Goal: Task Accomplishment & Management: Manage account settings

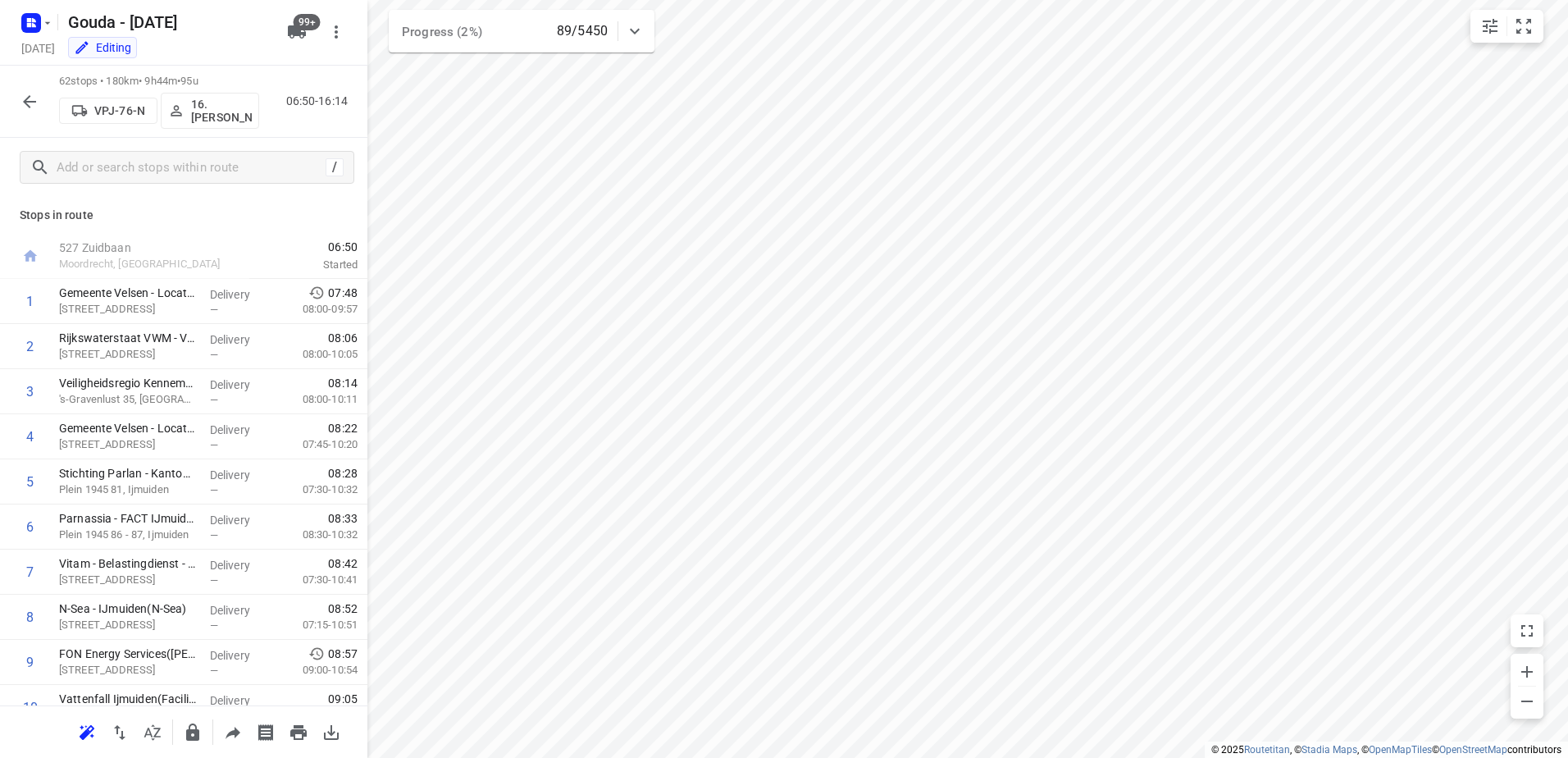
click at [31, 105] on icon "button" at bounding box center [30, 102] width 20 height 20
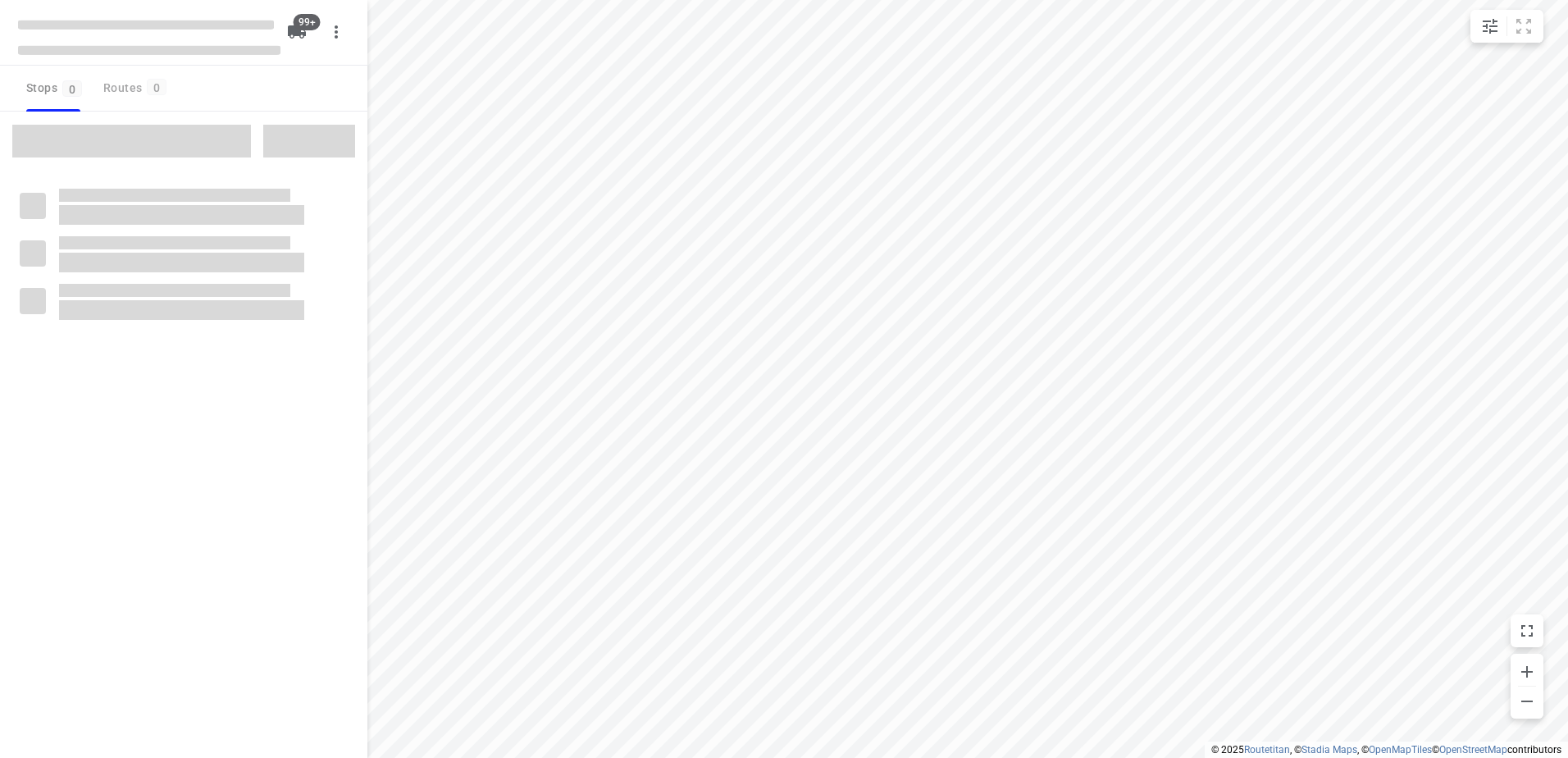
checkbox input "true"
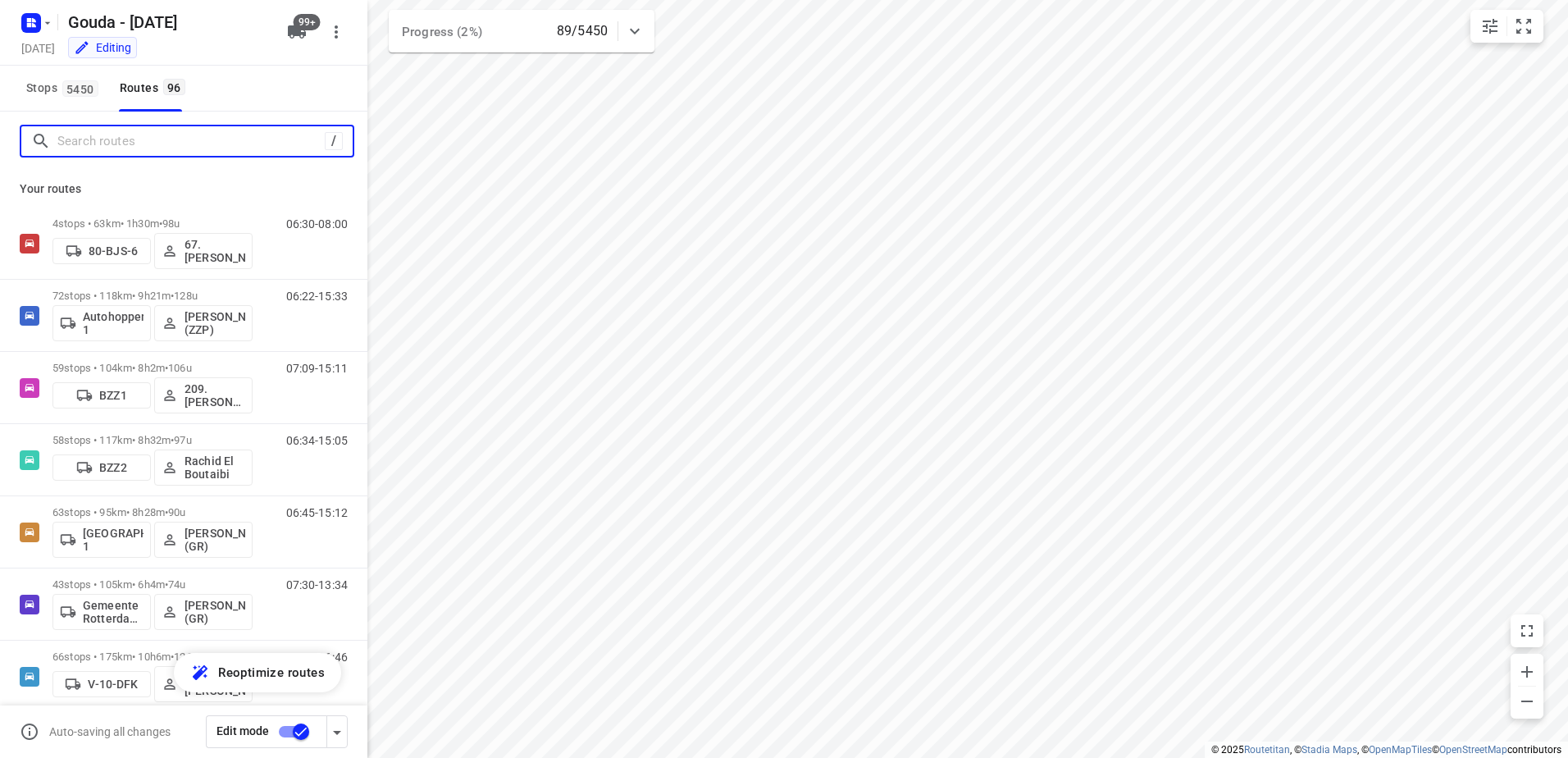
click at [144, 135] on input "Search routes" at bounding box center [191, 141] width 267 height 25
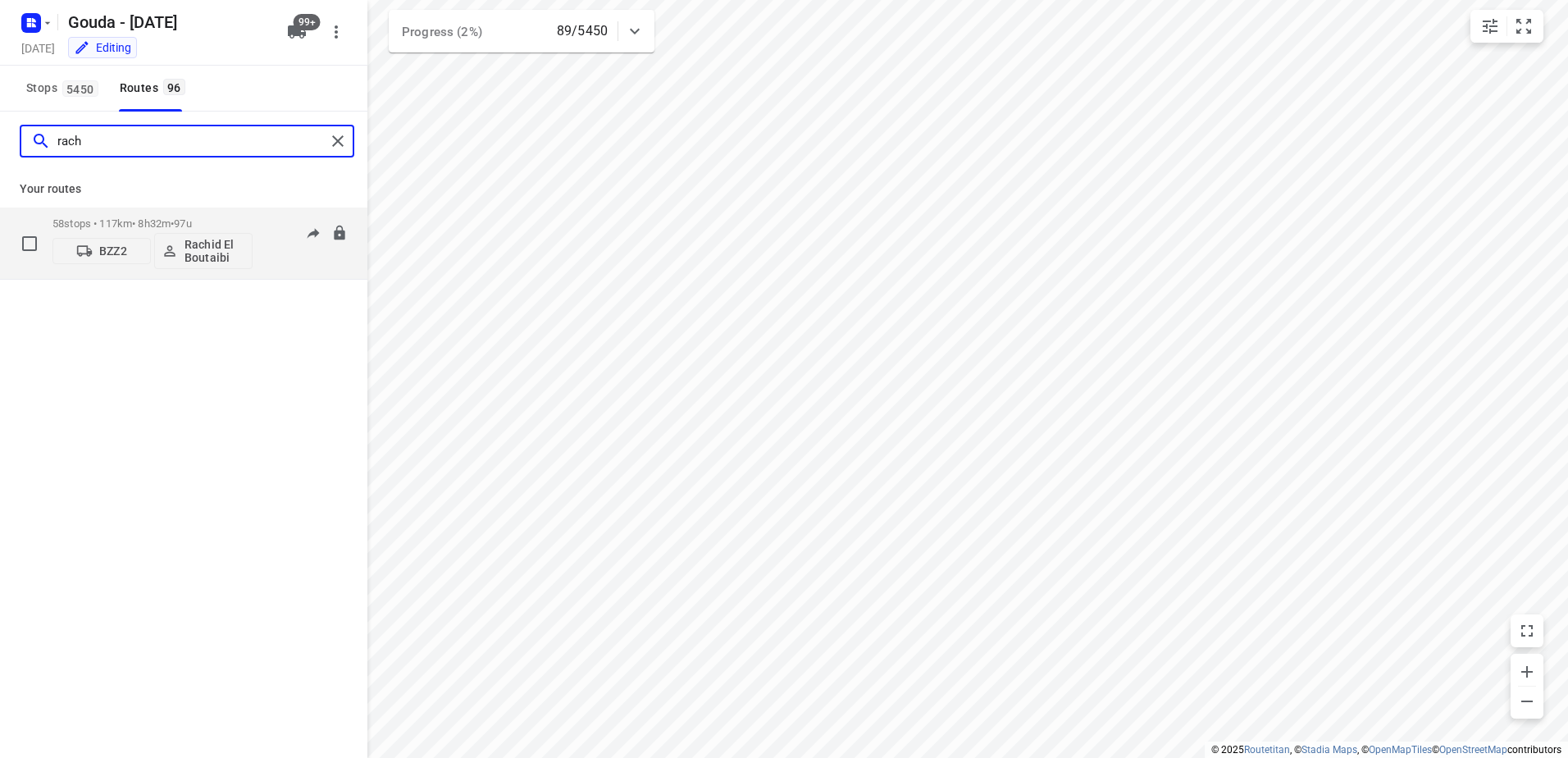
type input "rach"
click at [129, 217] on p "58 stops • 117km • 8h32m • 97u" at bounding box center [152, 223] width 200 height 13
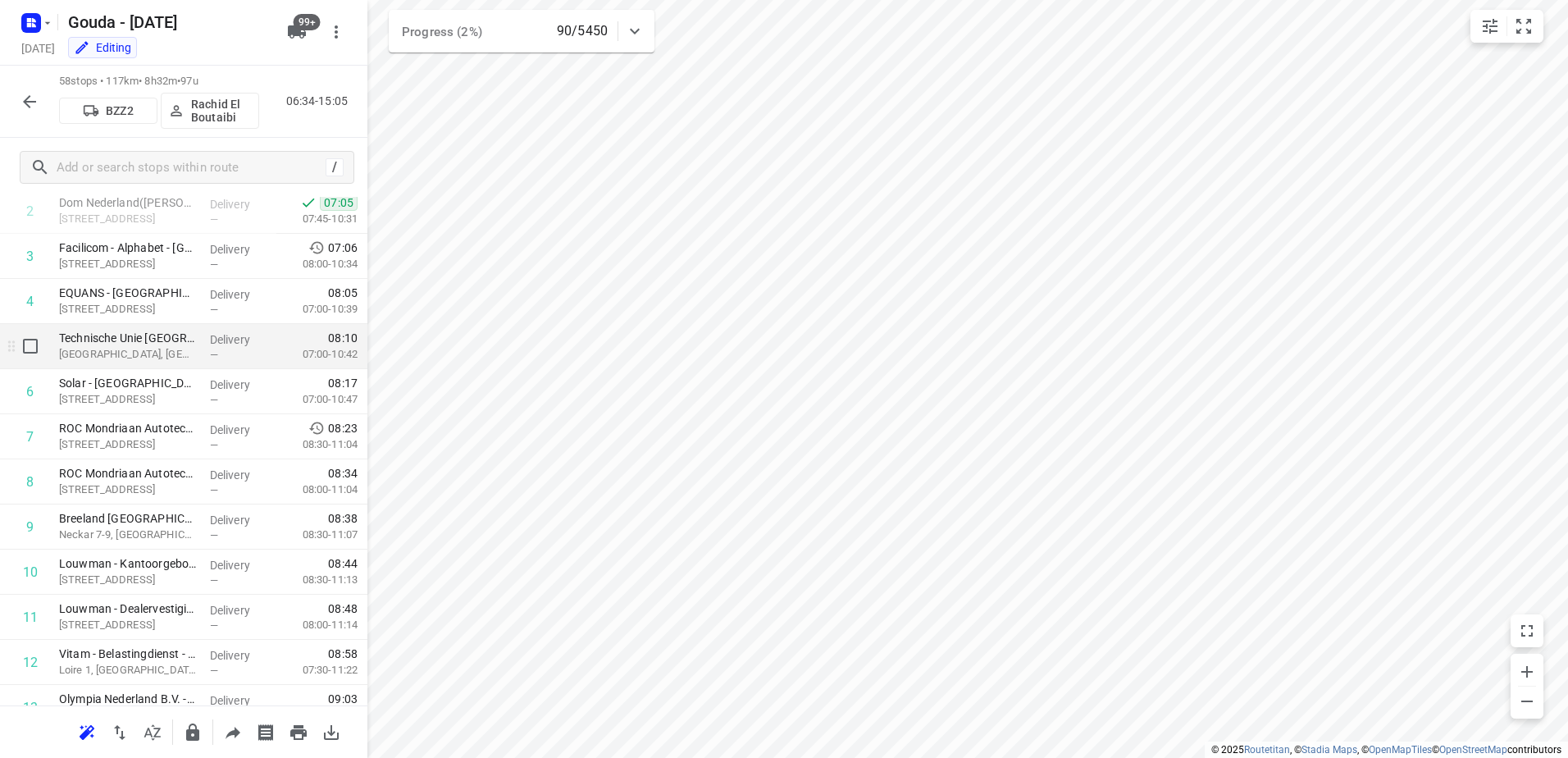
scroll to position [164, 0]
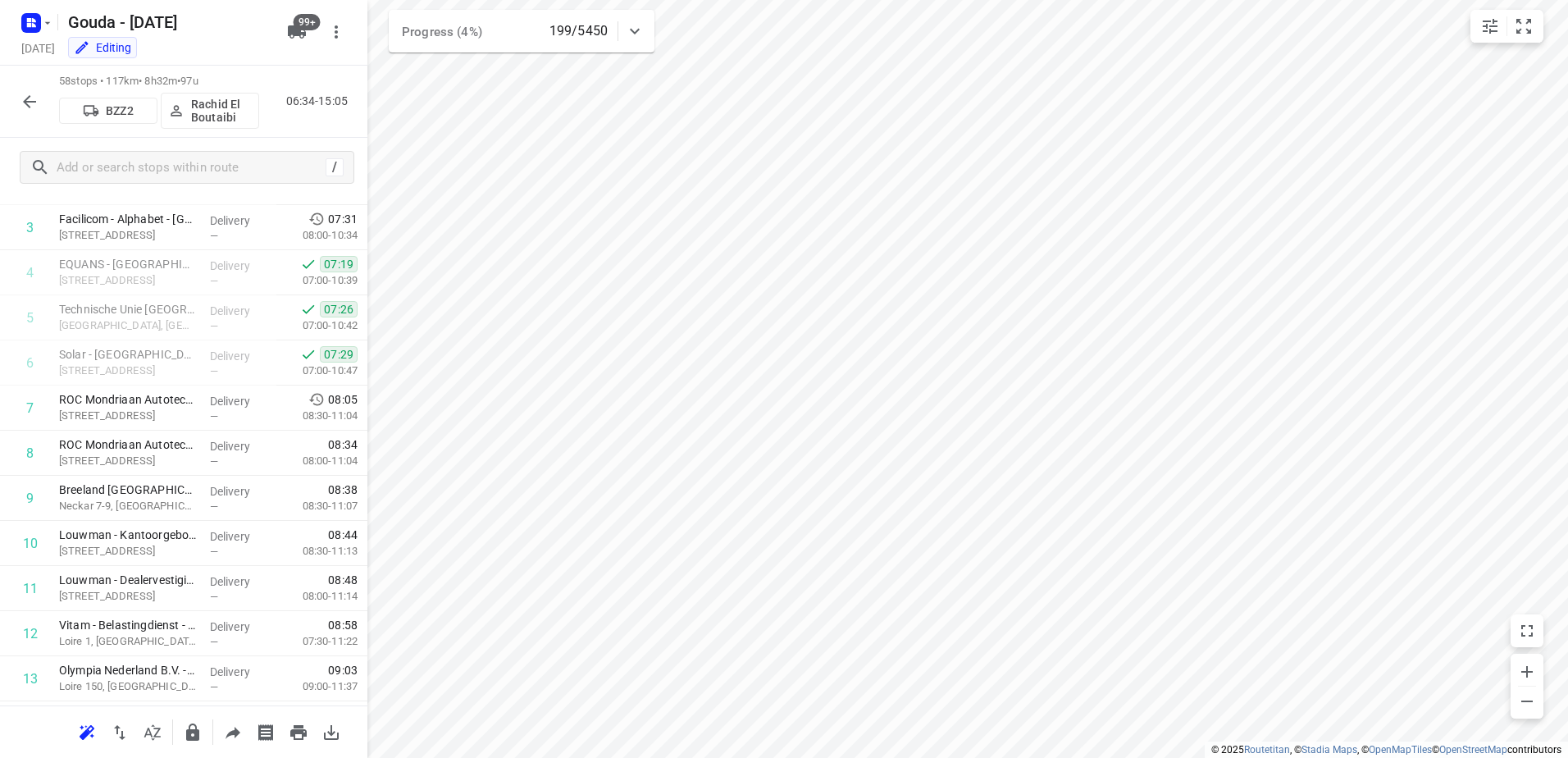
drag, startPoint x: 47, startPoint y: 111, endPoint x: 29, endPoint y: 101, distance: 20.6
click at [43, 109] on div "58 stops • 117km • 8h32m • 97u BZZ2 Rachid El Boutaibi 06:34-15:05" at bounding box center [184, 102] width 368 height 72
click at [29, 101] on icon "button" at bounding box center [29, 102] width 13 height 13
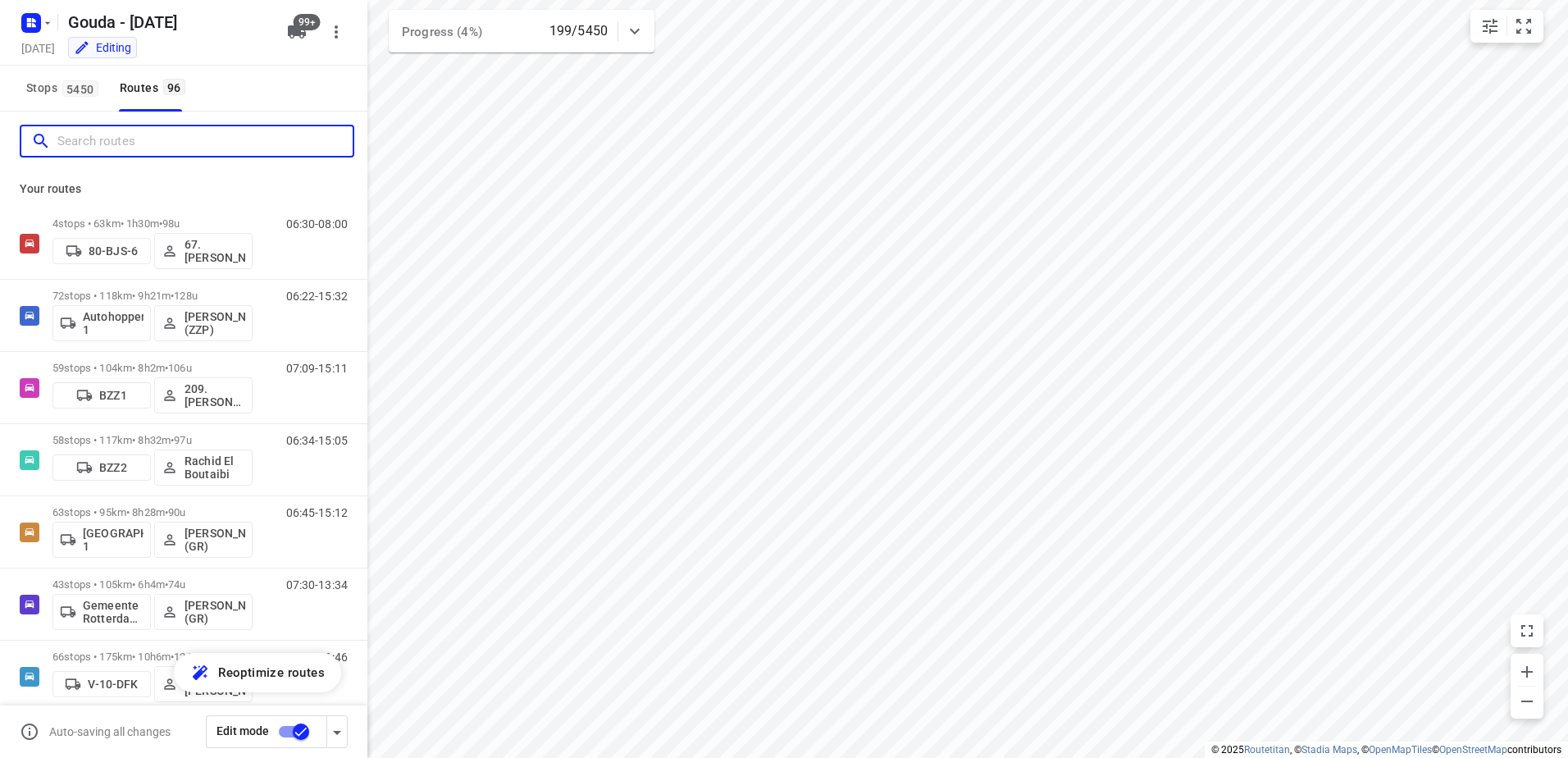
click at [109, 146] on input "Search routes" at bounding box center [205, 141] width 295 height 25
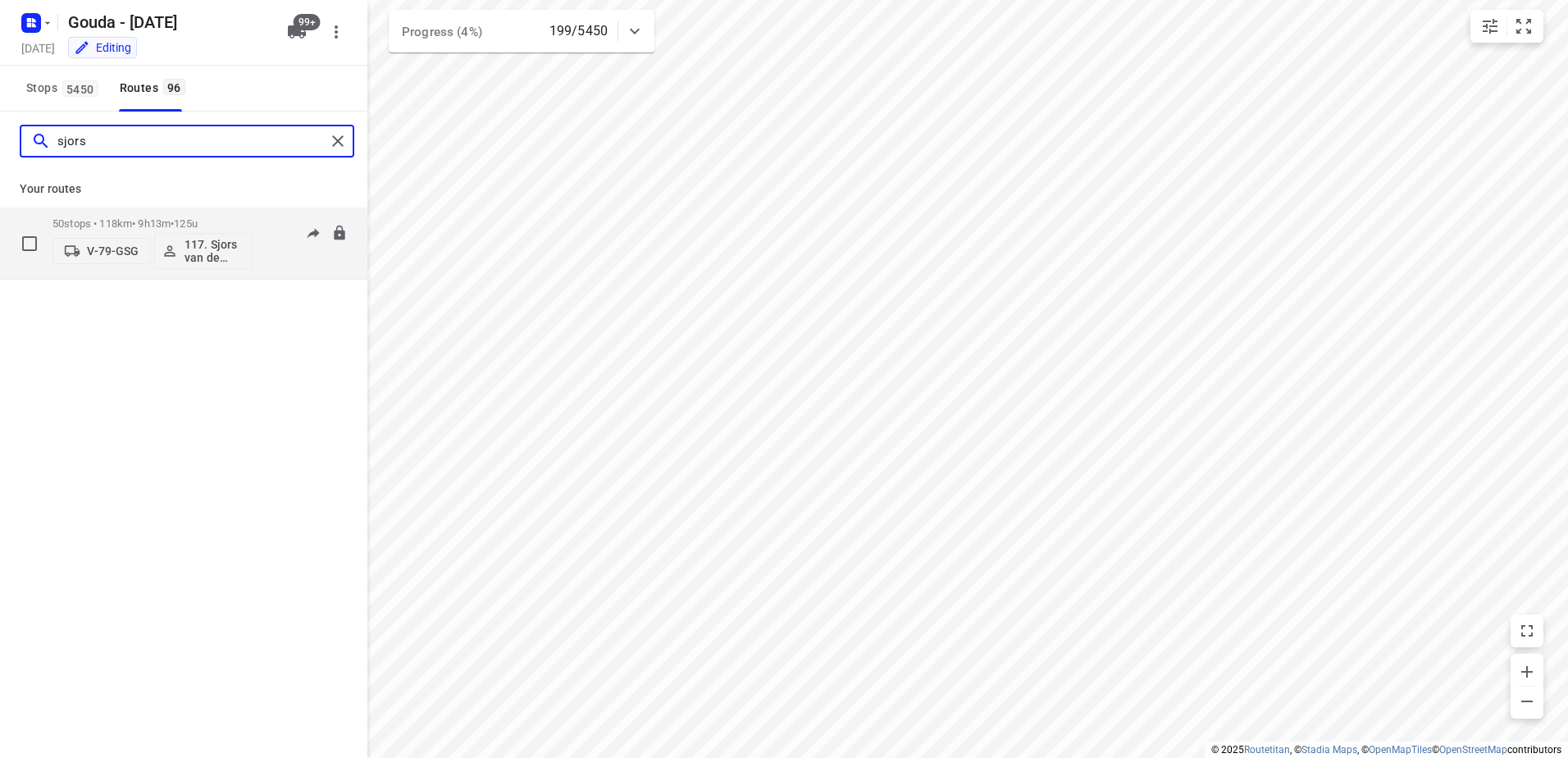
type input "sjors"
click at [171, 219] on p "50 stops • 118km • 9h13m • 125u" at bounding box center [152, 223] width 200 height 13
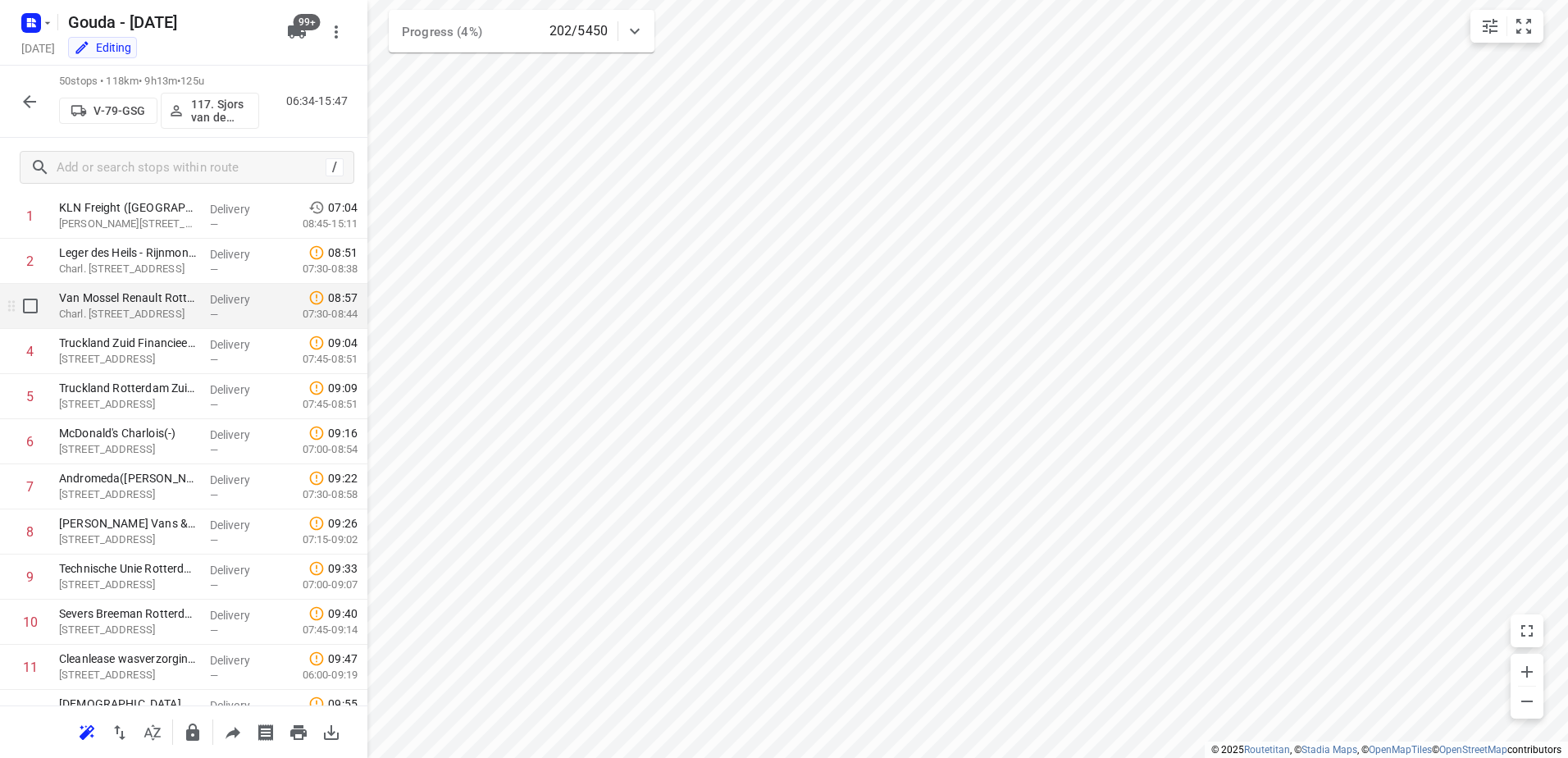
scroll to position [0, 0]
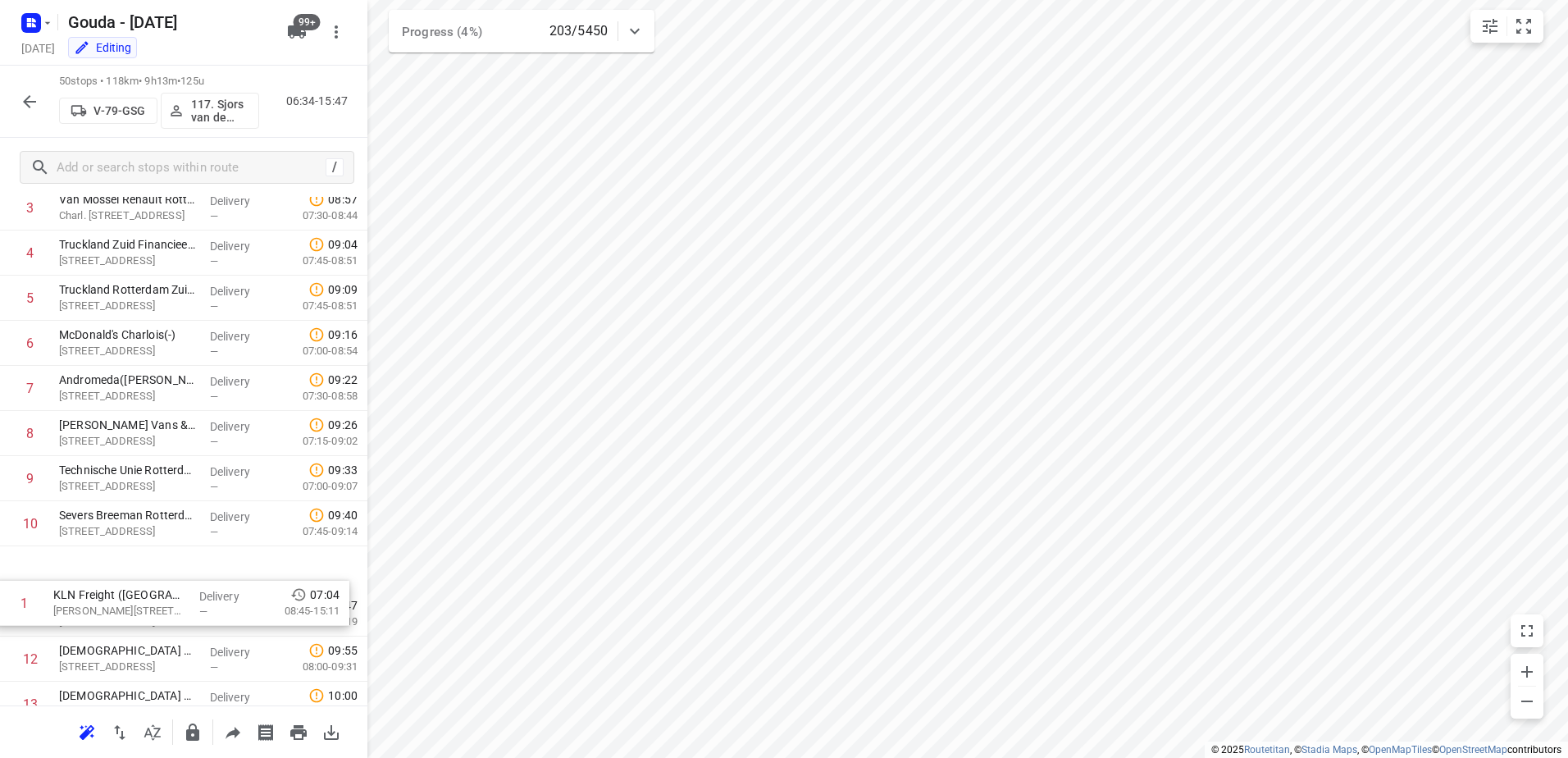
drag, startPoint x: 216, startPoint y: 298, endPoint x: 211, endPoint y: 612, distance: 314.0
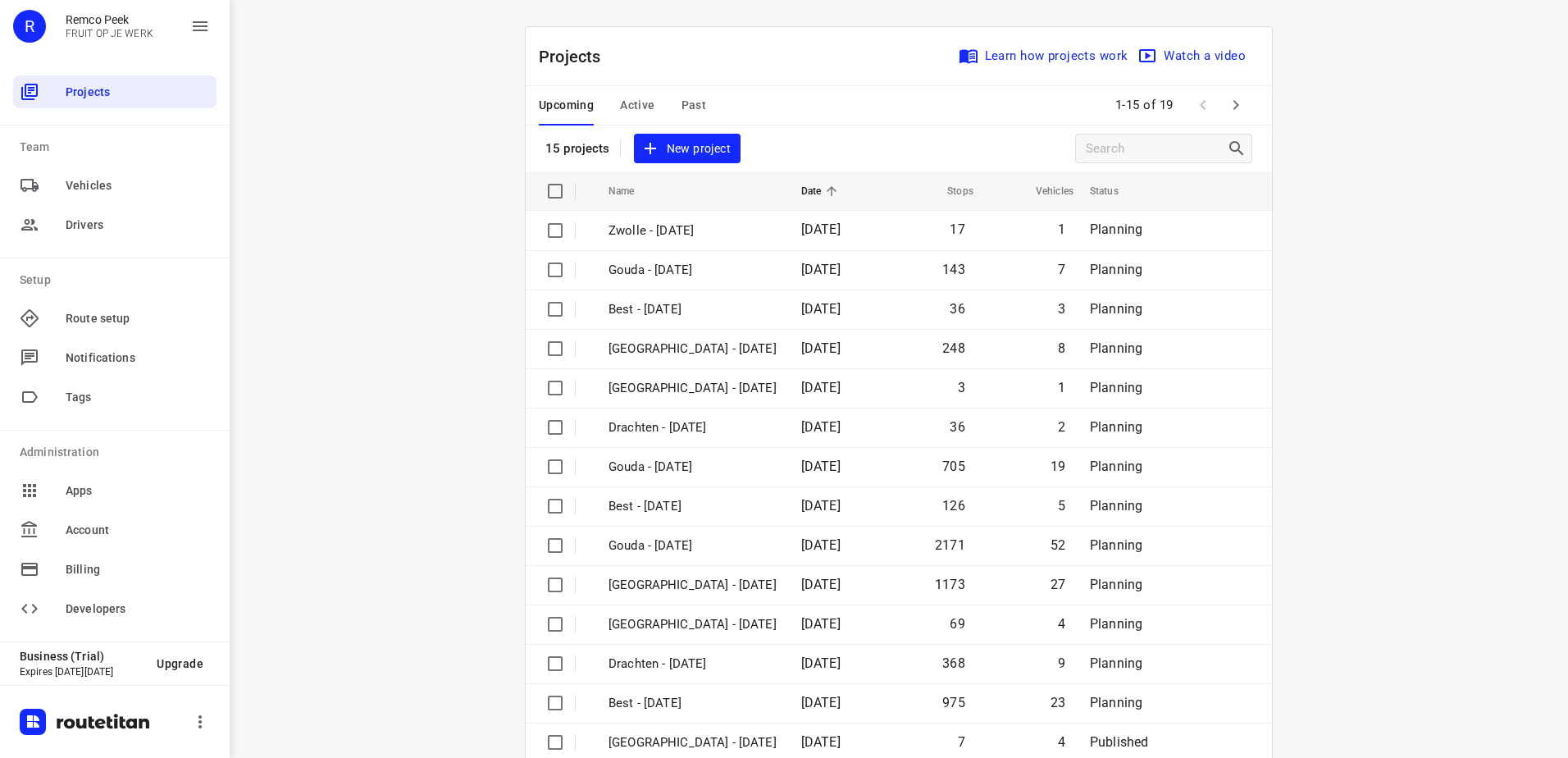
click at [630, 91] on button "Active" at bounding box center [637, 105] width 34 height 39
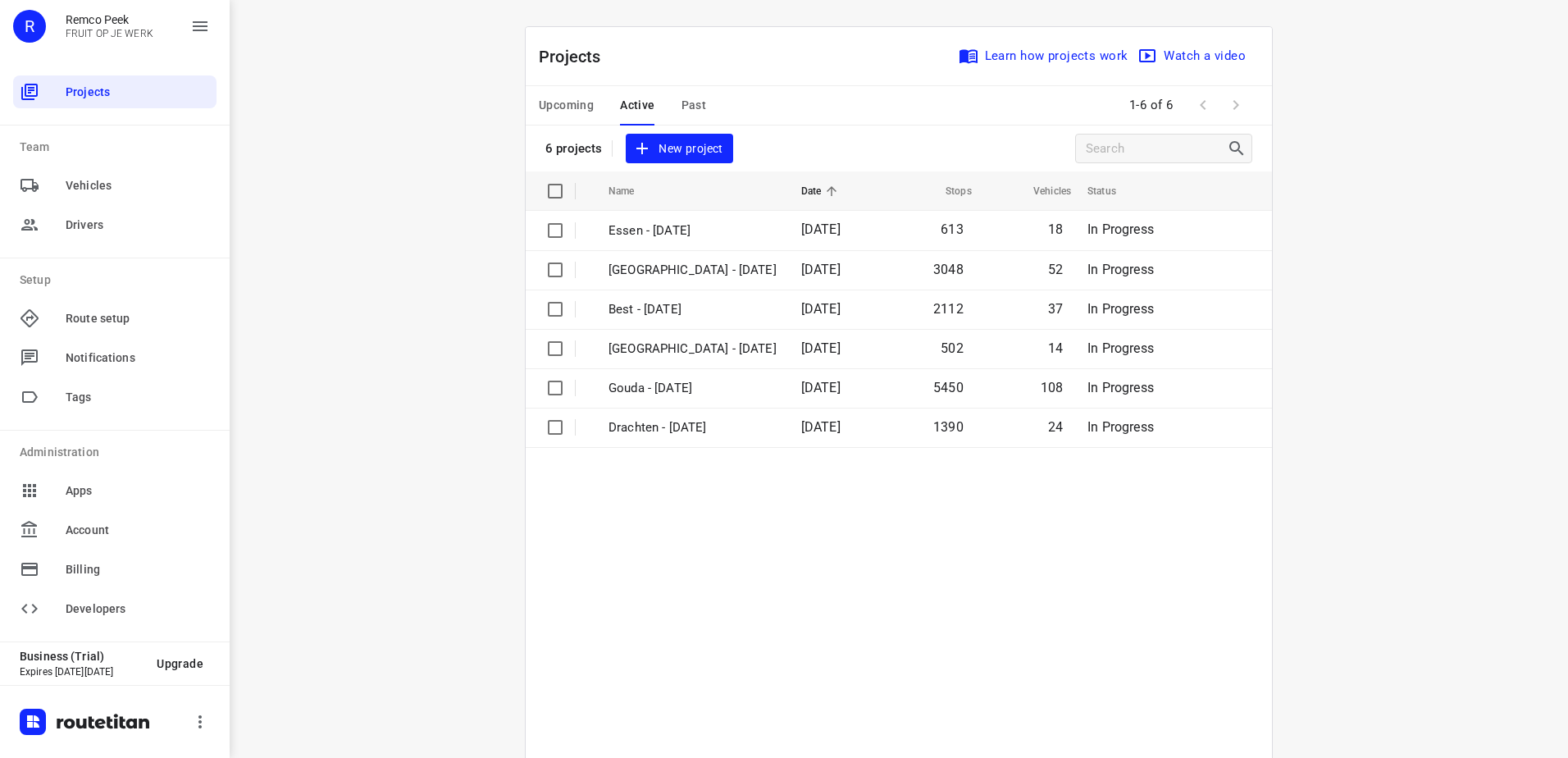
click at [731, 22] on div "i © 2025 Routetitan , © Stadia Maps , © OpenMapTiles © OpenStreetMap contributo…" at bounding box center [899, 379] width 1338 height 758
click at [563, 109] on span "Upcoming" at bounding box center [567, 105] width 55 height 21
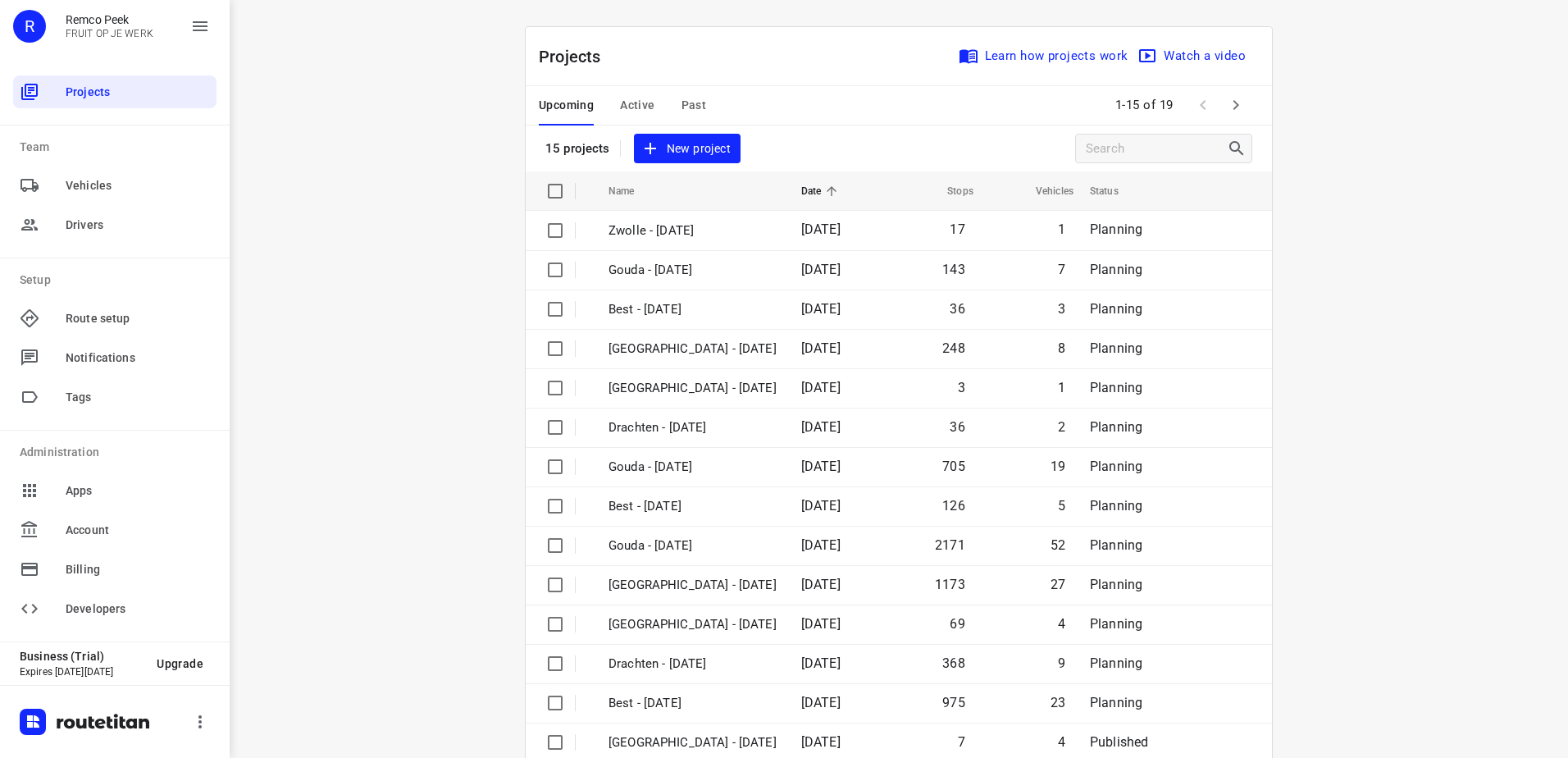
click at [1226, 106] on icon "button" at bounding box center [1236, 105] width 20 height 20
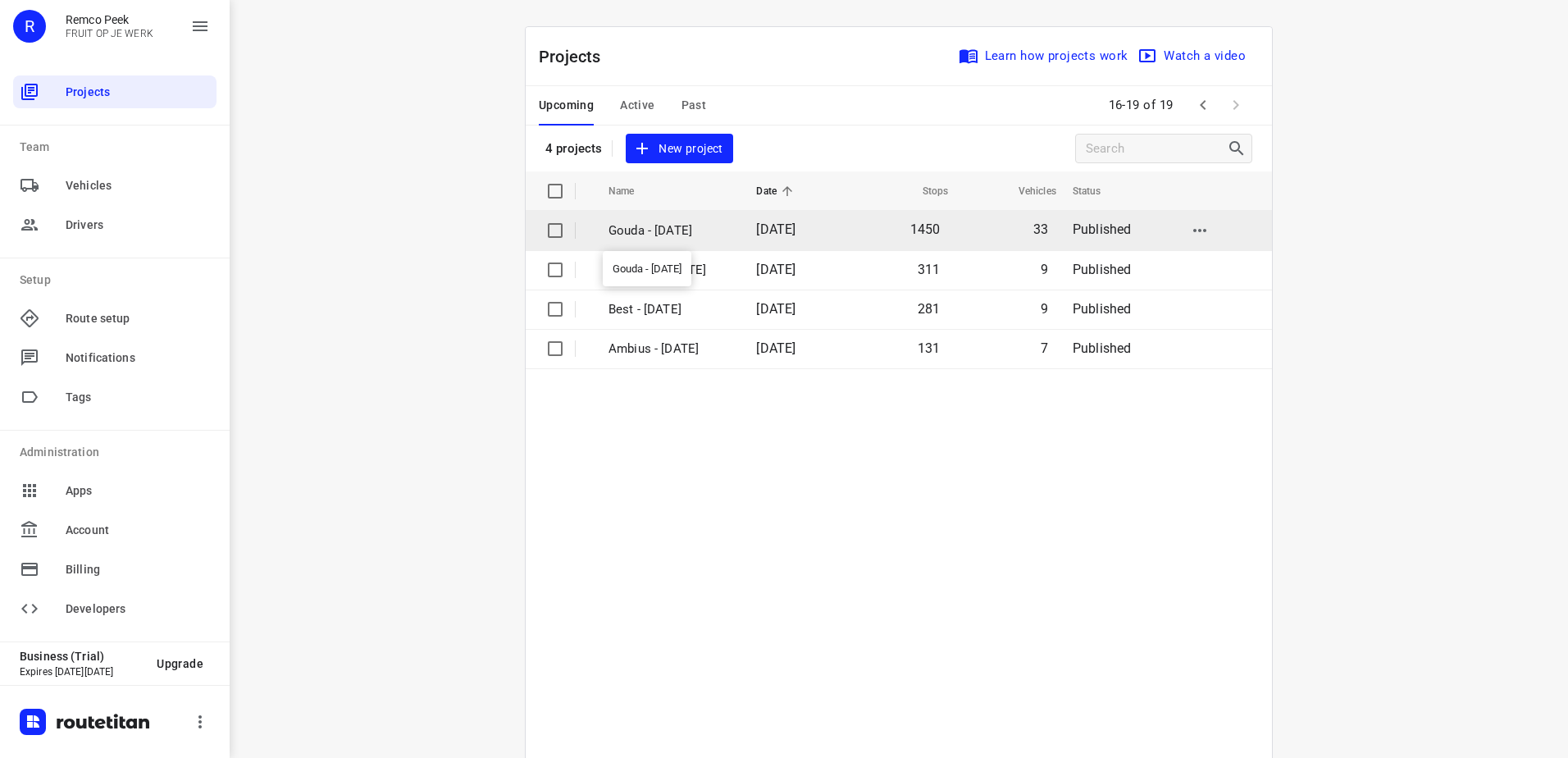
click at [663, 237] on p "Gouda - Tuesday" at bounding box center [669, 231] width 123 height 19
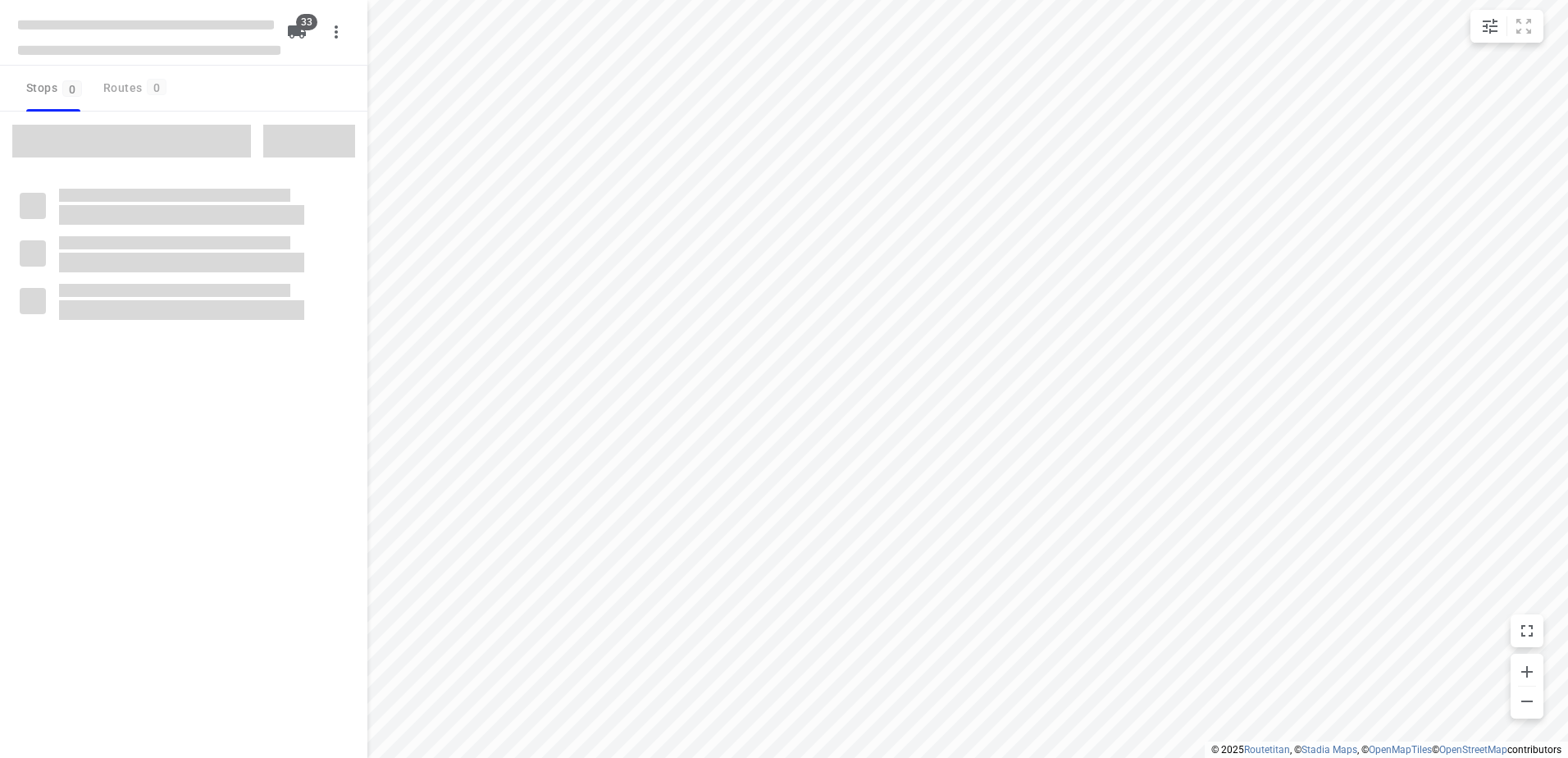
checkbox input "true"
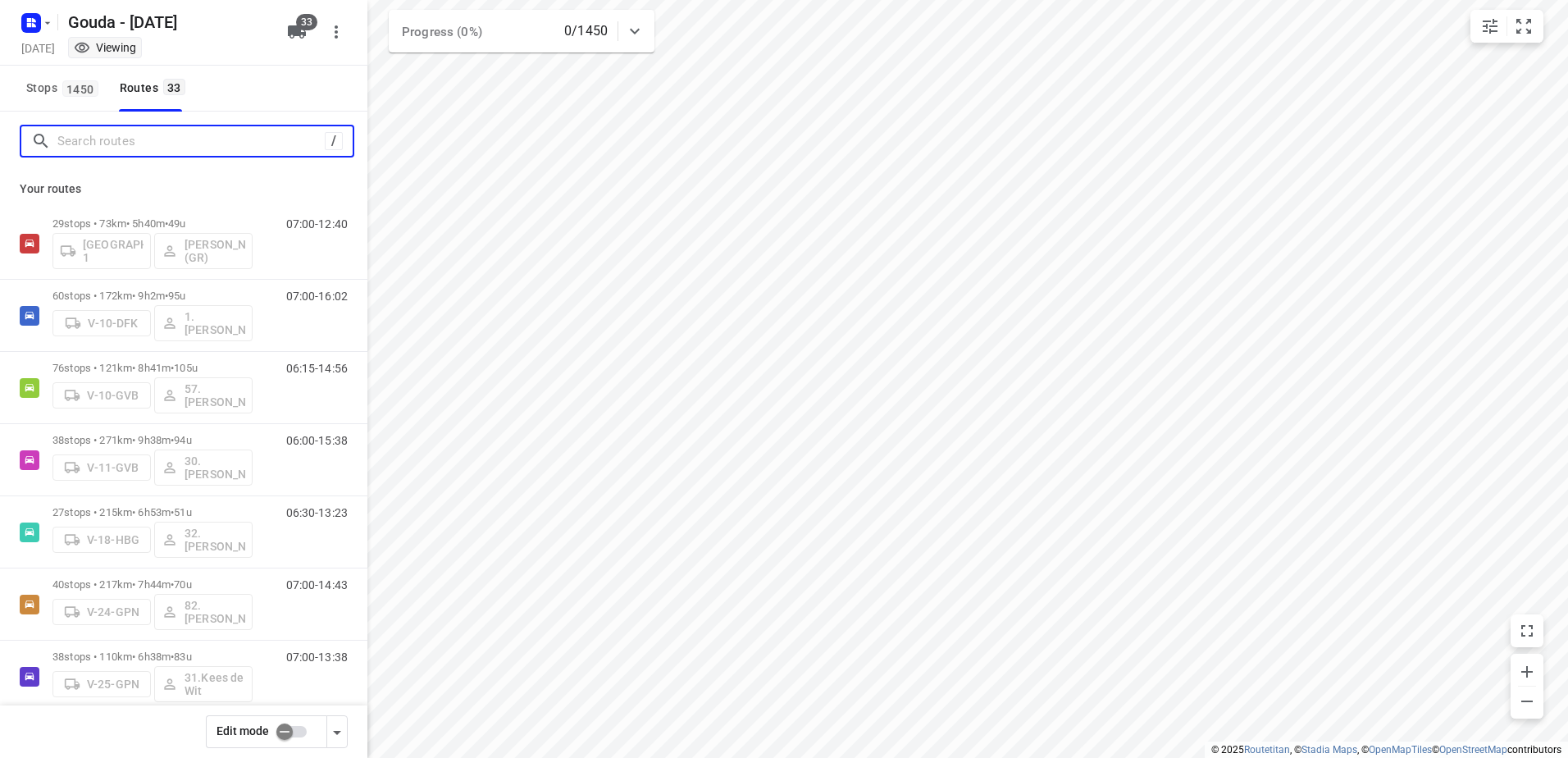
click at [130, 137] on input "Search routes" at bounding box center [191, 141] width 267 height 25
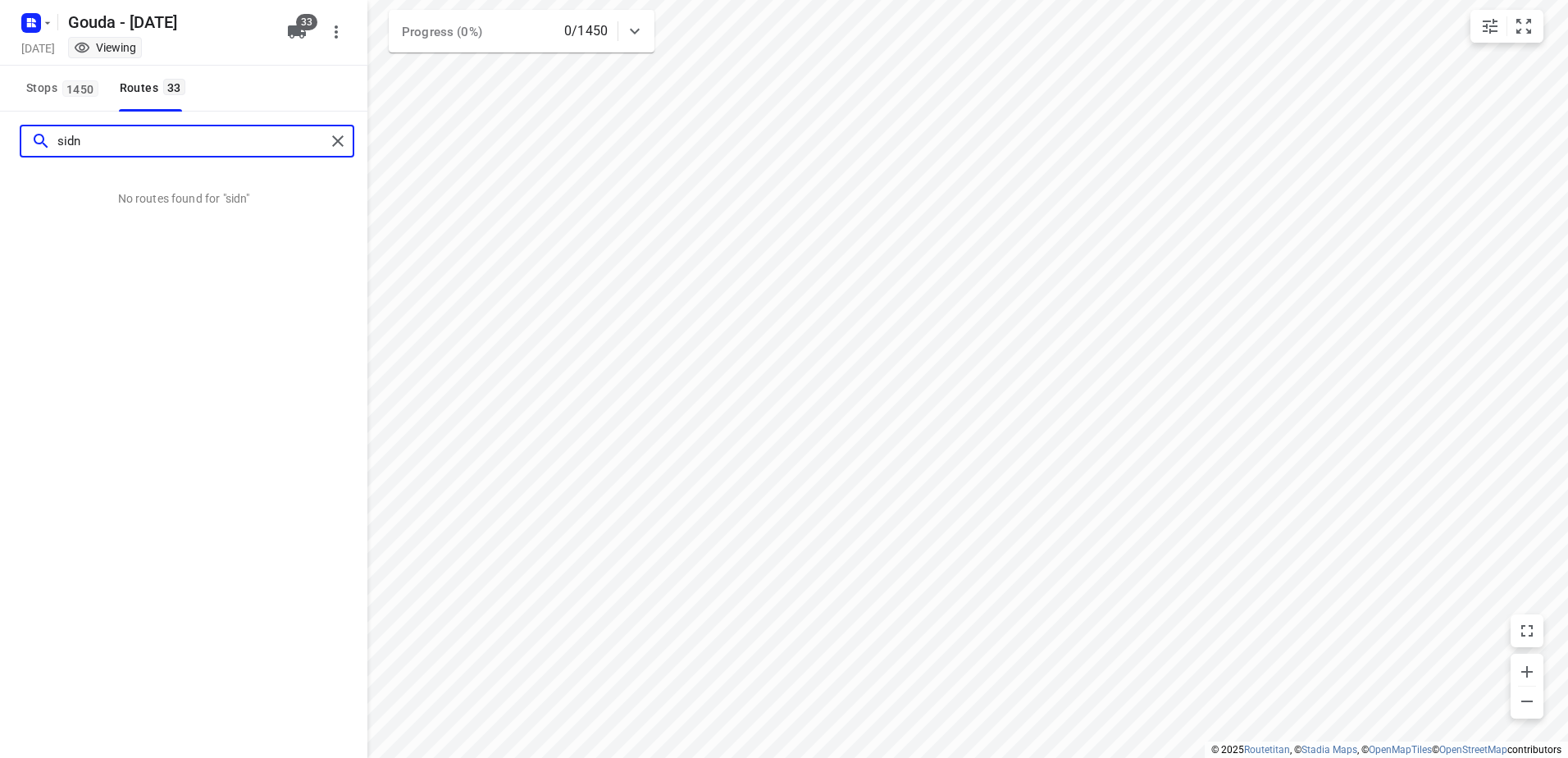
type input "sidn"
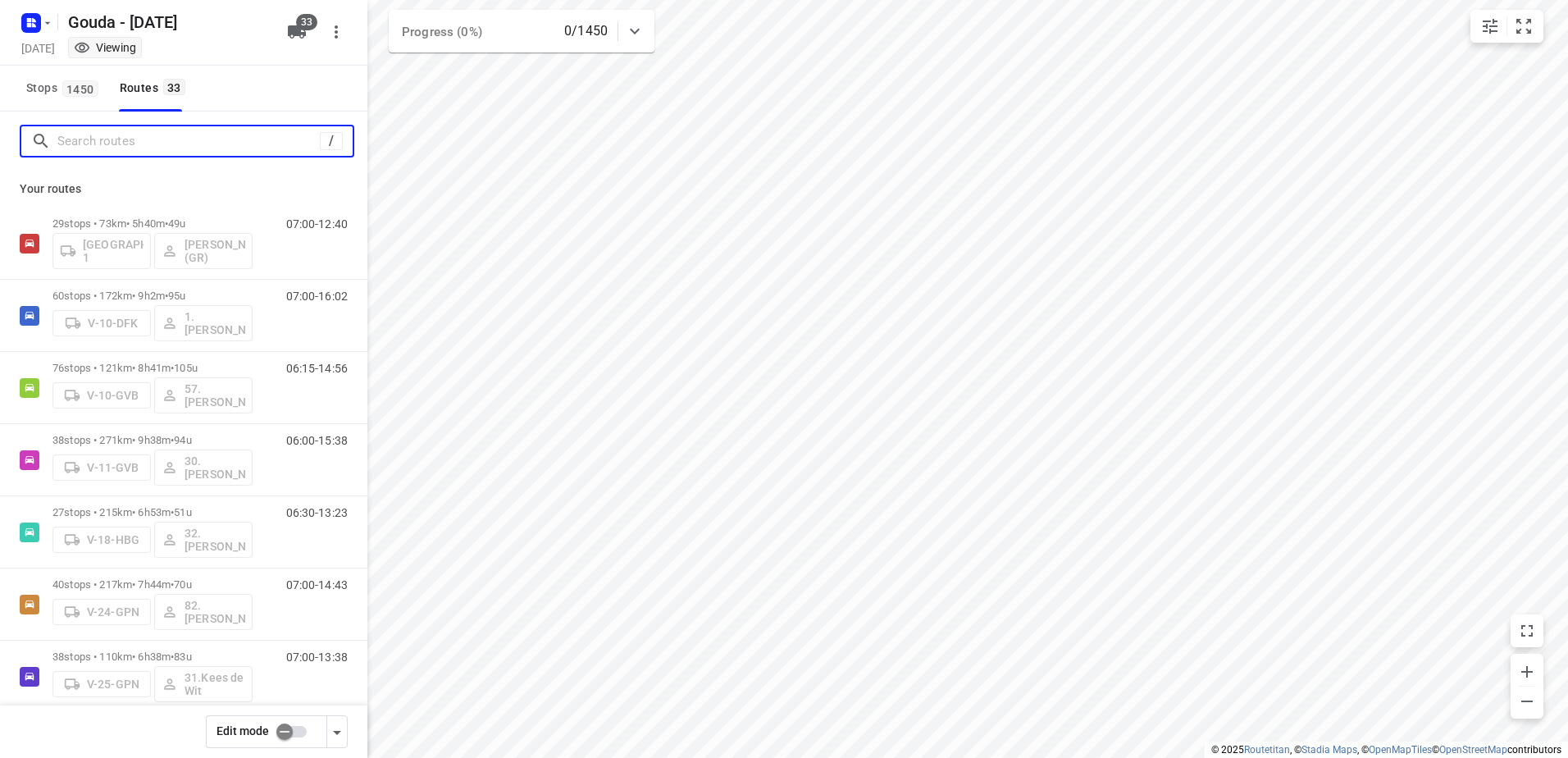
click at [288, 150] on input "Search routes" at bounding box center [189, 141] width 262 height 25
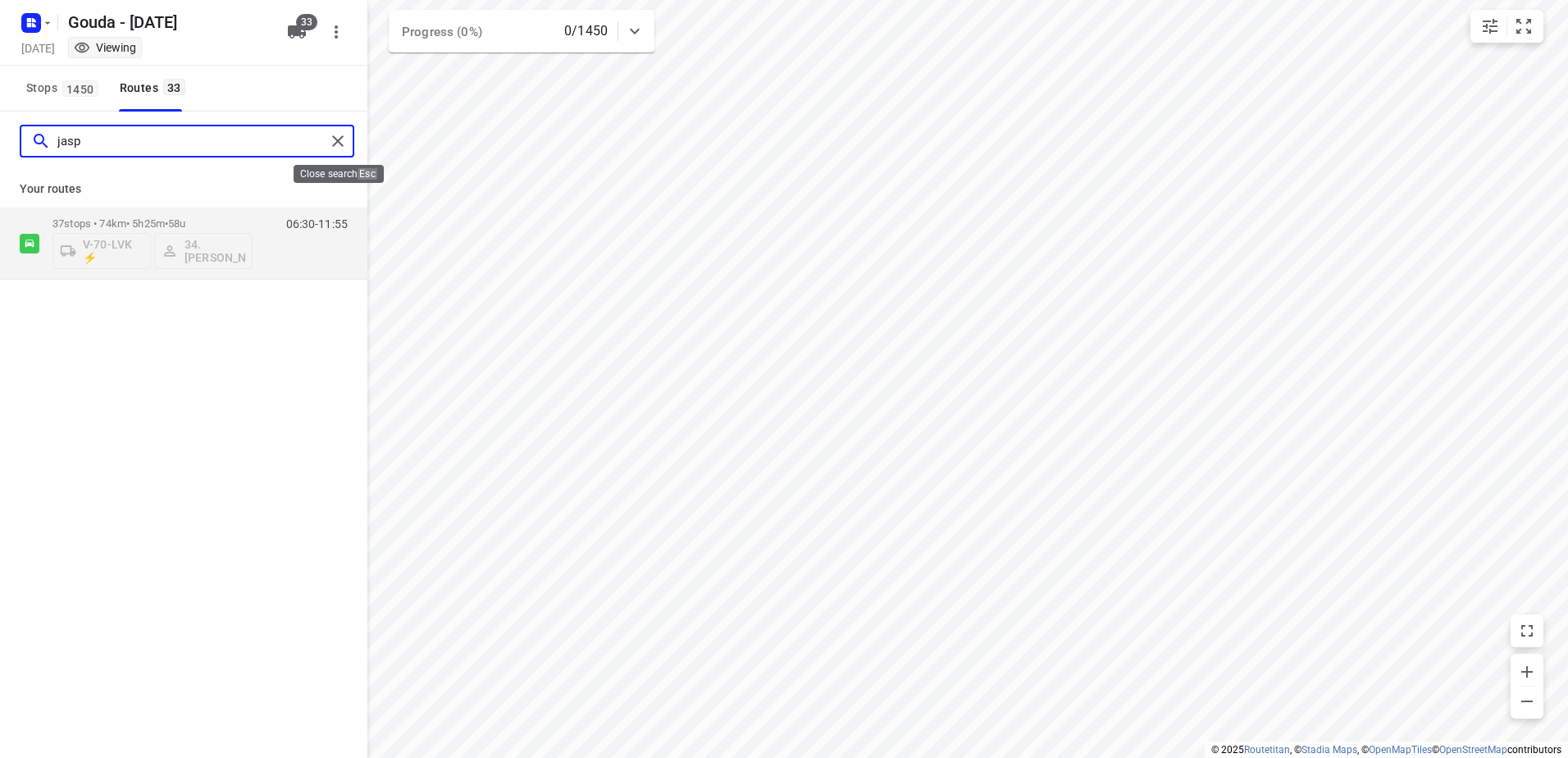
type input "jasp"
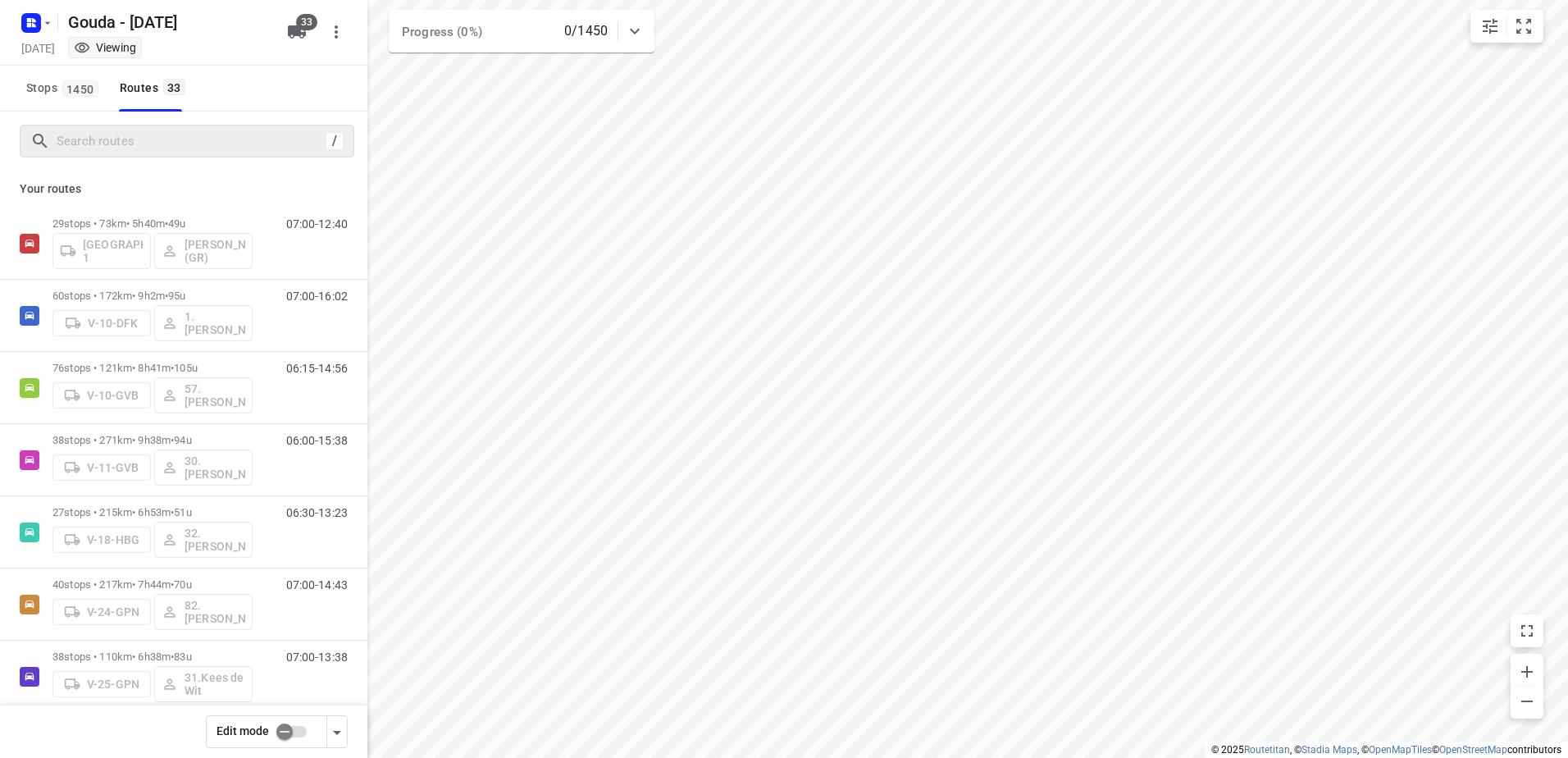
click at [311, 730] on input "checkbox" at bounding box center [285, 731] width 94 height 31
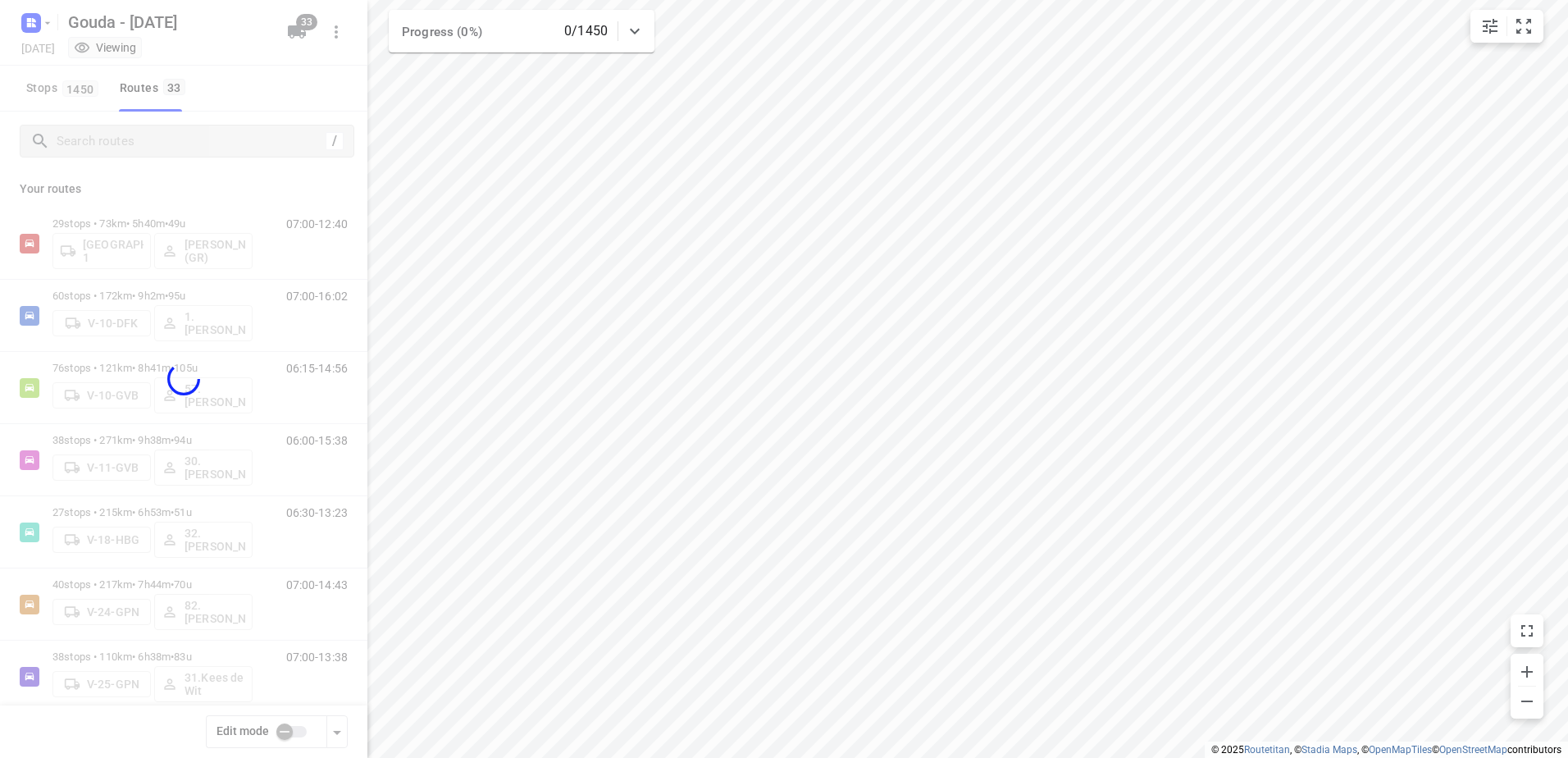
click at [209, 146] on div at bounding box center [184, 379] width 368 height 758
checkbox input "true"
click at [204, 135] on div at bounding box center [184, 379] width 368 height 758
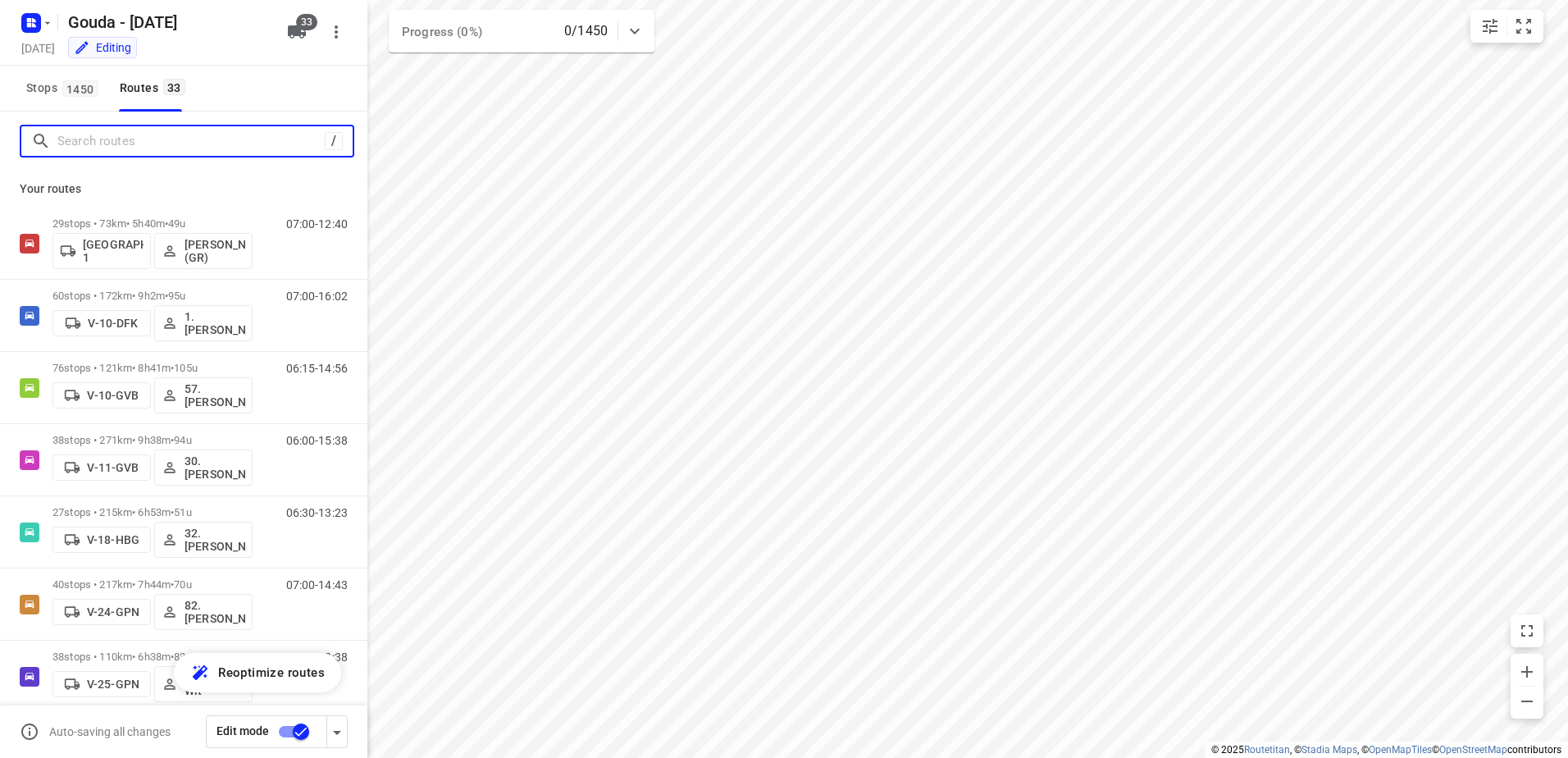
click at [175, 144] on input "Search routes" at bounding box center [191, 141] width 267 height 25
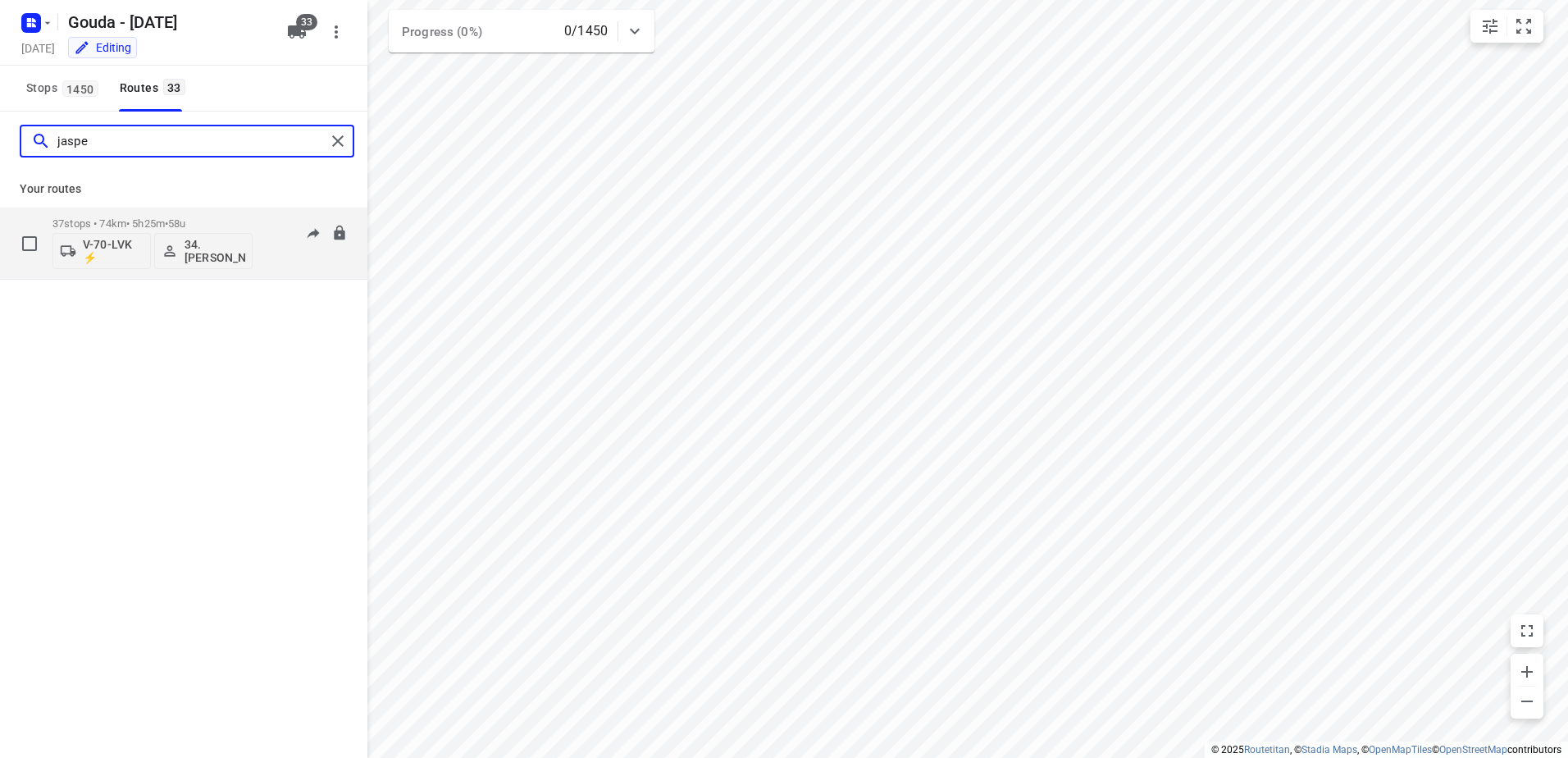
type input "jaspe"
click at [197, 254] on p "34.Jasper van Vloten" at bounding box center [215, 251] width 61 height 26
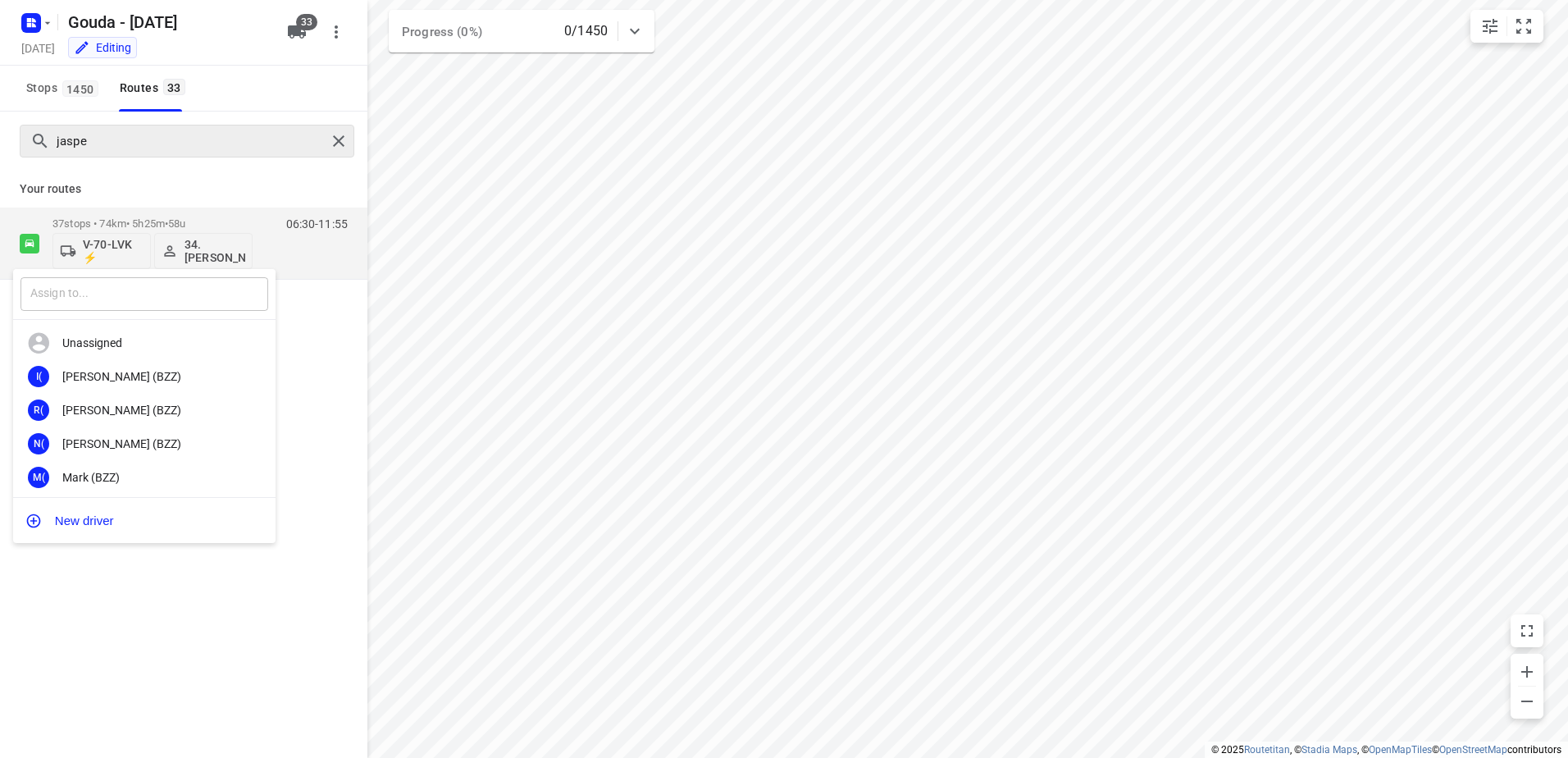
click at [87, 290] on input "text" at bounding box center [145, 294] width 247 height 33
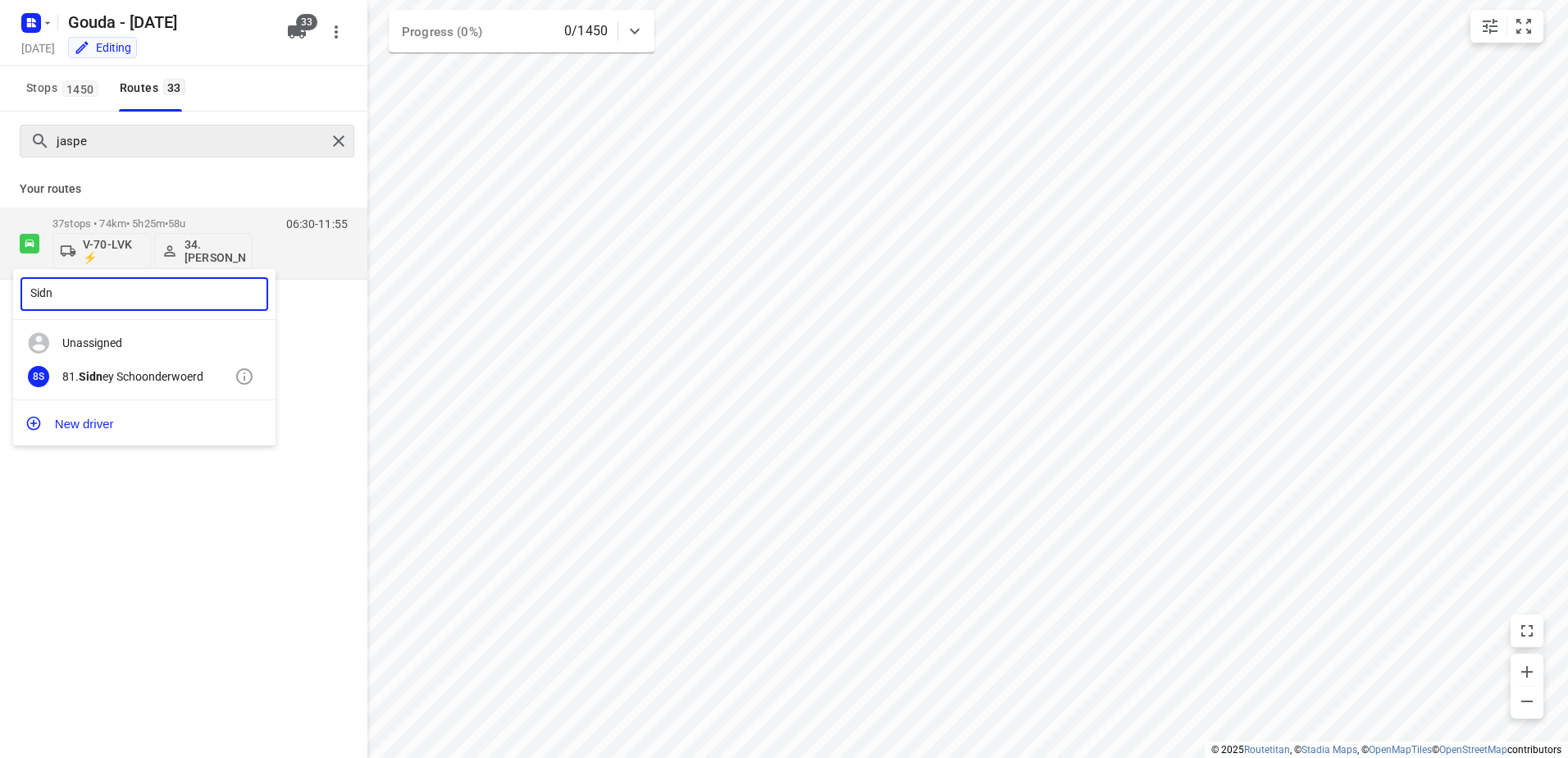
type input "Sidn"
click at [130, 377] on div "81. Sidn ey Schoonderwoerd" at bounding box center [149, 377] width 172 height 13
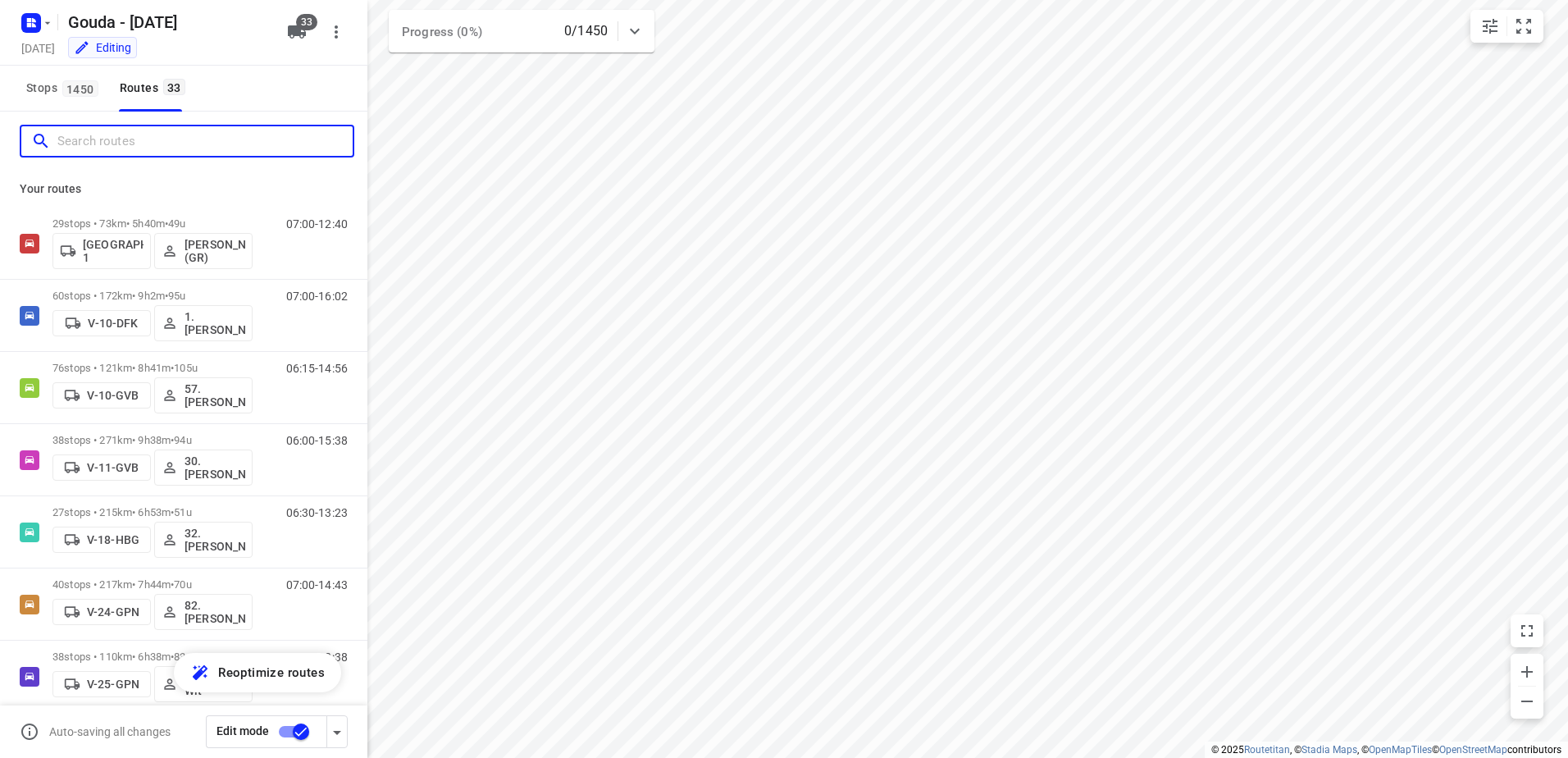
click at [172, 145] on input "Search routes" at bounding box center [205, 141] width 295 height 25
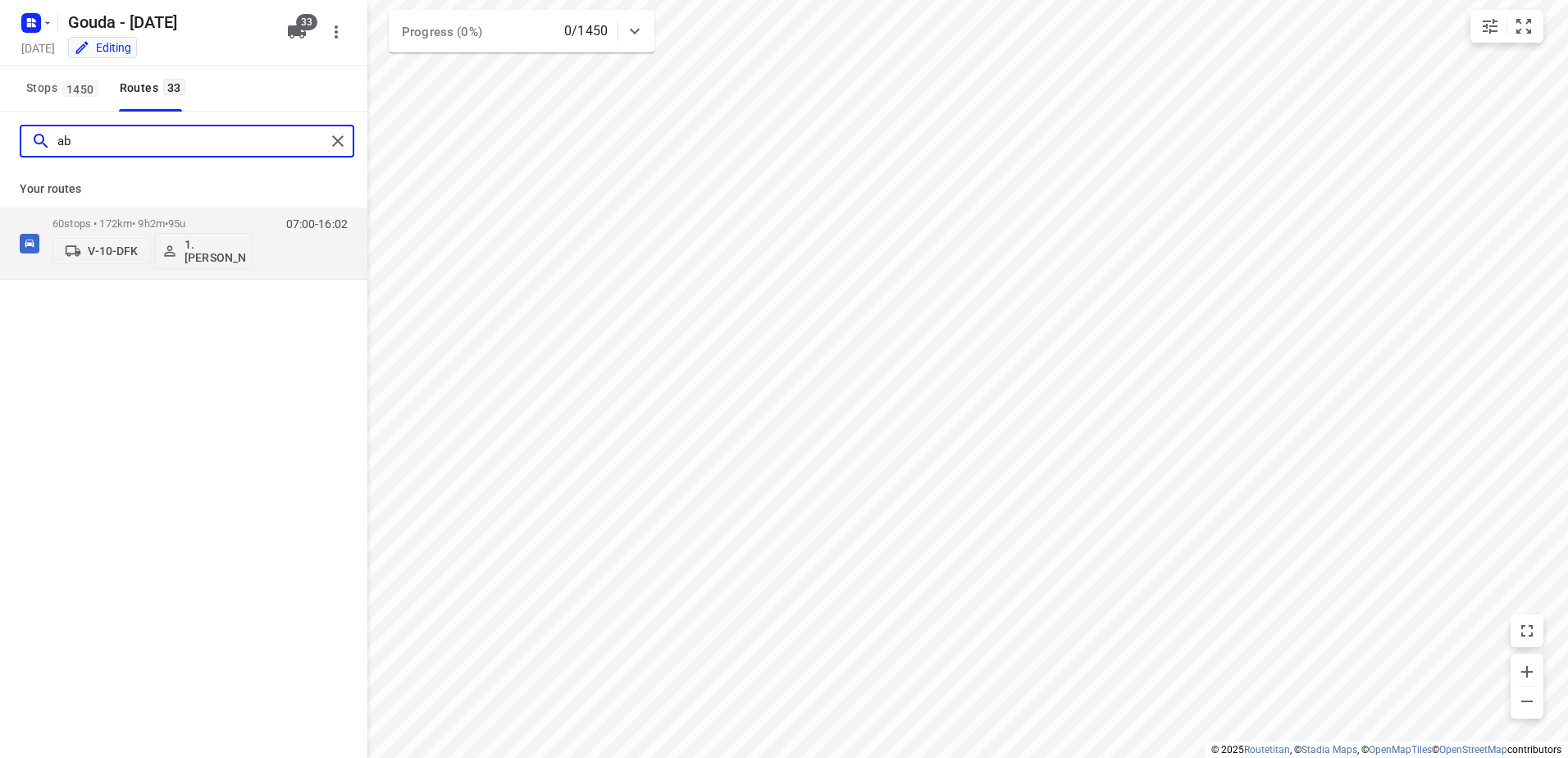
type input "a"
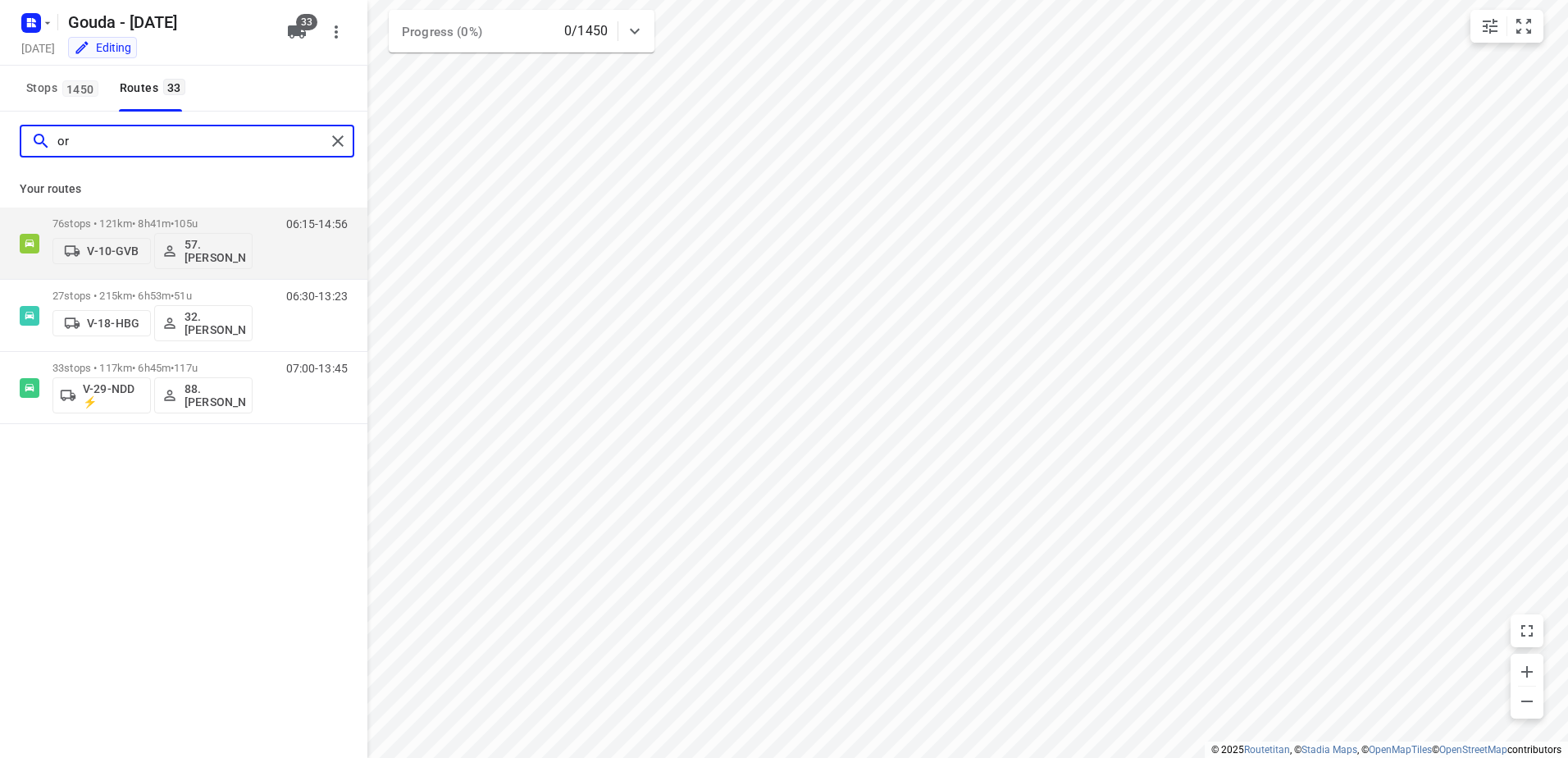
type input "o"
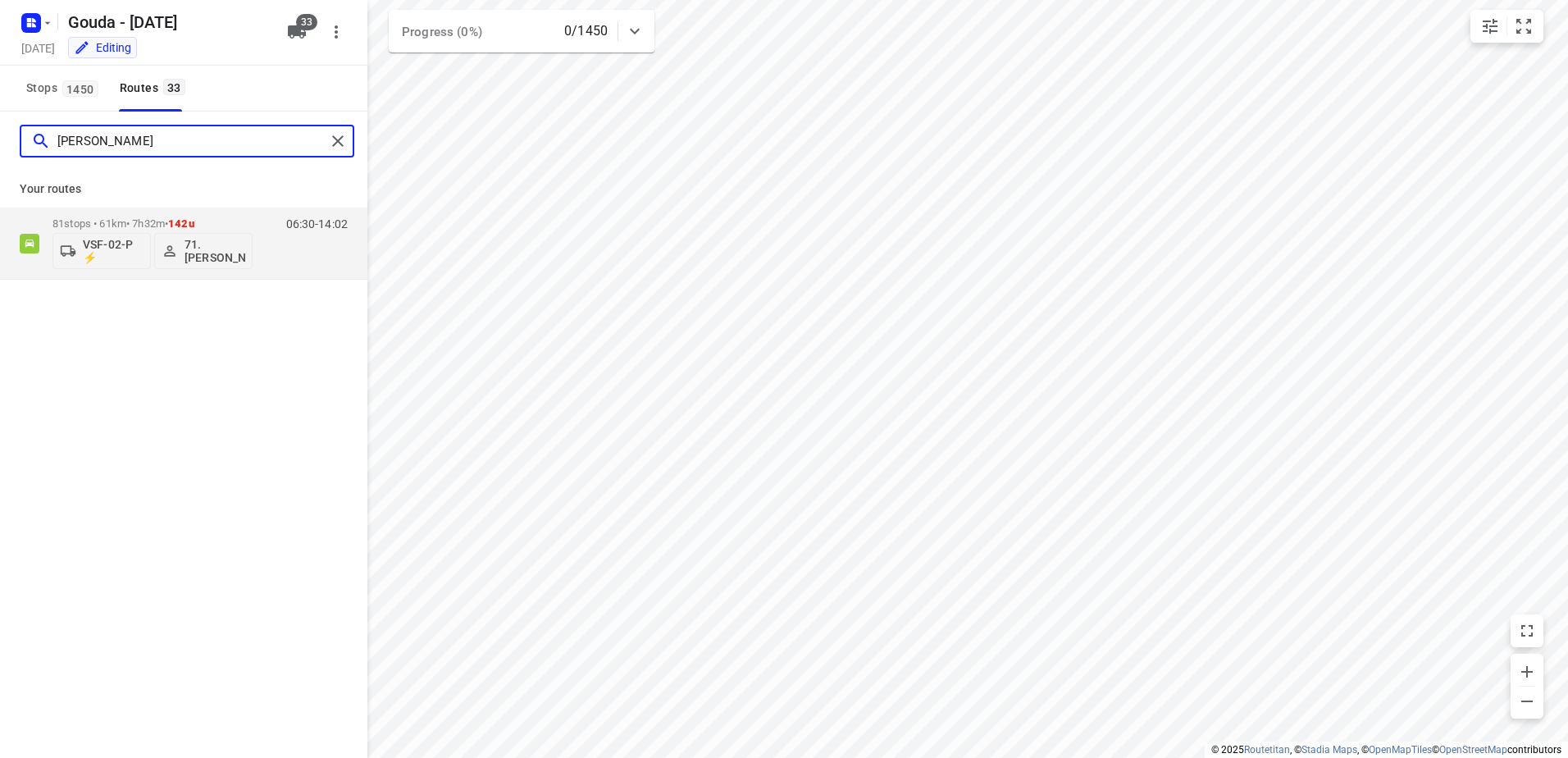
type input "rona"
type input "sidn"
click at [168, 221] on span "•" at bounding box center [166, 223] width 3 height 13
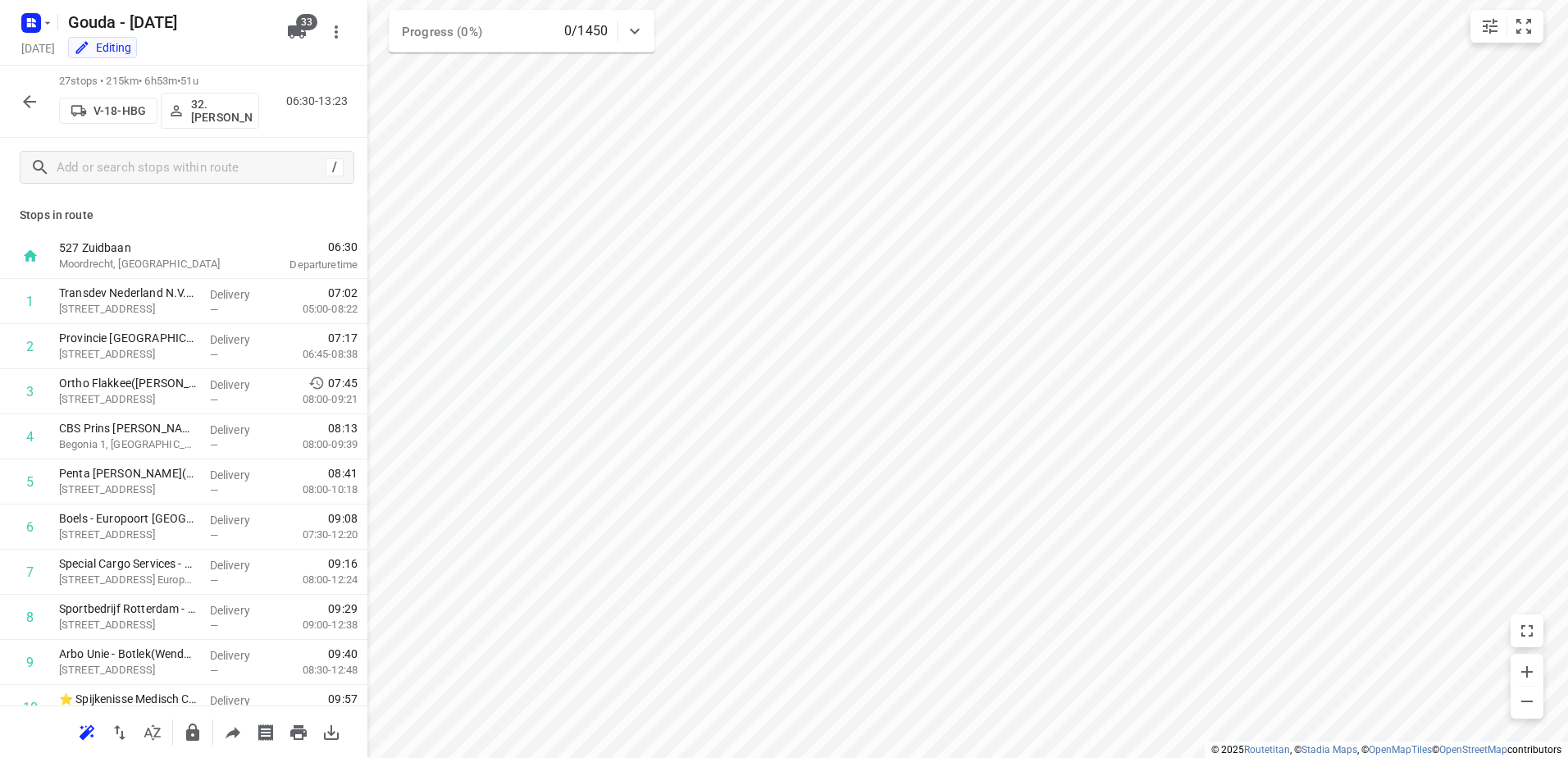
click at [33, 99] on icon "button" at bounding box center [30, 102] width 20 height 20
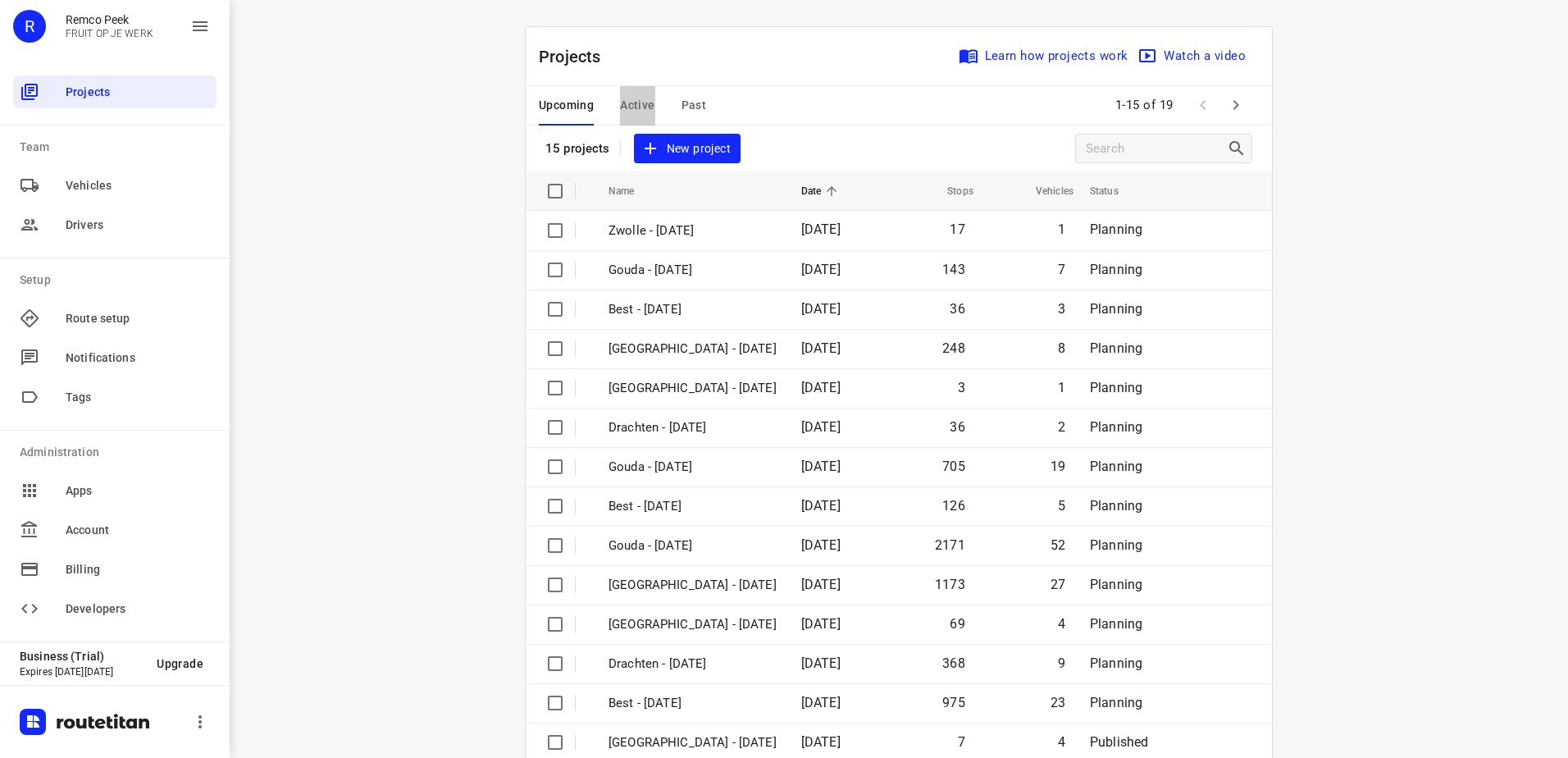
click at [642, 109] on span "Active" at bounding box center [637, 105] width 34 height 21
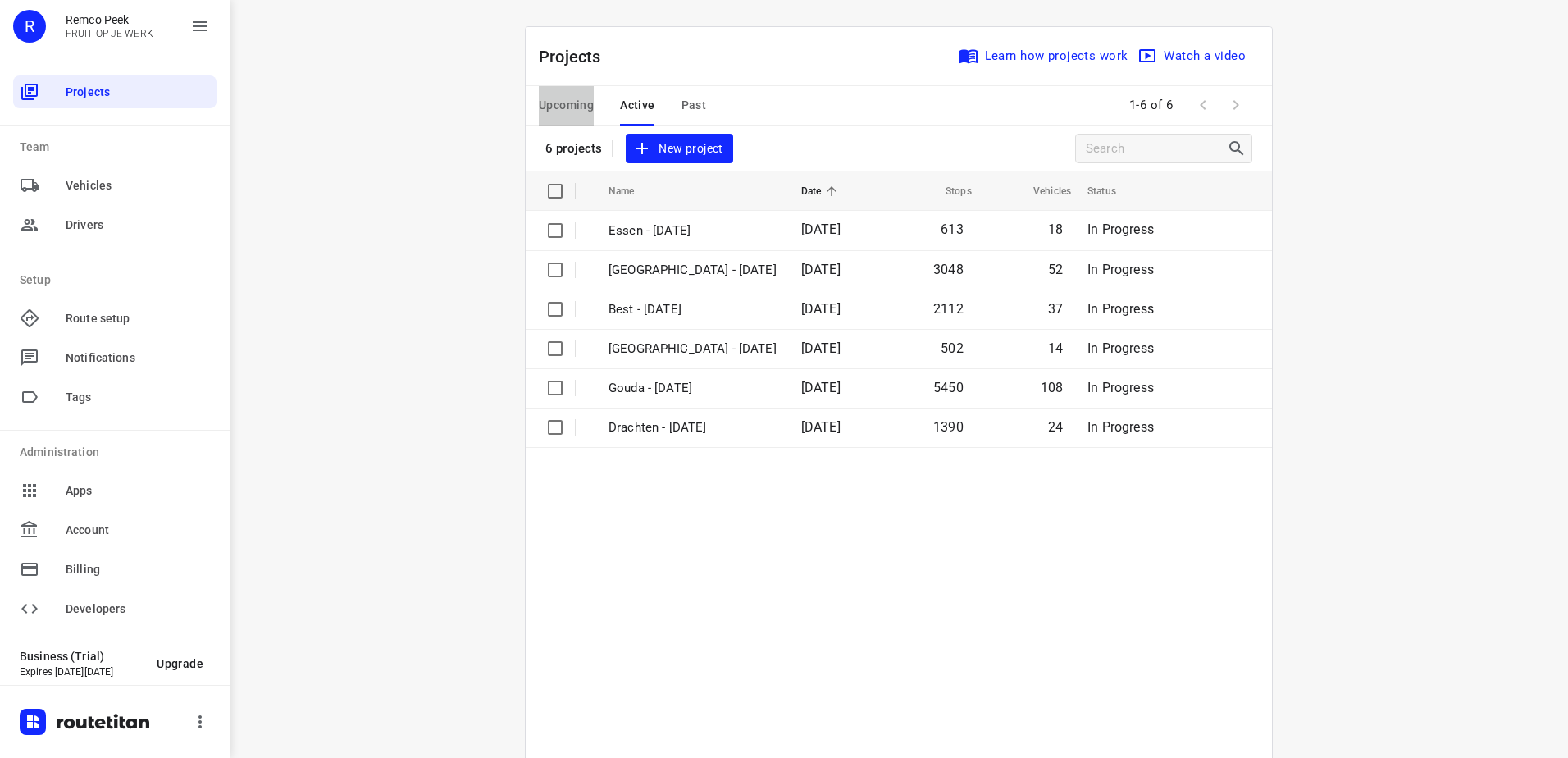
click at [574, 89] on button "Upcoming" at bounding box center [567, 105] width 55 height 39
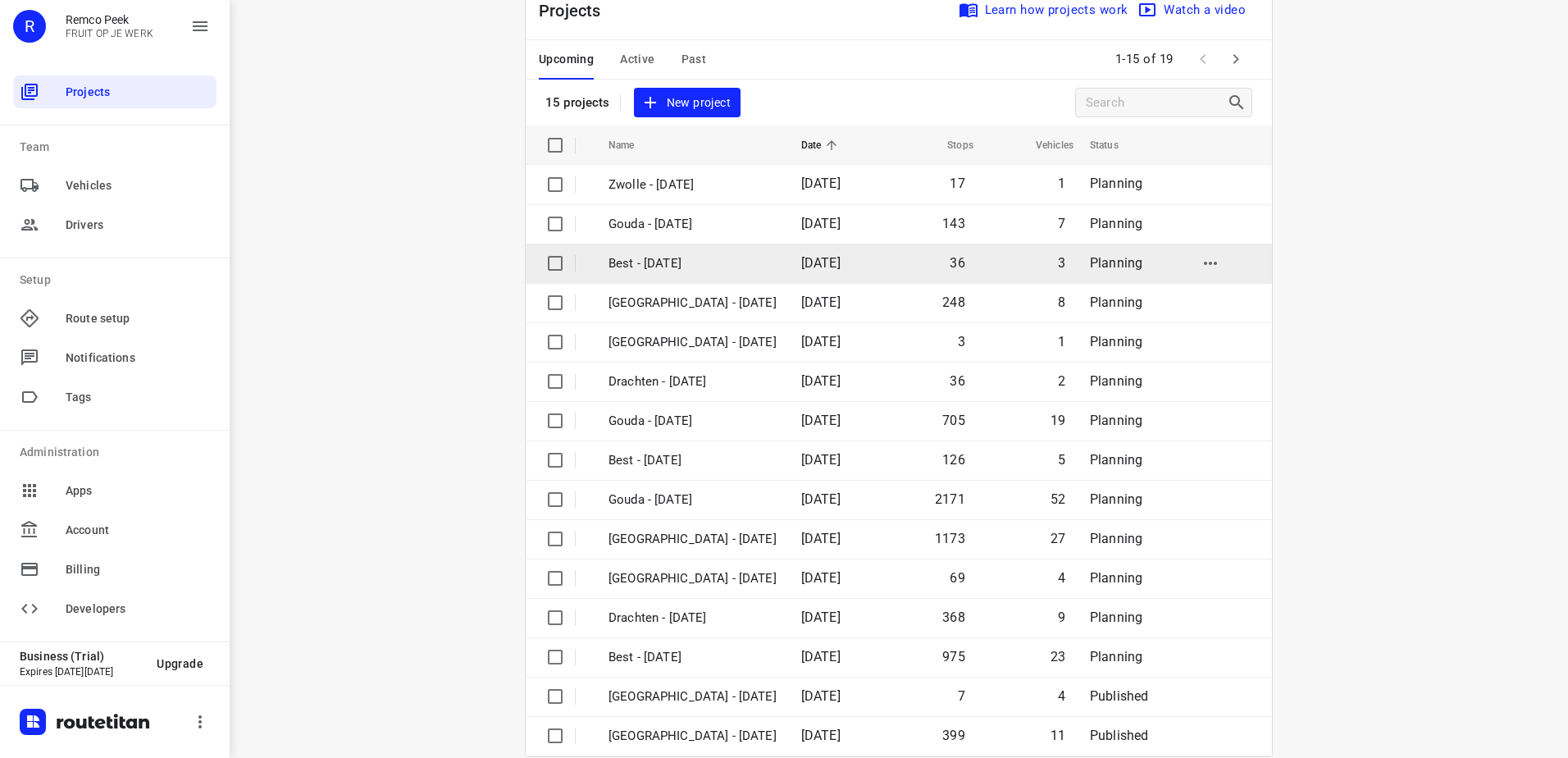
scroll to position [71, 0]
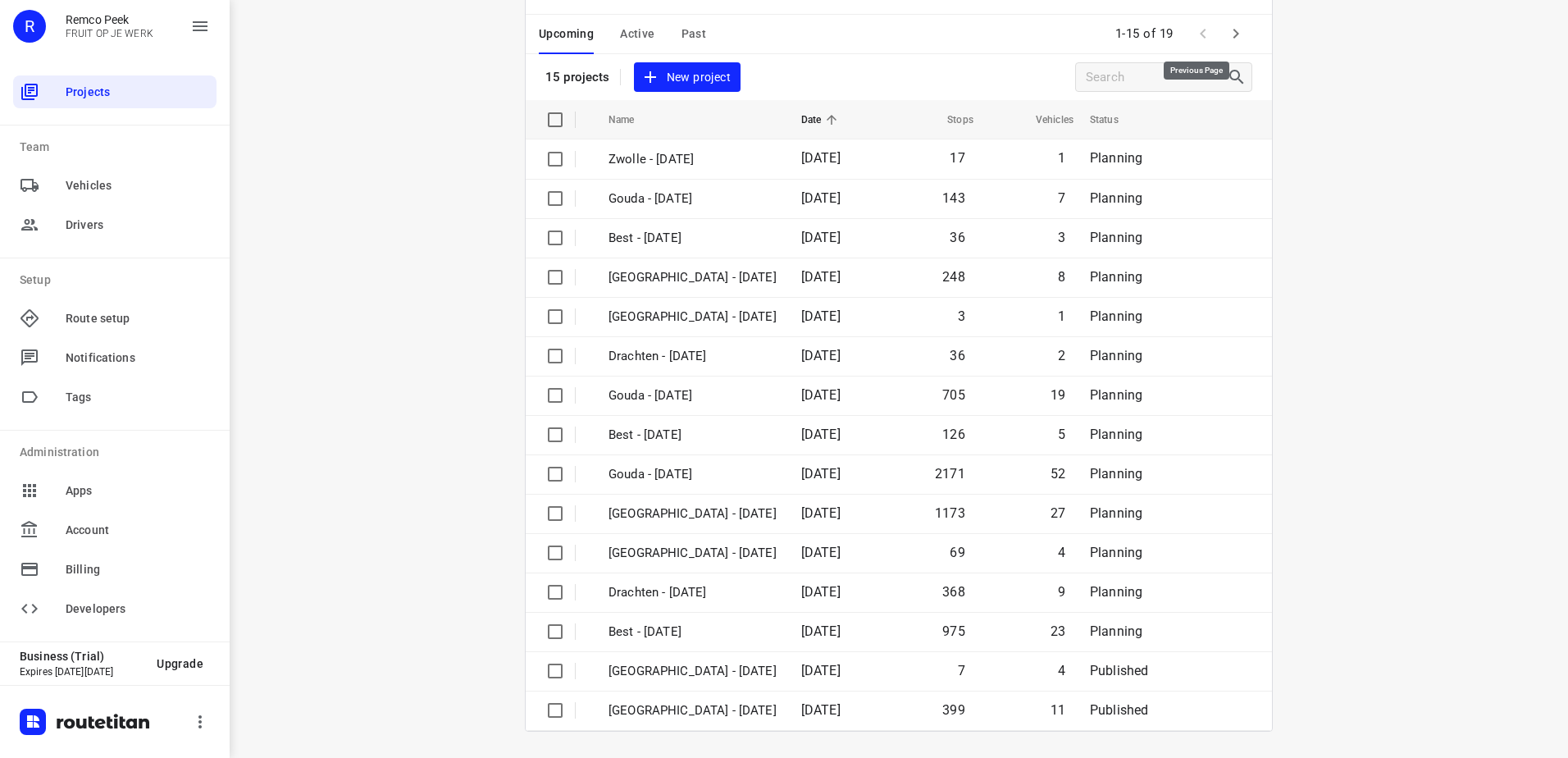
click at [1219, 25] on button "button" at bounding box center [1235, 33] width 33 height 33
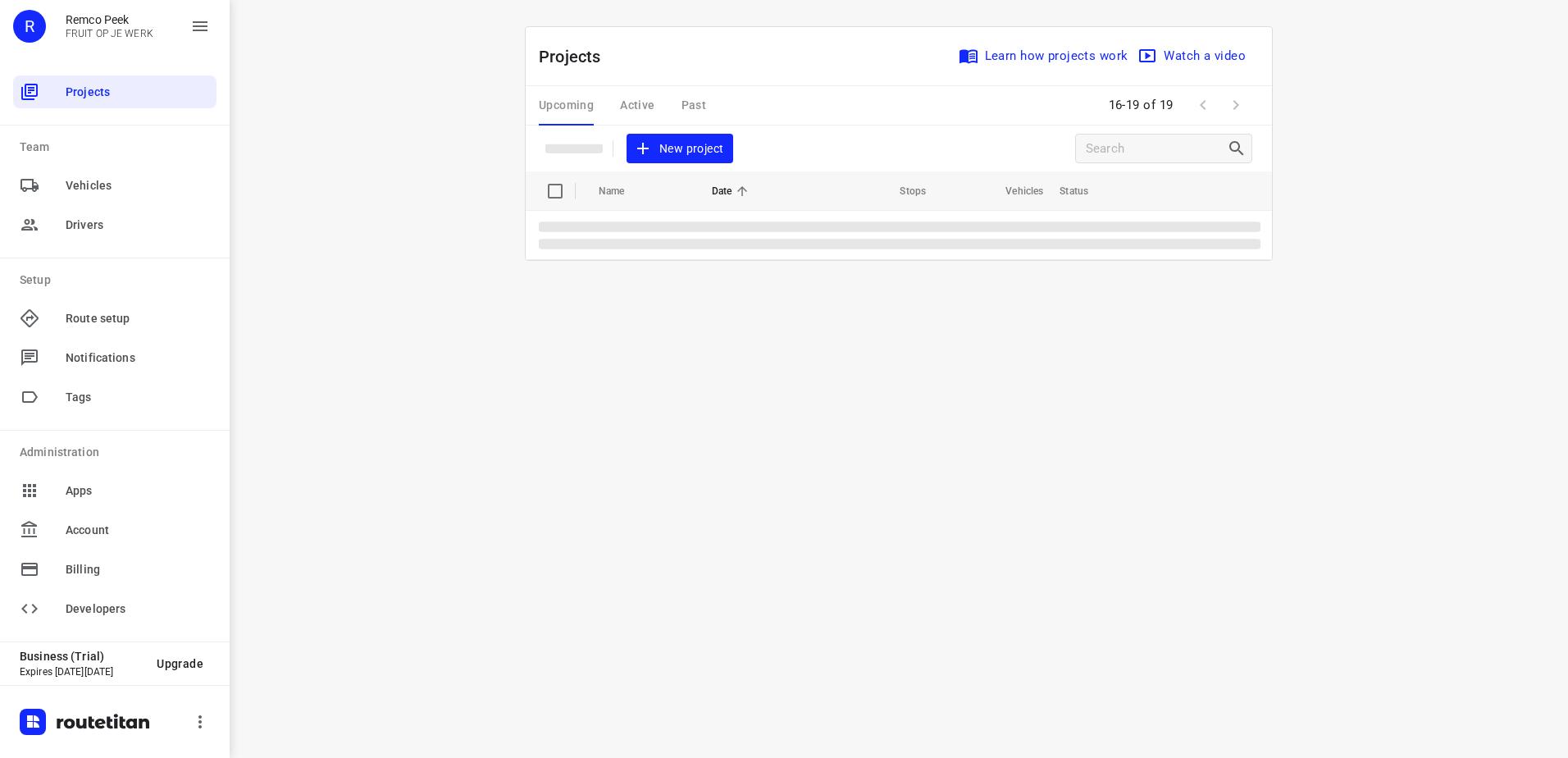
scroll to position [0, 0]
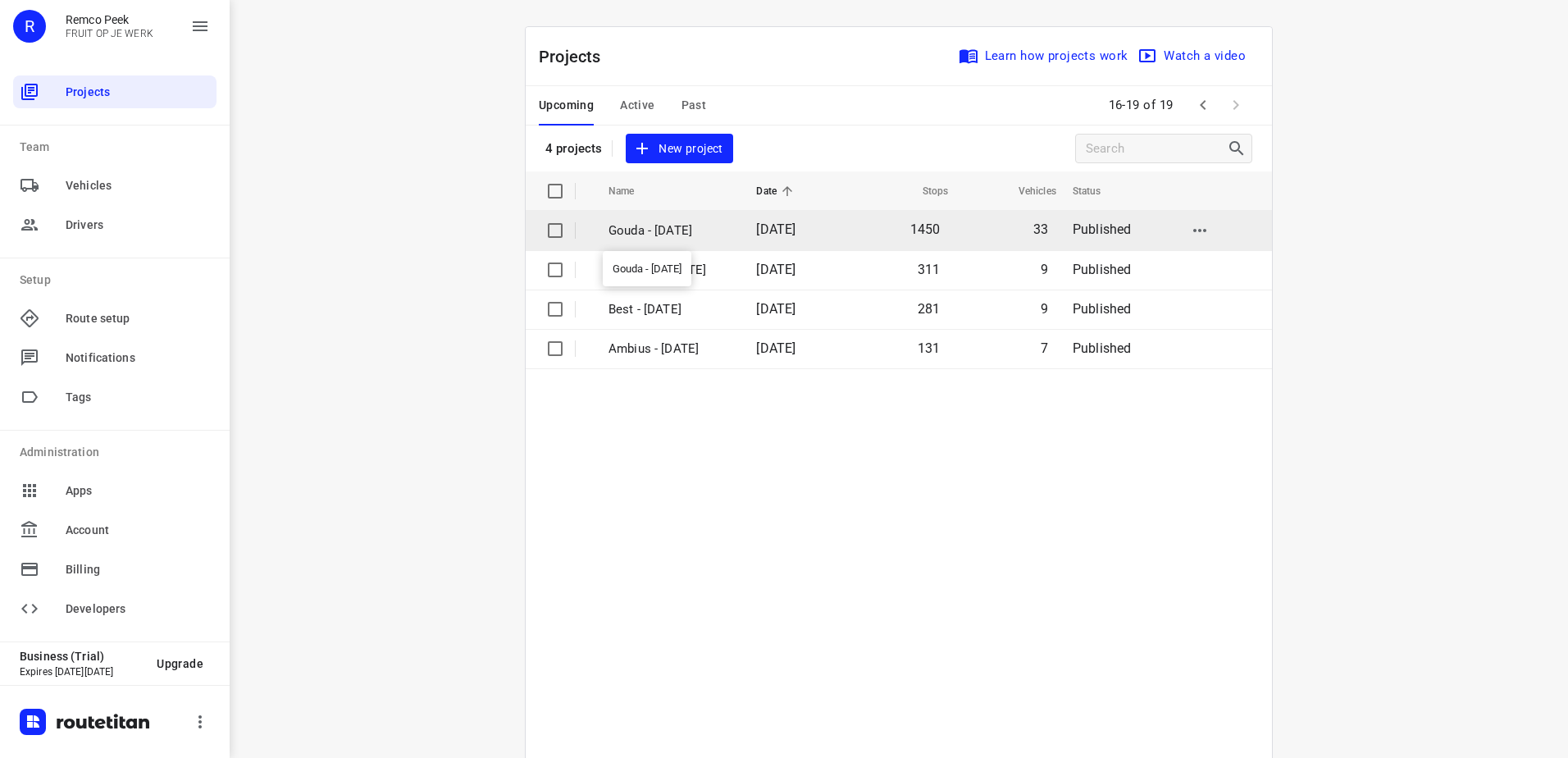
click at [664, 232] on p "Gouda - Tuesday" at bounding box center [669, 231] width 123 height 19
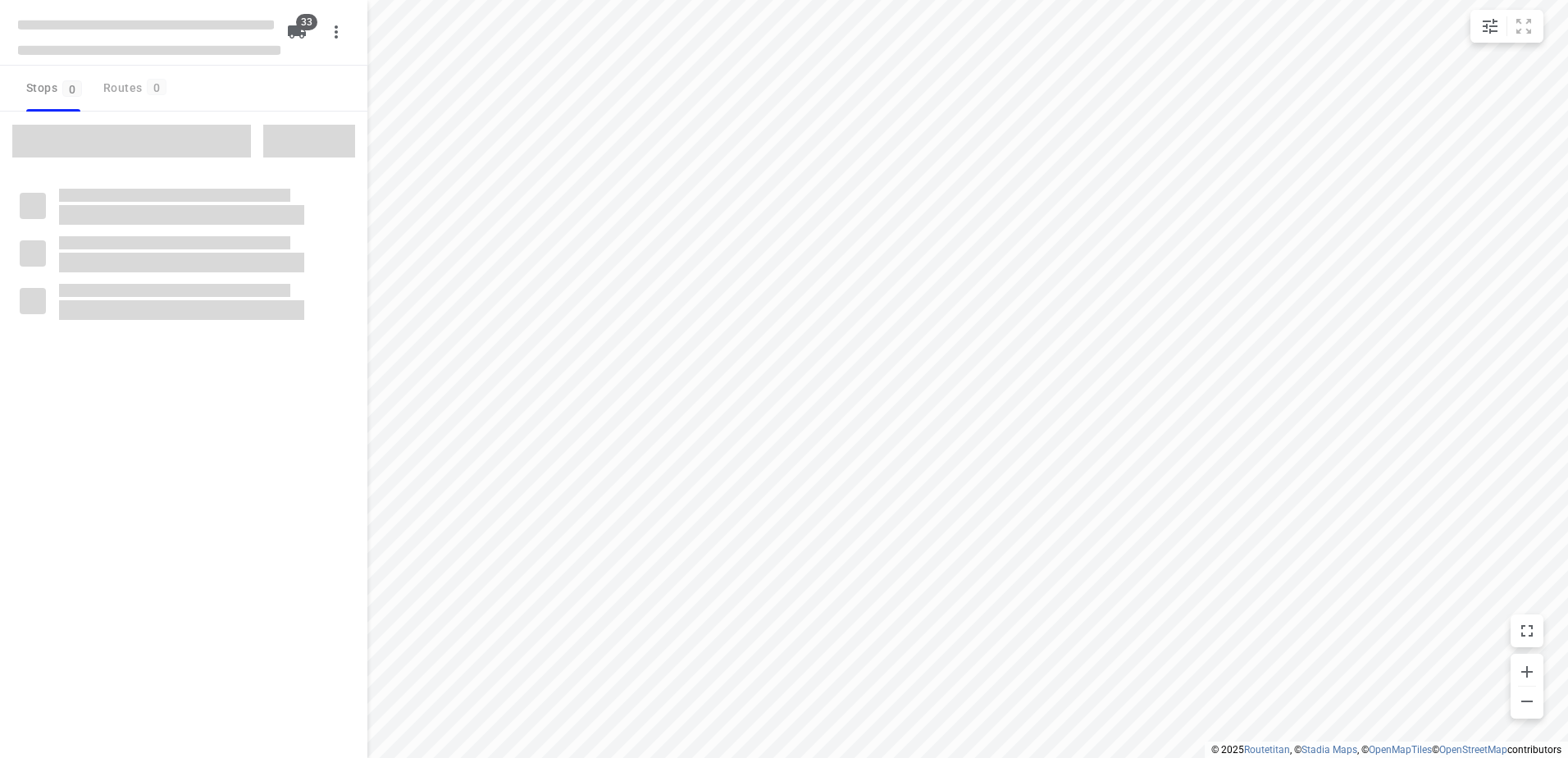
checkbox input "true"
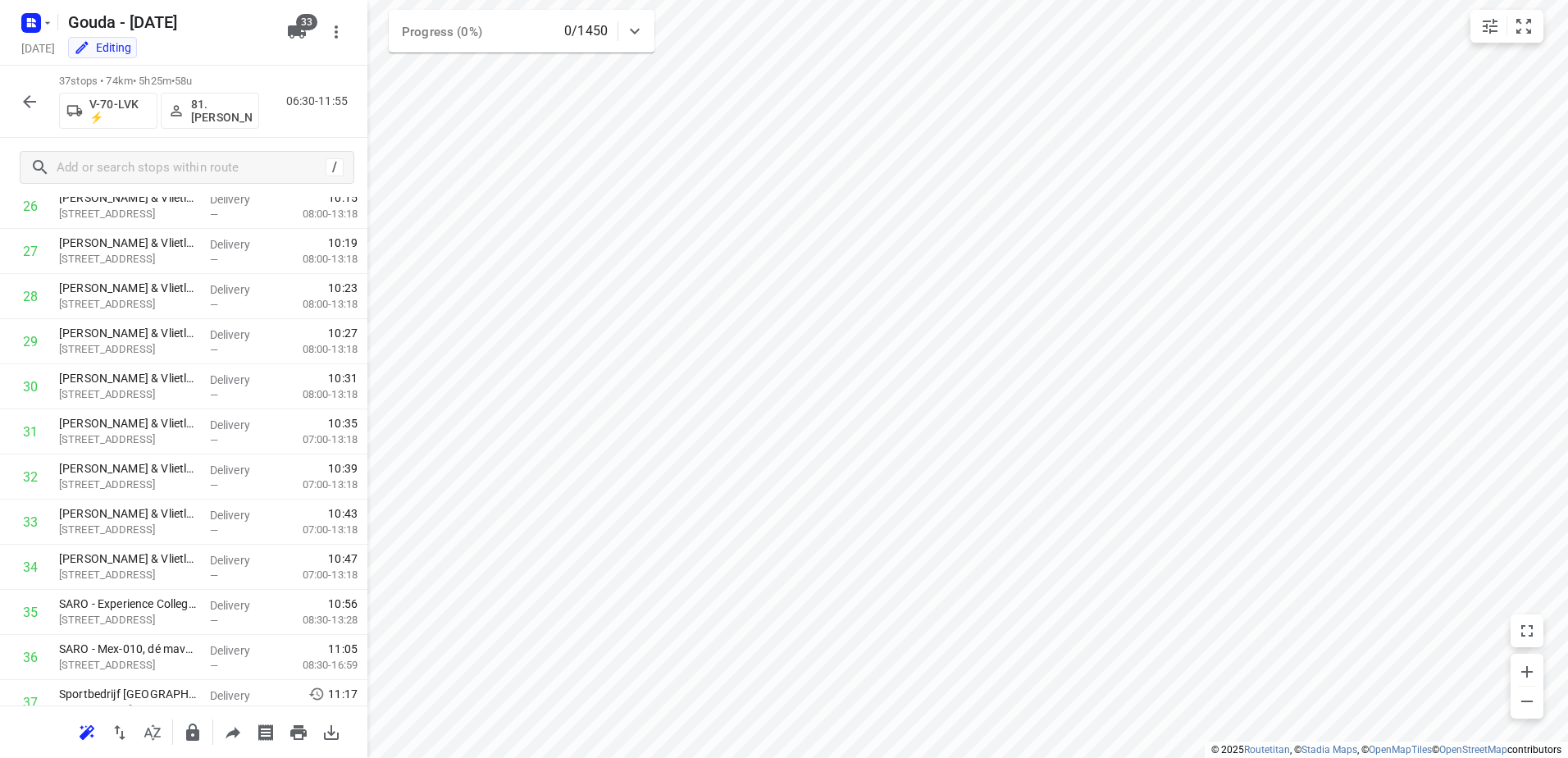
scroll to position [1288, 0]
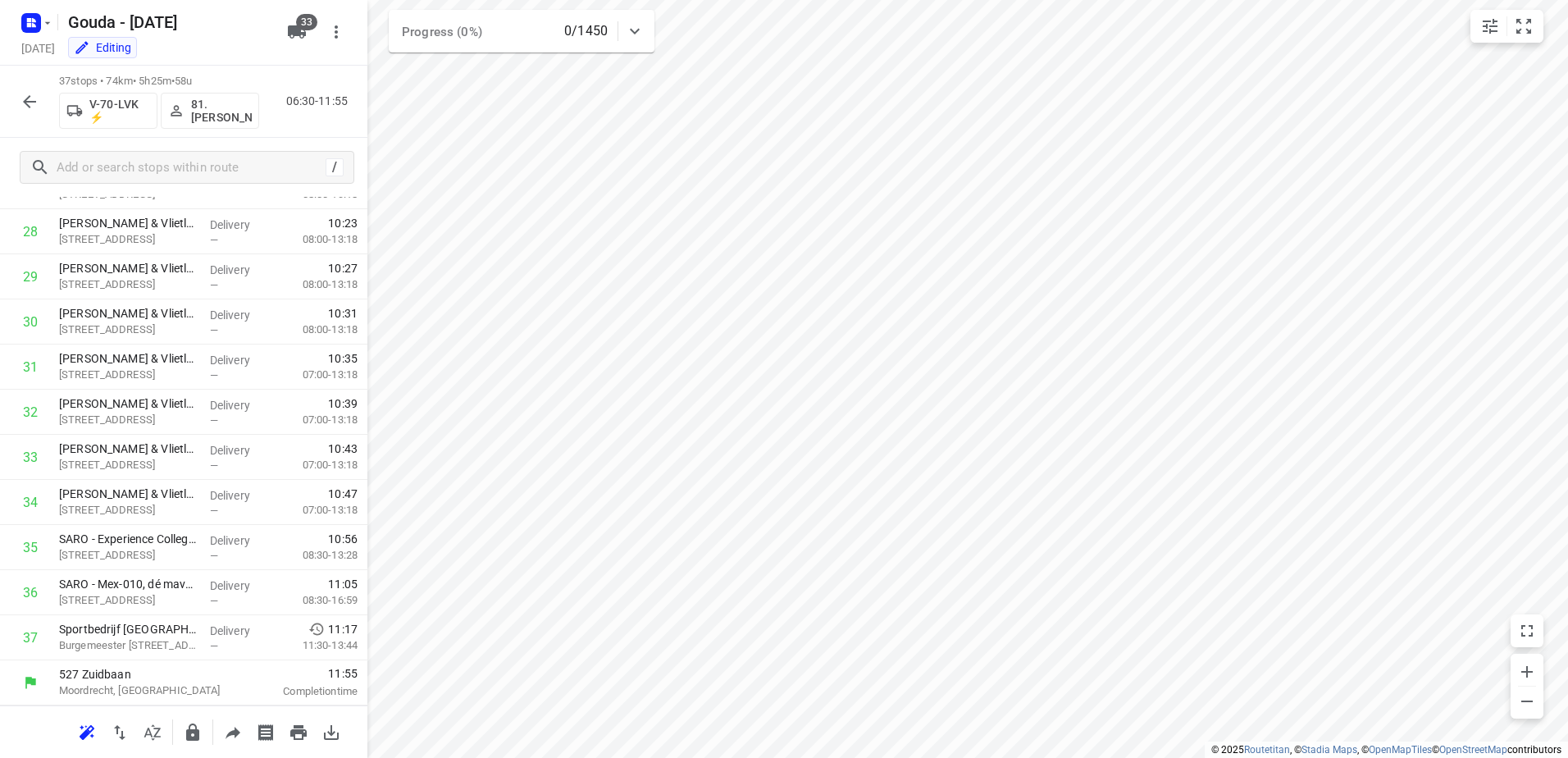
click at [28, 103] on icon "button" at bounding box center [30, 102] width 20 height 20
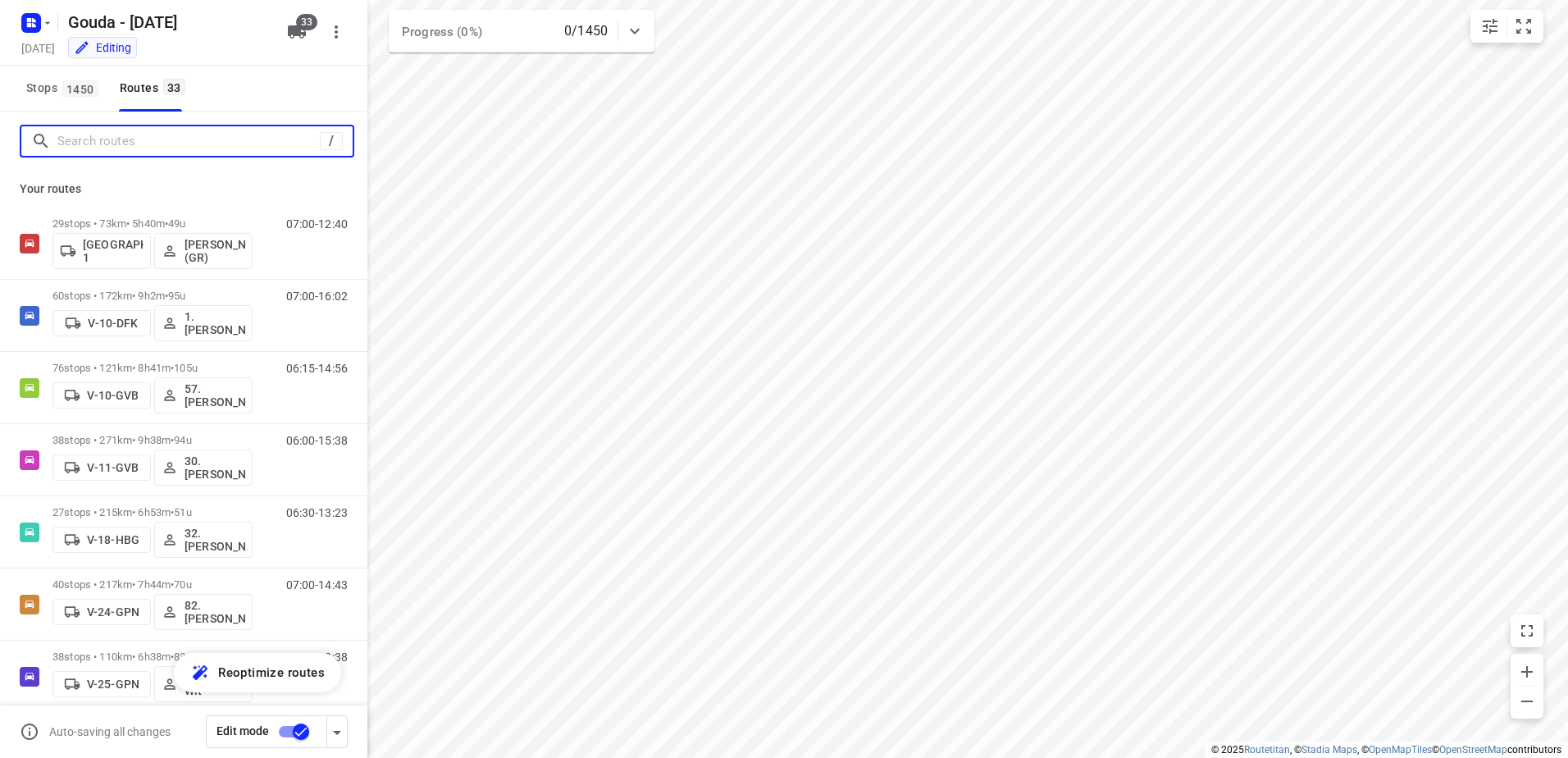
click at [125, 147] on input "Search routes" at bounding box center [189, 141] width 262 height 25
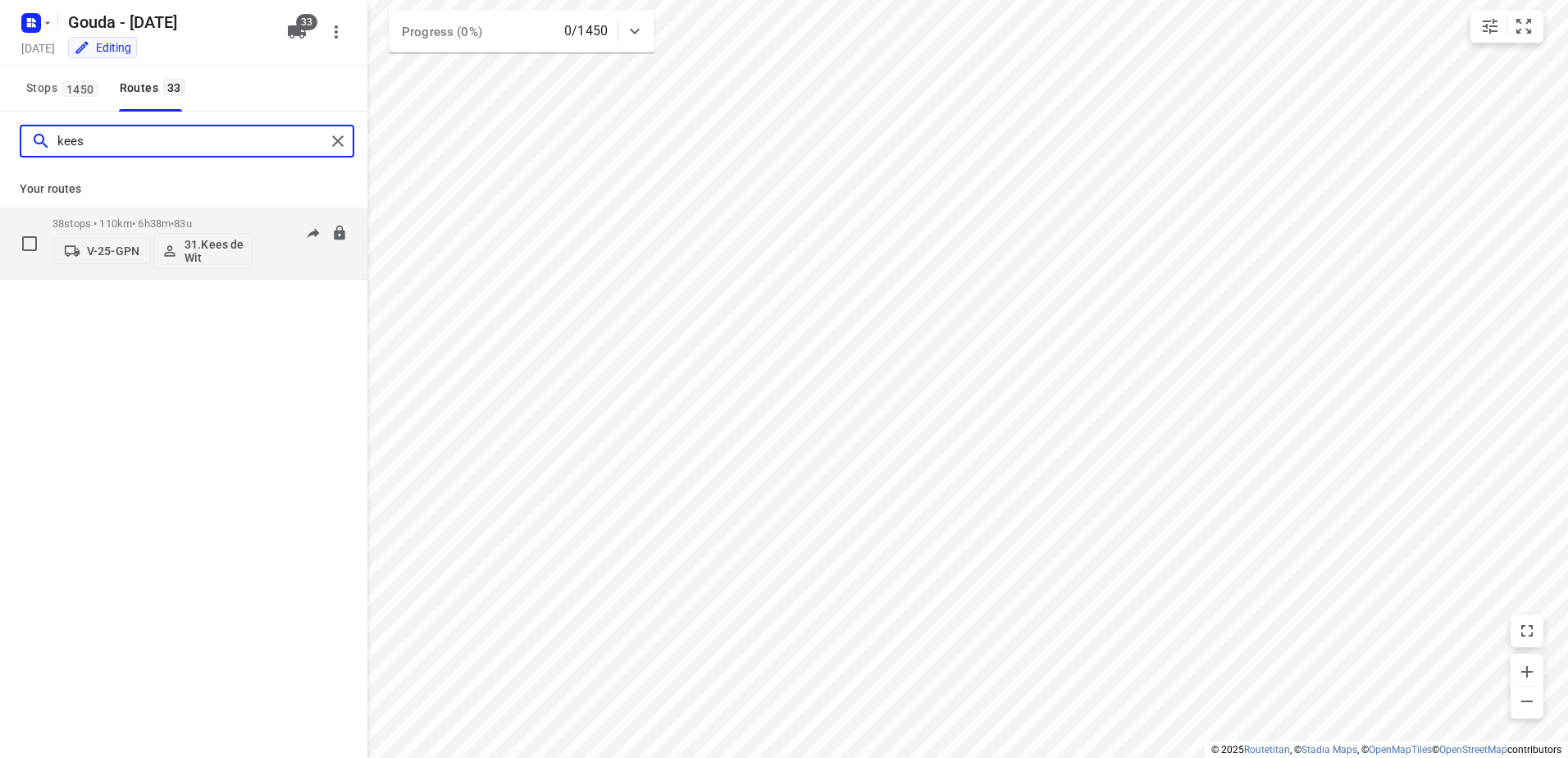
type input "kees"
click at [81, 229] on p "38 stops • 110km • 6h38m • 83u" at bounding box center [152, 223] width 200 height 13
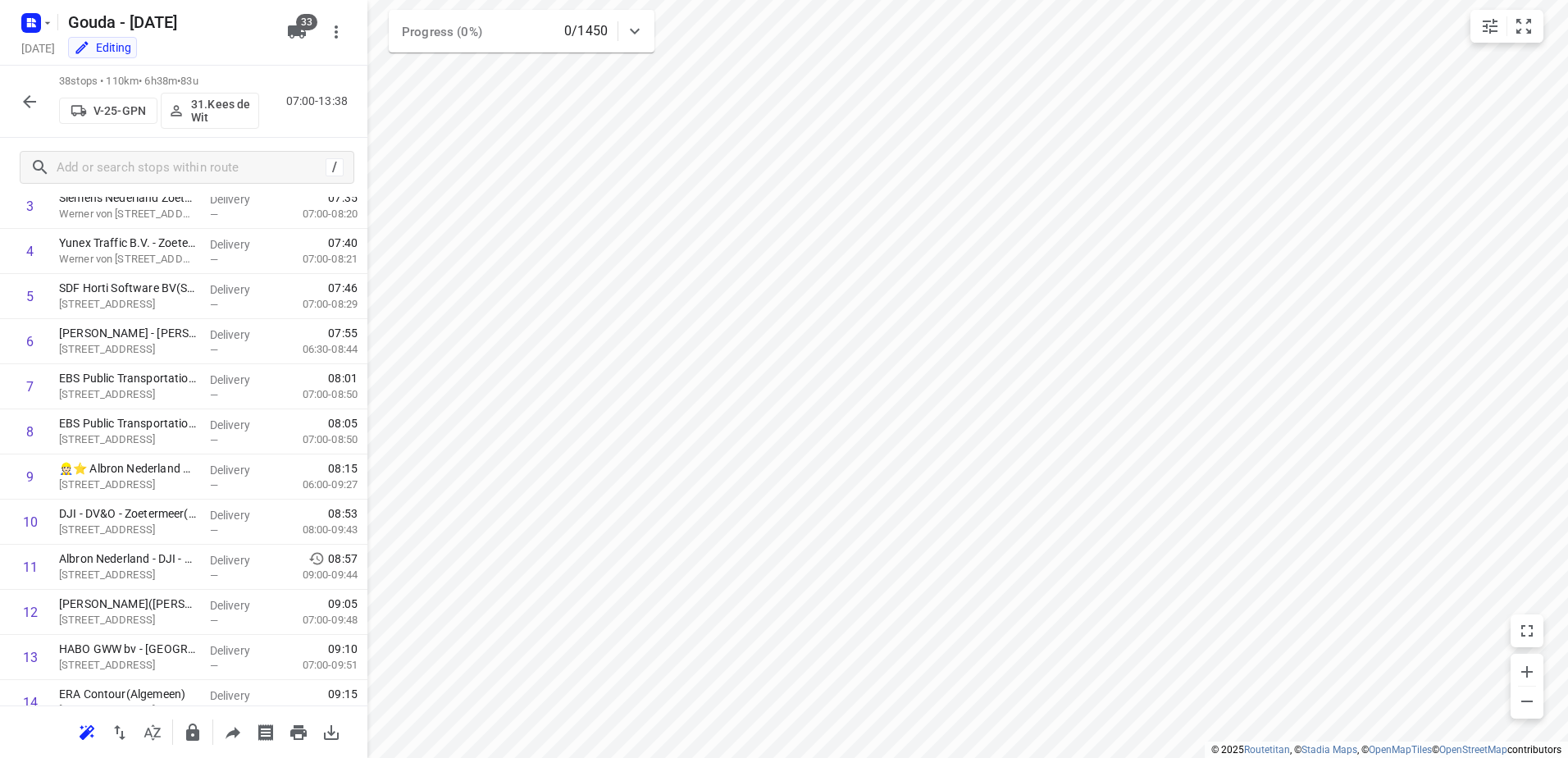
scroll to position [164, 0]
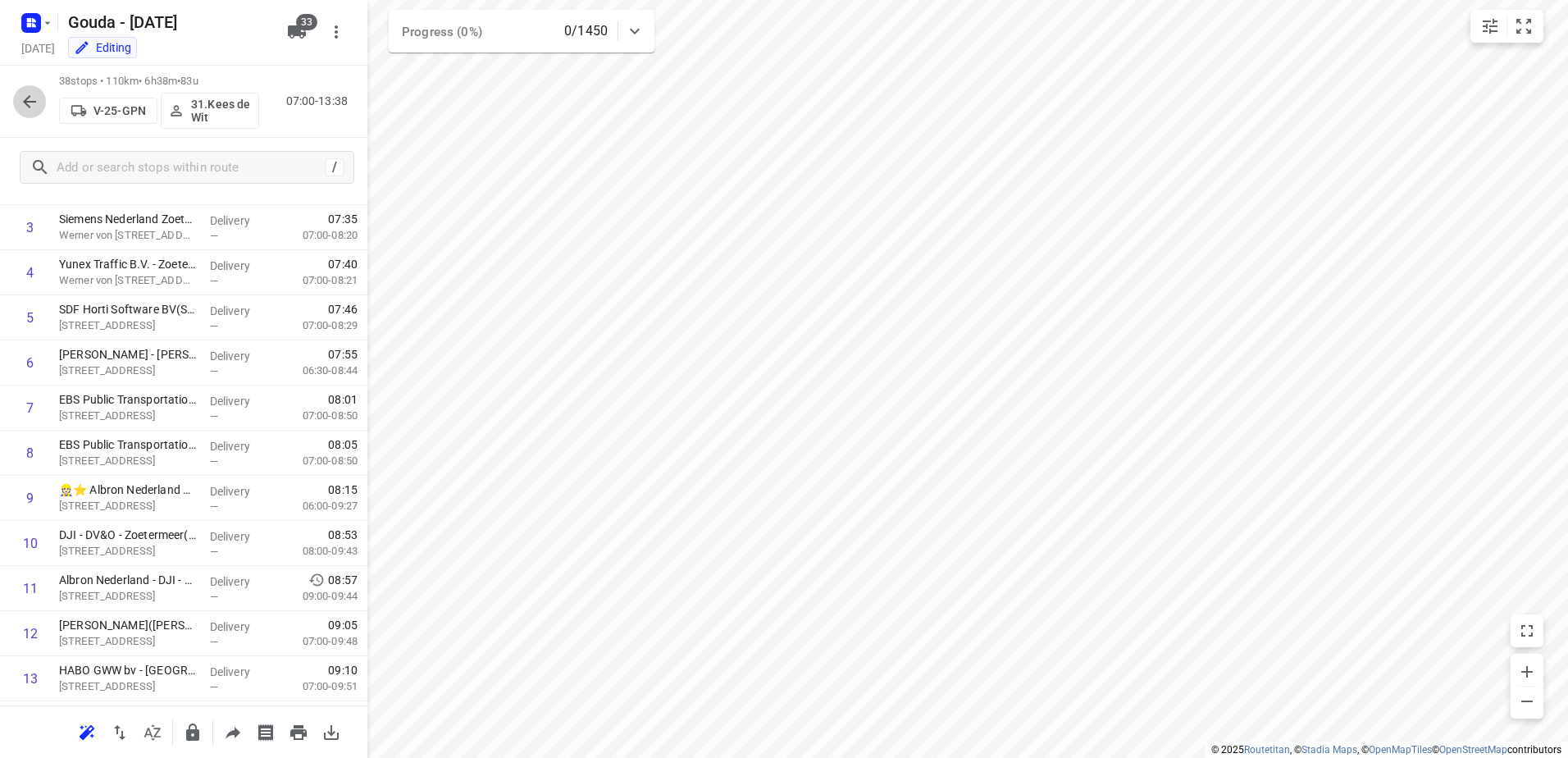
click at [28, 99] on icon "button" at bounding box center [30, 102] width 20 height 20
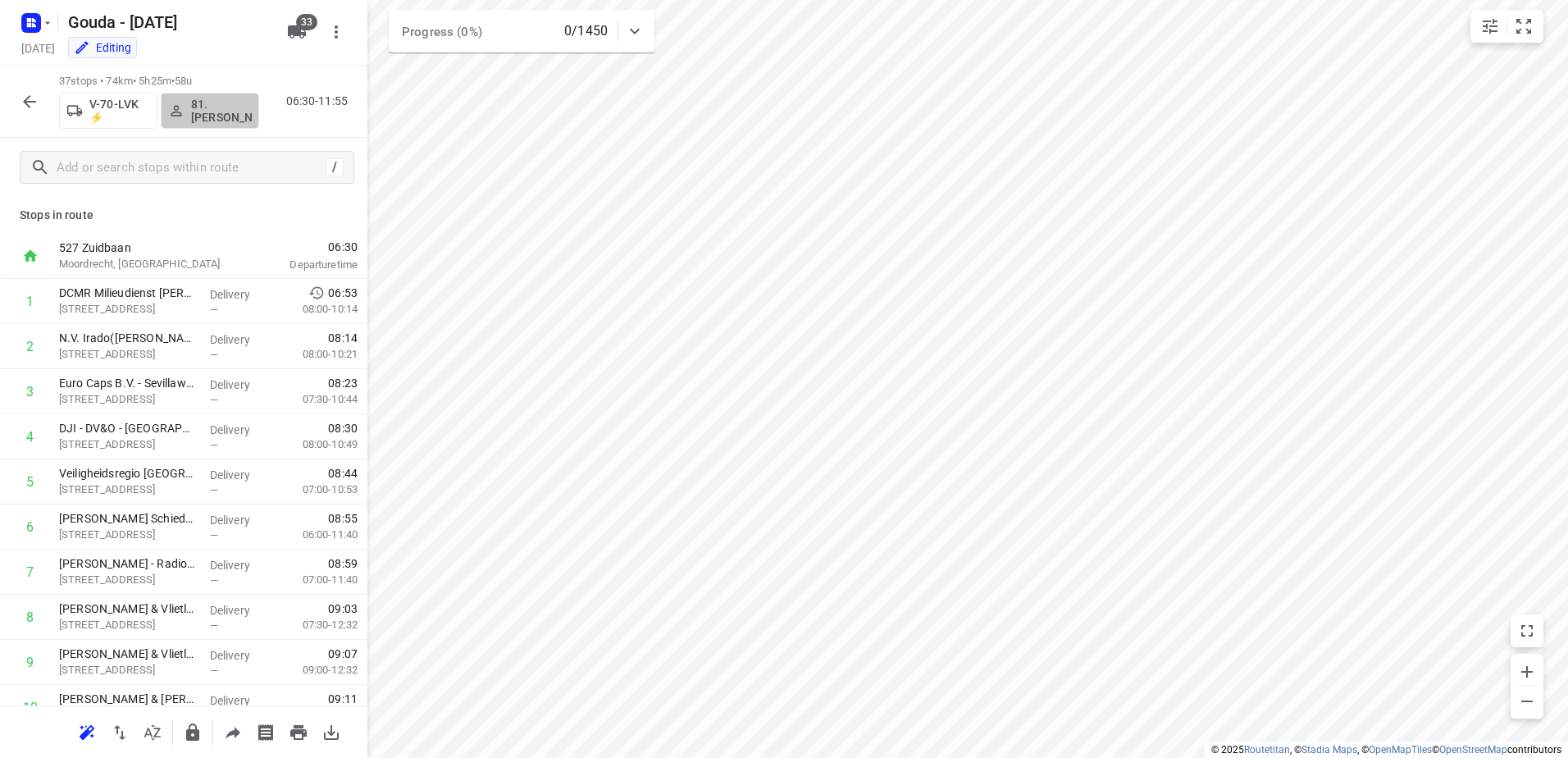
click at [236, 111] on p "81.Sidney Schoonderwoerd" at bounding box center [221, 110] width 61 height 26
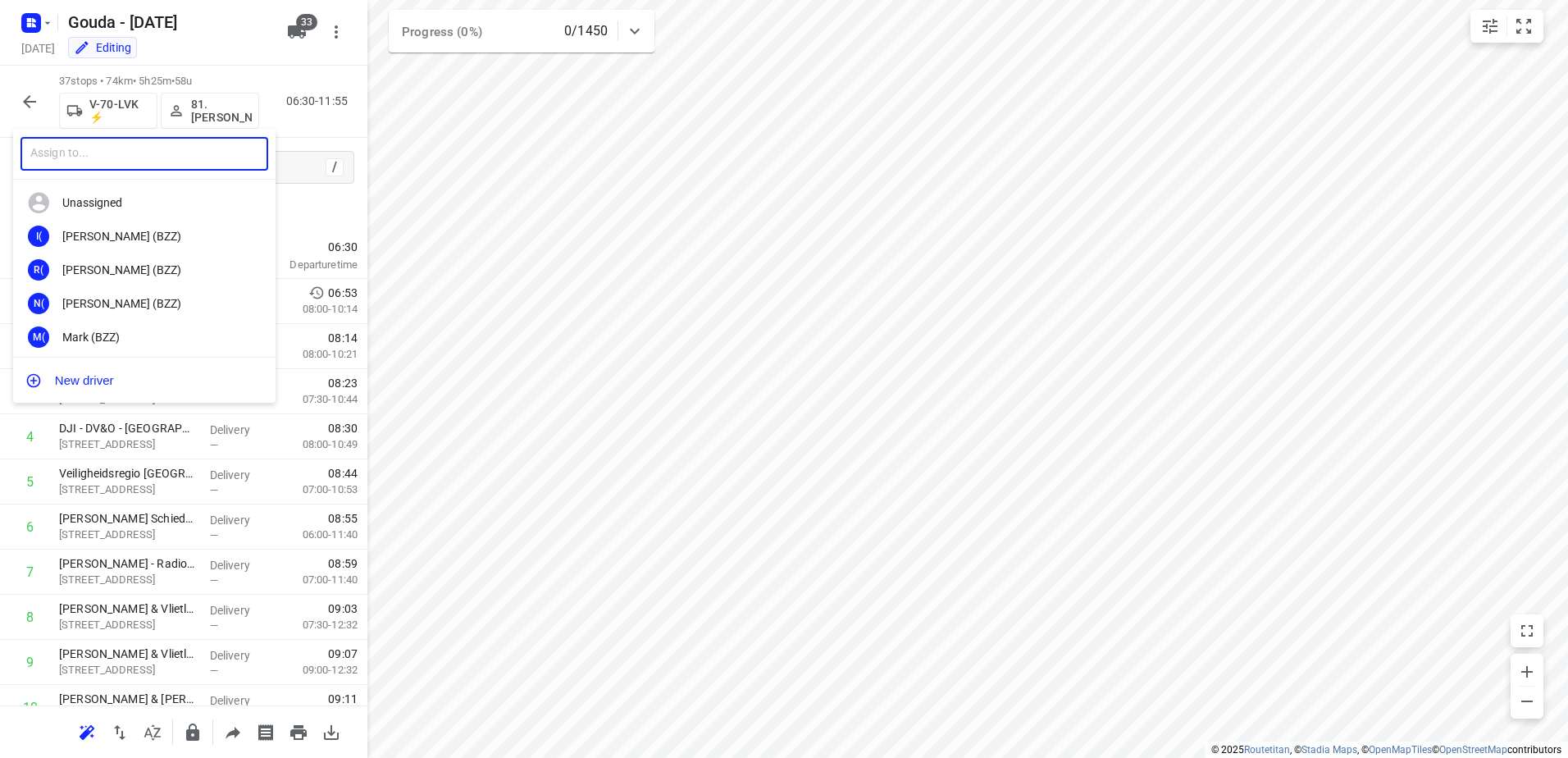
click at [192, 151] on input "text" at bounding box center [145, 154] width 247 height 33
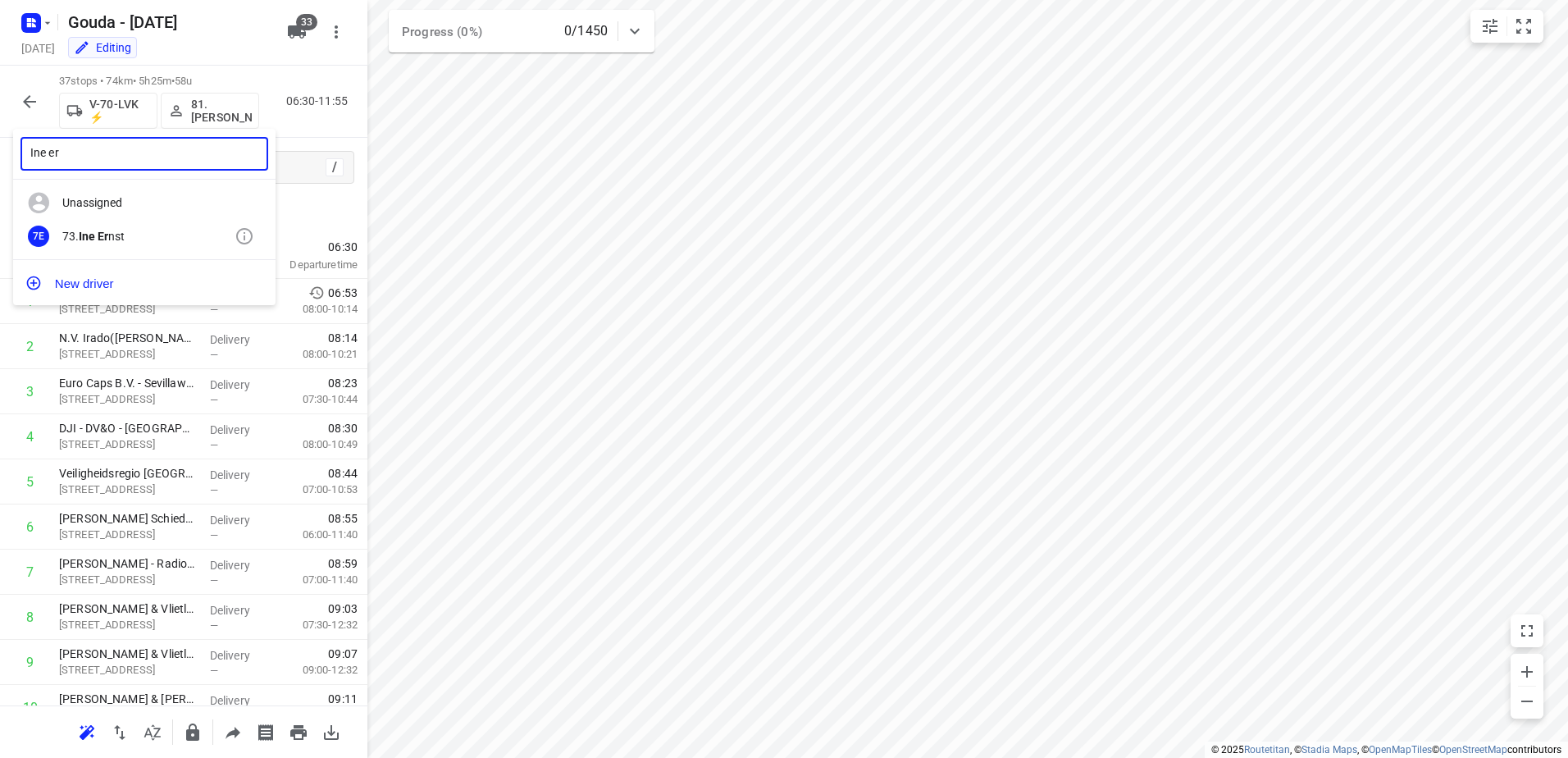
type input "Ine er"
click at [150, 238] on div "73. Ine Er nst" at bounding box center [149, 237] width 172 height 13
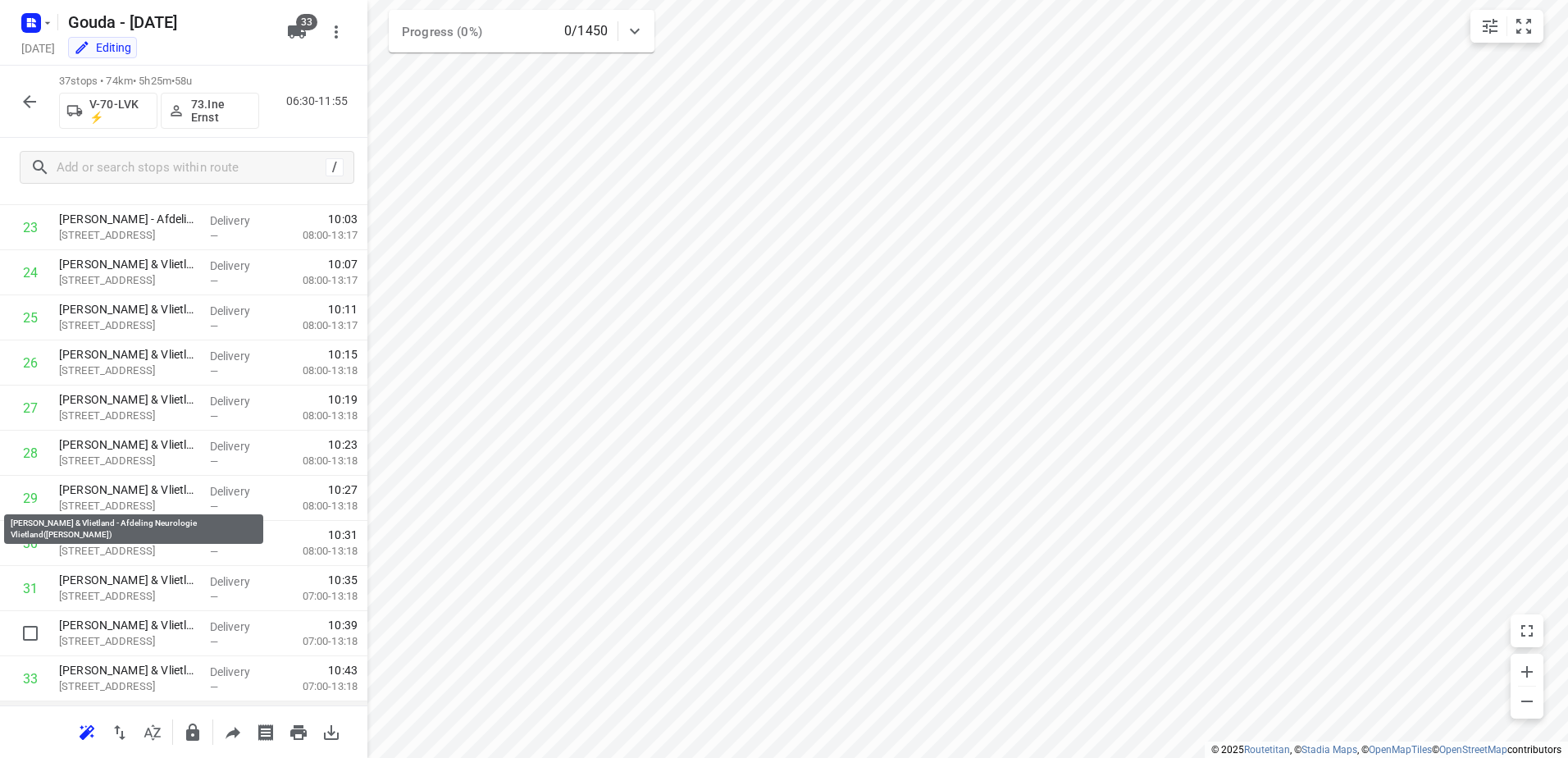
scroll to position [1288, 0]
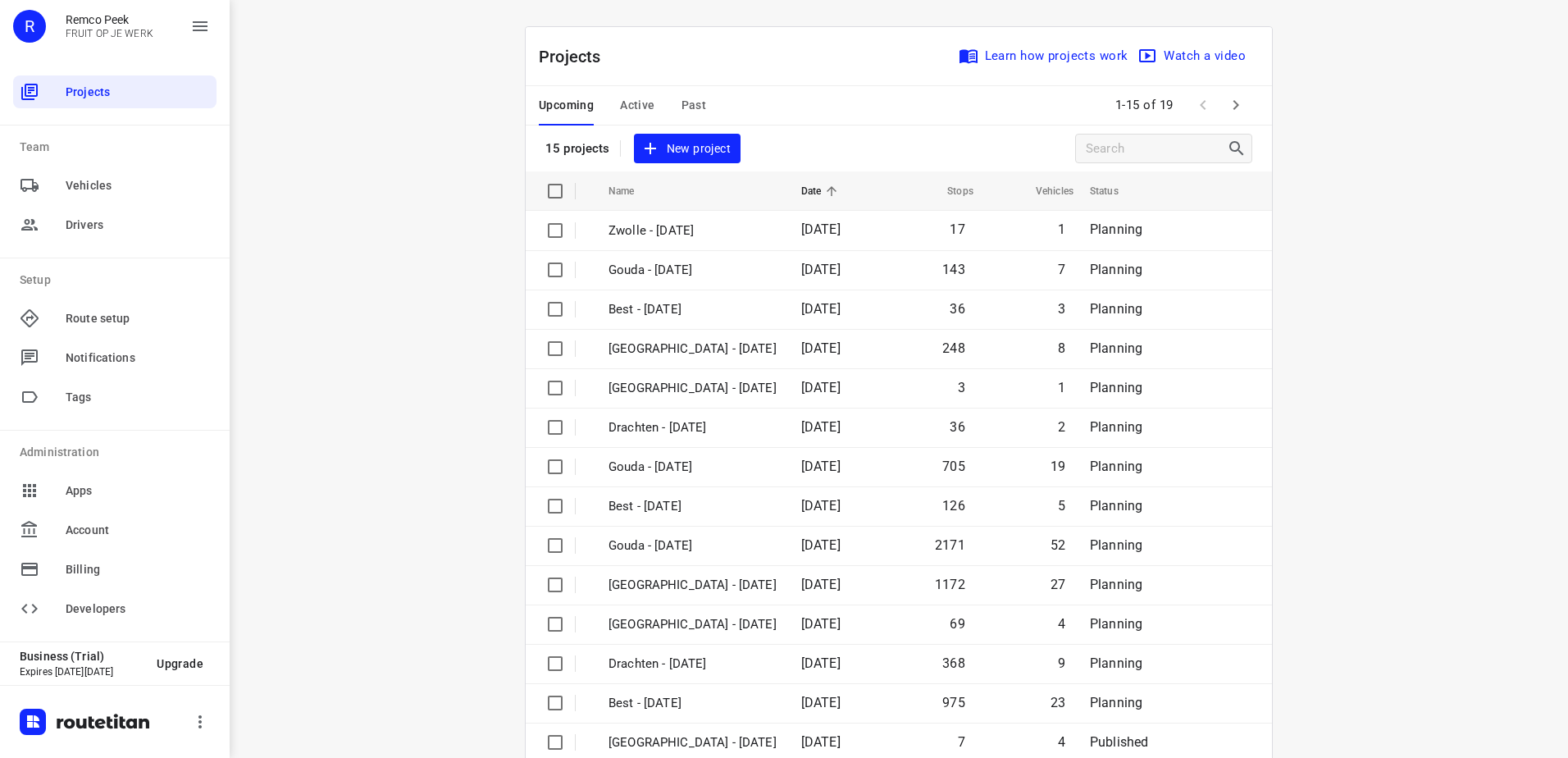
click at [639, 121] on button "Active" at bounding box center [637, 105] width 34 height 39
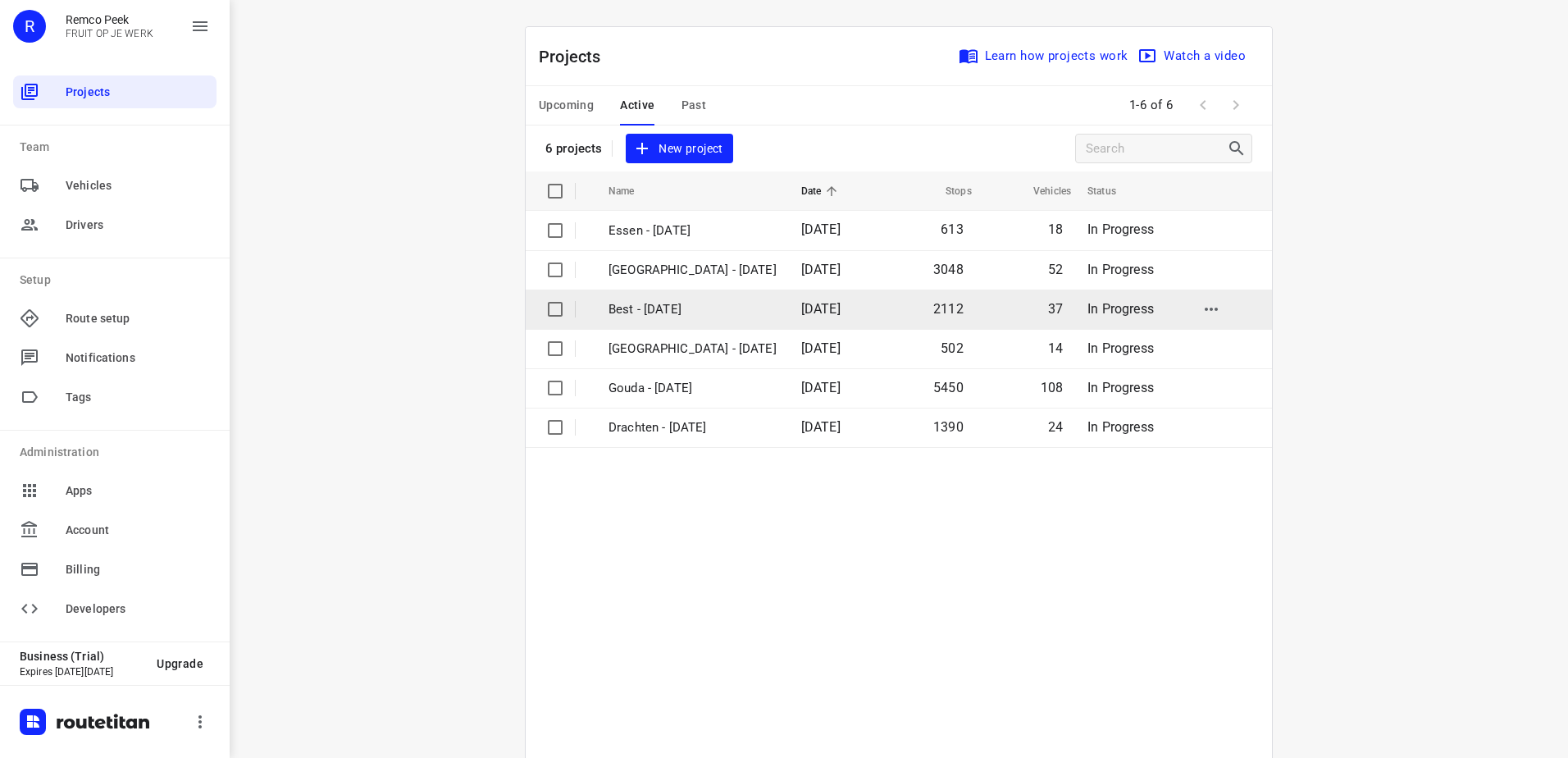
click at [668, 306] on p "Best - [DATE]" at bounding box center [692, 309] width 168 height 19
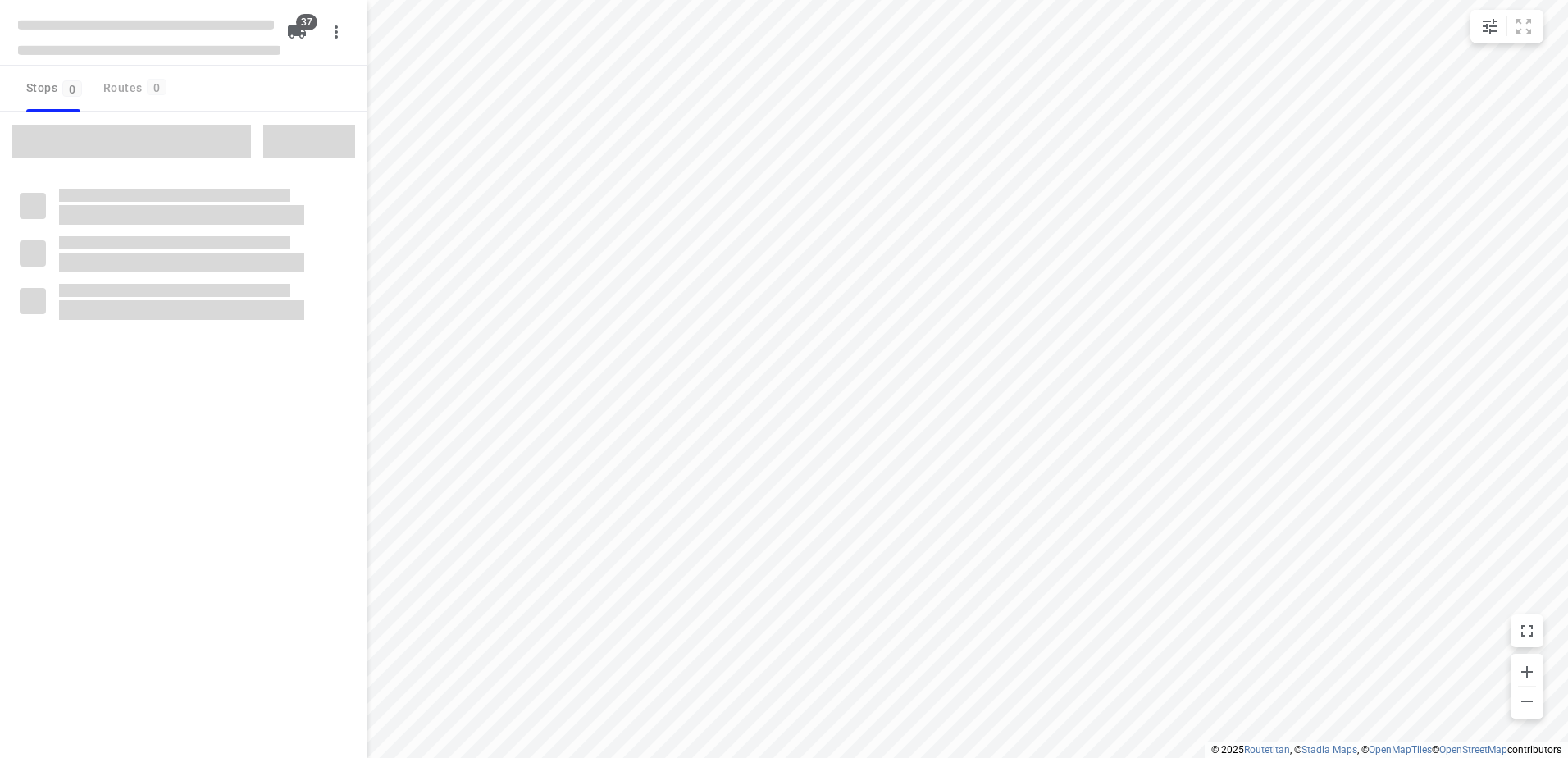
checkbox input "true"
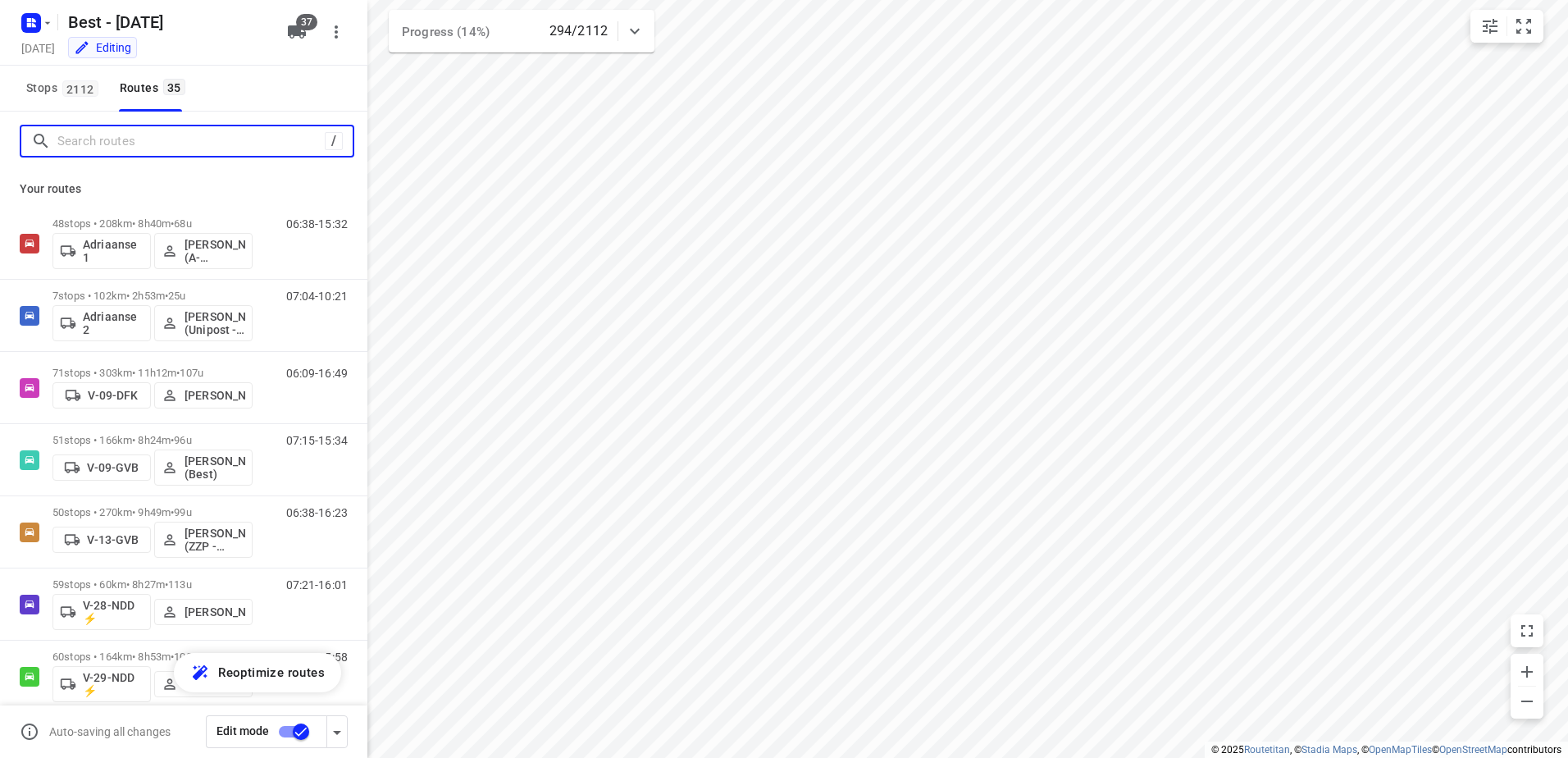
click at [113, 148] on input "Search routes" at bounding box center [191, 141] width 267 height 25
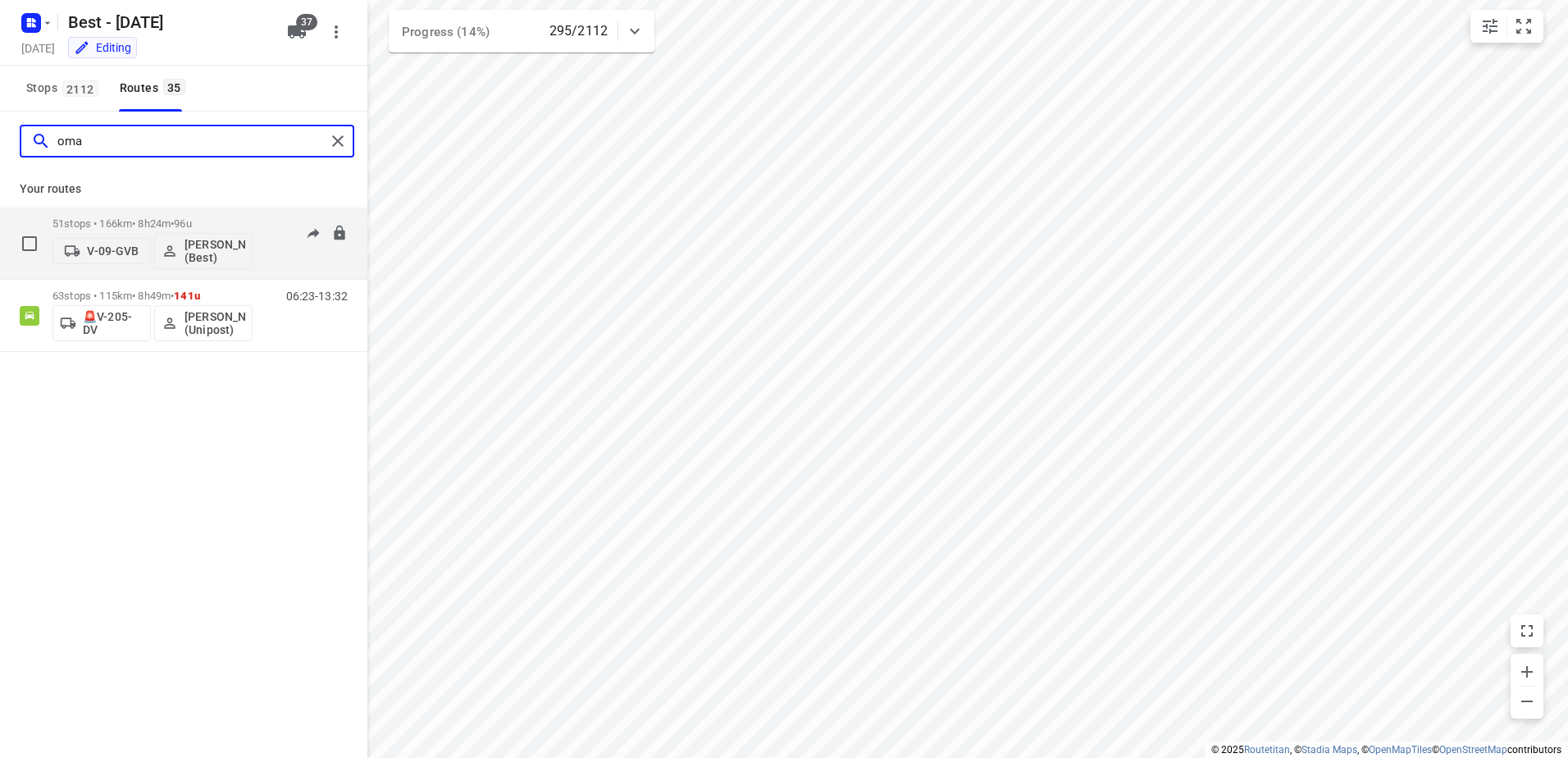
type input "oma"
click at [174, 222] on span "•" at bounding box center [172, 223] width 3 height 13
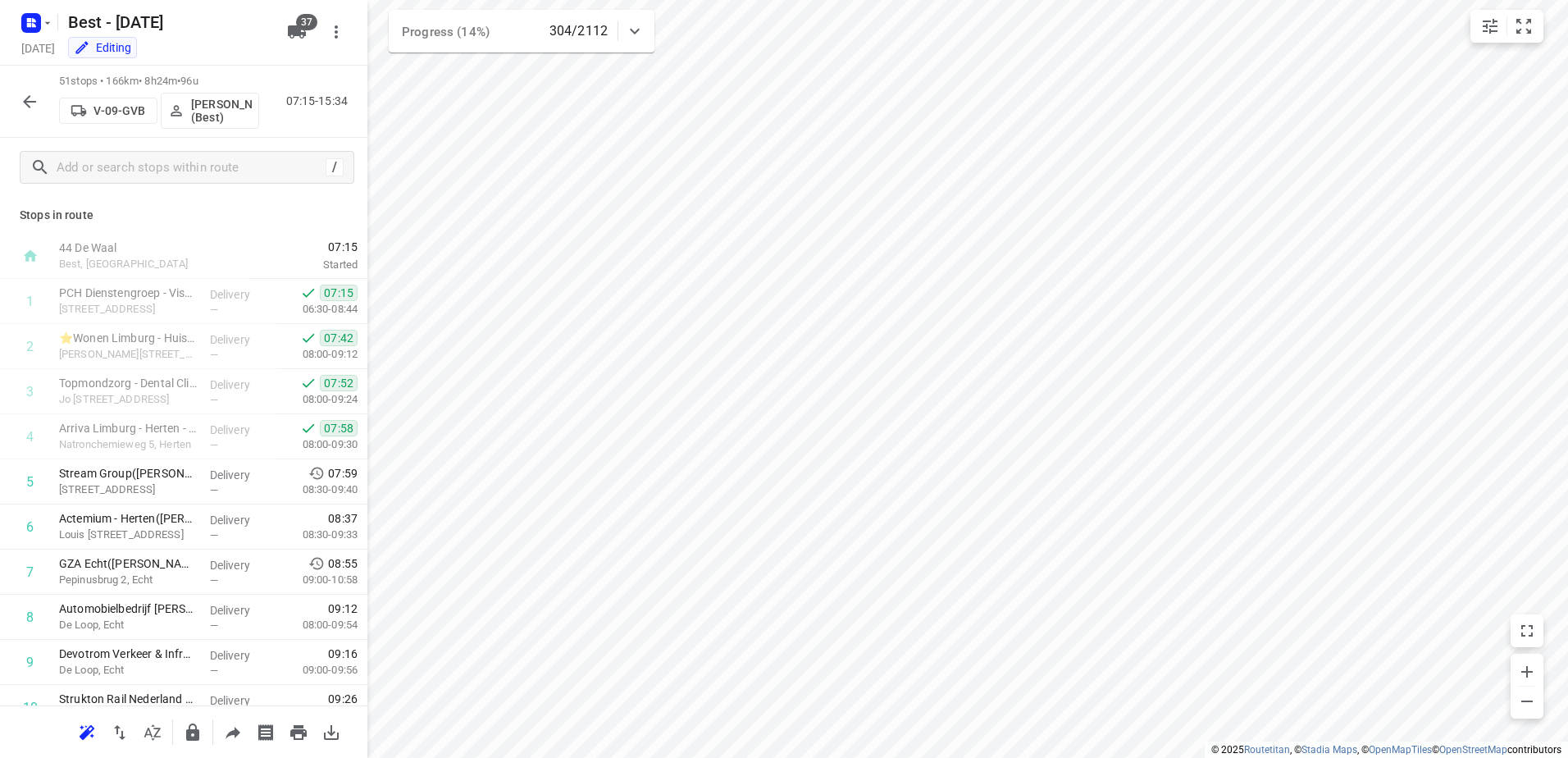
click at [37, 98] on icon "button" at bounding box center [30, 102] width 20 height 20
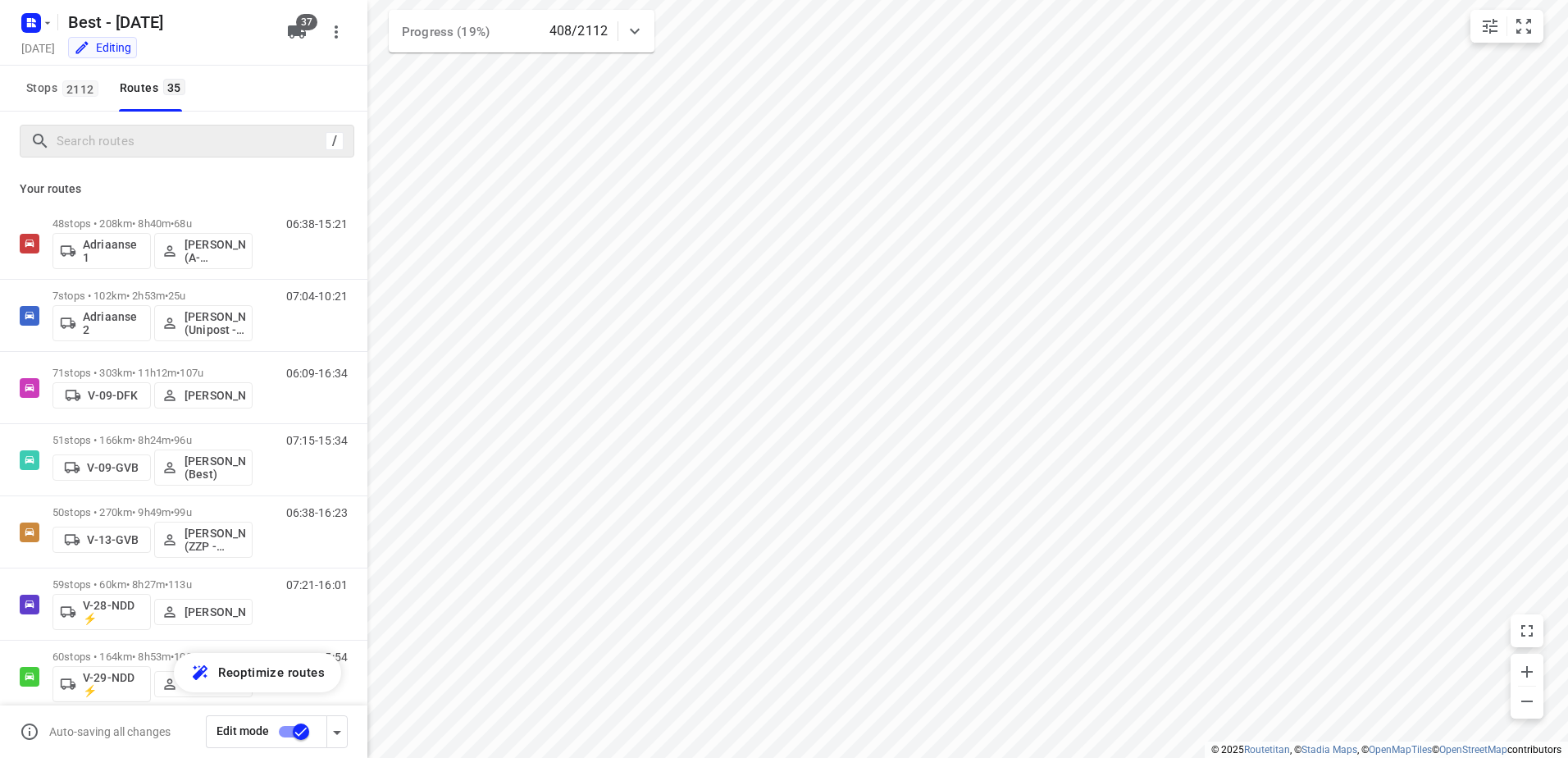
drag, startPoint x: 124, startPoint y: 165, endPoint x: 150, endPoint y: 150, distance: 30.0
click at [129, 165] on div "/" at bounding box center [184, 140] width 368 height 59
click at [150, 147] on input "Search routes" at bounding box center [191, 141] width 267 height 25
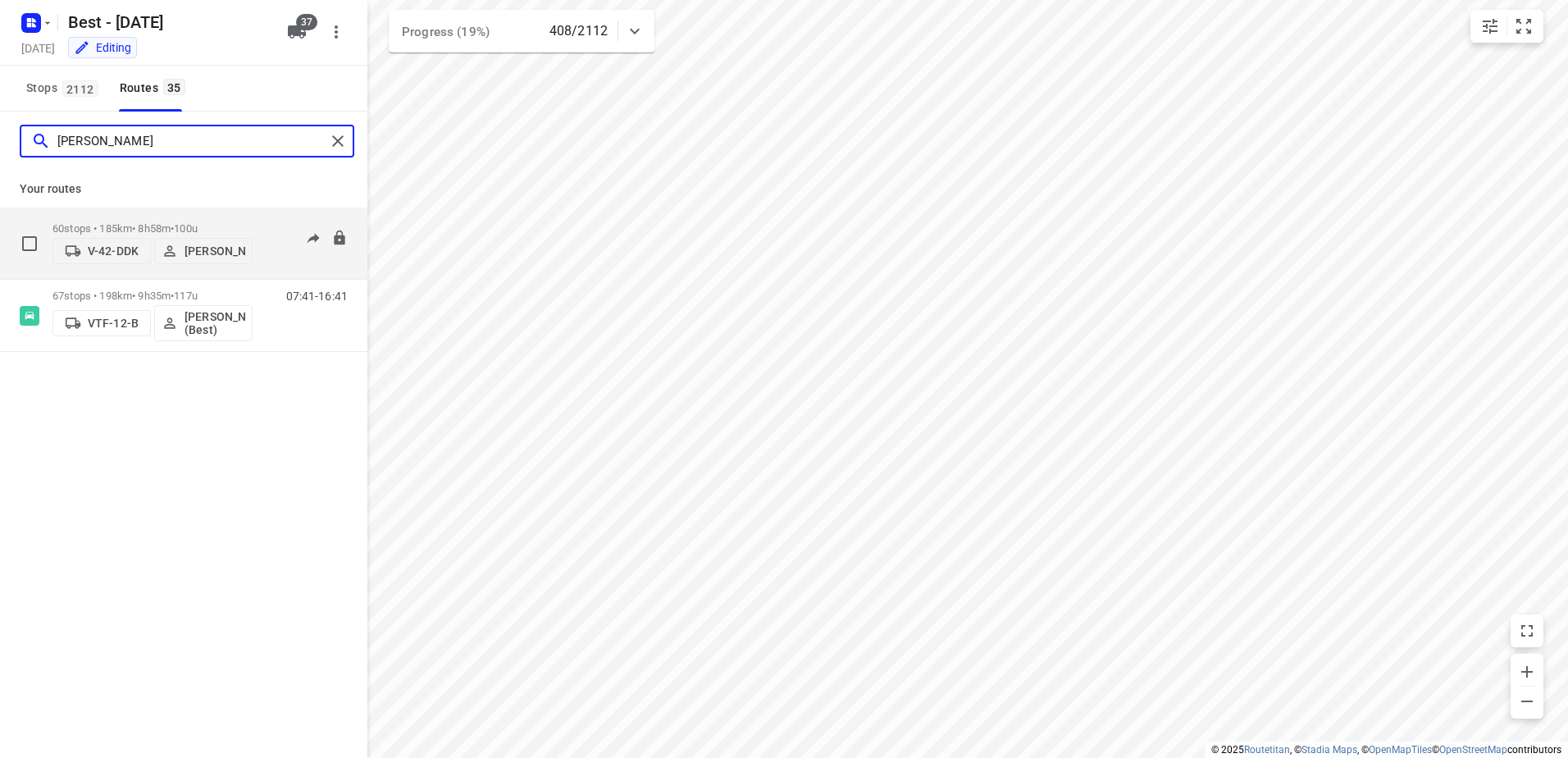
type input "[PERSON_NAME]"
click at [236, 222] on p "60 stops • 185km • 8h58m • 100u" at bounding box center [152, 228] width 200 height 13
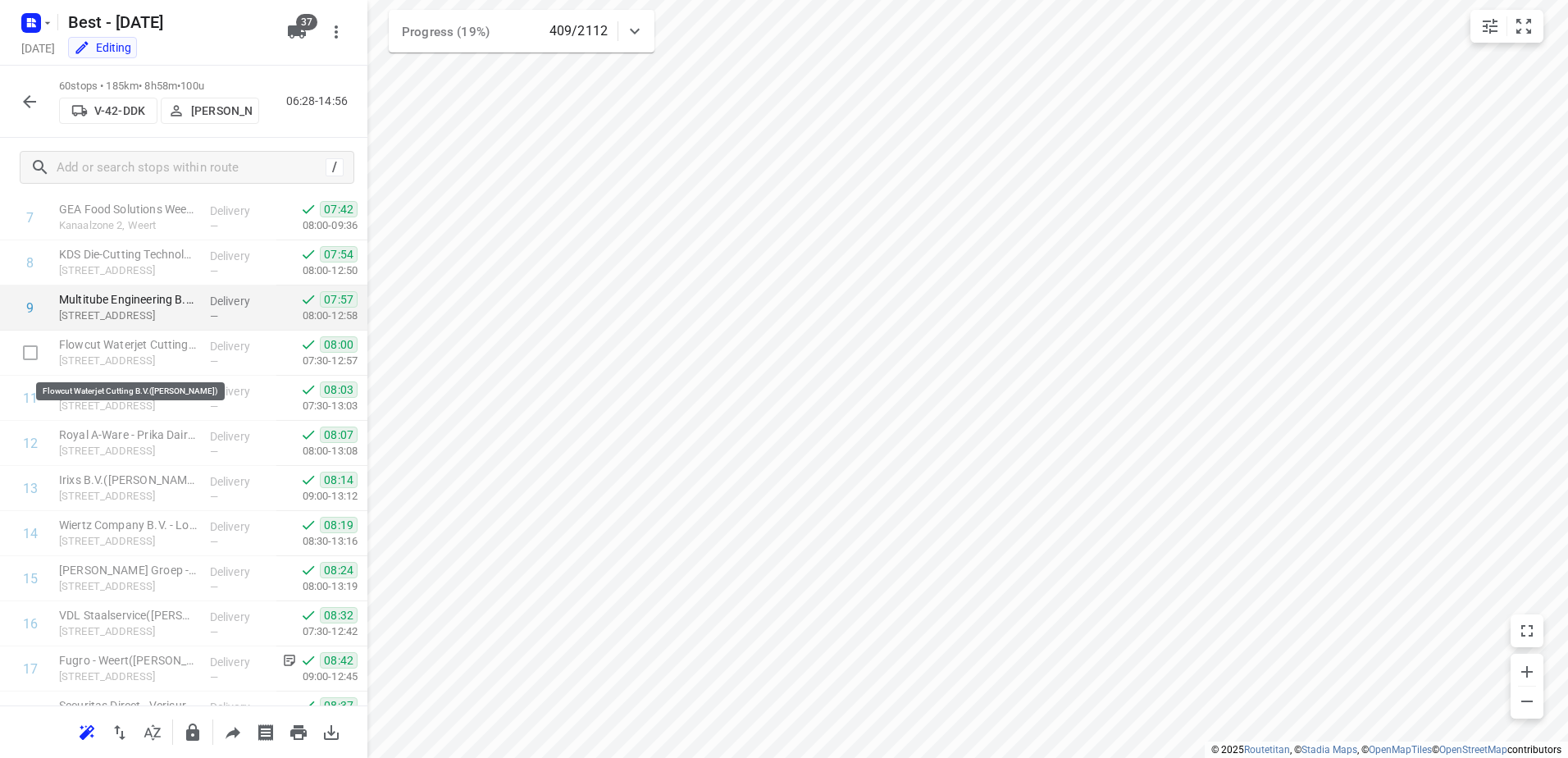
scroll to position [328, 0]
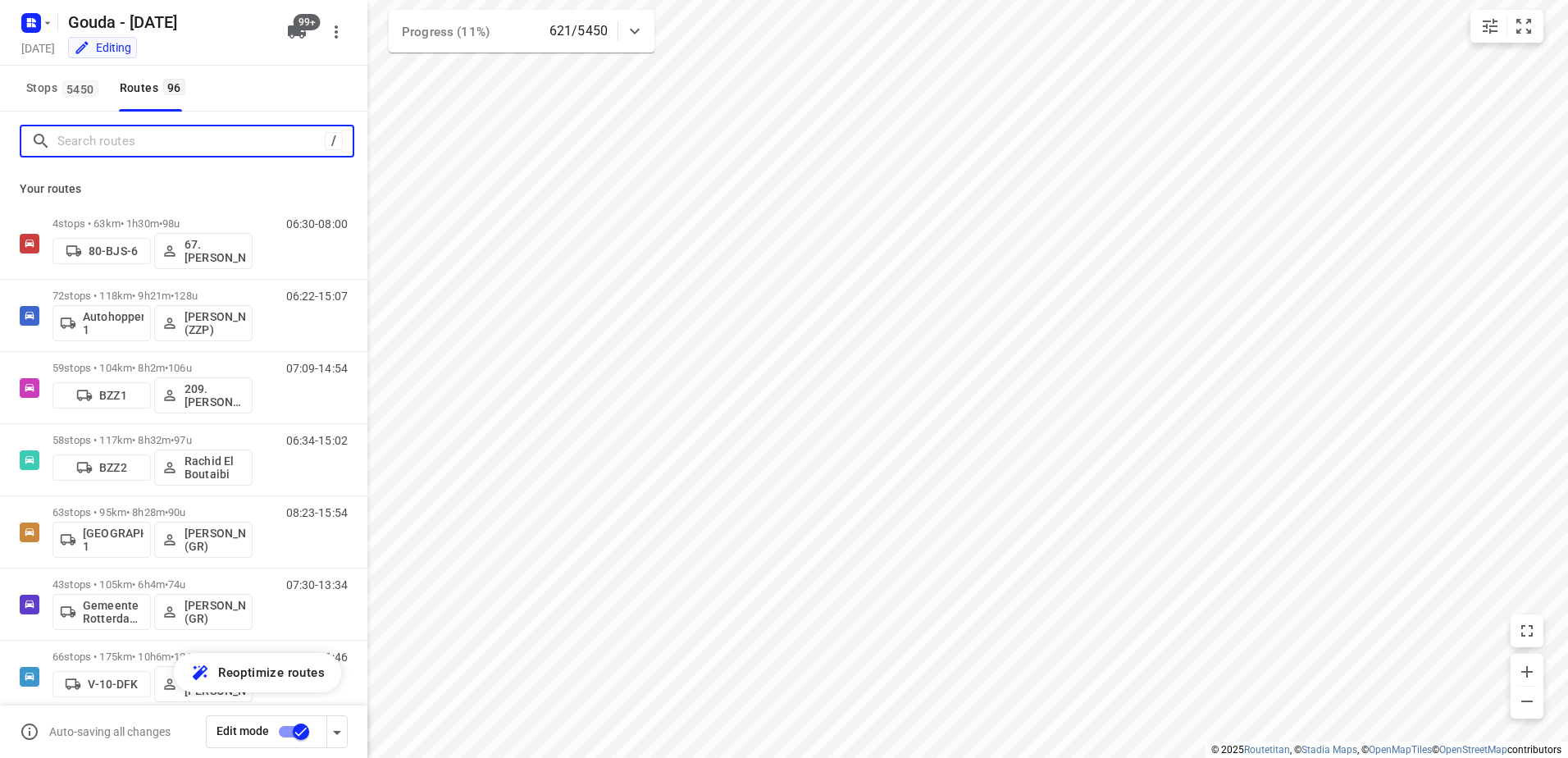
drag, startPoint x: 161, startPoint y: 147, endPoint x: 161, endPoint y: 136, distance: 11.0
click at [162, 147] on input "Search routes" at bounding box center [191, 141] width 267 height 25
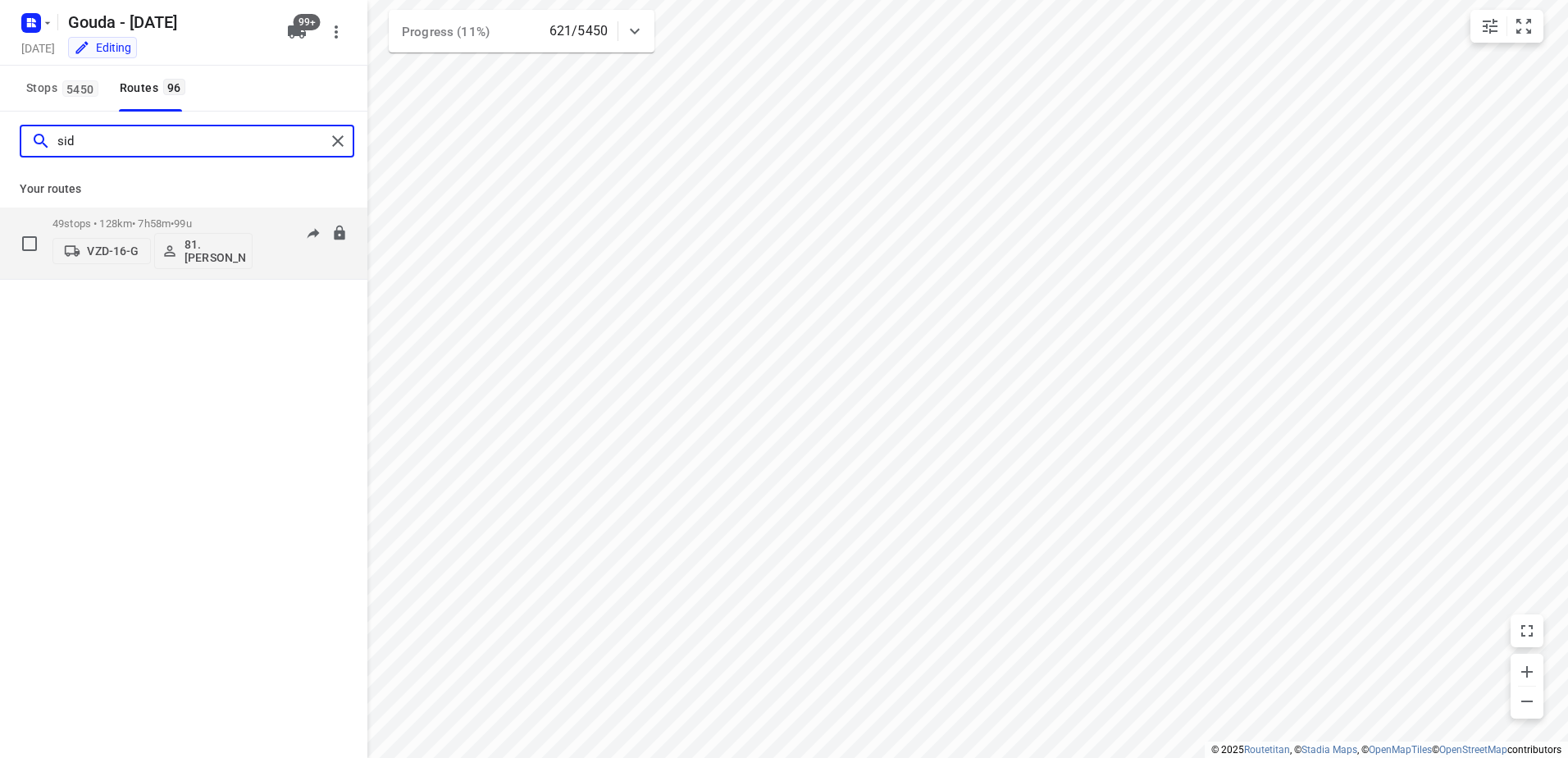
type input "sid"
click at [132, 232] on div "VZD-16-G 81.[PERSON_NAME]" at bounding box center [152, 249] width 200 height 39
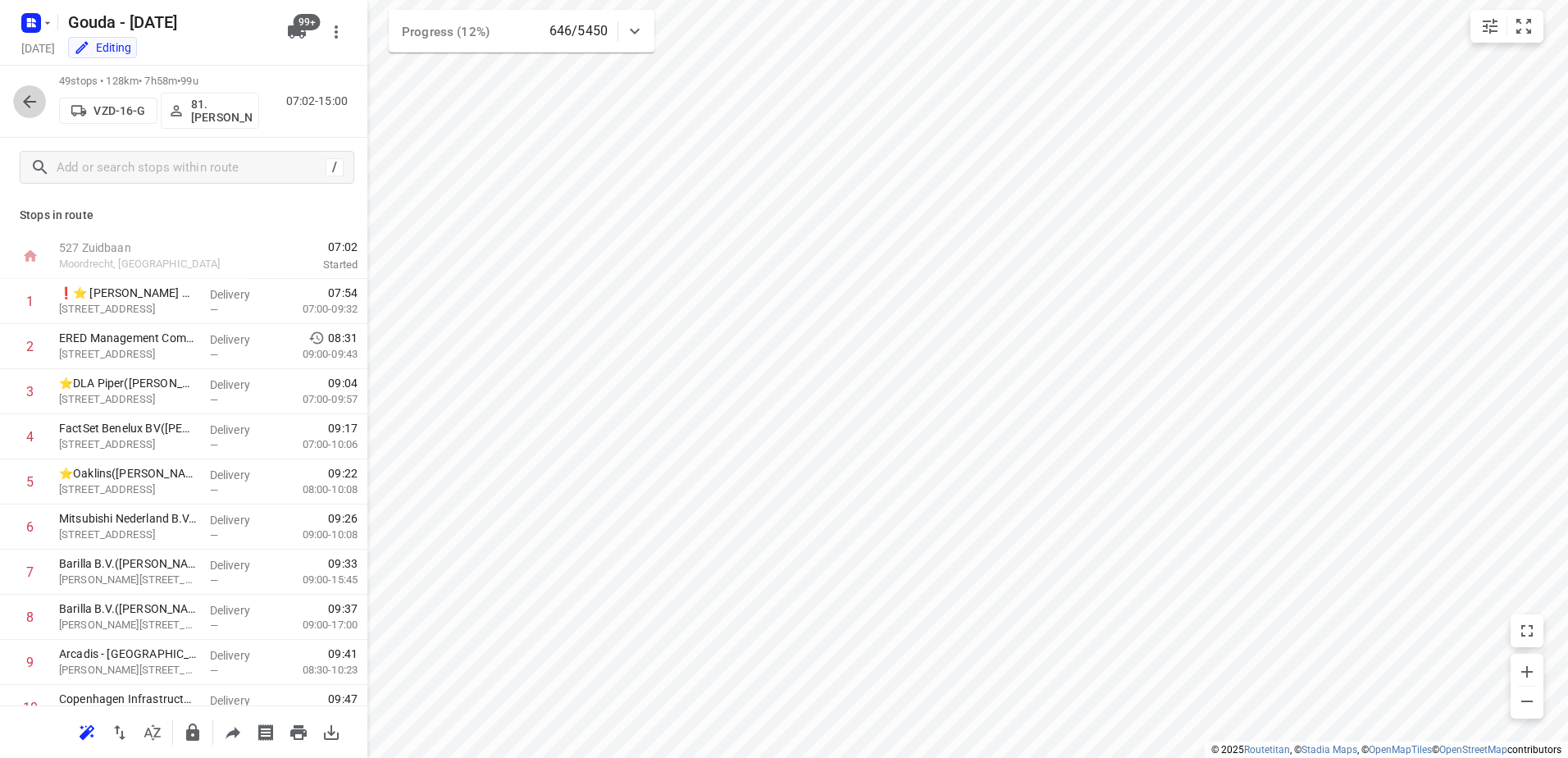
click at [28, 102] on icon "button" at bounding box center [29, 102] width 13 height 13
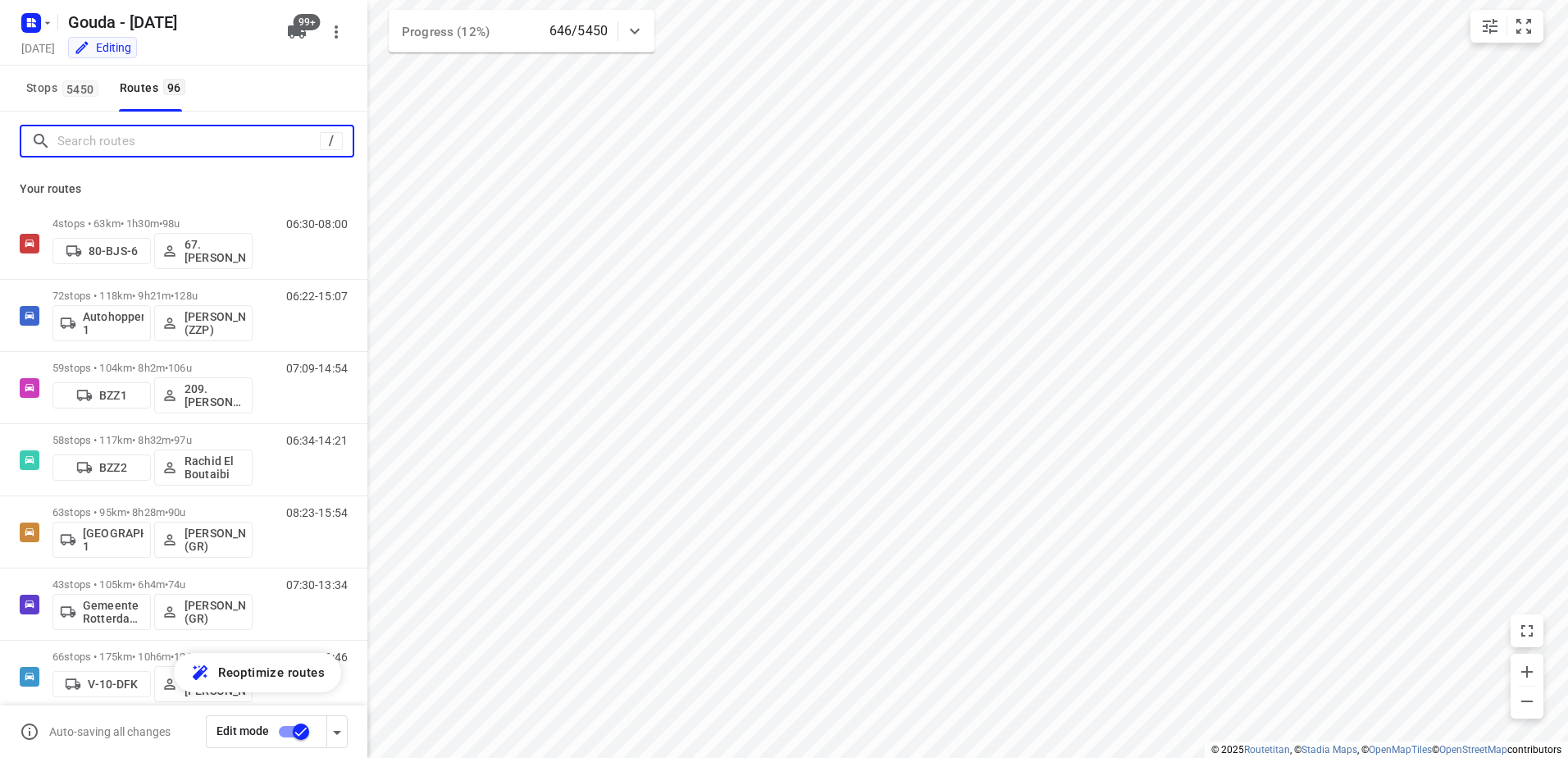
click at [94, 141] on input "Search routes" at bounding box center [189, 141] width 262 height 25
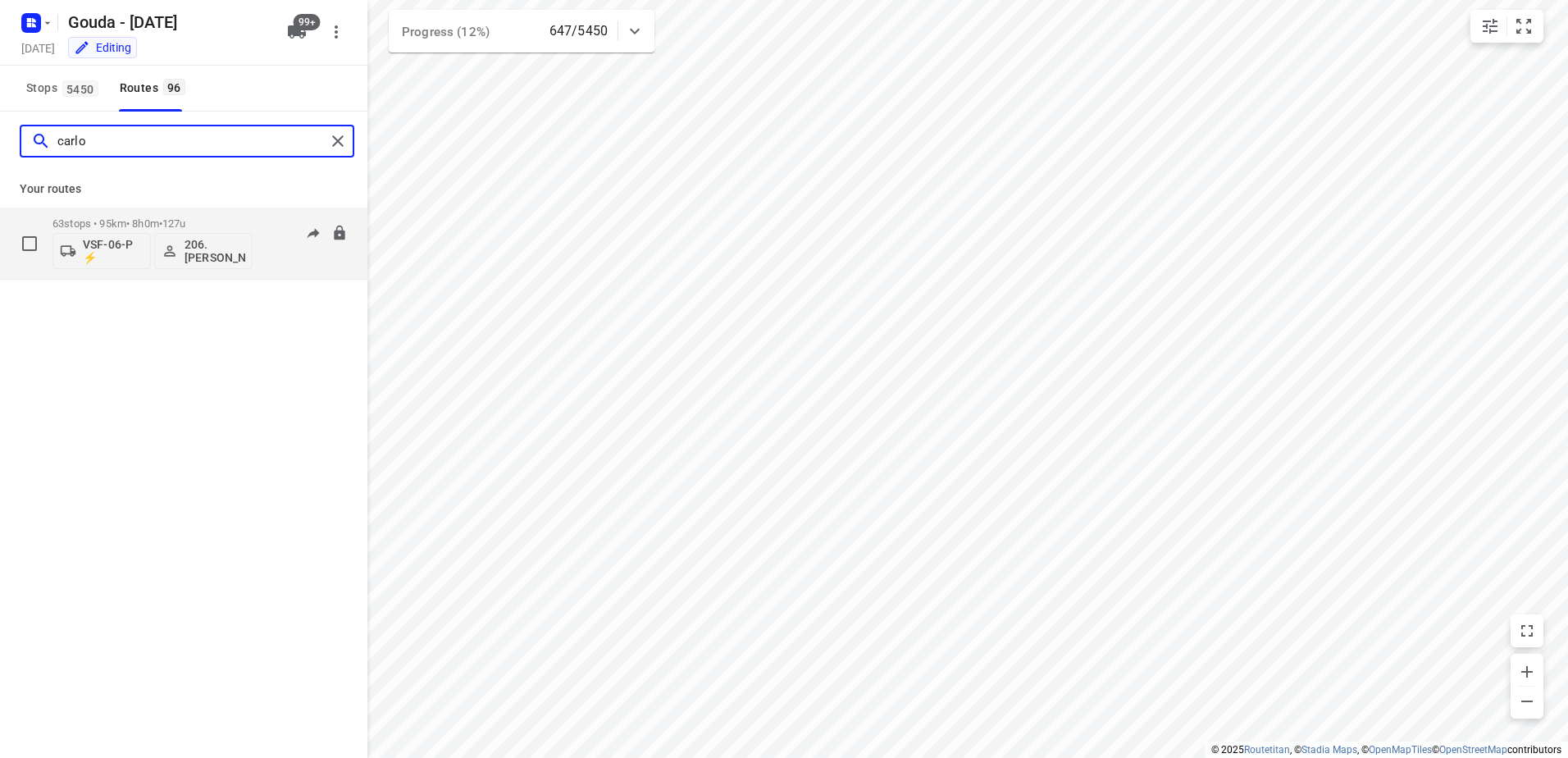
type input "carlo"
click at [144, 215] on div "63 stops • 95km • 8h0m • 127u VSF-06-P ⚡ 206.[PERSON_NAME]" at bounding box center [152, 242] width 200 height 68
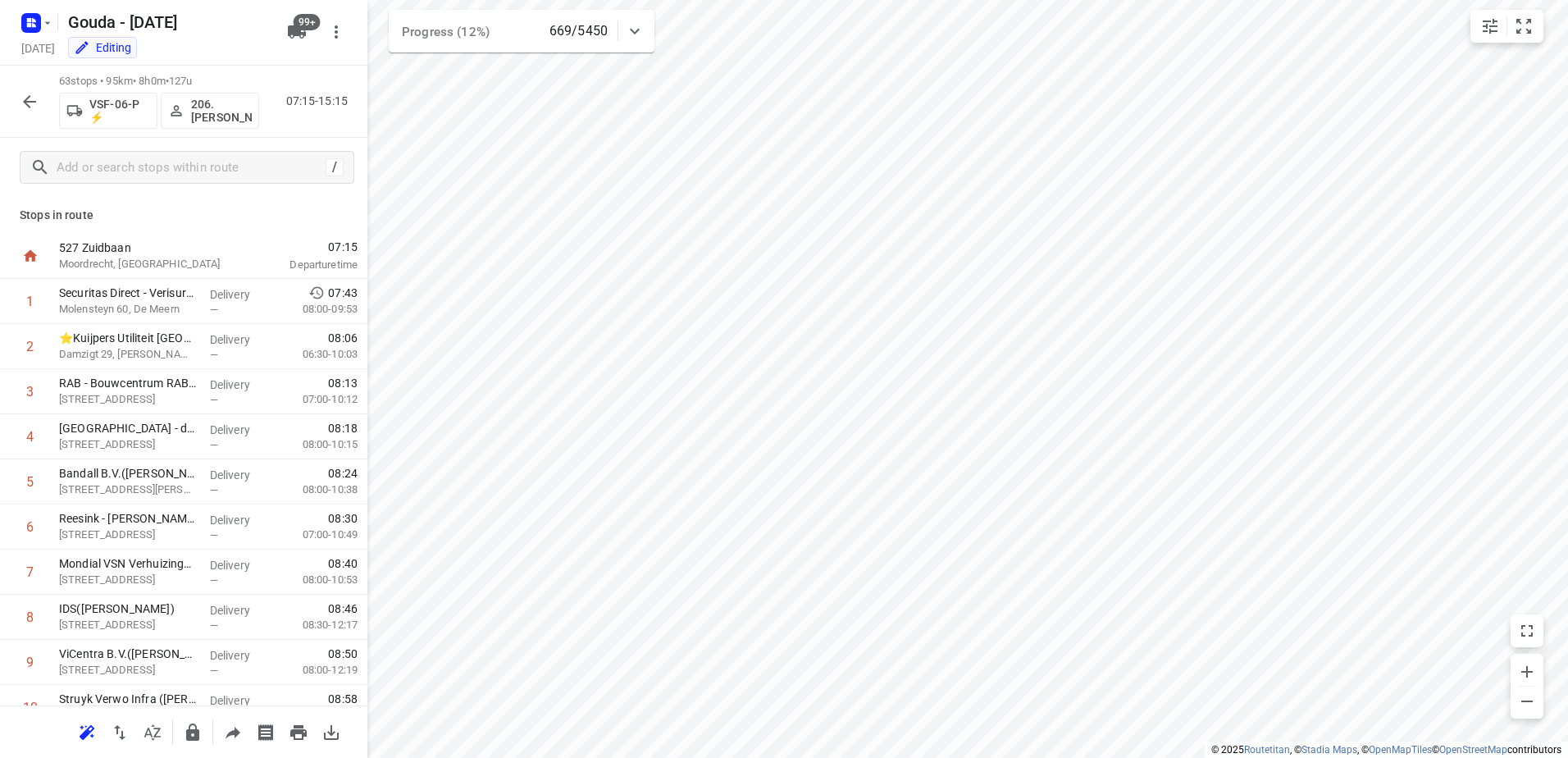
click at [22, 100] on icon "button" at bounding box center [30, 102] width 20 height 20
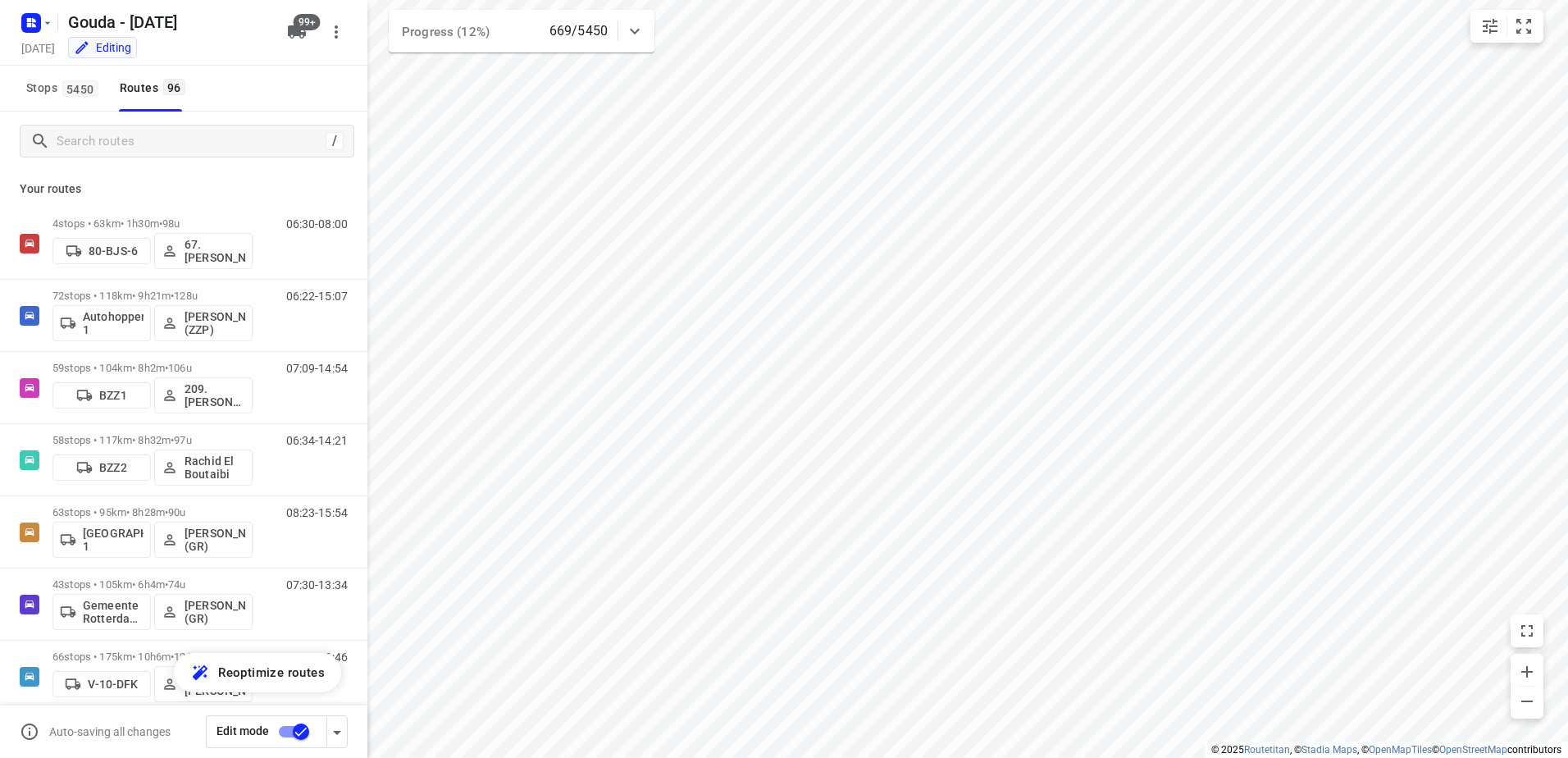
click at [123, 154] on div "/" at bounding box center [187, 140] width 334 height 33
click at [132, 143] on input "Search routes" at bounding box center [191, 141] width 267 height 25
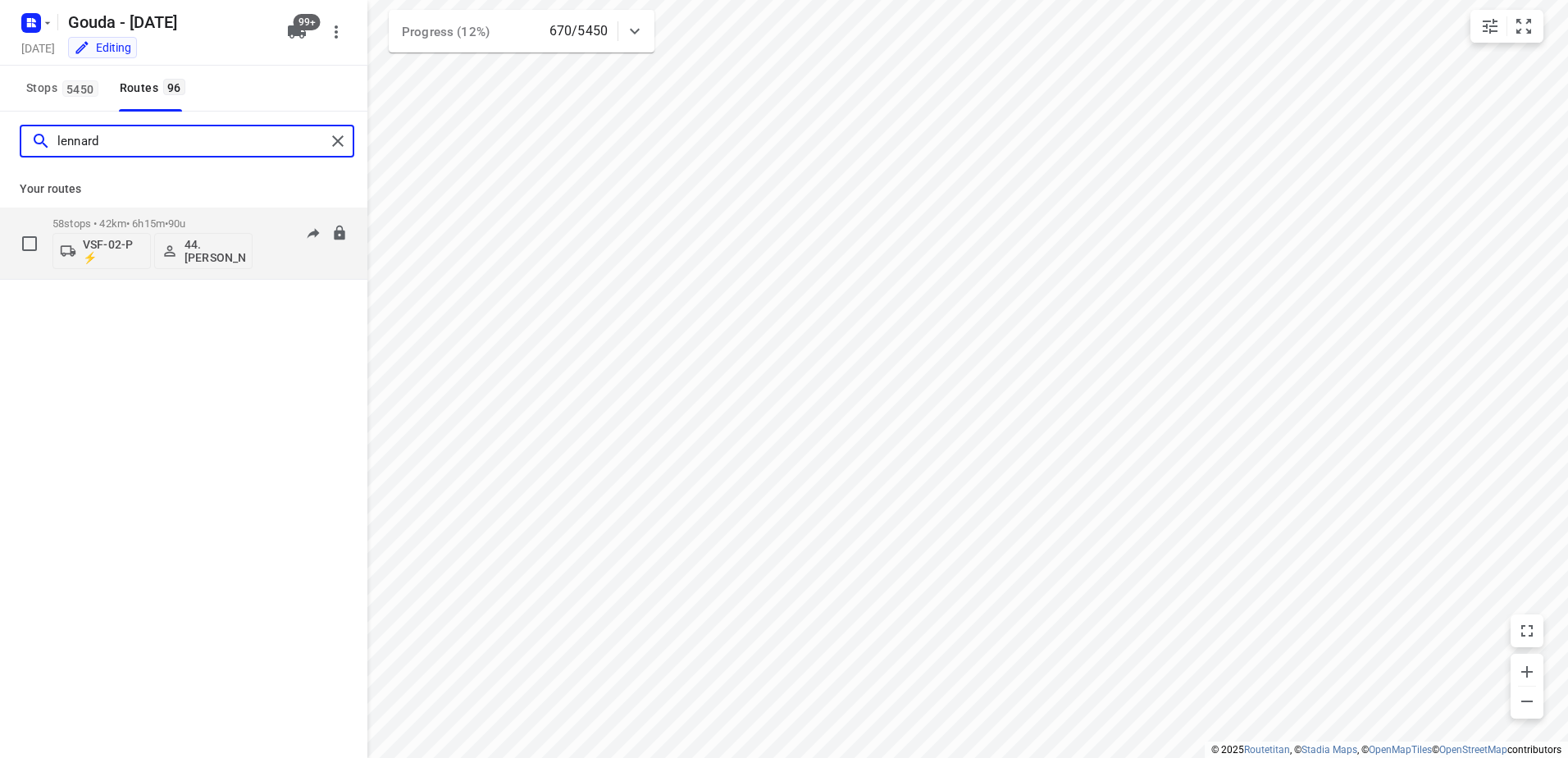
type input "lennard"
click at [119, 217] on p "58 stops • 42km • 6h15m • 90u" at bounding box center [152, 223] width 200 height 13
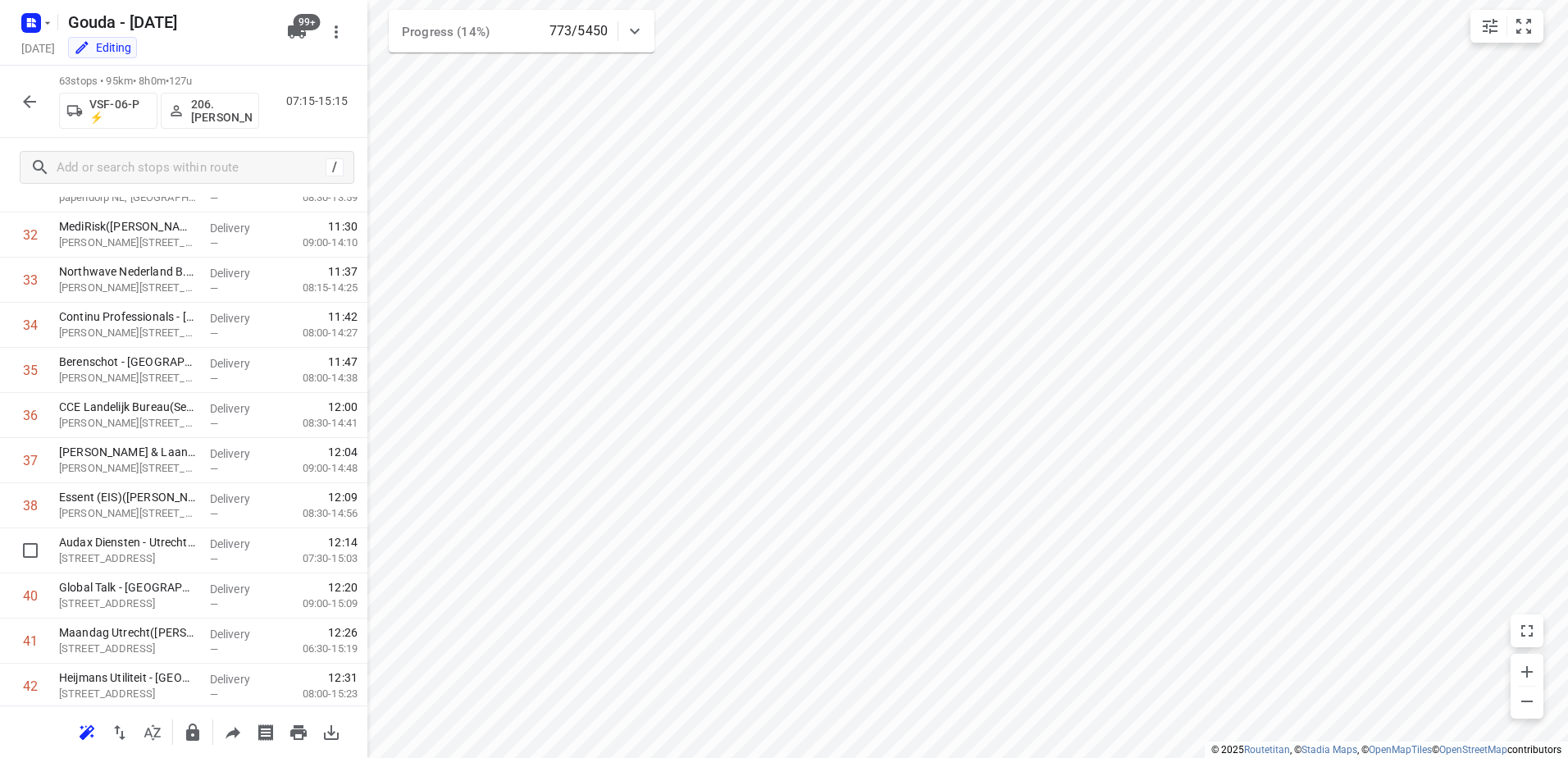
scroll to position [984, 0]
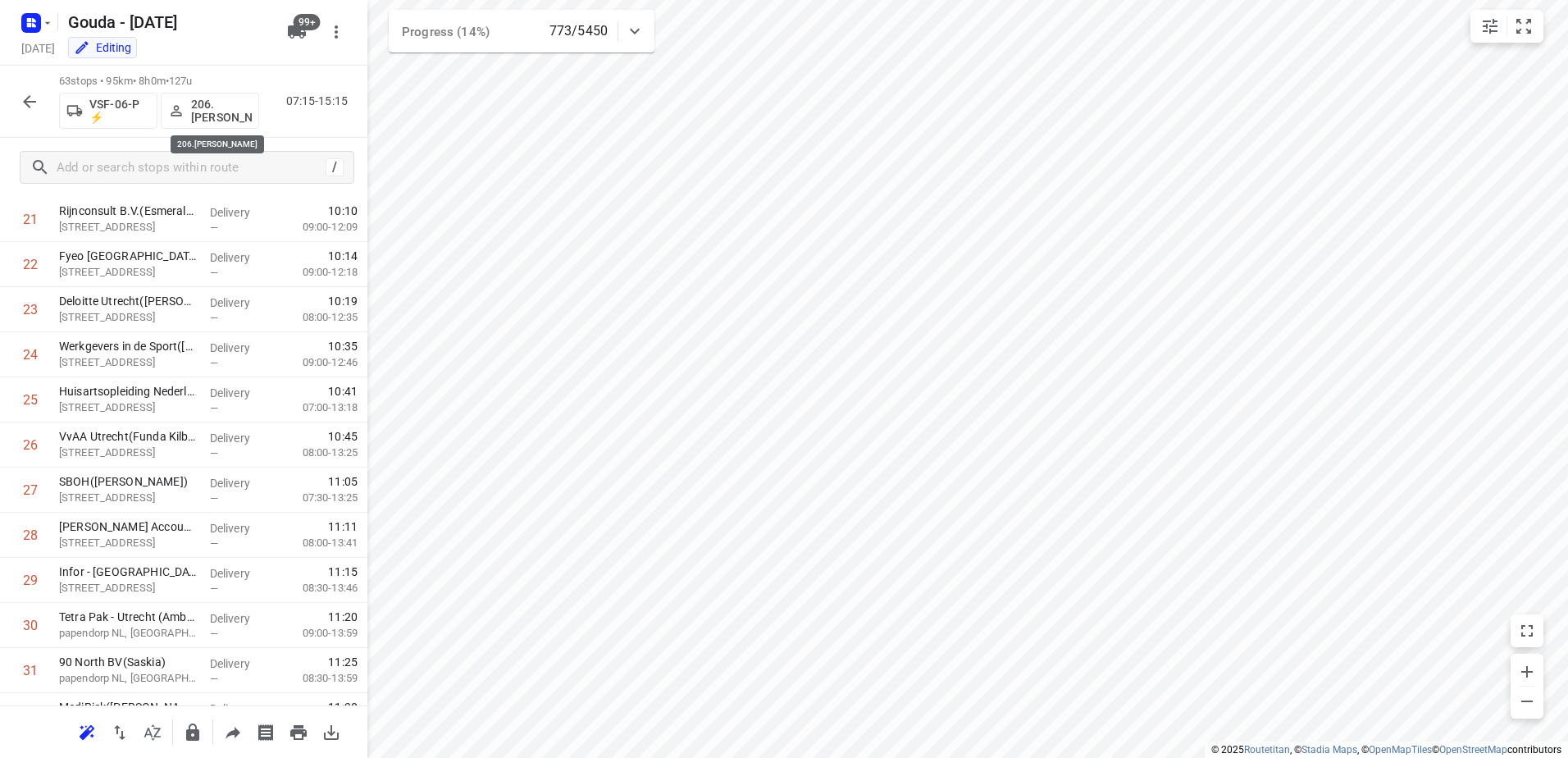
click at [217, 109] on p "206.Jan Carlos Mercera" at bounding box center [221, 110] width 61 height 26
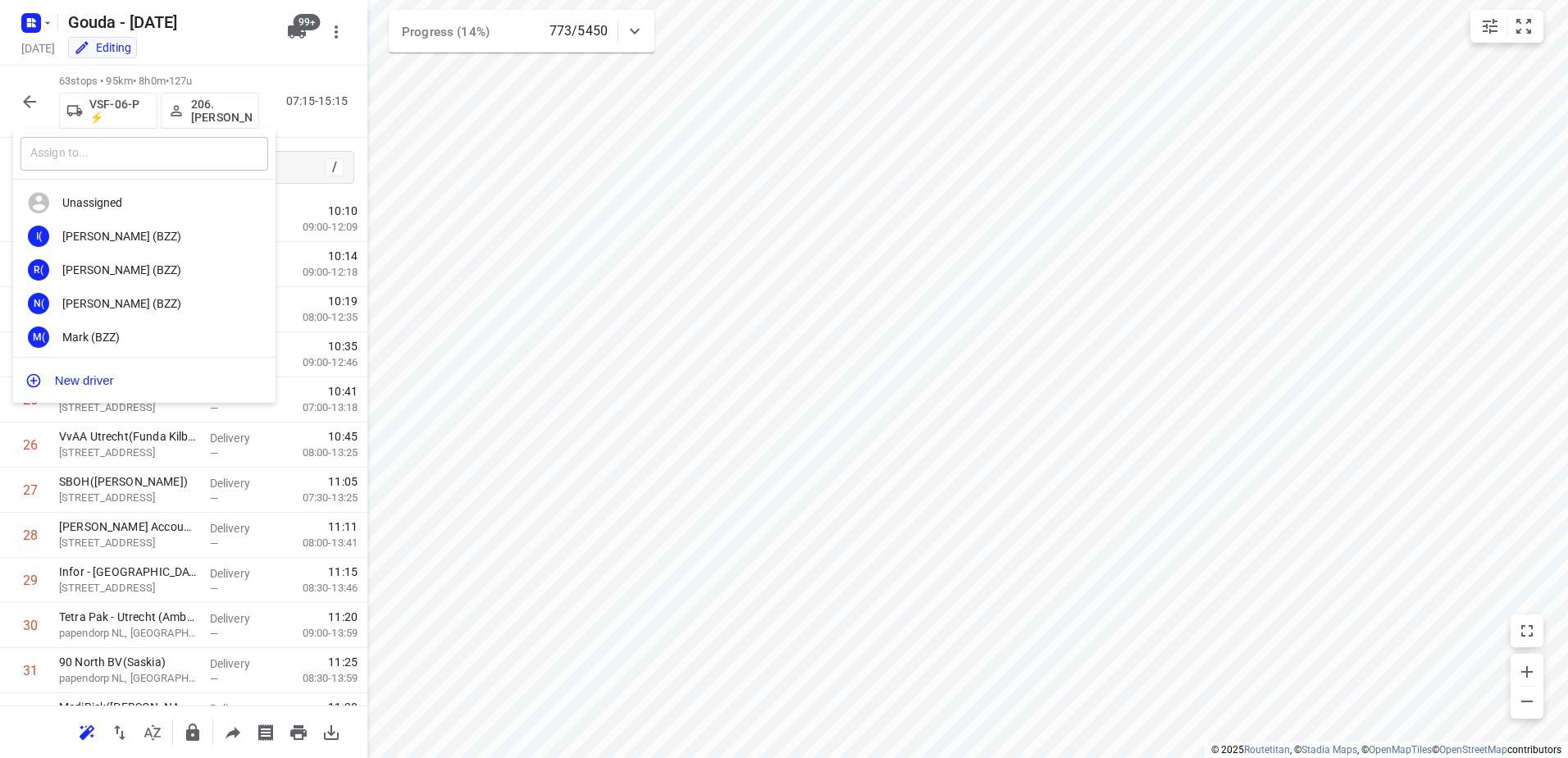
click at [133, 157] on input "text" at bounding box center [145, 154] width 247 height 33
click at [143, 152] on input "text" at bounding box center [145, 154] width 247 height 33
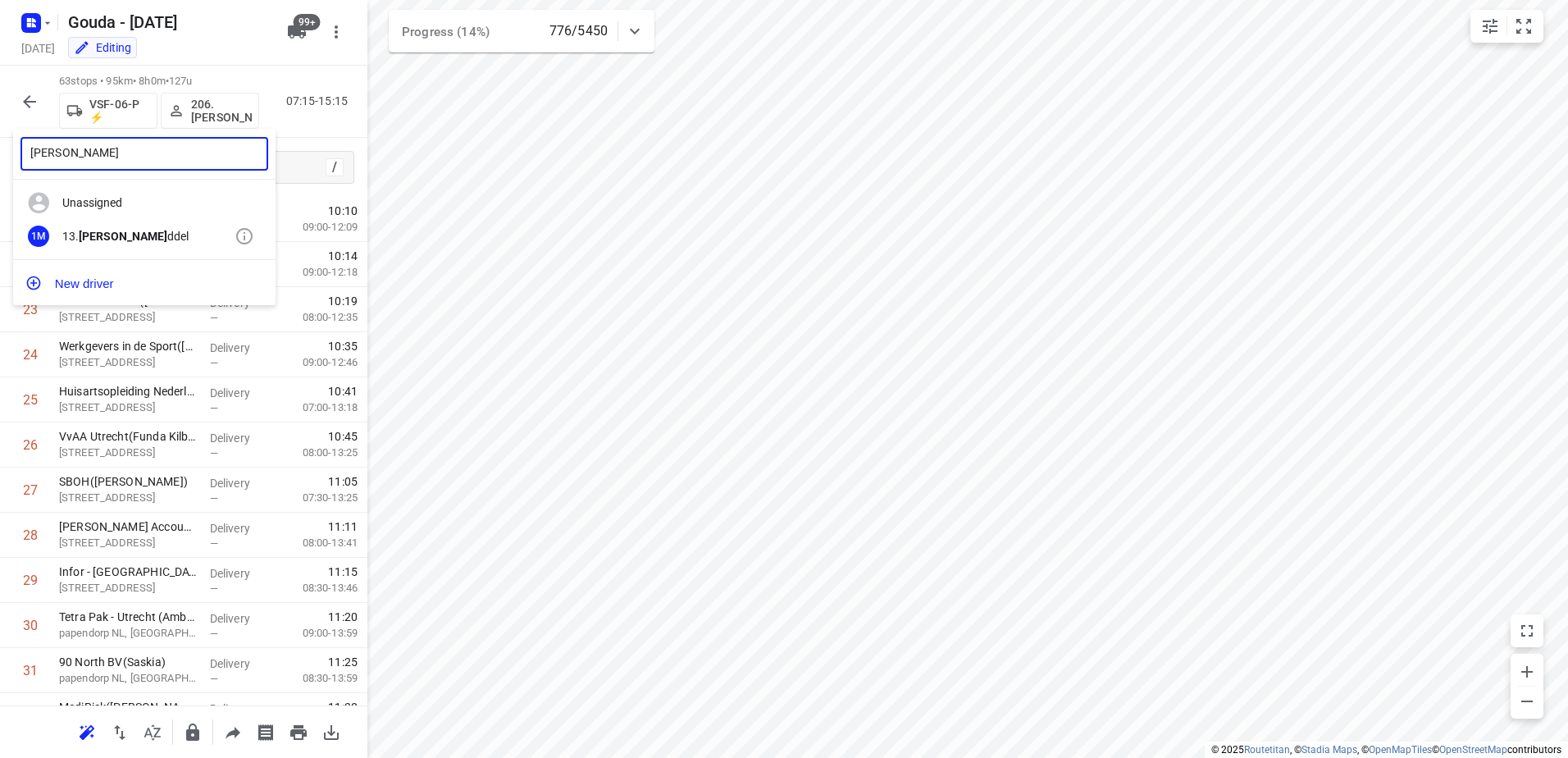
type input "Dennis mi"
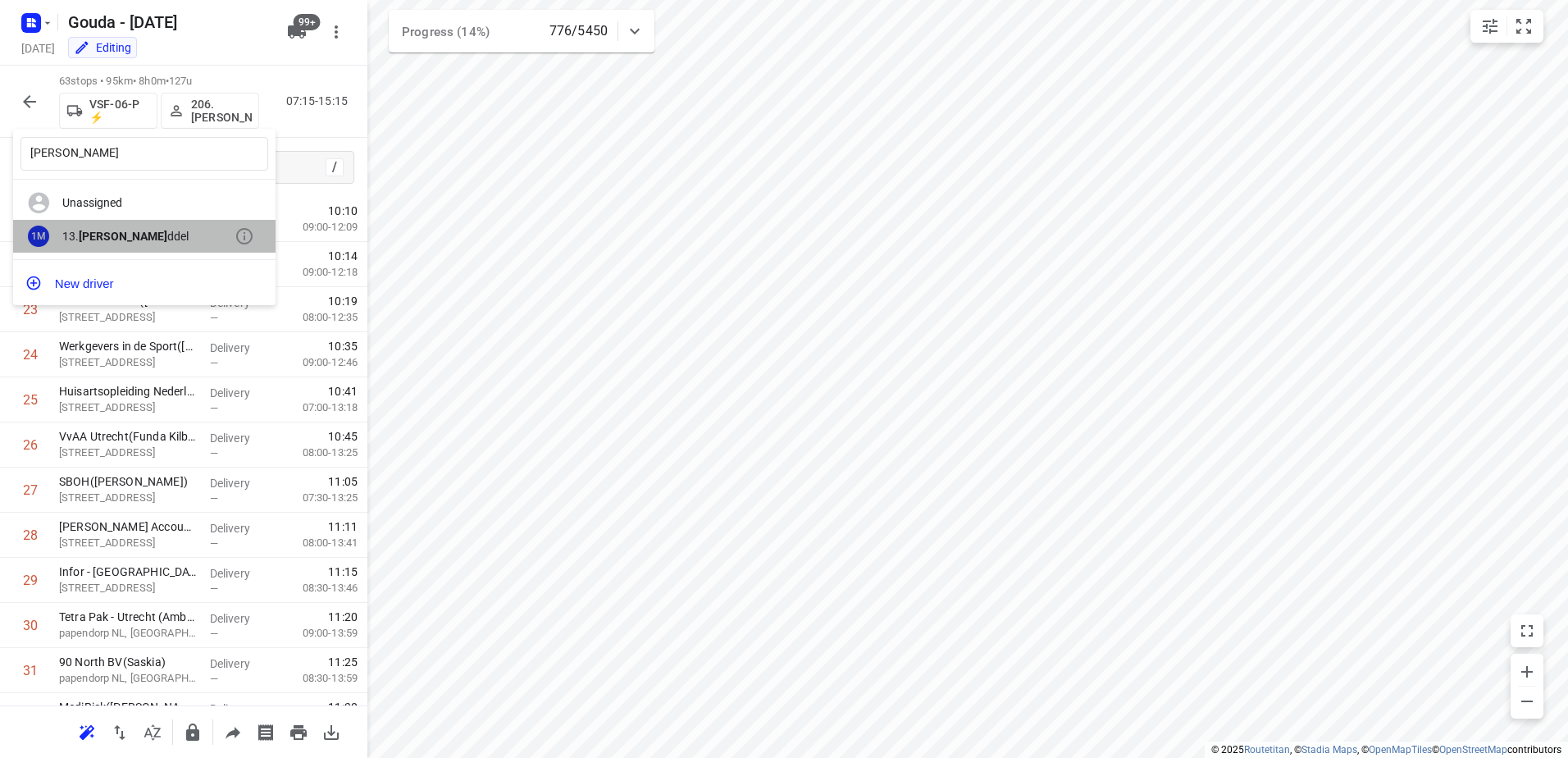
click at [84, 230] on b "Dennis Mi" at bounding box center [123, 237] width 89 height 13
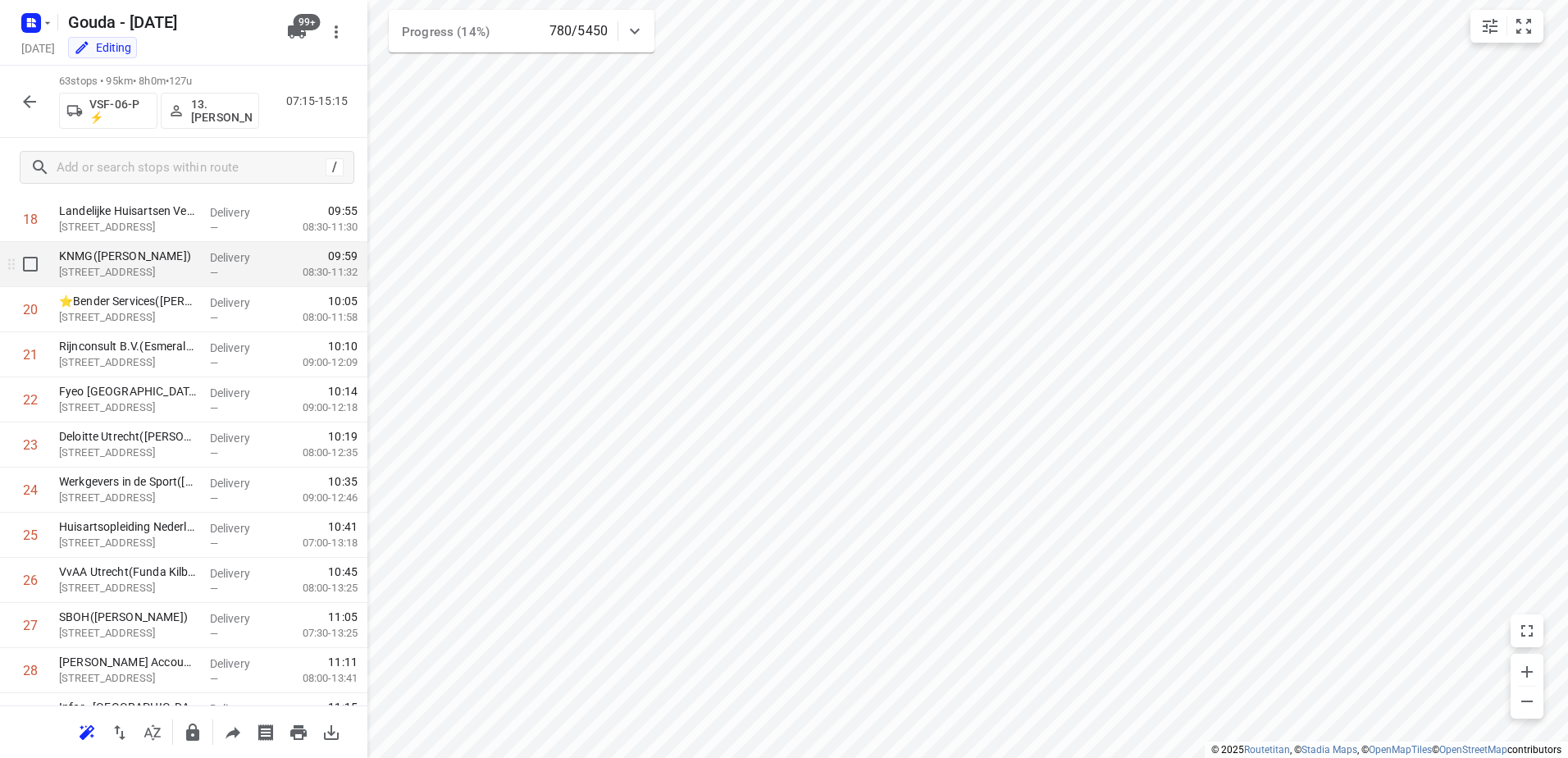
scroll to position [820, 0]
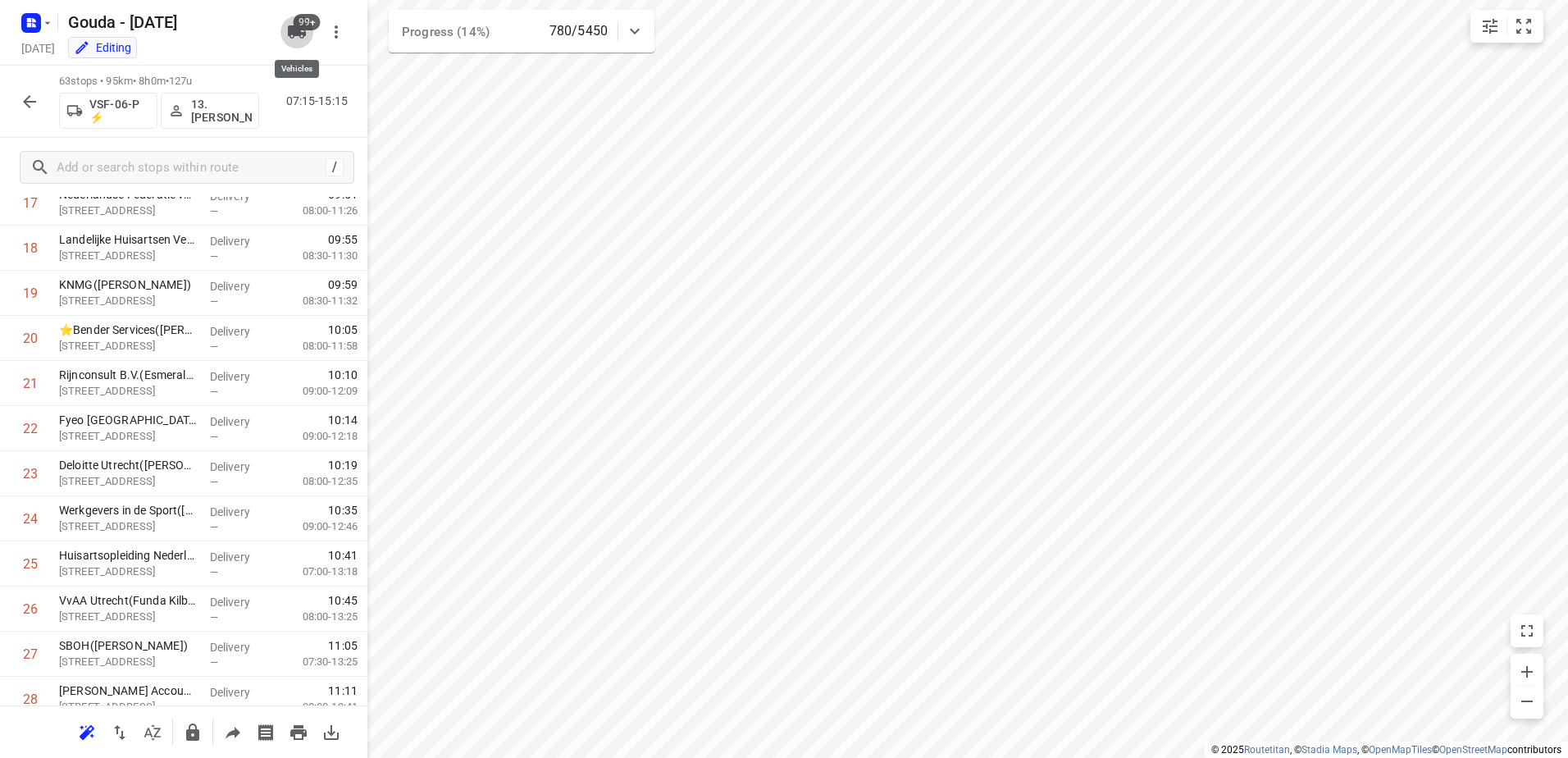
drag, startPoint x: 296, startPoint y: 36, endPoint x: 250, endPoint y: 63, distance: 53.3
click at [296, 36] on icon "button" at bounding box center [297, 32] width 18 height 13
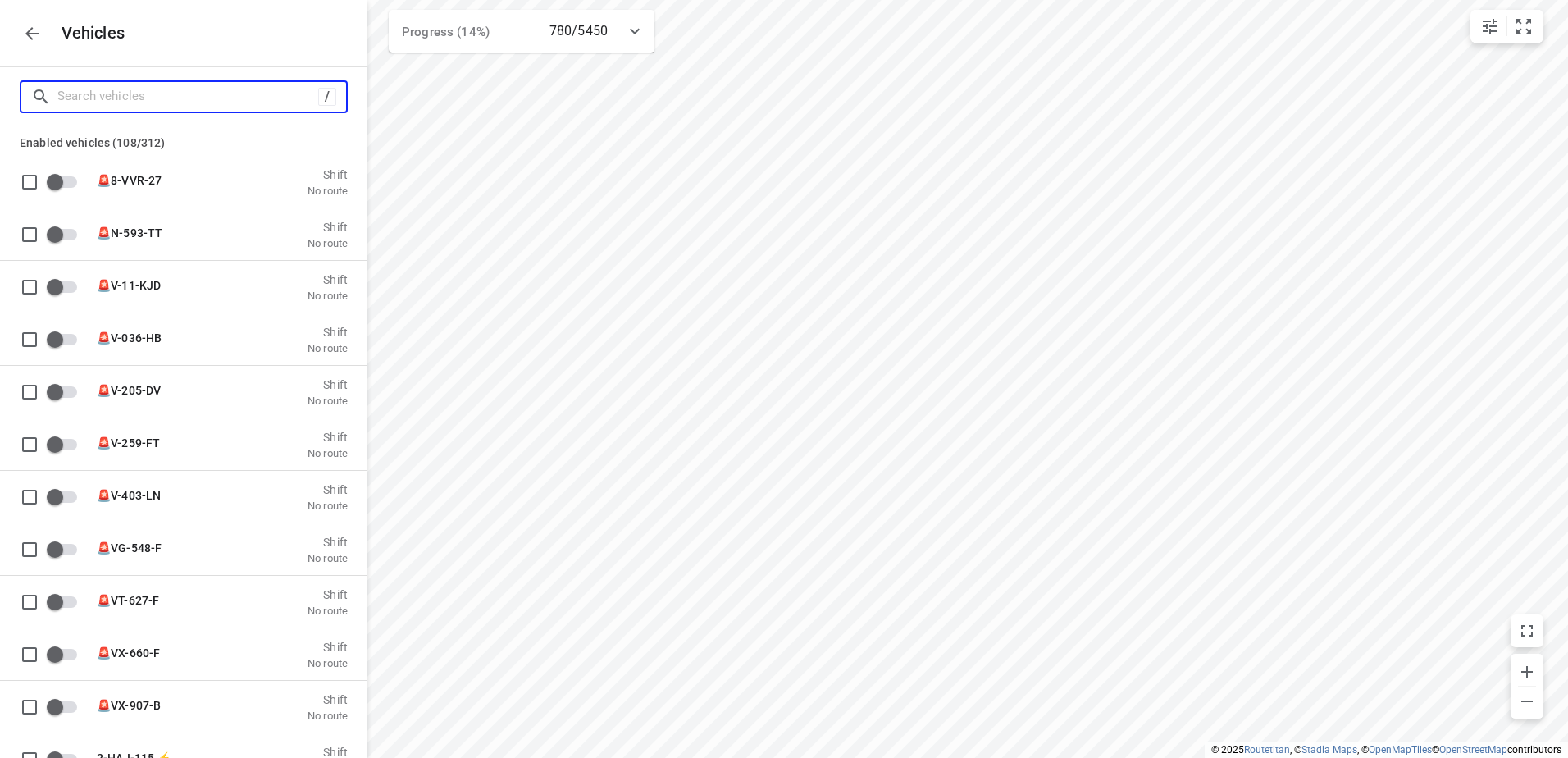
click at [215, 94] on input "Search vehicles" at bounding box center [188, 96] width 261 height 25
type input "A"
checkbox input "true"
checkbox input "false"
type input "am"
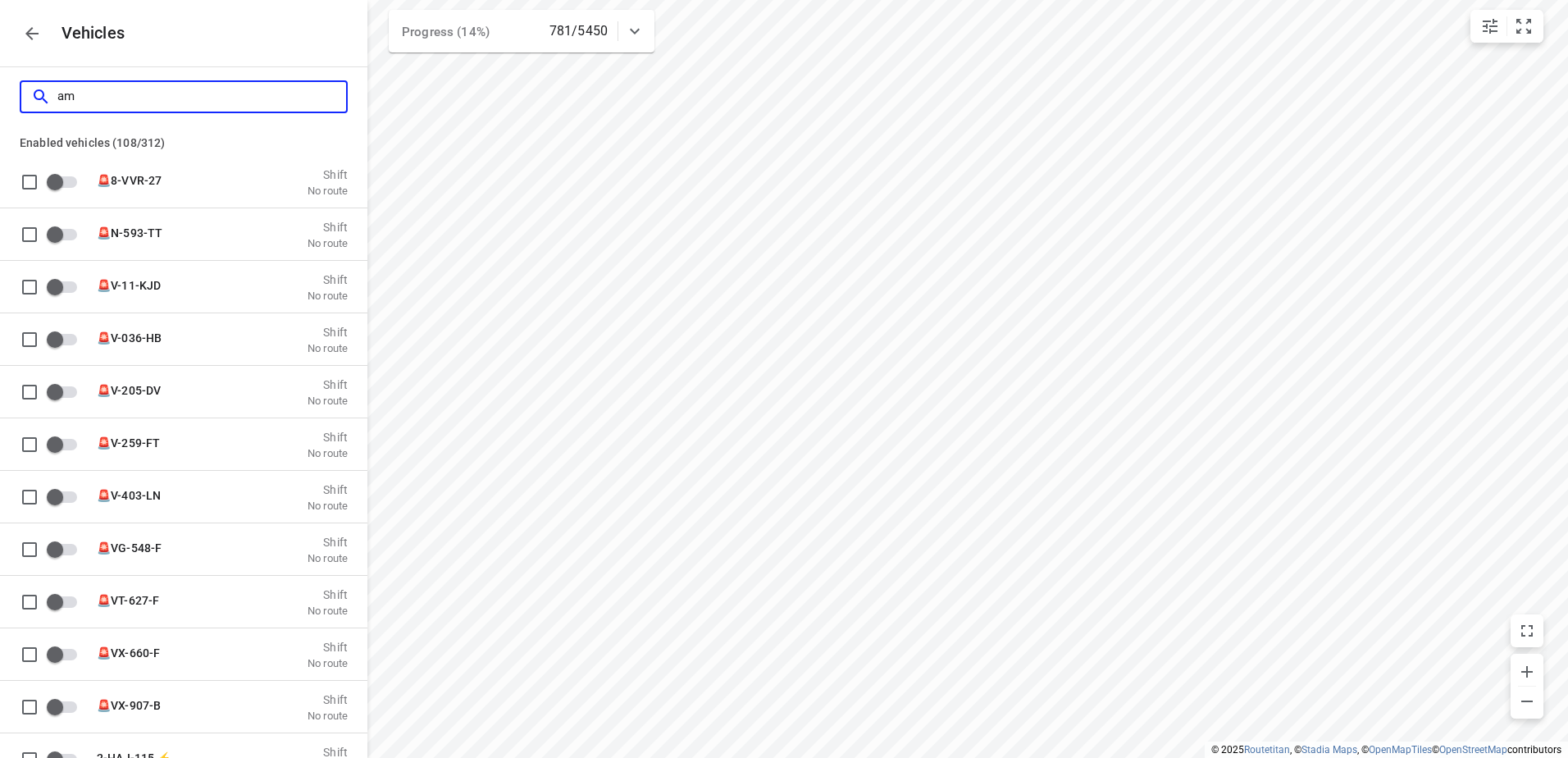
checkbox input "true"
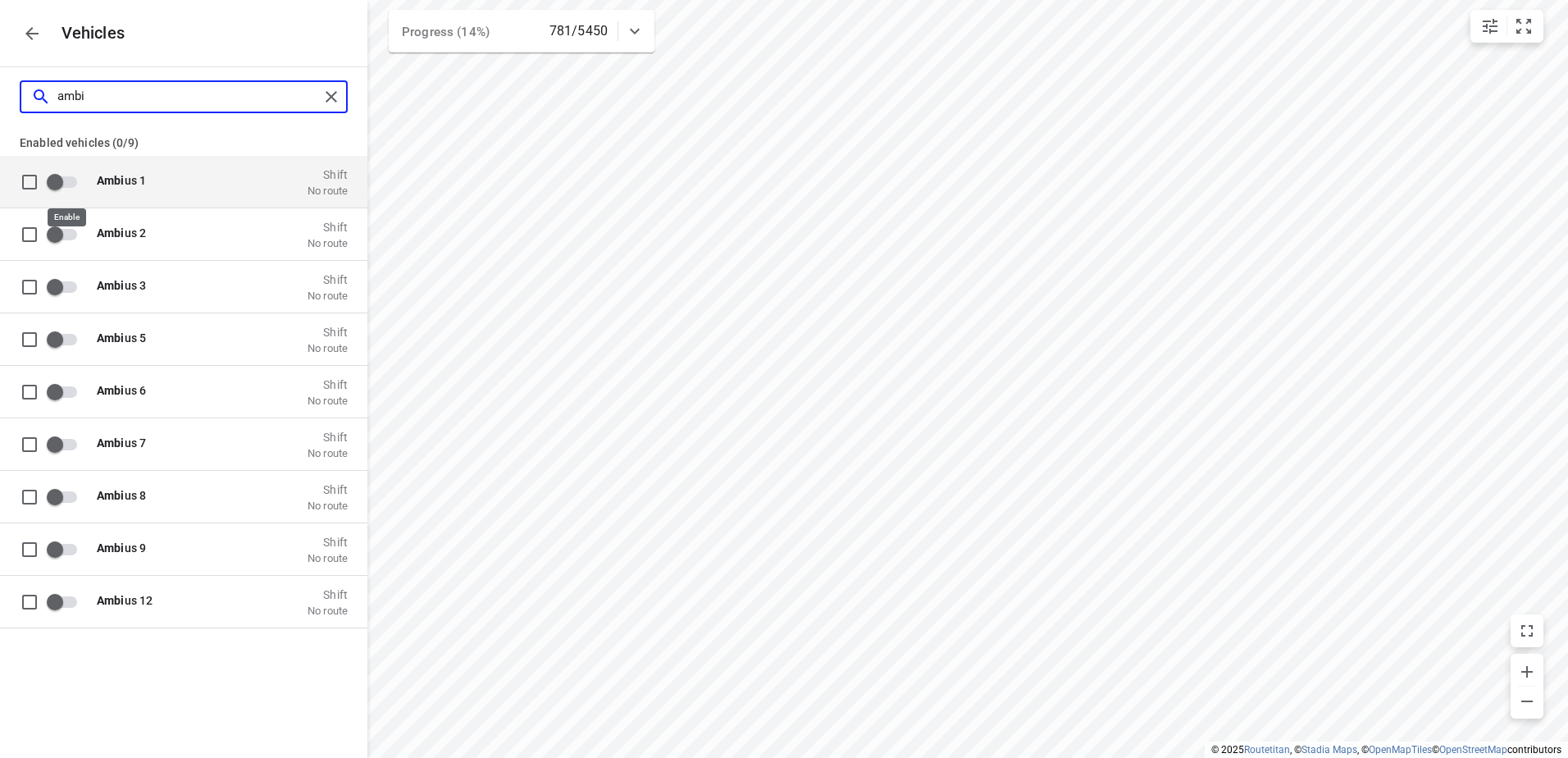
type input "ambi"
click at [74, 180] on input "grid" at bounding box center [55, 181] width 94 height 31
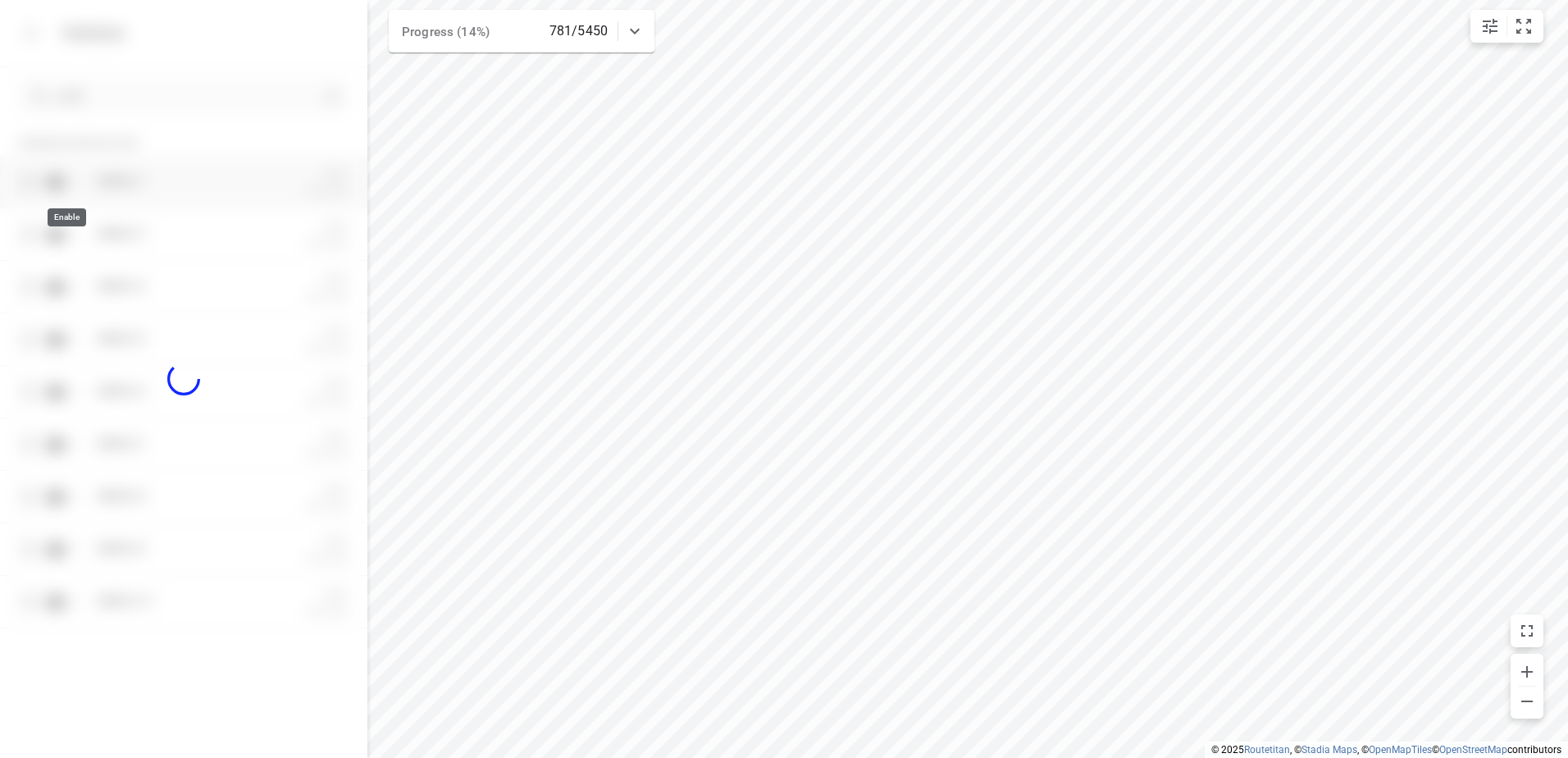
checkbox input "true"
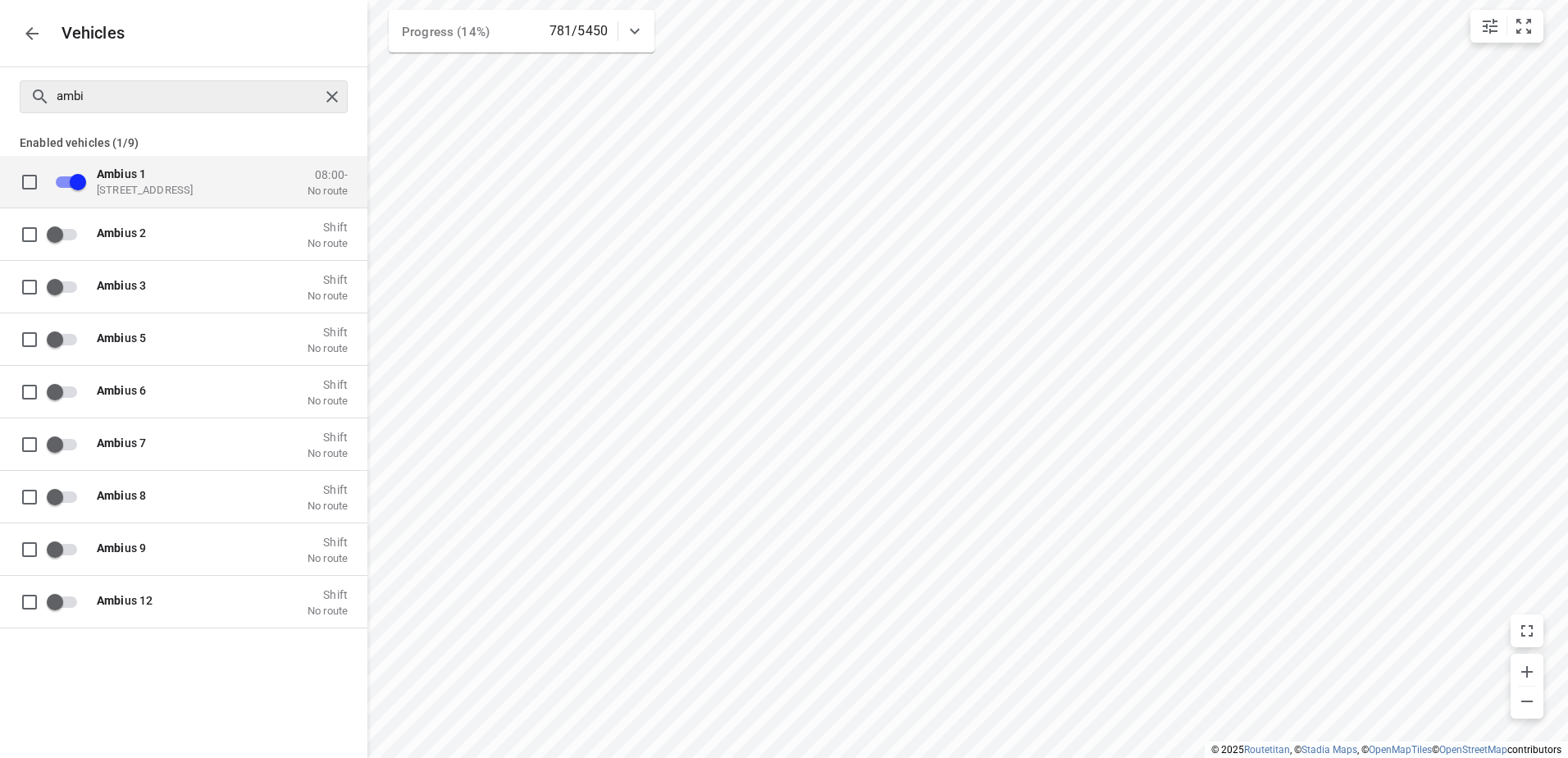
checkbox input "false"
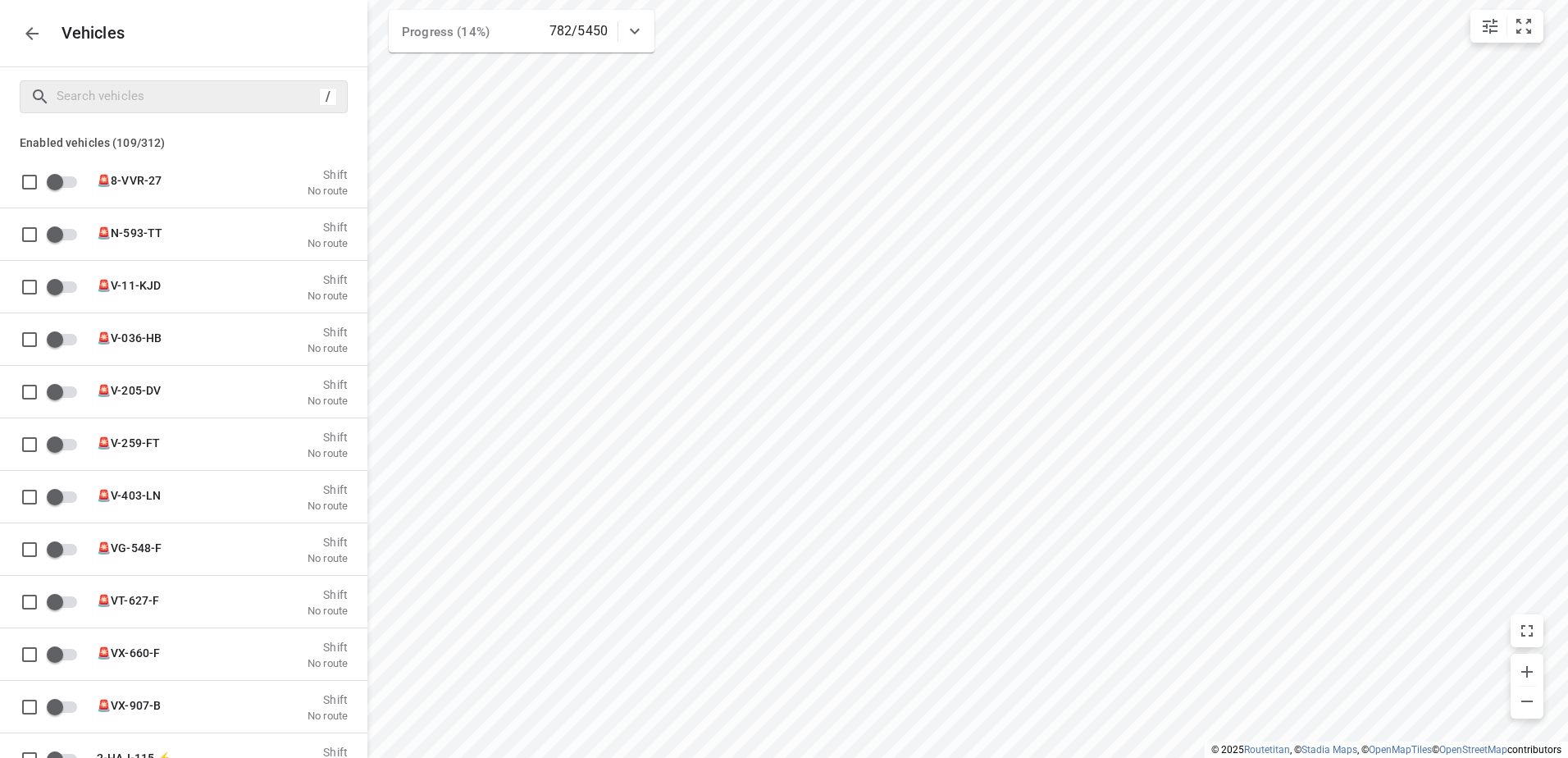
click at [27, 32] on icon "button" at bounding box center [32, 33] width 20 height 20
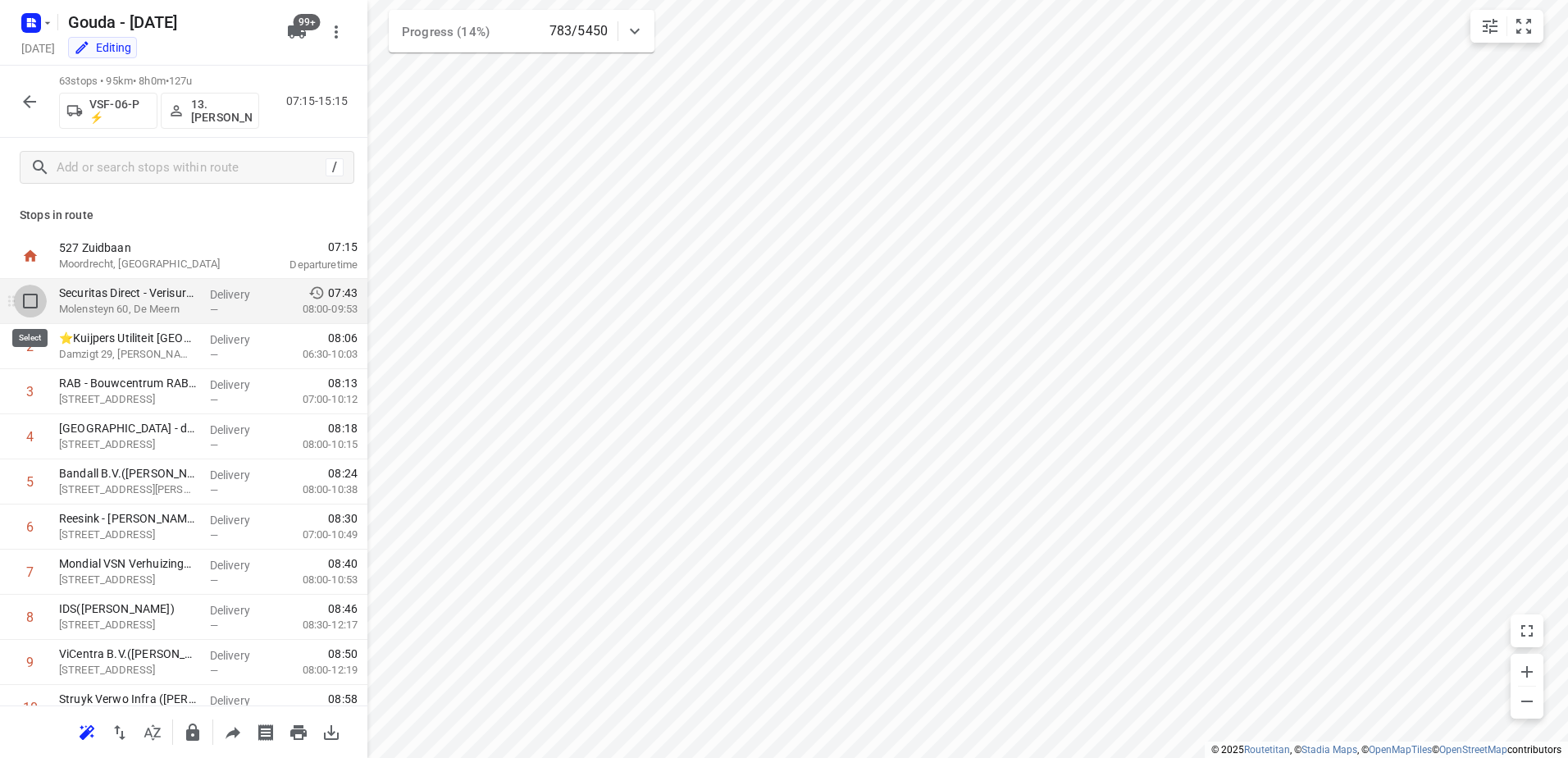
click at [30, 301] on input "checkbox" at bounding box center [30, 300] width 33 height 33
checkbox input "true"
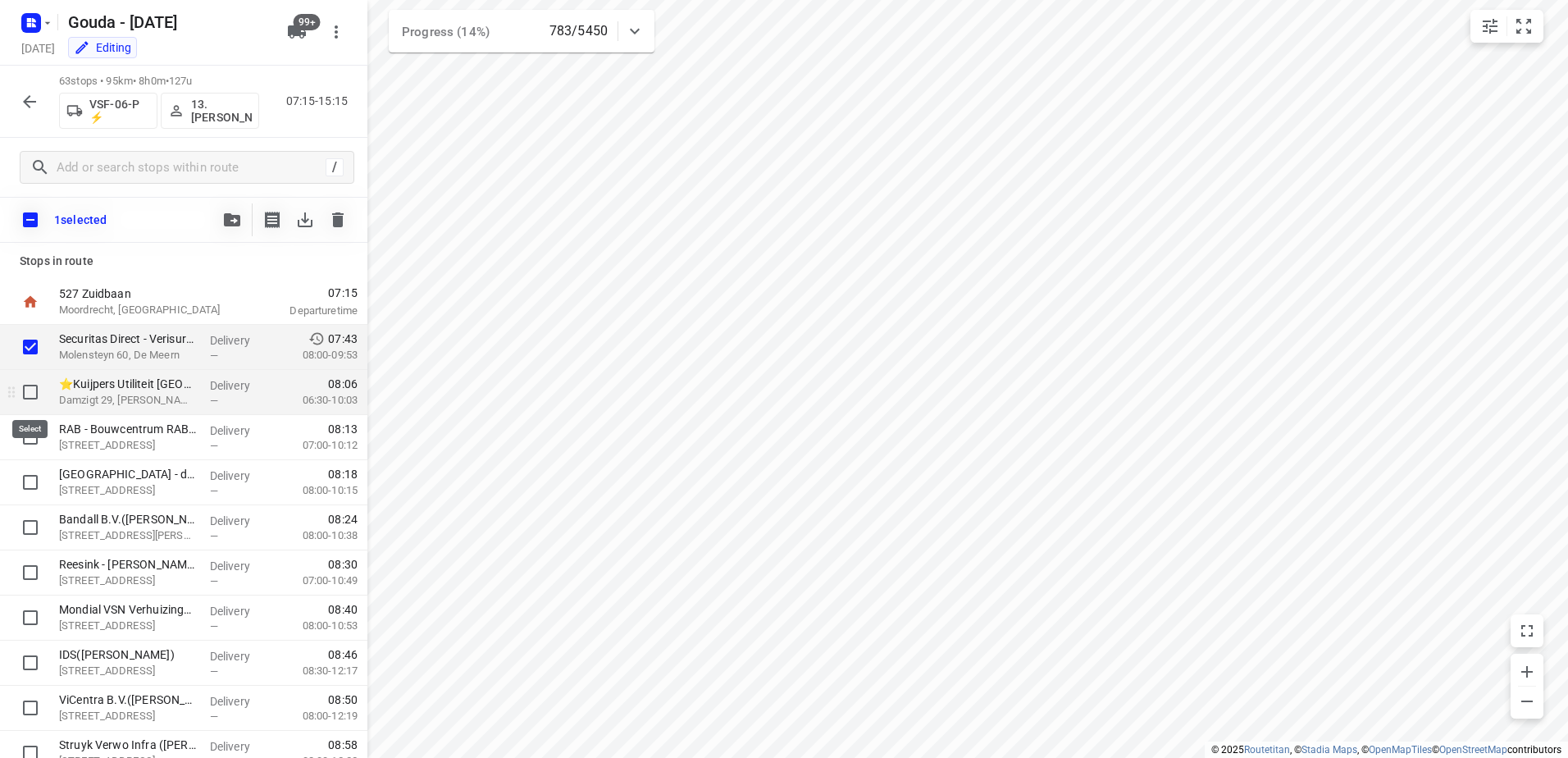
click at [27, 395] on input "checkbox" at bounding box center [30, 391] width 33 height 33
checkbox input "true"
click at [24, 445] on input "checkbox" at bounding box center [30, 436] width 33 height 33
checkbox input "true"
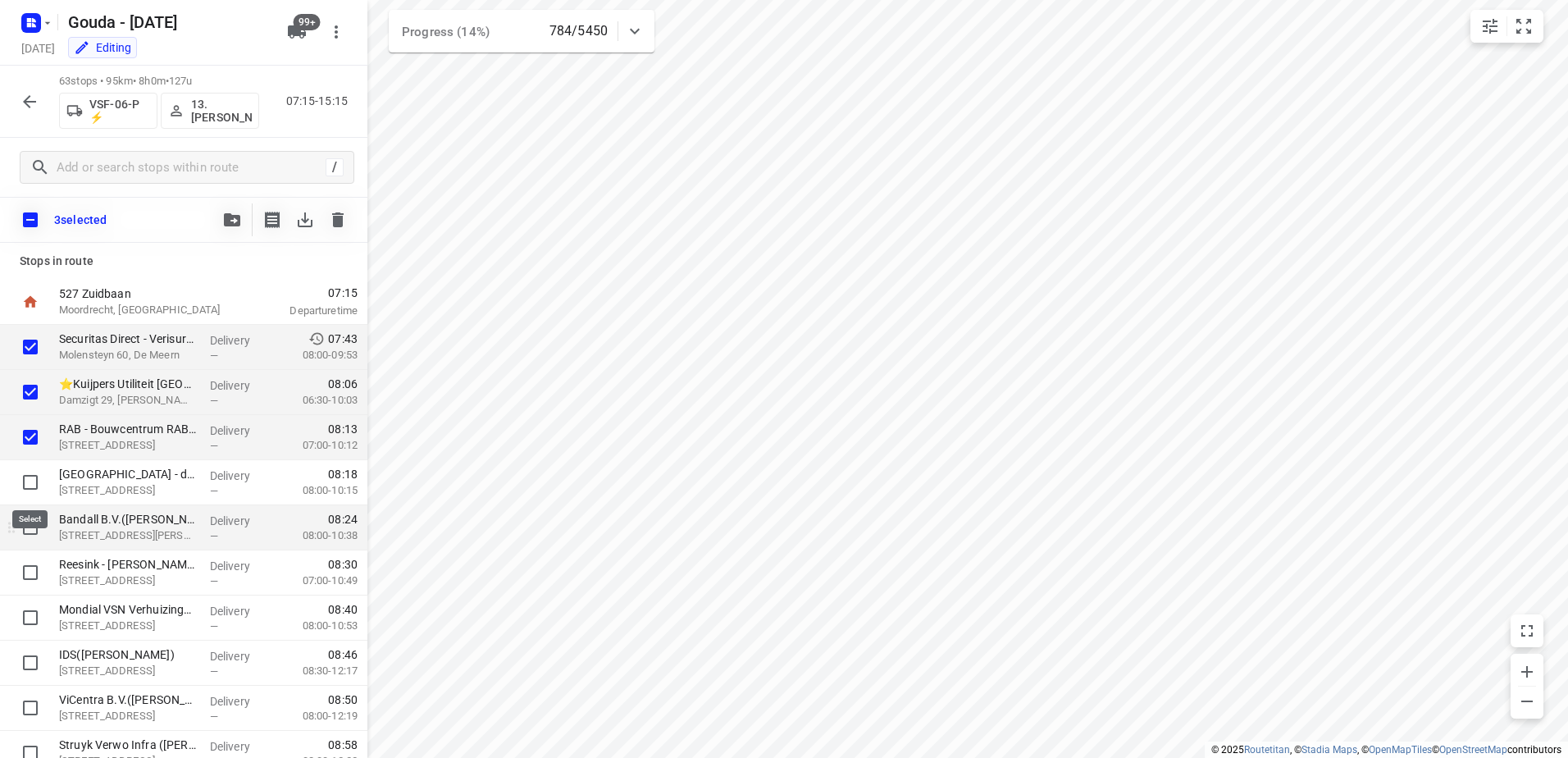
drag, startPoint x: 23, startPoint y: 492, endPoint x: 23, endPoint y: 518, distance: 26.0
click at [23, 494] on input "checkbox" at bounding box center [30, 481] width 33 height 33
checkbox input "true"
drag, startPoint x: 25, startPoint y: 529, endPoint x: 24, endPoint y: 546, distance: 17.0
click at [25, 531] on input "checkbox" at bounding box center [30, 527] width 33 height 33
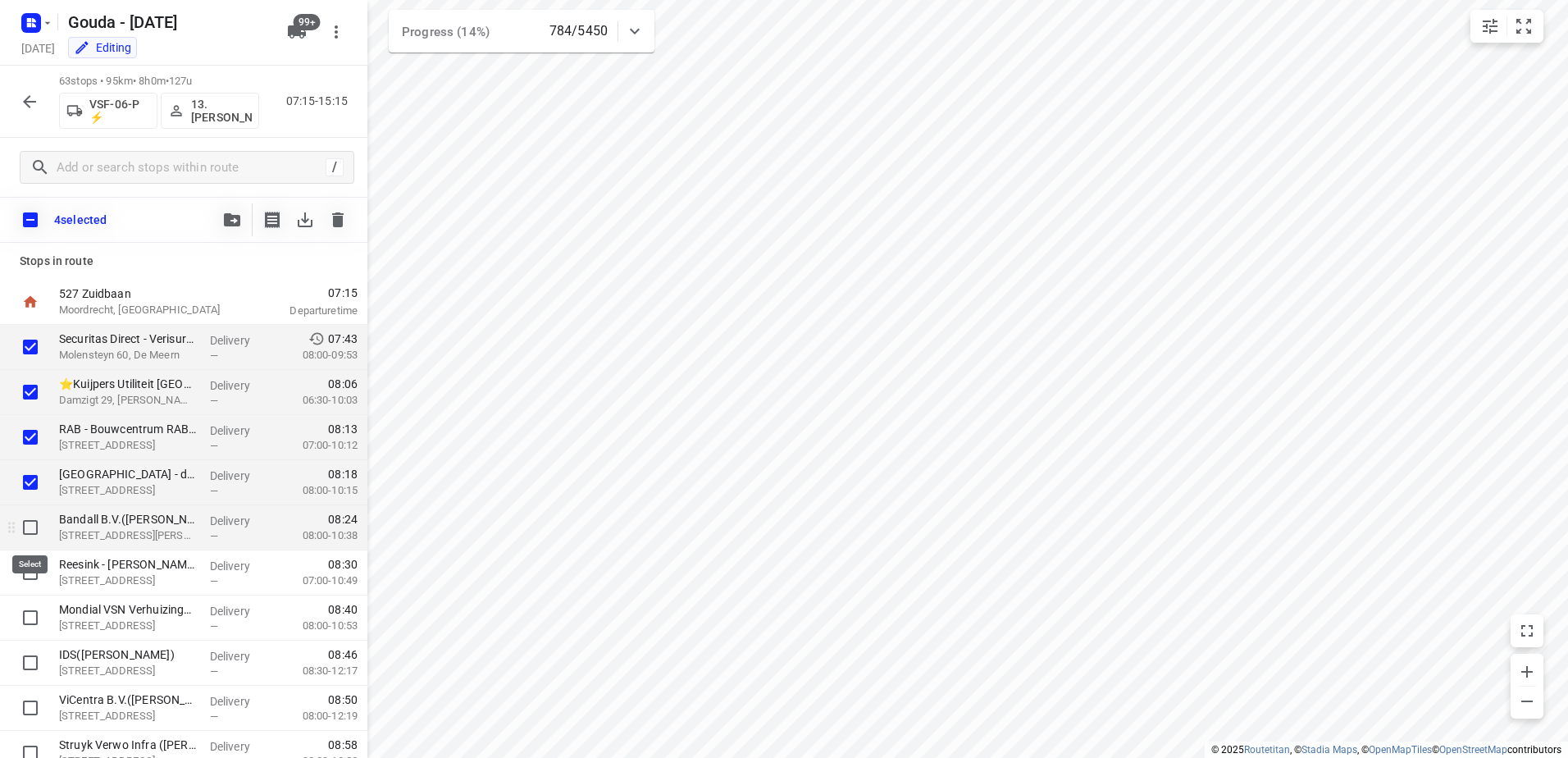
checkbox input "true"
drag, startPoint x: 24, startPoint y: 562, endPoint x: 24, endPoint y: 584, distance: 22.0
click at [24, 563] on input "checkbox" at bounding box center [30, 572] width 33 height 33
checkbox input "true"
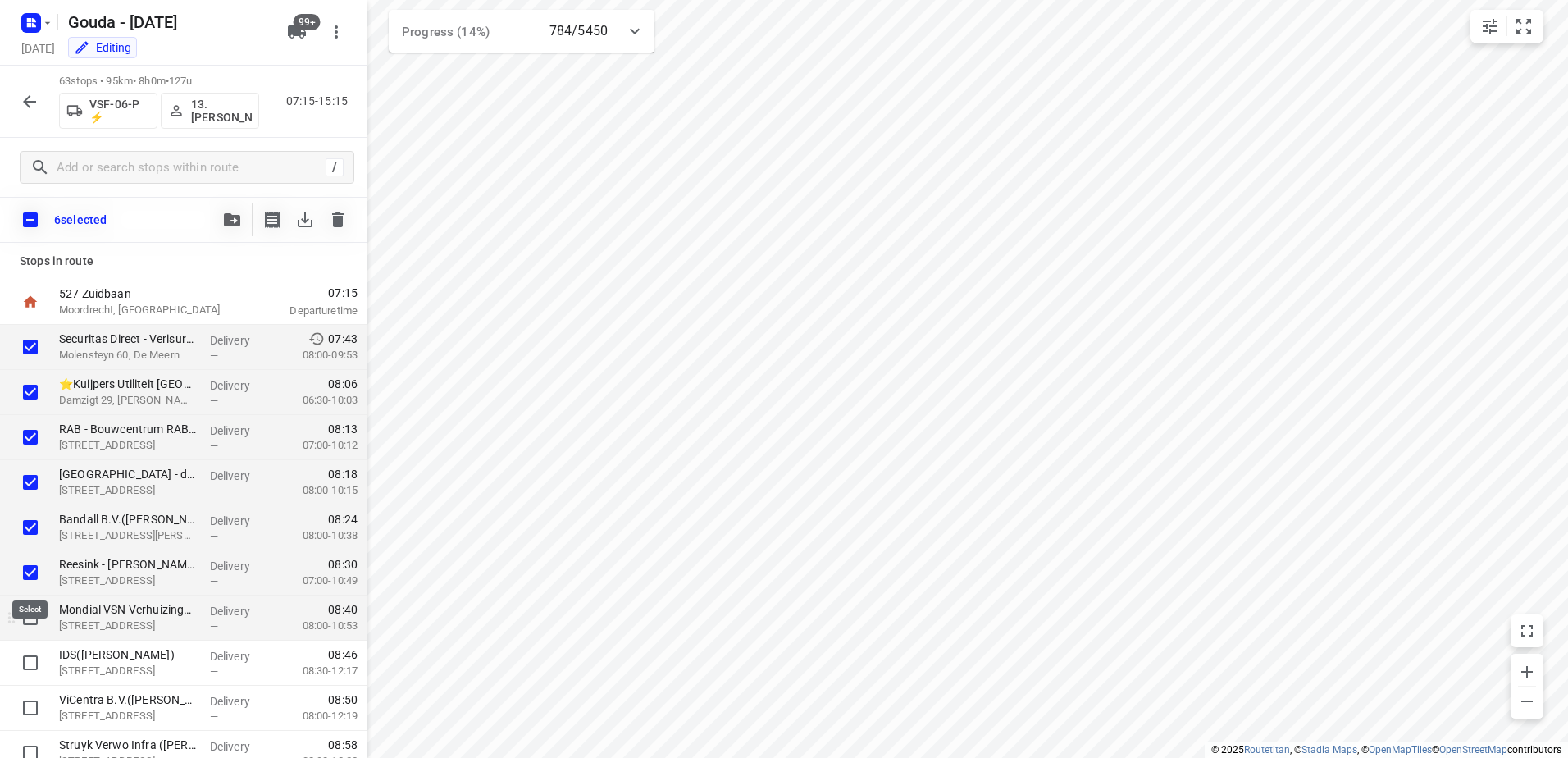
click at [27, 616] on input "checkbox" at bounding box center [30, 617] width 33 height 33
checkbox input "true"
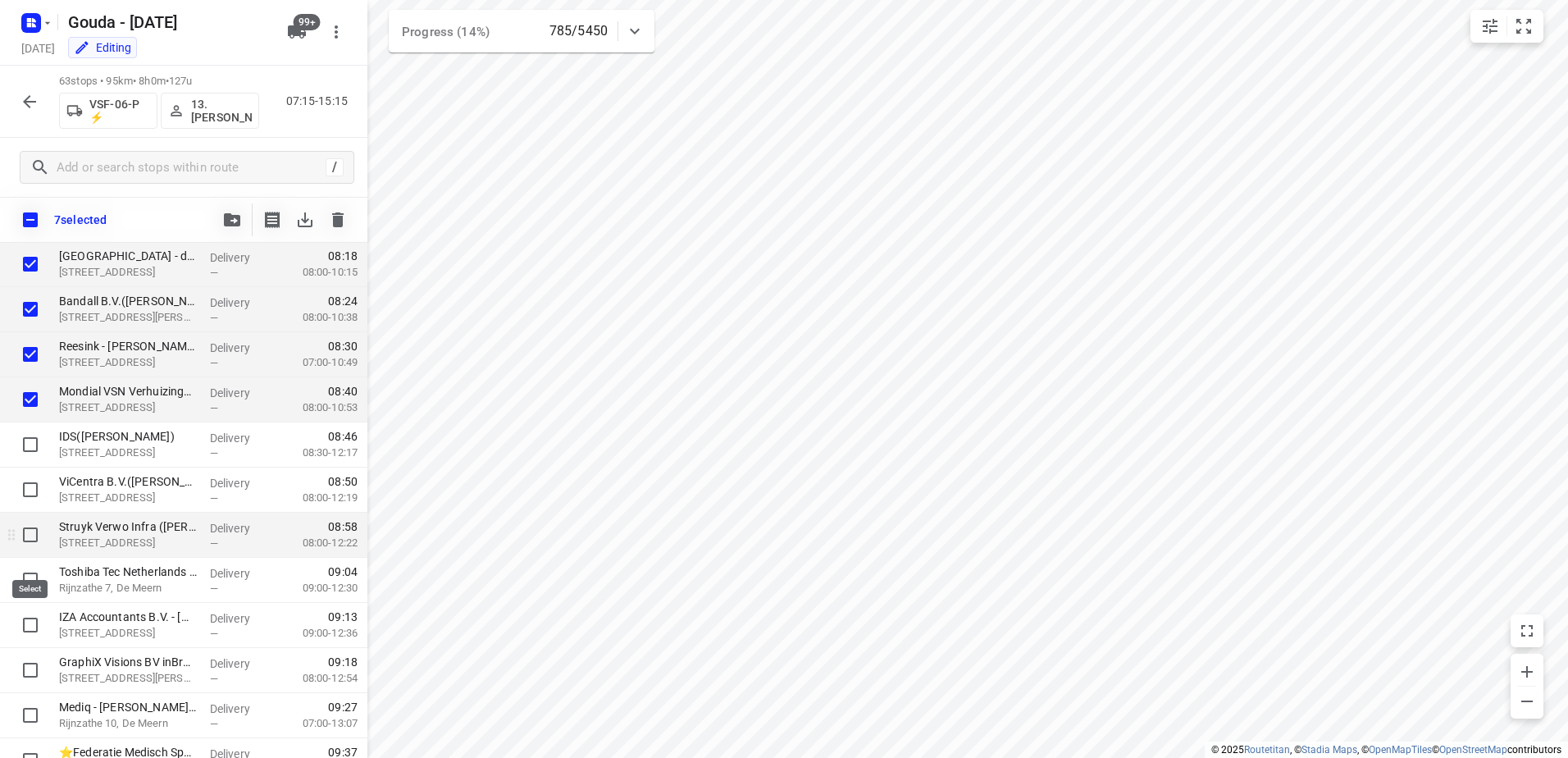
scroll to position [246, 0]
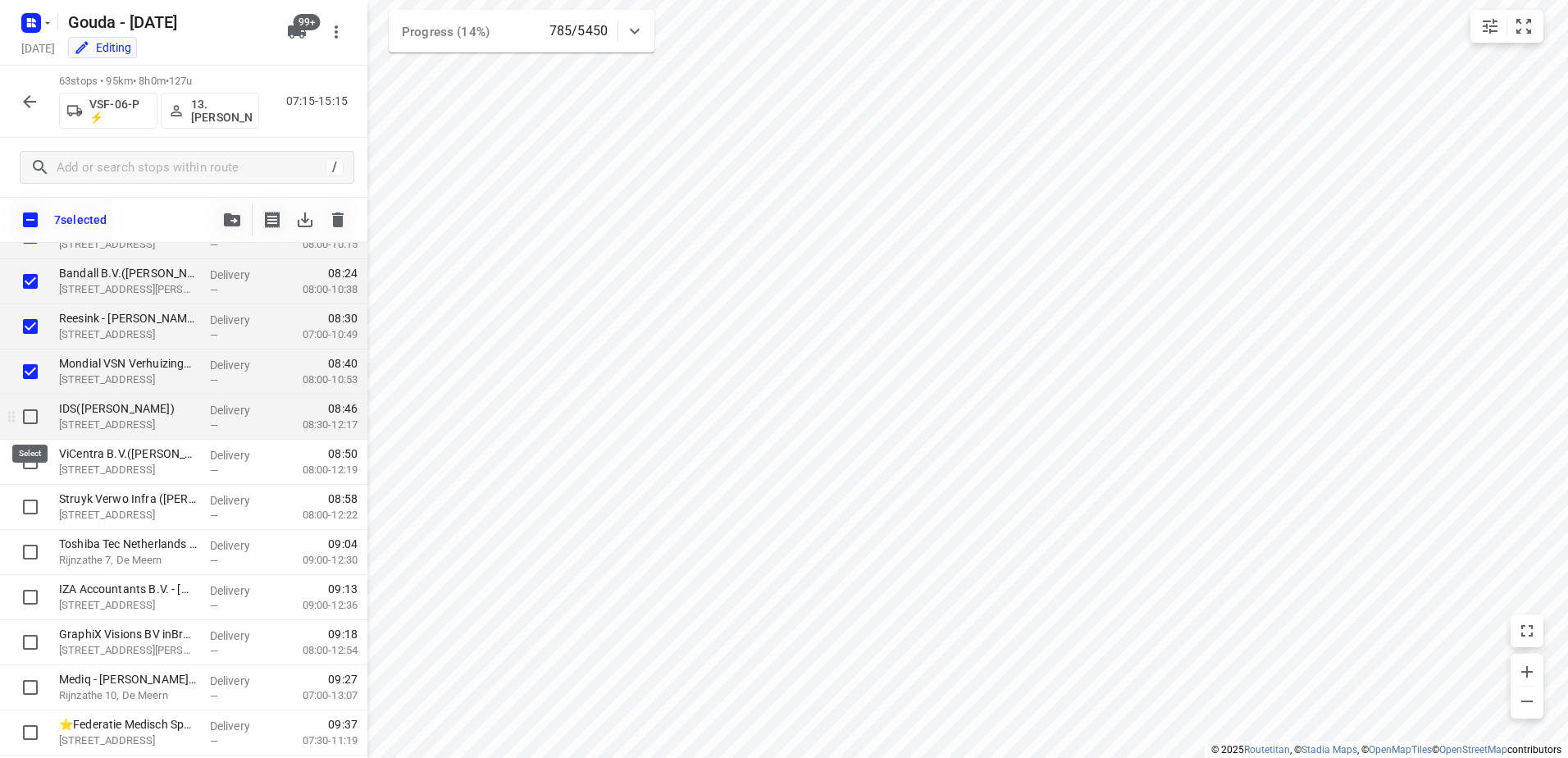
click at [28, 411] on input "checkbox" at bounding box center [30, 416] width 33 height 33
checkbox input "true"
click at [24, 474] on input "checkbox" at bounding box center [30, 461] width 33 height 33
checkbox input "true"
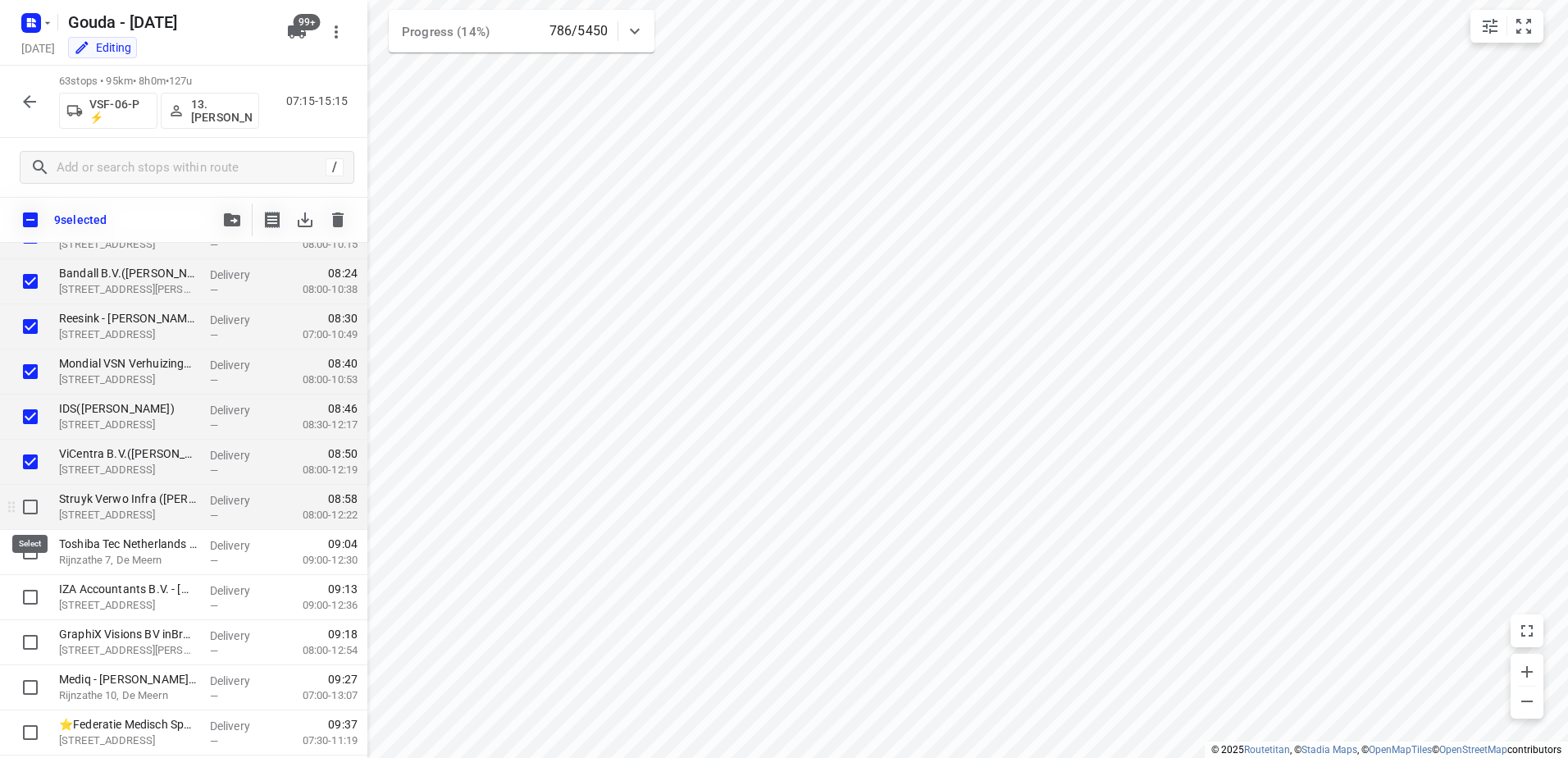
click at [23, 521] on input "checkbox" at bounding box center [30, 506] width 33 height 33
checkbox input "true"
click at [32, 552] on input "checkbox" at bounding box center [30, 552] width 33 height 33
checkbox input "true"
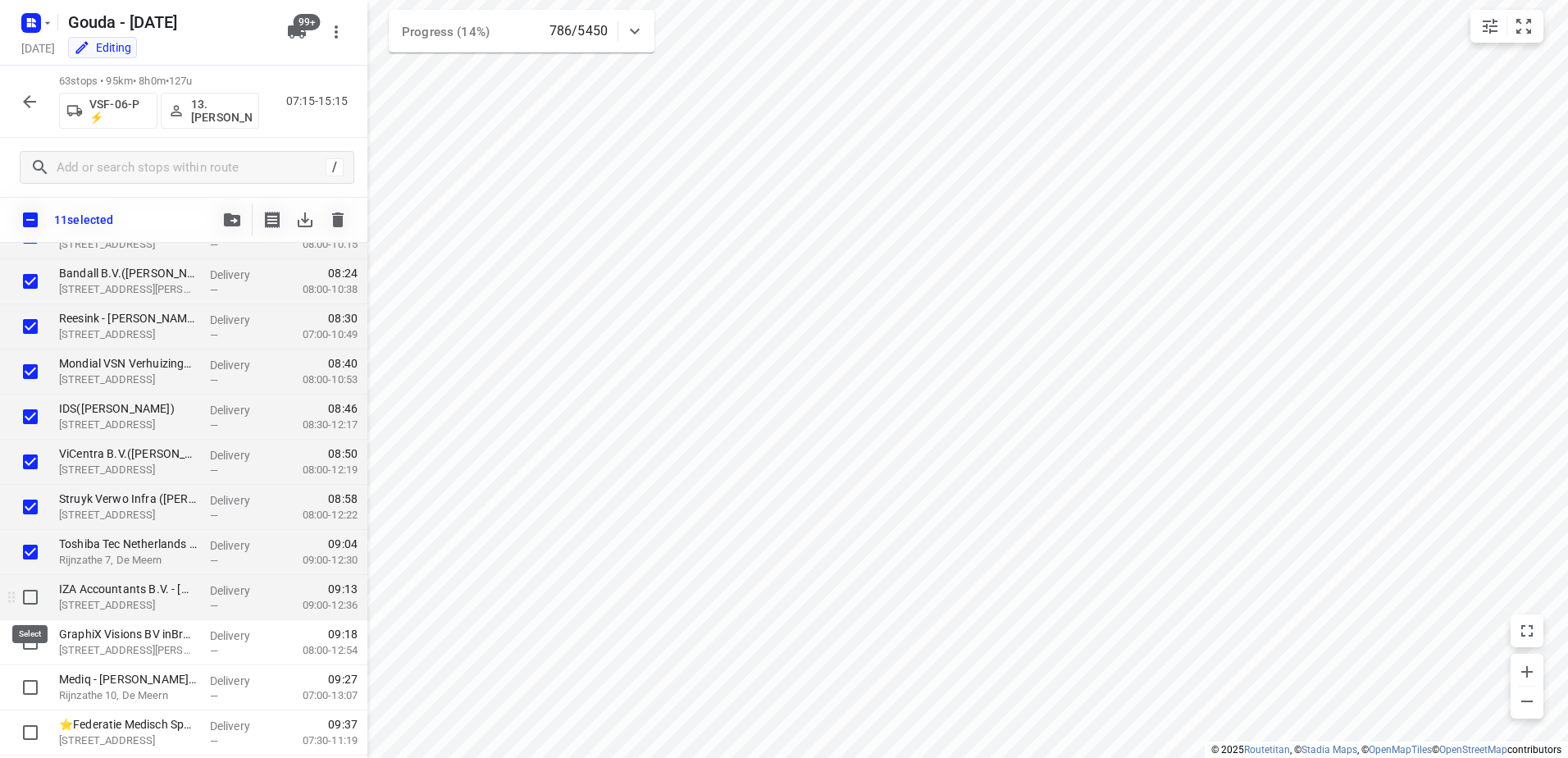
drag, startPoint x: 35, startPoint y: 592, endPoint x: 30, endPoint y: 613, distance: 21.6
click at [35, 593] on input "checkbox" at bounding box center [30, 597] width 33 height 33
checkbox input "true"
click at [24, 638] on input "checkbox" at bounding box center [30, 642] width 33 height 33
checkbox input "true"
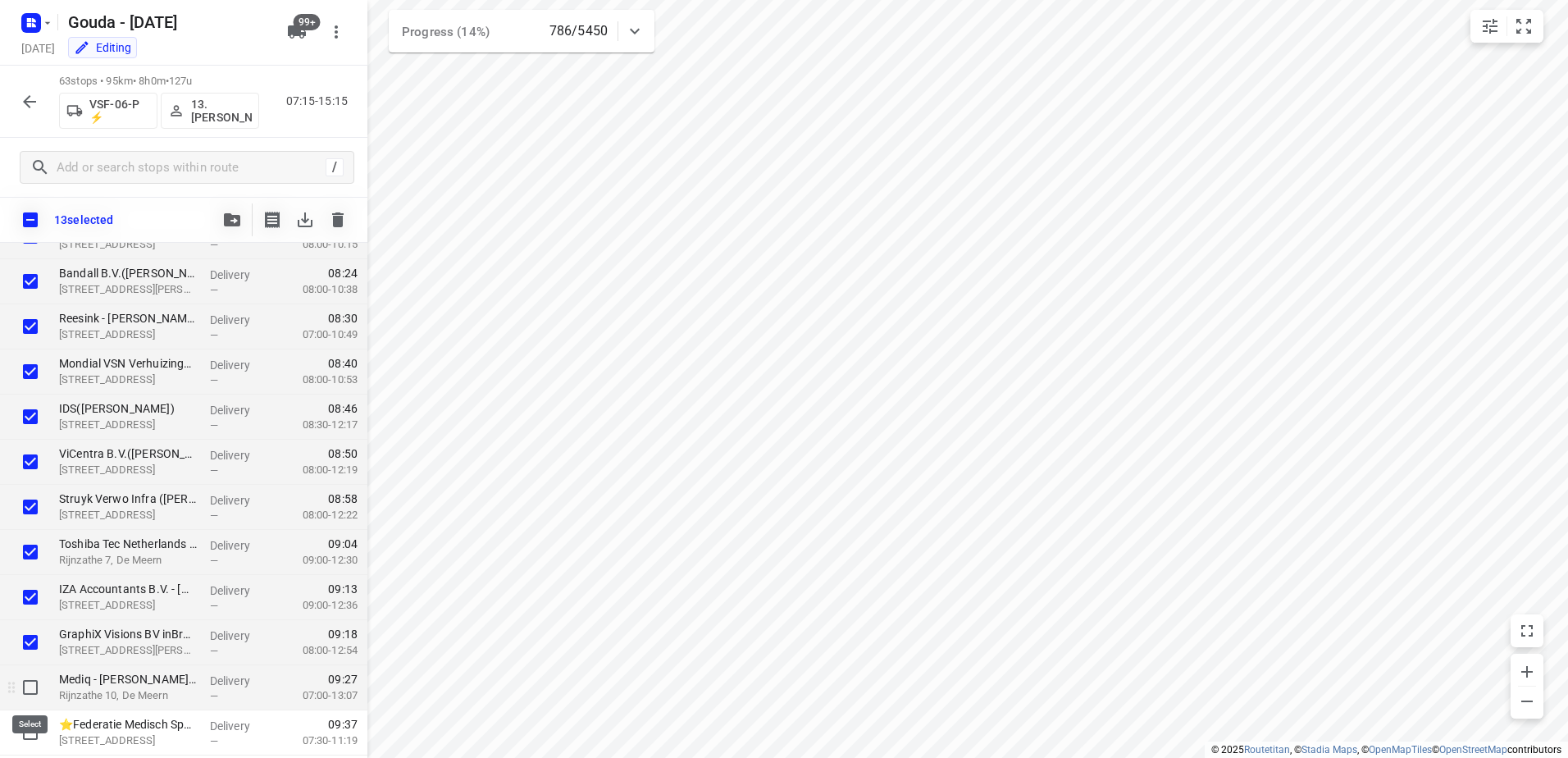
click at [27, 680] on input "checkbox" at bounding box center [30, 687] width 33 height 33
checkbox input "true"
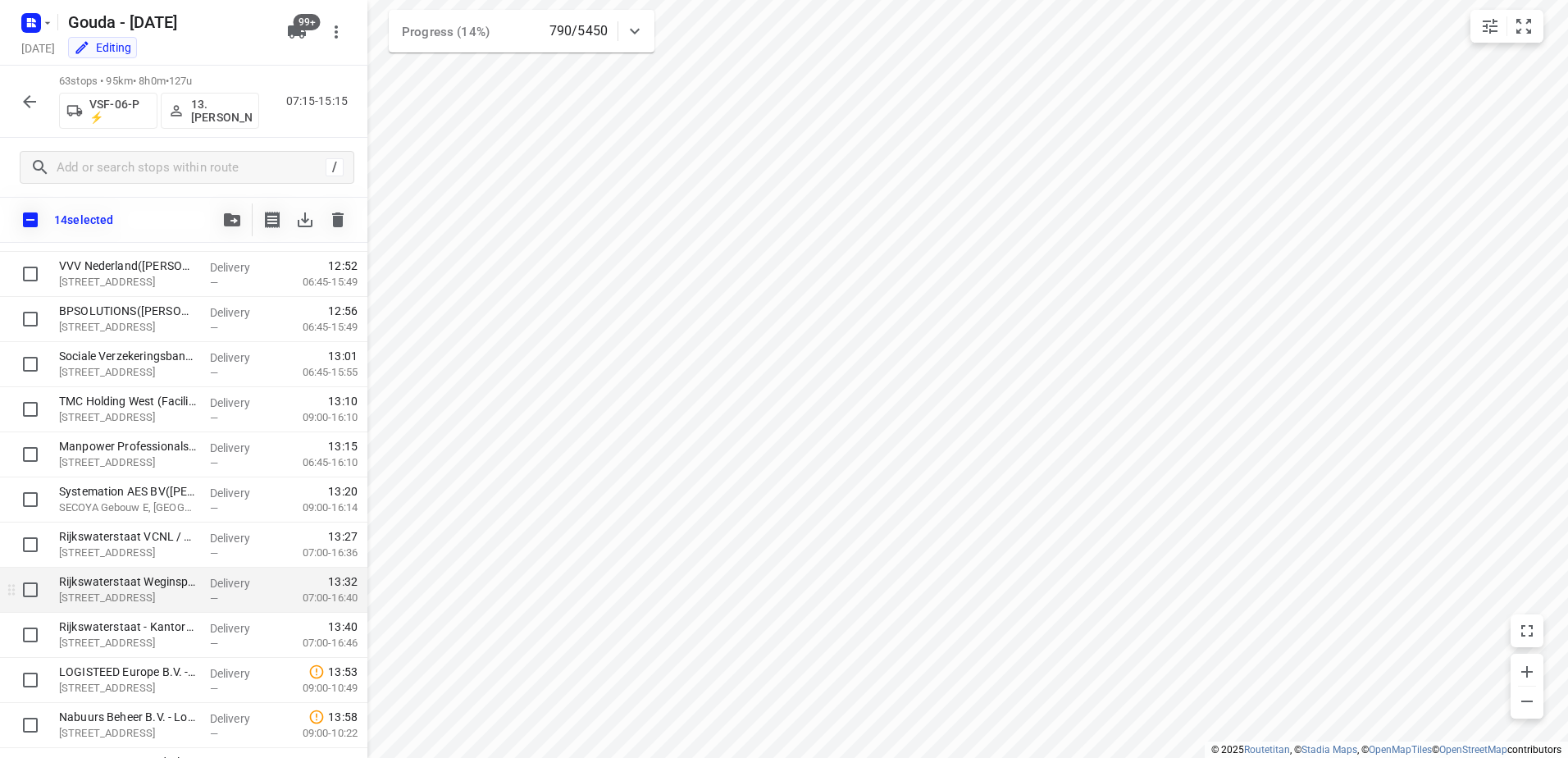
scroll to position [2214, 0]
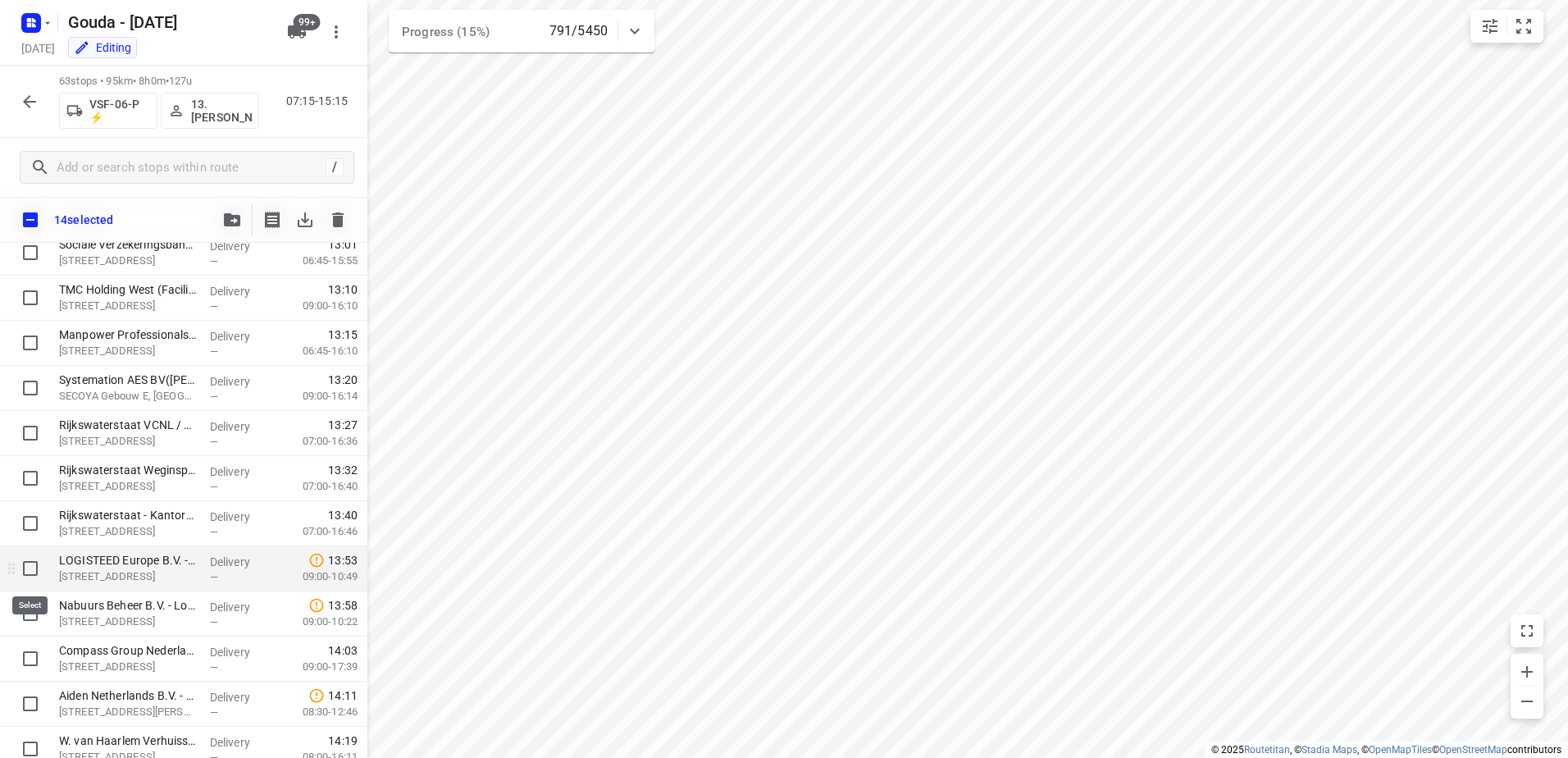
click at [33, 569] on input "checkbox" at bounding box center [30, 567] width 33 height 33
checkbox input "true"
click at [23, 618] on input "checkbox" at bounding box center [30, 613] width 33 height 33
checkbox input "true"
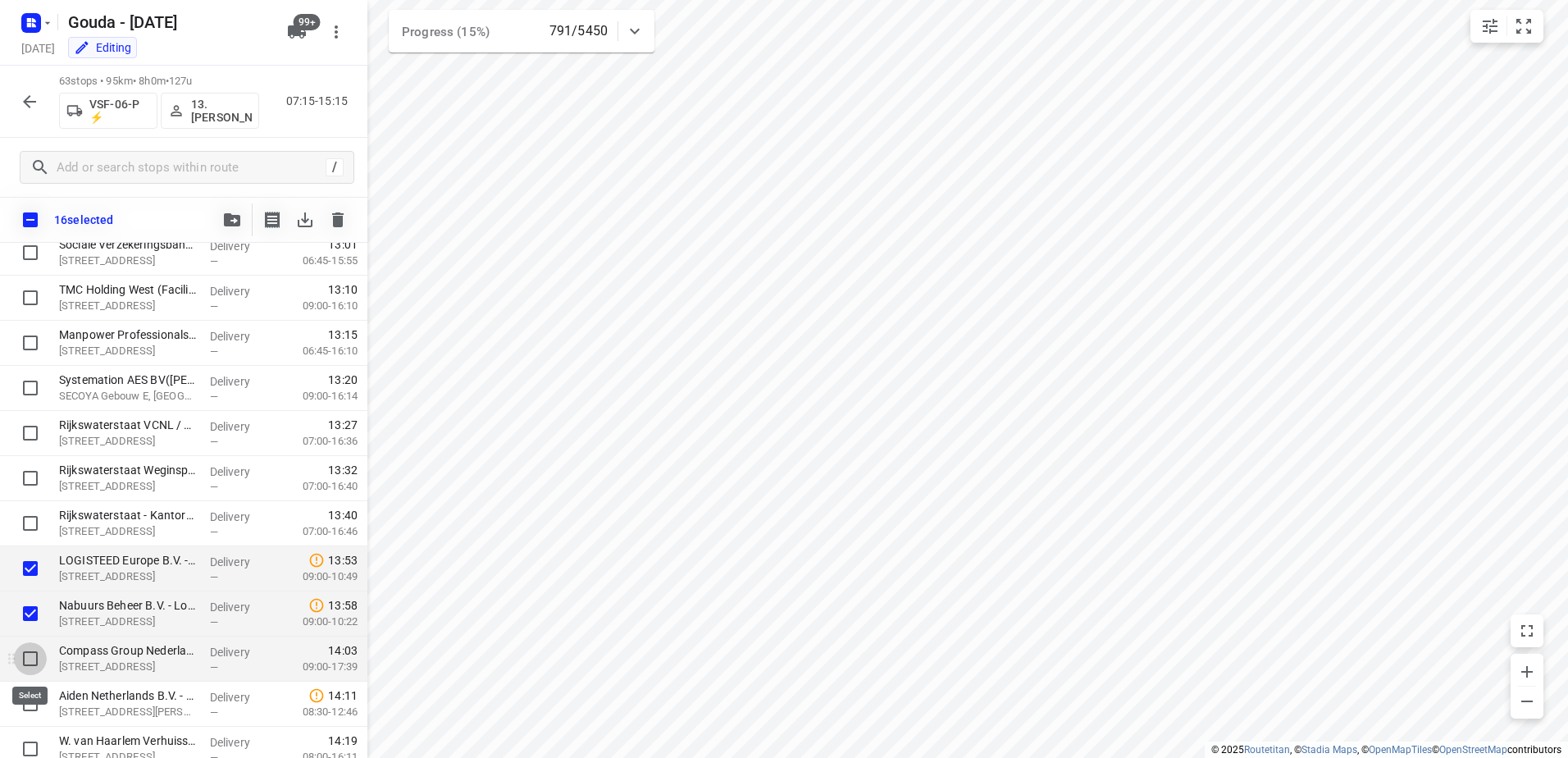
click at [33, 662] on input "checkbox" at bounding box center [30, 658] width 33 height 33
checkbox input "true"
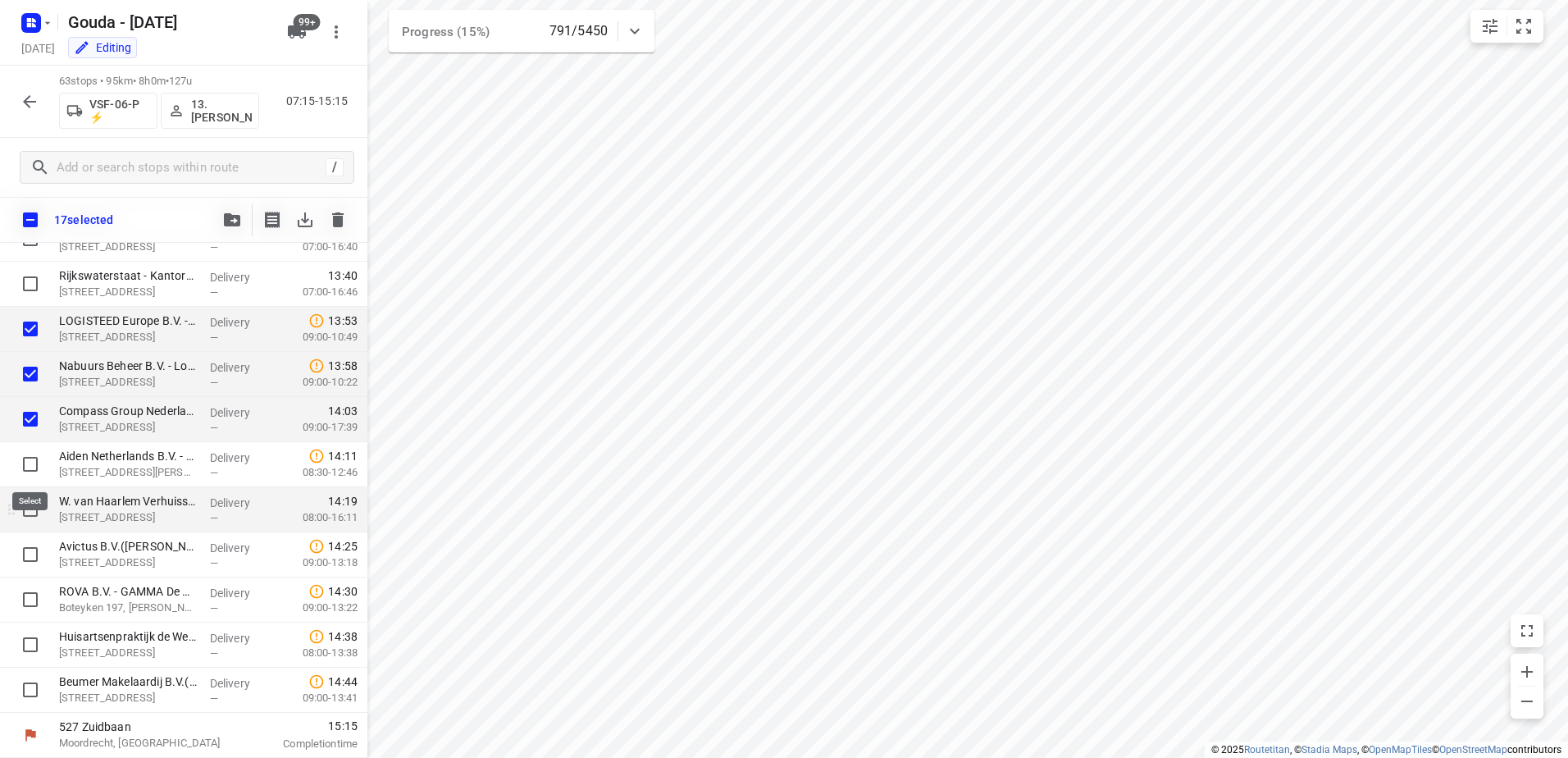
drag, startPoint x: 20, startPoint y: 458, endPoint x: 21, endPoint y: 495, distance: 37.0
click at [20, 460] on input "checkbox" at bounding box center [30, 464] width 33 height 33
checkbox input "true"
click at [22, 512] on input "checkbox" at bounding box center [30, 509] width 33 height 33
checkbox input "true"
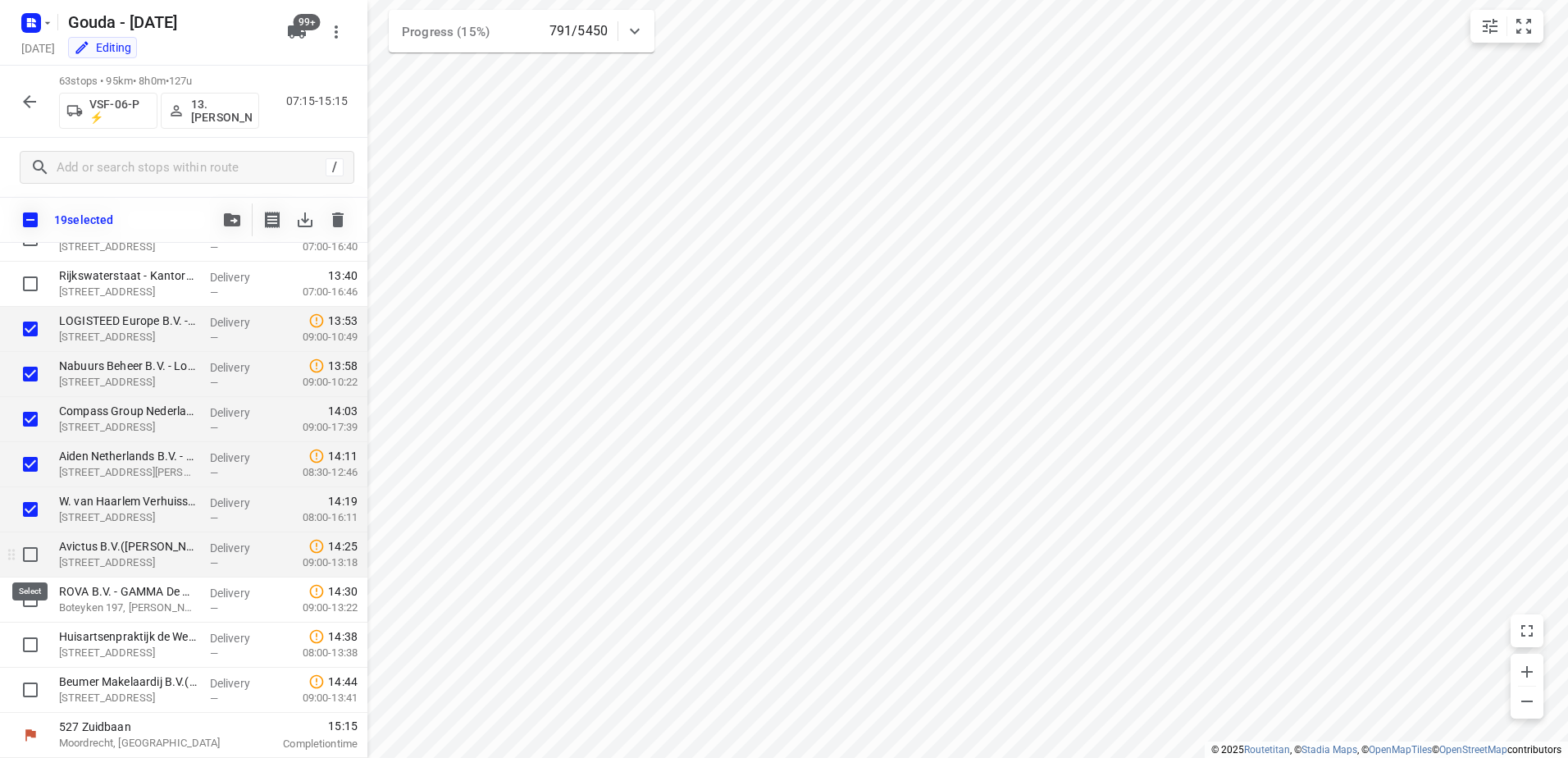
click at [31, 569] on input "checkbox" at bounding box center [30, 554] width 33 height 33
checkbox input "true"
click at [33, 597] on input "checkbox" at bounding box center [30, 599] width 33 height 33
checkbox input "true"
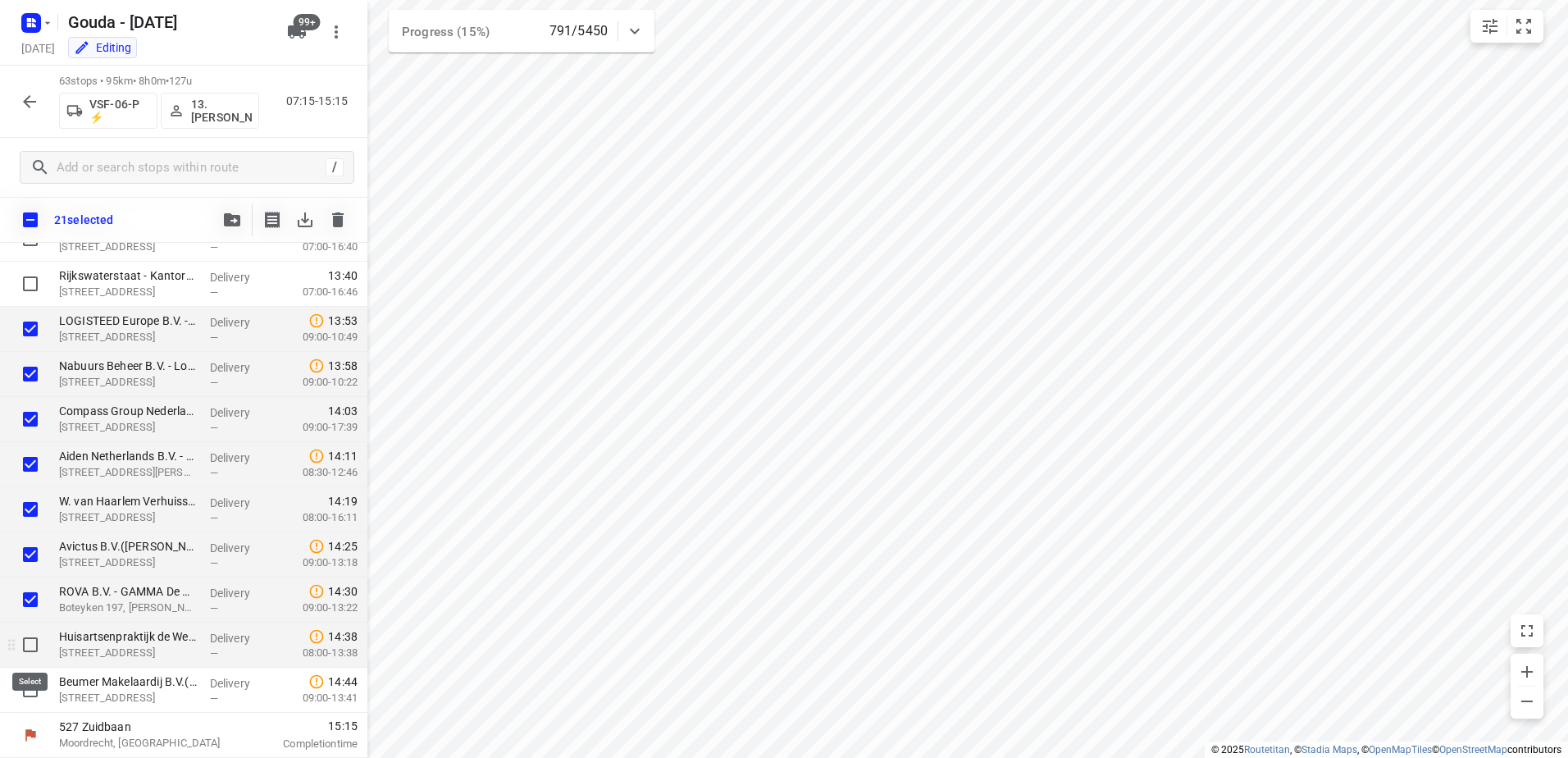
click at [30, 640] on input "checkbox" at bounding box center [30, 644] width 33 height 33
checkbox input "true"
click at [33, 689] on input "checkbox" at bounding box center [30, 689] width 33 height 33
checkbox input "true"
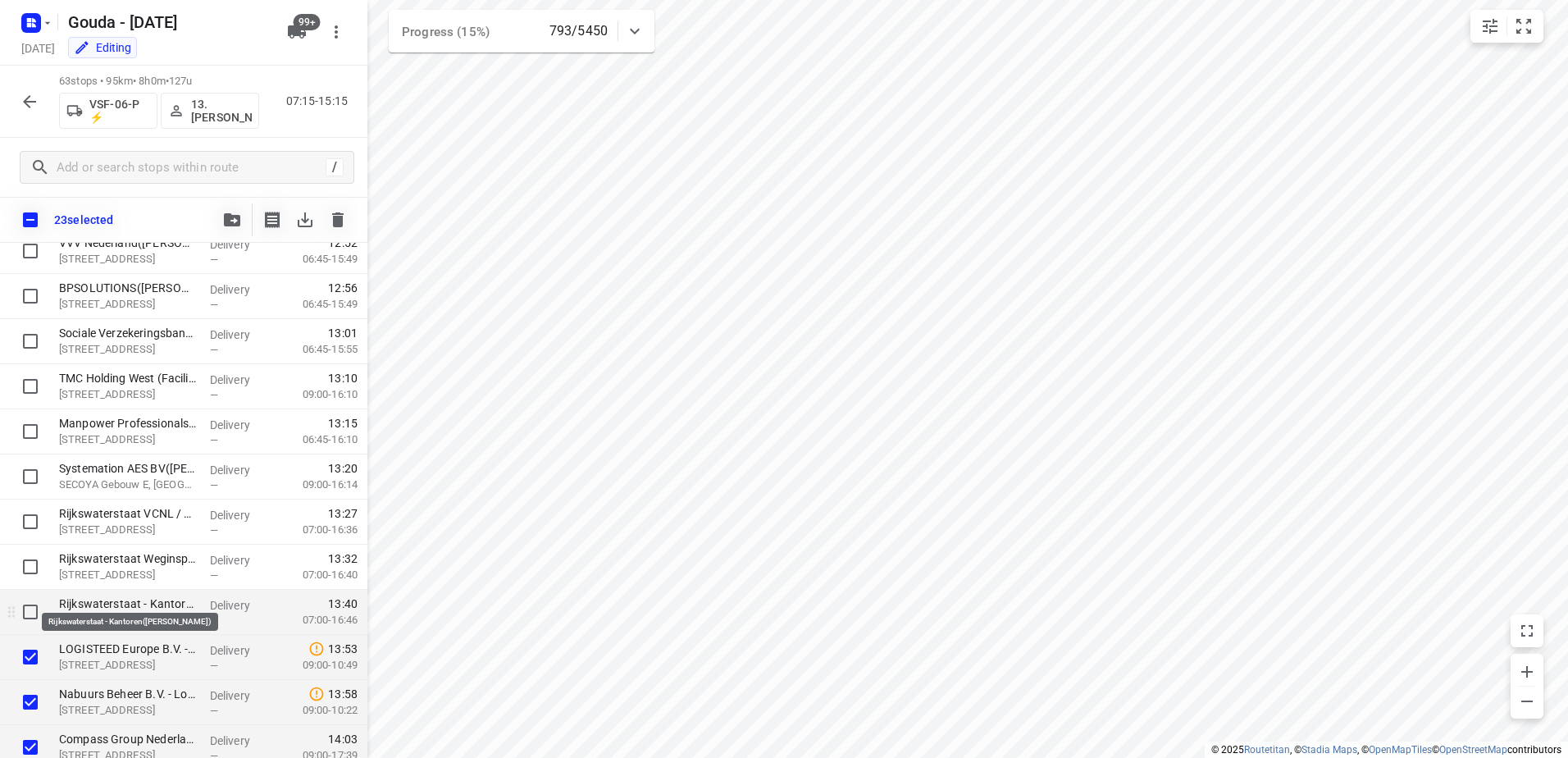
scroll to position [2208, 0]
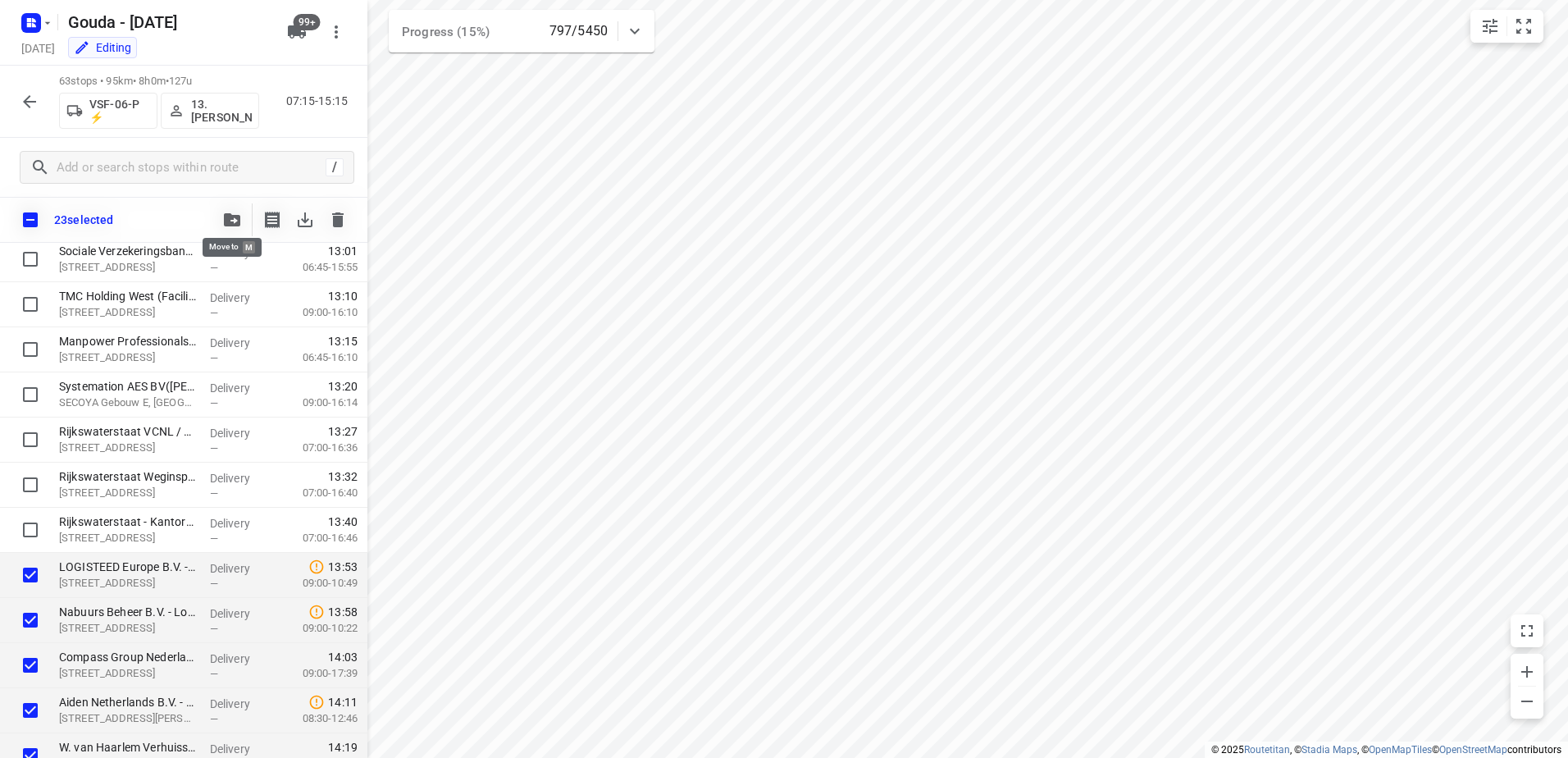
click at [237, 216] on icon "button" at bounding box center [232, 220] width 17 height 13
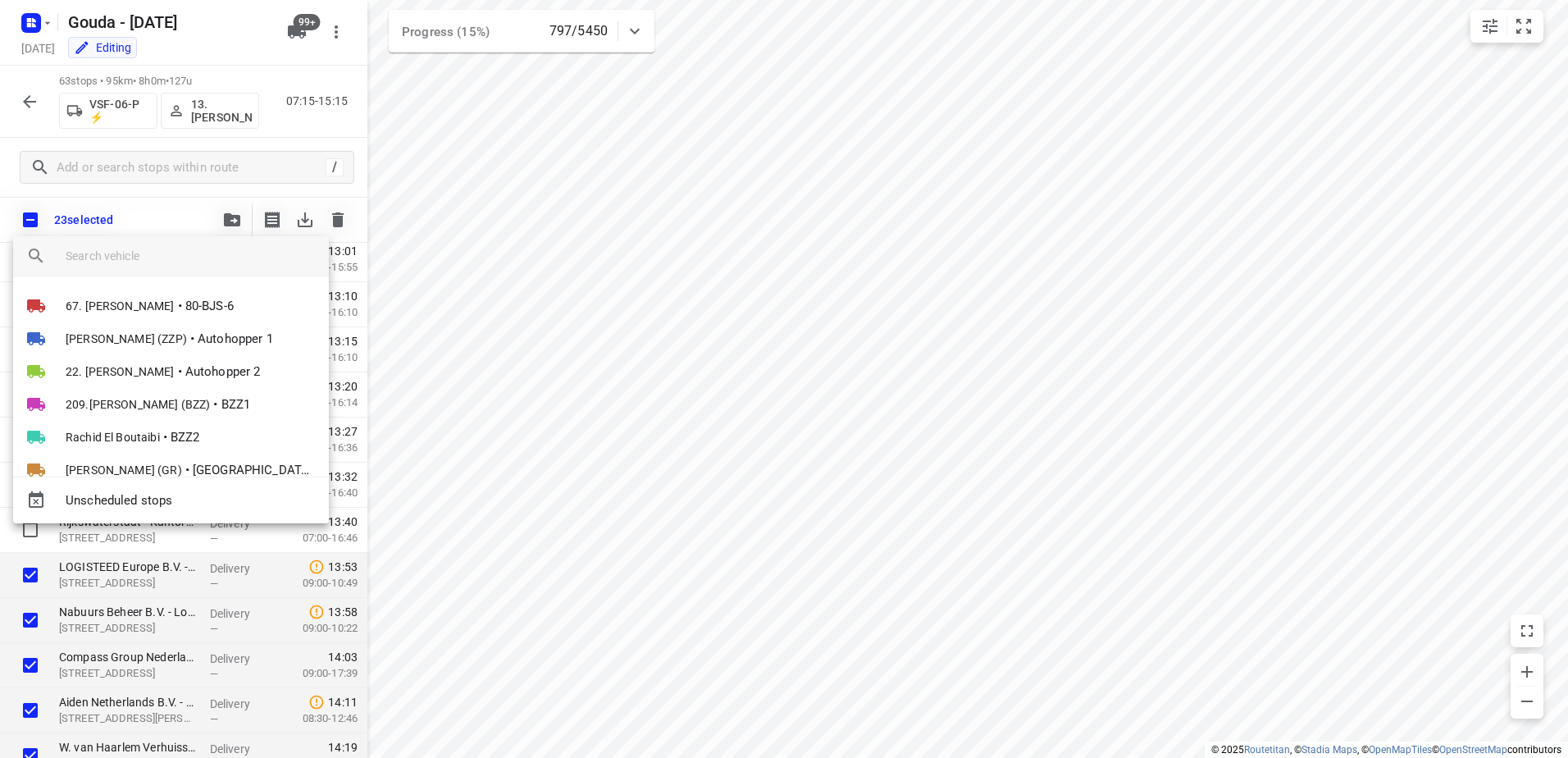
click at [165, 259] on input "search vehicle" at bounding box center [191, 255] width 250 height 24
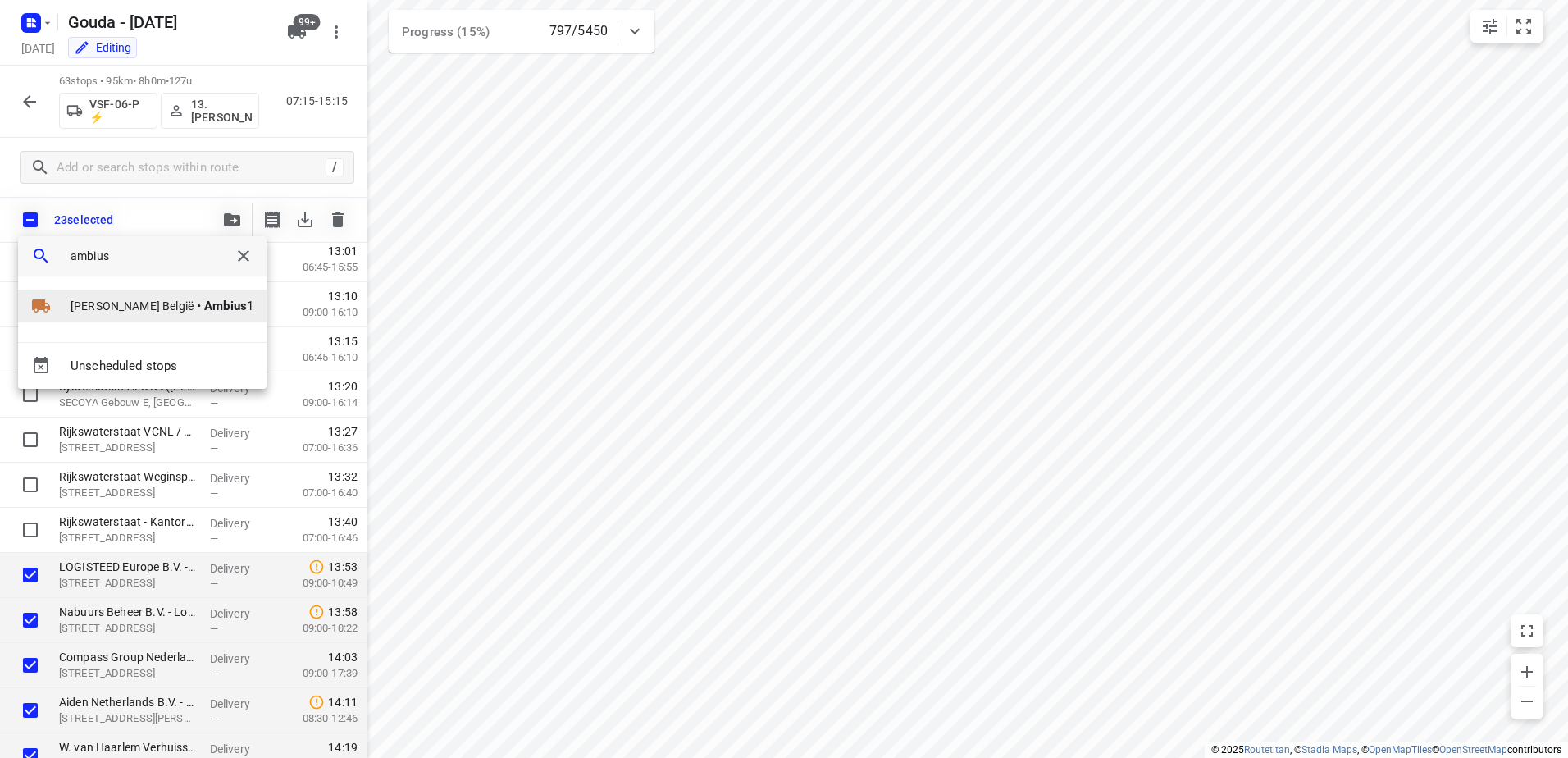
type input "ambius"
click at [126, 308] on span "David België" at bounding box center [131, 306] width 123 height 17
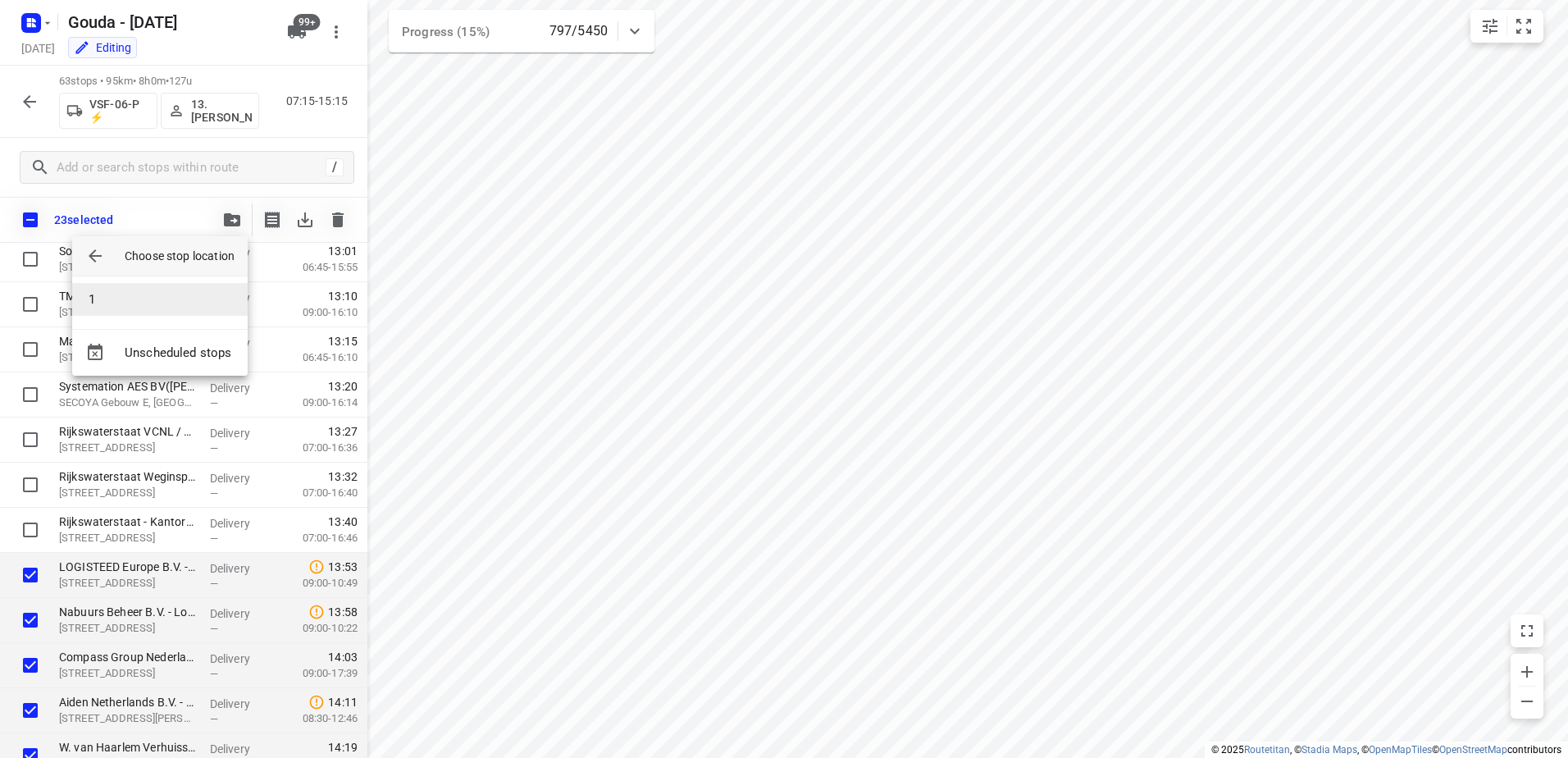
click at [124, 287] on li "1" at bounding box center [160, 299] width 176 height 33
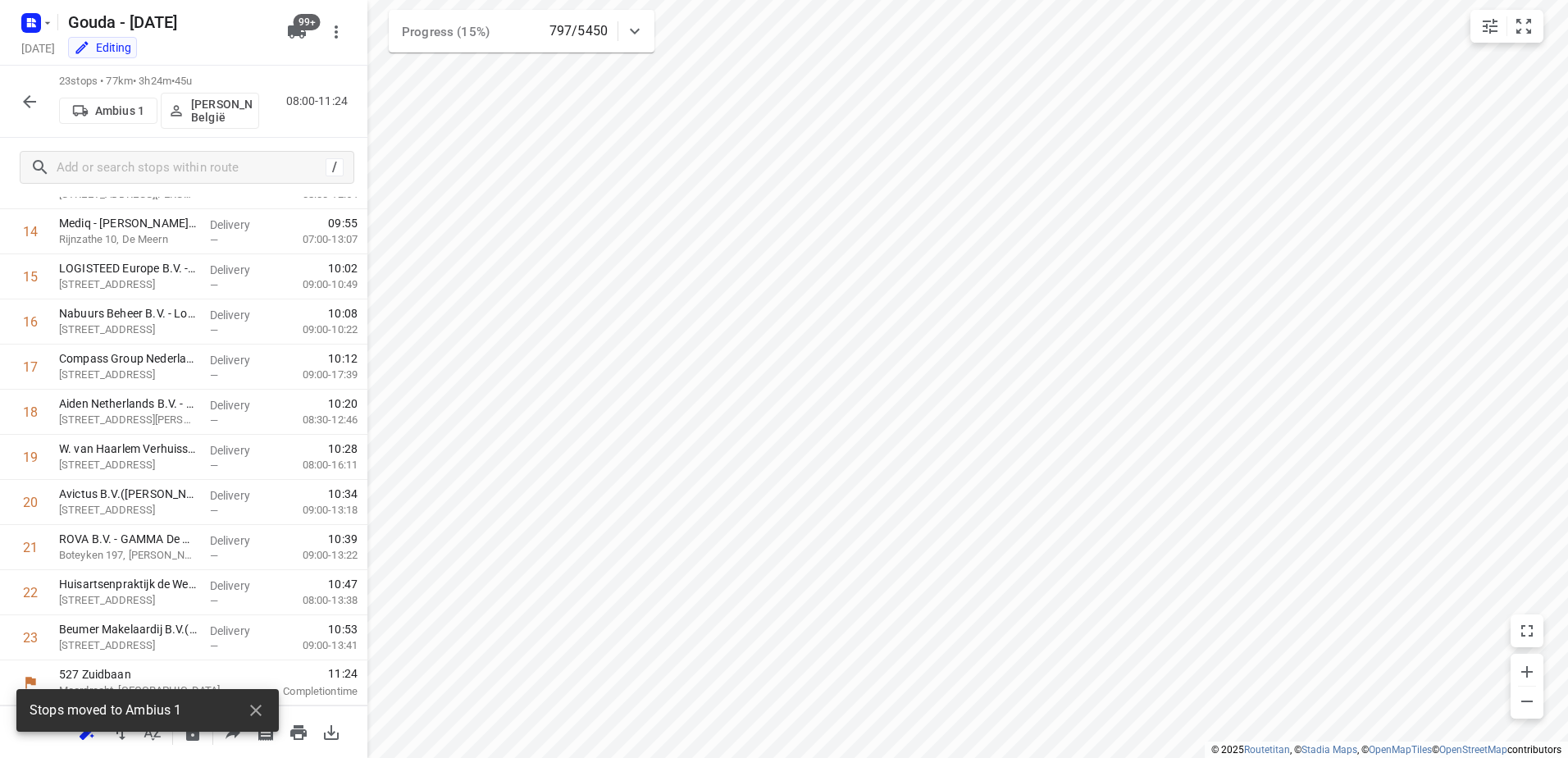
scroll to position [656, 0]
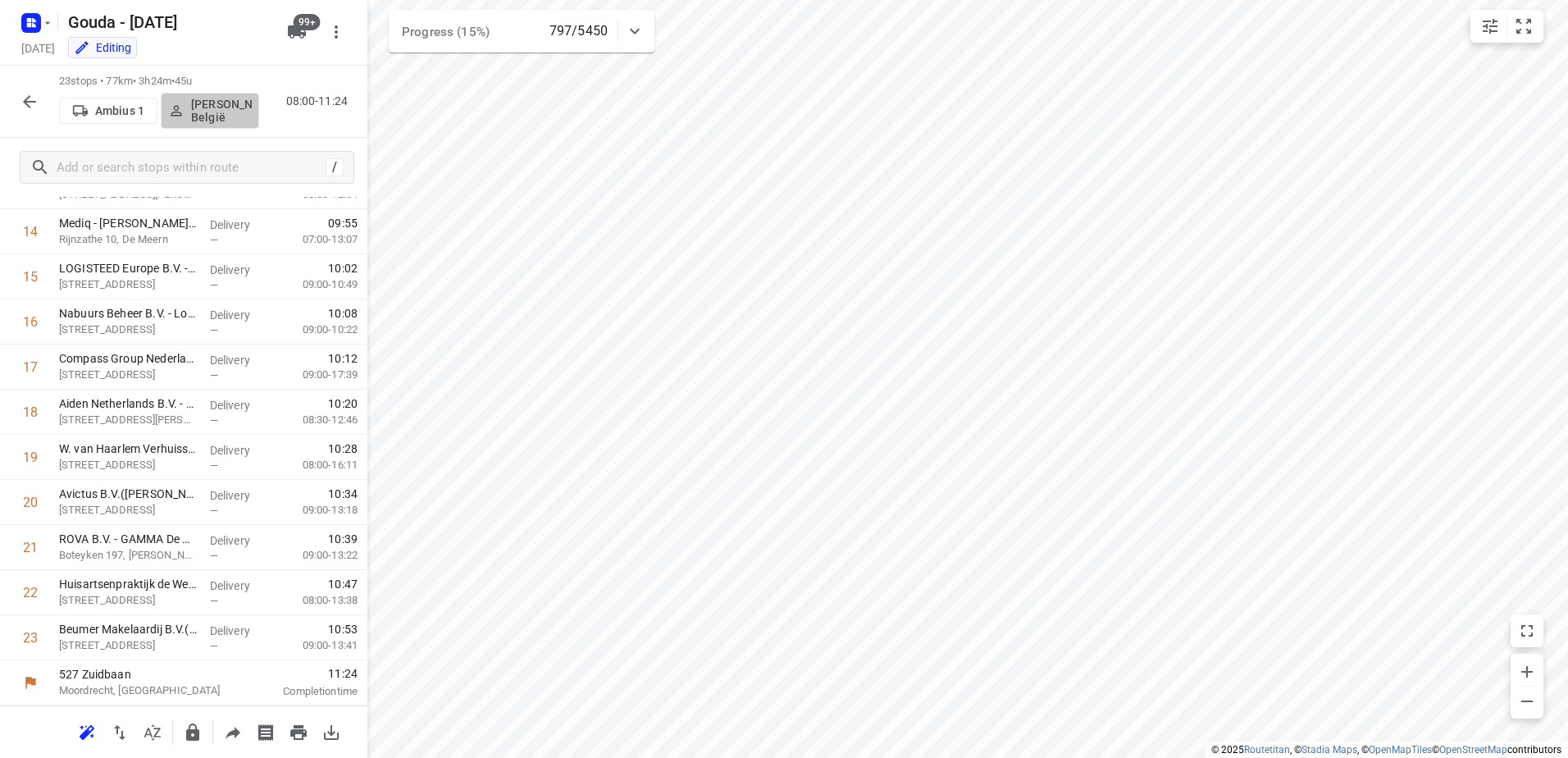
click at [201, 119] on p "David België" at bounding box center [221, 110] width 61 height 26
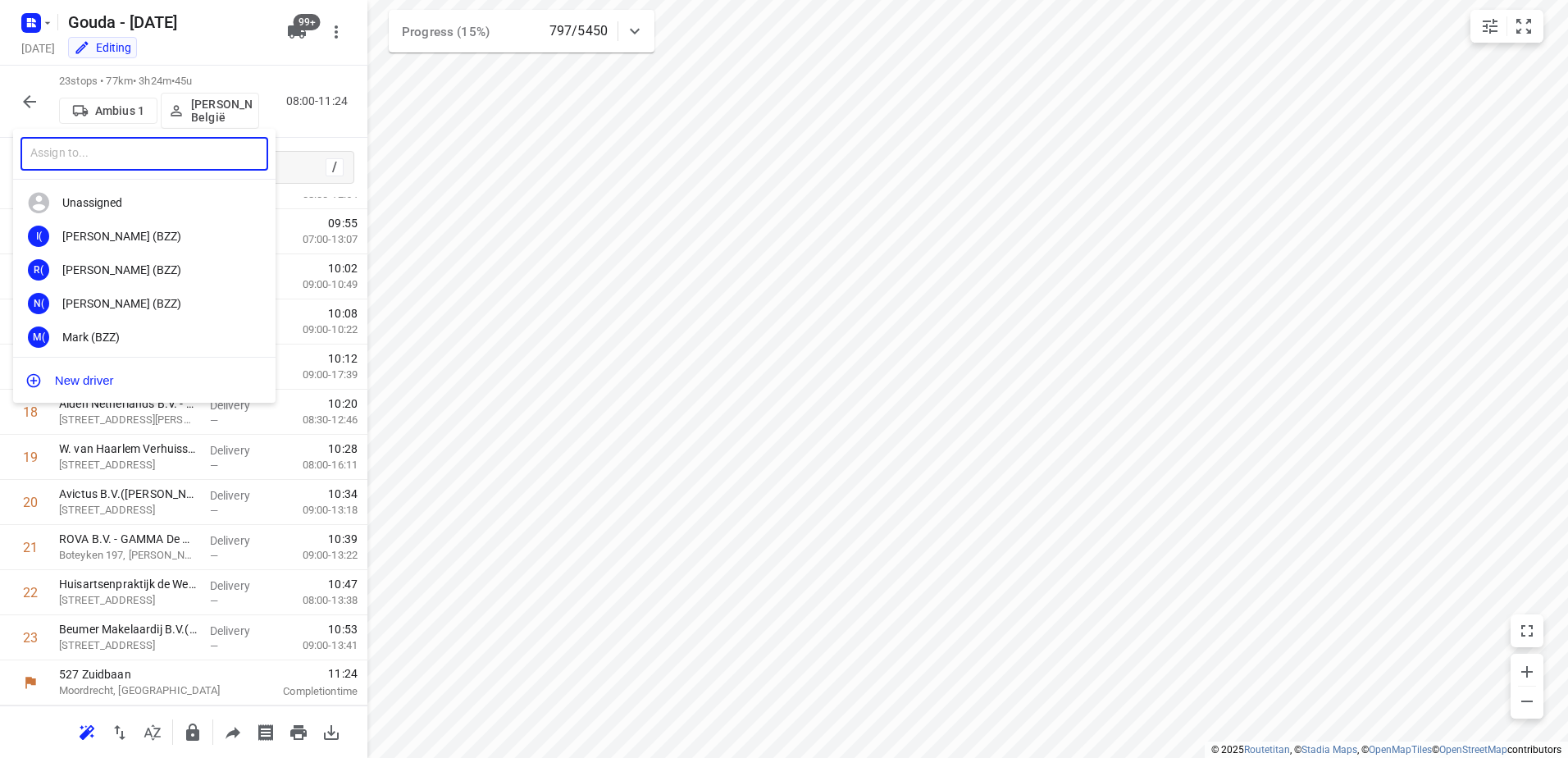
click at [125, 157] on input "text" at bounding box center [145, 154] width 247 height 33
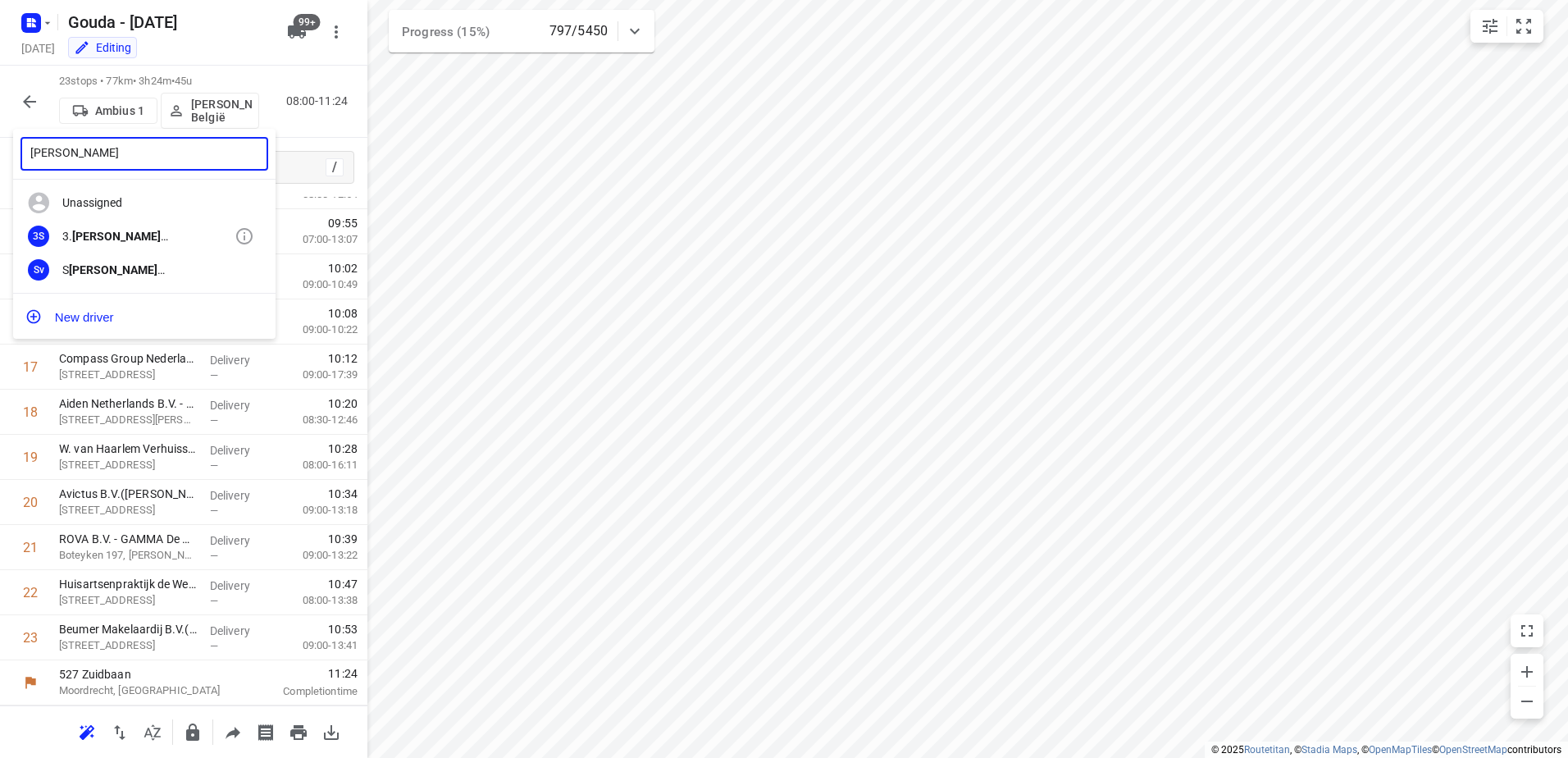
type input "Anna"
click at [95, 230] on b "Anna" at bounding box center [116, 237] width 89 height 13
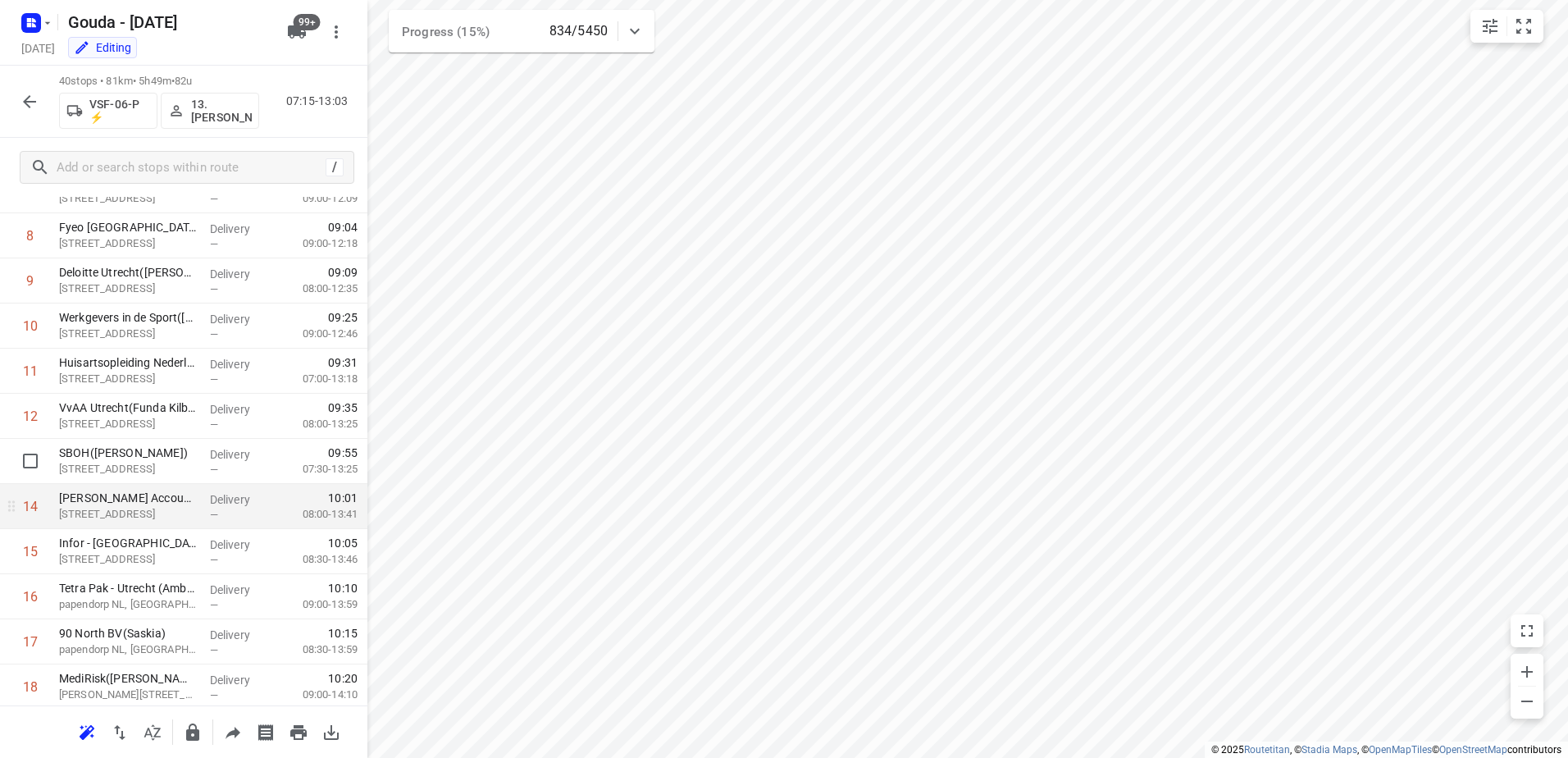
scroll to position [492, 0]
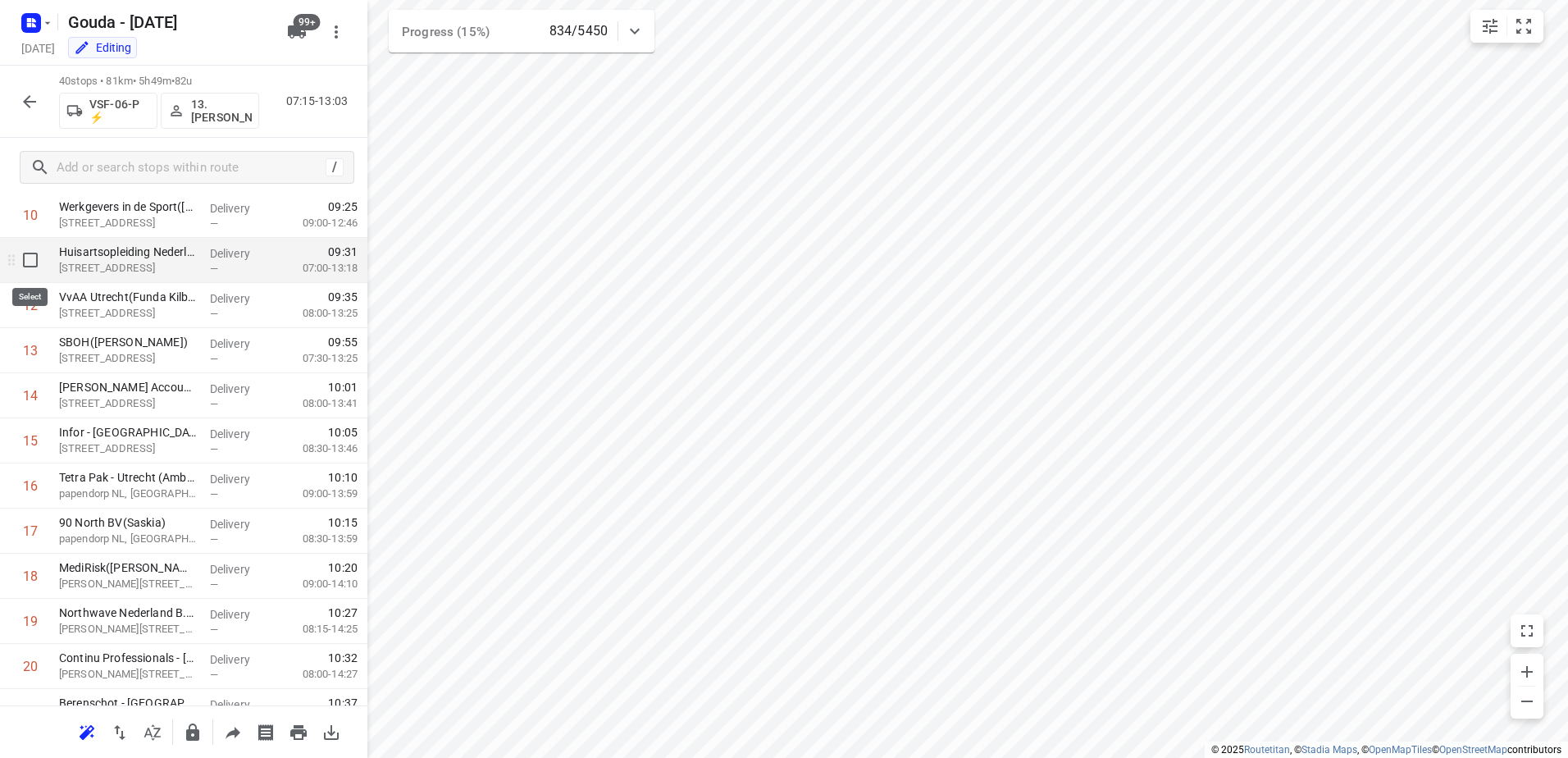
click at [28, 262] on input "checkbox" at bounding box center [30, 259] width 33 height 33
checkbox input "true"
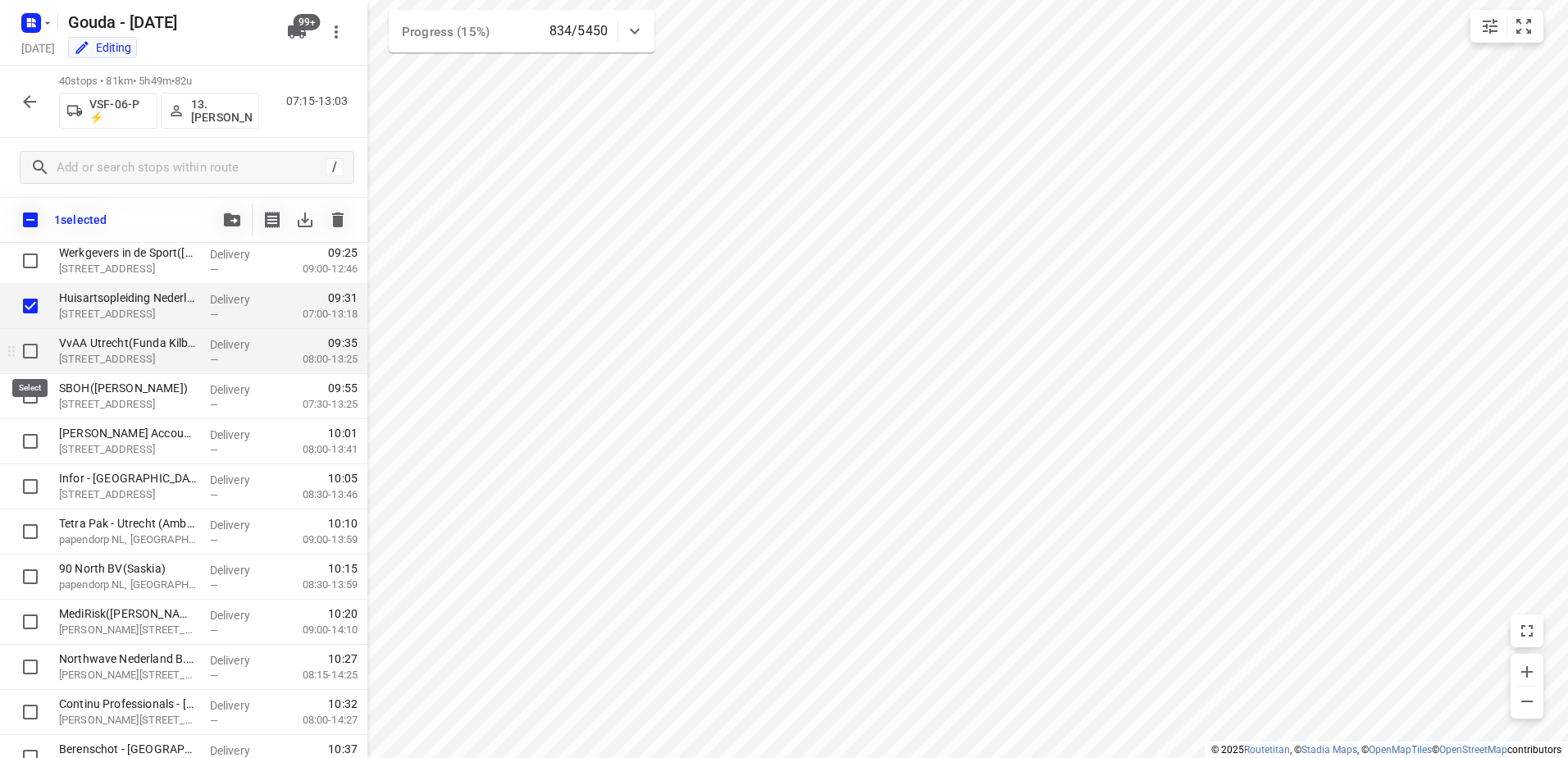
click at [25, 354] on input "checkbox" at bounding box center [30, 350] width 33 height 33
checkbox input "true"
click at [35, 399] on input "checkbox" at bounding box center [30, 395] width 33 height 33
checkbox input "true"
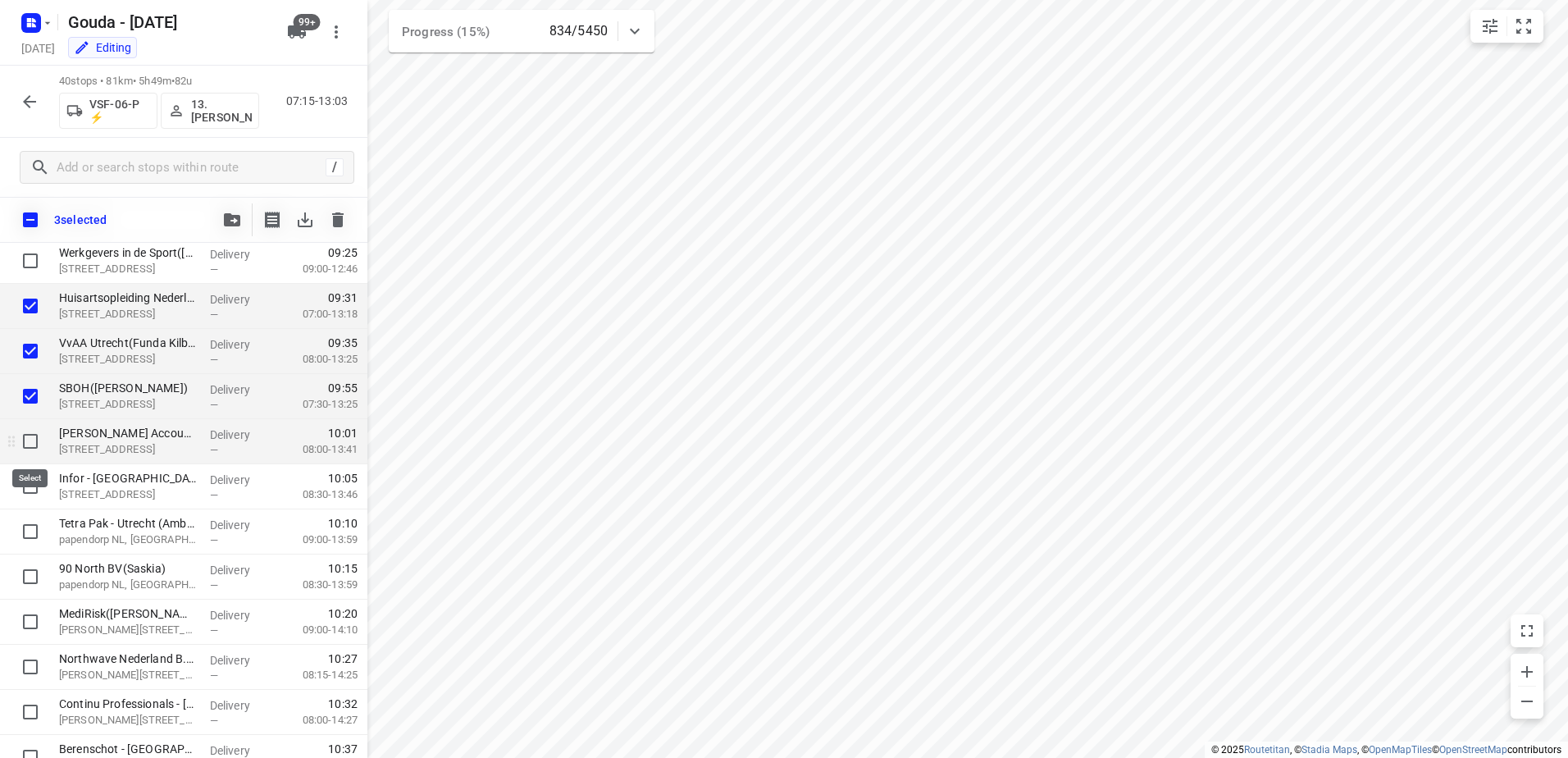
click at [32, 435] on input "checkbox" at bounding box center [30, 440] width 33 height 33
checkbox input "true"
click at [36, 480] on input "checkbox" at bounding box center [30, 486] width 33 height 33
checkbox input "true"
click at [25, 216] on input "checkbox" at bounding box center [30, 219] width 34 height 34
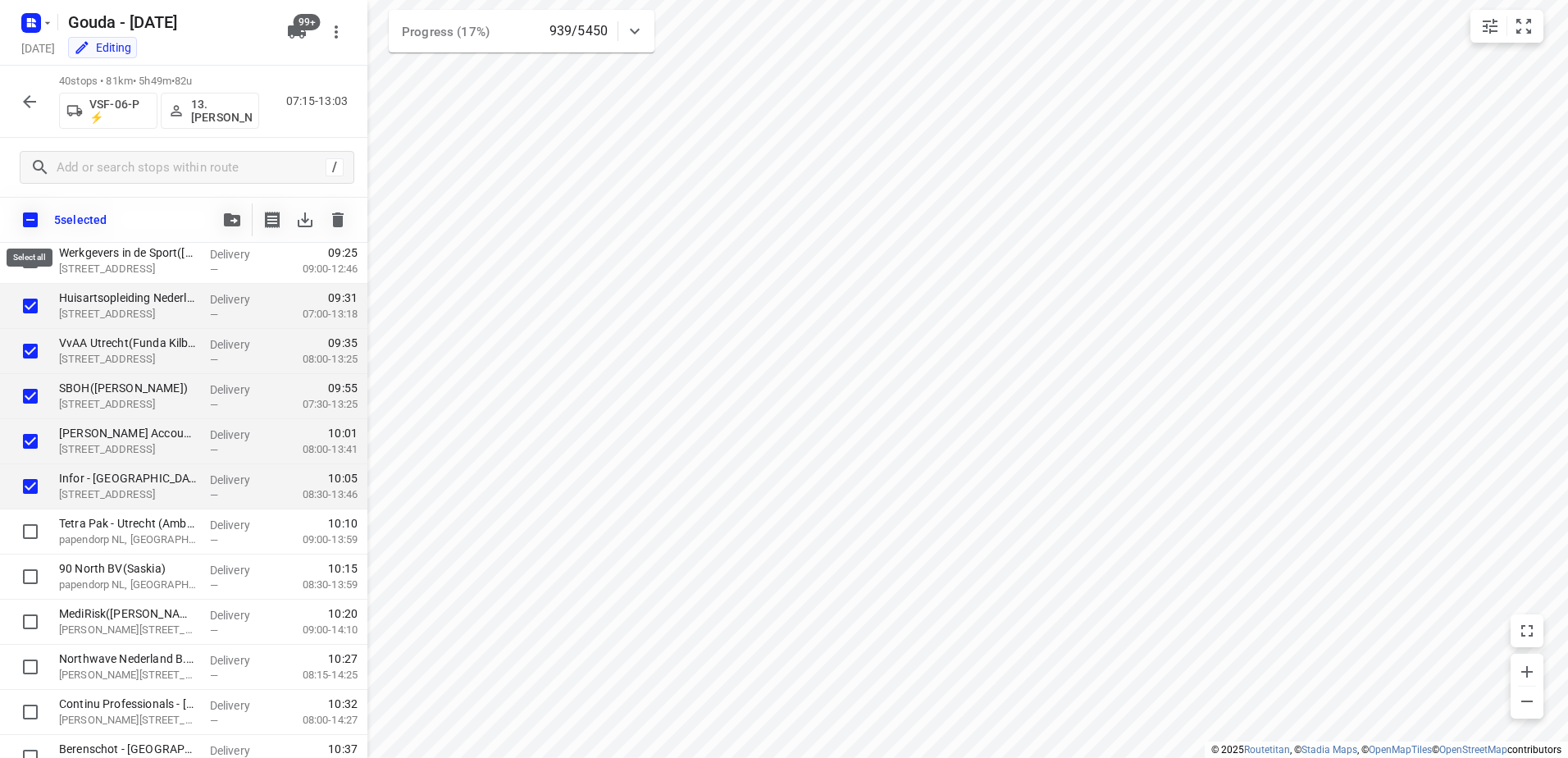
checkbox input "true"
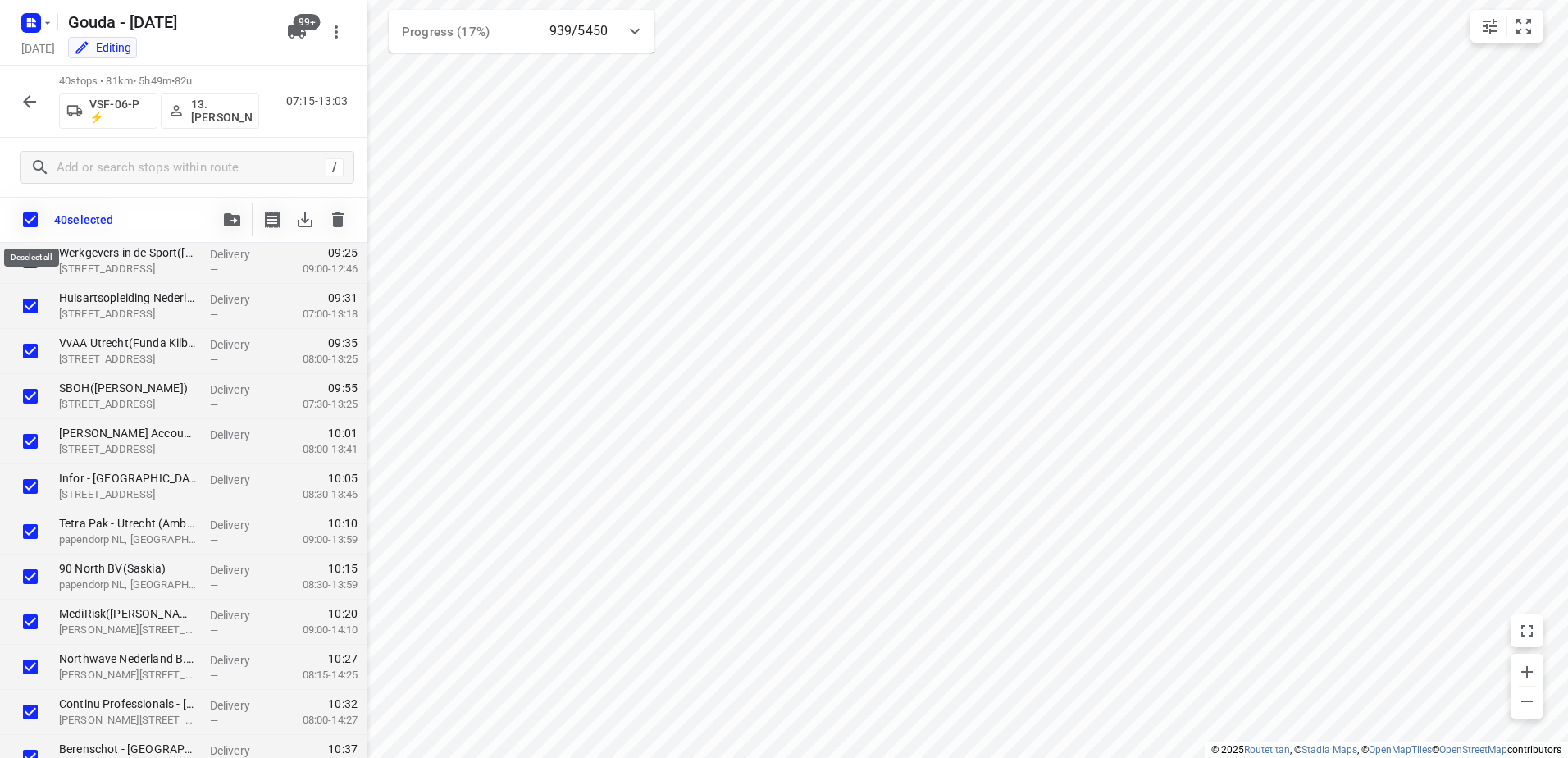
checkbox input "true"
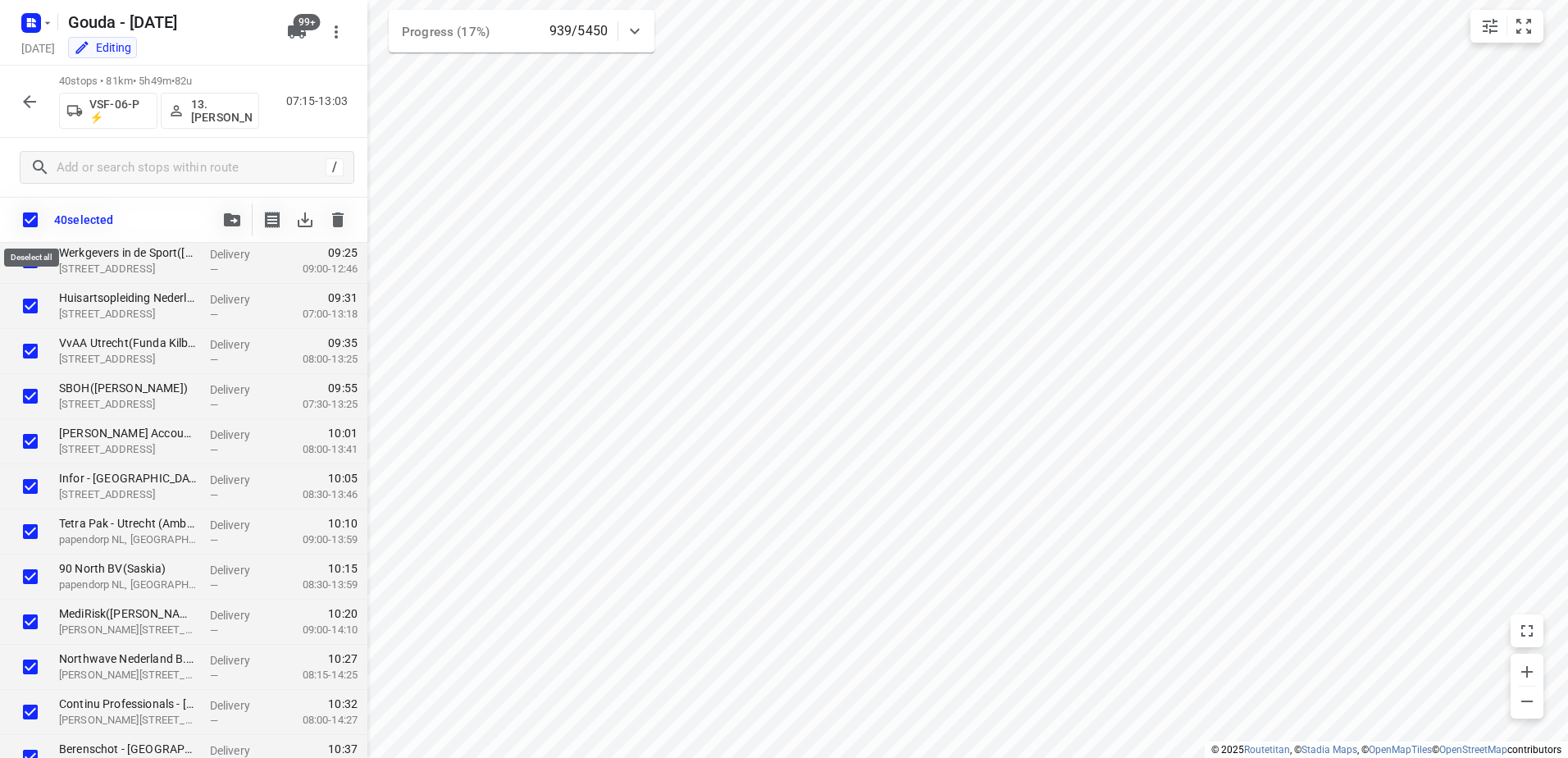
checkbox input "true"
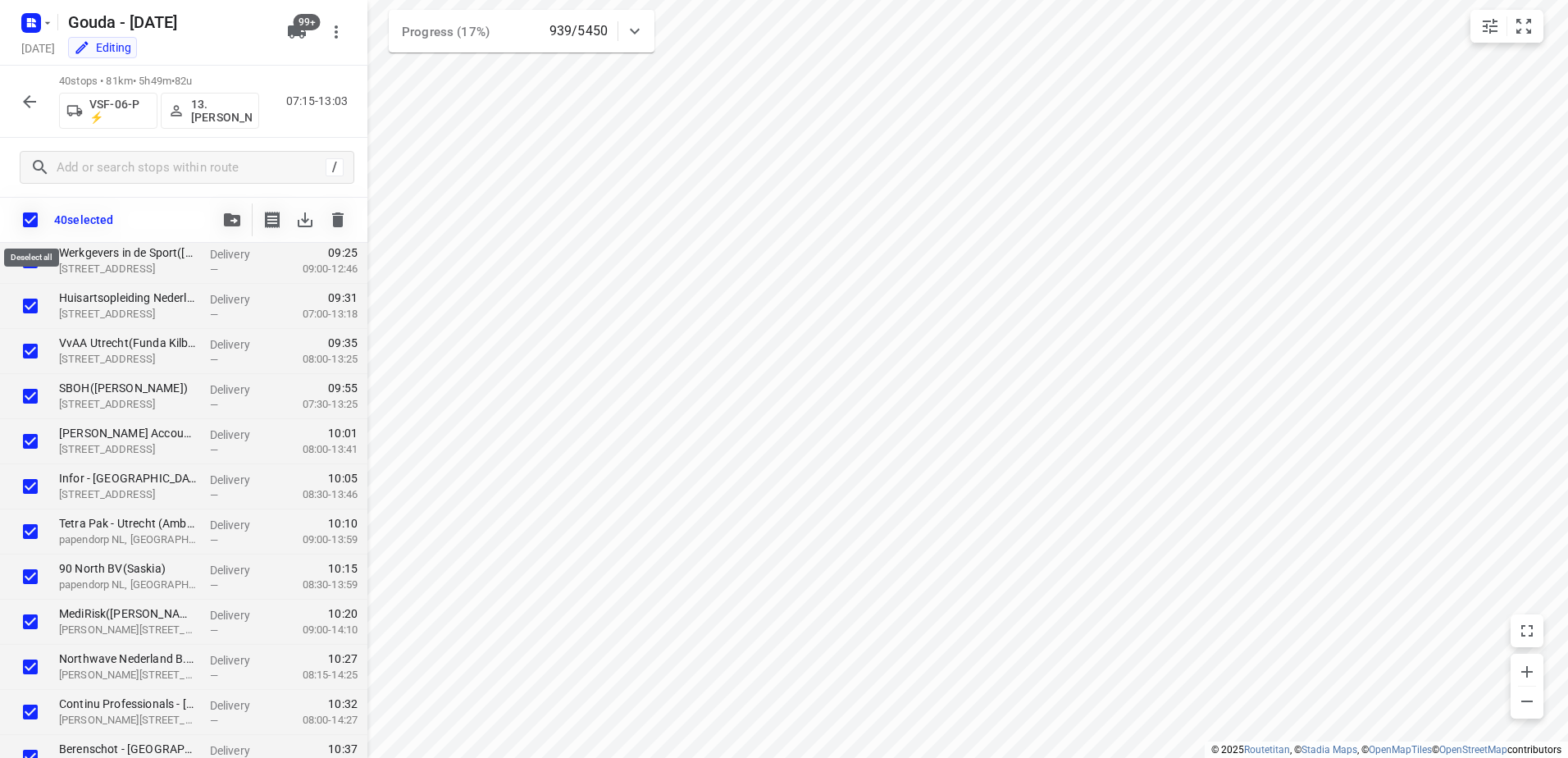
checkbox input "true"
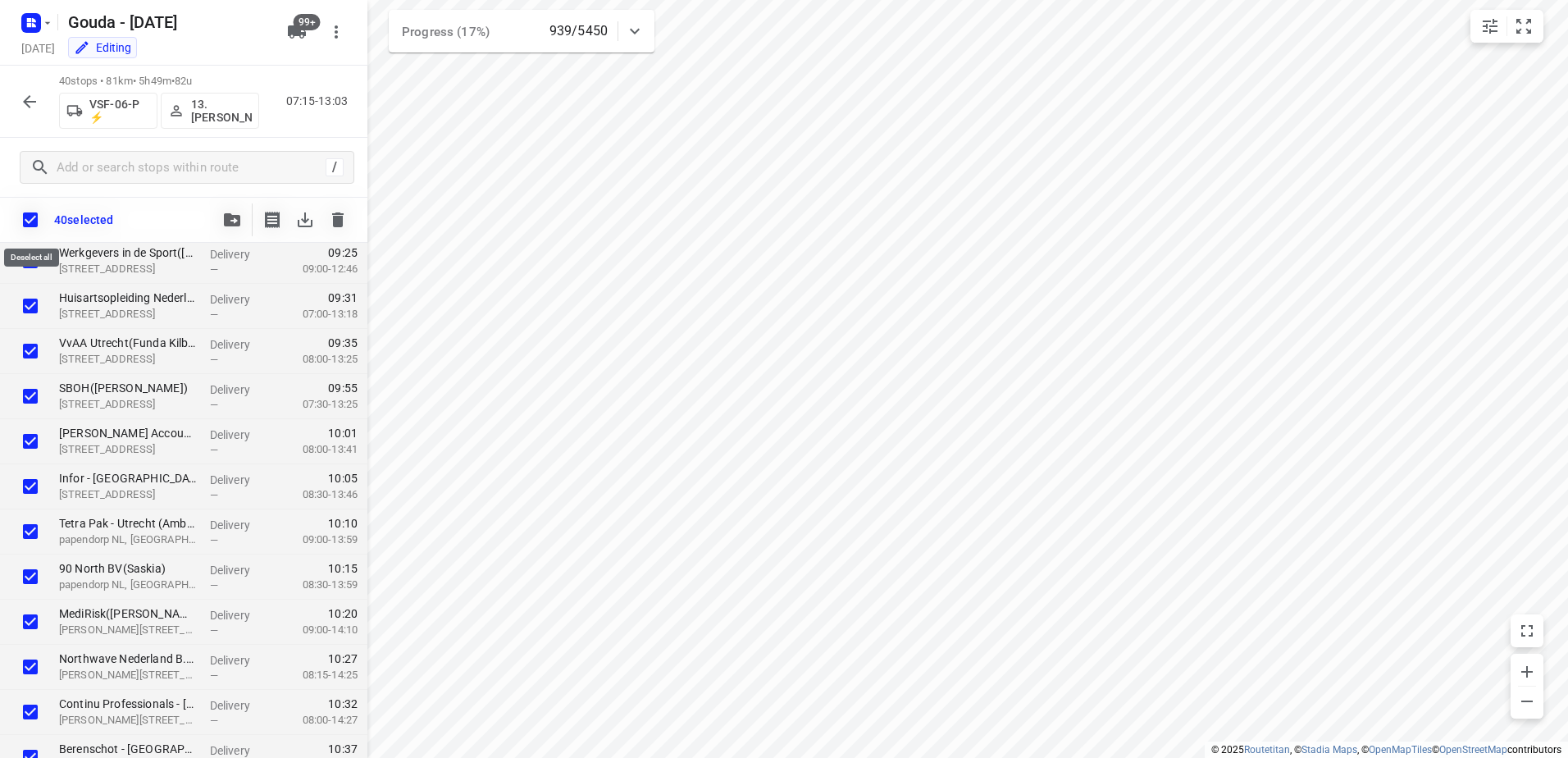
checkbox input "true"
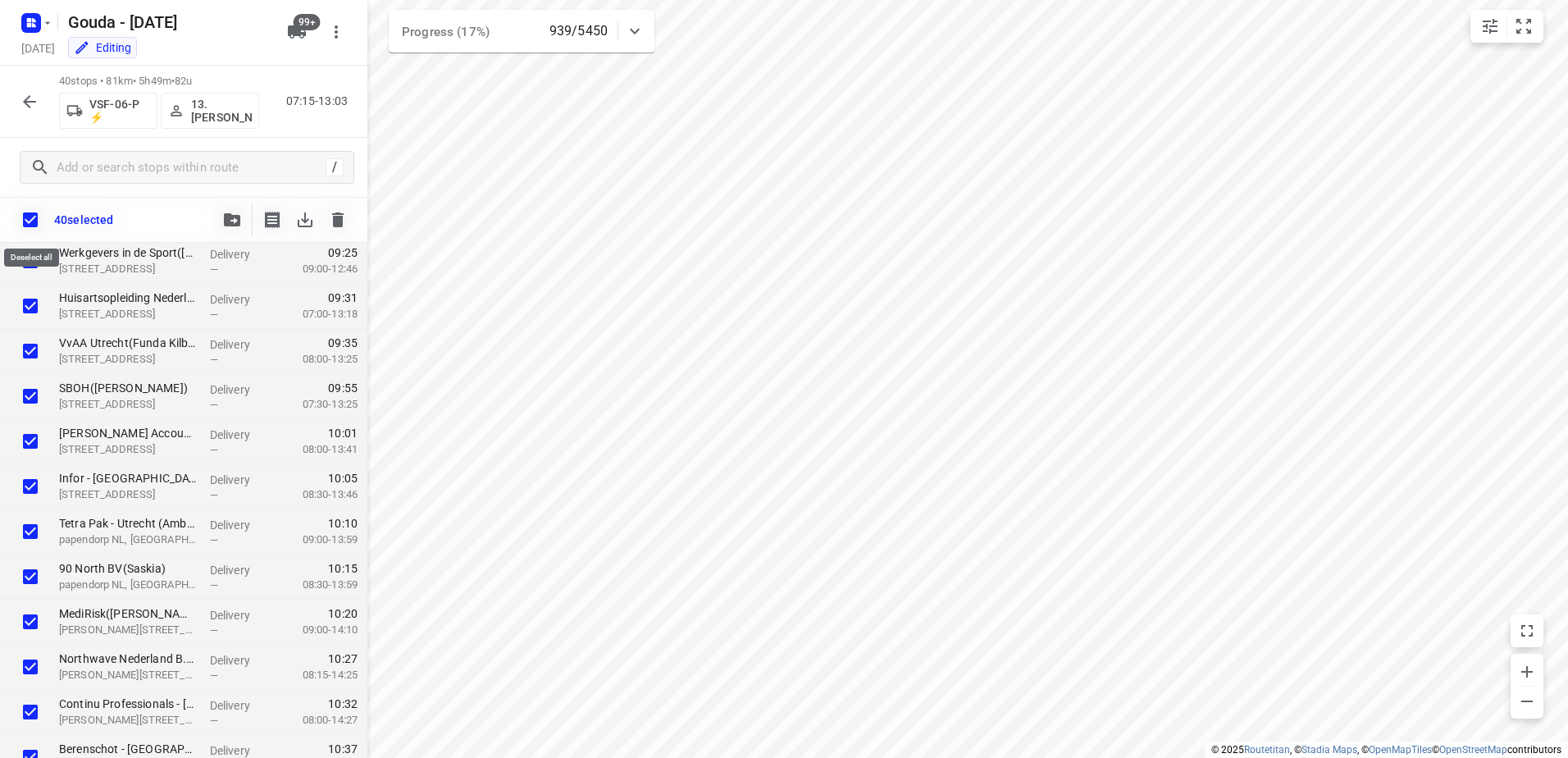
checkbox input "true"
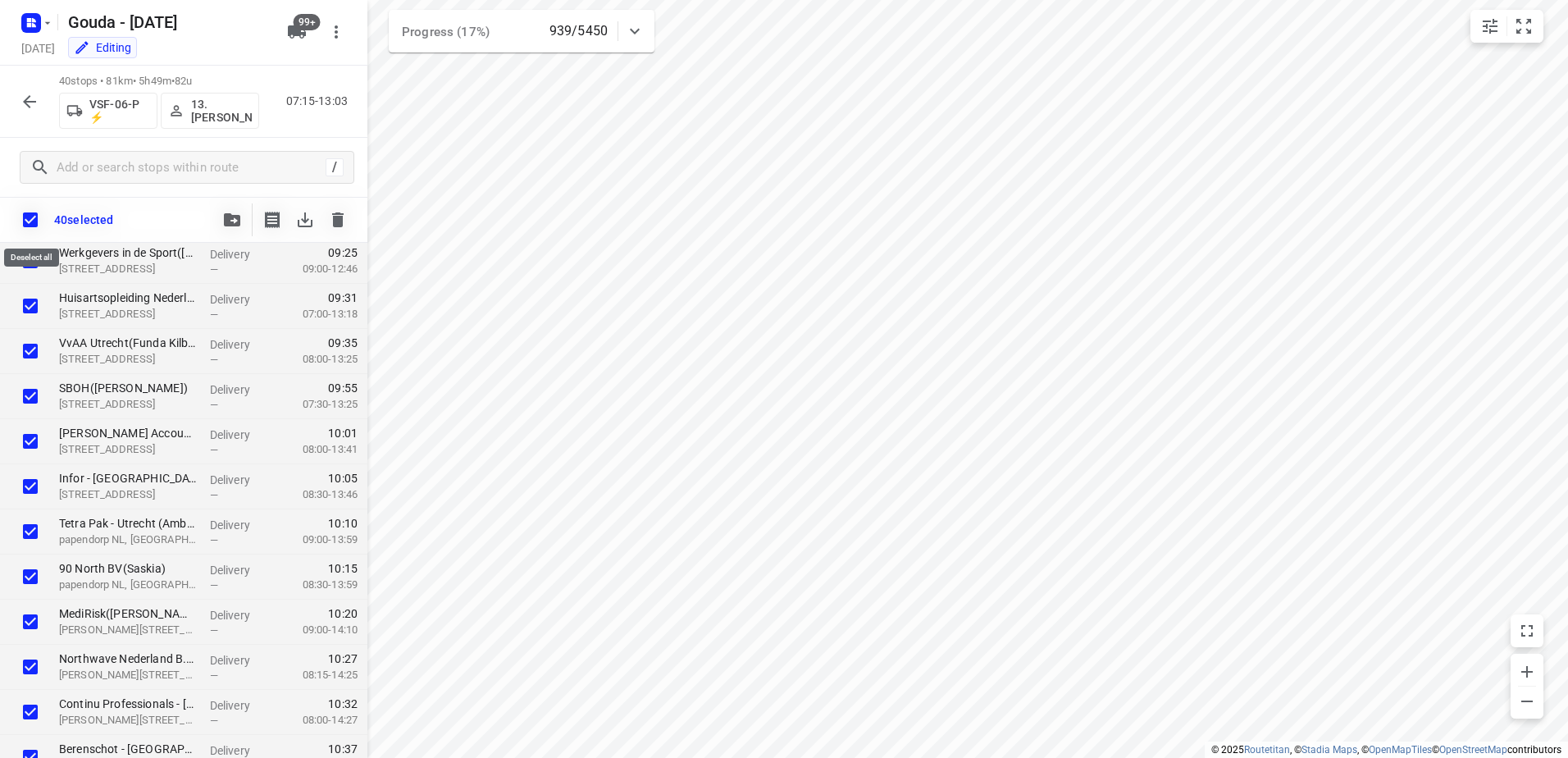
checkbox input "true"
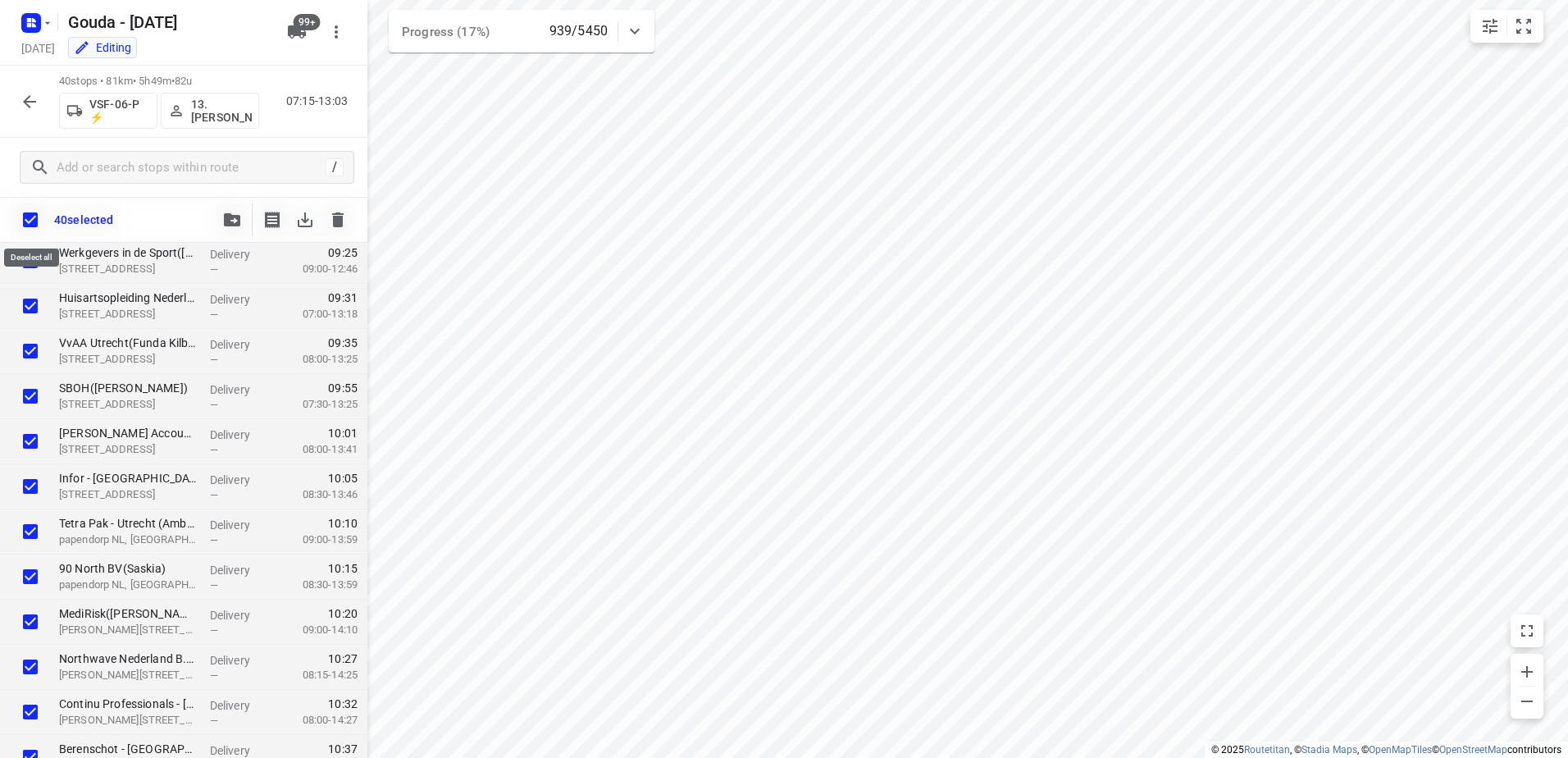
checkbox input "true"
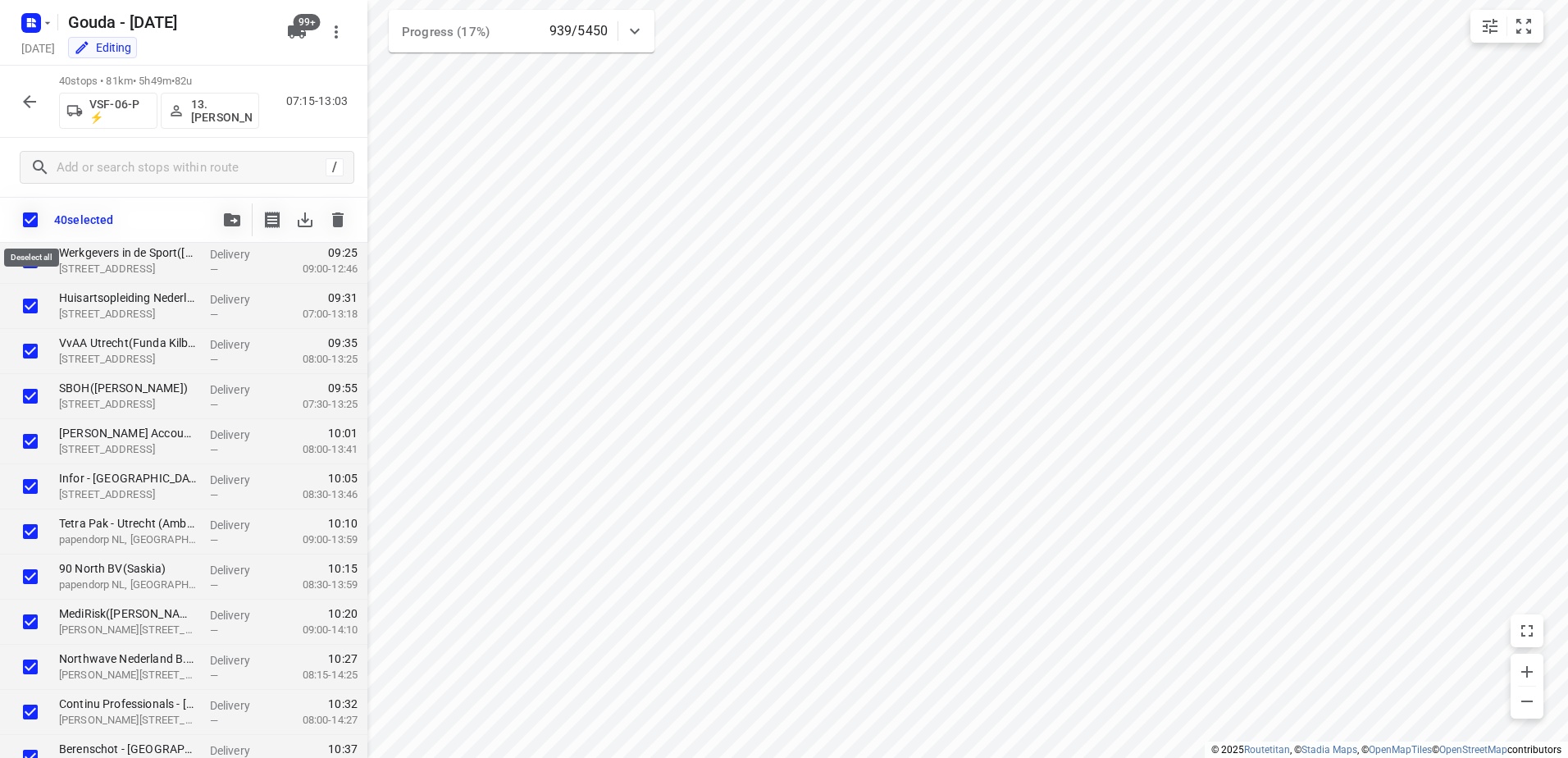
click at [25, 216] on input "checkbox" at bounding box center [30, 219] width 34 height 34
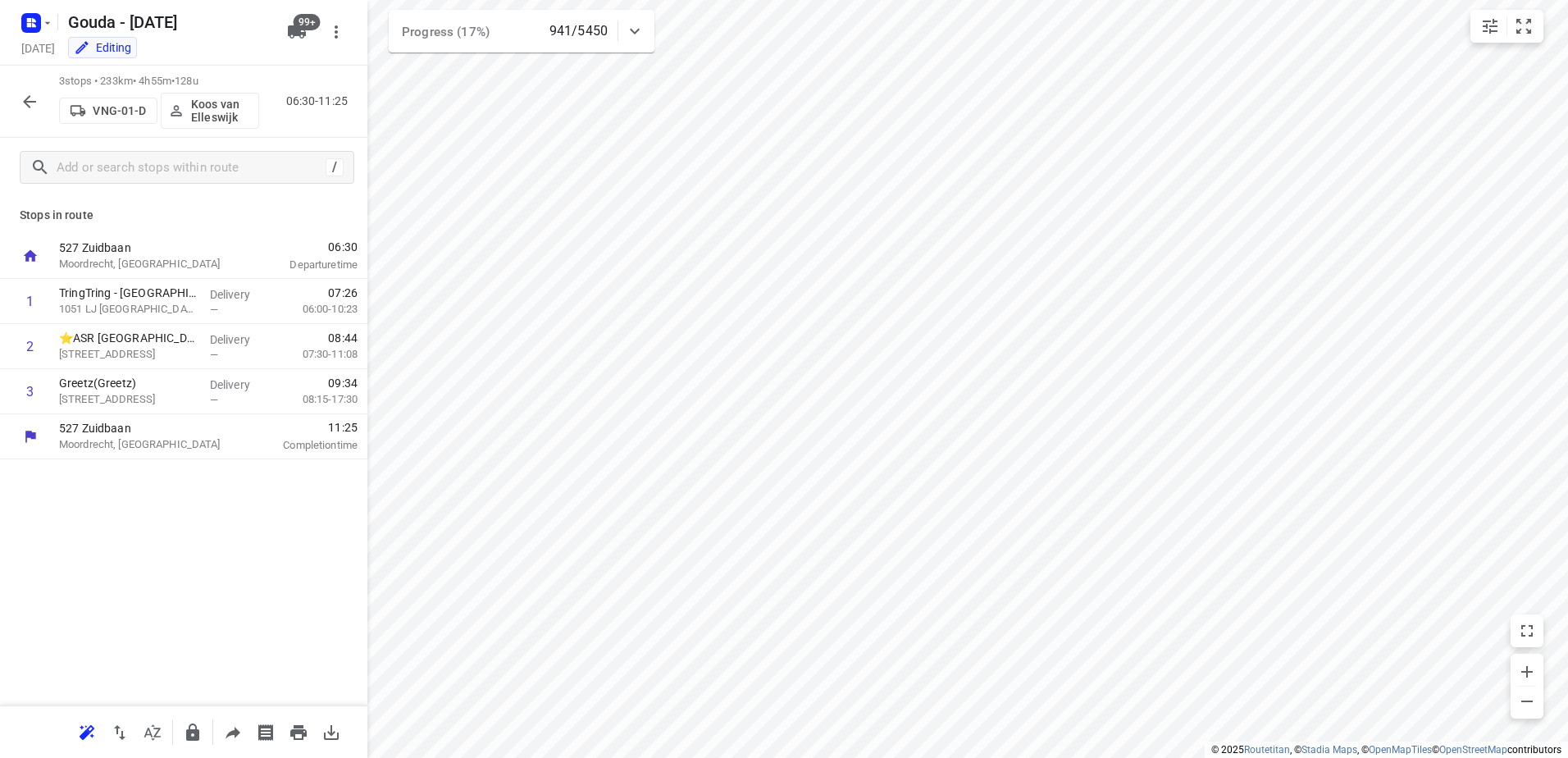
scroll to position [0, 0]
click at [26, 94] on icon "button" at bounding box center [30, 102] width 20 height 20
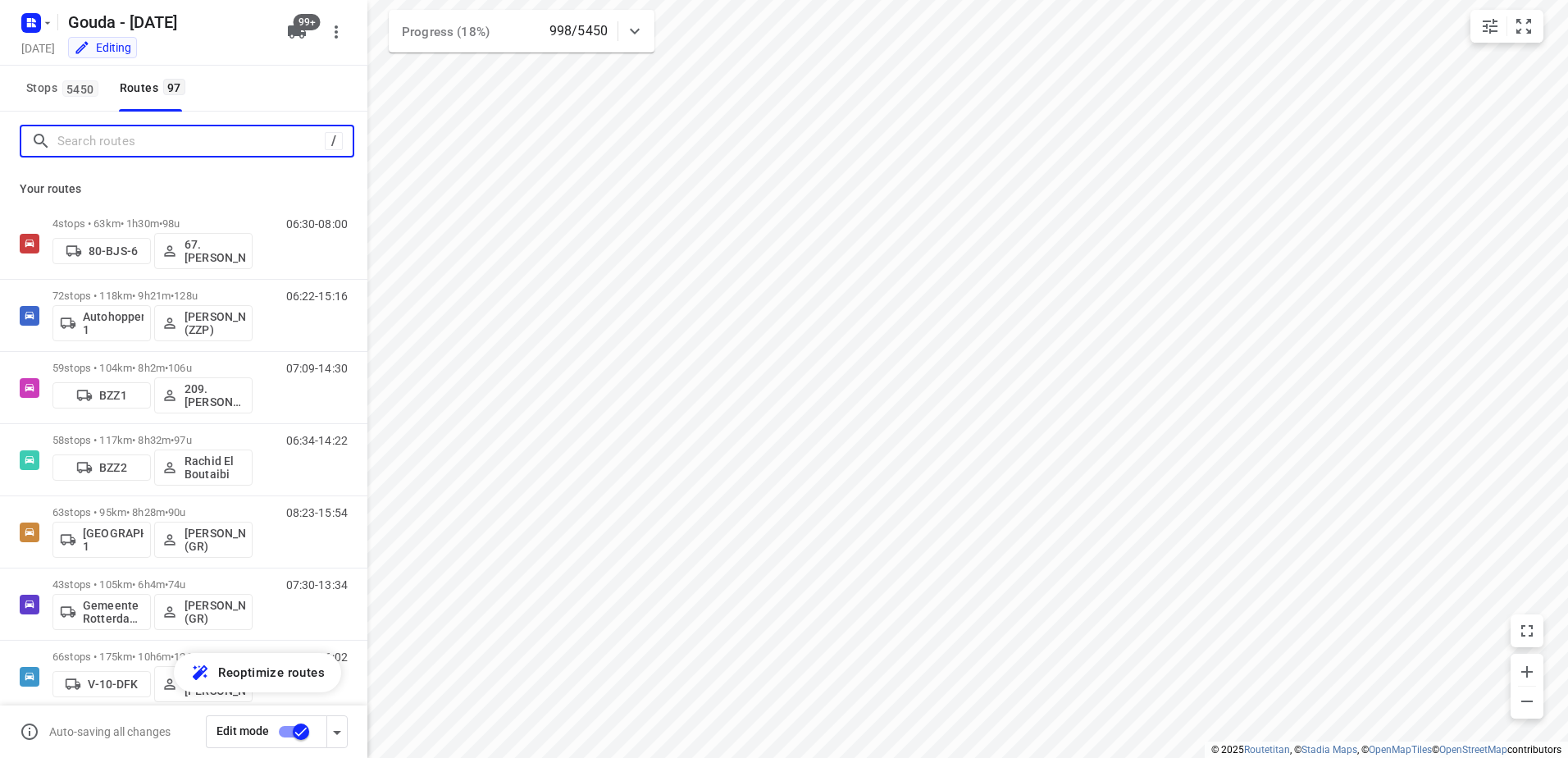
click at [153, 148] on input "Search routes" at bounding box center [191, 141] width 267 height 25
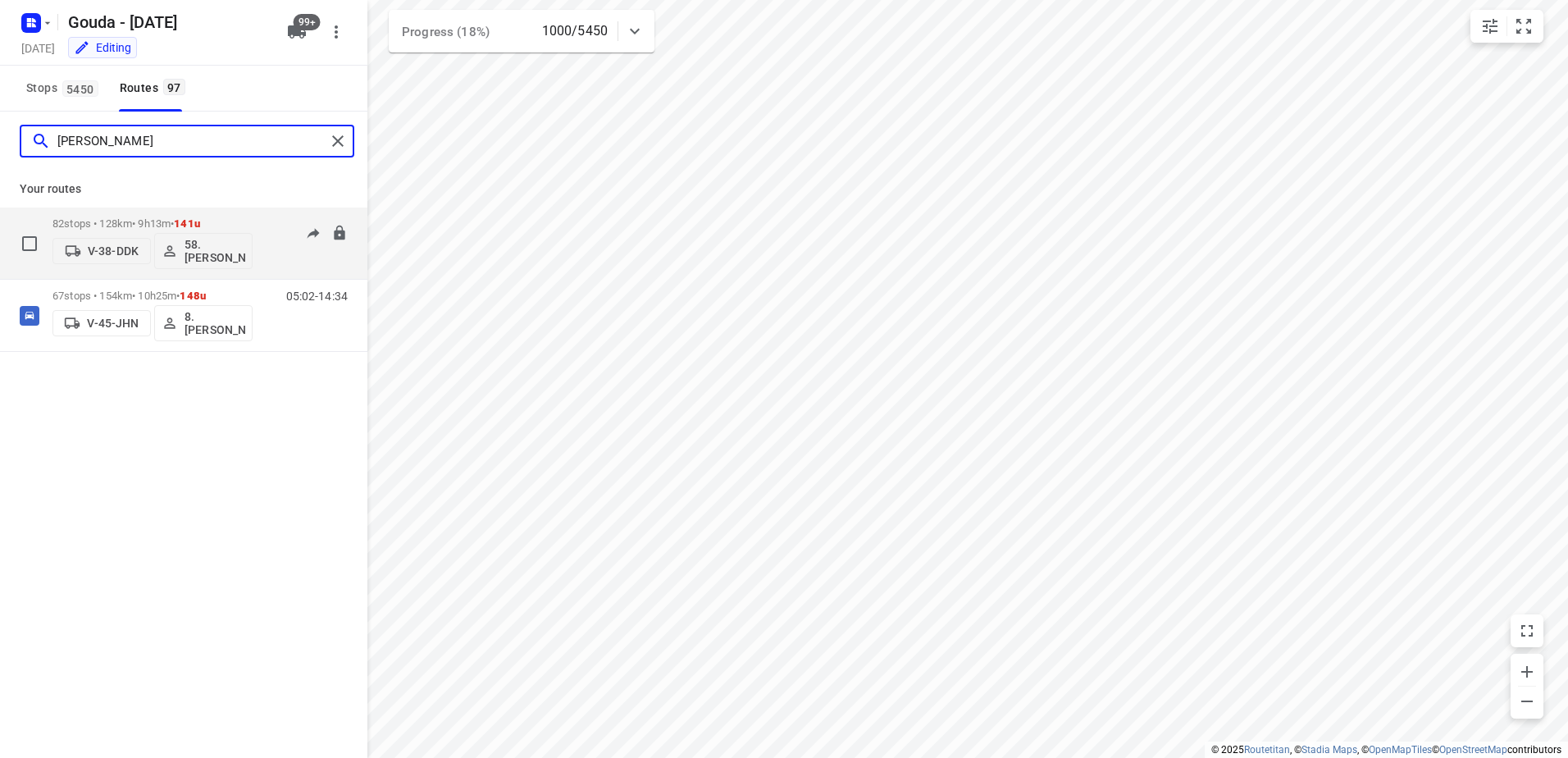
type input "ian"
click at [176, 216] on div "82 stops • 128km • 9h13m • 141u V-38-DDK 58.Ian Stadthouders" at bounding box center [152, 242] width 200 height 68
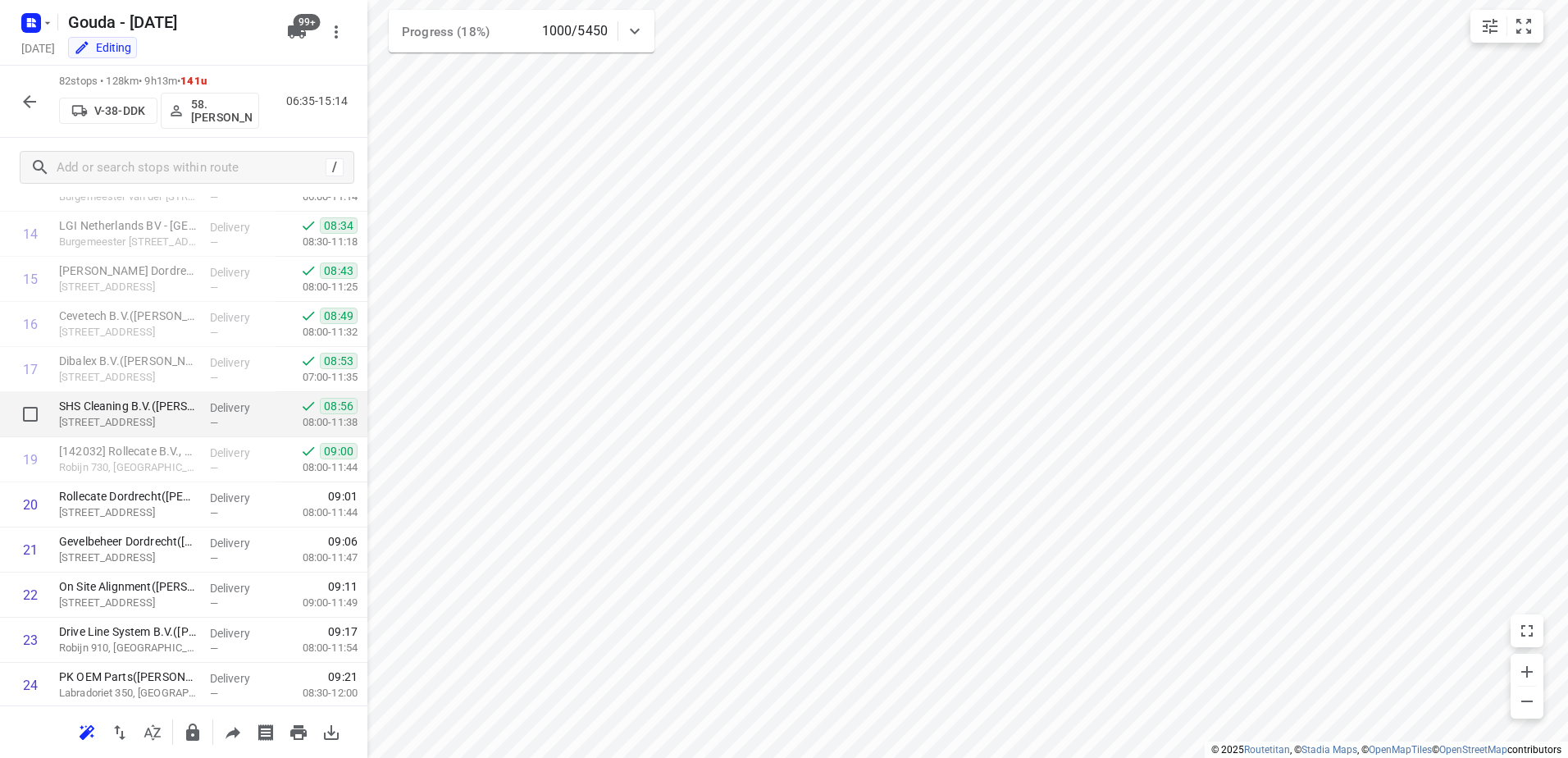
scroll to position [656, 0]
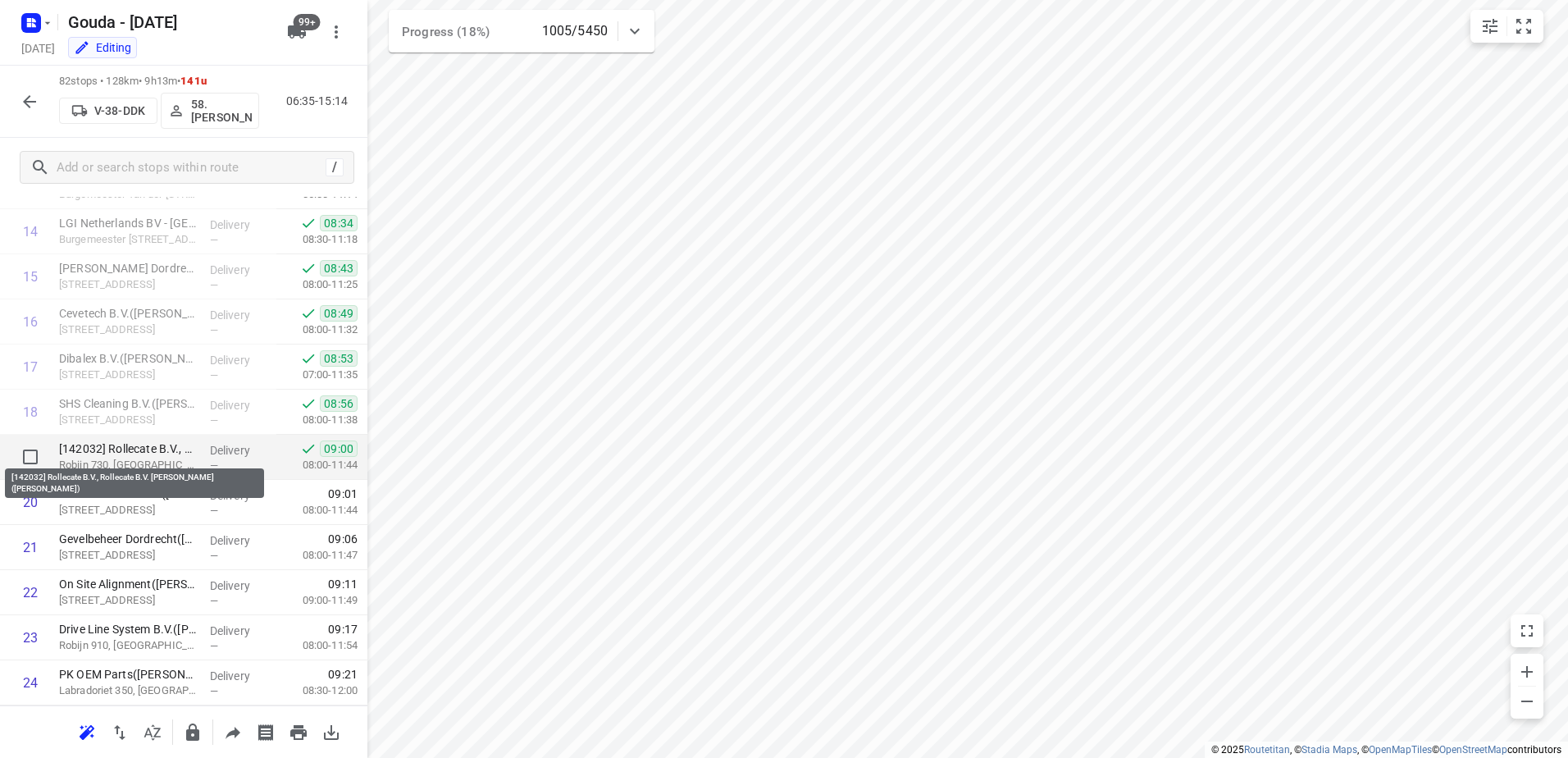
click at [124, 451] on p "[142032] Rollecate B.V., Rollecate B.V. Robijn(John De Vlieger)" at bounding box center [128, 449] width 138 height 17
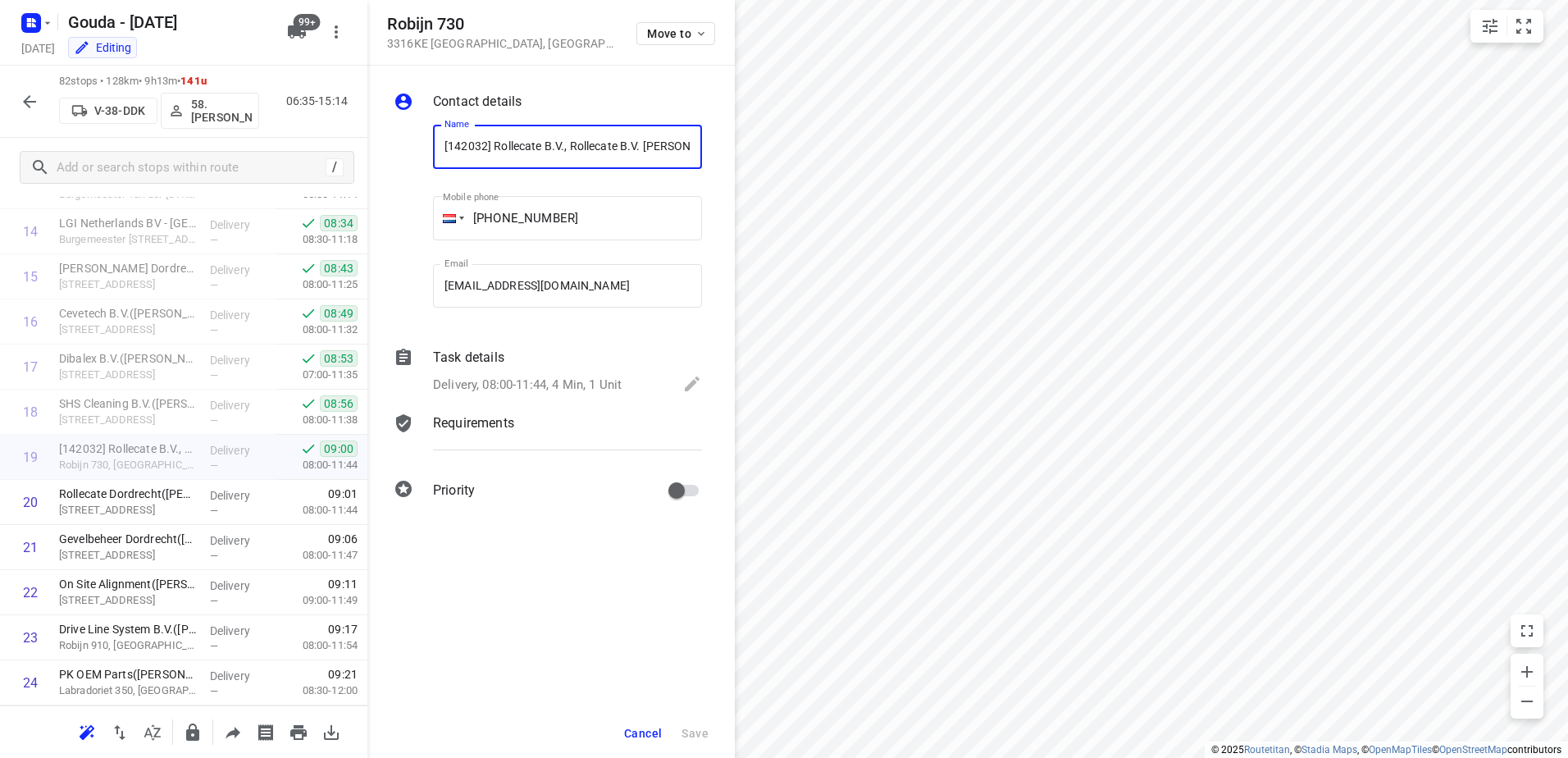
scroll to position [0, 76]
click at [522, 386] on p "Delivery, 08:00-11:44, 4 Min, 1 Unit" at bounding box center [527, 384] width 189 height 19
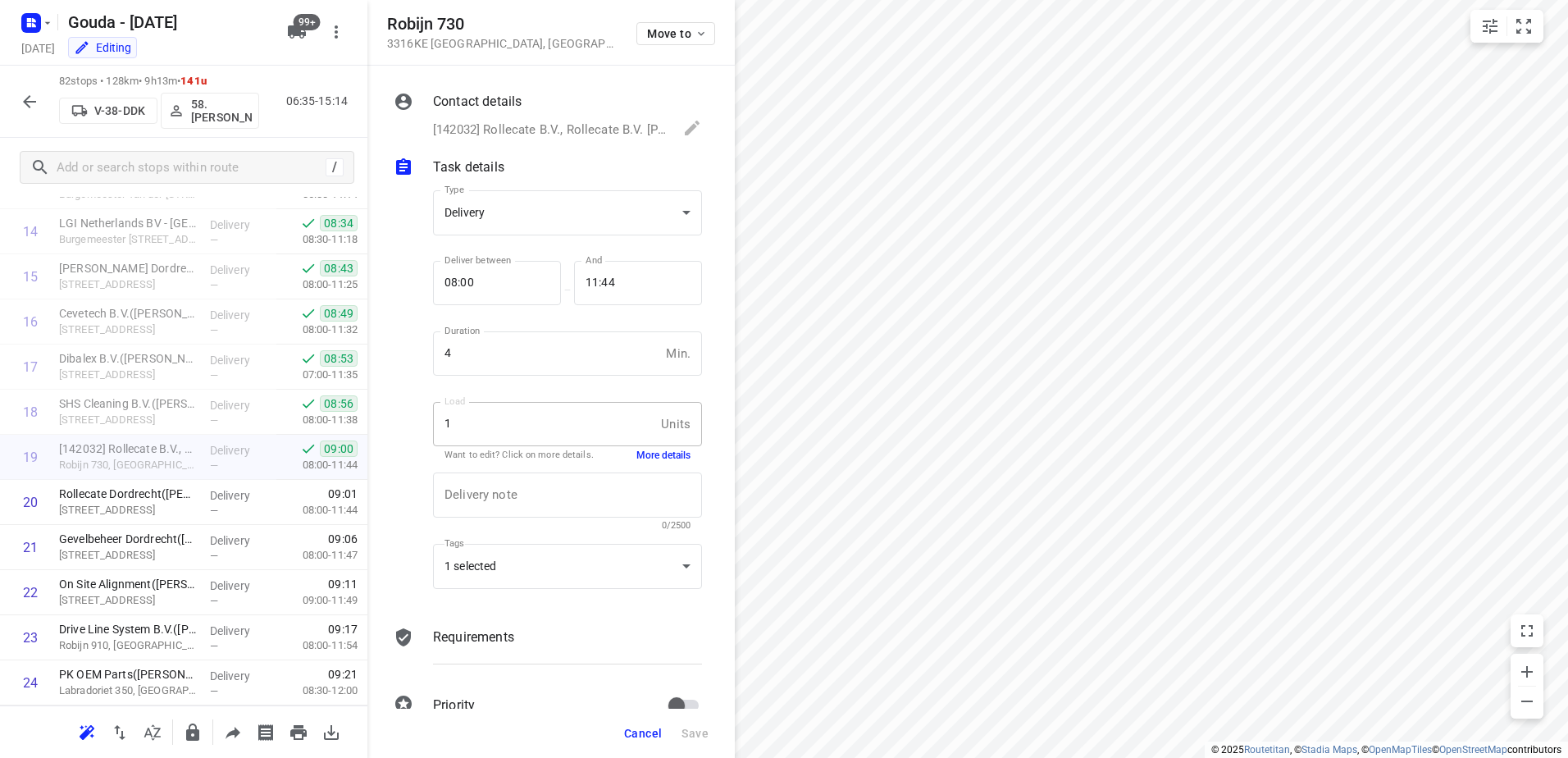
click at [39, 101] on button "button" at bounding box center [29, 101] width 33 height 33
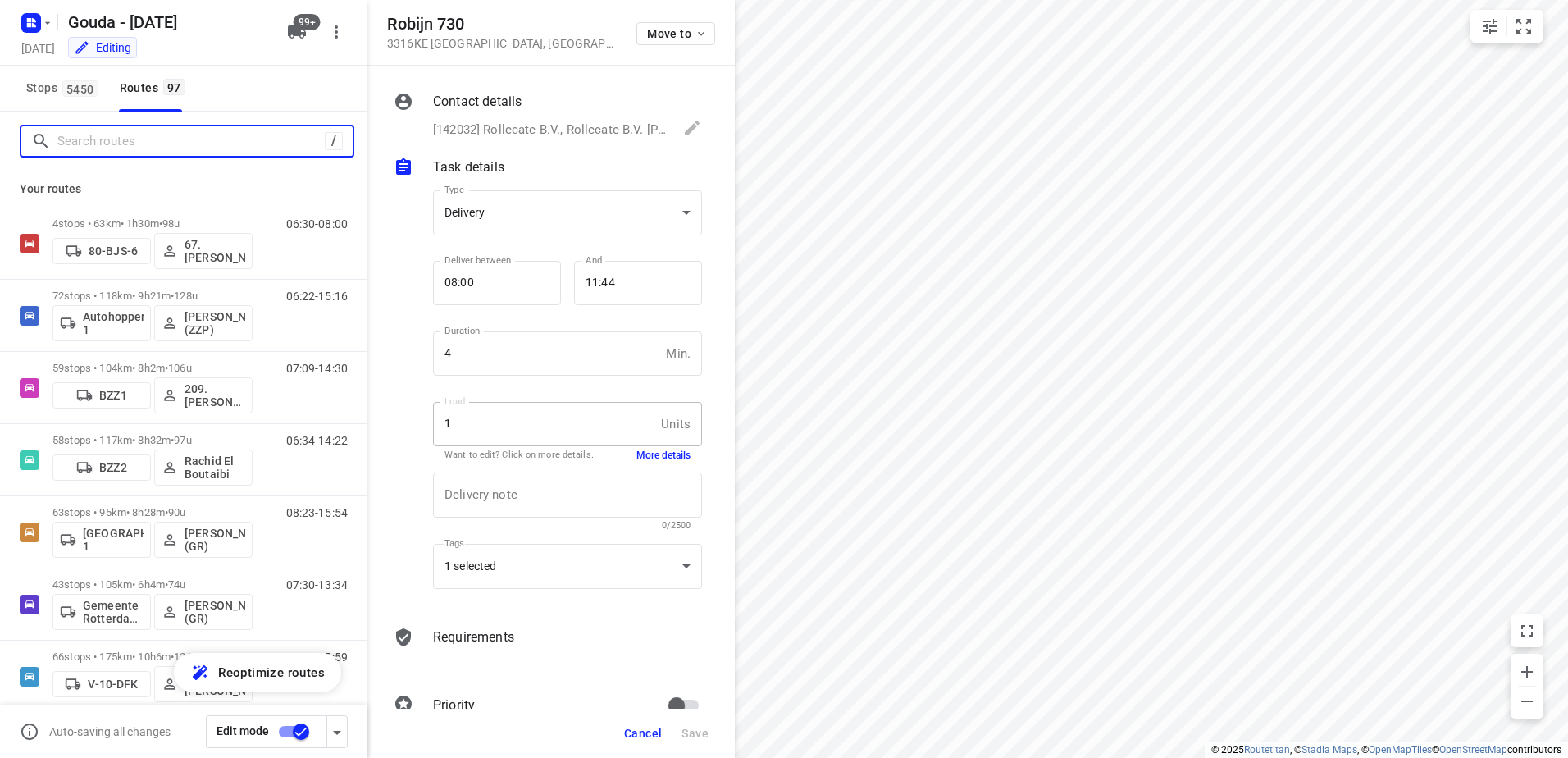
click at [104, 146] on input "Search routes" at bounding box center [191, 141] width 267 height 25
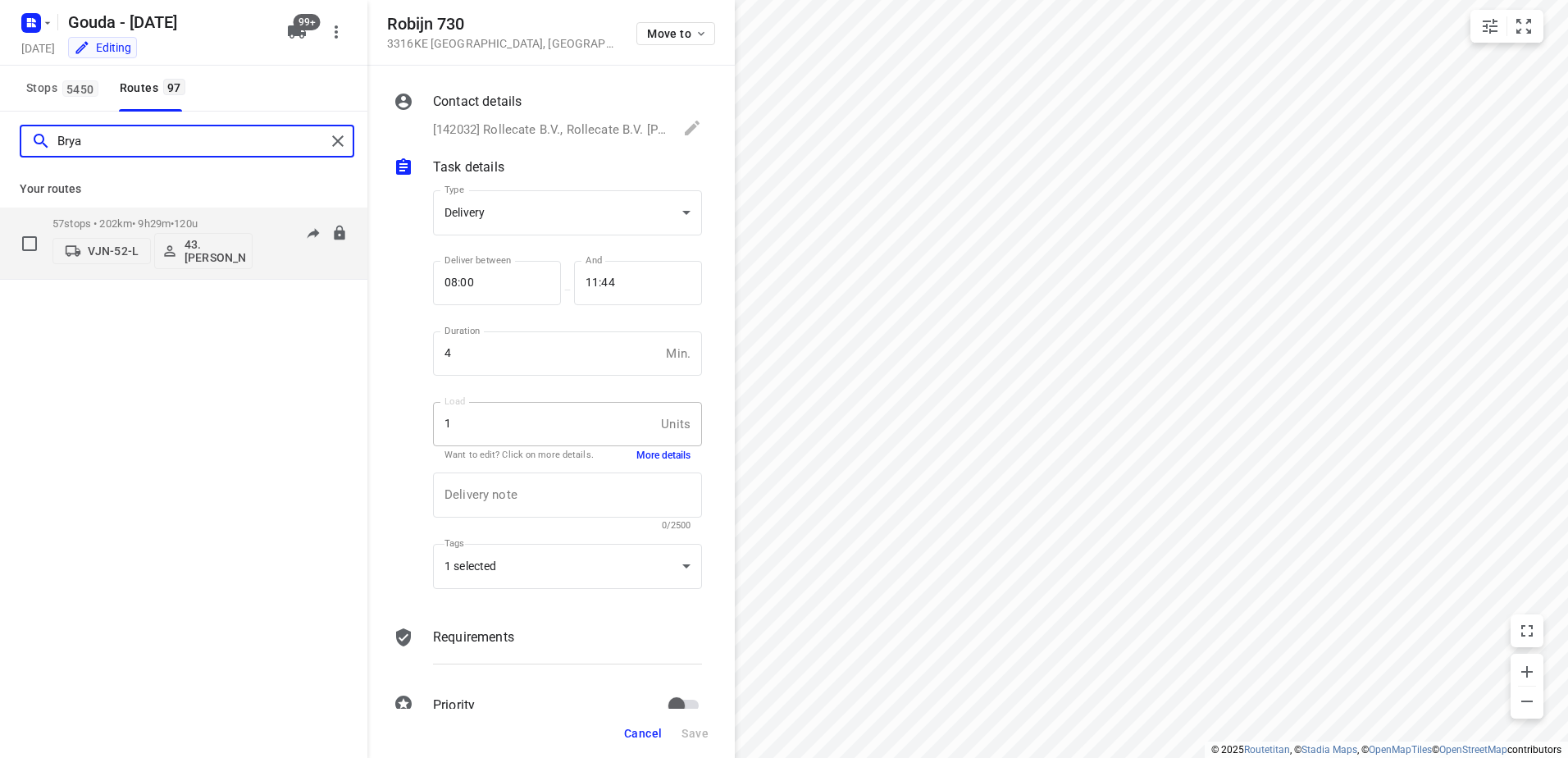
type input "Brya"
click at [205, 212] on div "57 stops • 202km • 9h29m • 120u VJN-52-L 43.Bryan Hougardy" at bounding box center [152, 242] width 200 height 68
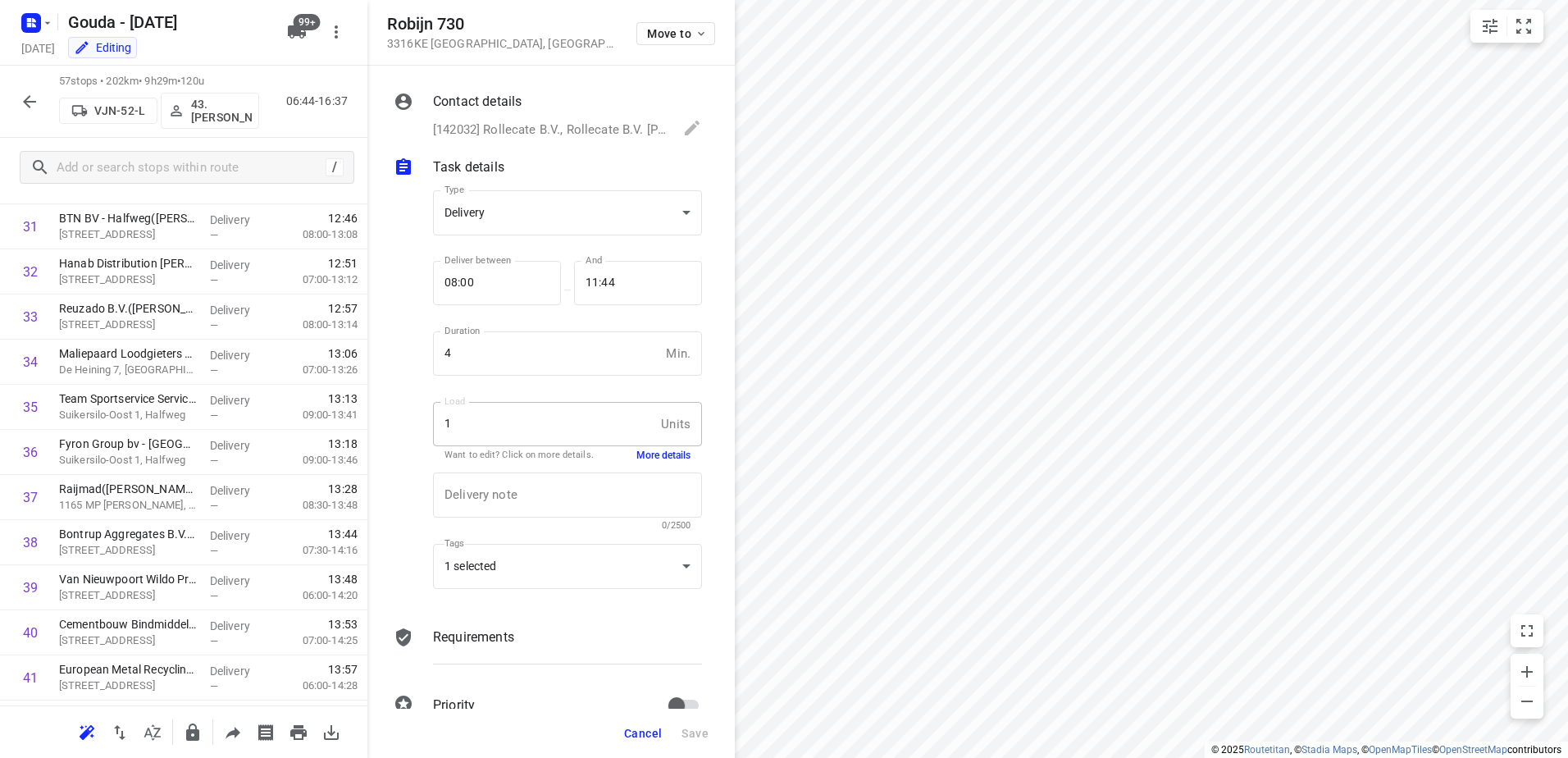
scroll to position [1558, 0]
click at [33, 99] on icon "button" at bounding box center [30, 102] width 20 height 20
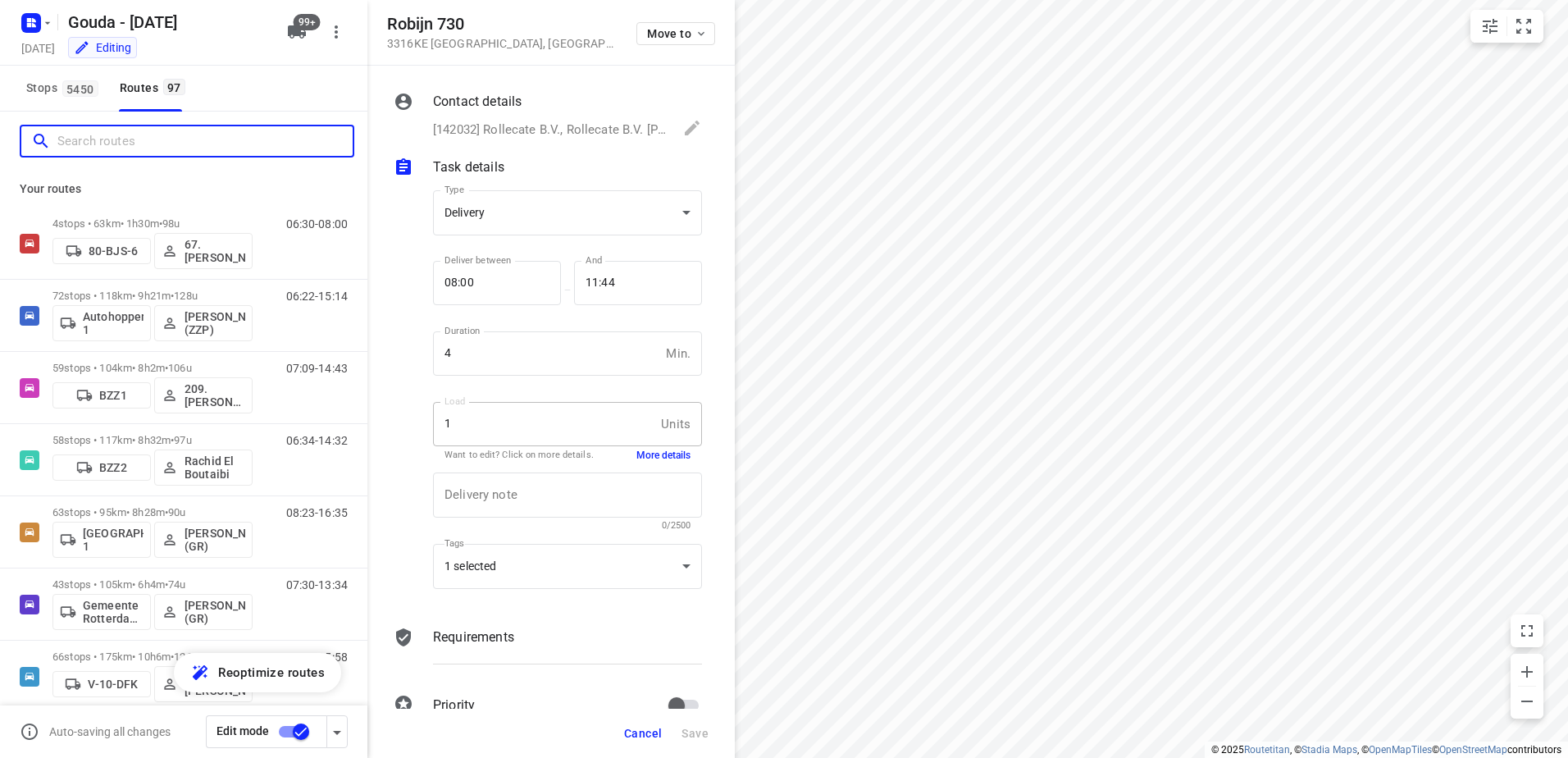
click at [138, 149] on input "Search routes" at bounding box center [205, 141] width 295 height 25
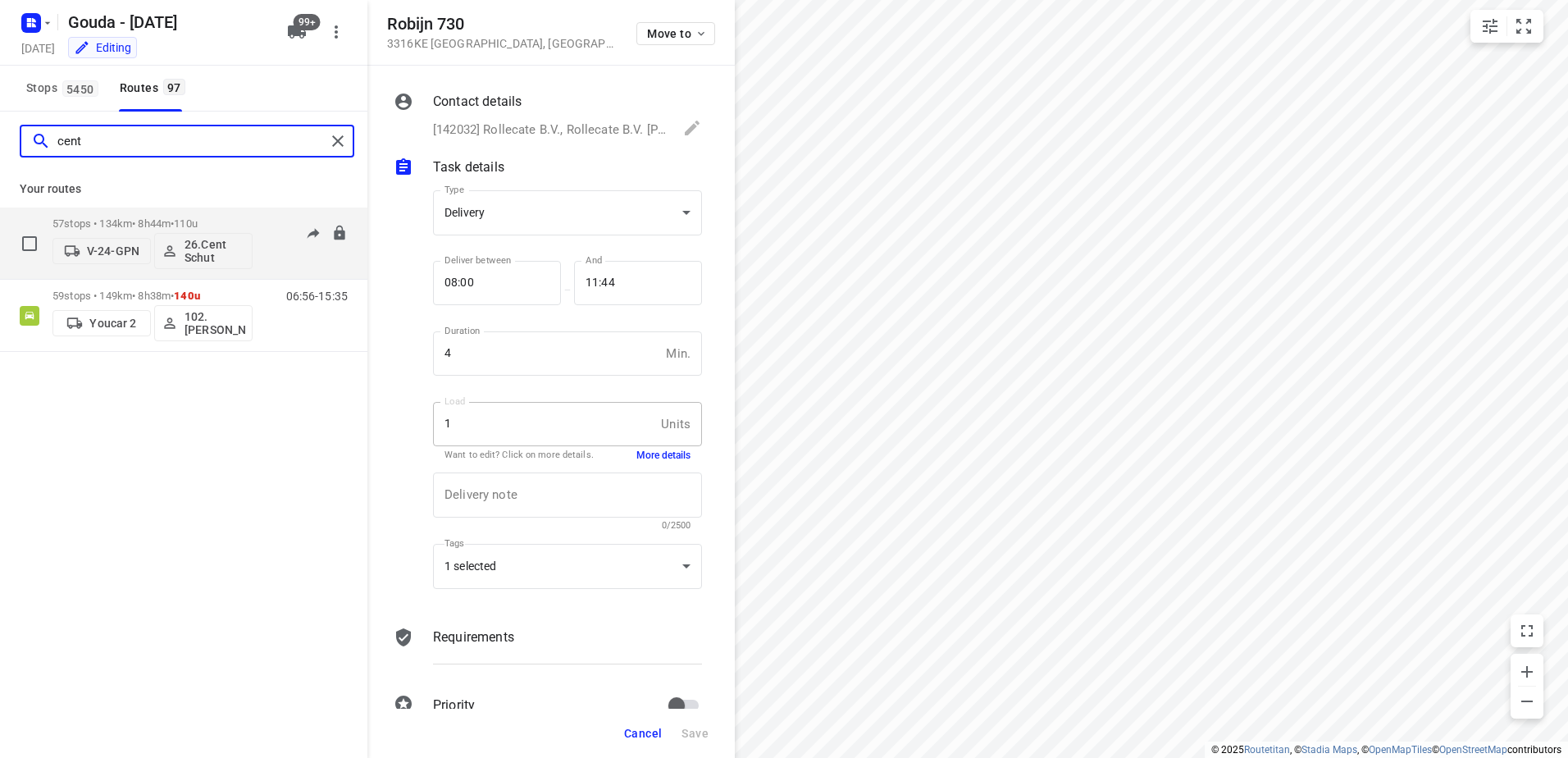
type input "cent"
click at [174, 218] on span "•" at bounding box center [172, 223] width 3 height 13
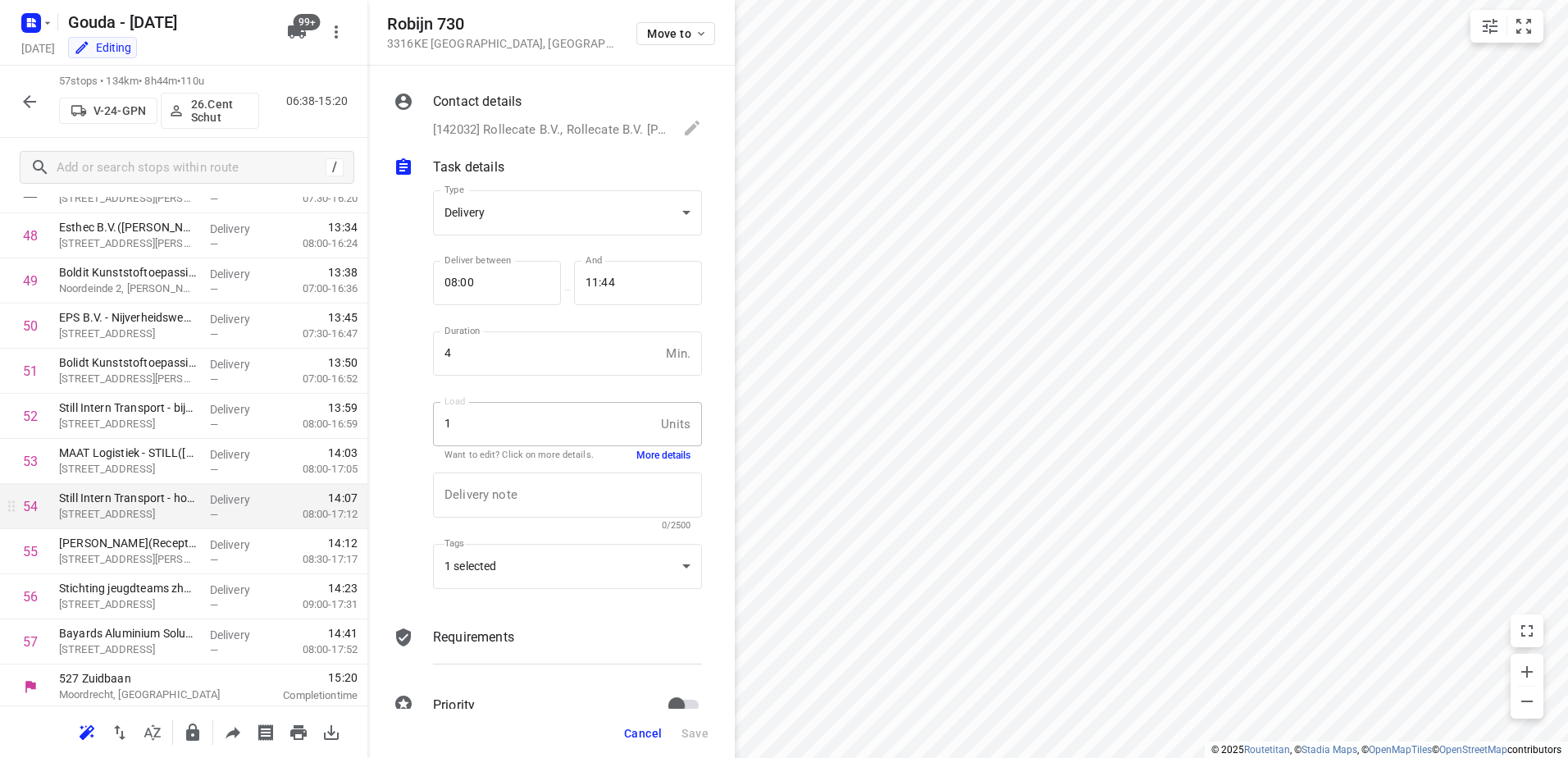
scroll to position [2190, 0]
click at [34, 103] on icon "button" at bounding box center [30, 102] width 20 height 20
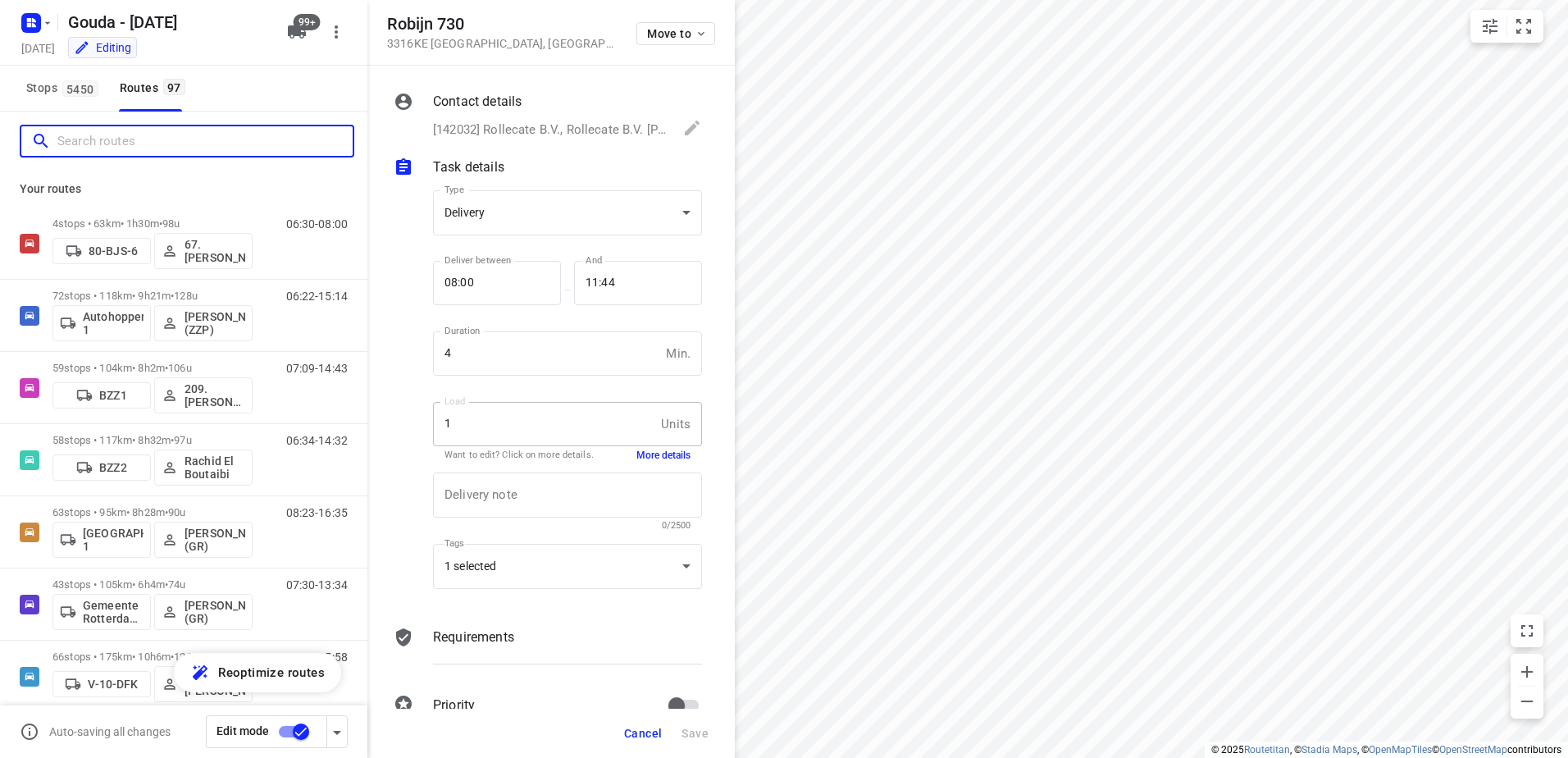
click at [155, 153] on input "Search routes" at bounding box center [205, 141] width 295 height 25
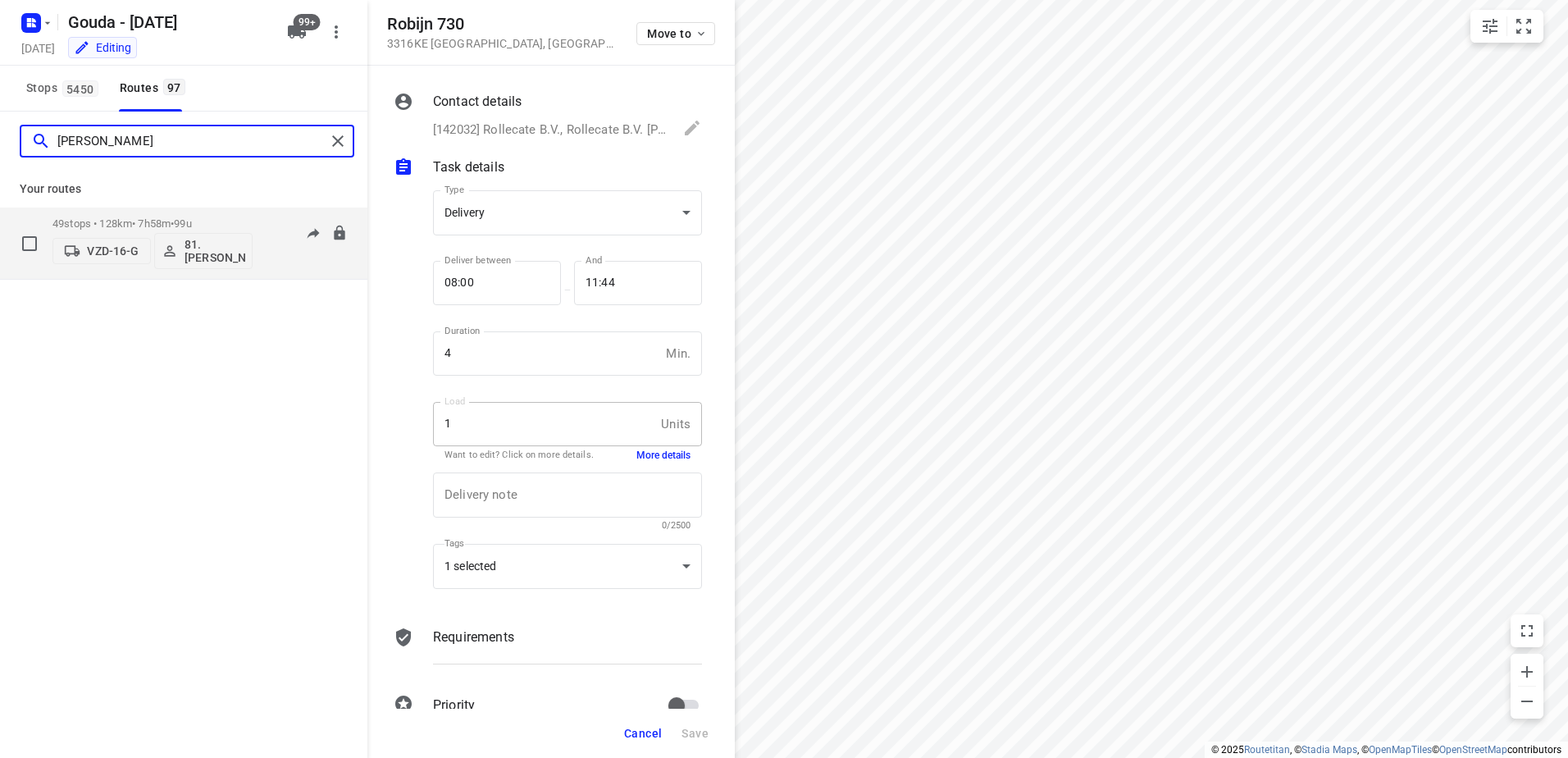
type input "sidney"
click at [124, 216] on div "49 stops • 128km • 7h58m • 99u VZD-16-G 81.Sidney Schoonderwoerd" at bounding box center [152, 242] width 200 height 68
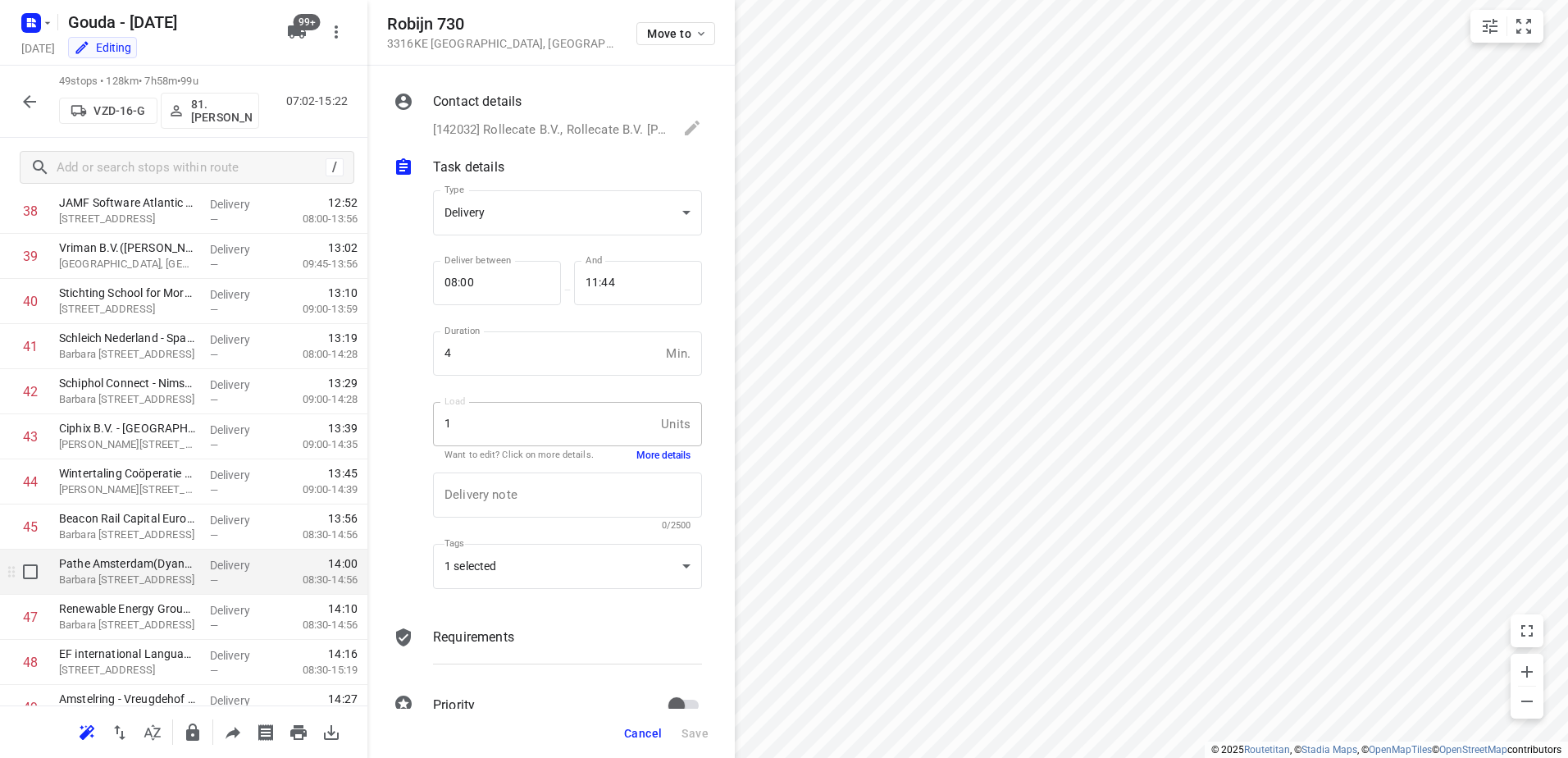
scroll to position [1829, 0]
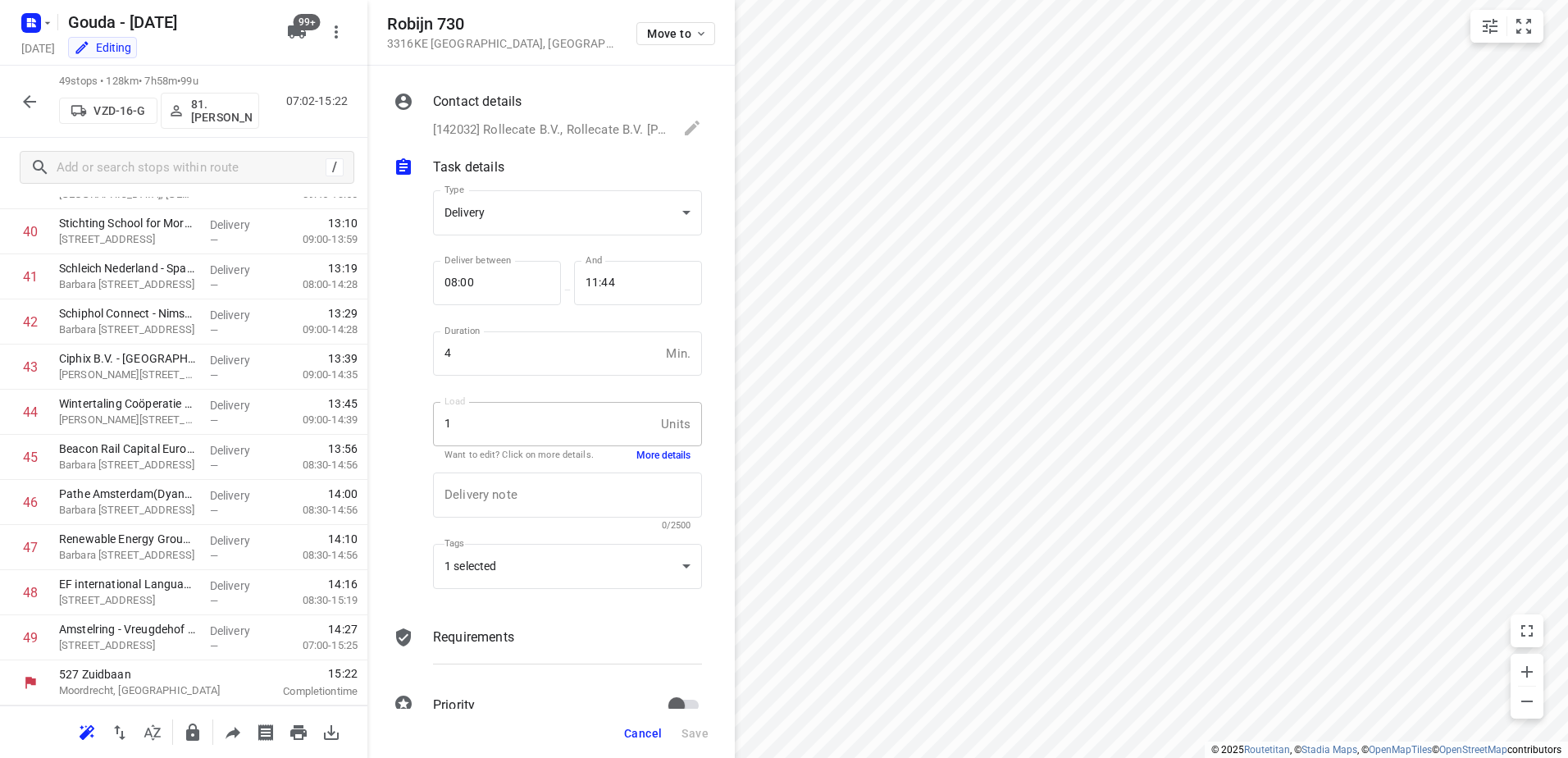
click at [20, 99] on icon "button" at bounding box center [30, 102] width 20 height 20
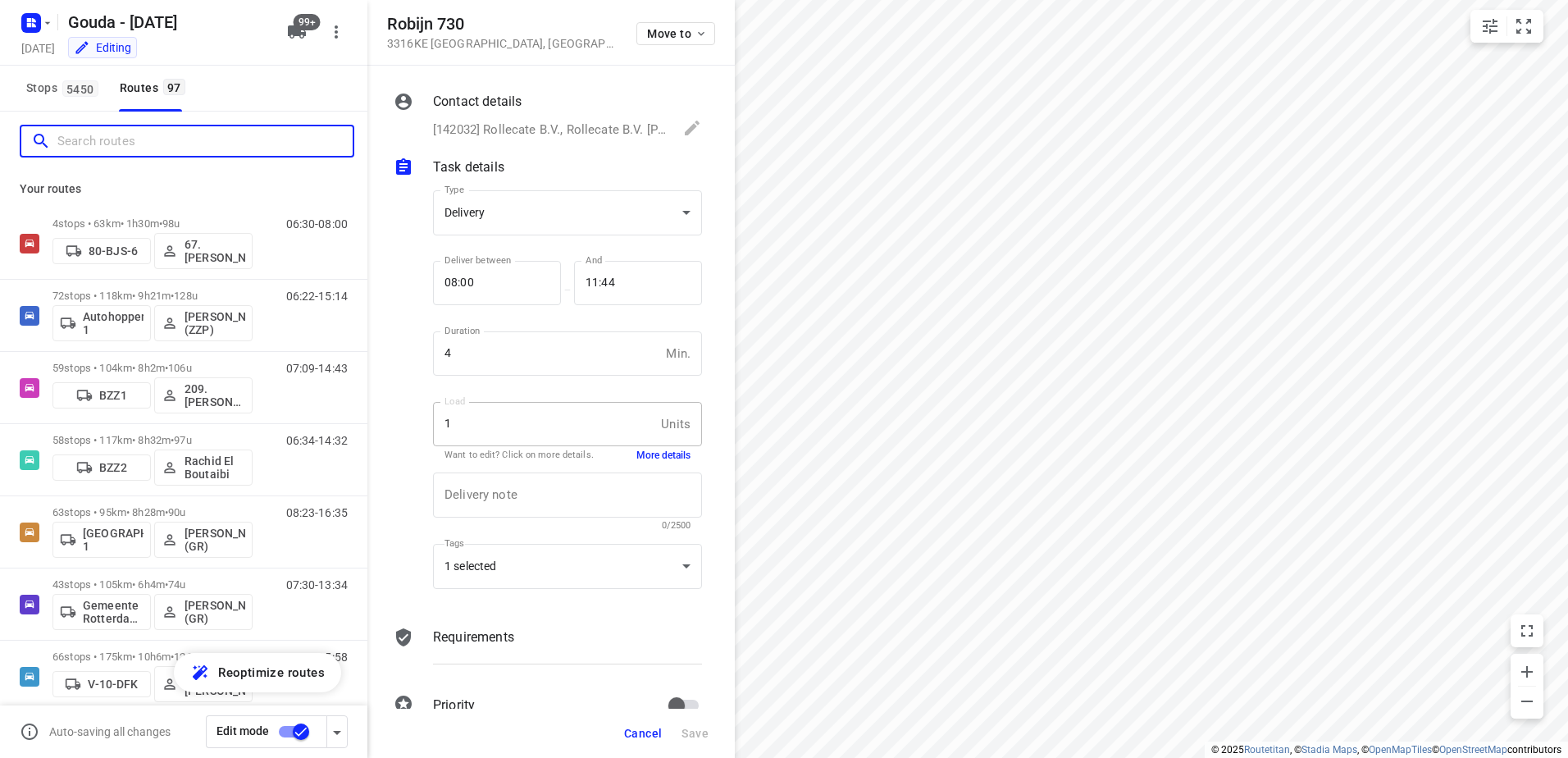
click at [160, 143] on input "Search routes" at bounding box center [205, 141] width 295 height 25
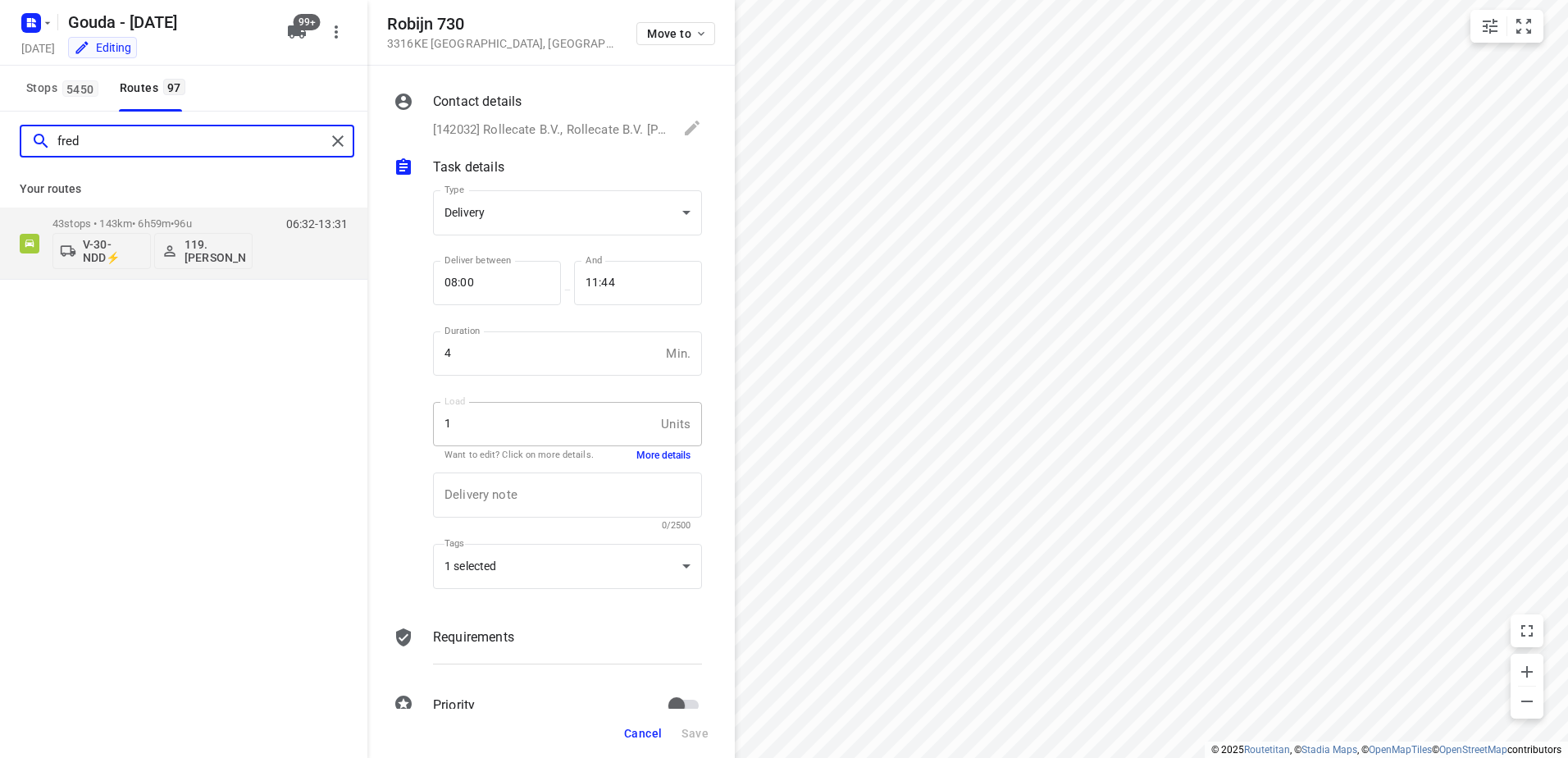
type input "fred"
click at [176, 206] on div "Your routes 43 stops • 143km • 6h59m • 96u V-30-NDD⚡ 119.Fred den Dulk 06:32-13…" at bounding box center [184, 225] width 368 height 109
click at [174, 219] on span "•" at bounding box center [172, 223] width 3 height 13
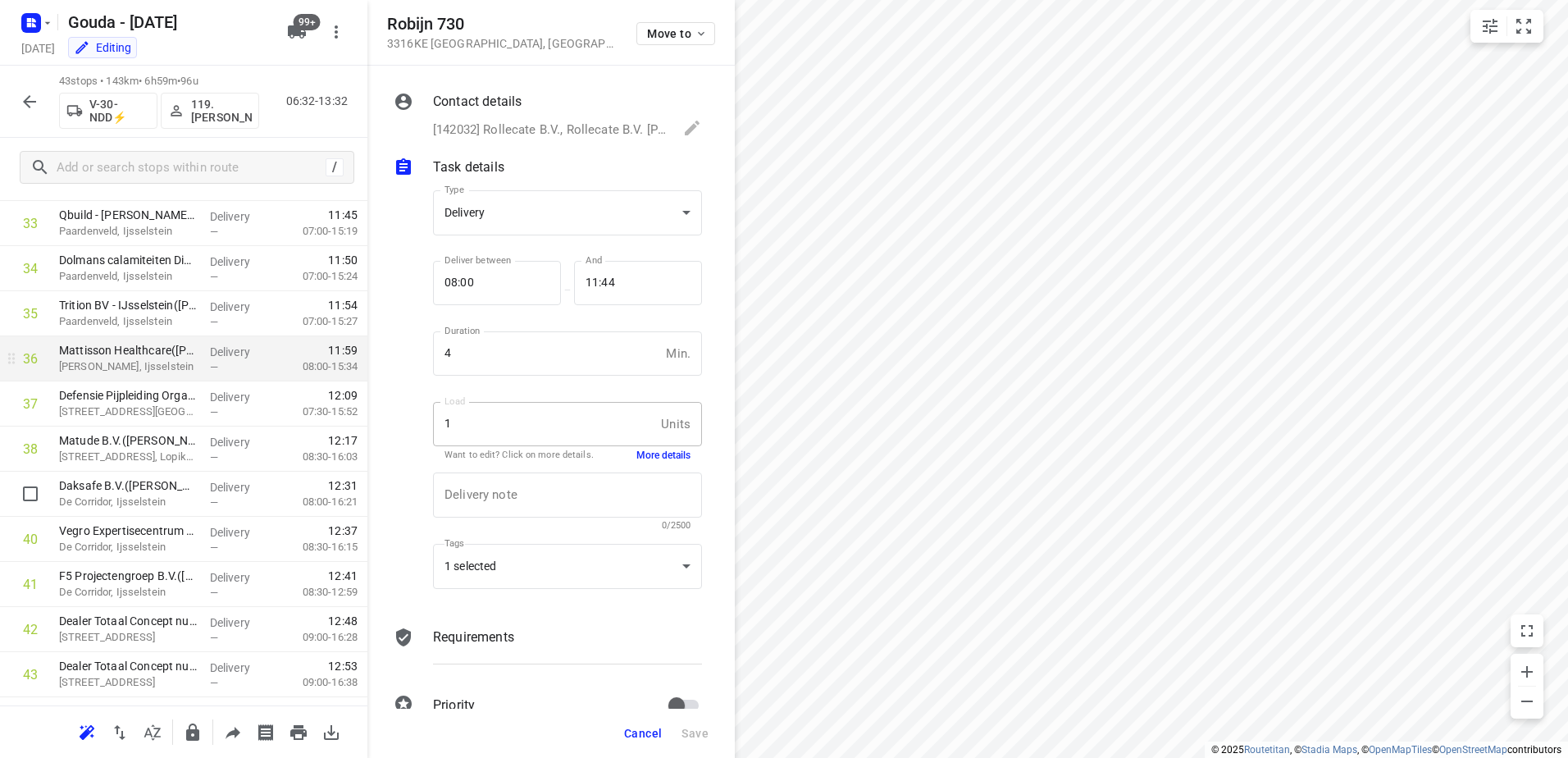
scroll to position [1558, 0]
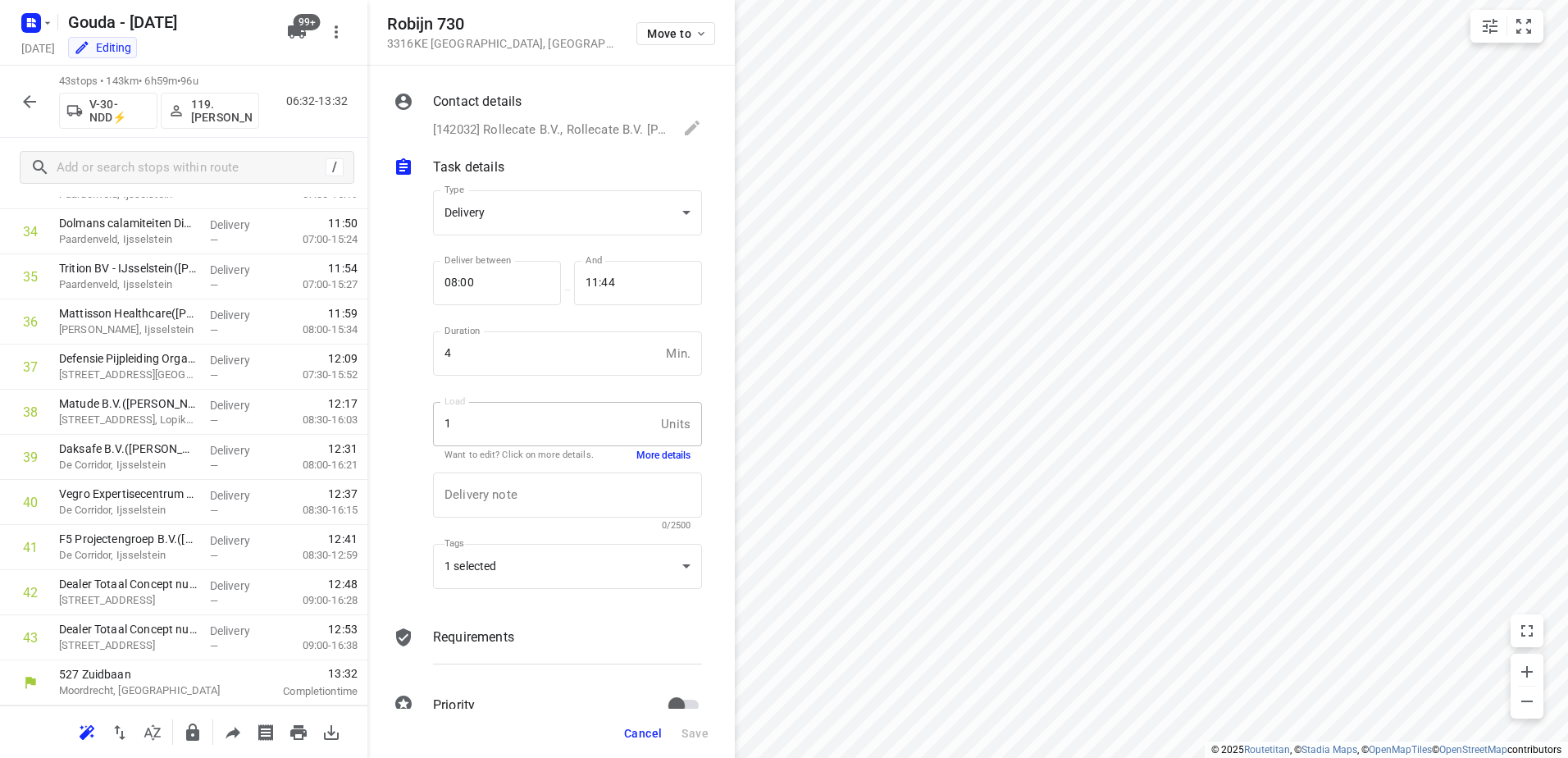
click at [35, 100] on icon "button" at bounding box center [30, 102] width 20 height 20
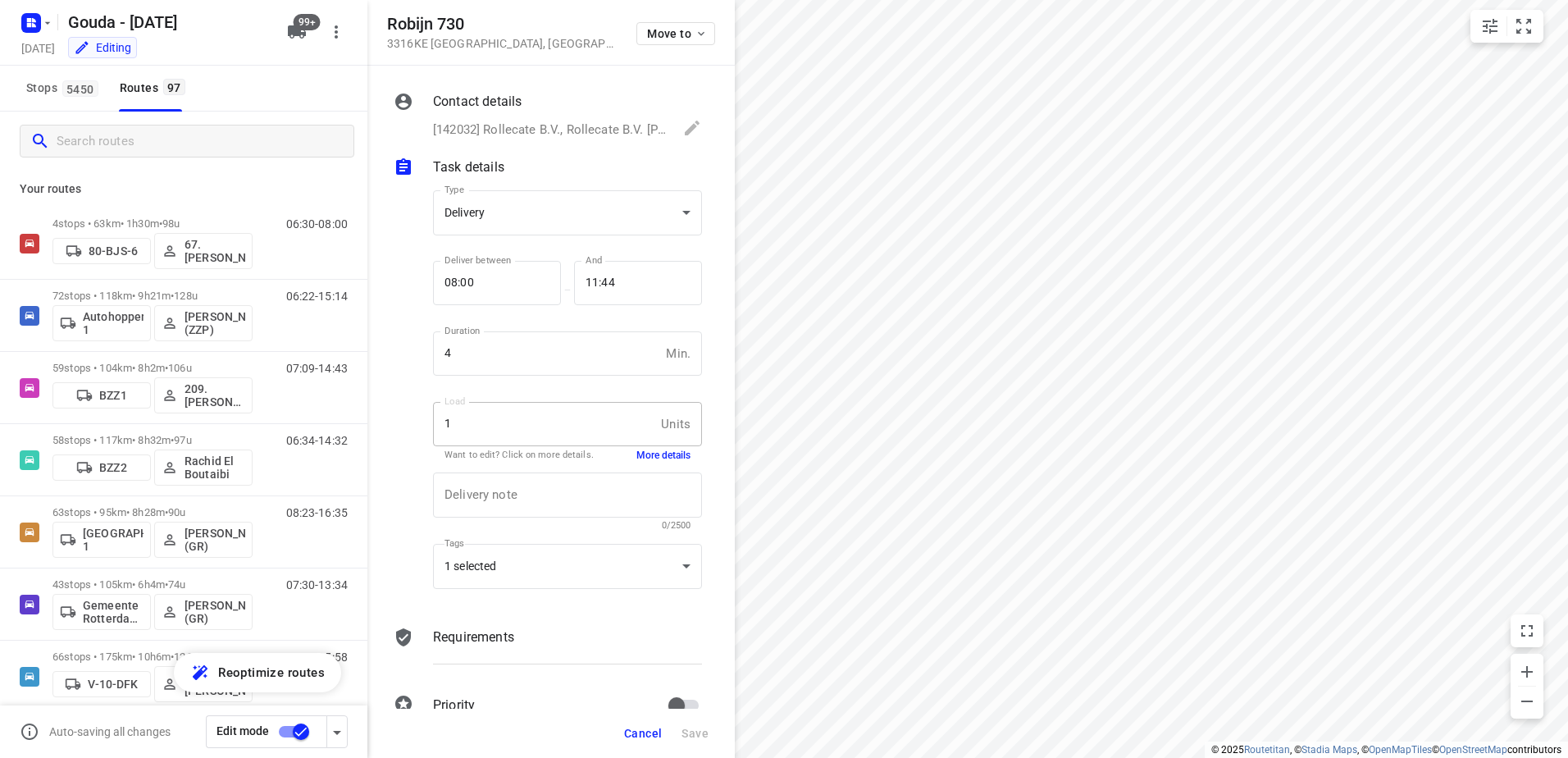
click at [96, 151] on input "Search routes" at bounding box center [205, 141] width 297 height 25
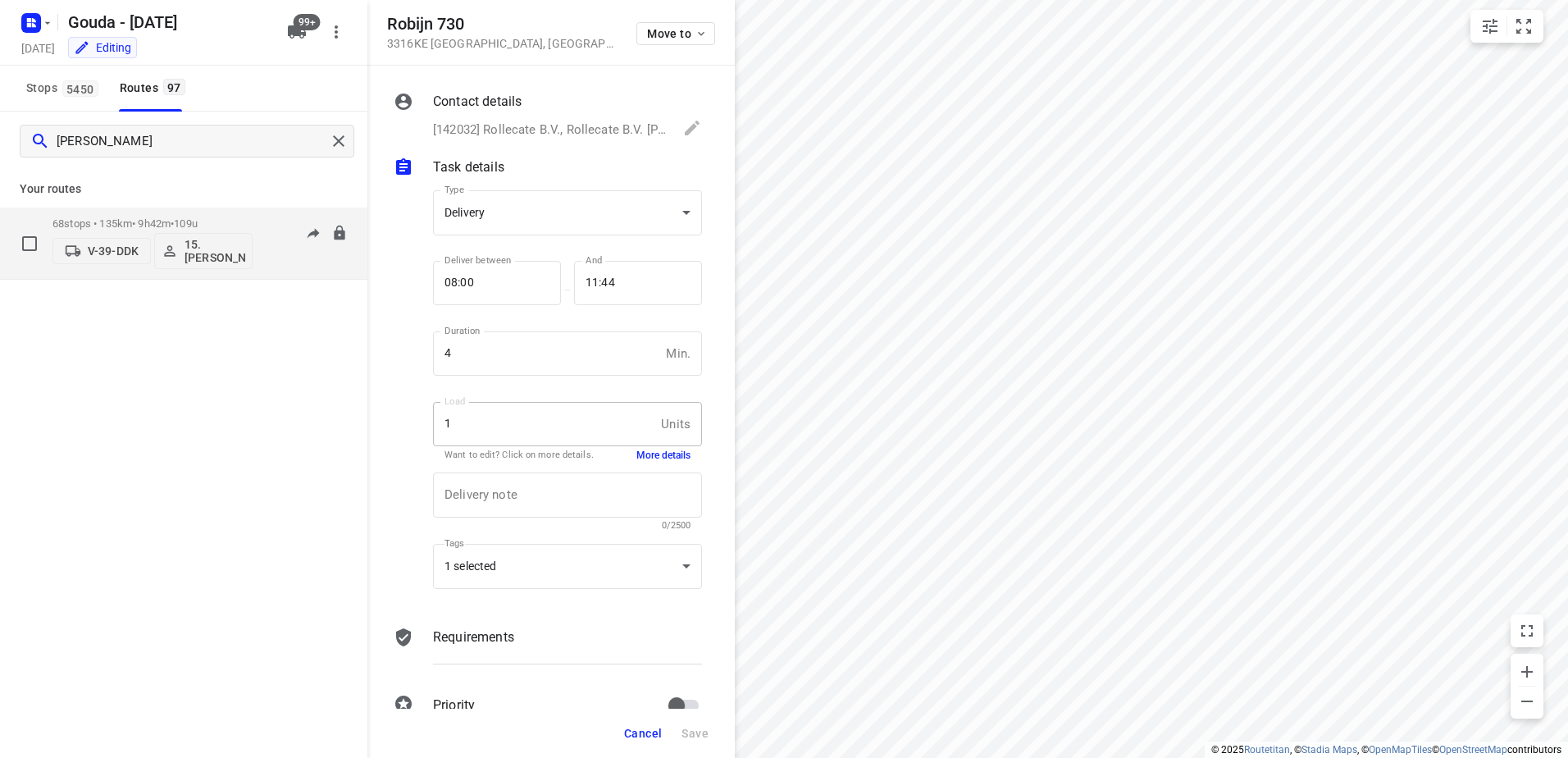
type input "edwin"
click at [152, 225] on p "68 stops • 135km • 9h42m • 109u" at bounding box center [152, 223] width 200 height 13
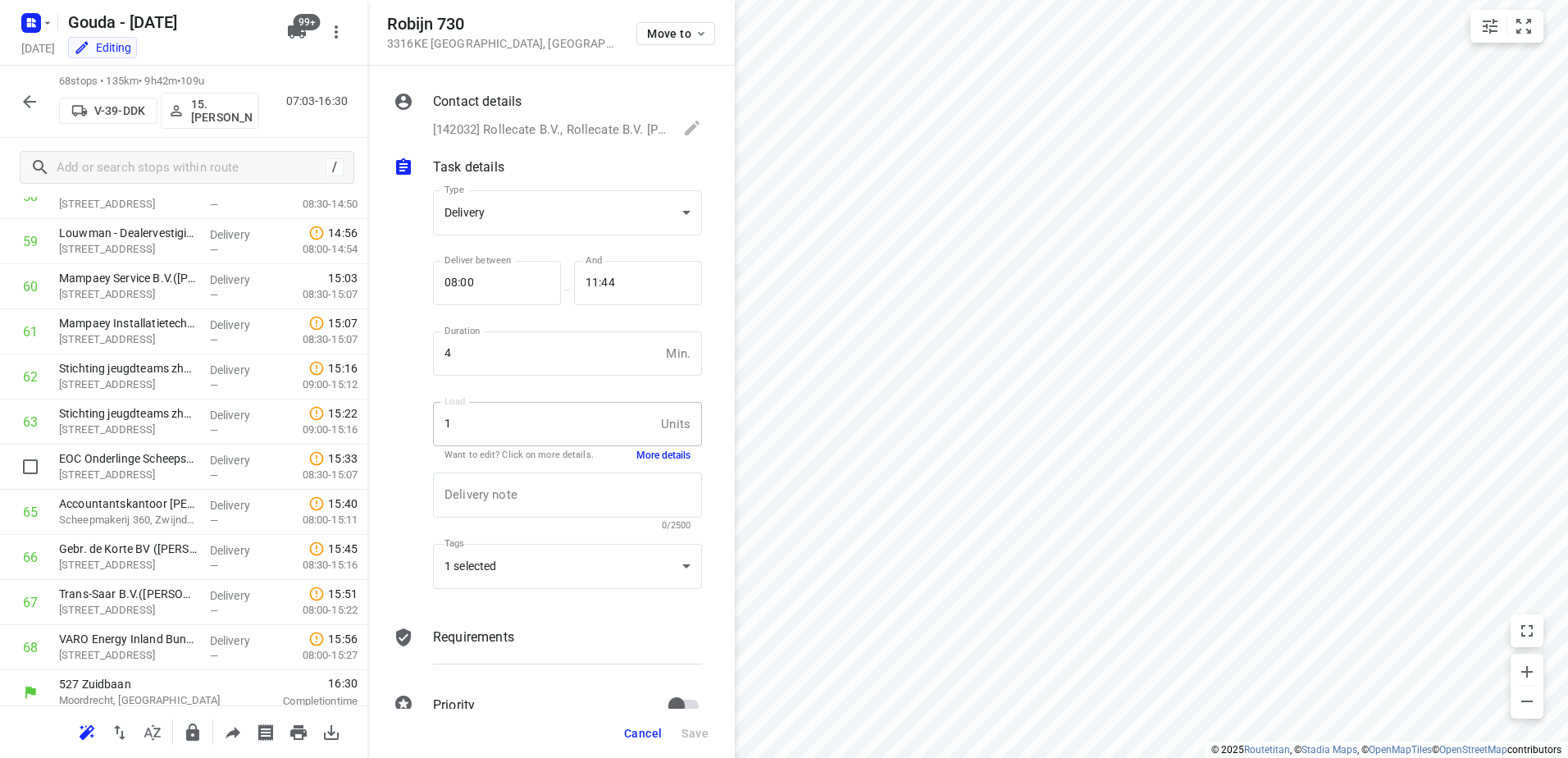
scroll to position [2686, 0]
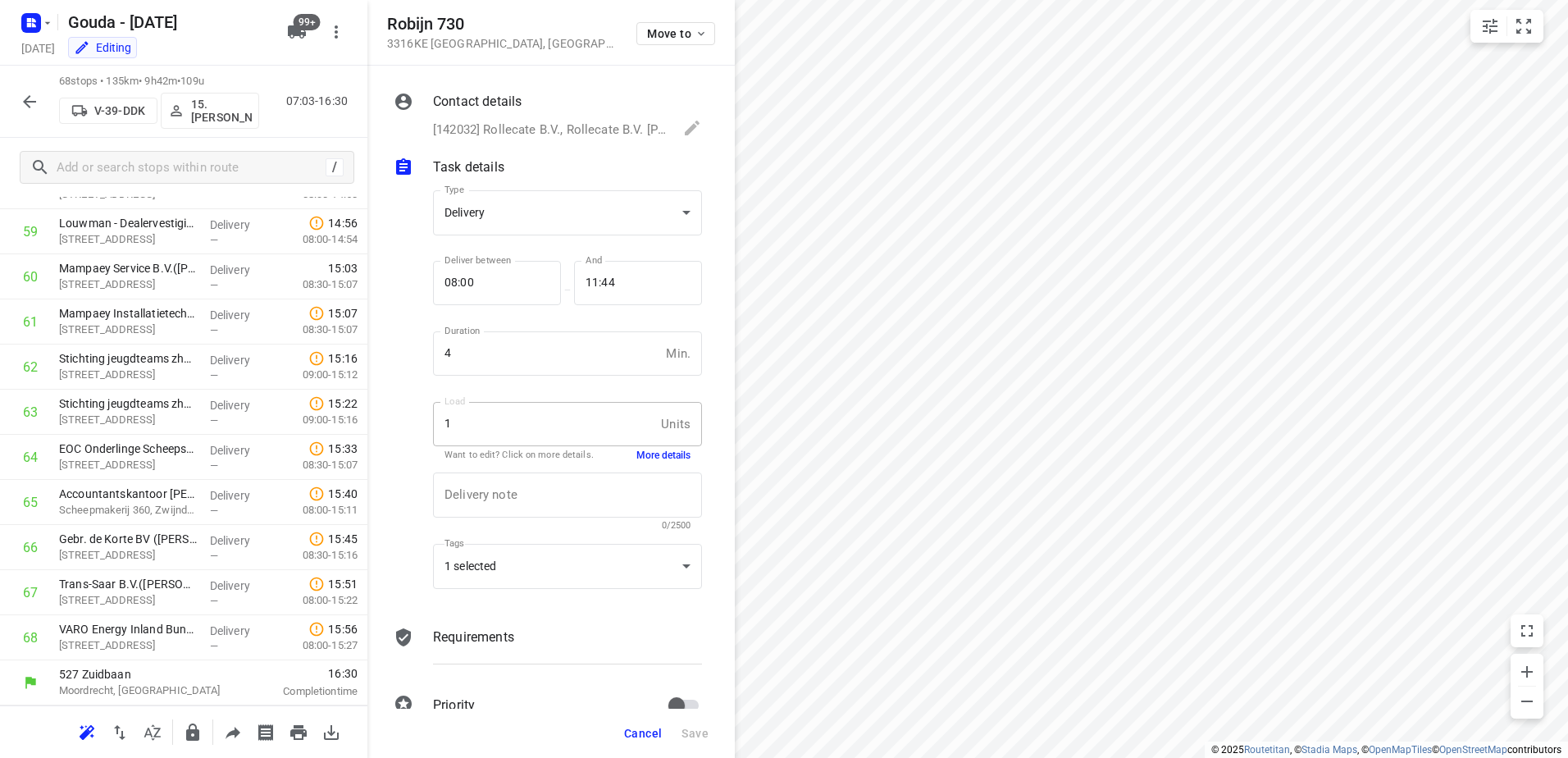
click at [22, 92] on icon "button" at bounding box center [30, 102] width 20 height 20
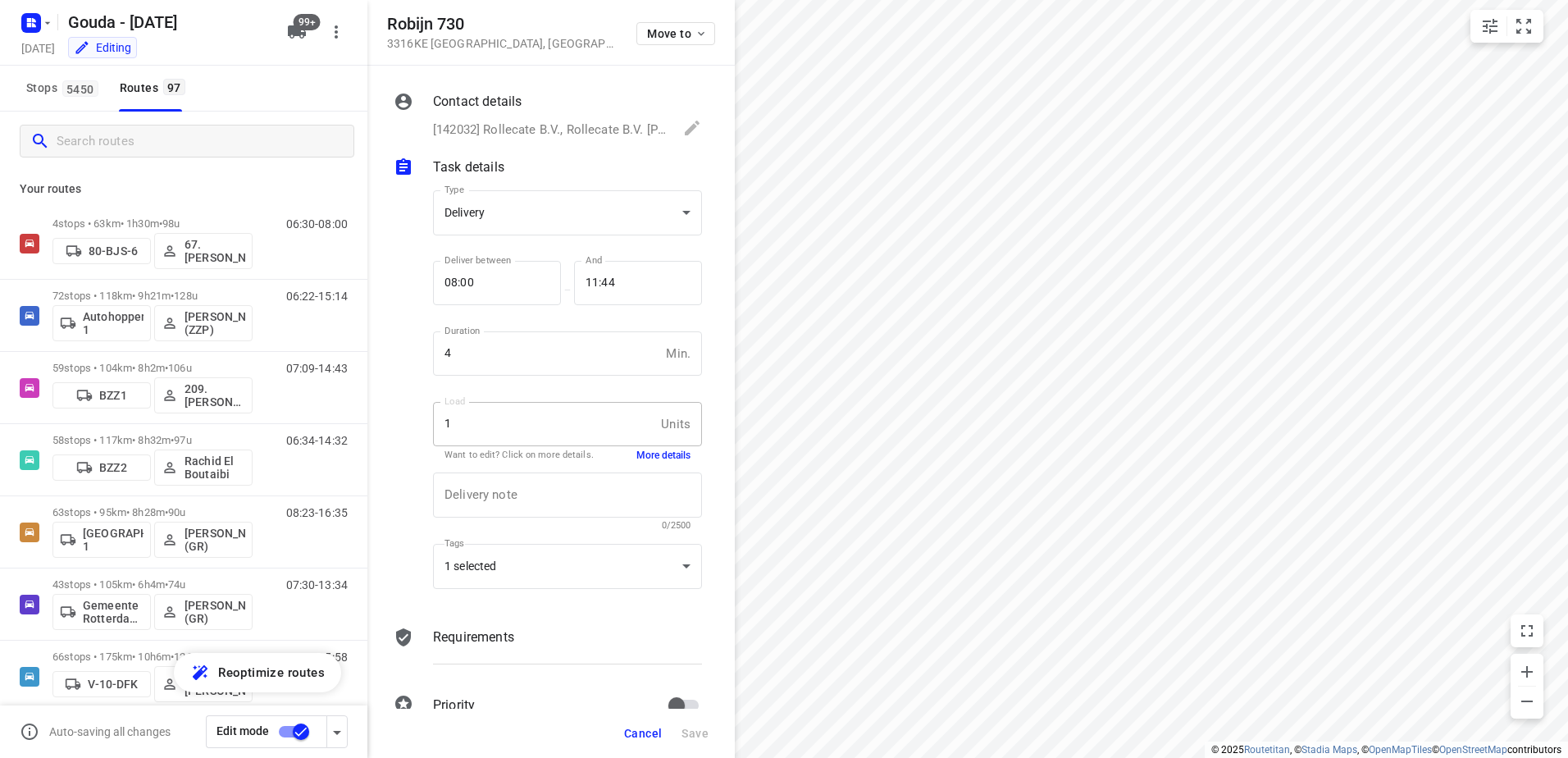
click at [104, 145] on input "Search routes" at bounding box center [205, 141] width 297 height 25
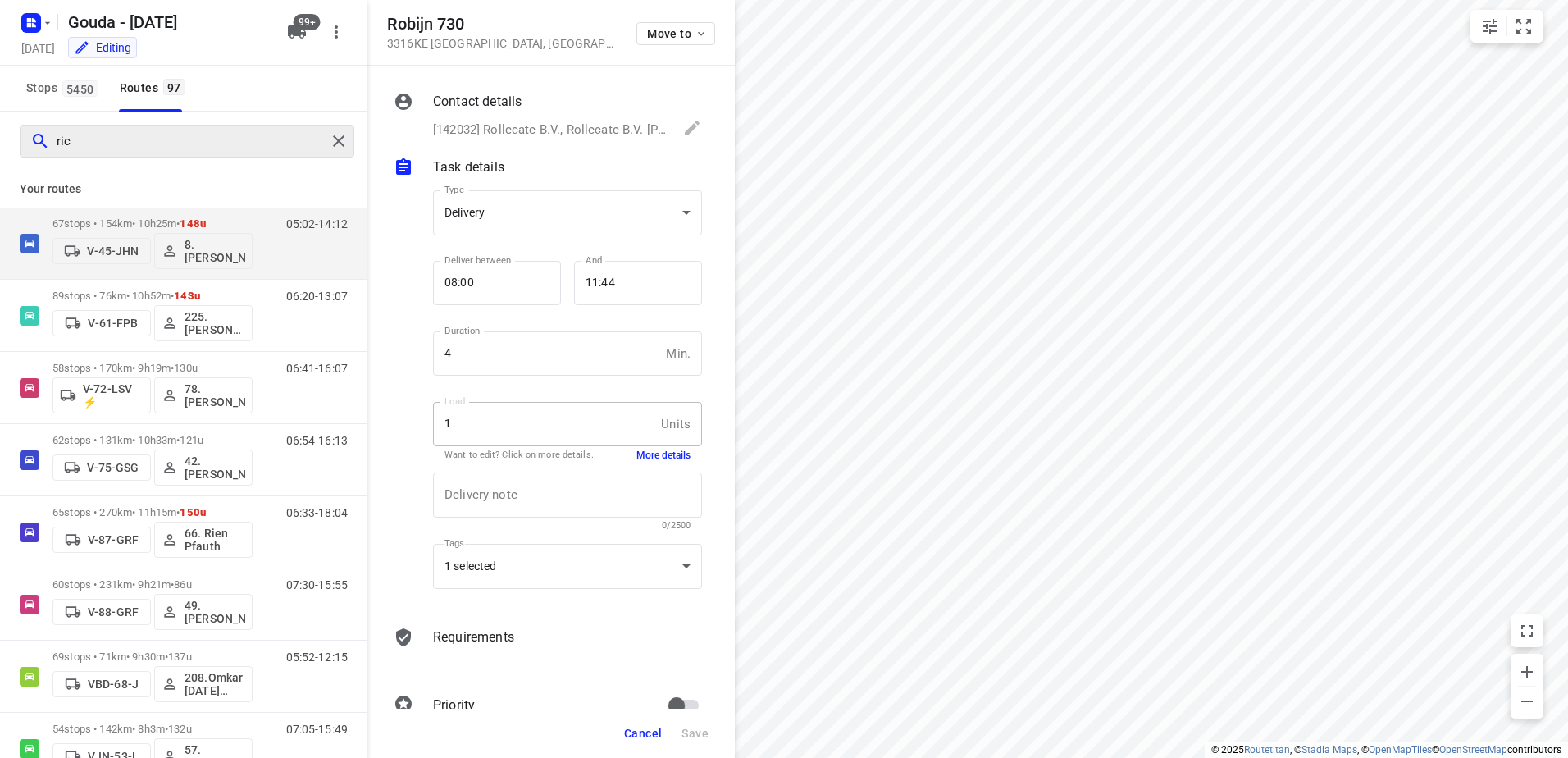
type input "rick"
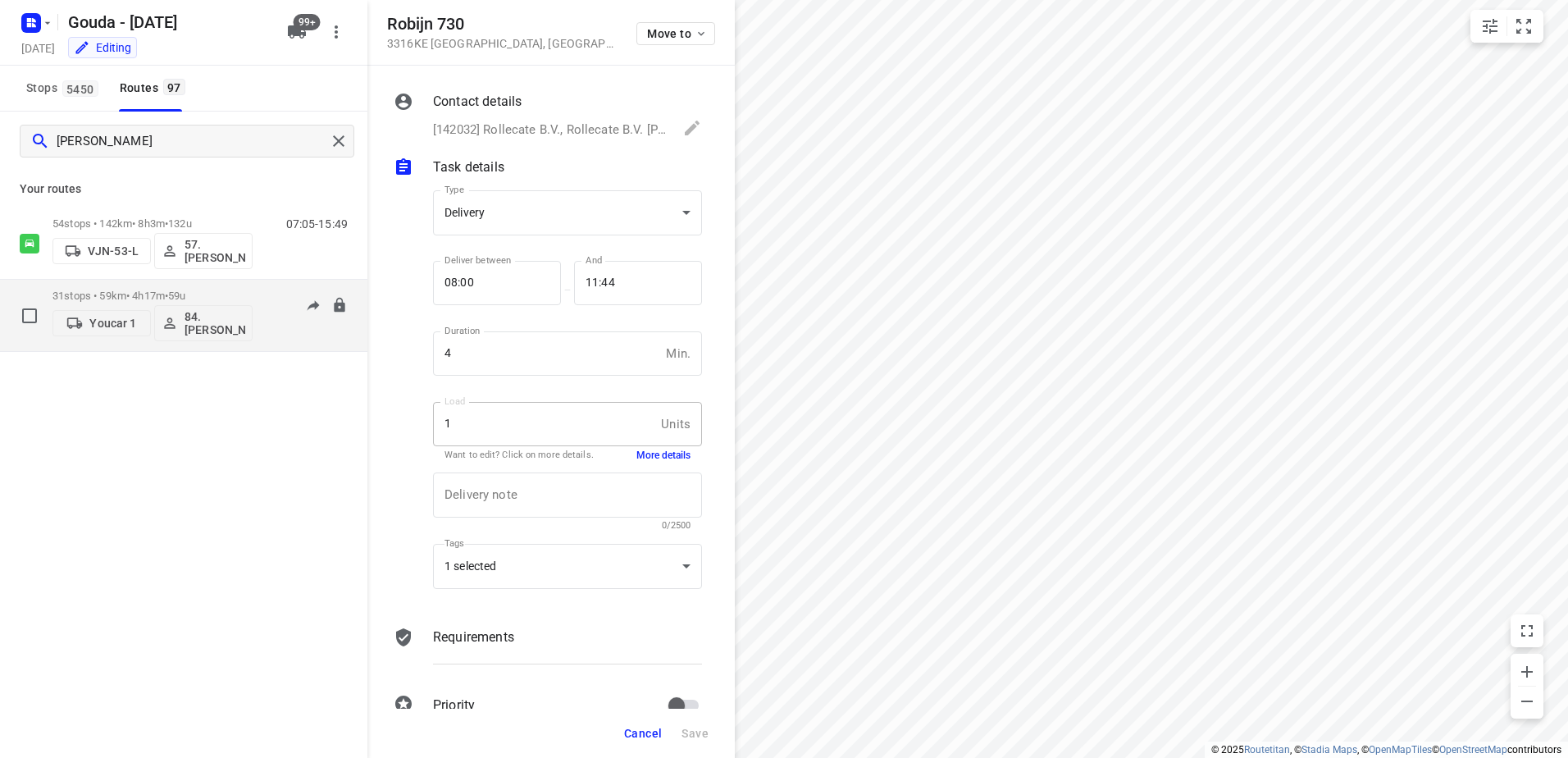
click at [155, 293] on p "31 stops • 59km • 4h17m • 59u" at bounding box center [152, 295] width 200 height 13
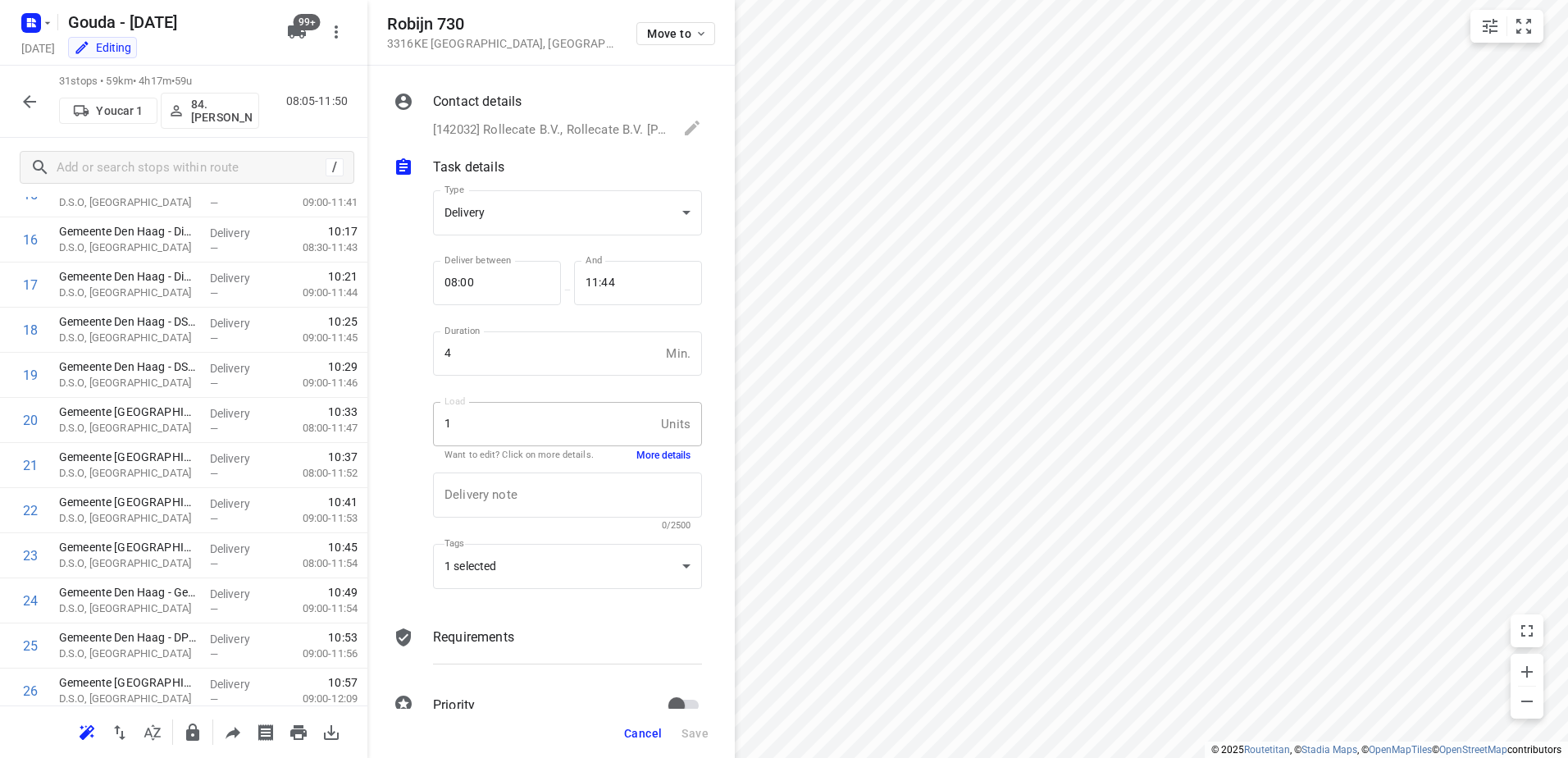
scroll to position [1017, 0]
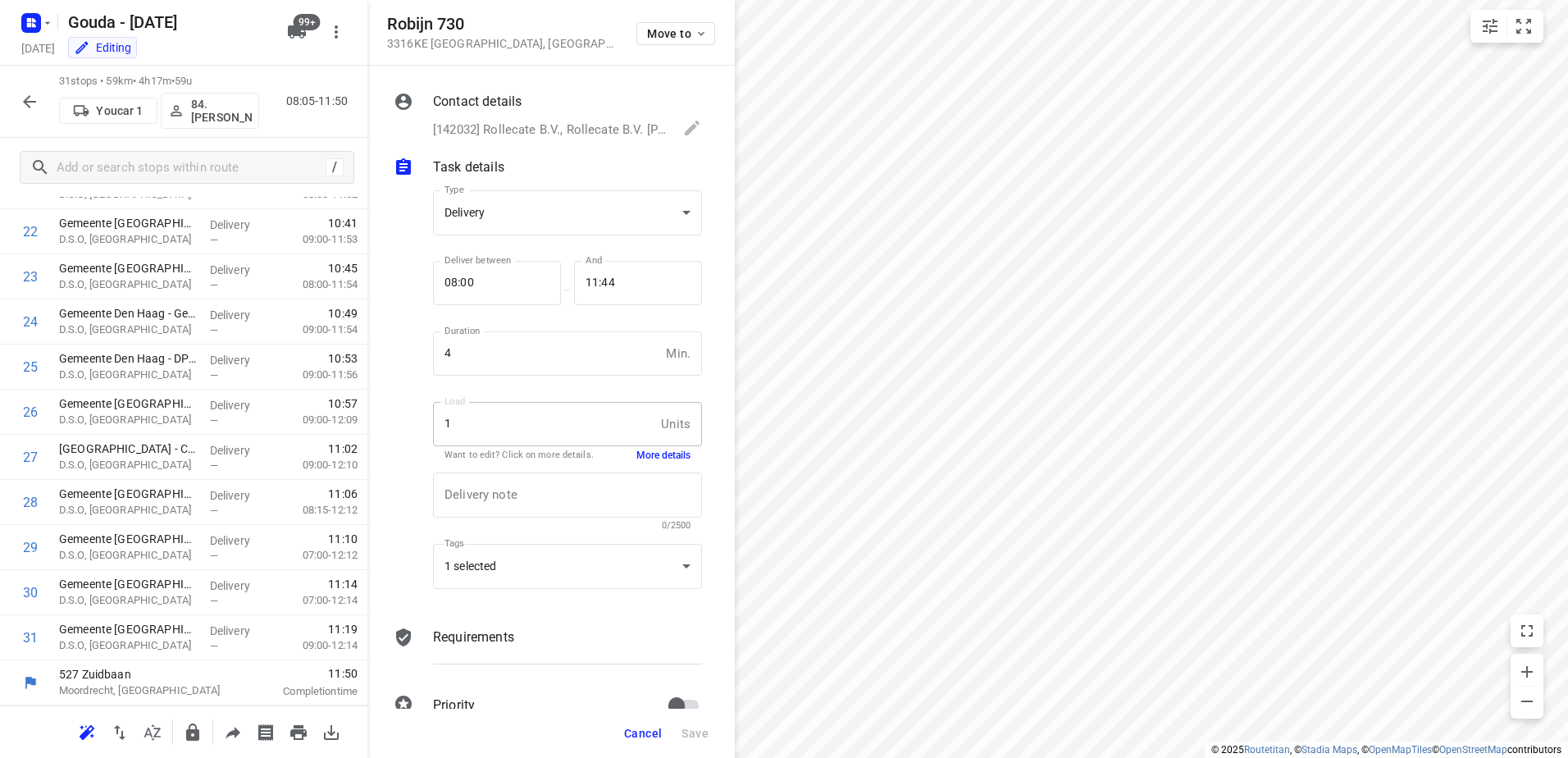
click at [33, 115] on button "button" at bounding box center [29, 101] width 33 height 33
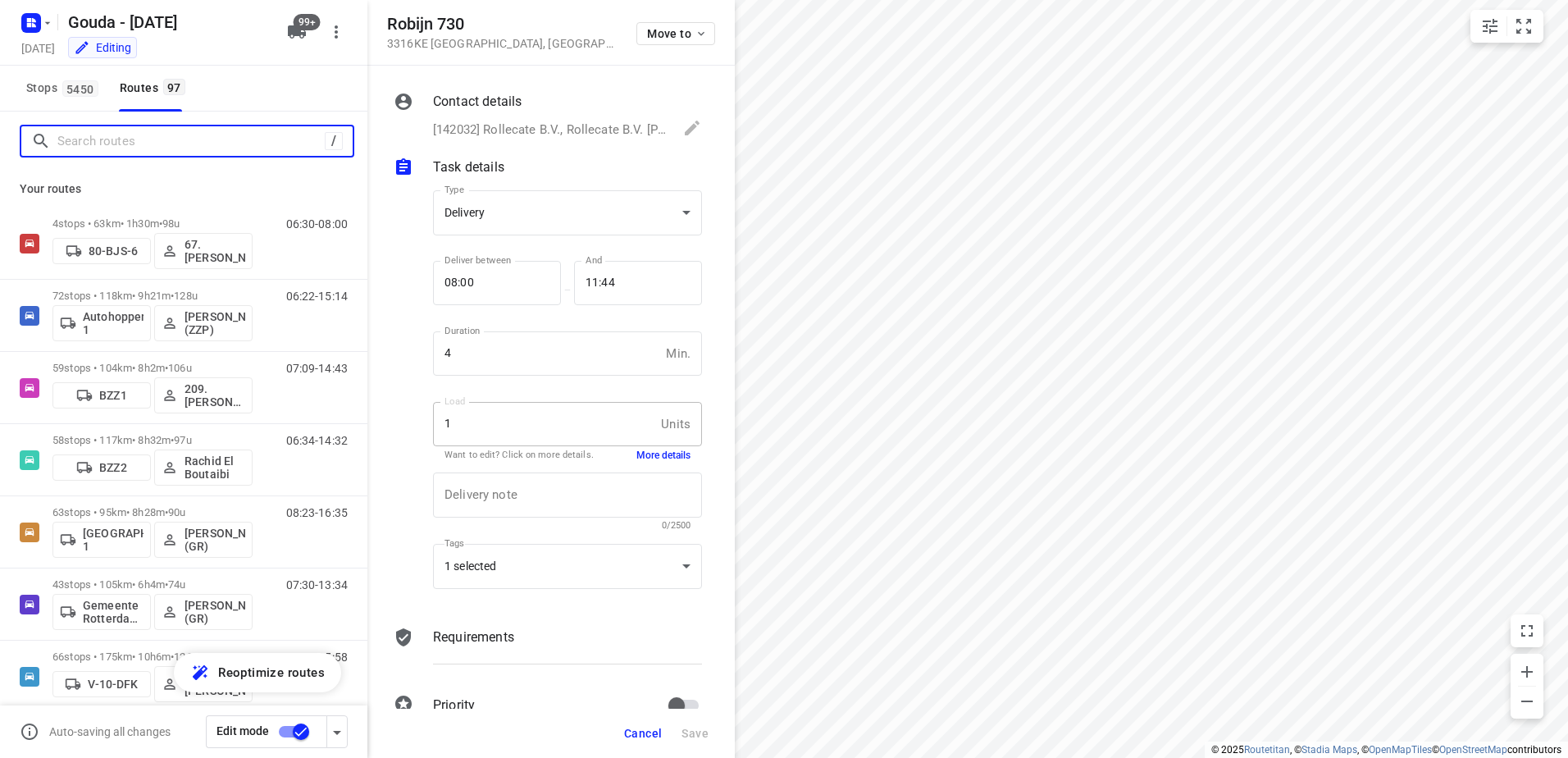
click at [109, 145] on input "Search routes" at bounding box center [191, 141] width 267 height 25
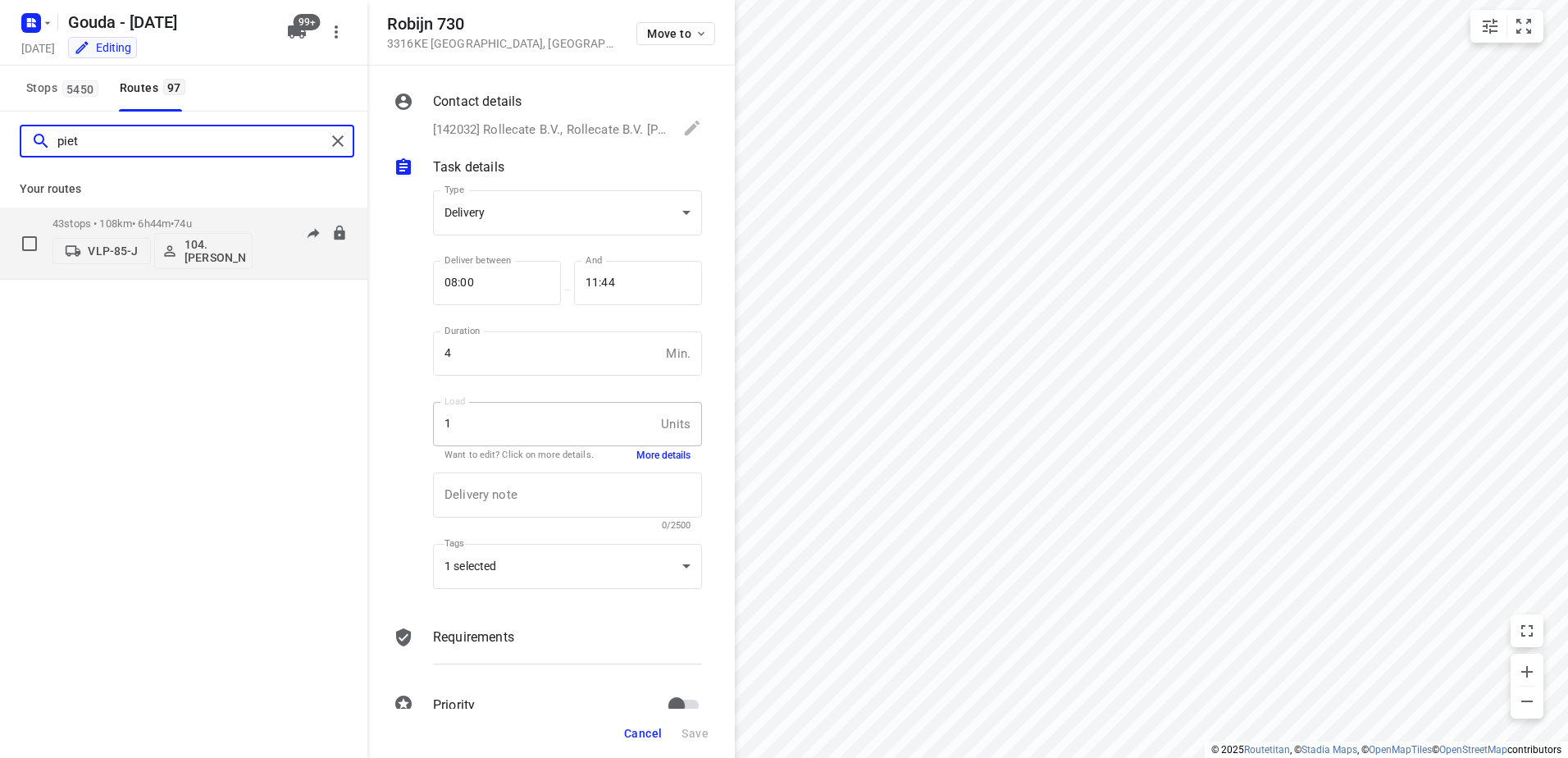
type input "piet"
click at [189, 215] on div "43 stops • 108km • 6h44m • 74u VLP-85-J 104.Piet van Popering" at bounding box center [152, 242] width 200 height 68
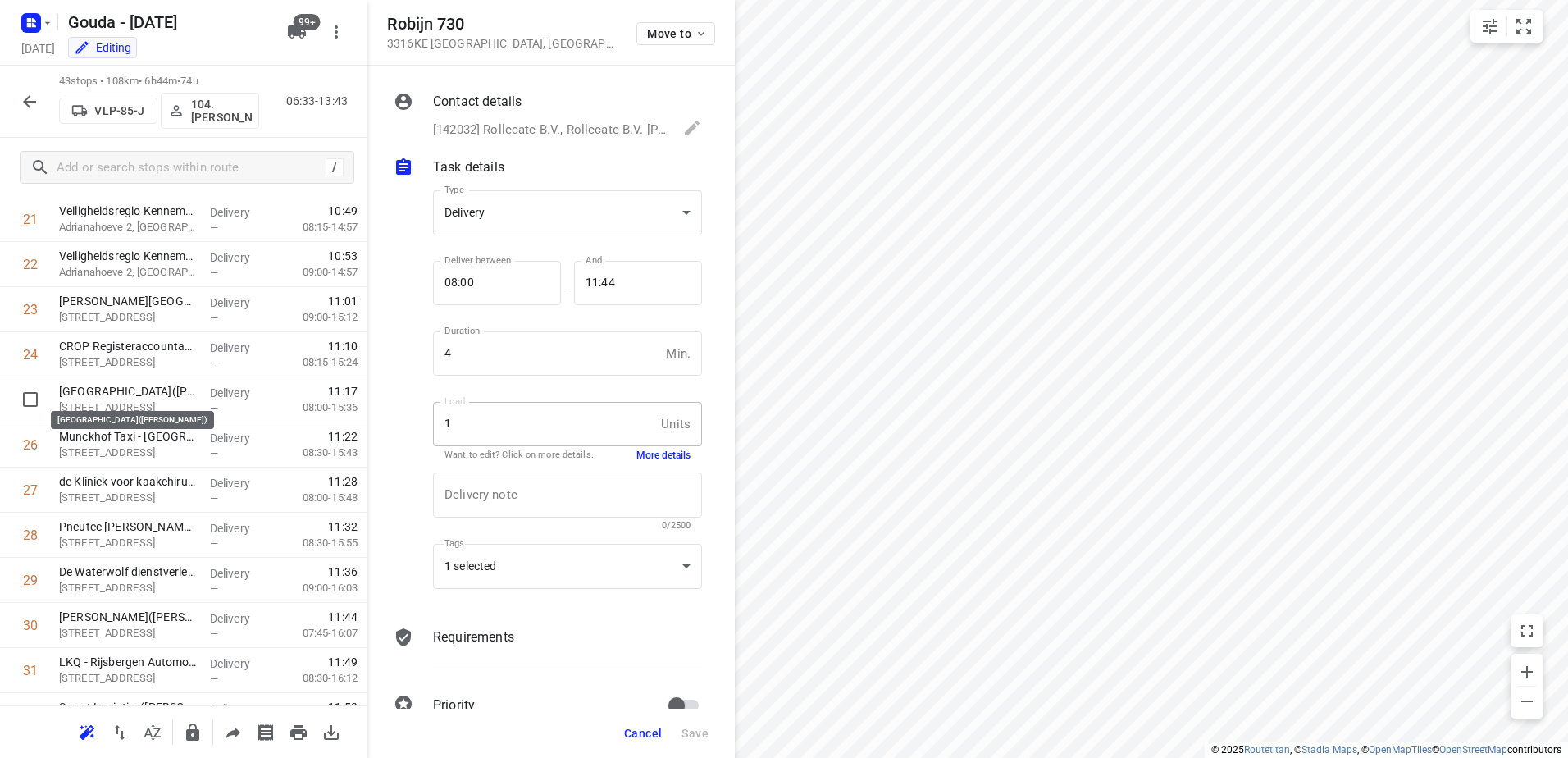
scroll to position [1558, 0]
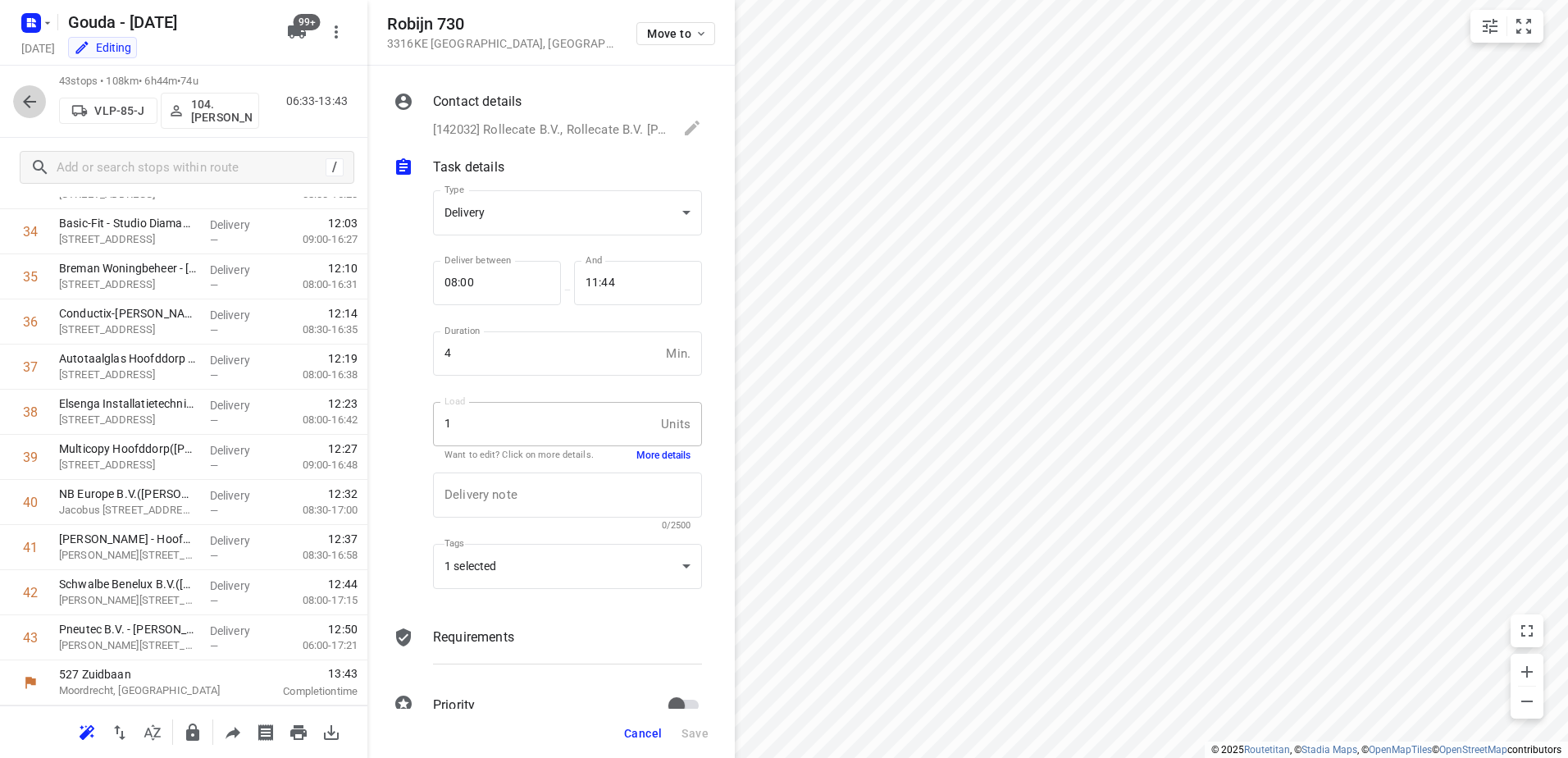
click at [27, 94] on icon "button" at bounding box center [30, 102] width 20 height 20
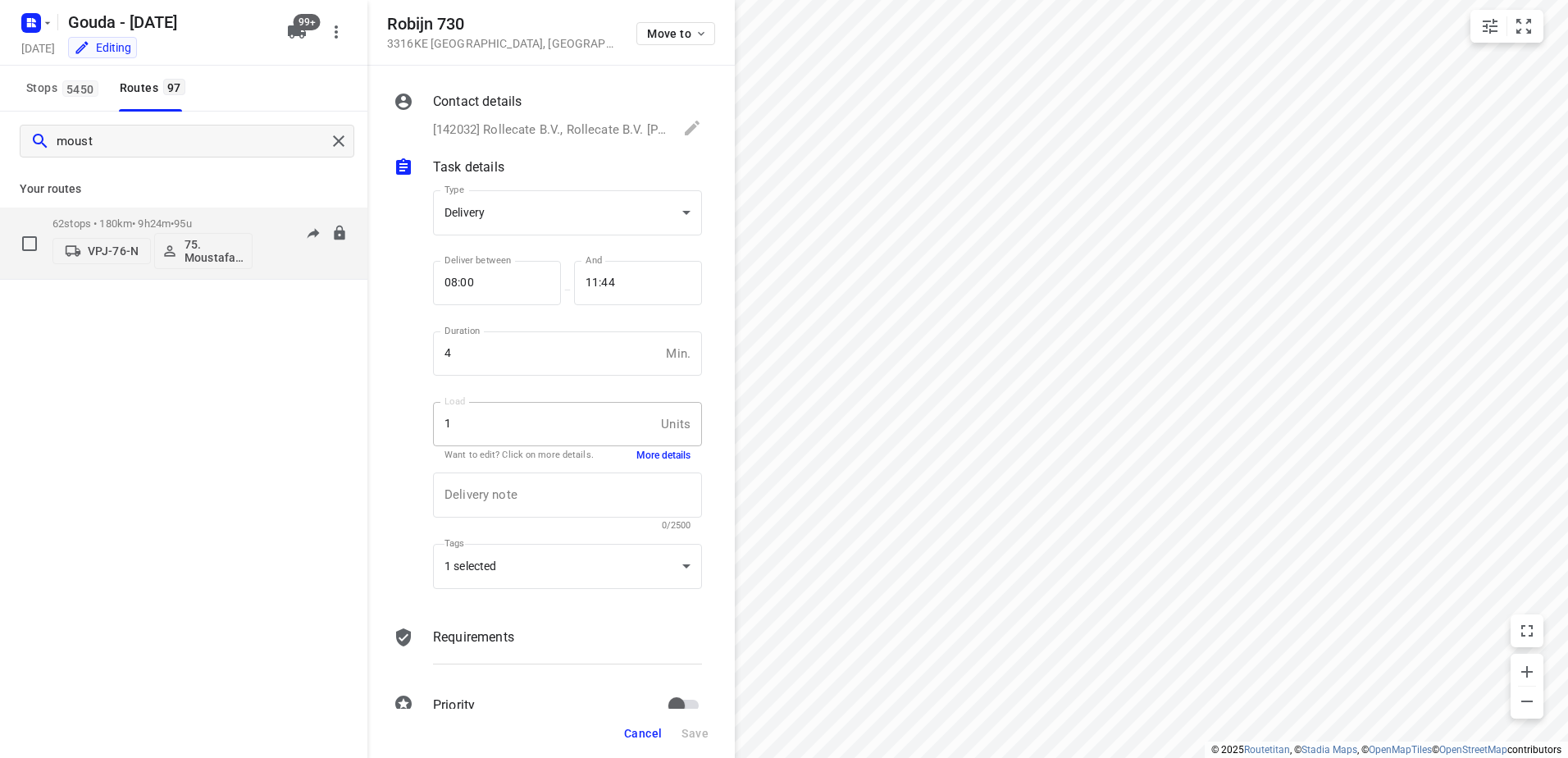
type input "moust"
click at [191, 218] on span "95u" at bounding box center [182, 223] width 18 height 13
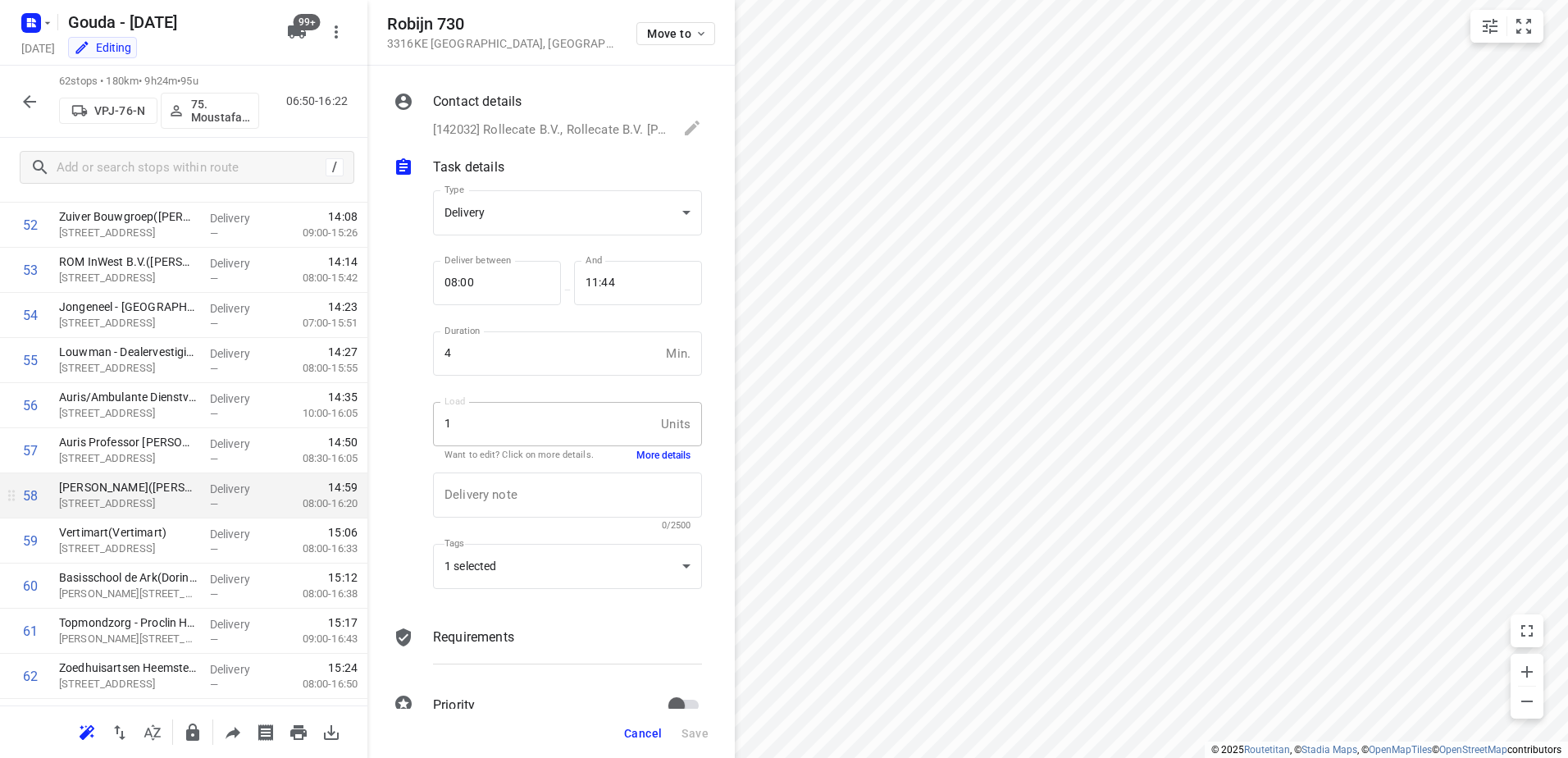
scroll to position [2415, 0]
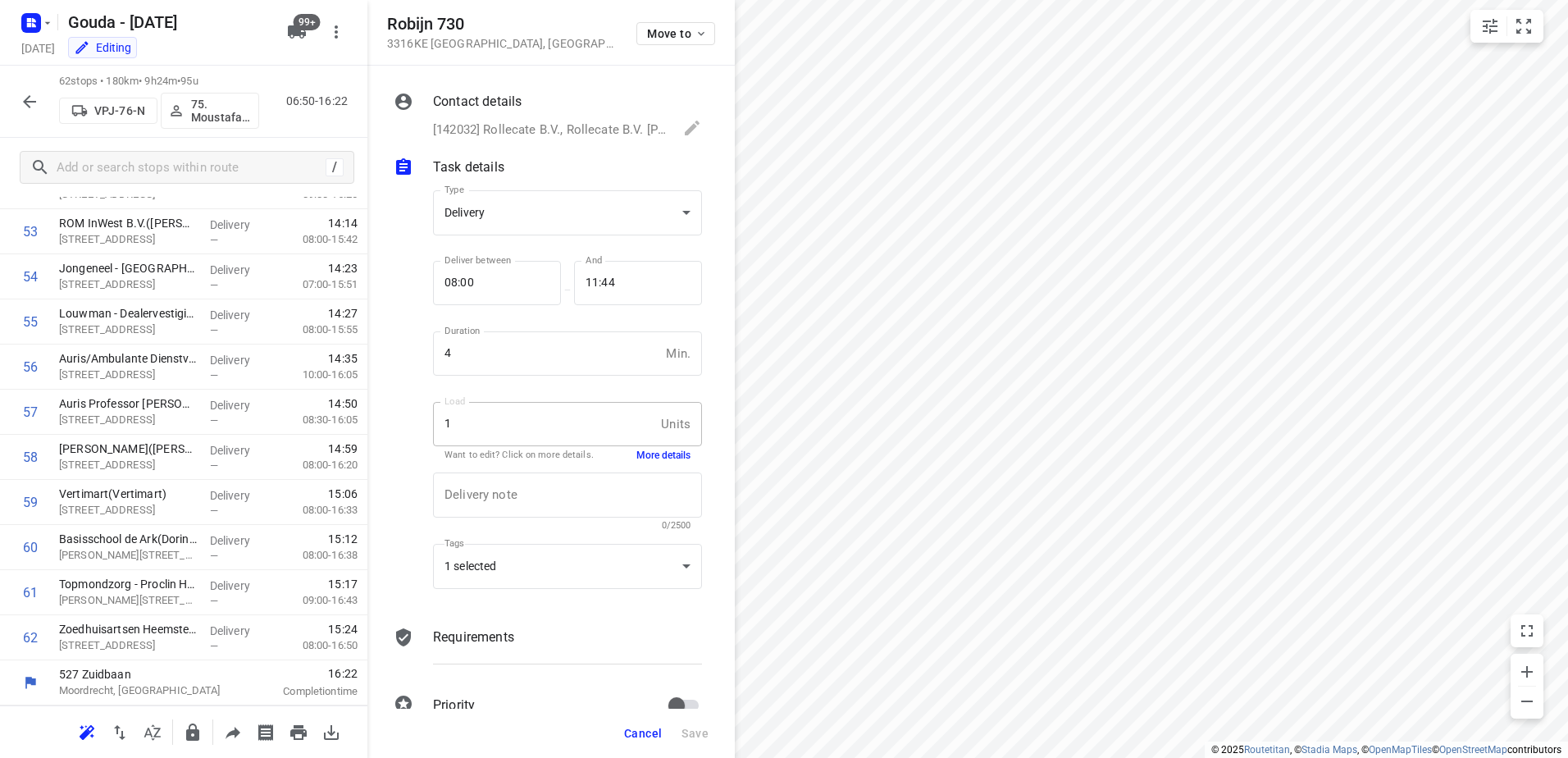
click at [30, 94] on icon "button" at bounding box center [30, 102] width 20 height 20
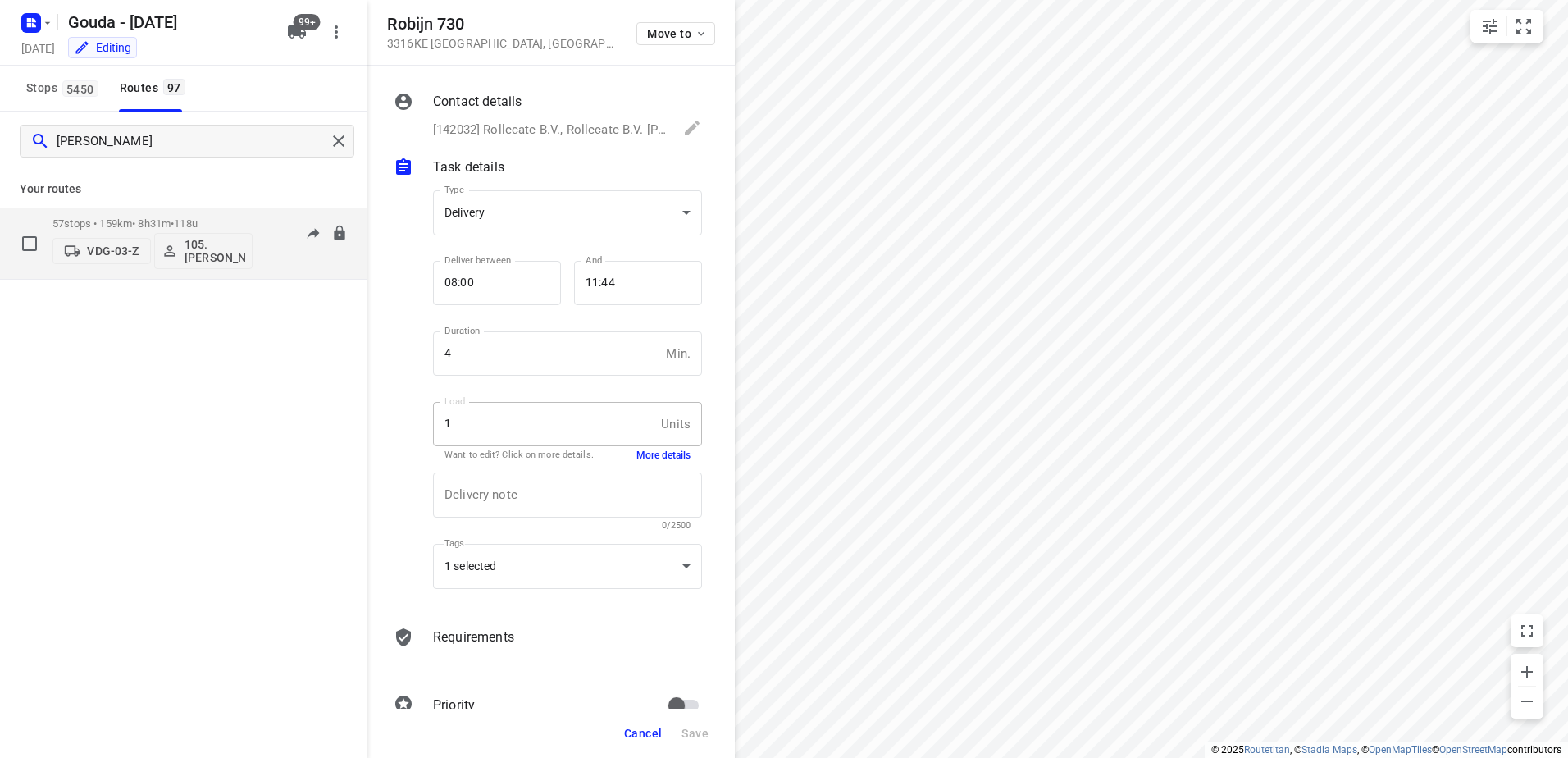
type input "ruben"
click at [174, 221] on span "•" at bounding box center [172, 223] width 3 height 13
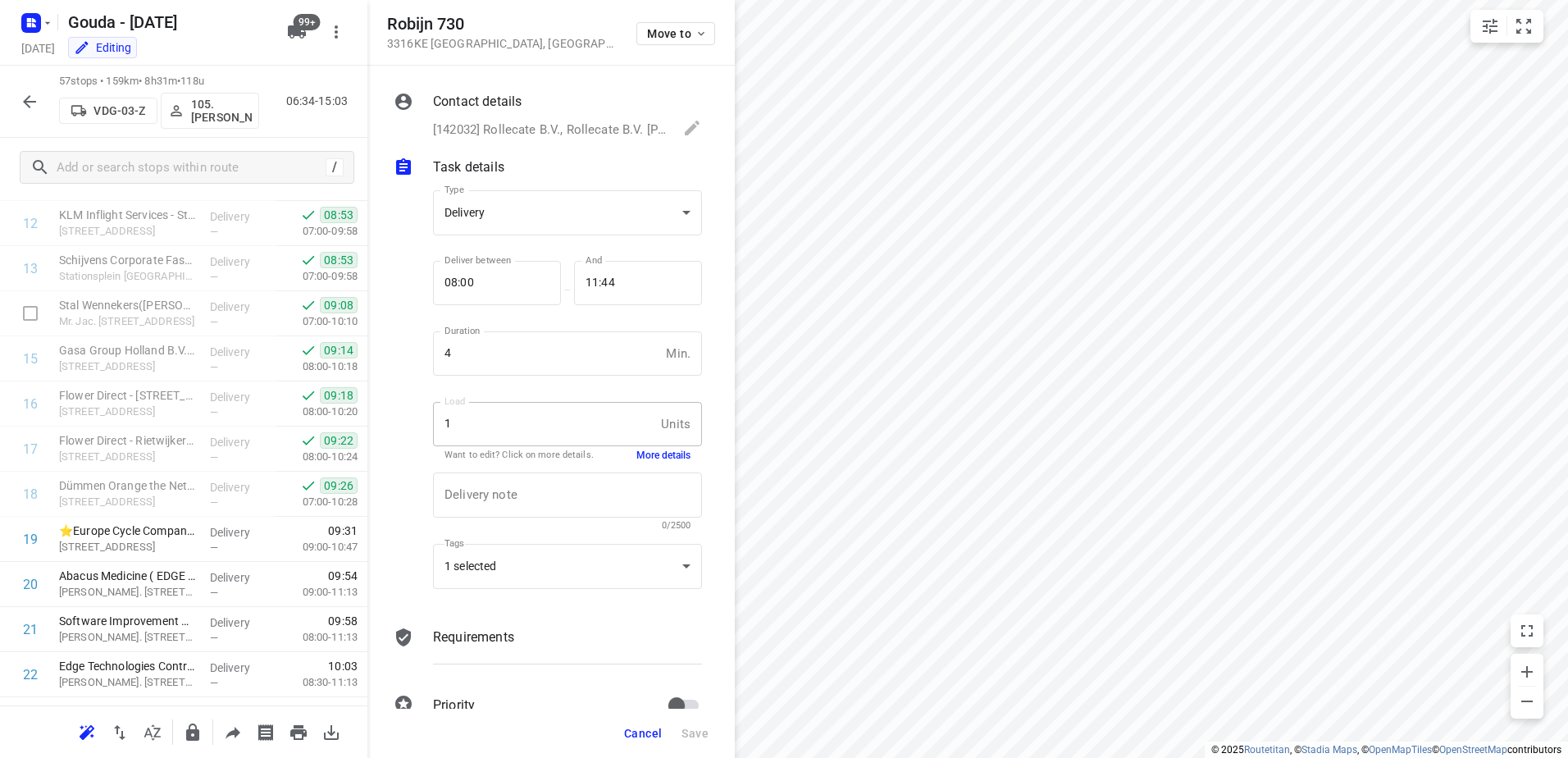
scroll to position [2190, 0]
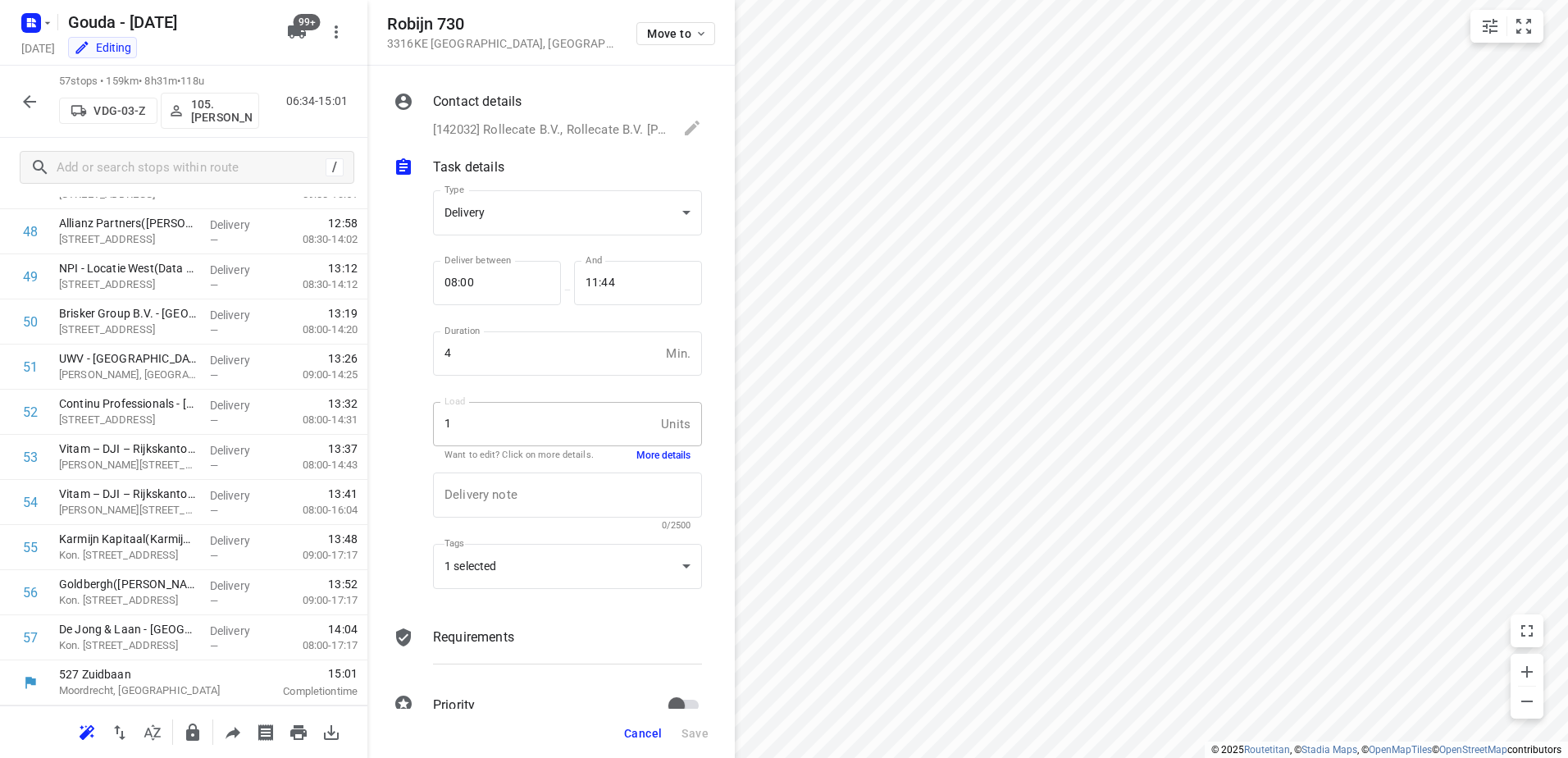
click at [24, 112] on button "button" at bounding box center [29, 101] width 33 height 33
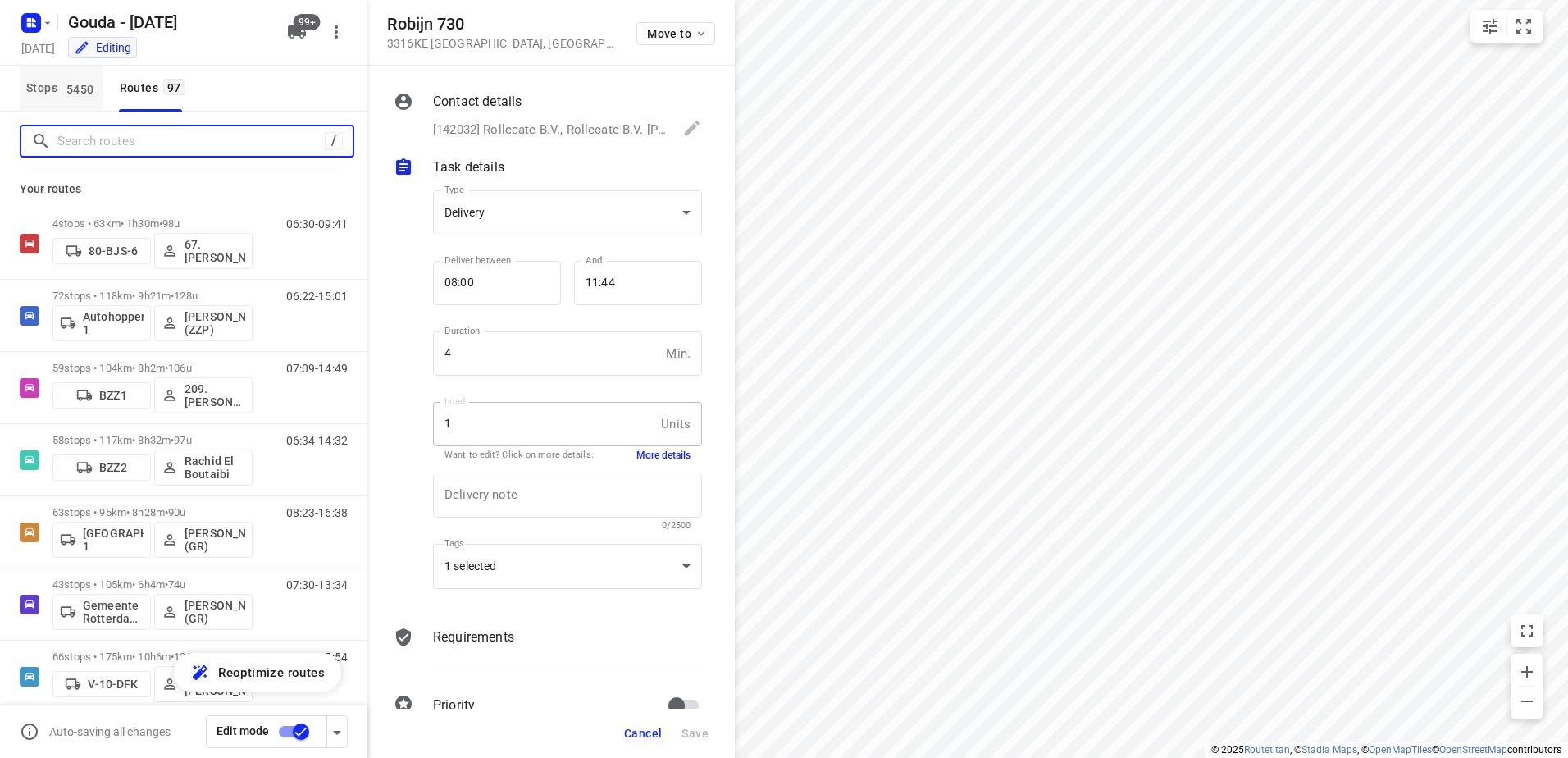
click at [124, 150] on input "Search routes" at bounding box center [191, 141] width 267 height 25
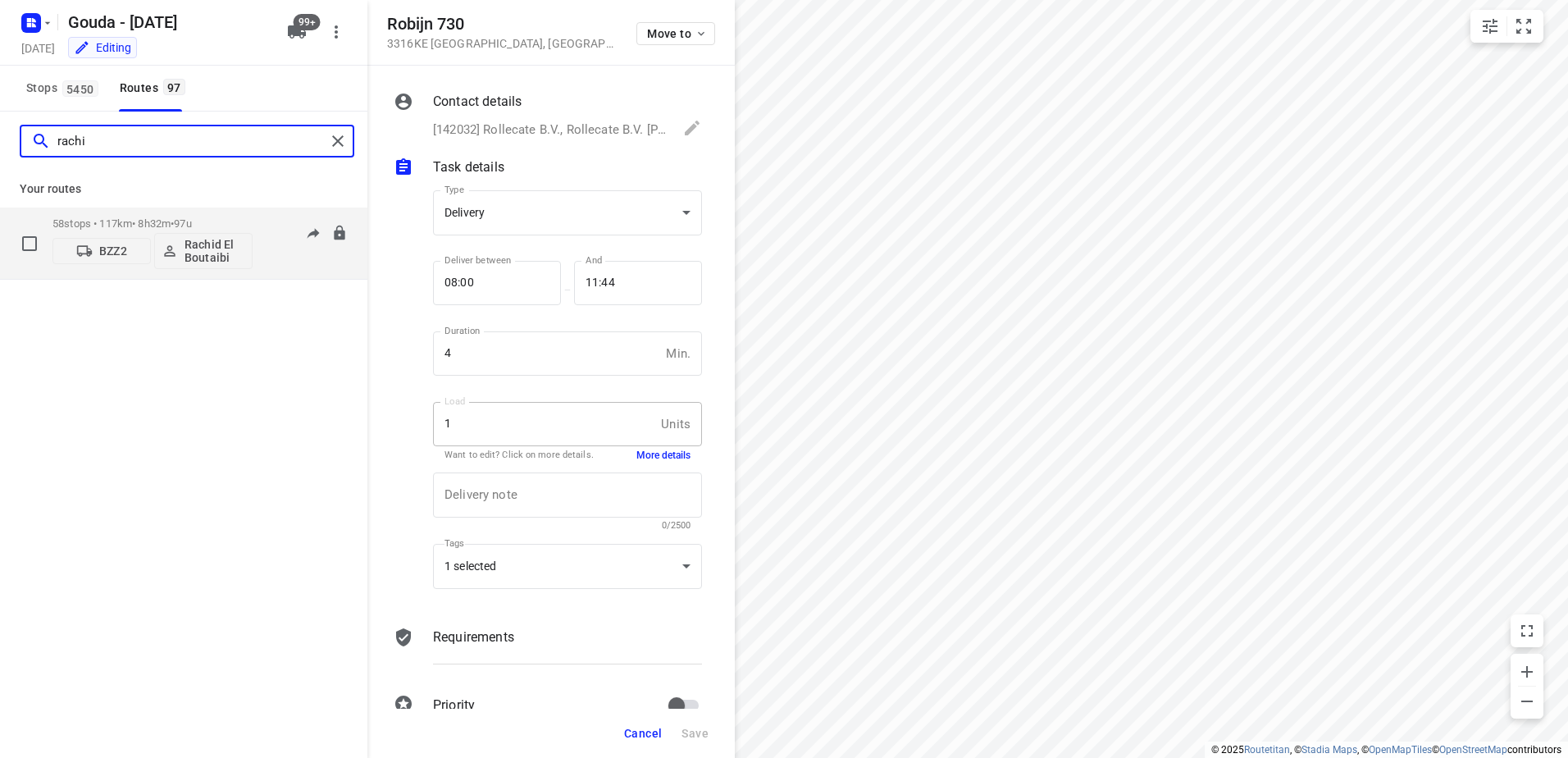
type input "rachi"
click at [146, 221] on p "58 stops • 117km • 8h32m • 97u" at bounding box center [152, 223] width 200 height 13
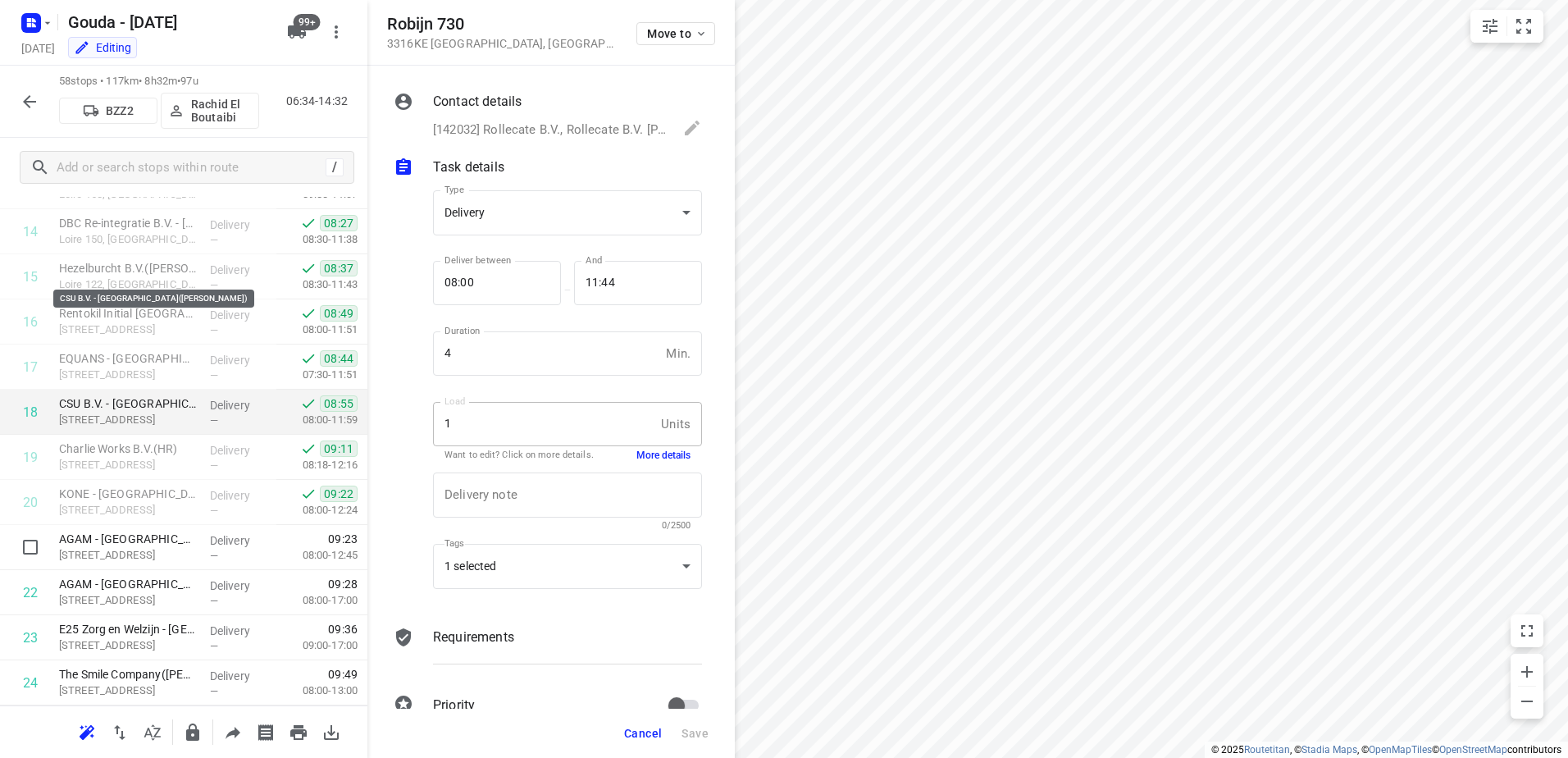
scroll to position [820, 0]
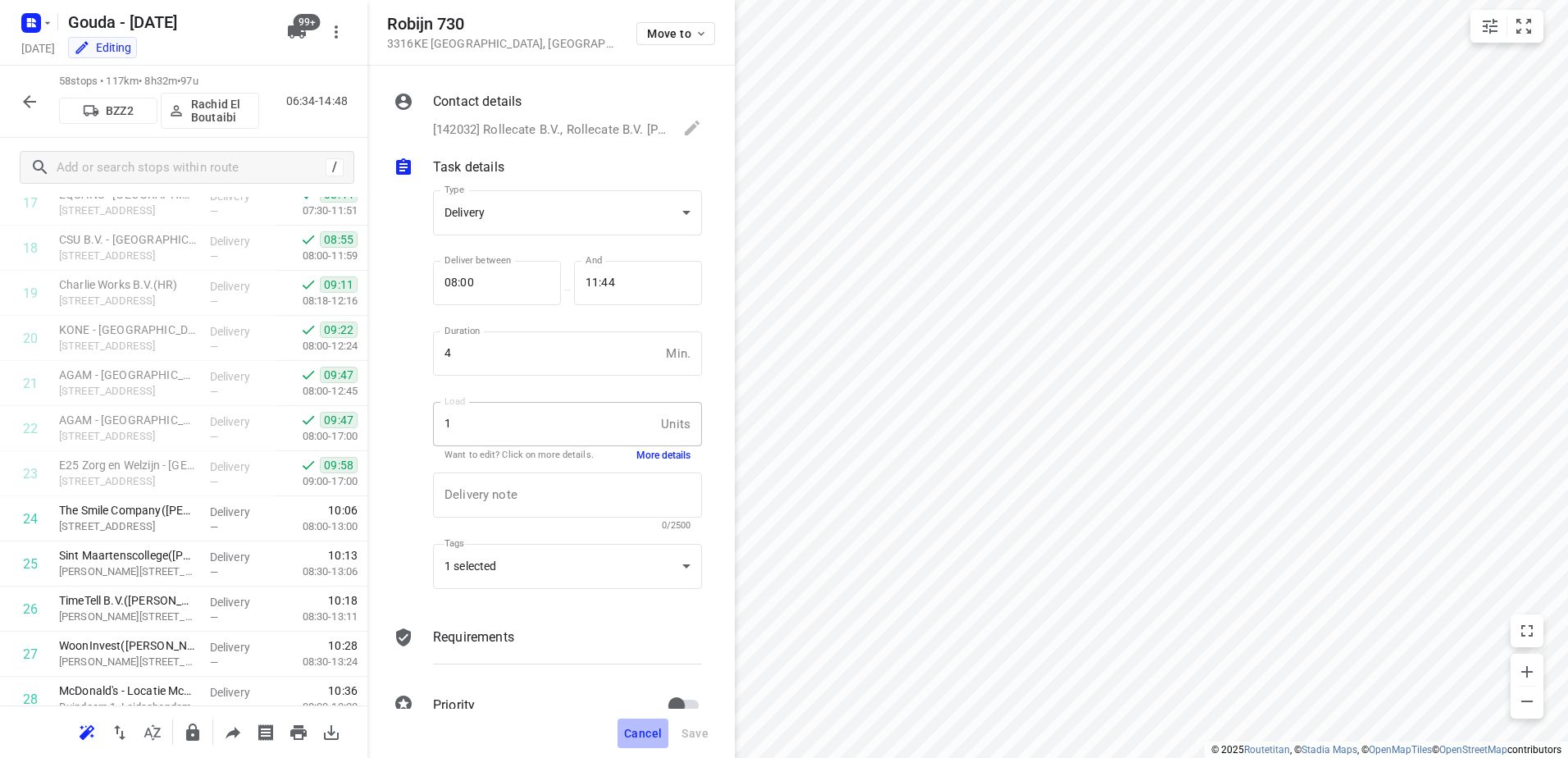
drag, startPoint x: 640, startPoint y: 743, endPoint x: 654, endPoint y: 731, distance: 18.4
click at [644, 739] on button "Cancel" at bounding box center [643, 733] width 51 height 29
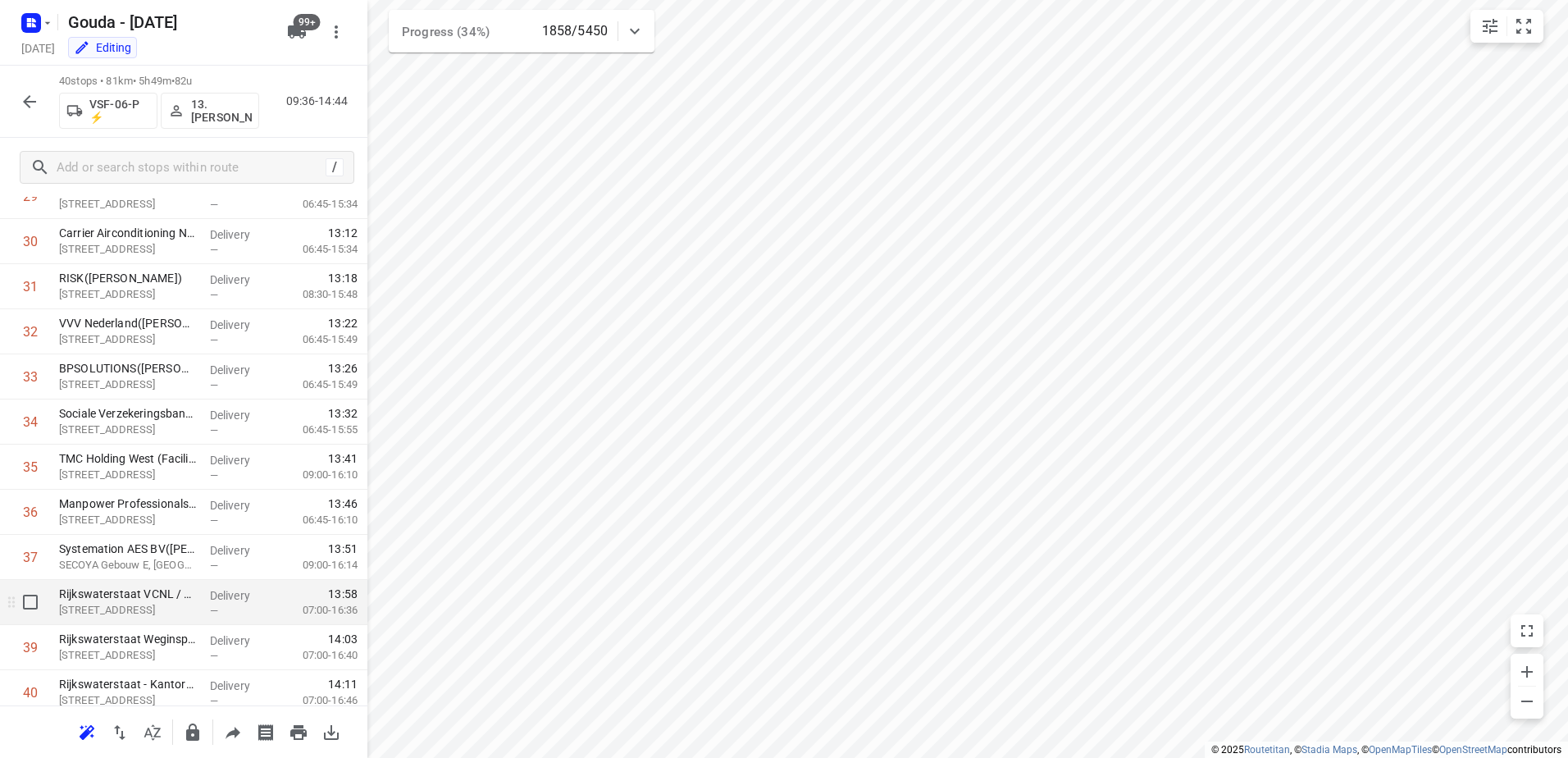
scroll to position [1422, 0]
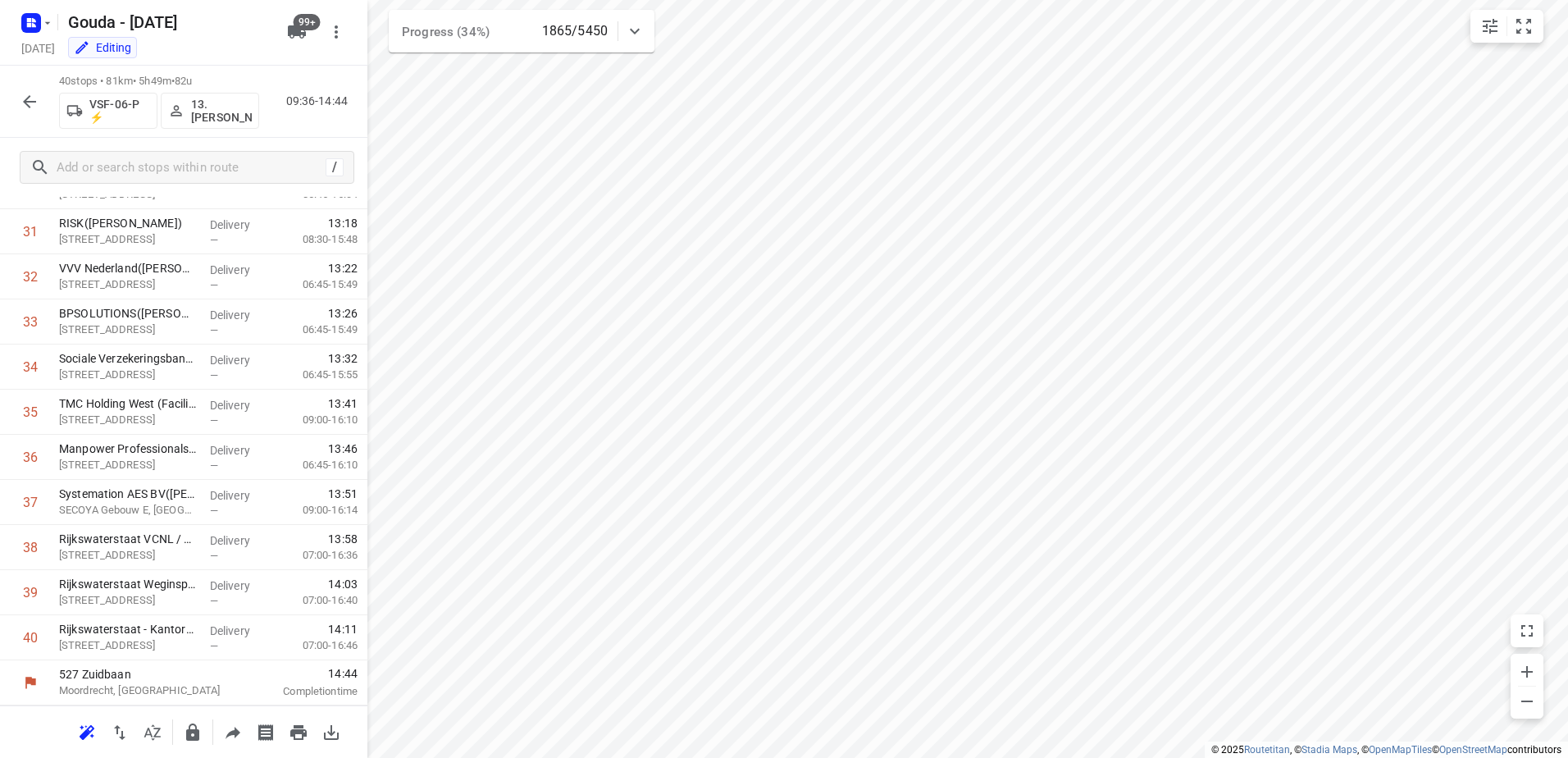
click at [301, 32] on icon "button" at bounding box center [297, 32] width 18 height 13
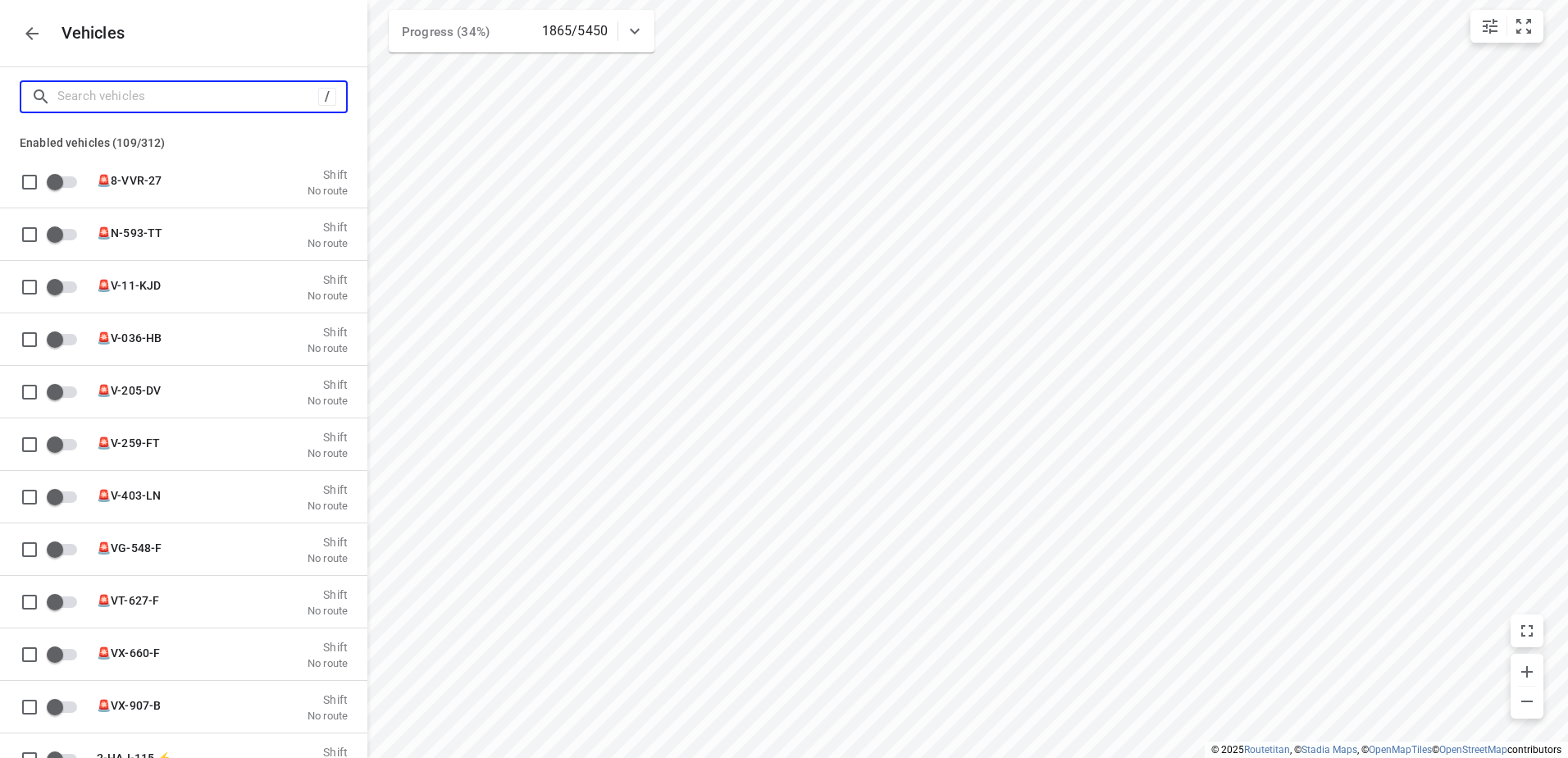
click at [273, 89] on input "Search vehicles" at bounding box center [188, 96] width 261 height 25
type input "A"
checkbox input "true"
type input "Am"
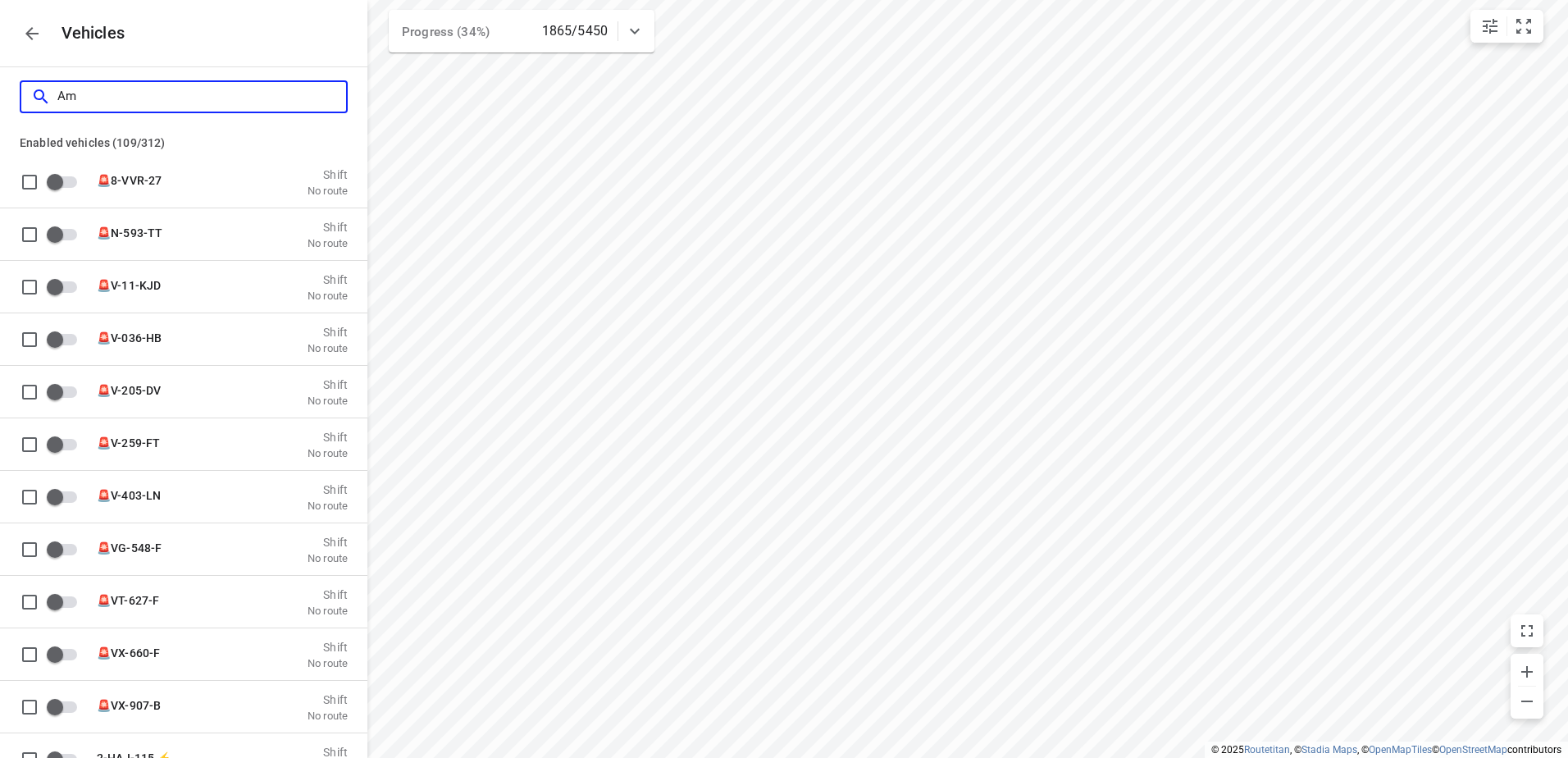
checkbox input "true"
checkbox input "false"
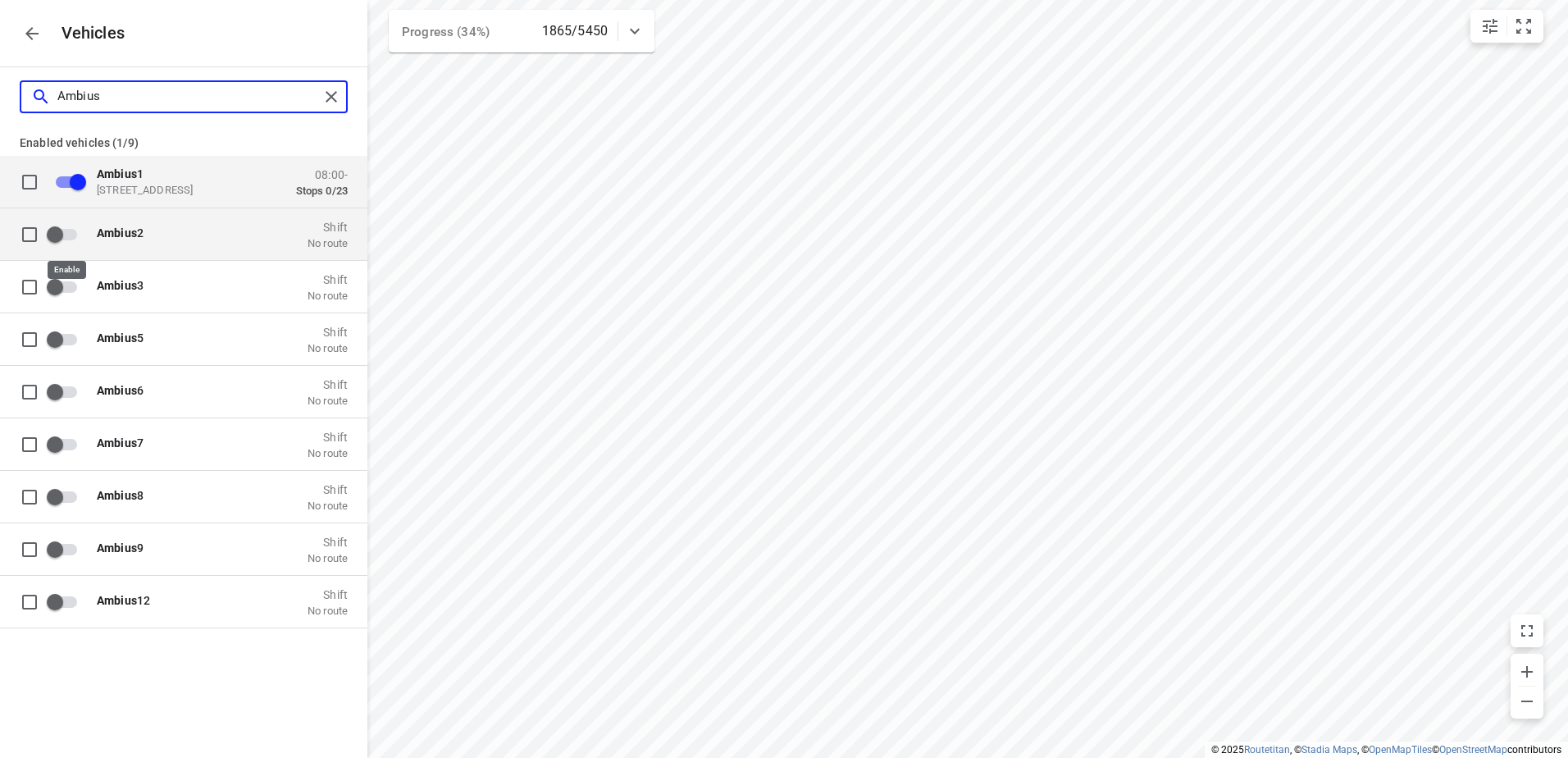
type input "Ambius"
click at [54, 224] on input "grid" at bounding box center [55, 233] width 94 height 31
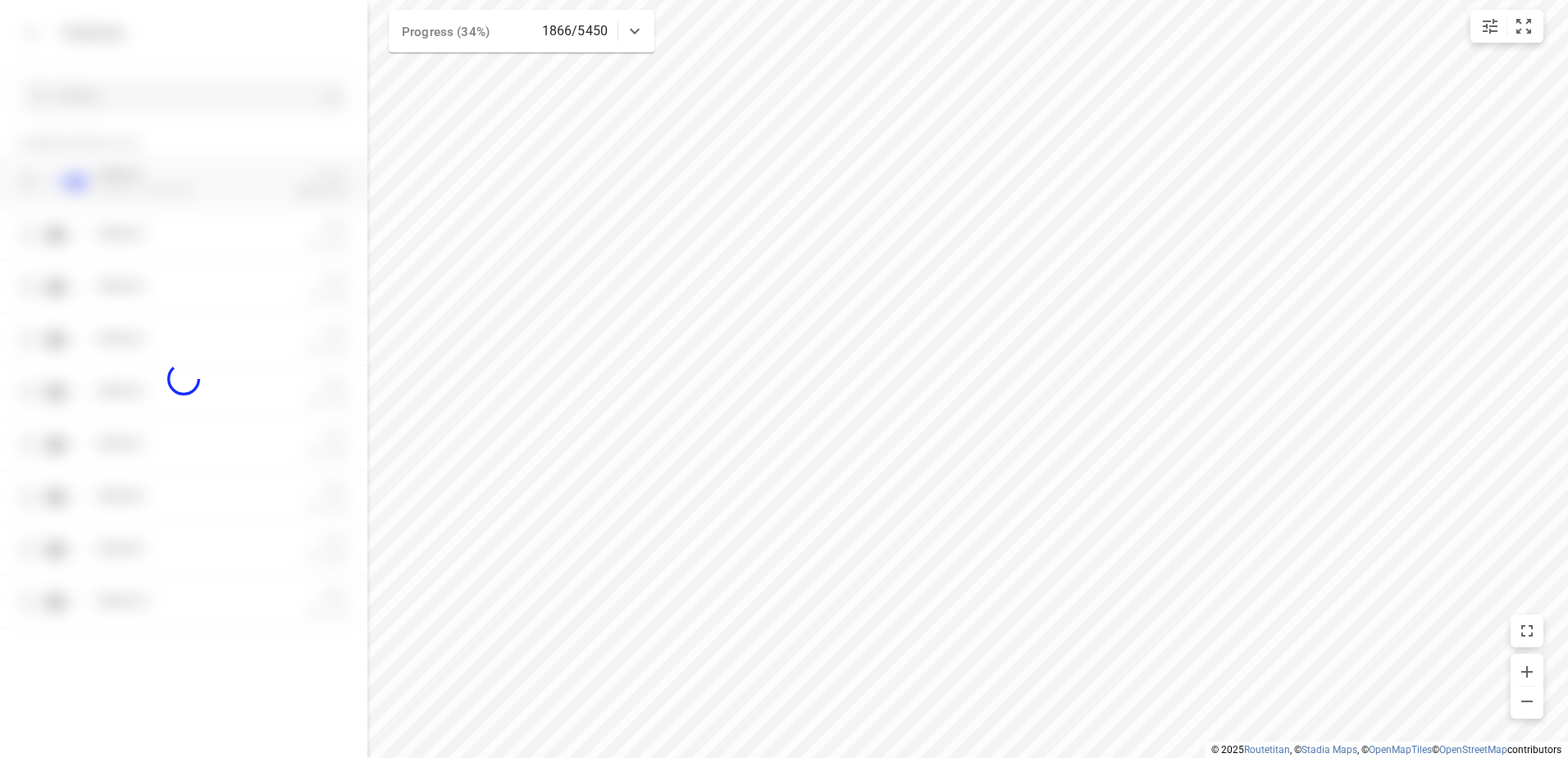
checkbox input "true"
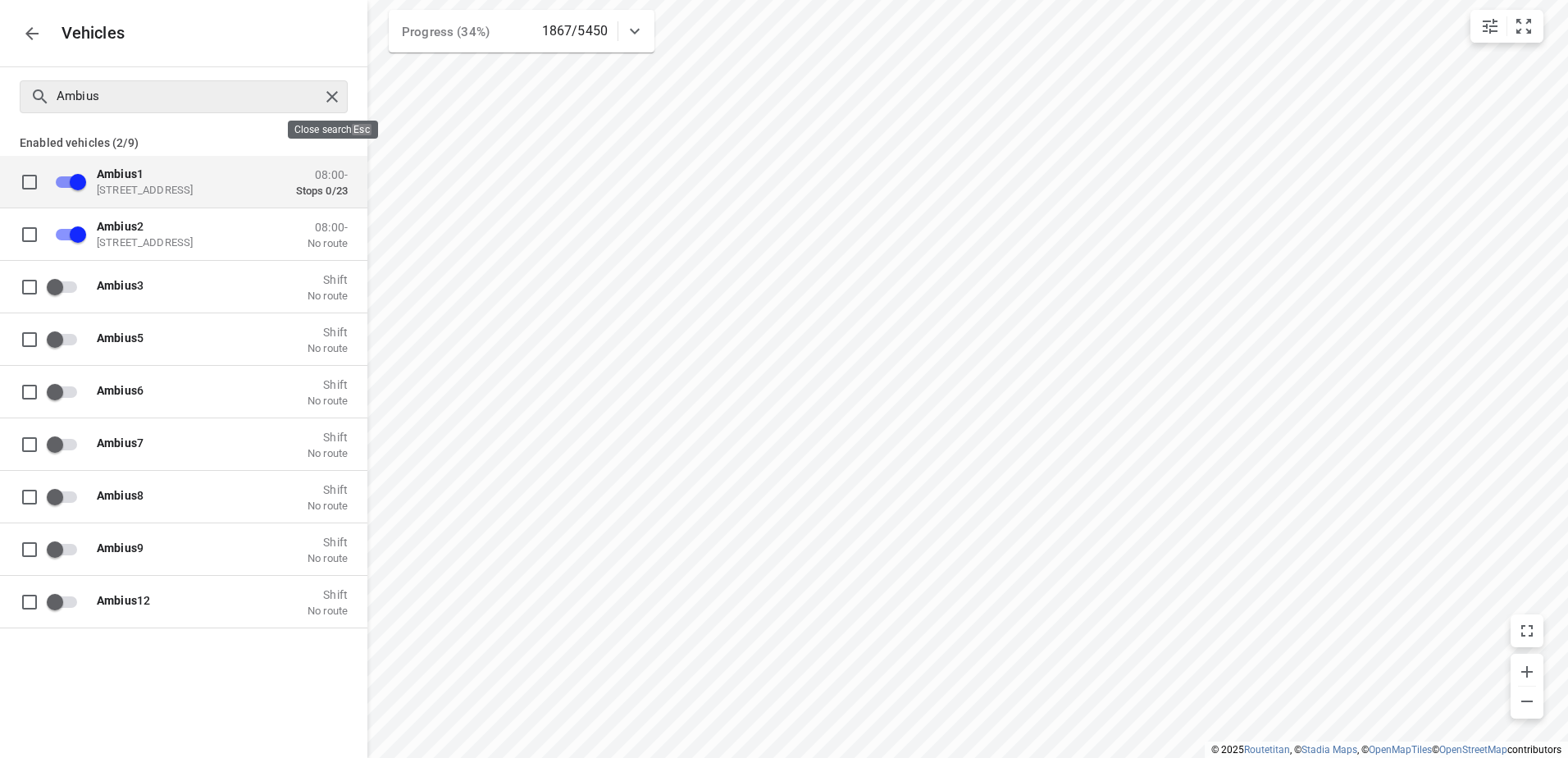
checkbox input "false"
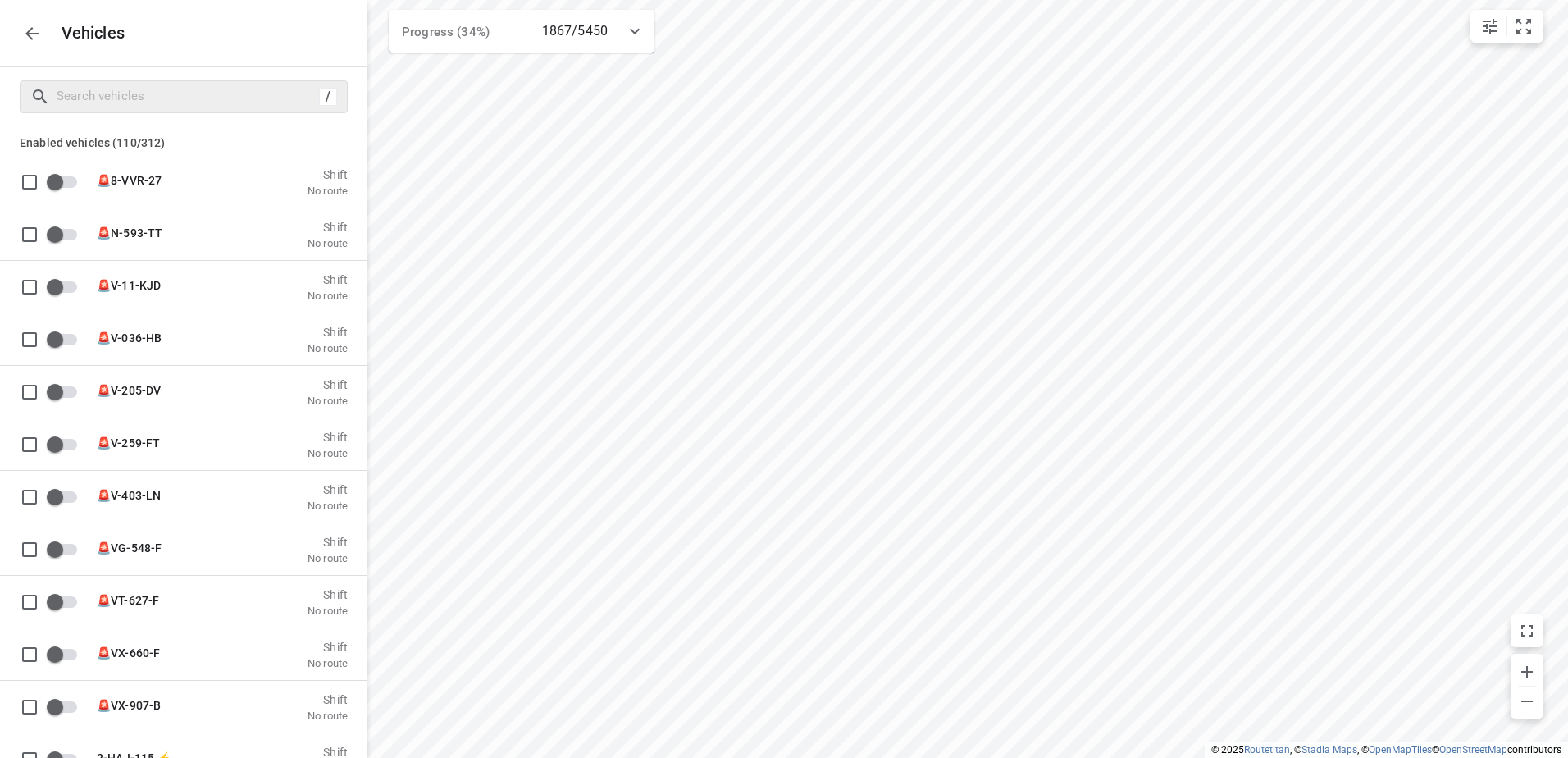
click at [18, 33] on button "button" at bounding box center [32, 33] width 33 height 33
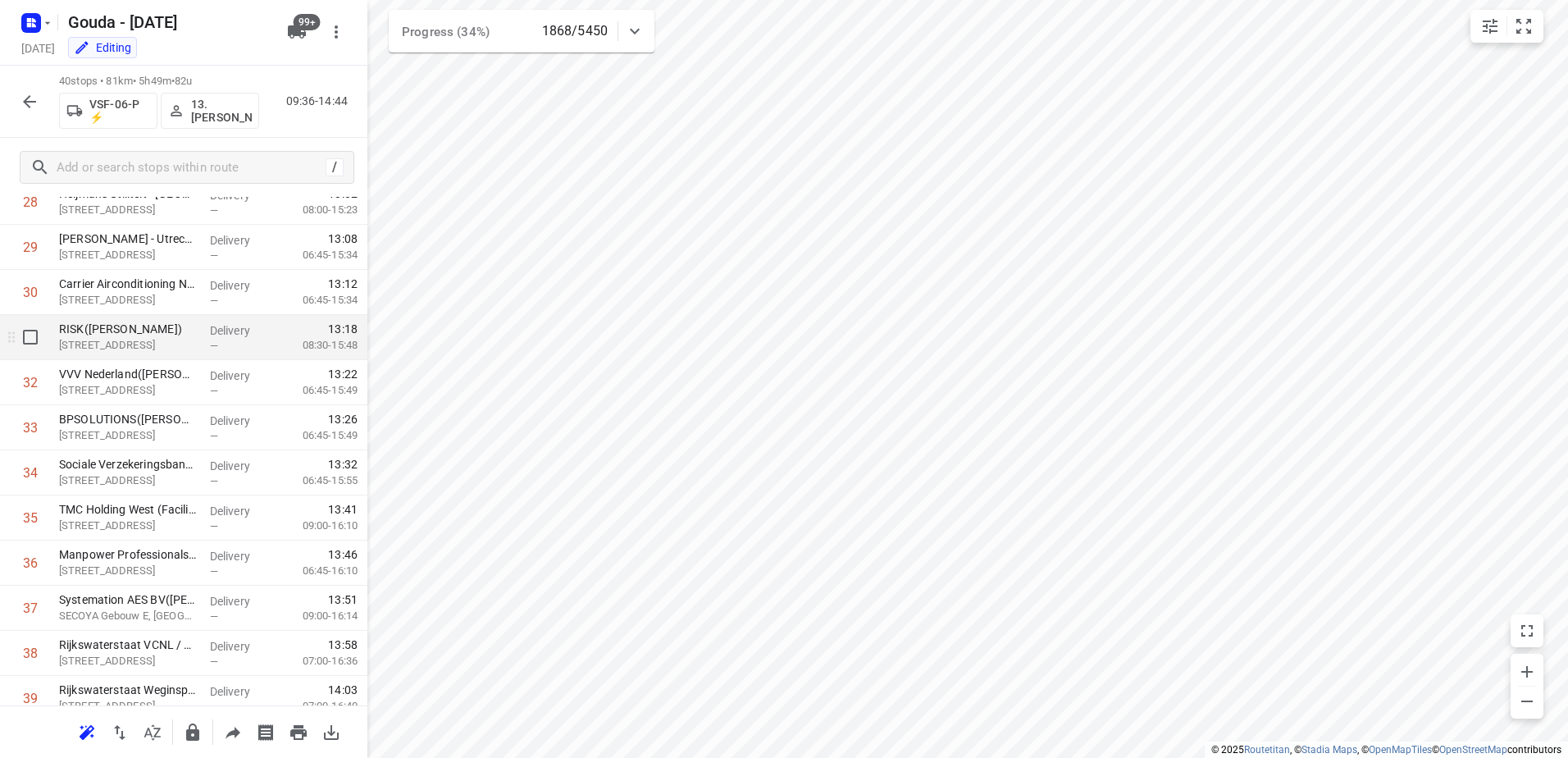
scroll to position [1340, 0]
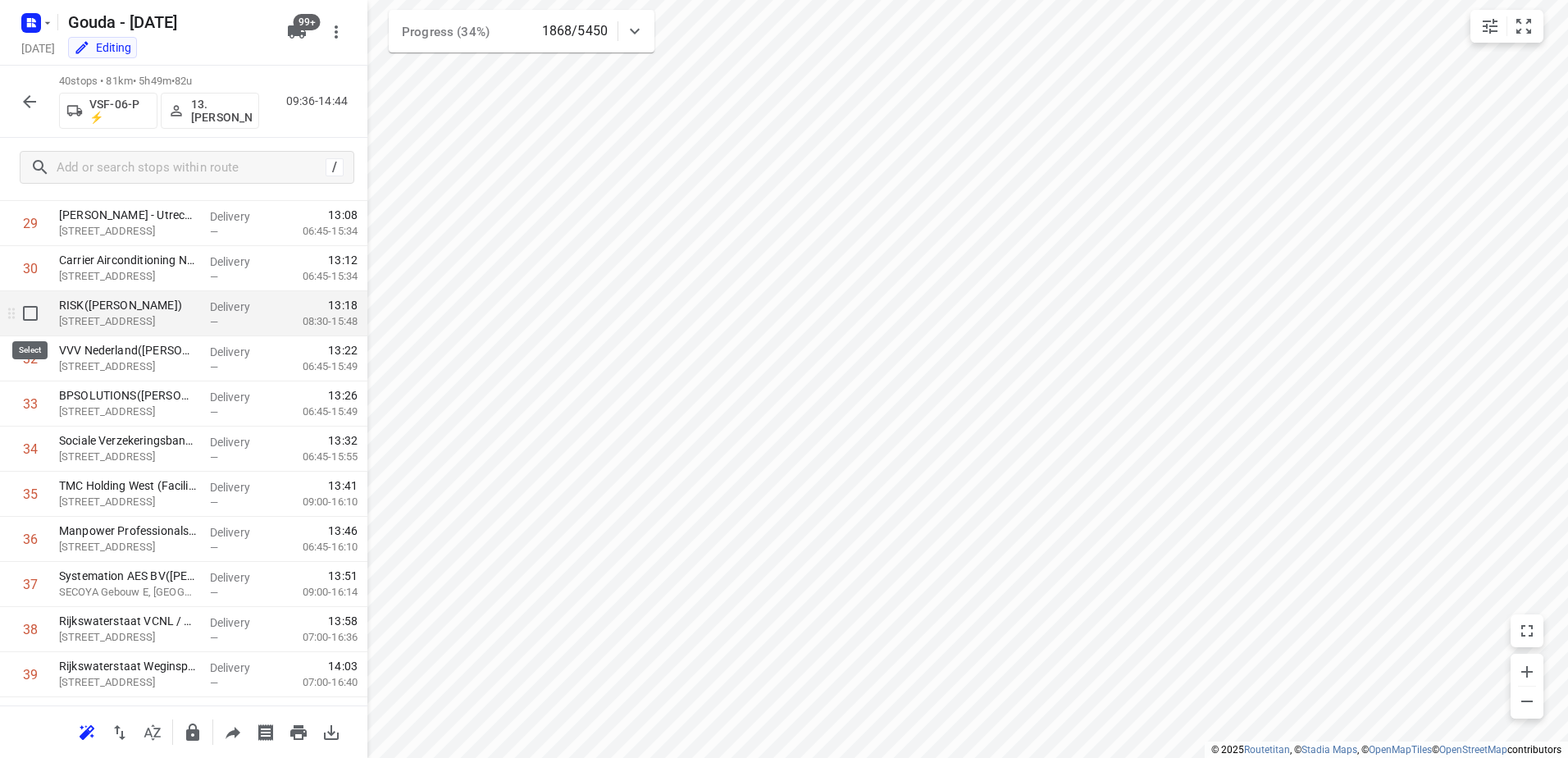
click at [23, 317] on input "checkbox" at bounding box center [30, 313] width 33 height 33
checkbox input "true"
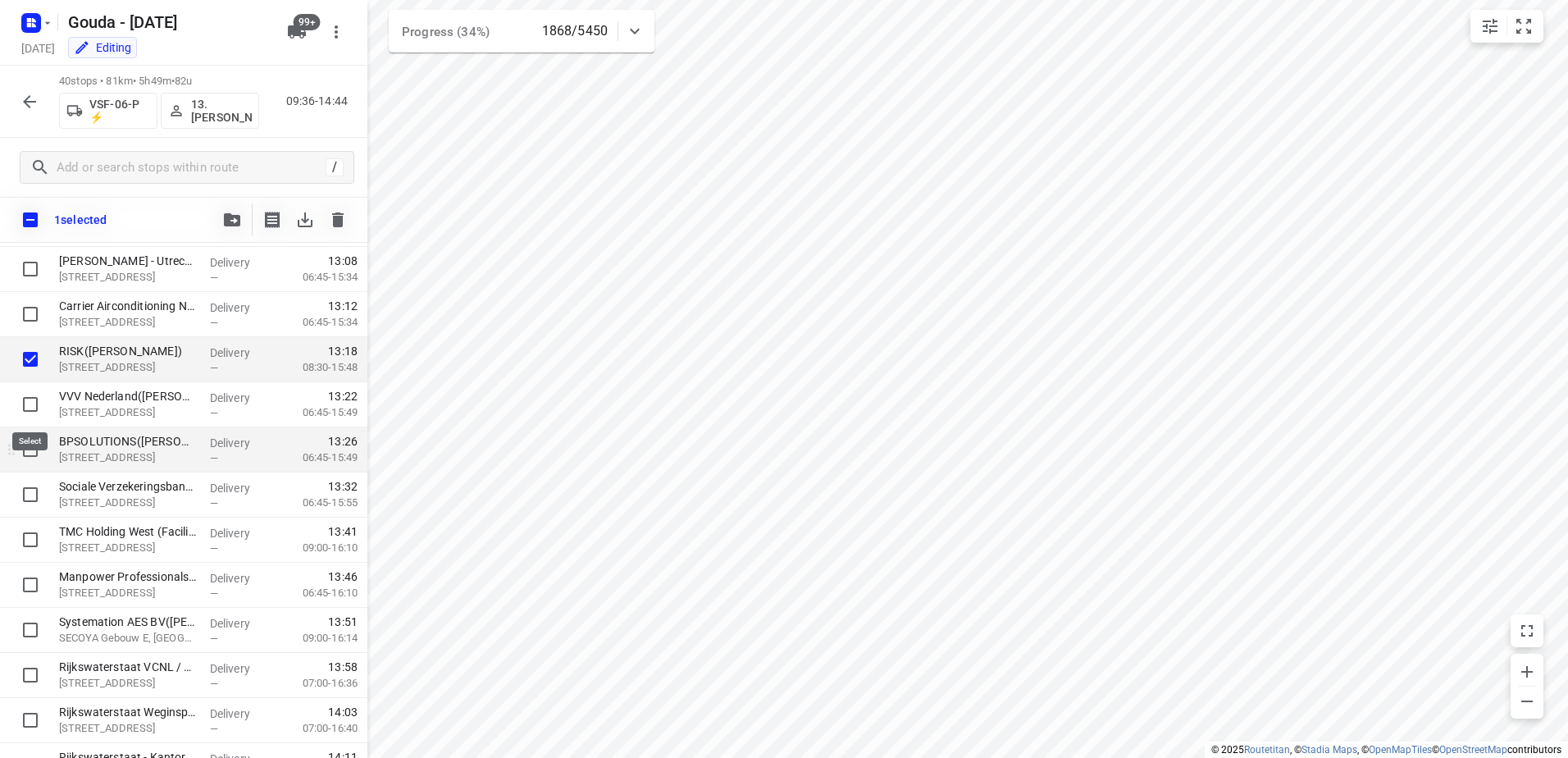
drag, startPoint x: 28, startPoint y: 405, endPoint x: 28, endPoint y: 445, distance: 40.0
click at [27, 408] on input "checkbox" at bounding box center [30, 404] width 33 height 33
checkbox input "true"
click at [28, 447] on input "checkbox" at bounding box center [30, 449] width 33 height 33
checkbox input "true"
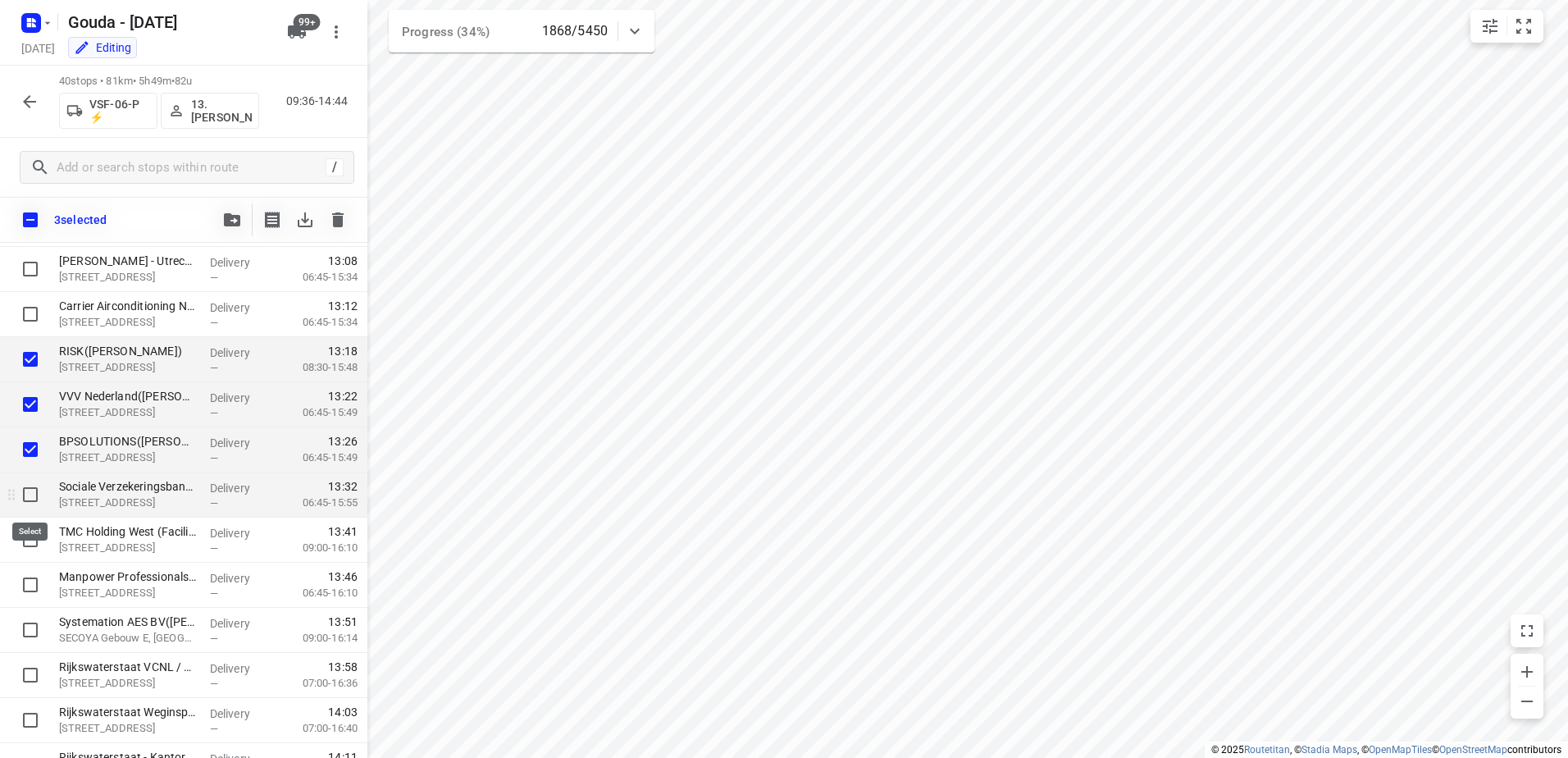
drag, startPoint x: 29, startPoint y: 496, endPoint x: 27, endPoint y: 529, distance: 33.1
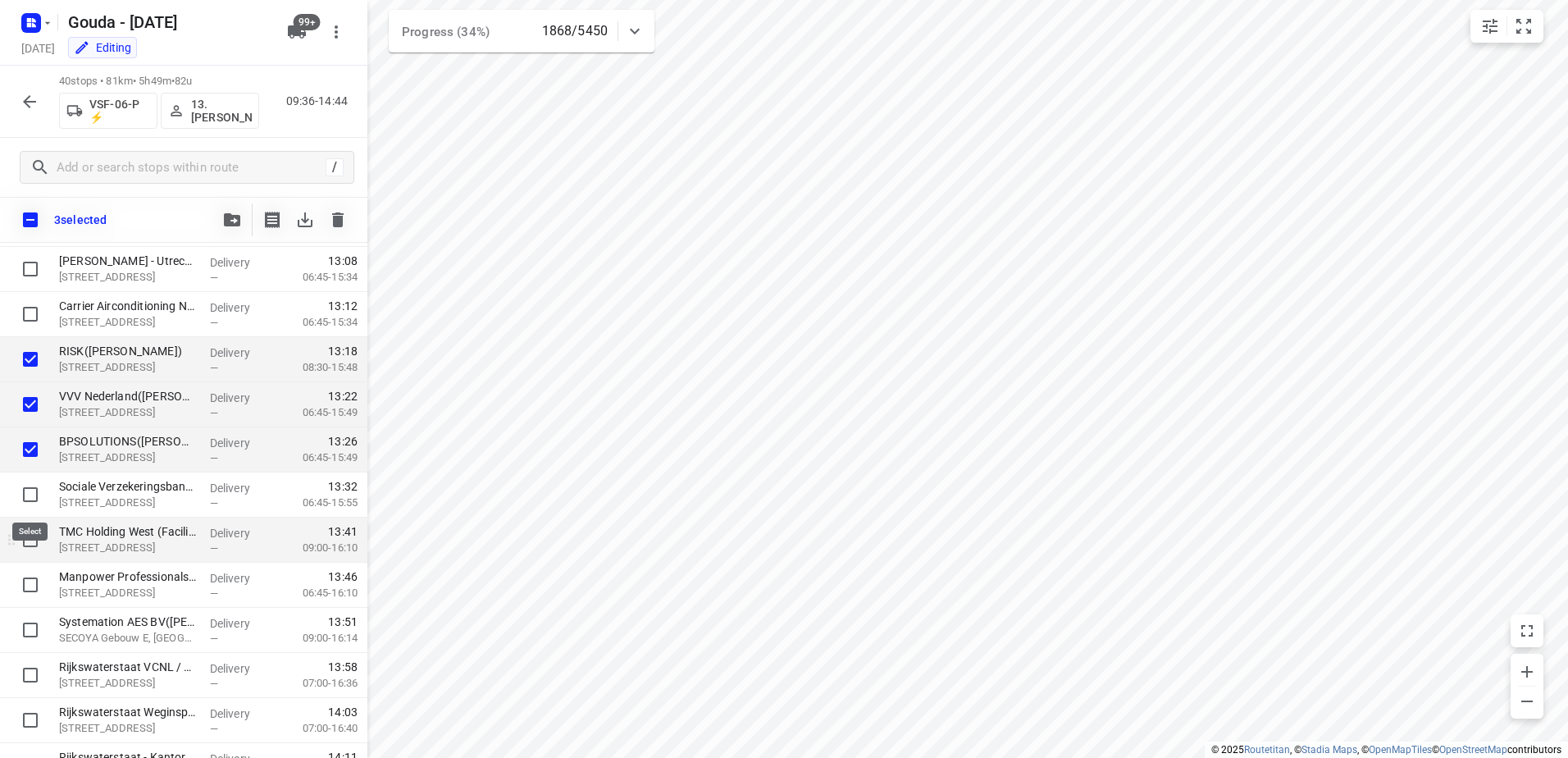
click at [28, 502] on input "checkbox" at bounding box center [30, 494] width 33 height 33
checkbox input "true"
drag, startPoint x: 27, startPoint y: 532, endPoint x: 27, endPoint y: 578, distance: 46.0
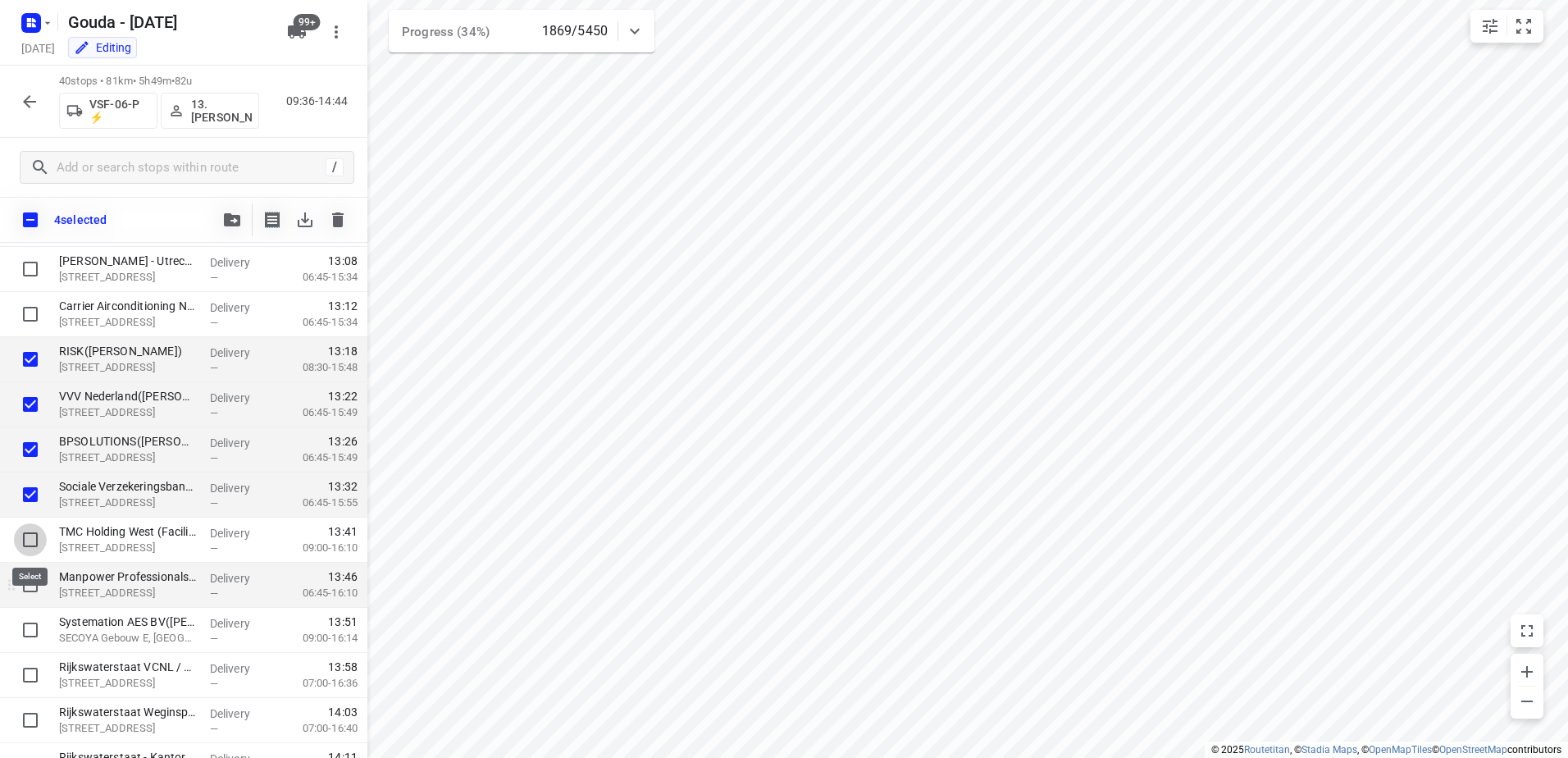
click at [27, 536] on input "checkbox" at bounding box center [30, 539] width 33 height 33
checkbox input "true"
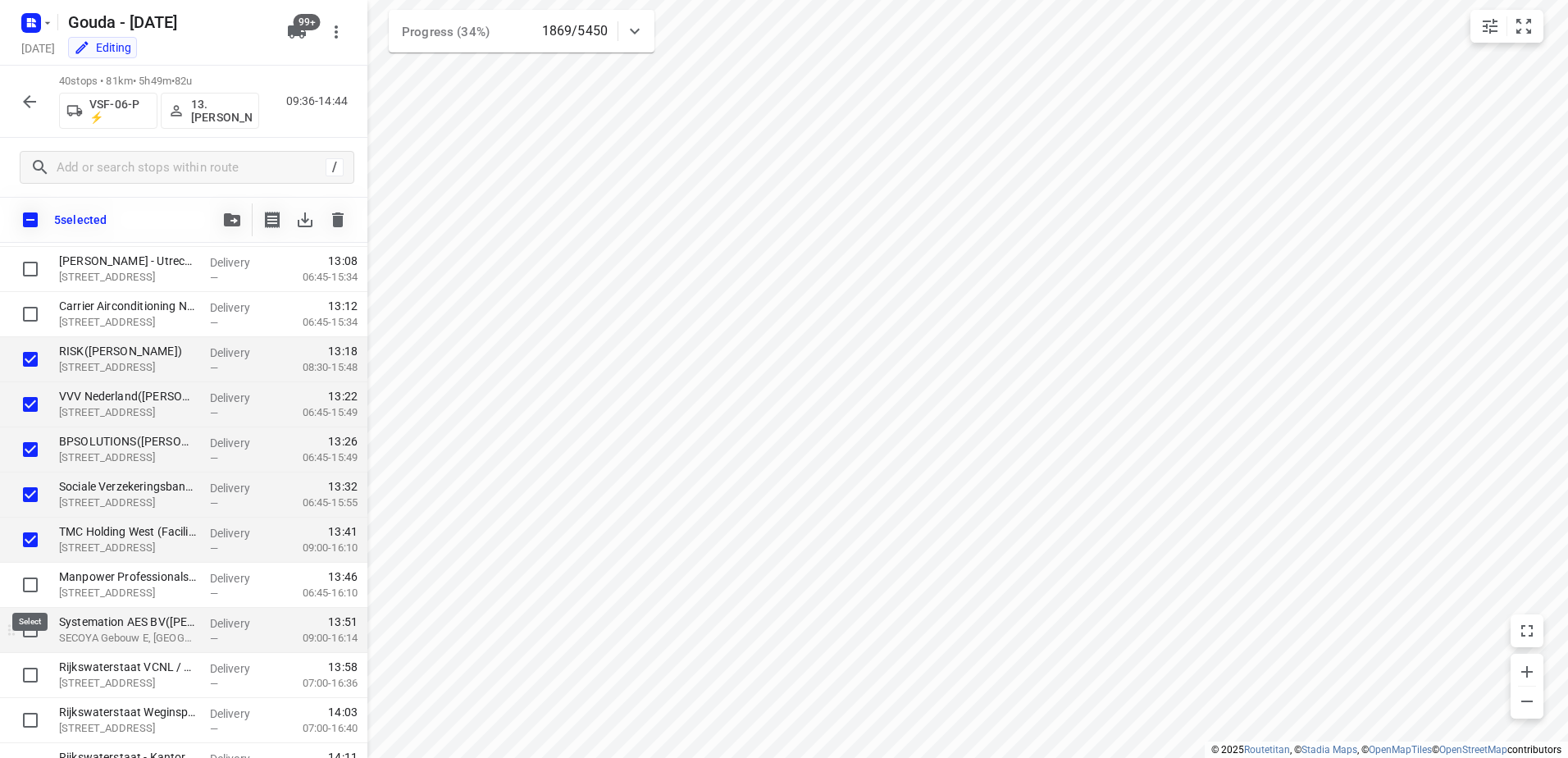
drag, startPoint x: 27, startPoint y: 578, endPoint x: 29, endPoint y: 626, distance: 48.0
click at [27, 581] on input "checkbox" at bounding box center [30, 584] width 33 height 33
checkbox input "true"
drag, startPoint x: 30, startPoint y: 631, endPoint x: 31, endPoint y: 639, distance: 8.1
click at [31, 633] on input "checkbox" at bounding box center [30, 629] width 33 height 33
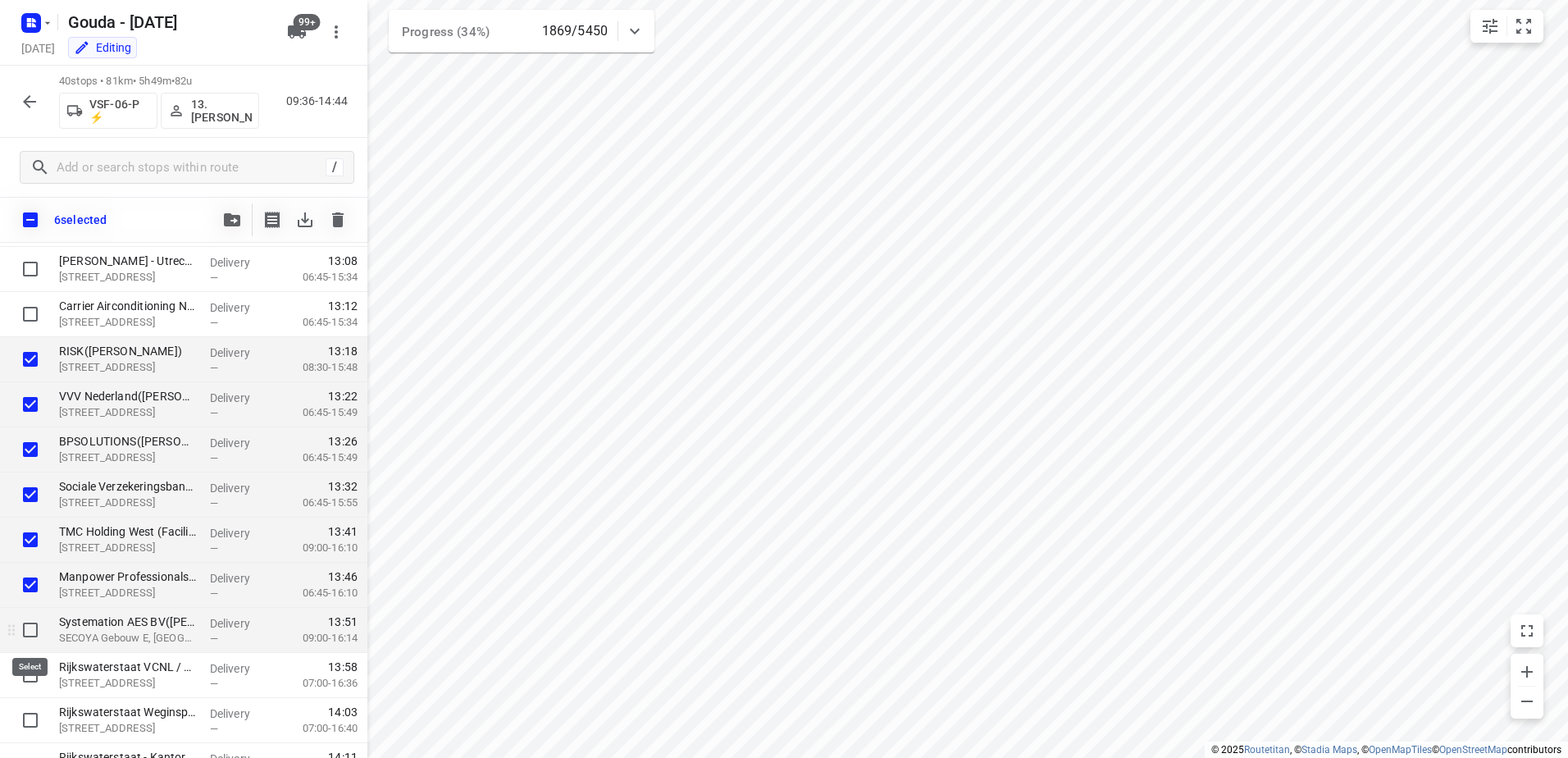
checkbox input "true"
drag, startPoint x: 31, startPoint y: 674, endPoint x: 30, endPoint y: 689, distance: 15.0
click at [31, 676] on input "checkbox" at bounding box center [30, 674] width 33 height 33
click at [31, 681] on input "checkbox" at bounding box center [30, 674] width 33 height 33
checkbox input "false"
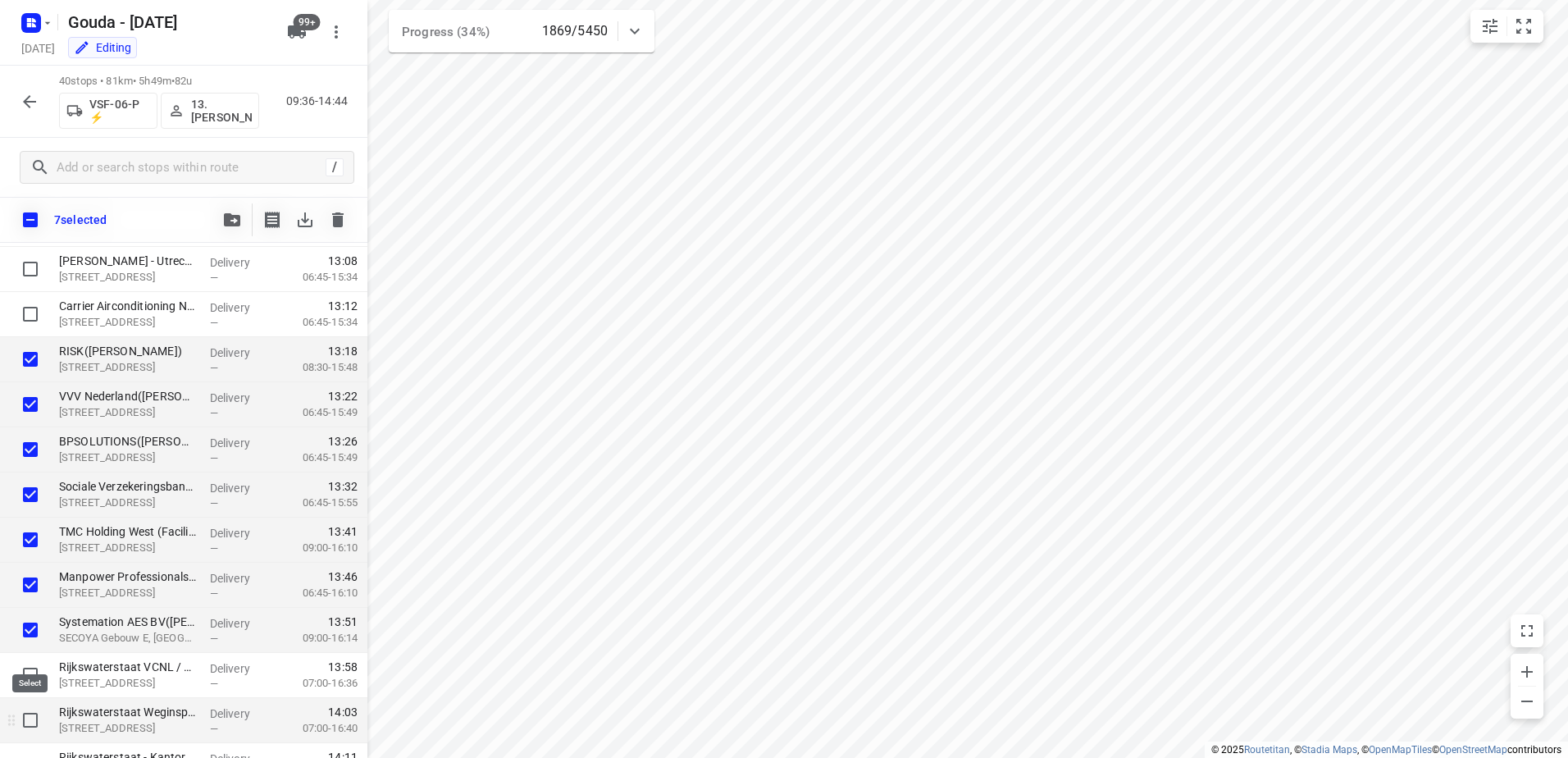
click at [30, 719] on input "checkbox" at bounding box center [30, 720] width 33 height 33
checkbox input "true"
click at [30, 674] on input "checkbox" at bounding box center [30, 674] width 33 height 33
checkbox input "true"
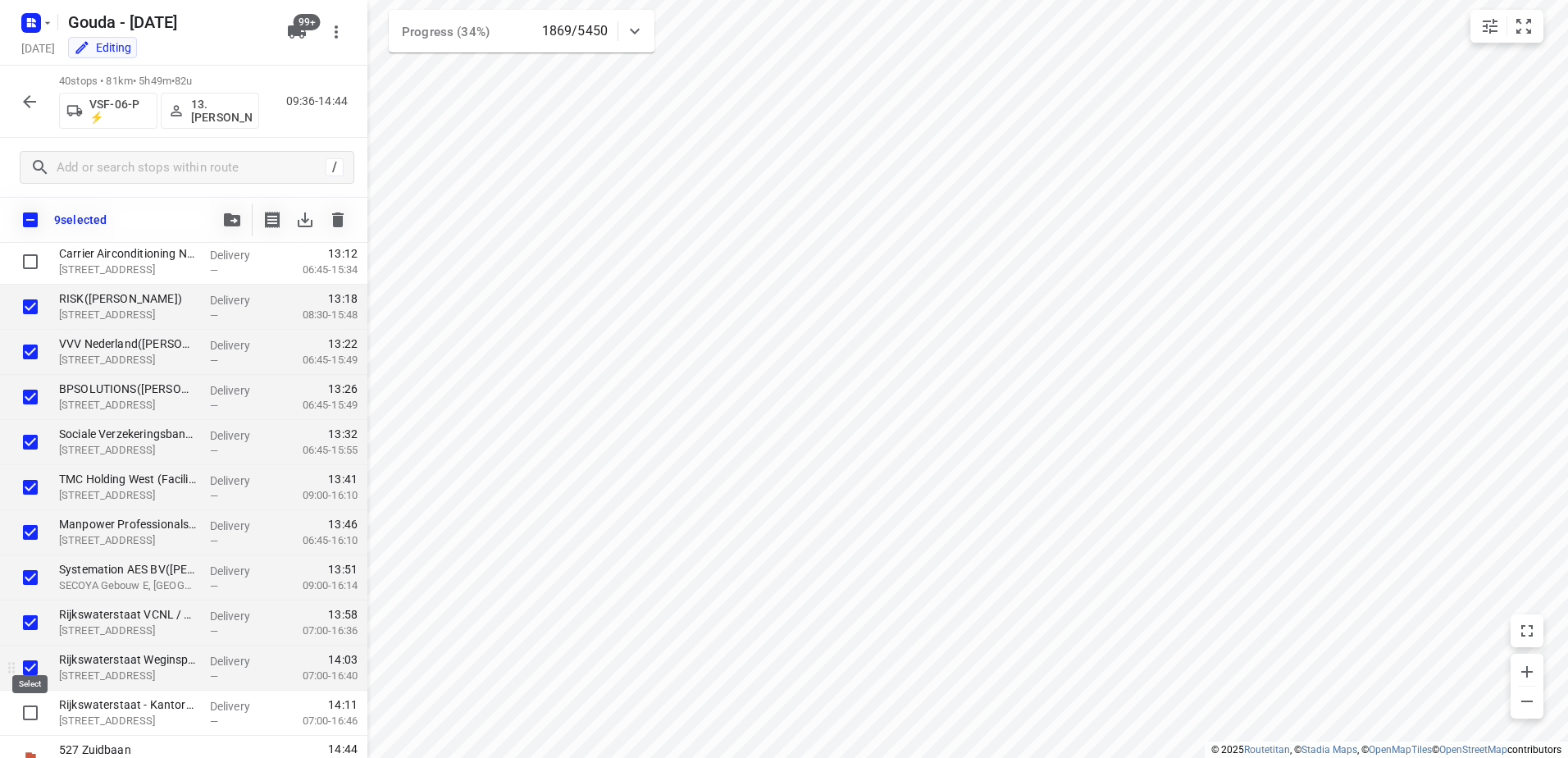
scroll to position [1417, 0]
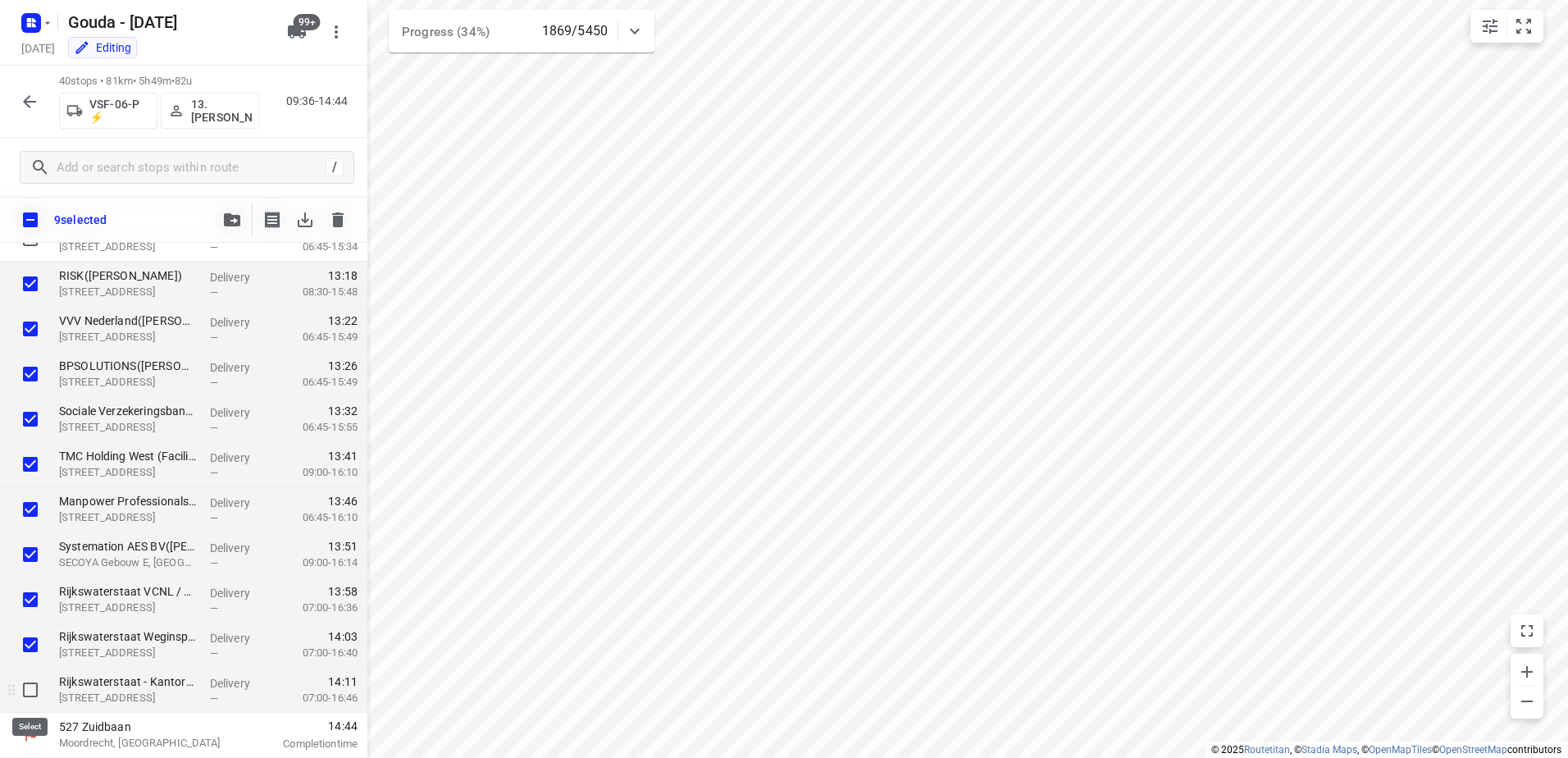
click at [33, 693] on input "checkbox" at bounding box center [30, 689] width 33 height 33
checkbox input "true"
click at [229, 221] on icon "button" at bounding box center [232, 220] width 17 height 13
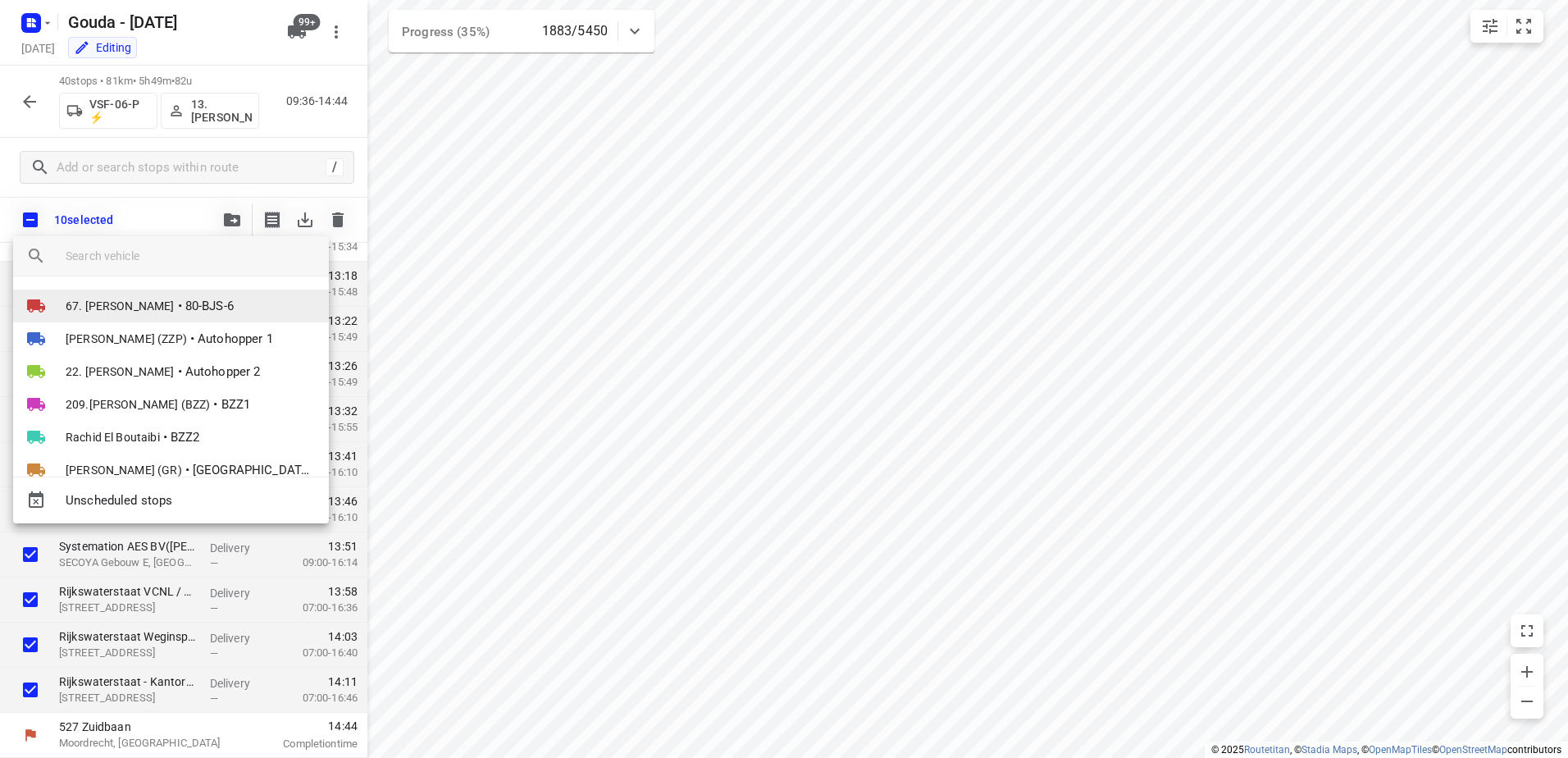
click at [211, 254] on input "search vehicle" at bounding box center [191, 255] width 250 height 24
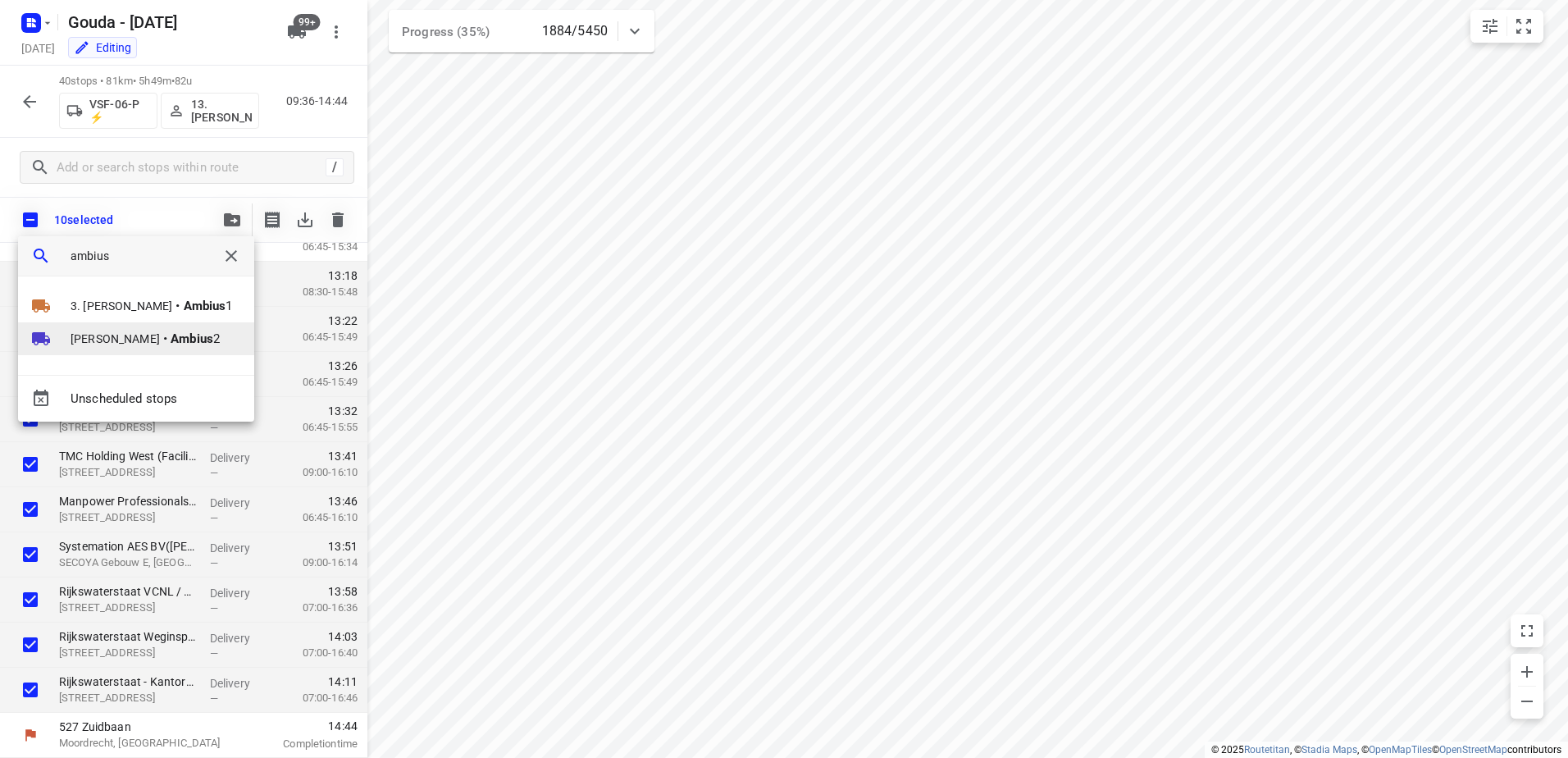
type input "ambius"
click at [171, 343] on span "Ambius 2" at bounding box center [195, 338] width 49 height 19
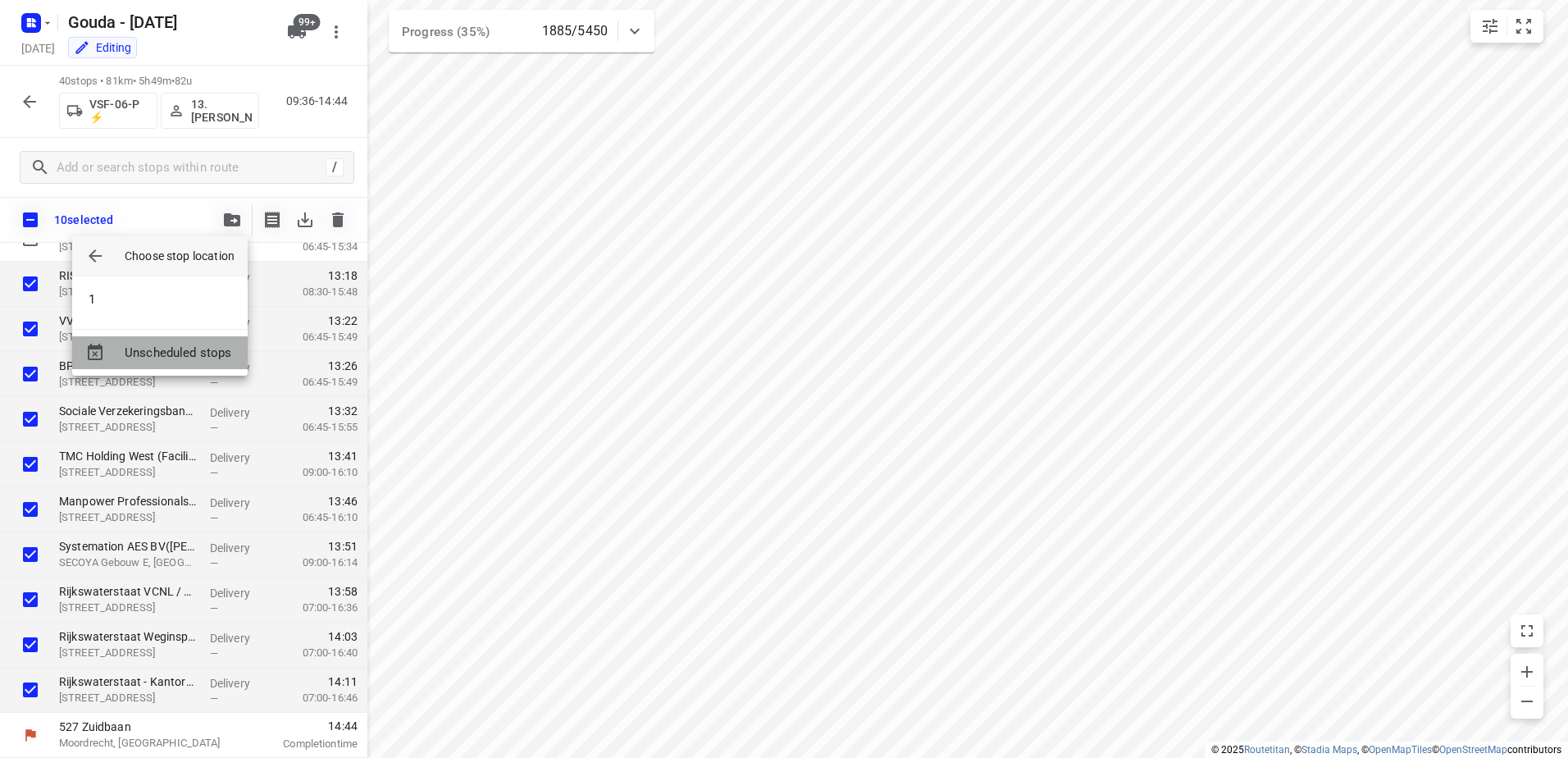
click at [157, 340] on div "Unscheduled stops" at bounding box center [160, 352] width 176 height 33
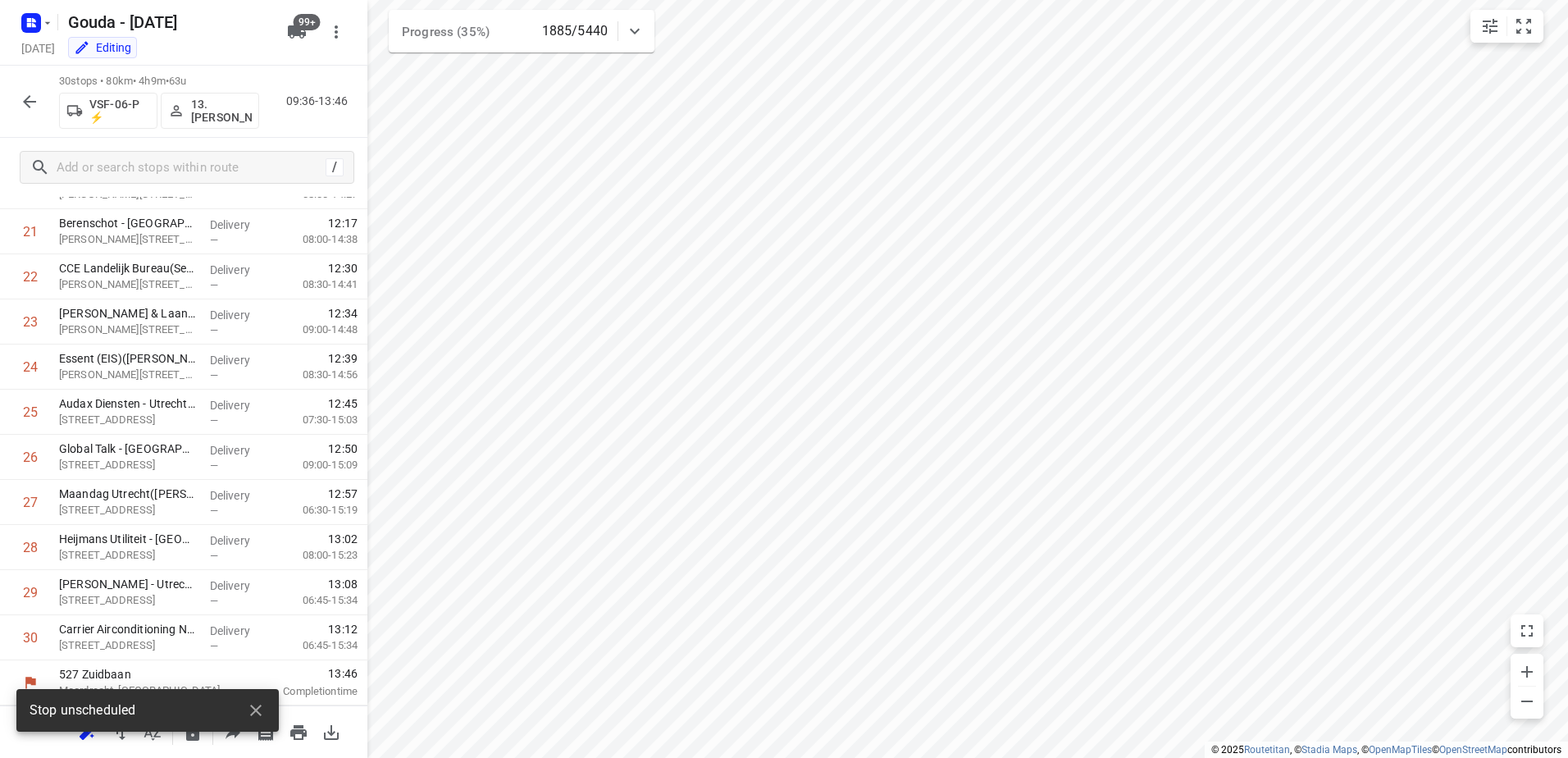
scroll to position [1019, 0]
click at [162, 340] on div at bounding box center [184, 379] width 368 height 758
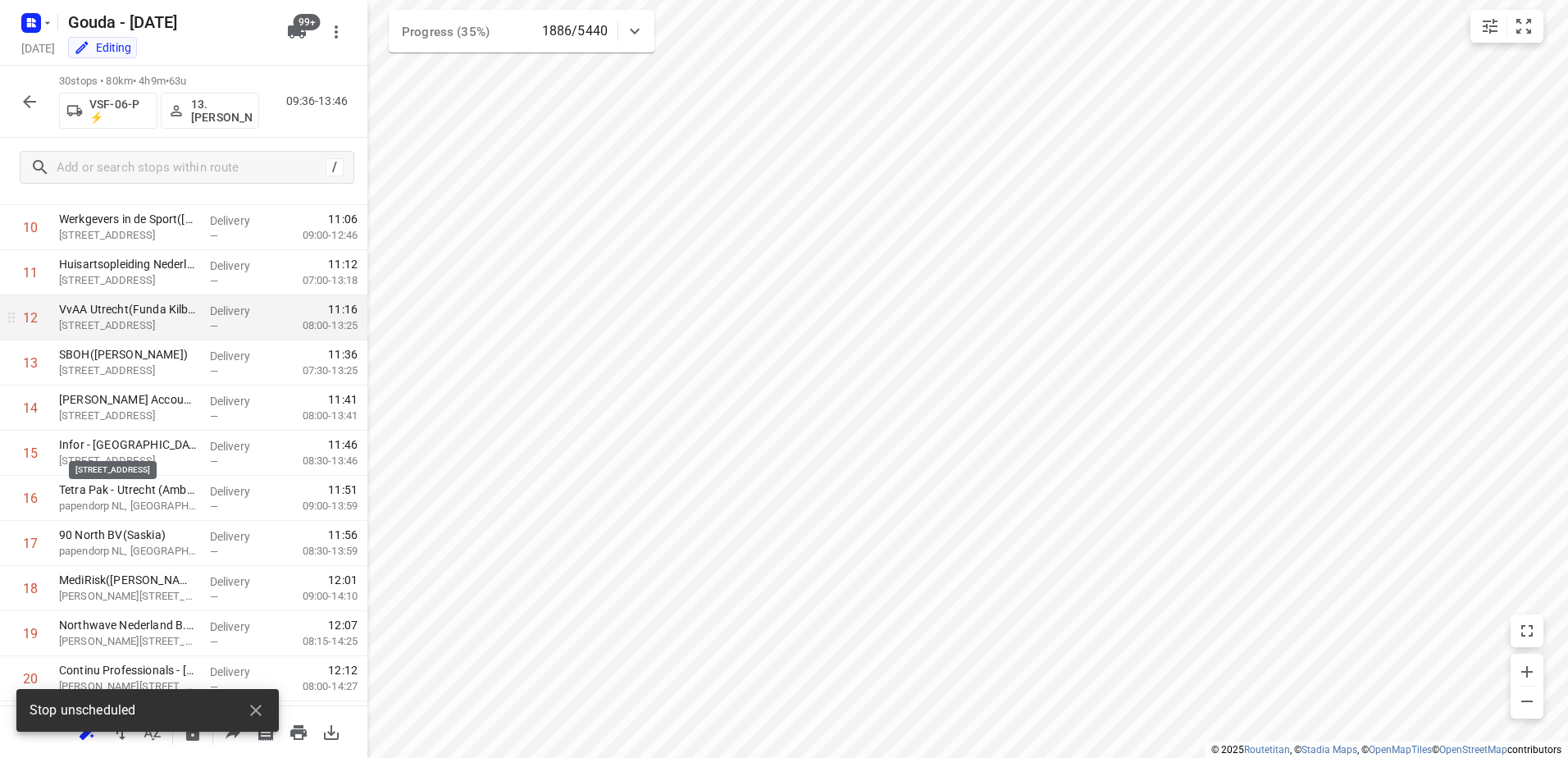
scroll to position [0, 0]
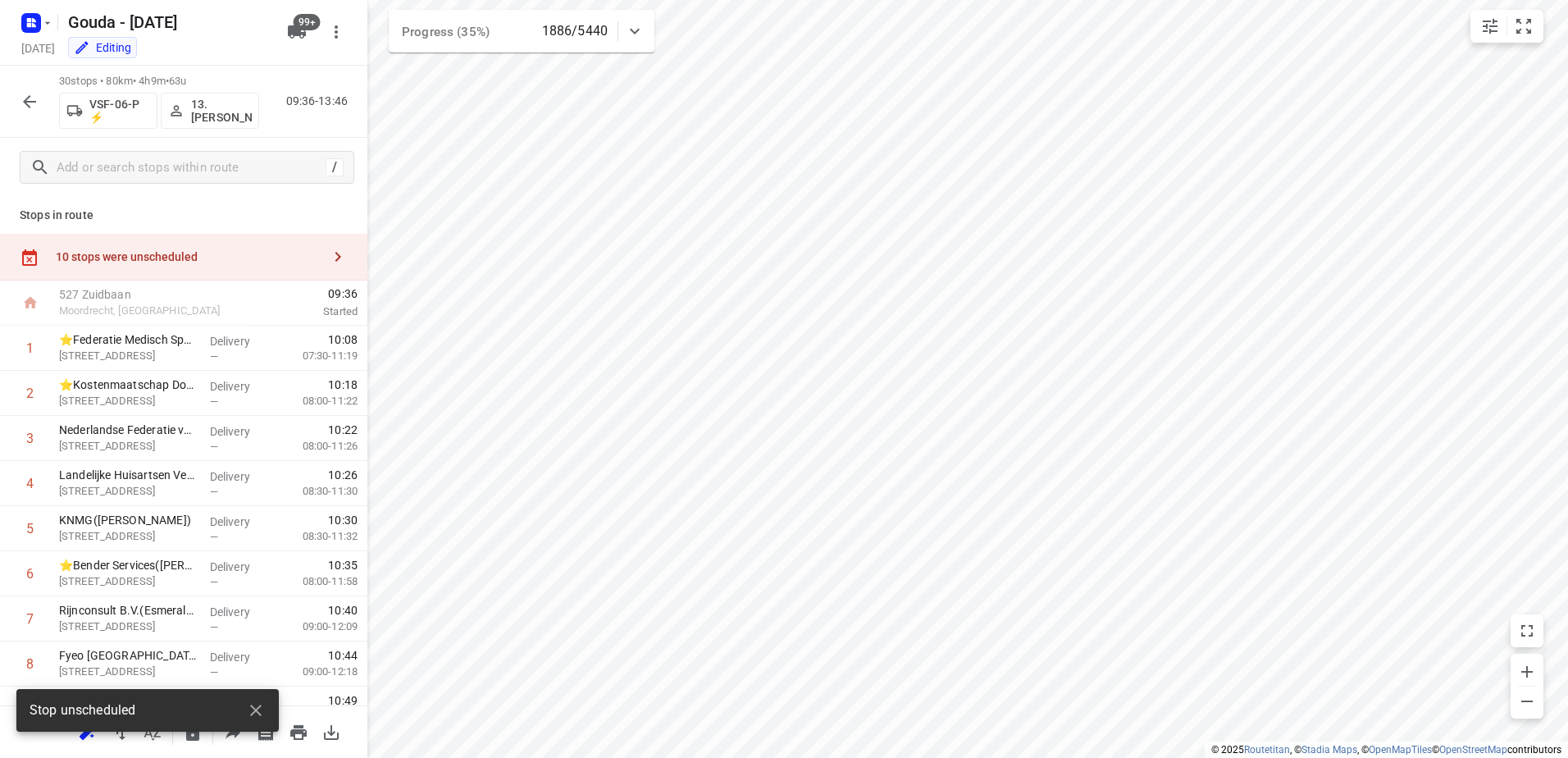
click at [102, 267] on div "10 stops were unscheduled" at bounding box center [184, 257] width 368 height 47
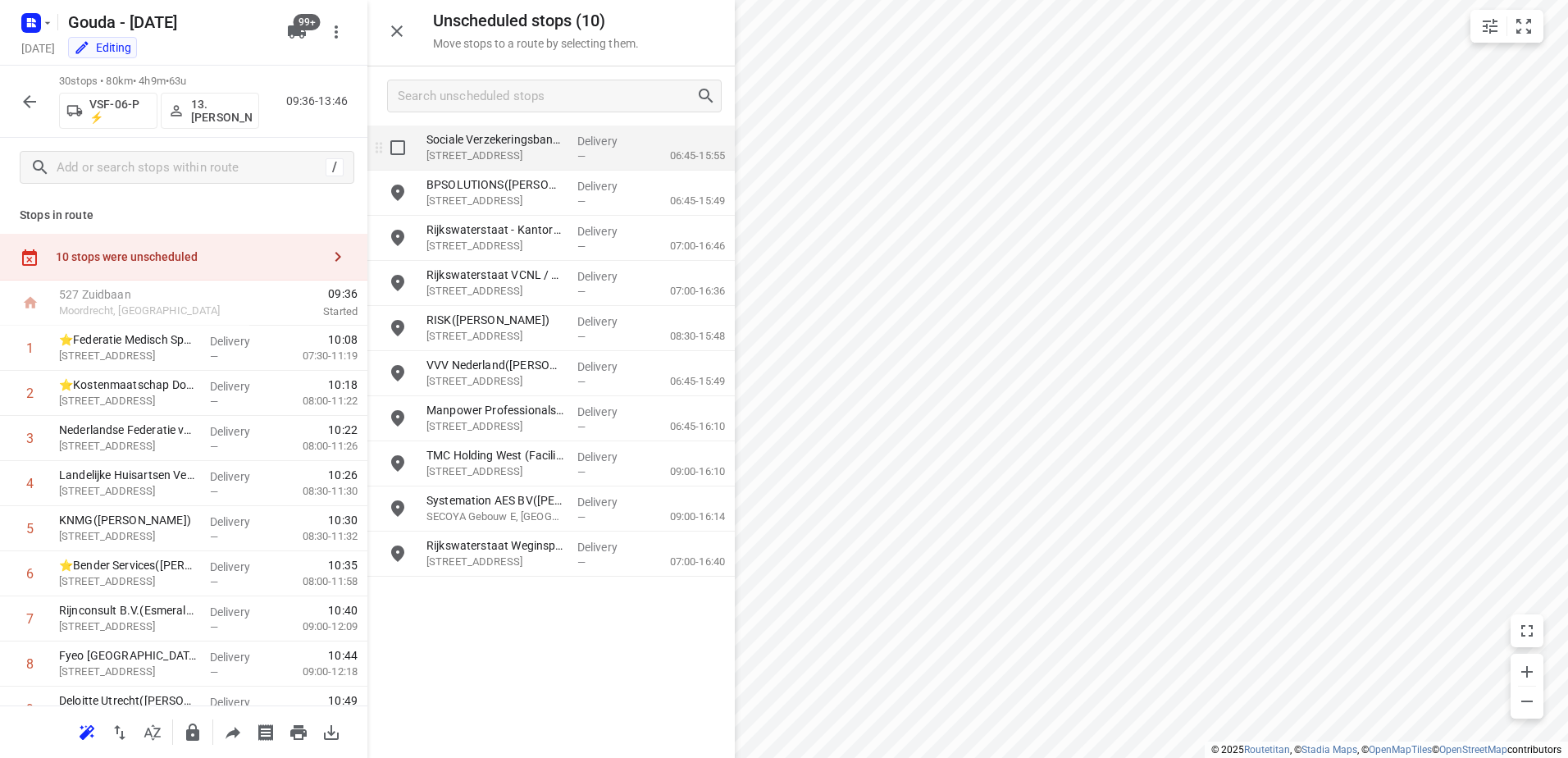
click at [397, 148] on input "grid" at bounding box center [397, 147] width 33 height 33
checkbox input "true"
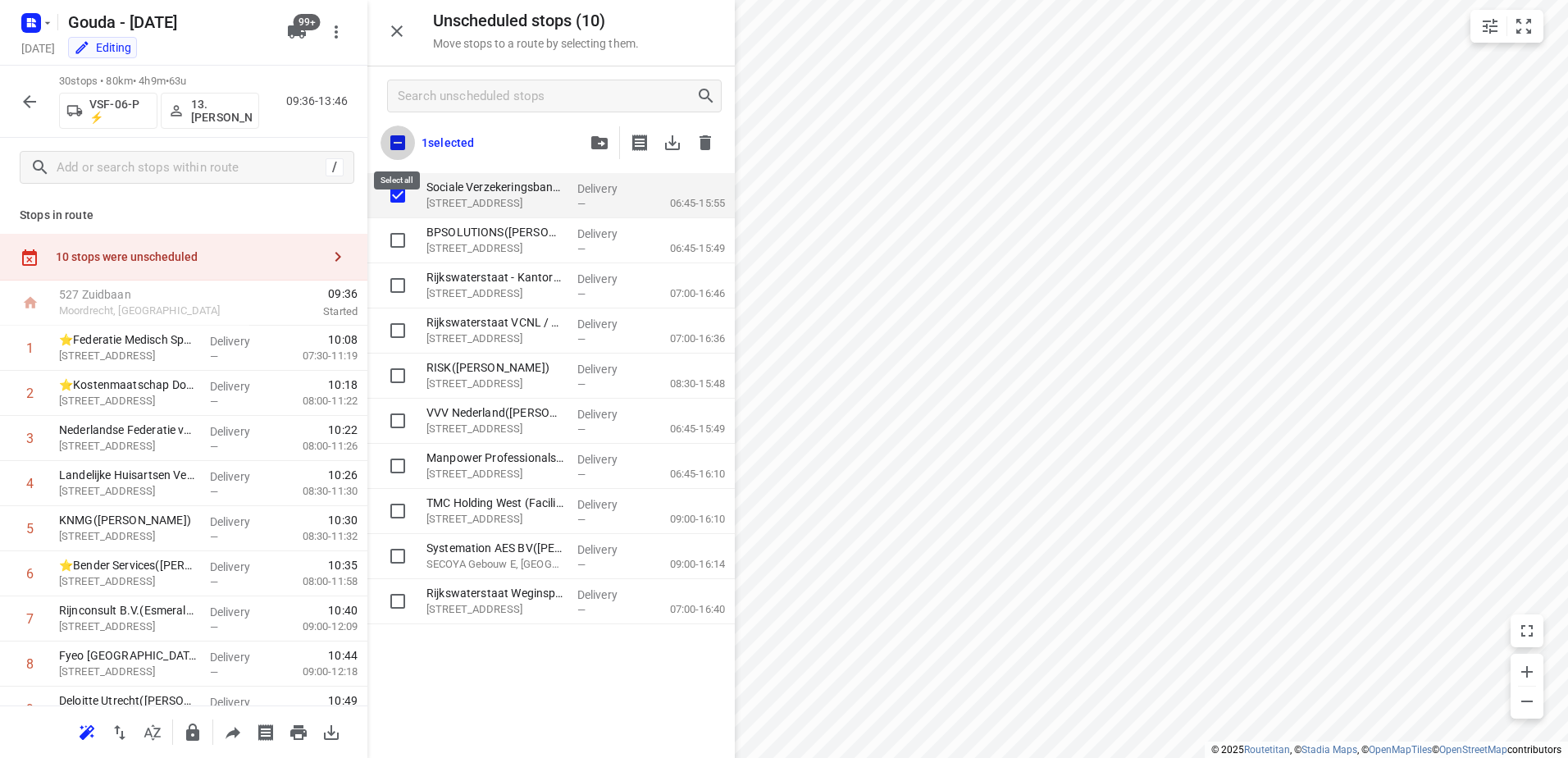
click at [397, 126] on input "checkbox" at bounding box center [397, 142] width 34 height 34
checkbox input "true"
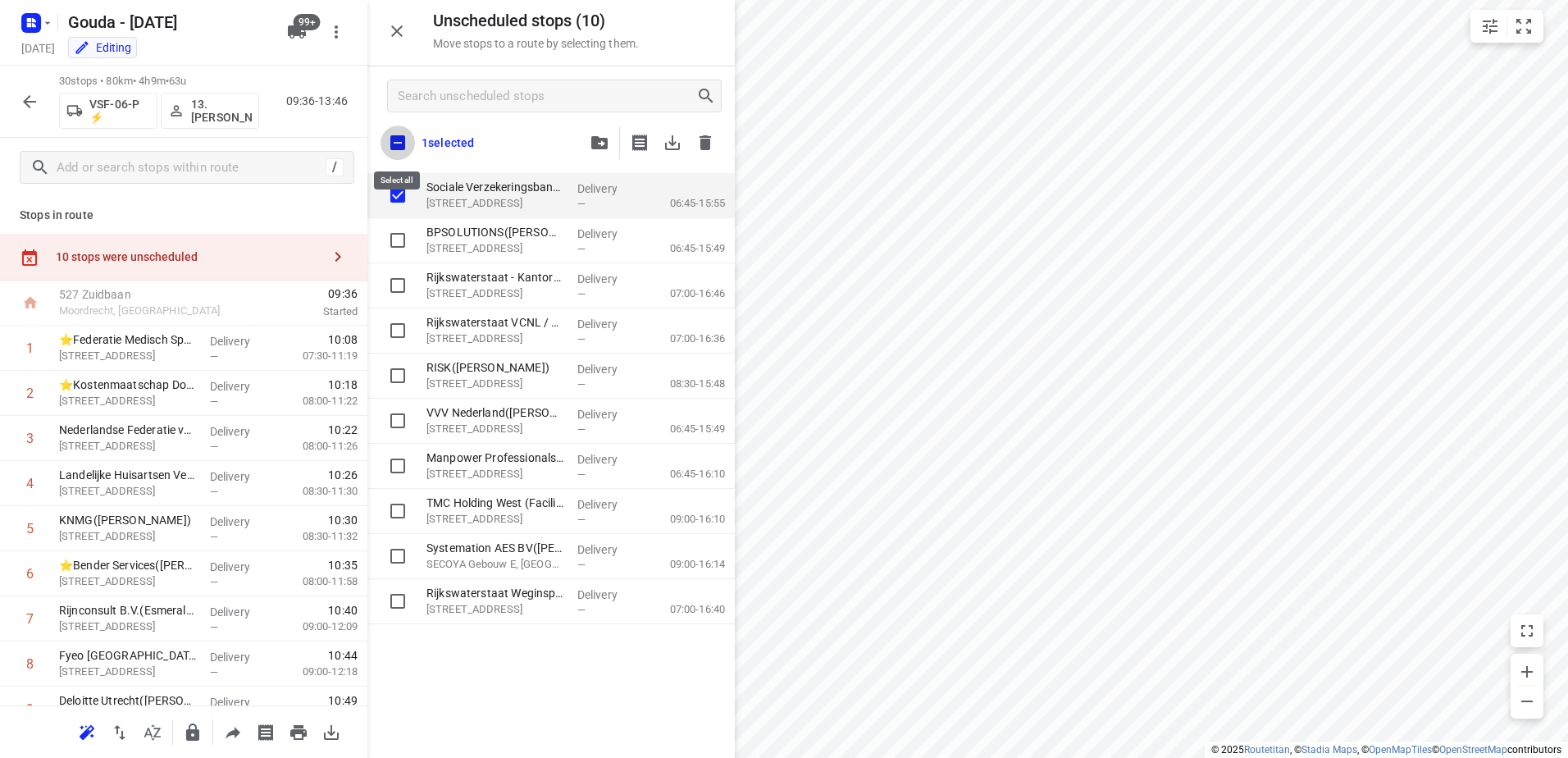
checkbox input "true"
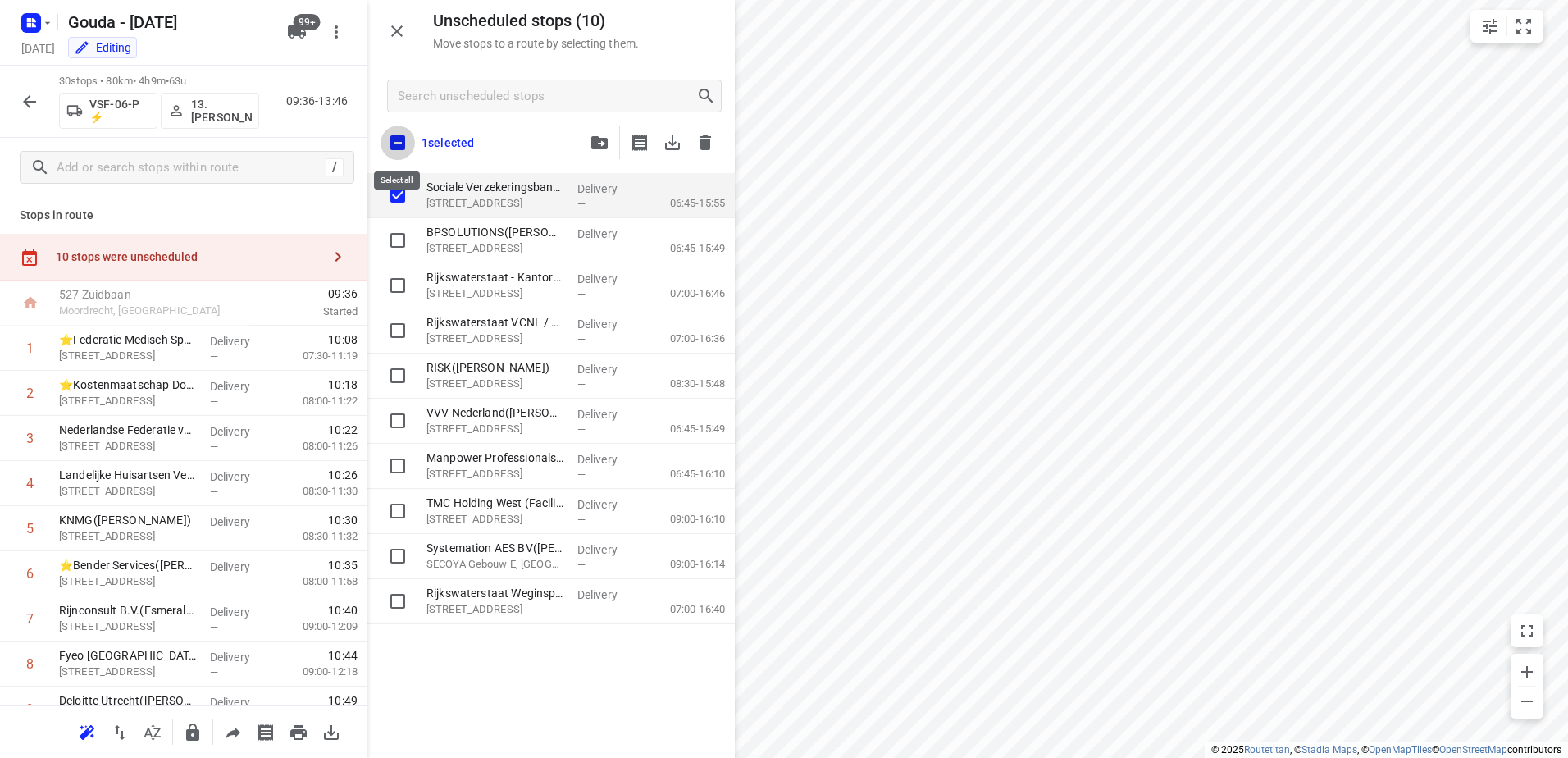
checkbox input "true"
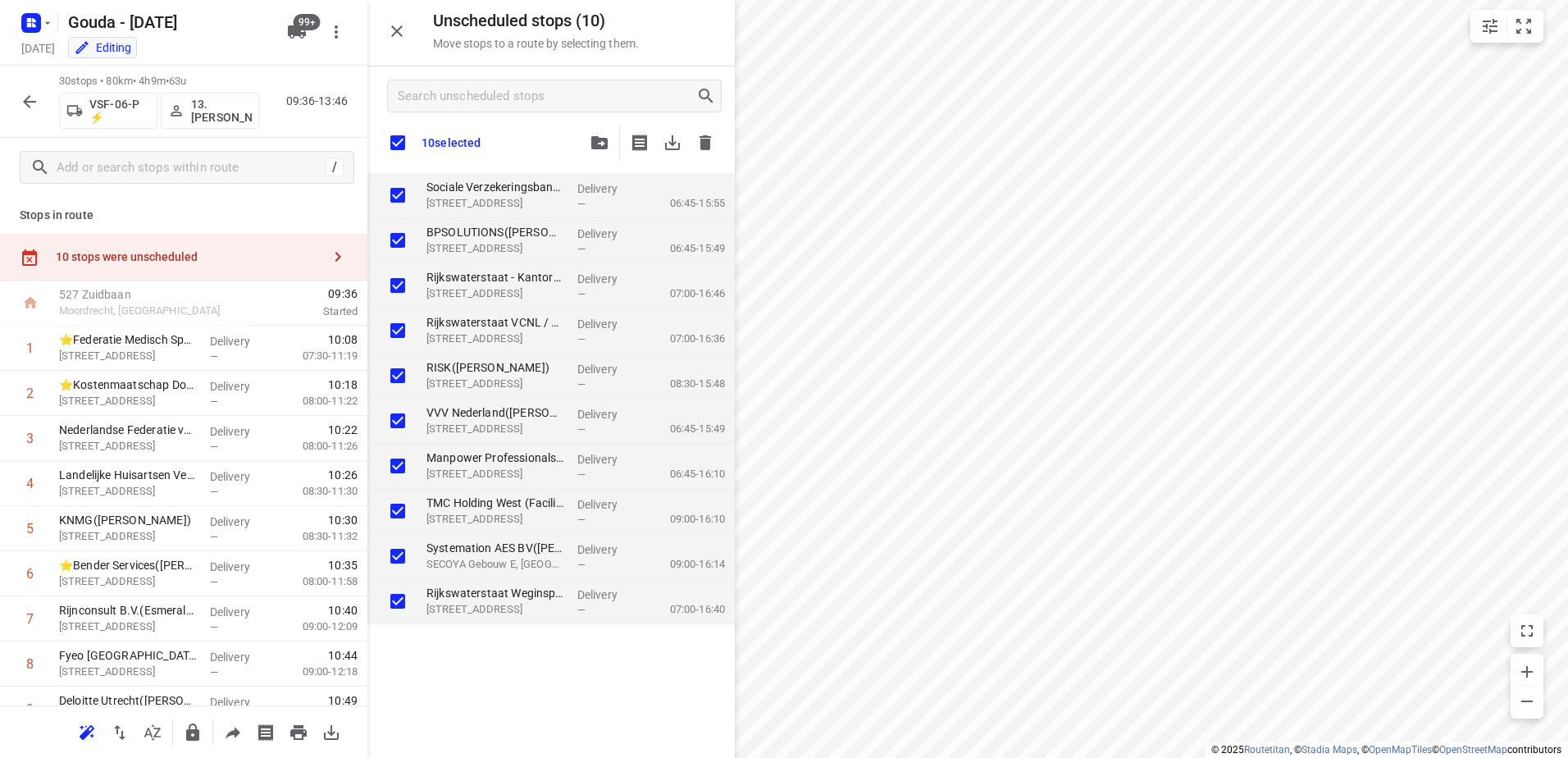
checkbox input "true"
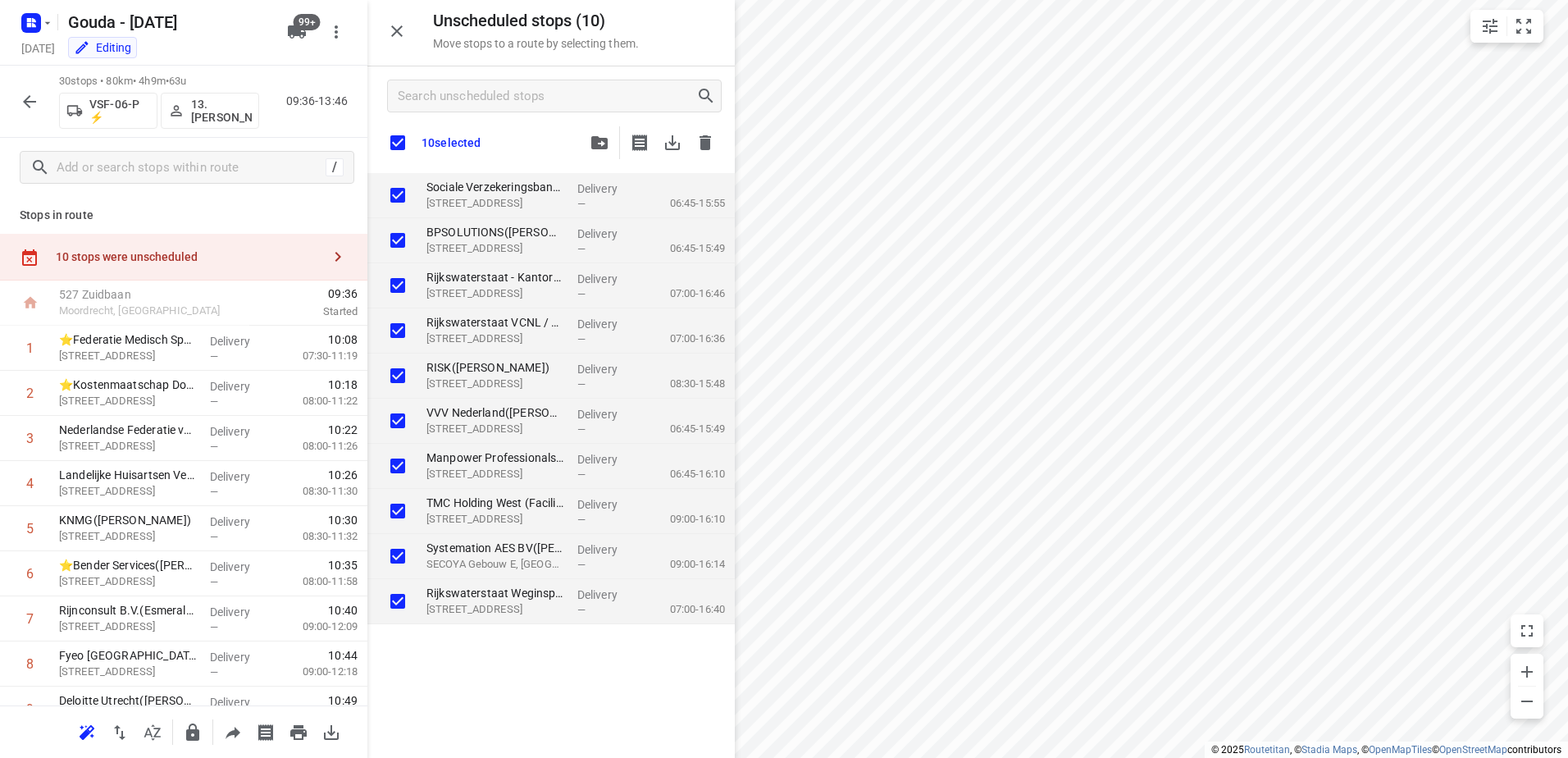
checkbox input "true"
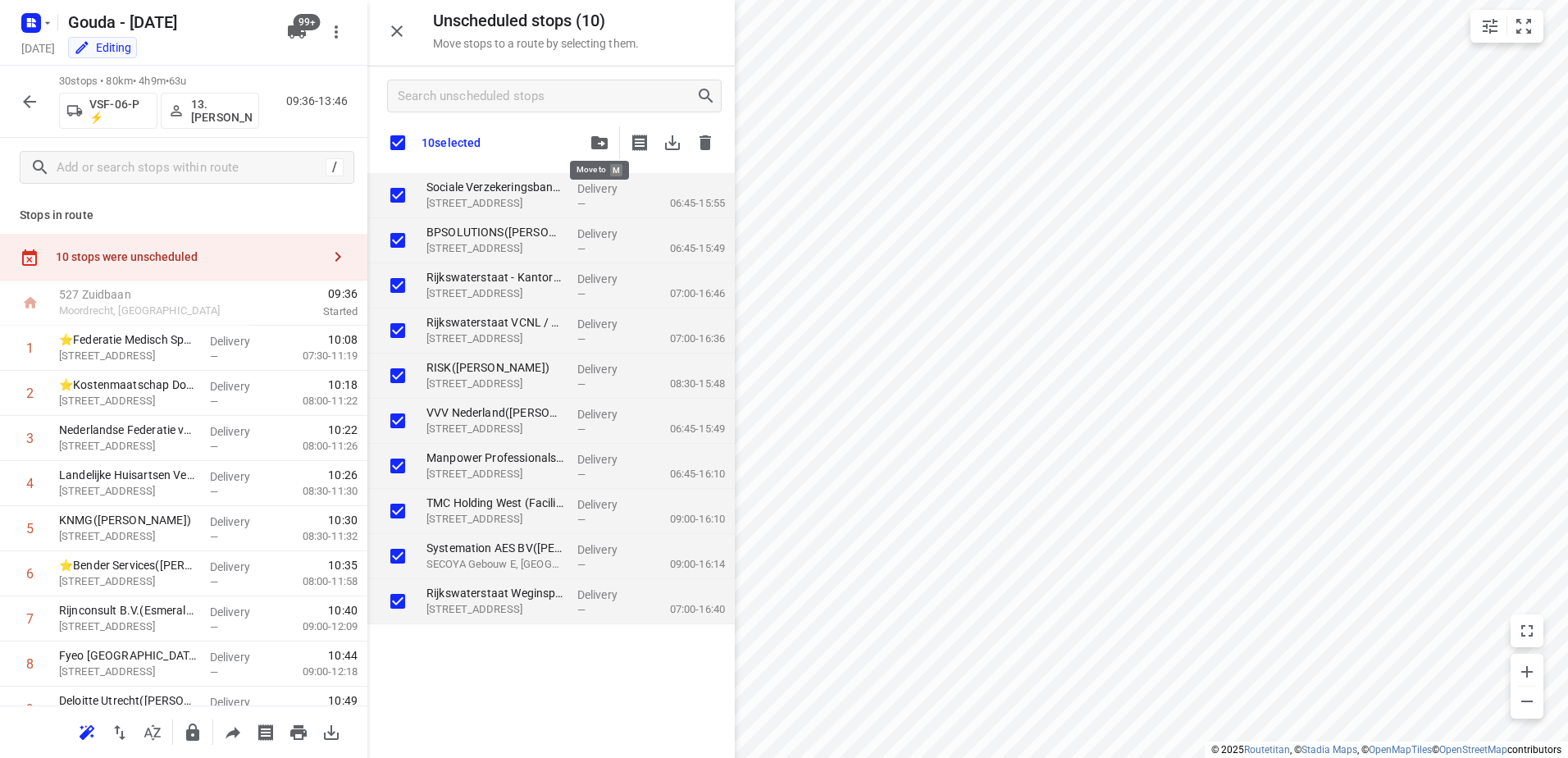
checkbox input "true"
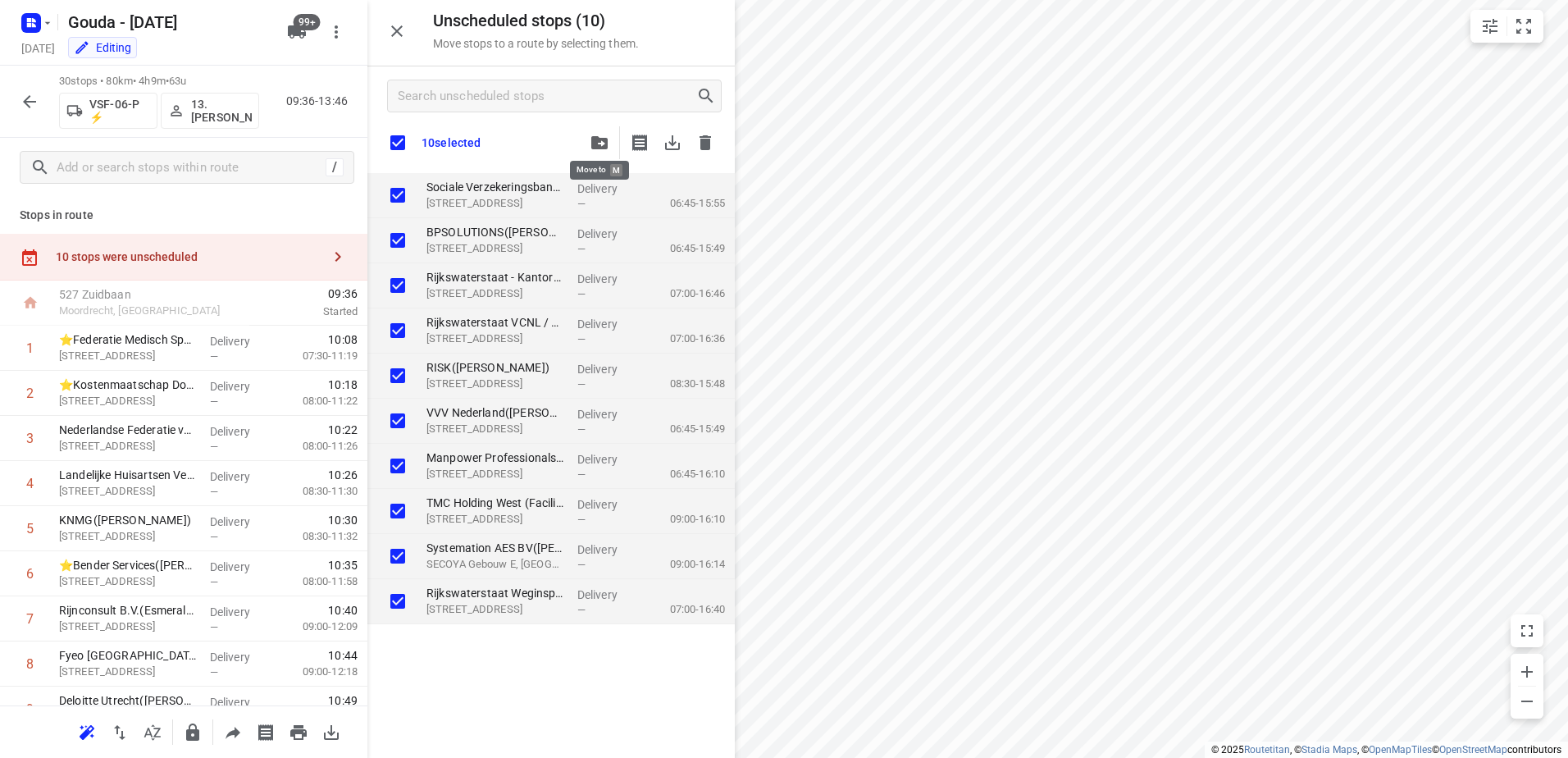
checkbox input "true"
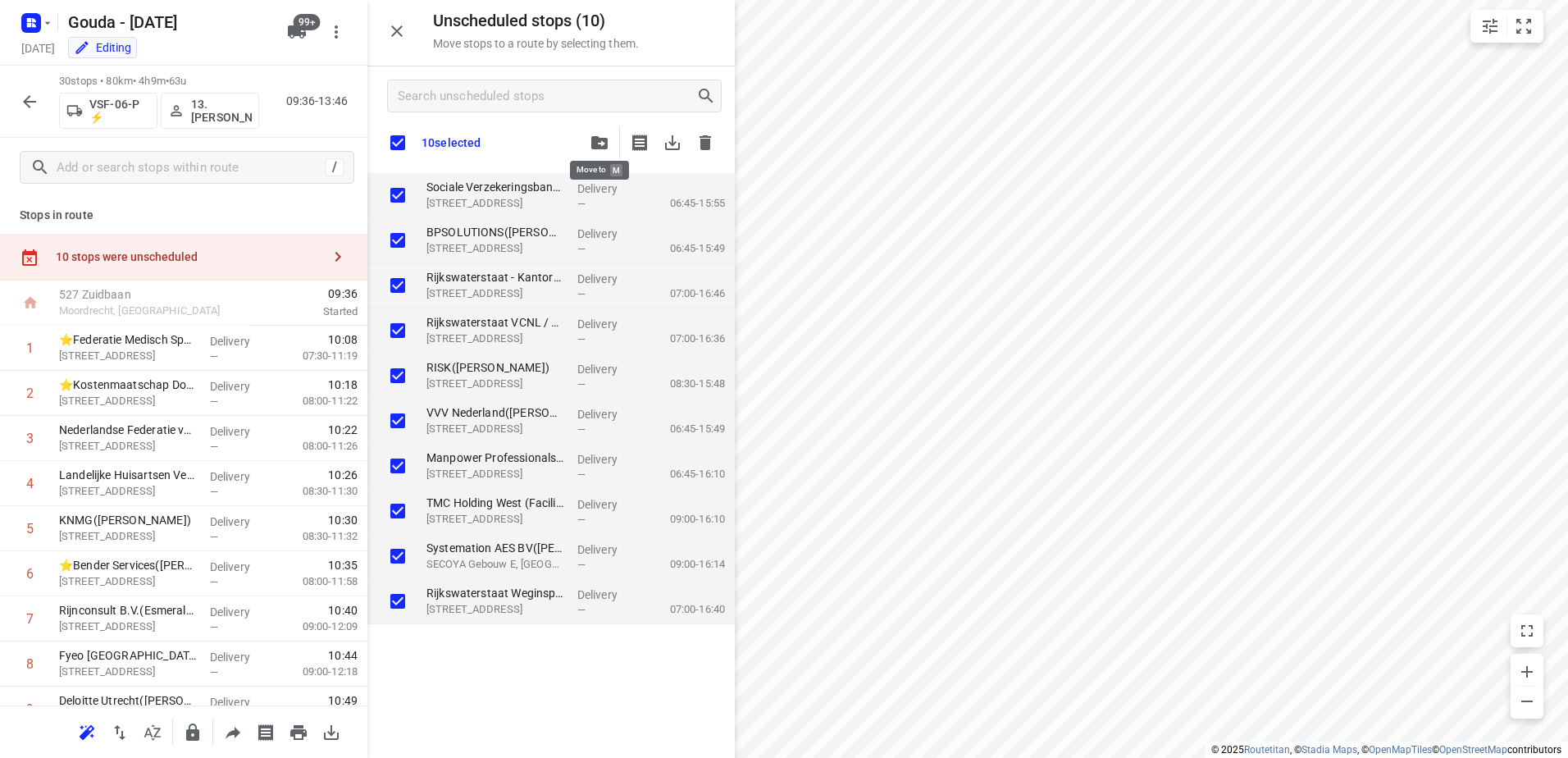
click at [597, 141] on icon "button" at bounding box center [599, 143] width 17 height 13
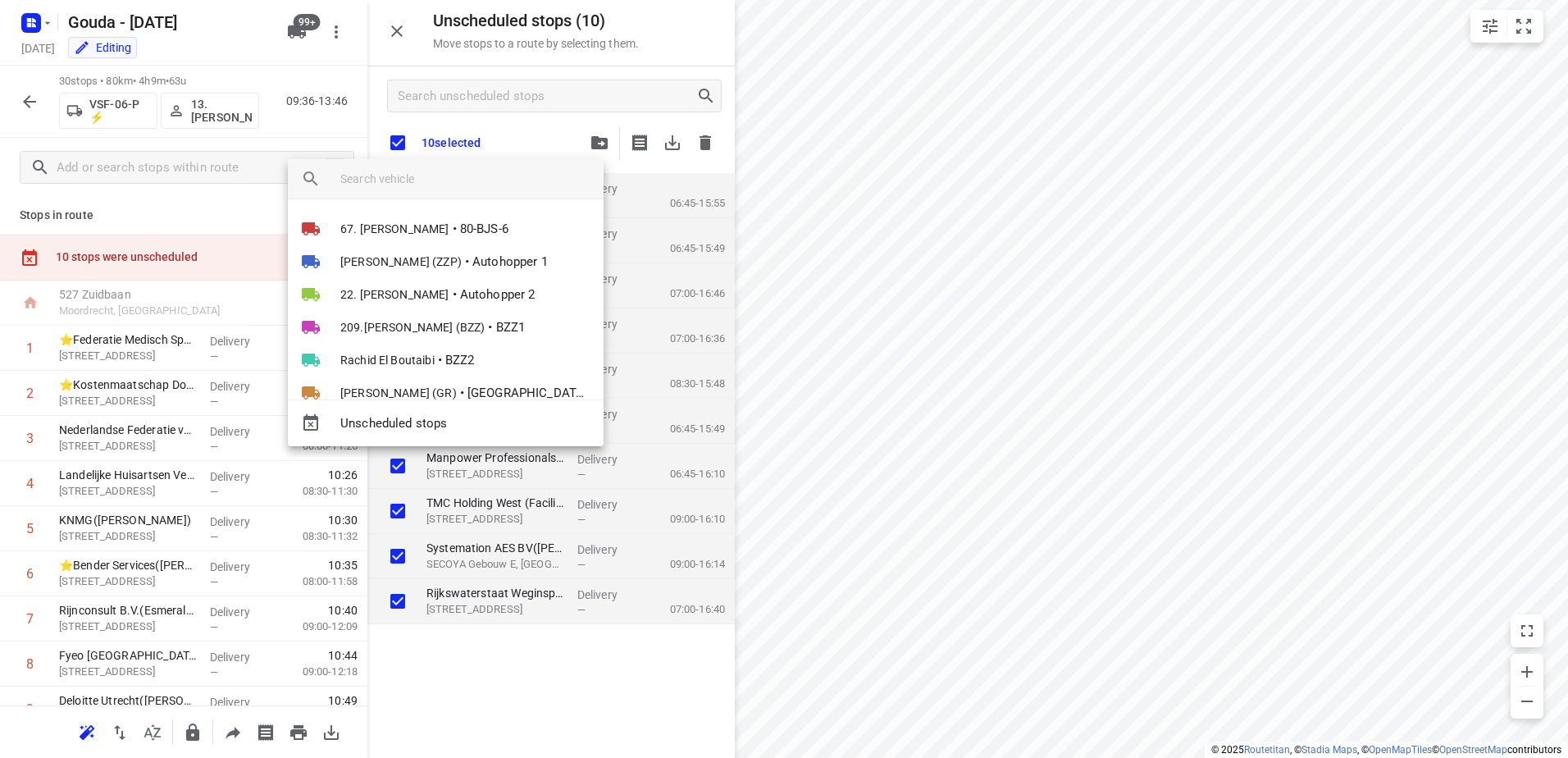
click at [533, 188] on input "search vehicle" at bounding box center [465, 178] width 250 height 24
checkbox input "true"
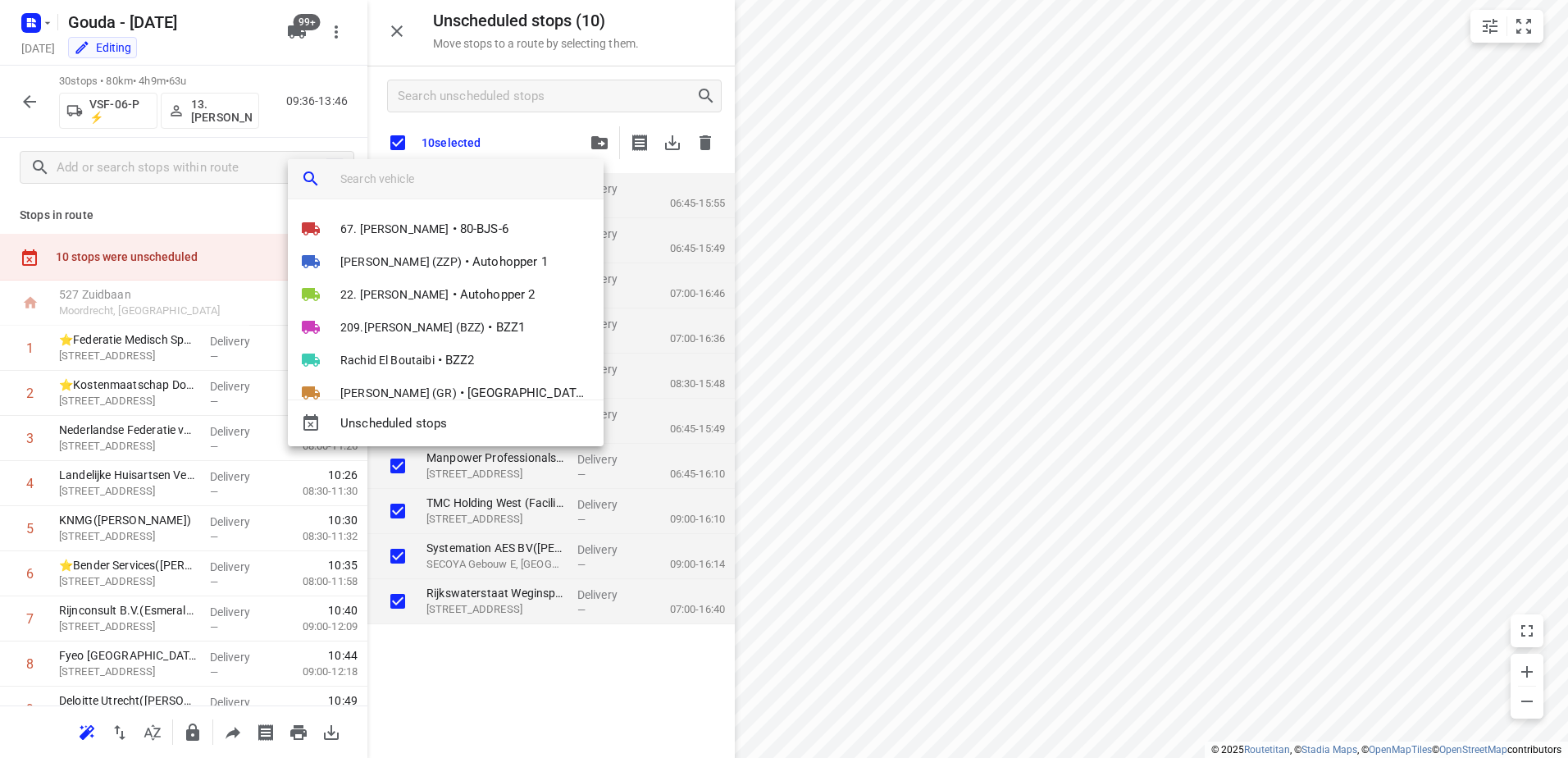
checkbox input "true"
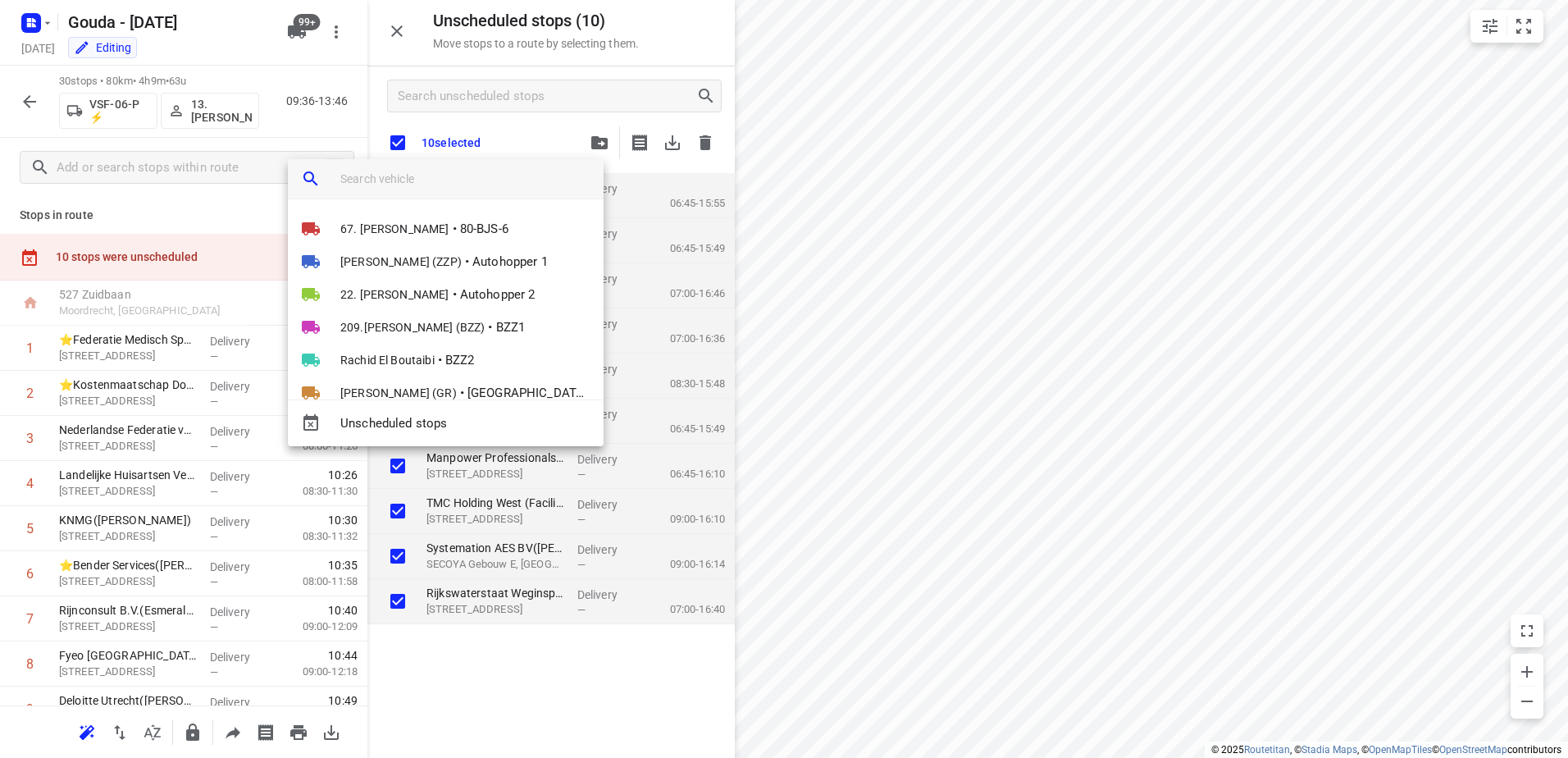
checkbox input "true"
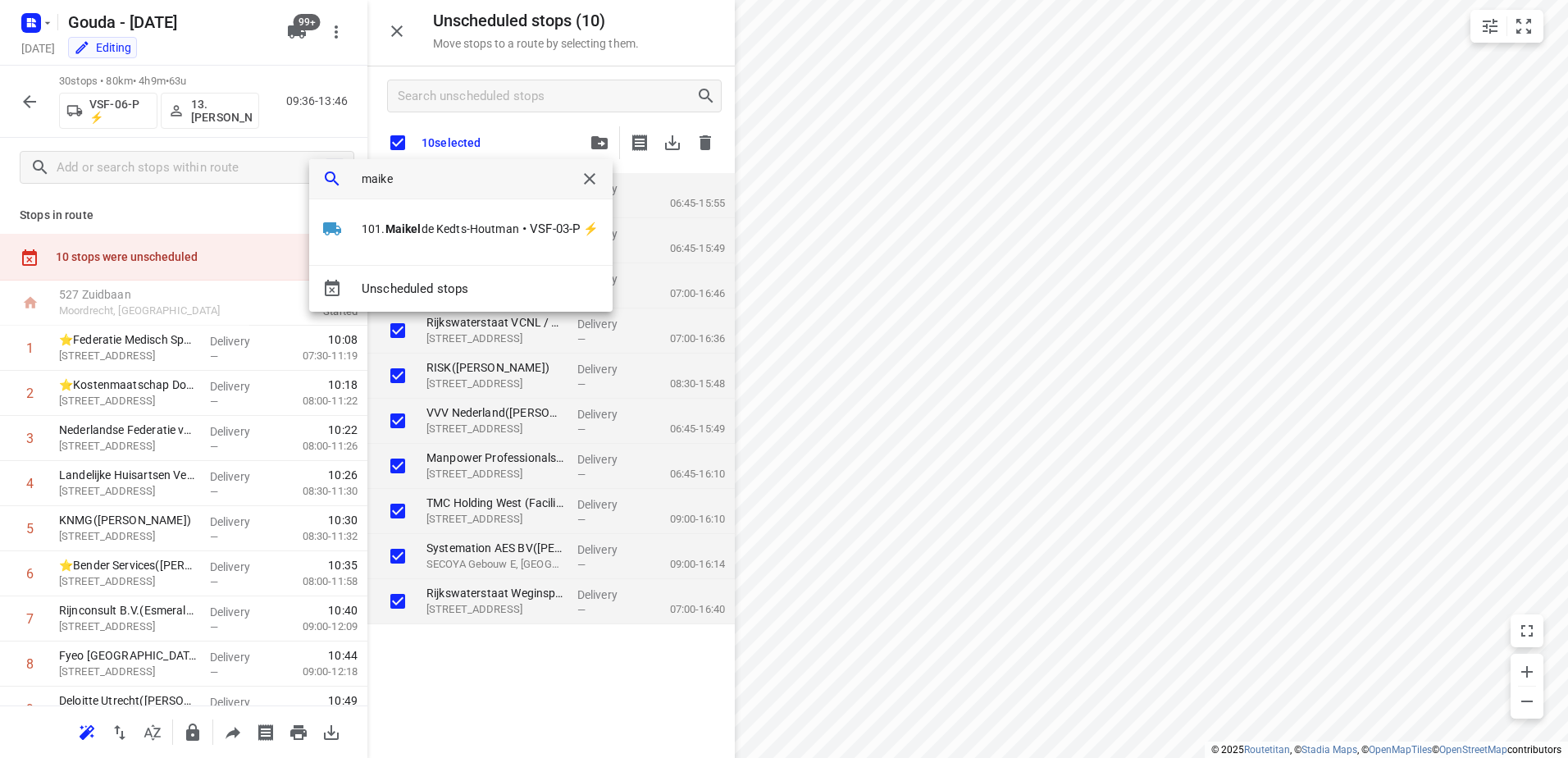
type input "maikel"
checkbox input "true"
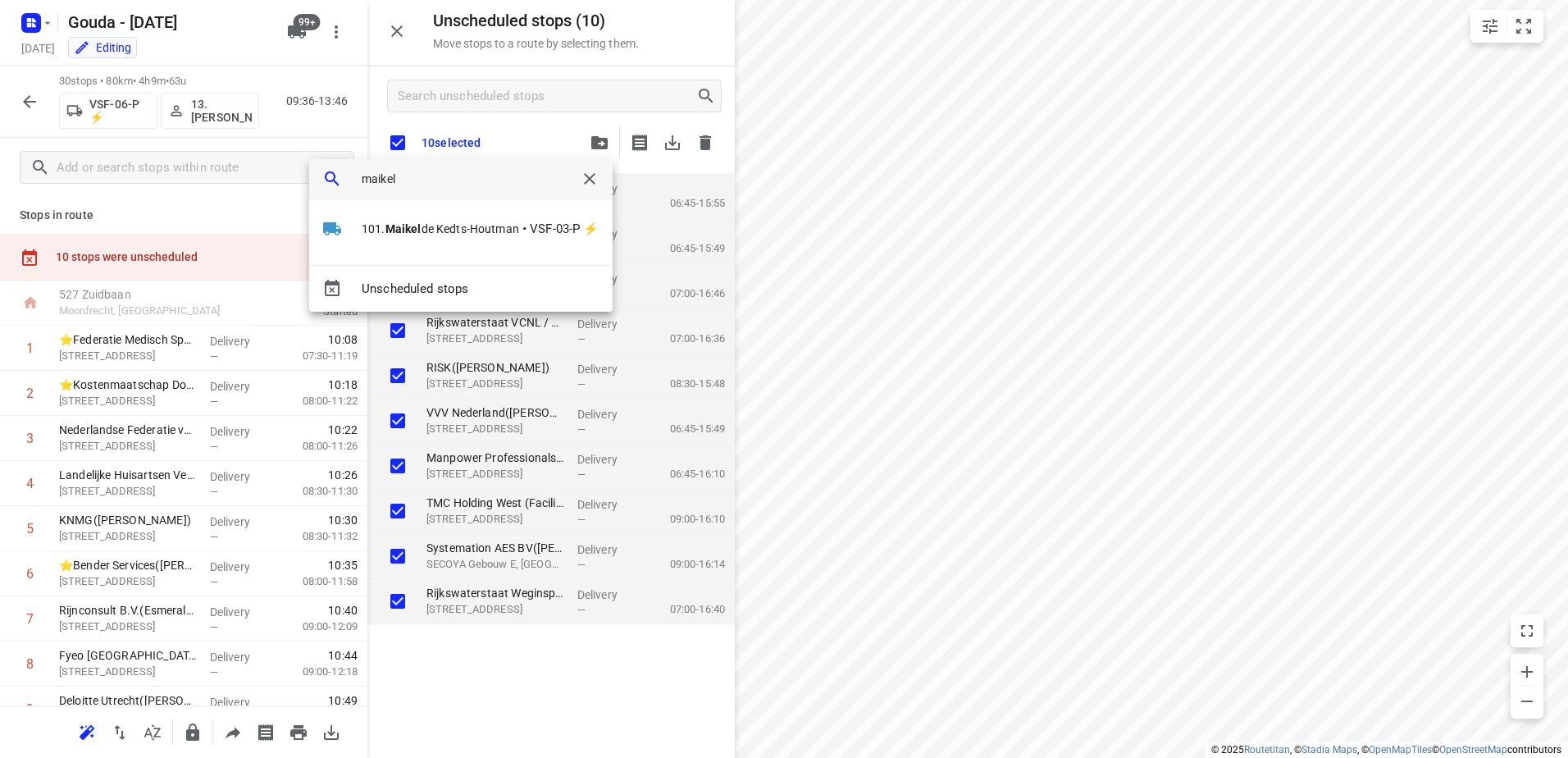
checkbox input "true"
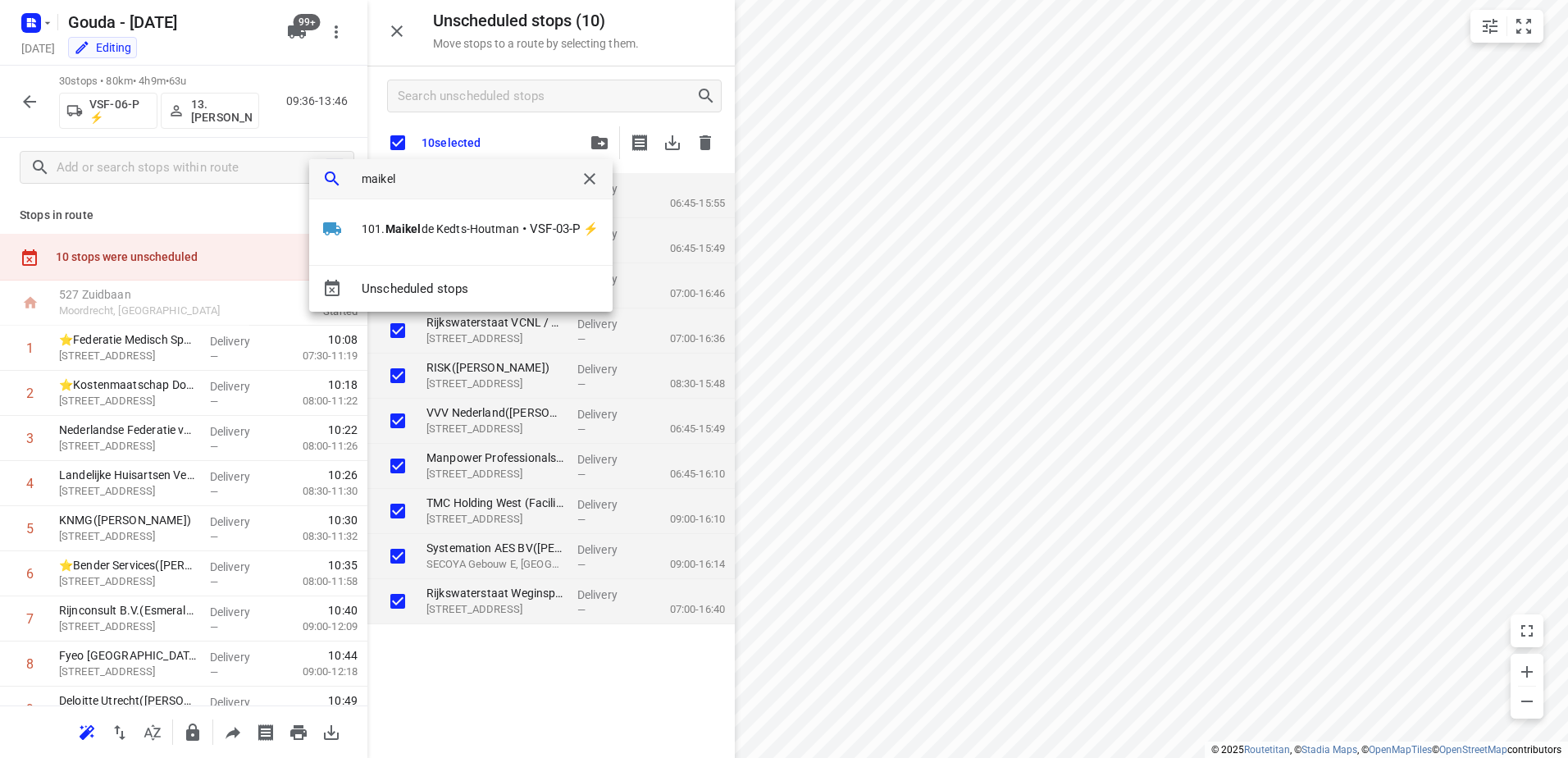
checkbox input "true"
type input "maikel"
click at [503, 222] on span "101. Maikel de Kedts-Houtman" at bounding box center [440, 229] width 157 height 17
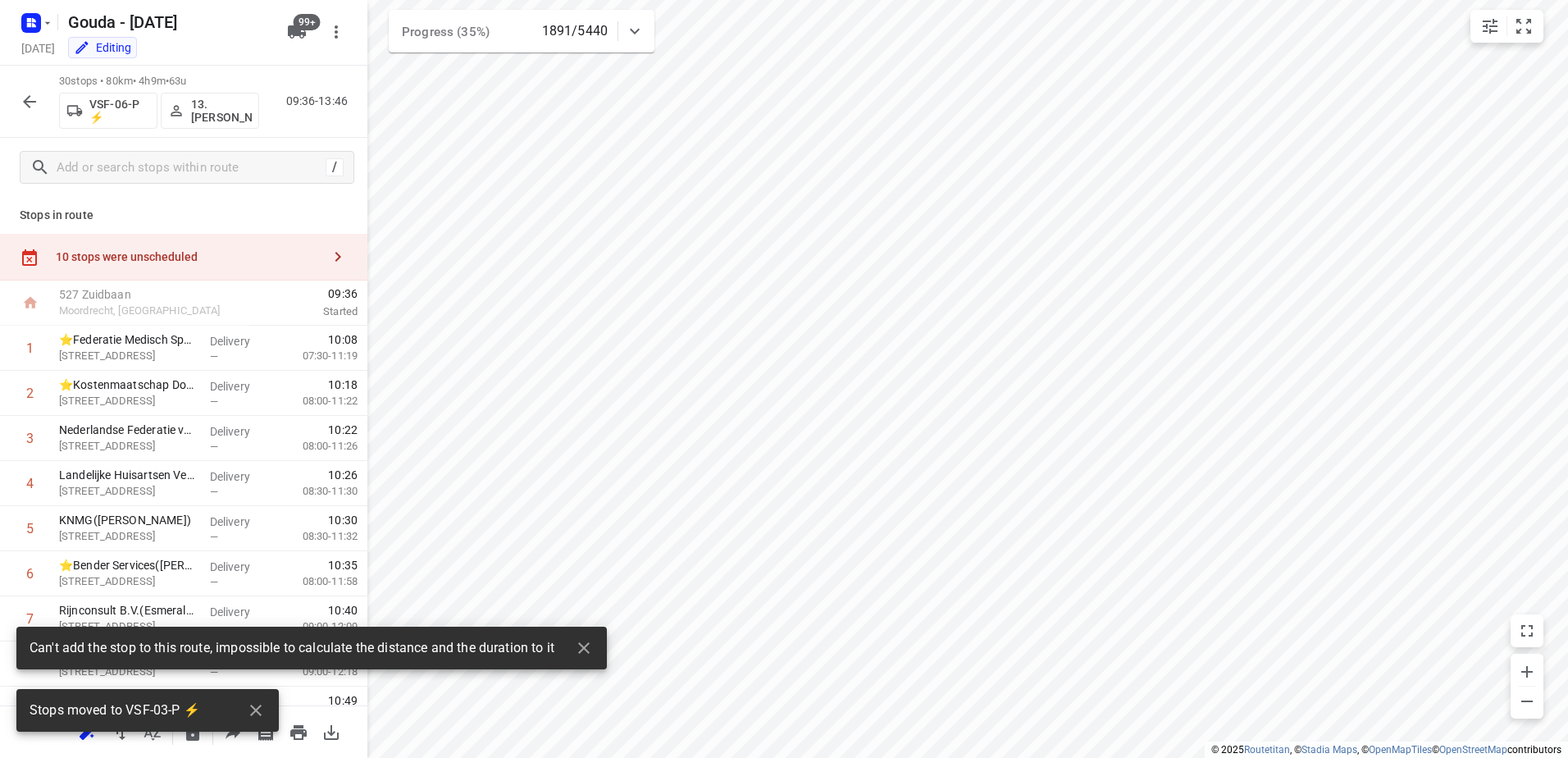
click at [131, 256] on div "10 stops were unscheduled" at bounding box center [189, 257] width 266 height 13
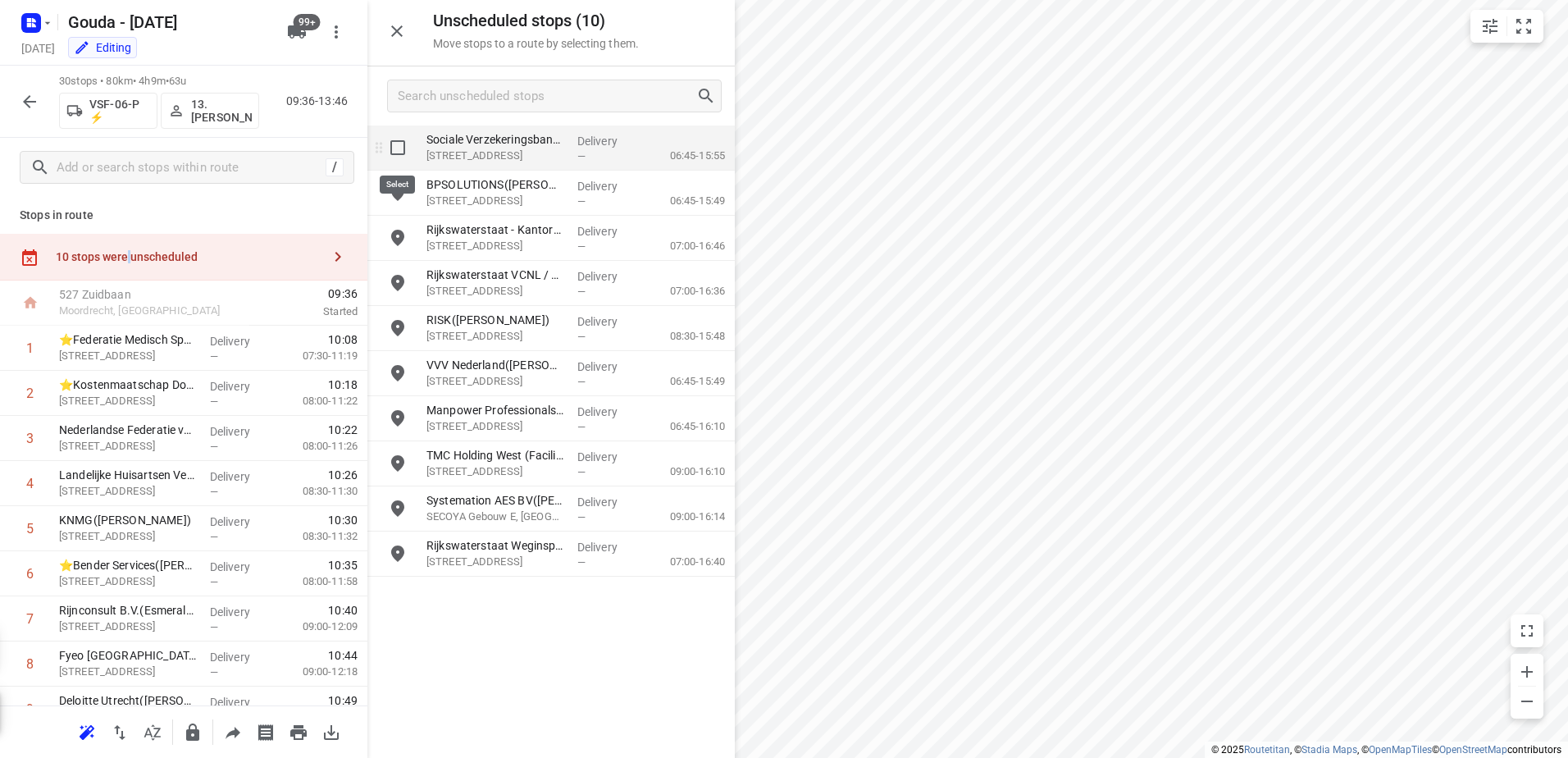
click at [391, 142] on input "grid" at bounding box center [397, 147] width 33 height 33
checkbox input "true"
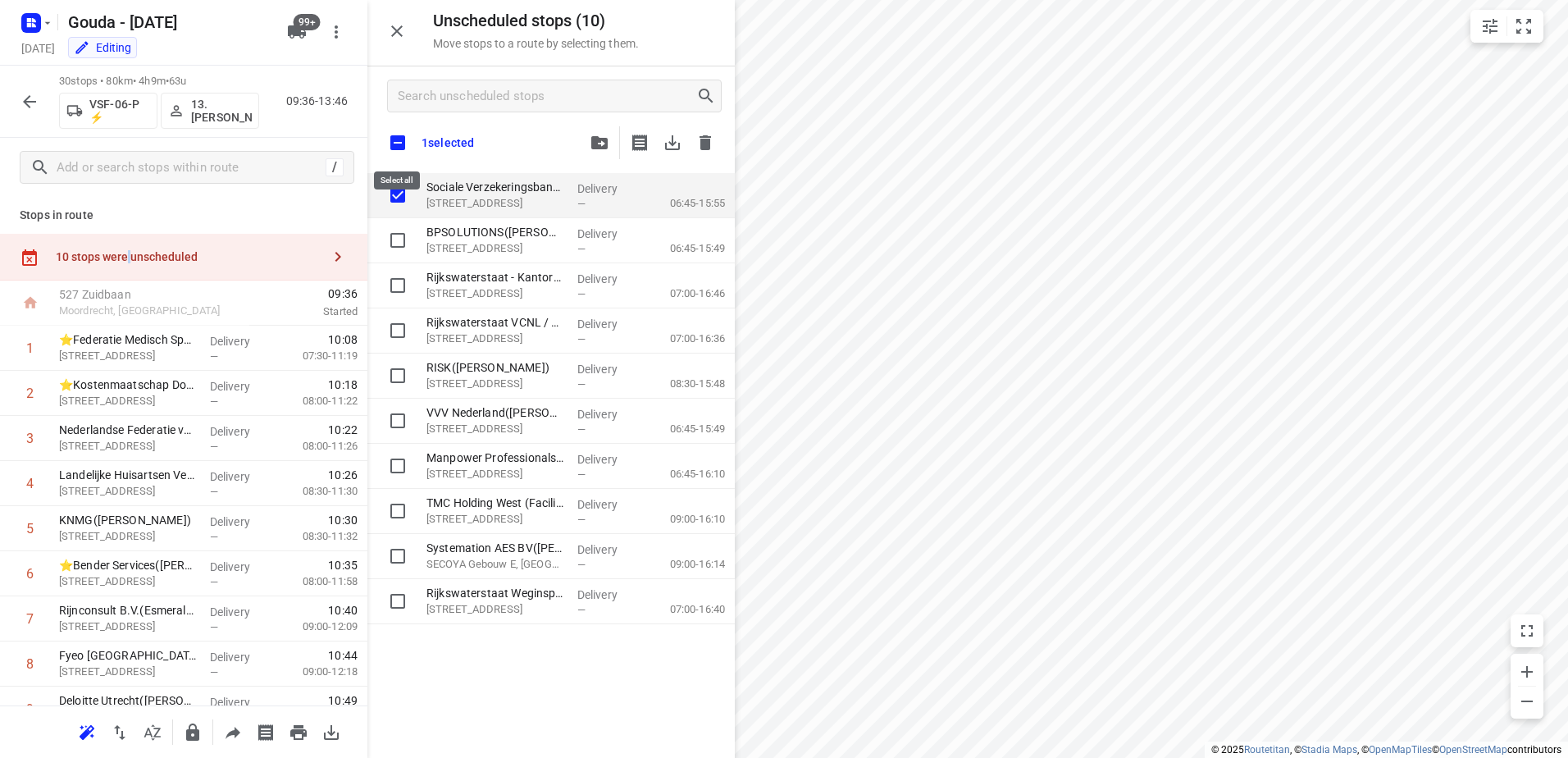
click at [400, 147] on input "checkbox" at bounding box center [397, 142] width 34 height 34
checkbox input "true"
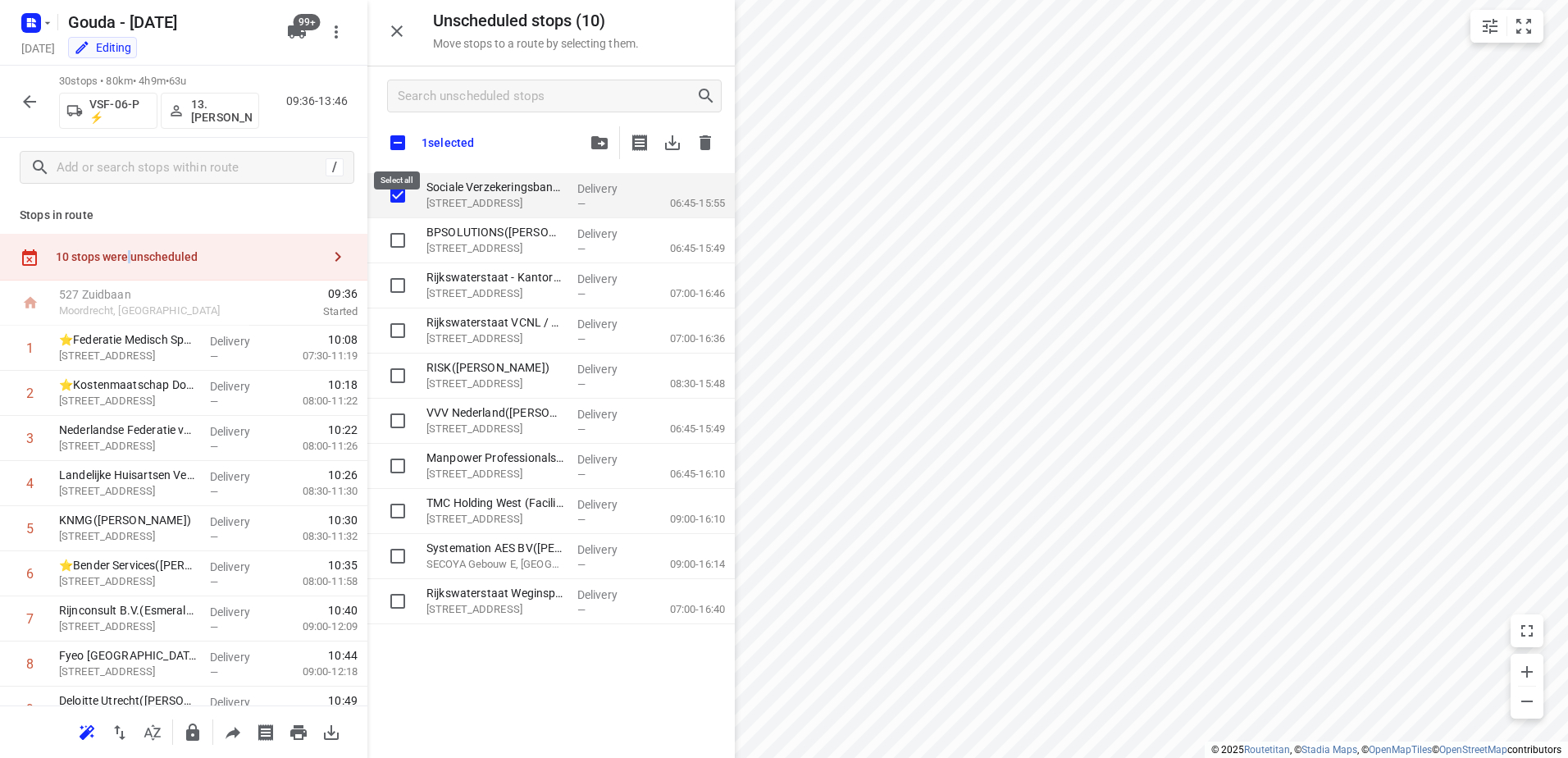
checkbox input "true"
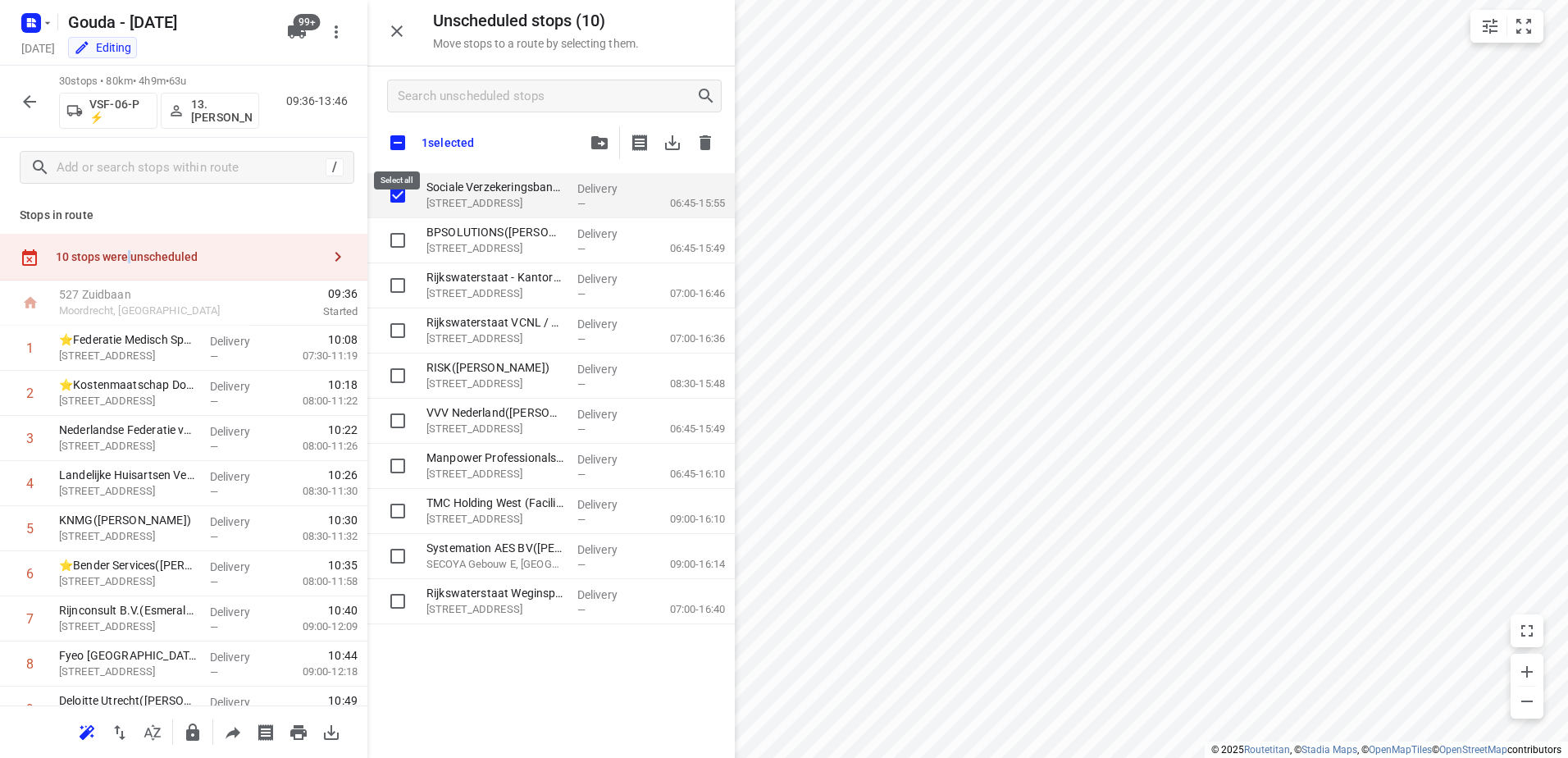
checkbox input "true"
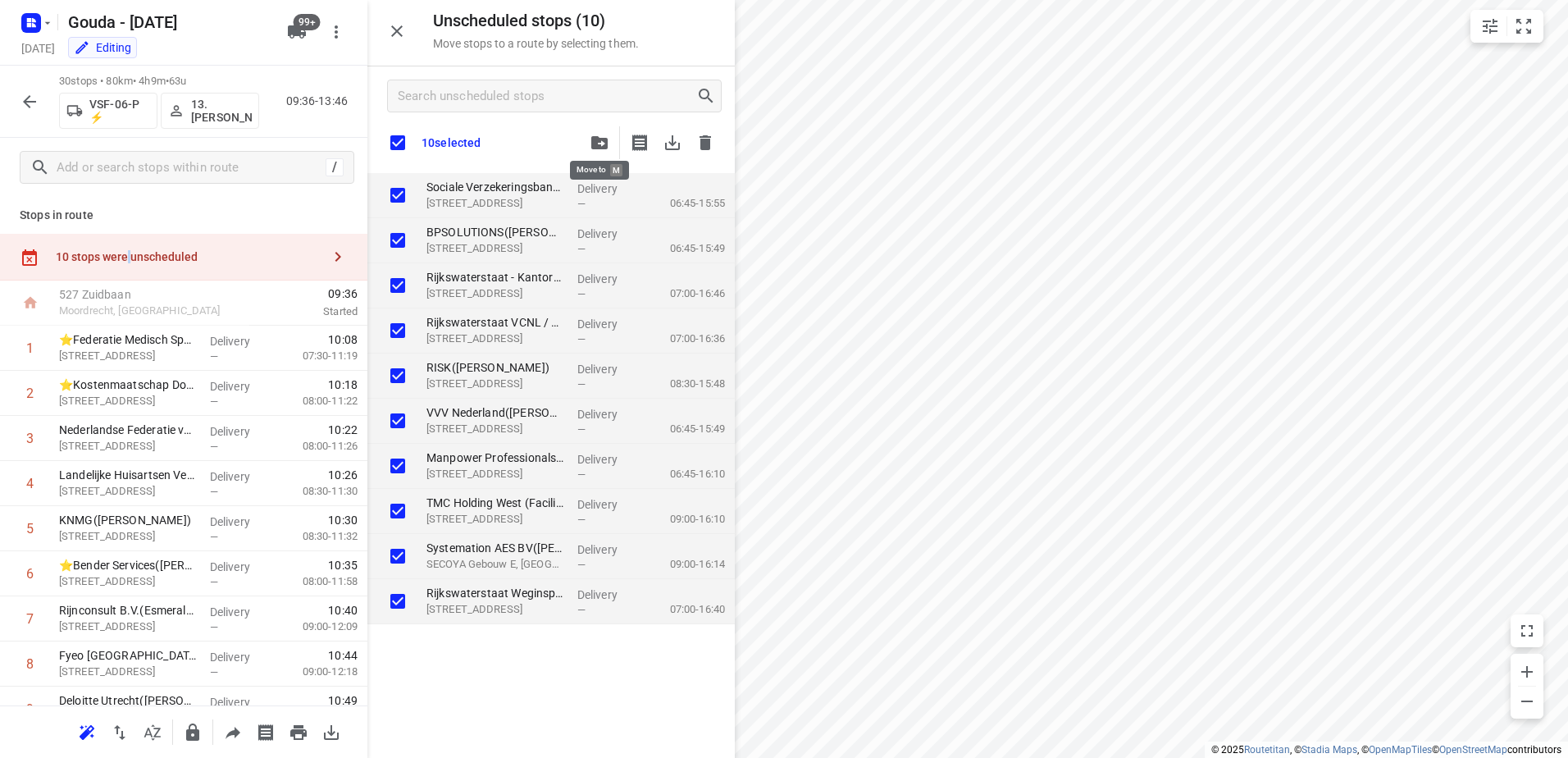
click at [604, 139] on icon "button" at bounding box center [599, 143] width 17 height 13
checkbox input "true"
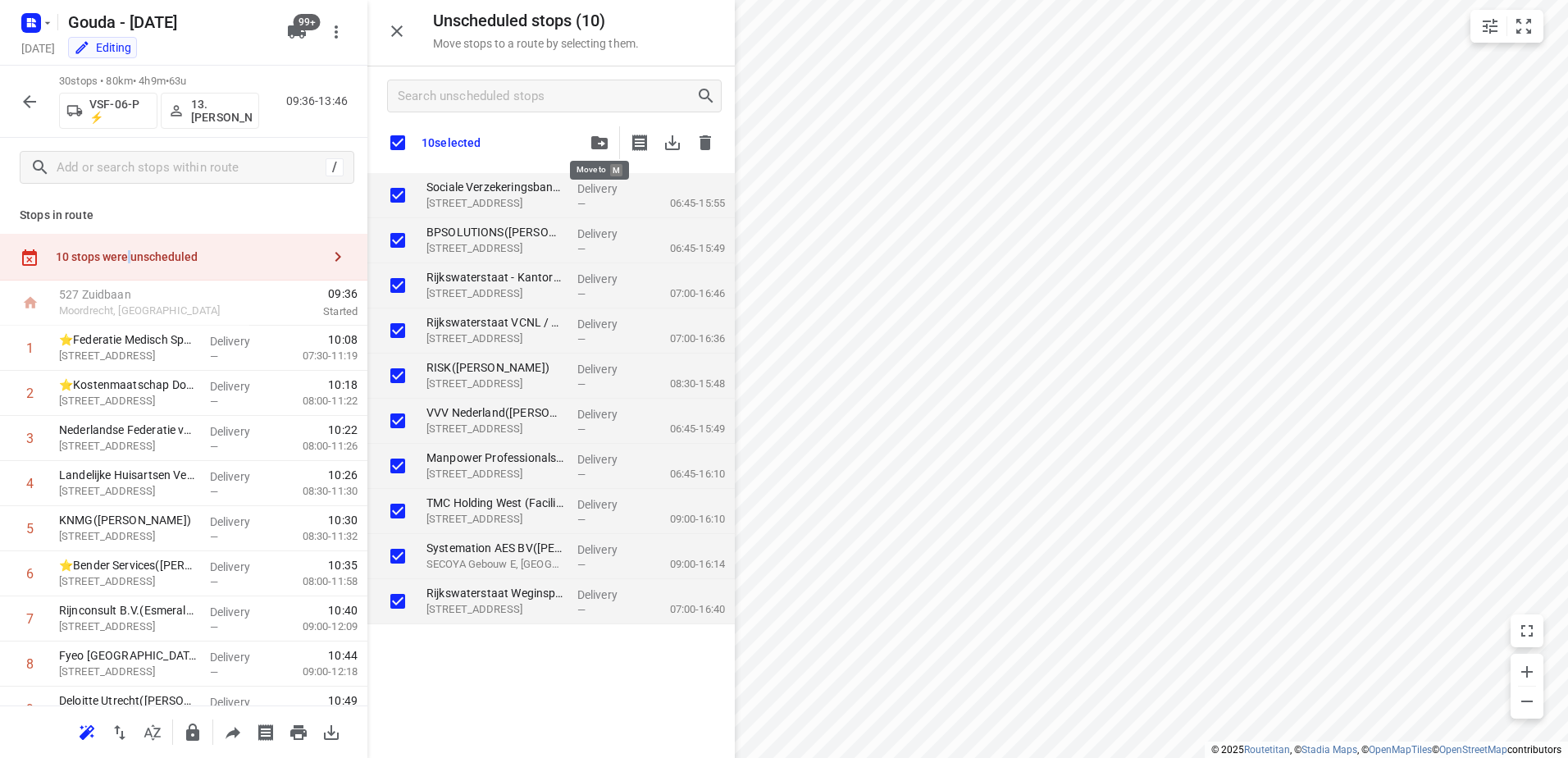
checkbox input "true"
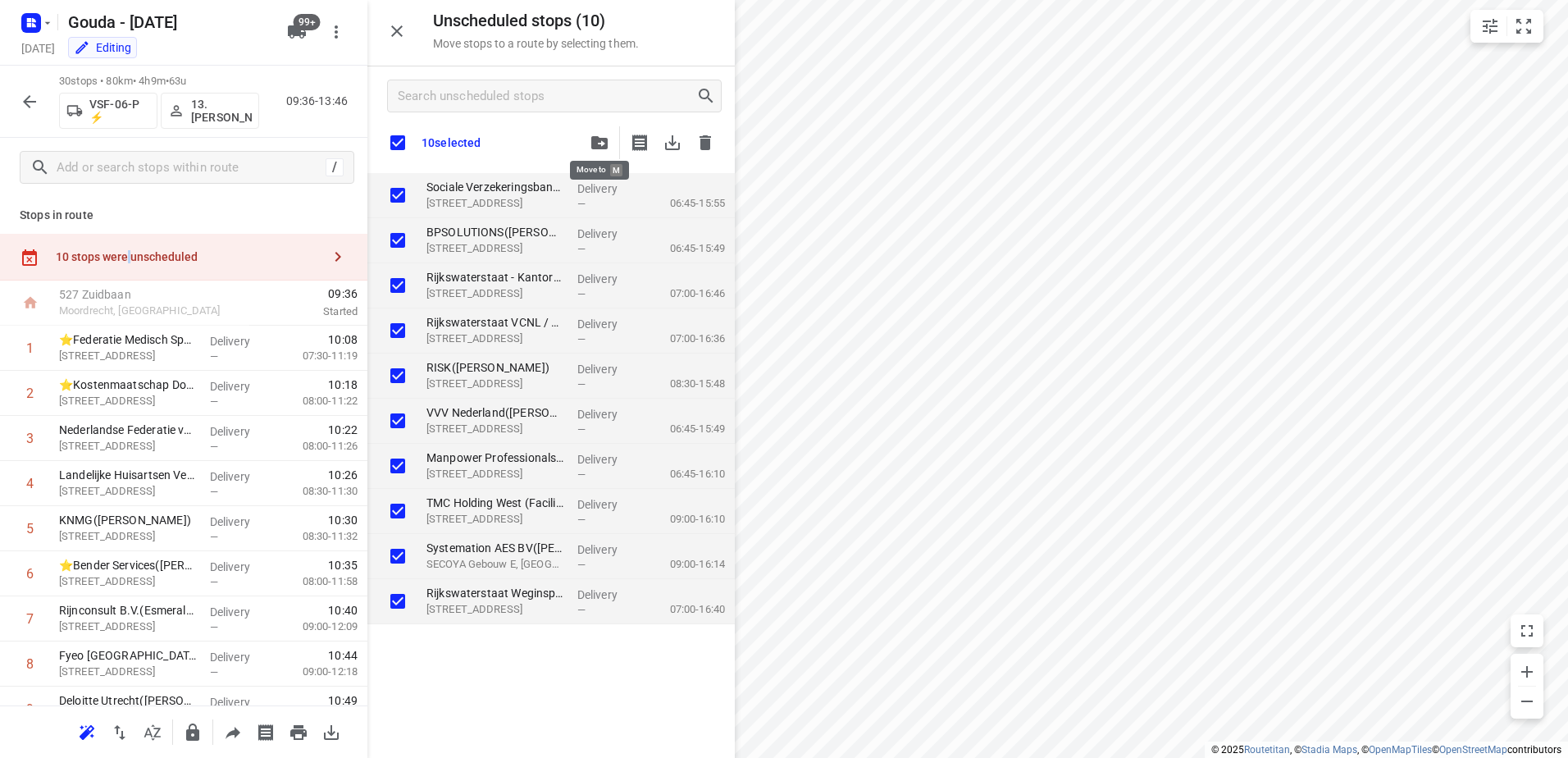
checkbox input "true"
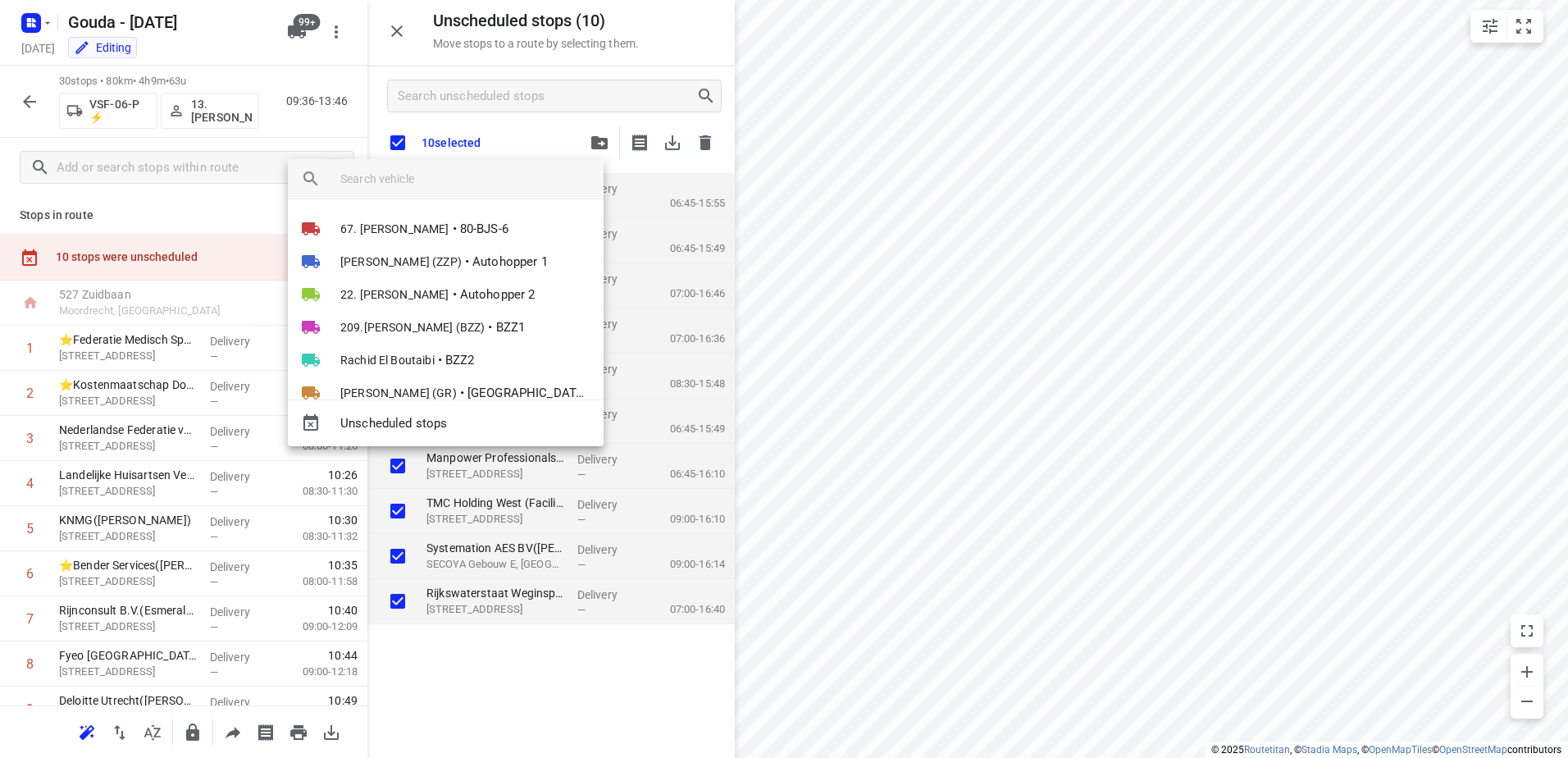
drag, startPoint x: 549, startPoint y: 170, endPoint x: 590, endPoint y: 129, distance: 58.0
click at [548, 171] on input "search vehicle" at bounding box center [465, 178] width 250 height 24
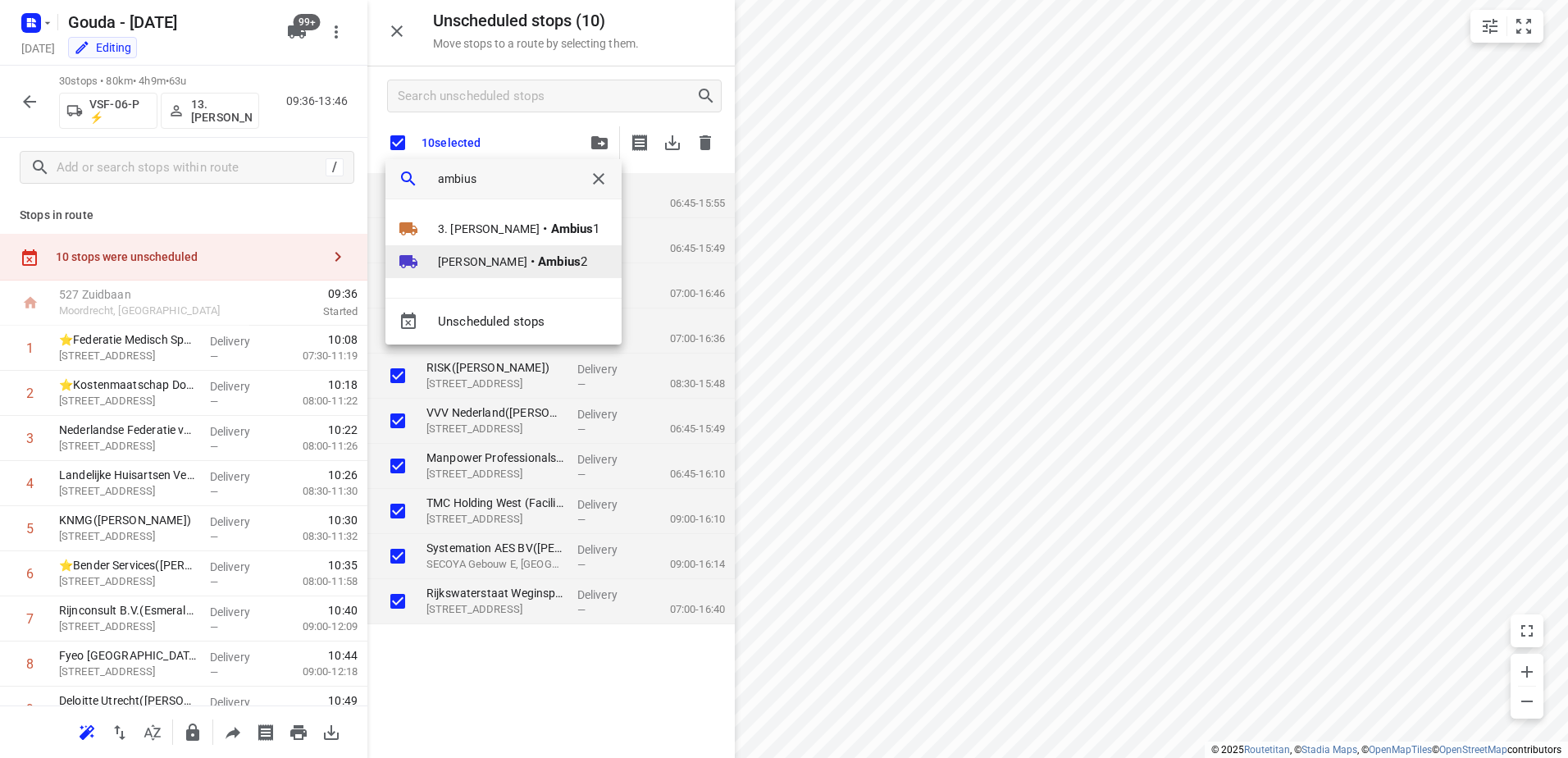
type input "ambius"
click at [538, 263] on b "Ambius" at bounding box center [559, 262] width 43 height 15
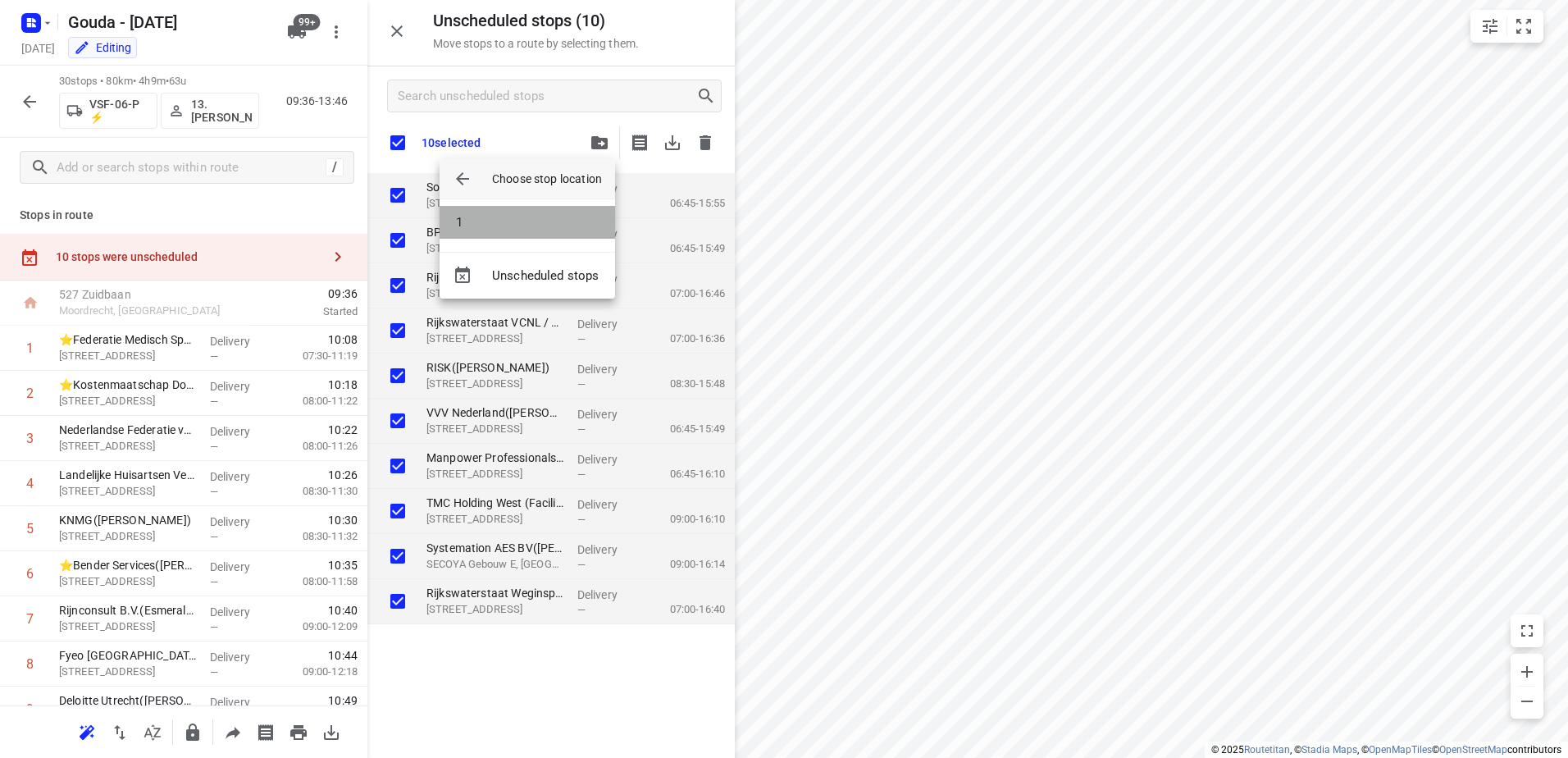
click at [516, 220] on li "1" at bounding box center [527, 221] width 176 height 33
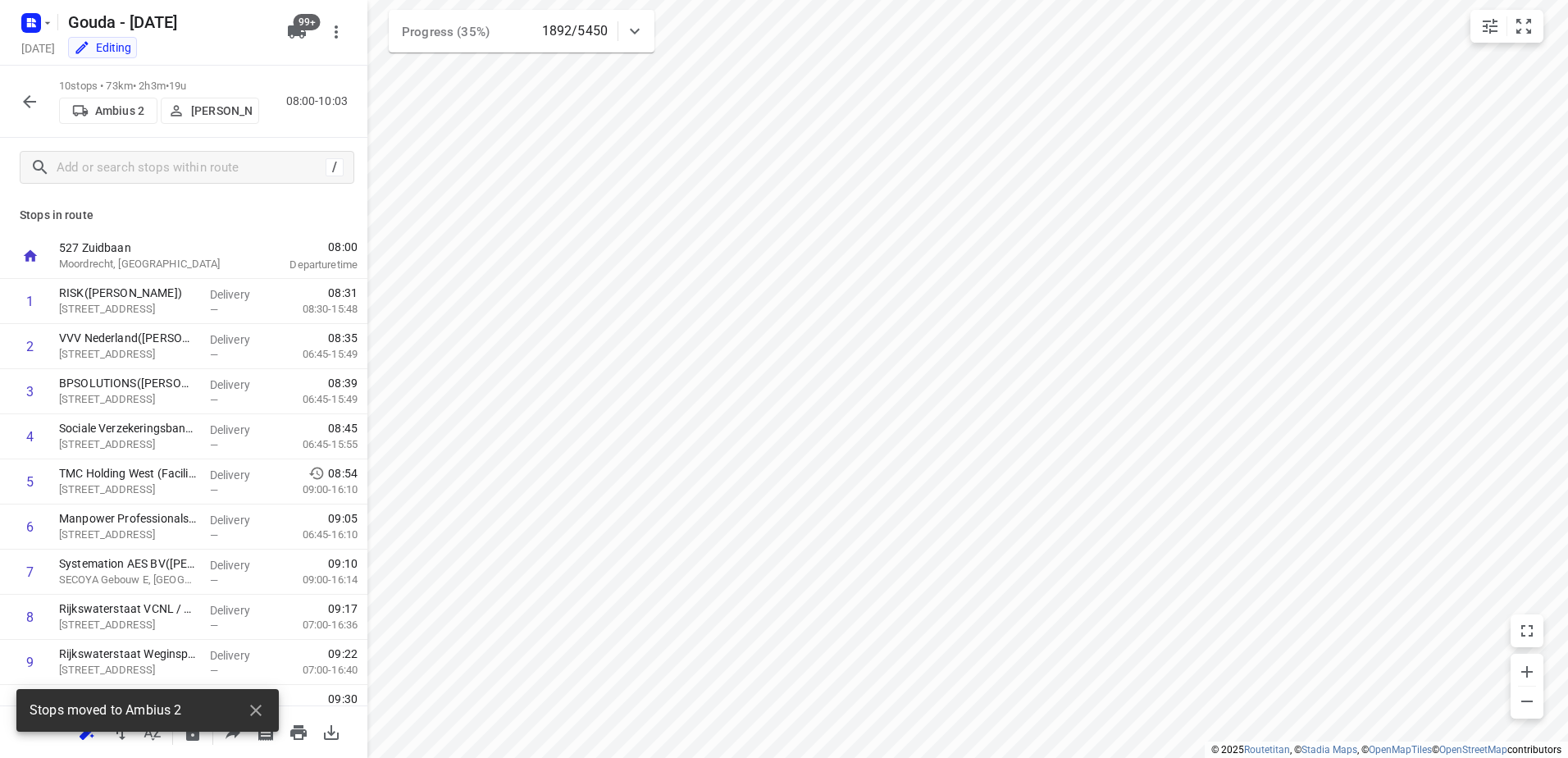
click at [216, 117] on p "Warren Blust" at bounding box center [221, 111] width 61 height 13
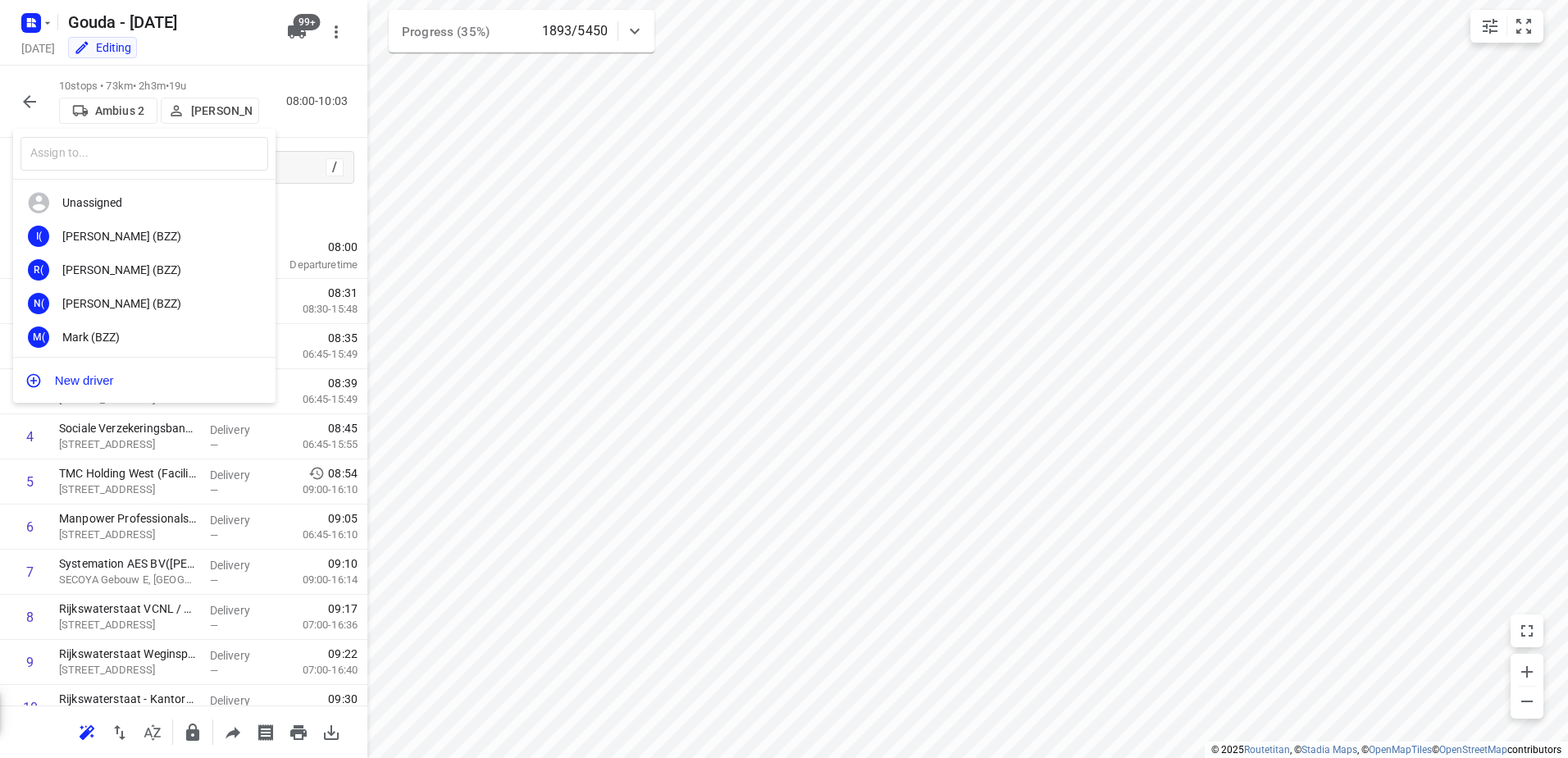
click at [895, 475] on div at bounding box center [784, 379] width 1568 height 758
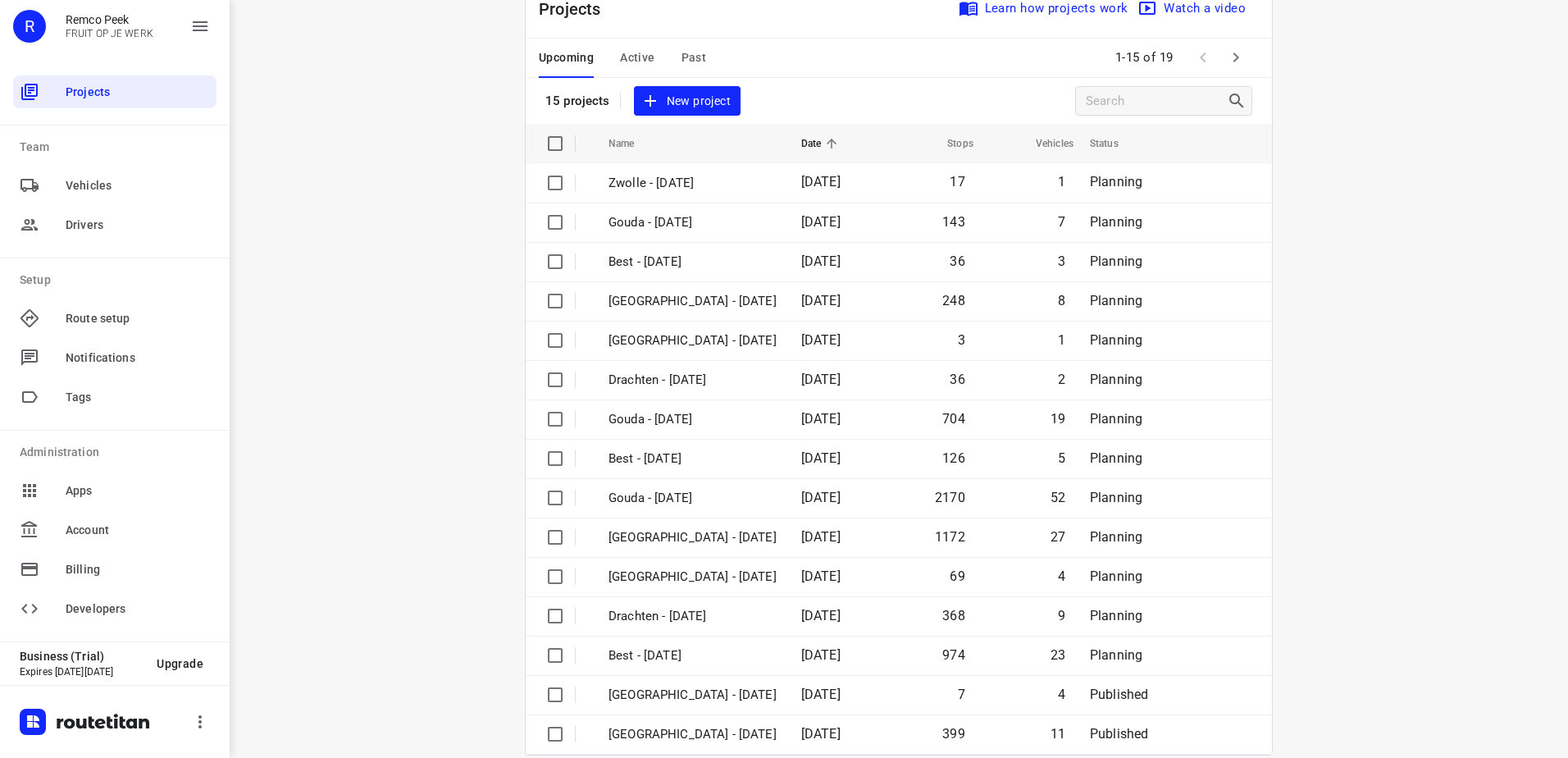
scroll to position [71, 0]
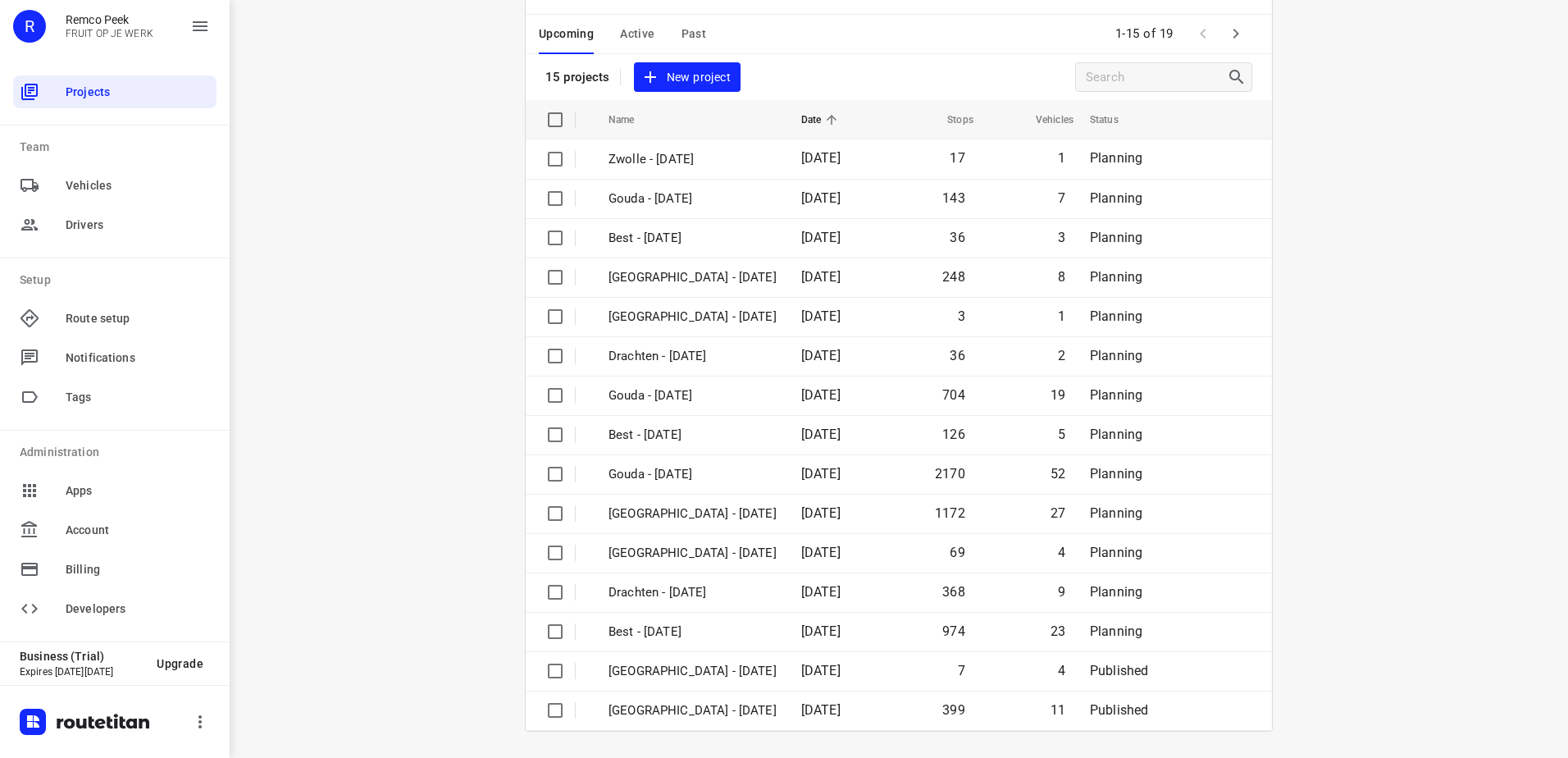
click at [817, 74] on div "Projects Learn how projects work Watch a video 15 projects New project" at bounding box center [899, 28] width 746 height 145
click at [1226, 29] on icon "button" at bounding box center [1236, 33] width 20 height 20
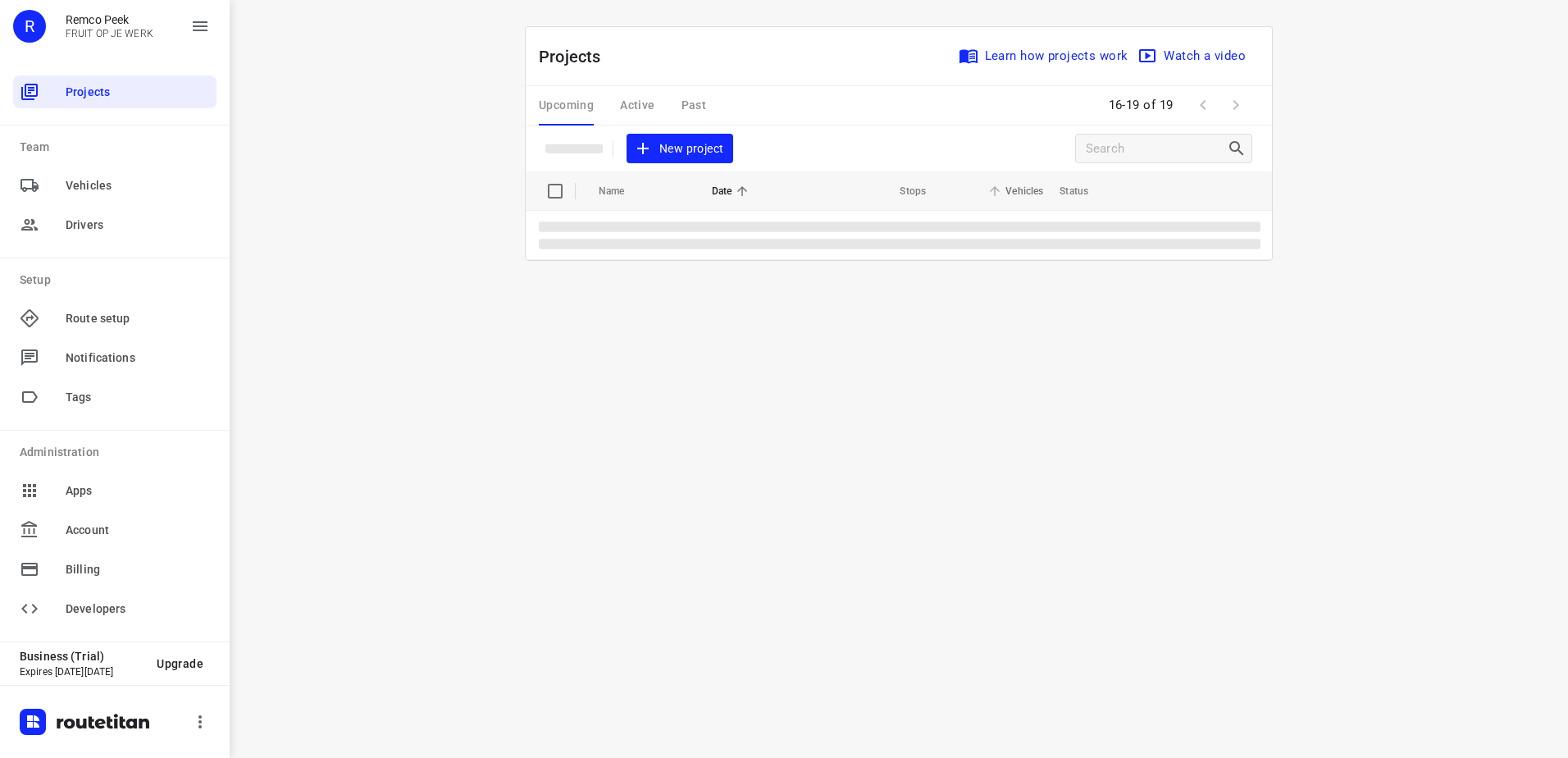
scroll to position [0, 0]
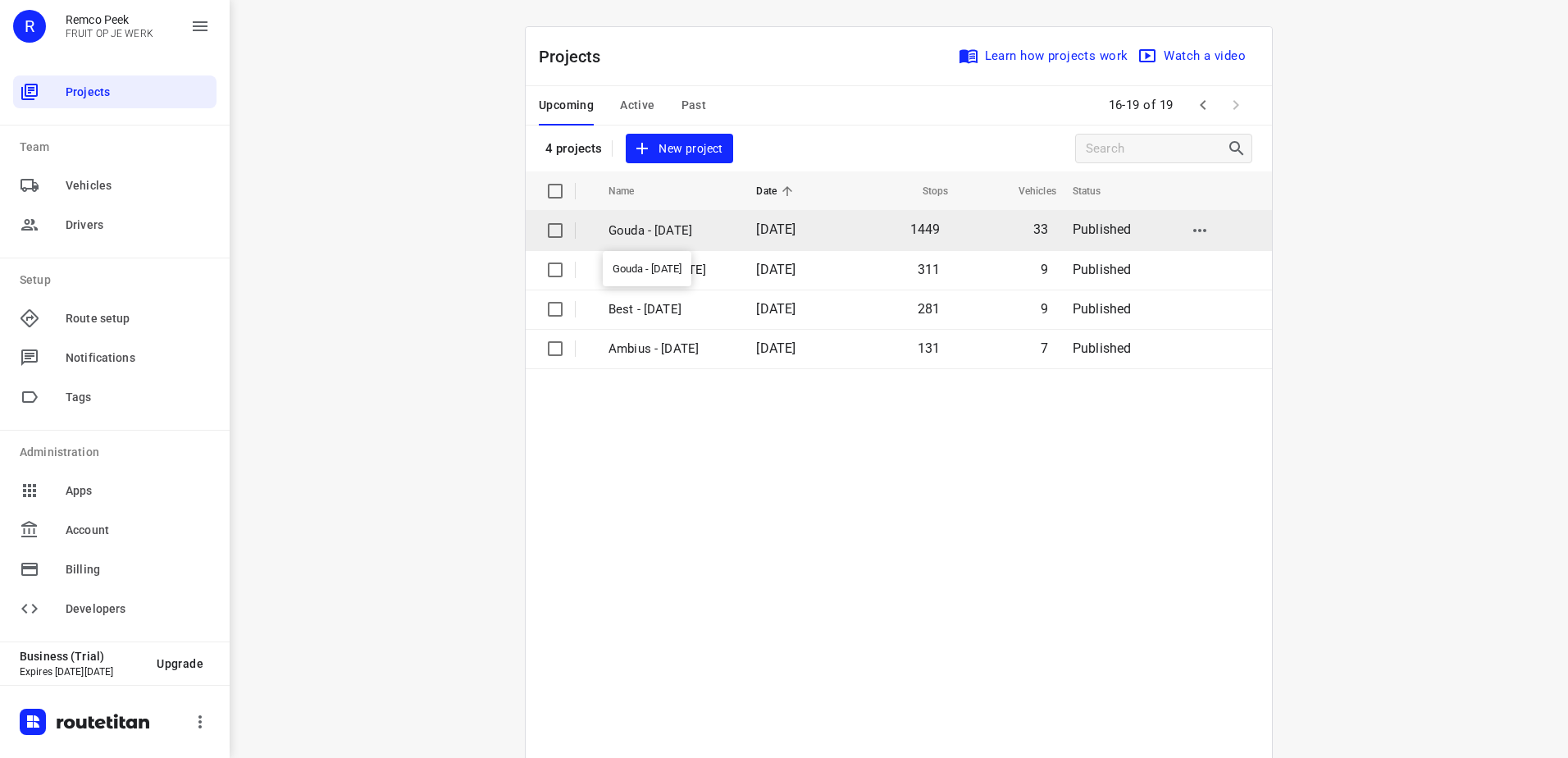
click at [690, 225] on p "Gouda - [DATE]" at bounding box center [669, 231] width 123 height 19
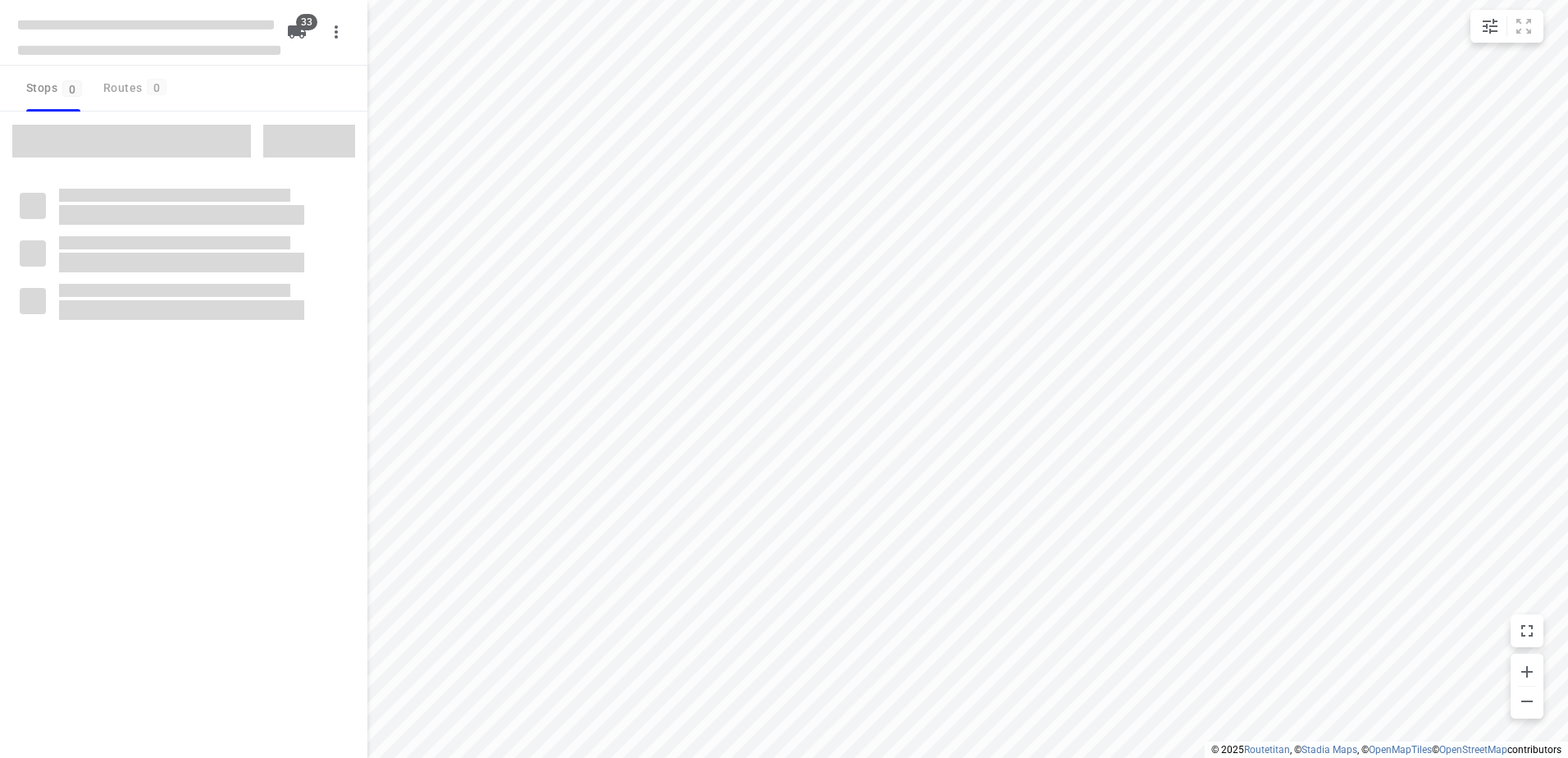
checkbox input "true"
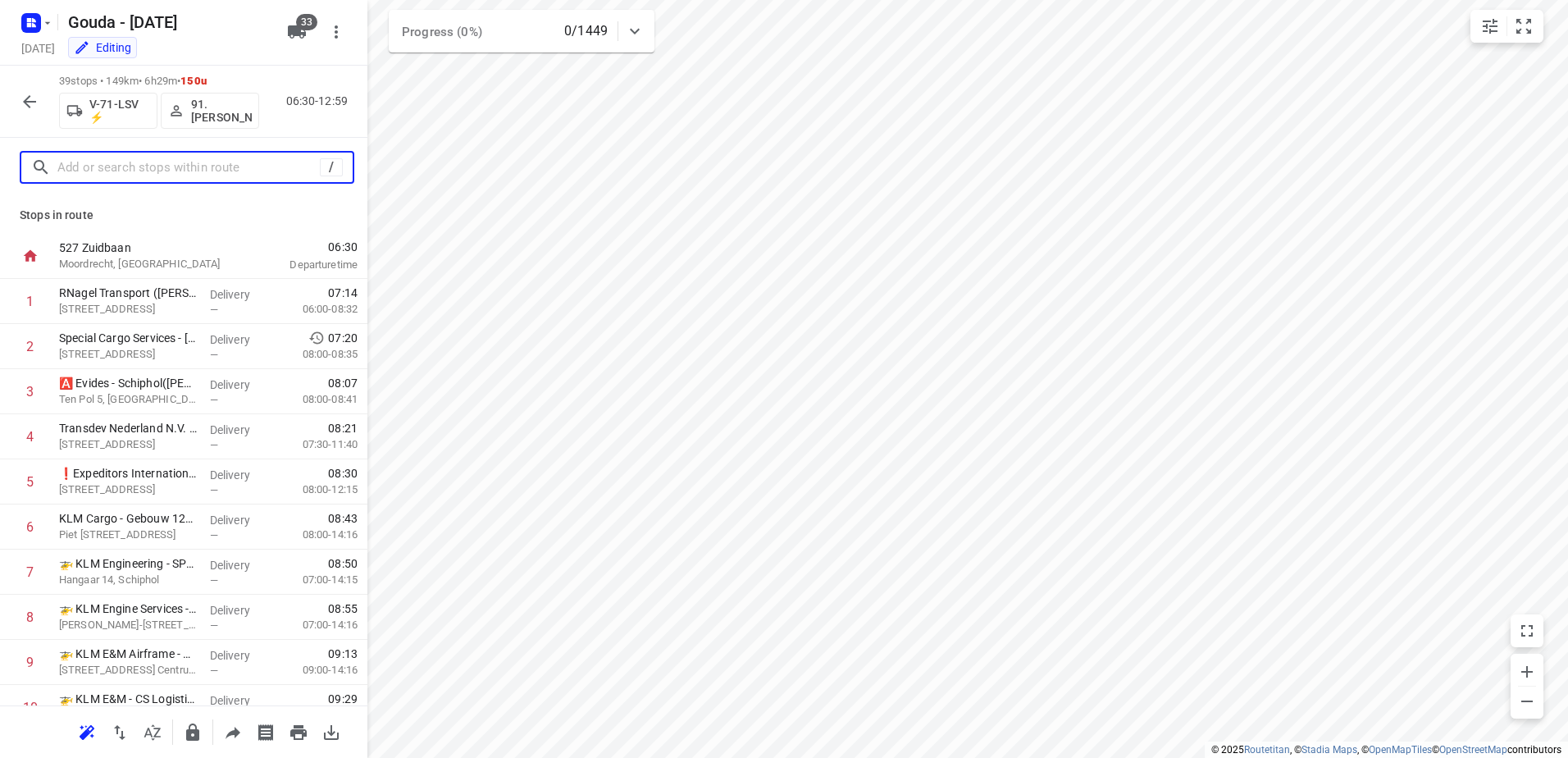
click at [124, 176] on input "text" at bounding box center [189, 167] width 262 height 25
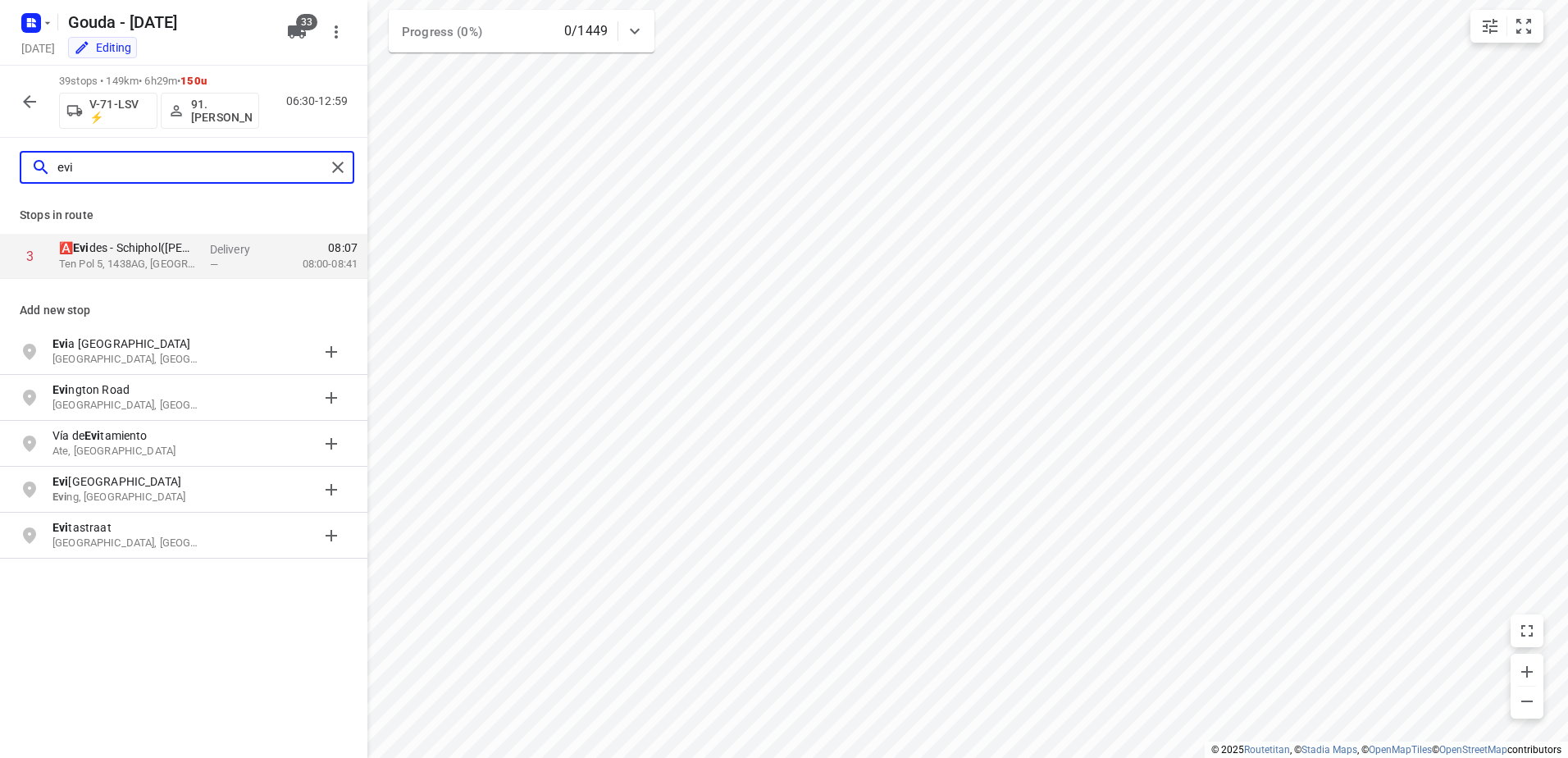
type input "evi"
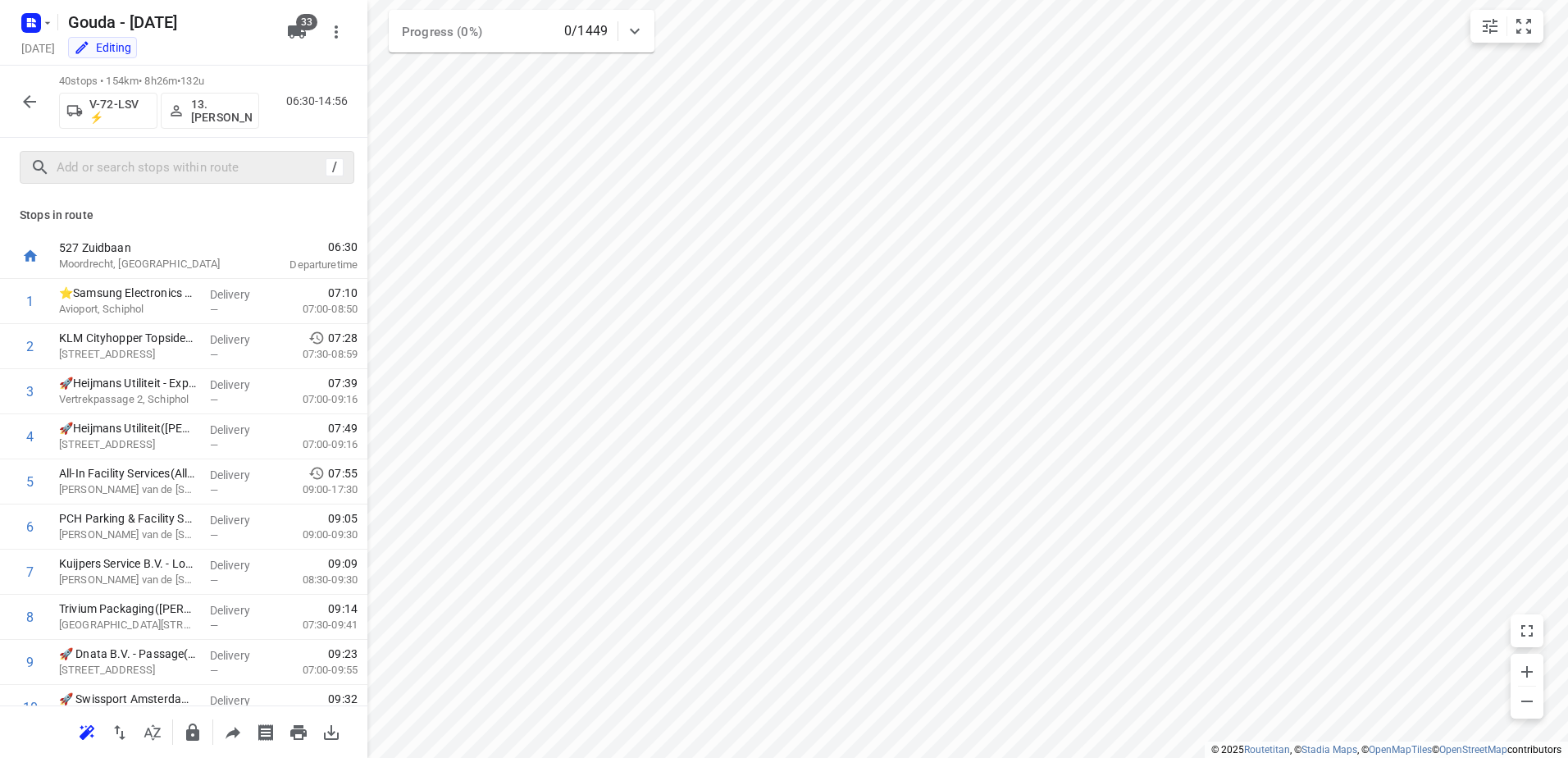
click at [206, 150] on div "/" at bounding box center [184, 167] width 368 height 59
click at [206, 163] on input "text" at bounding box center [189, 167] width 262 height 25
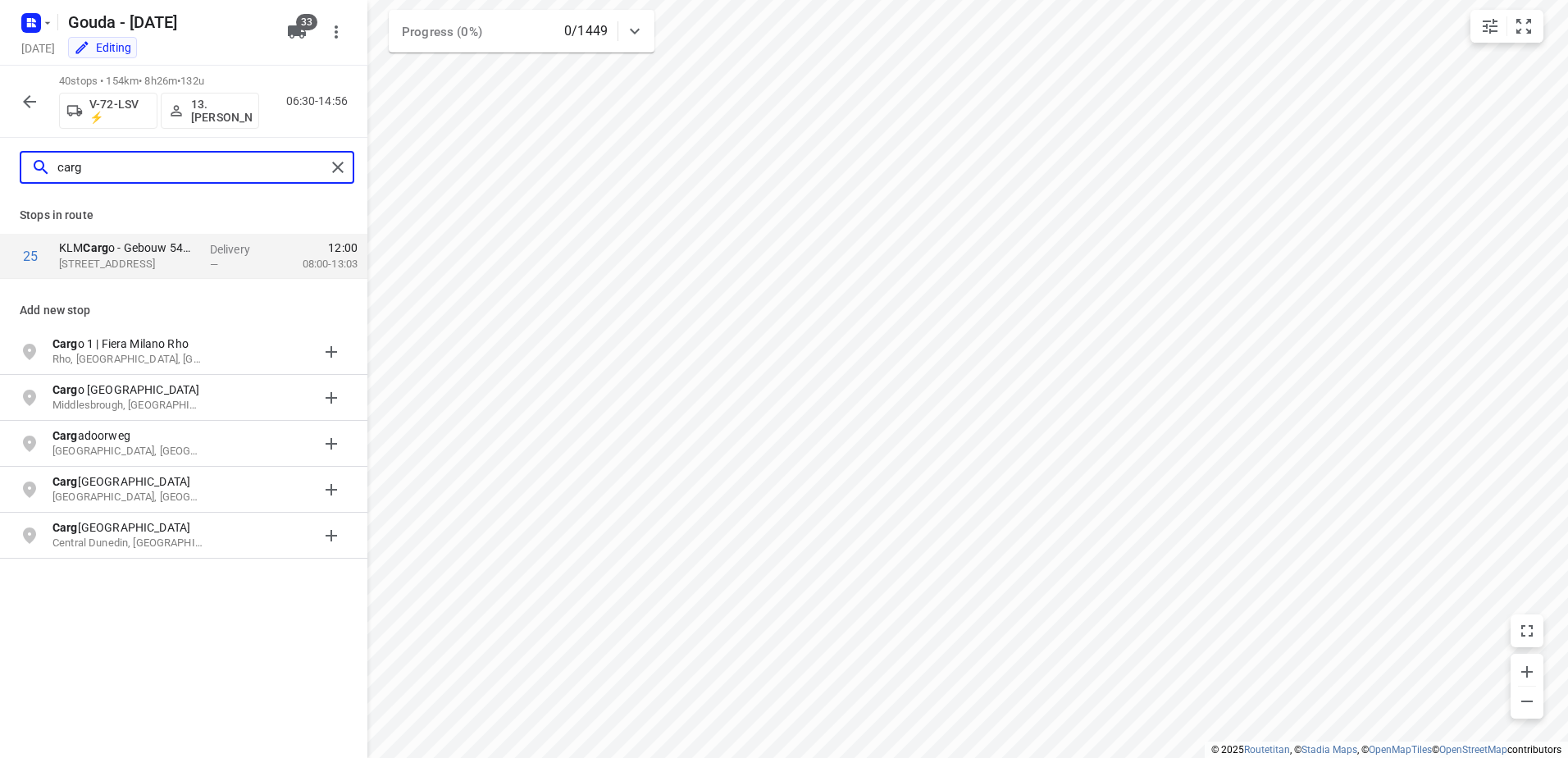
type input "carg"
click at [196, 220] on p "Stops in route" at bounding box center [184, 215] width 328 height 18
click at [176, 239] on div "KLM Carg o - Gebouw 546(Rob Bankert) Handelskade 1-3, 1117EE, Schiphol, NL" at bounding box center [128, 257] width 151 height 45
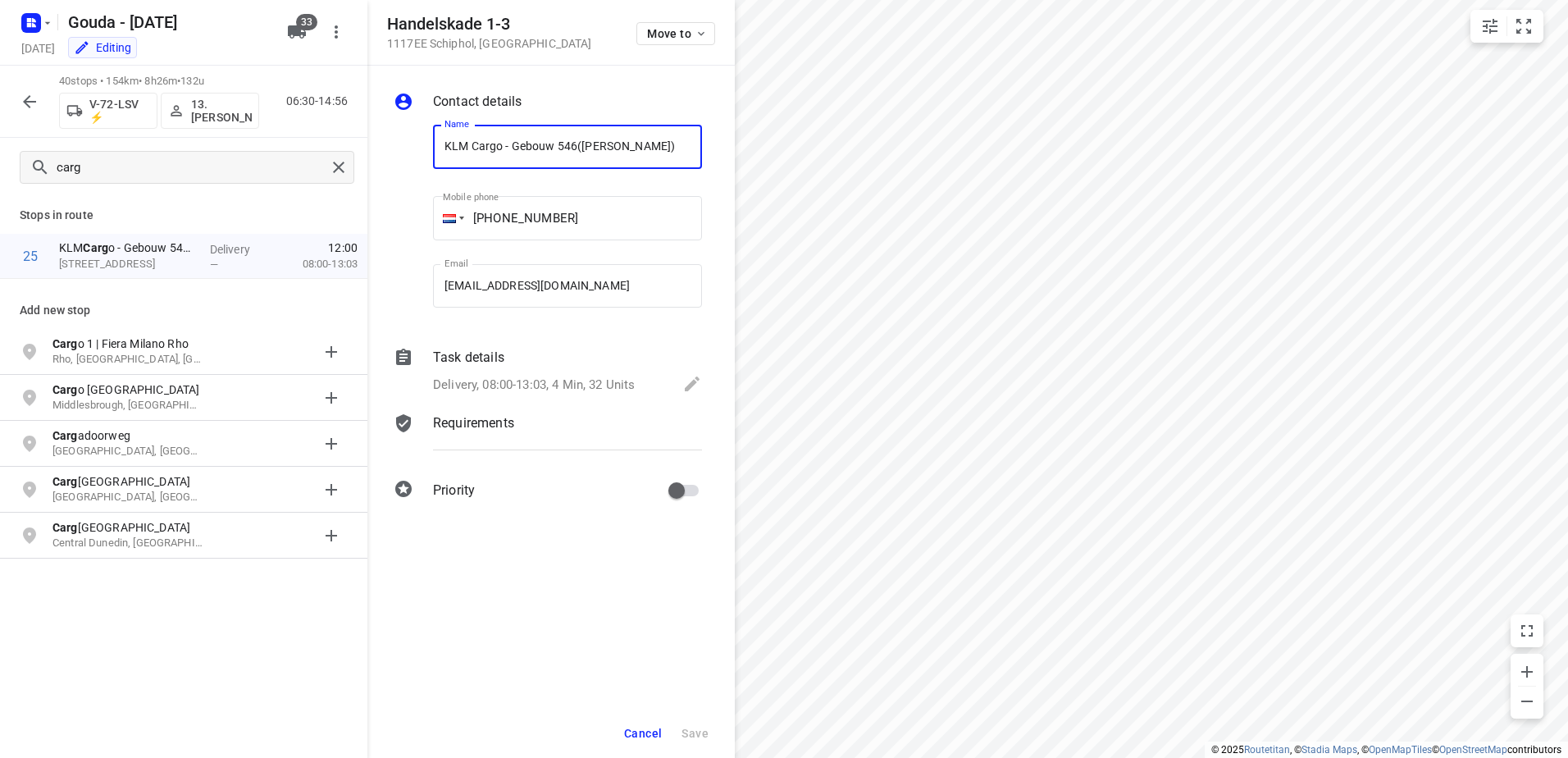
click at [660, 737] on span "Cancel" at bounding box center [643, 733] width 38 height 13
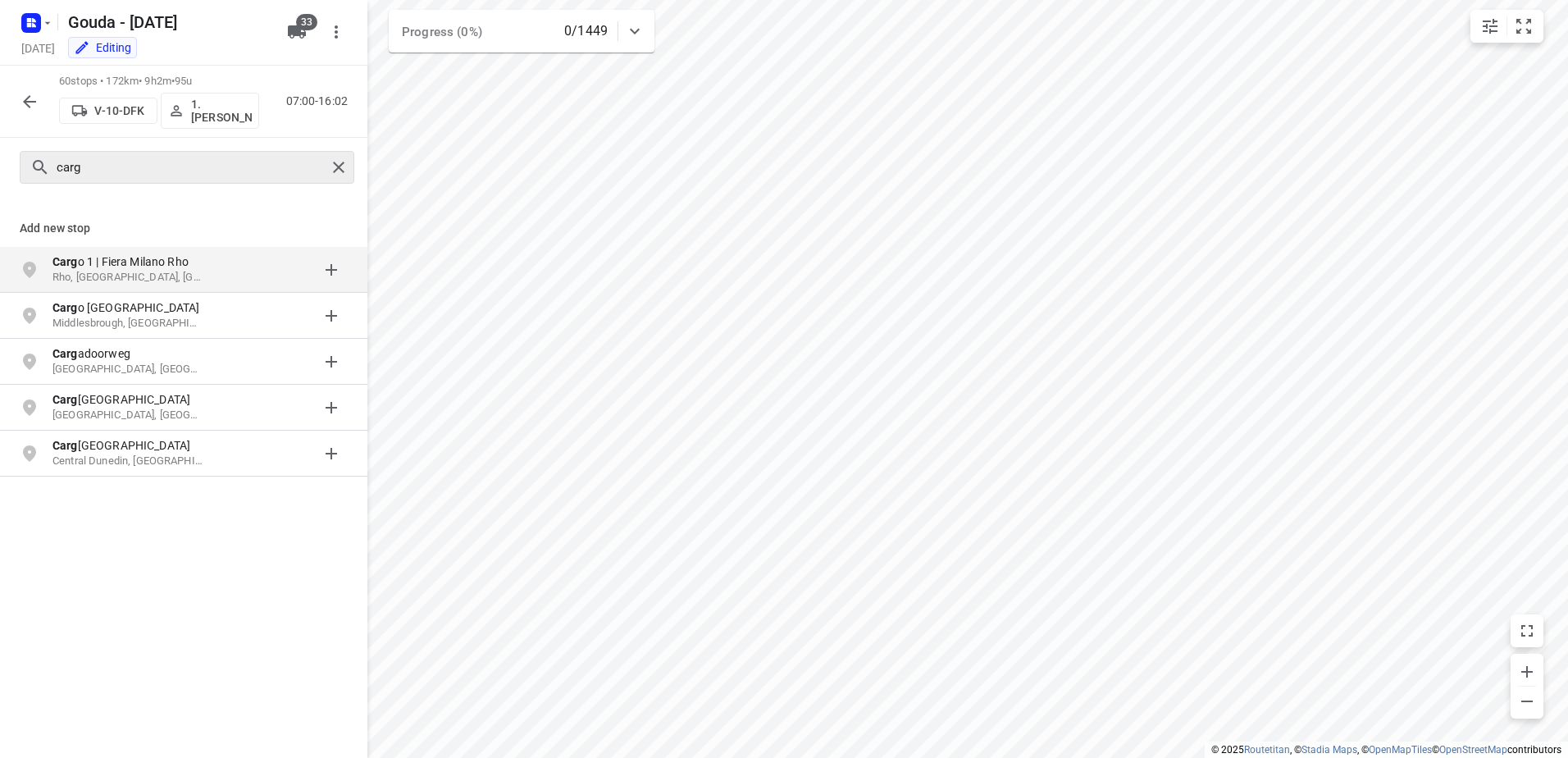
click at [334, 153] on div "carg" at bounding box center [187, 167] width 334 height 33
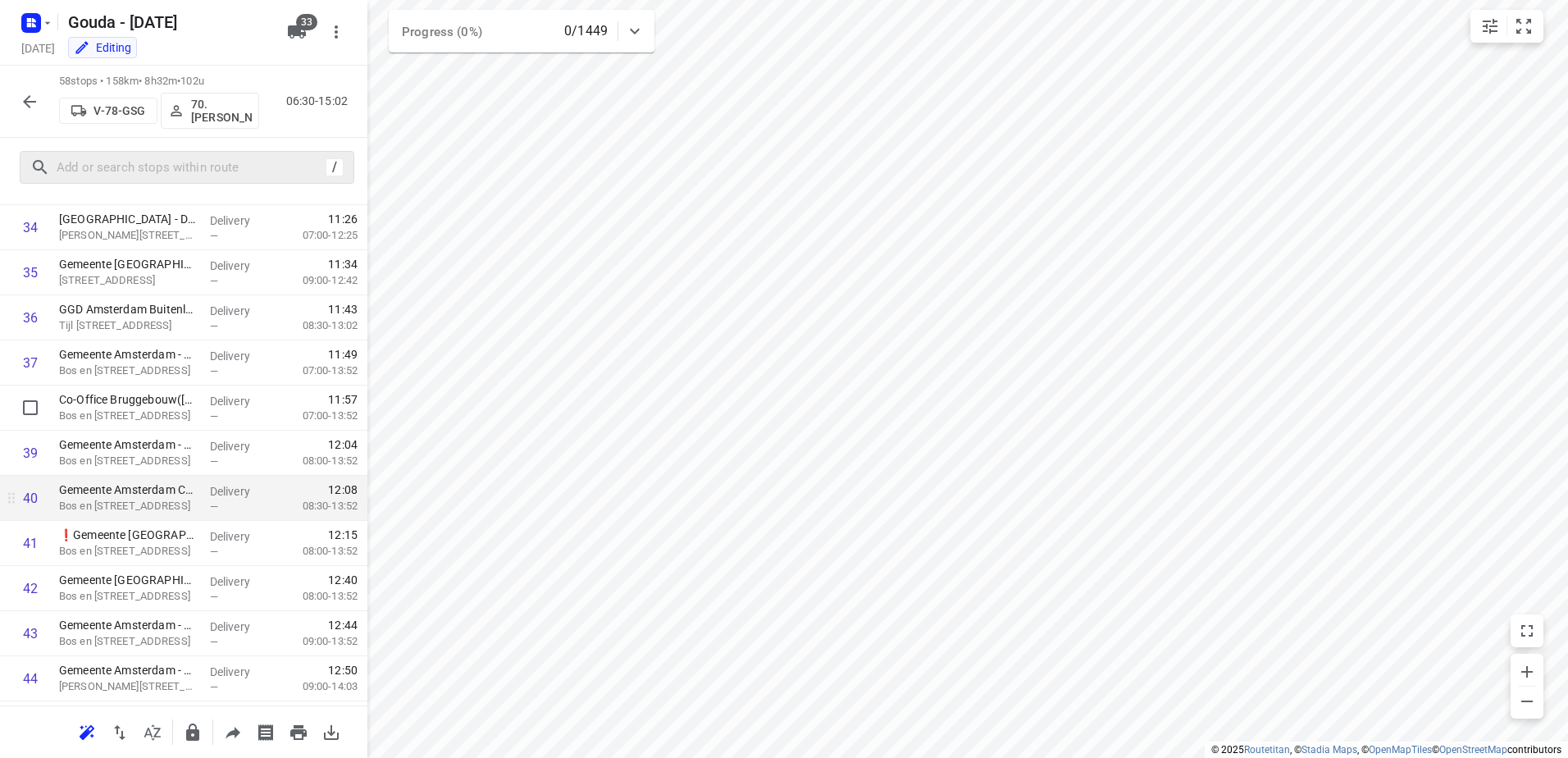
scroll to position [1641, 0]
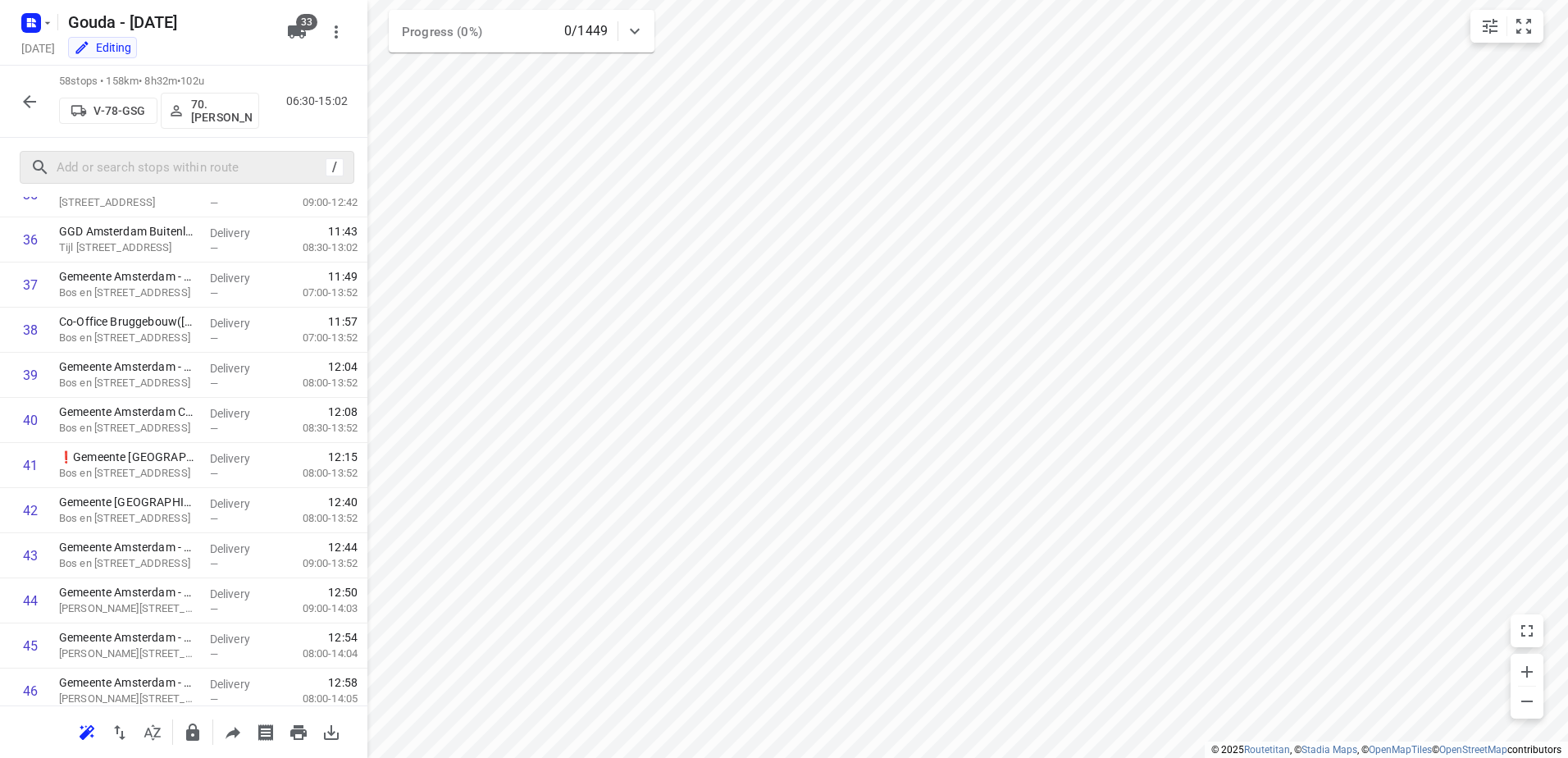
click at [37, 104] on icon "button" at bounding box center [30, 102] width 20 height 20
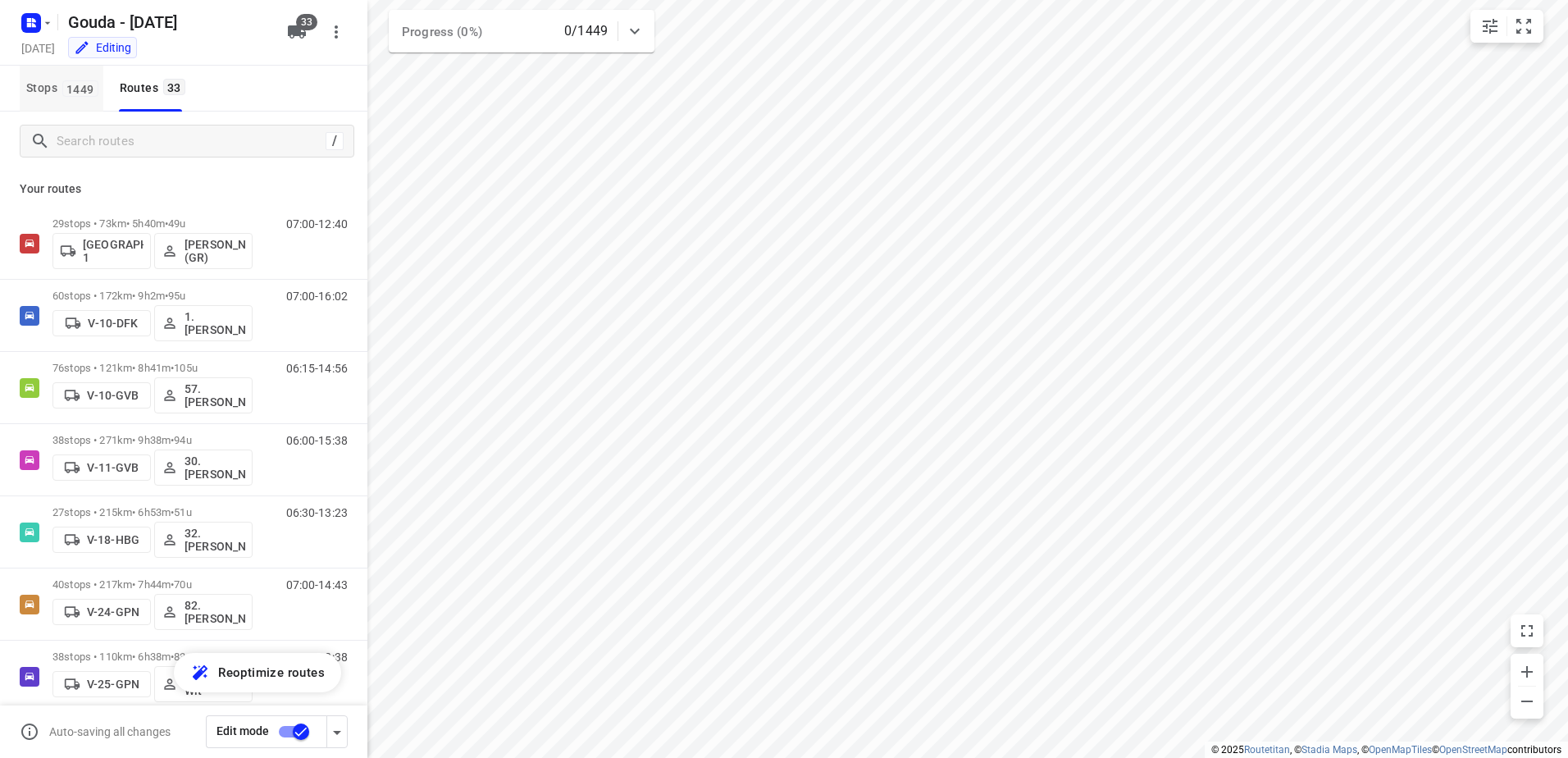
click at [71, 87] on span "1449" at bounding box center [80, 89] width 36 height 17
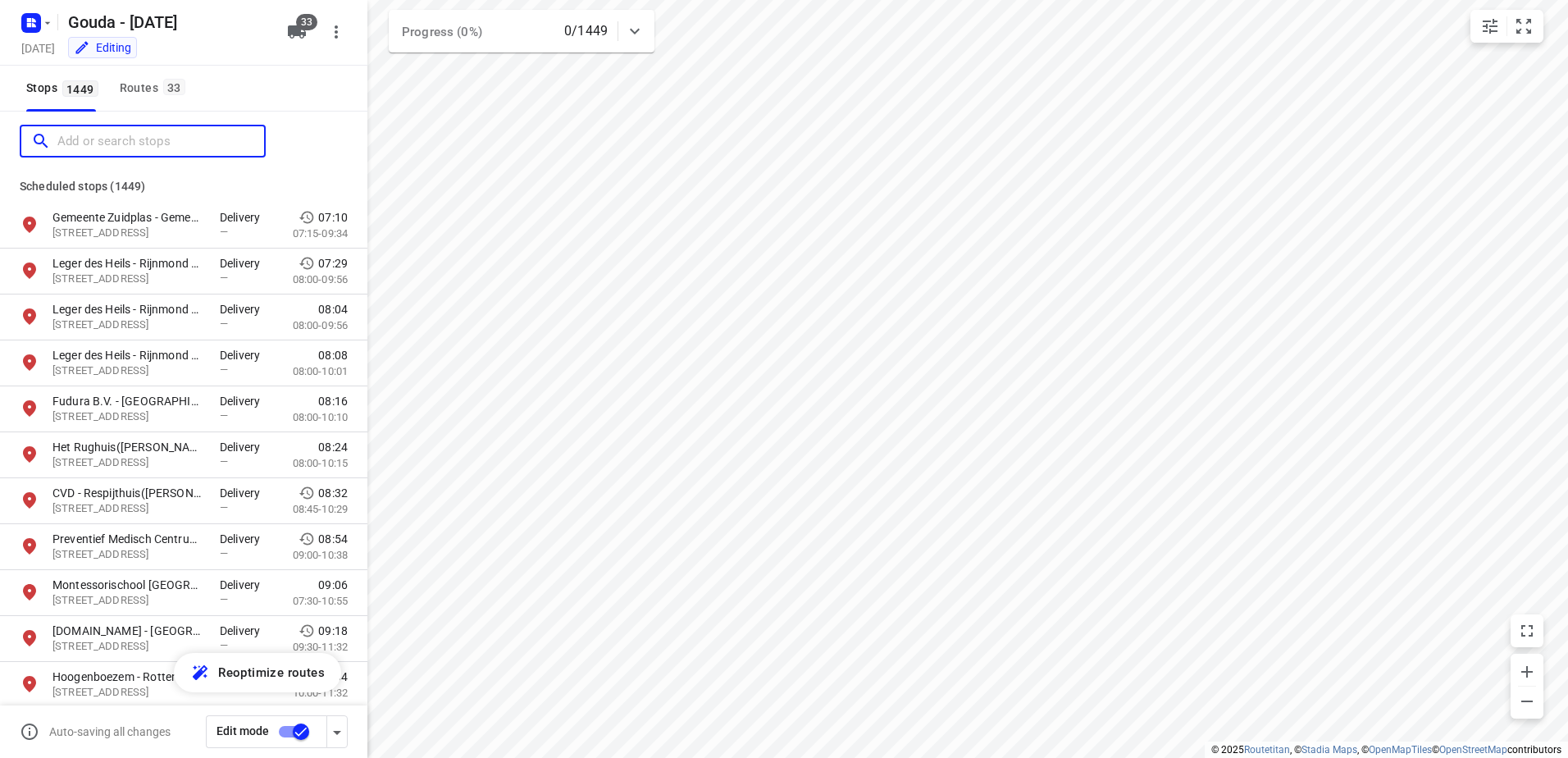
click at [125, 129] on input "Add or search stops" at bounding box center [160, 141] width 206 height 25
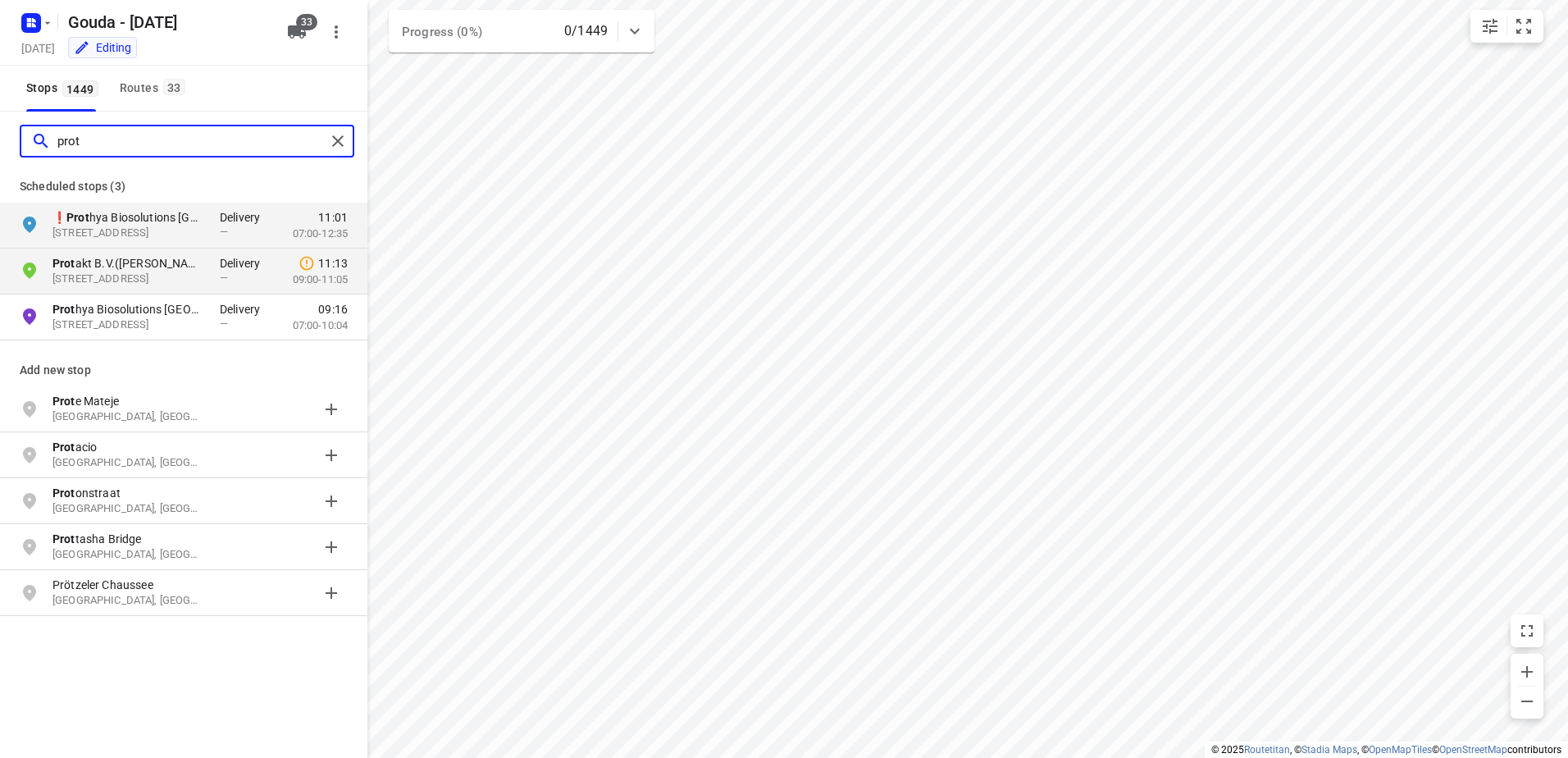
type input "prot"
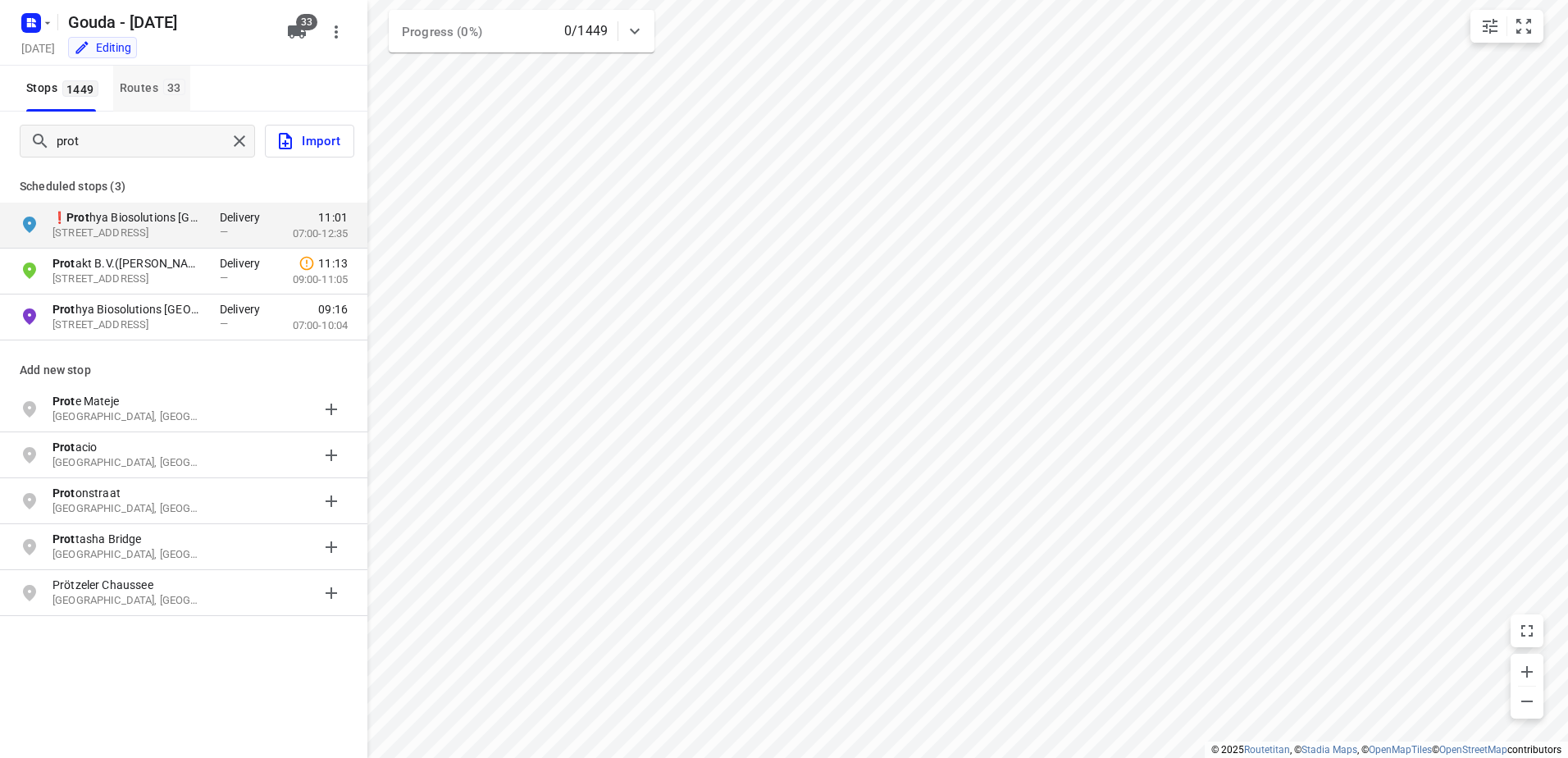
click at [189, 82] on div "Routes 33" at bounding box center [155, 88] width 70 height 21
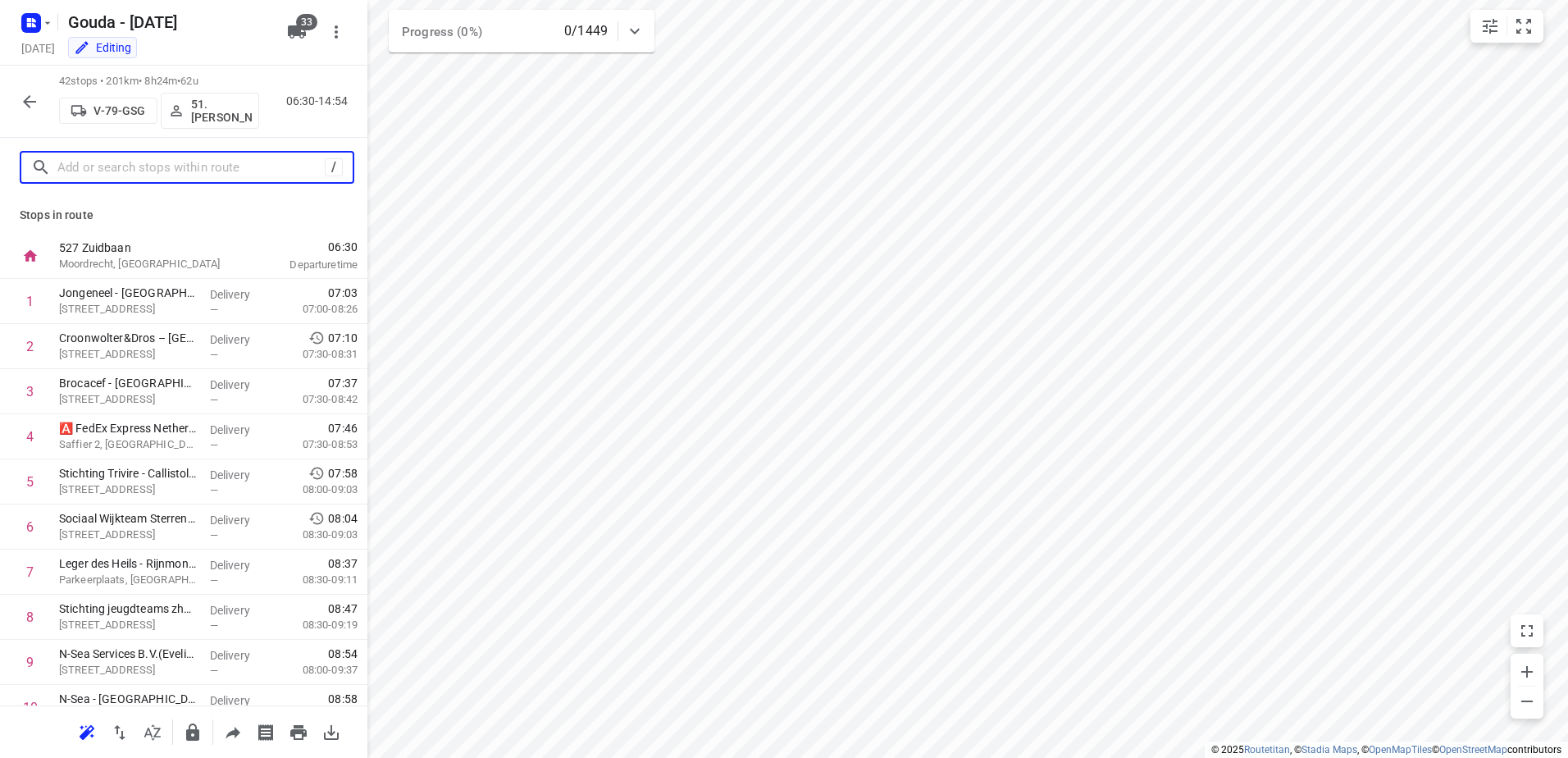
click at [237, 165] on input "text" at bounding box center [191, 167] width 267 height 25
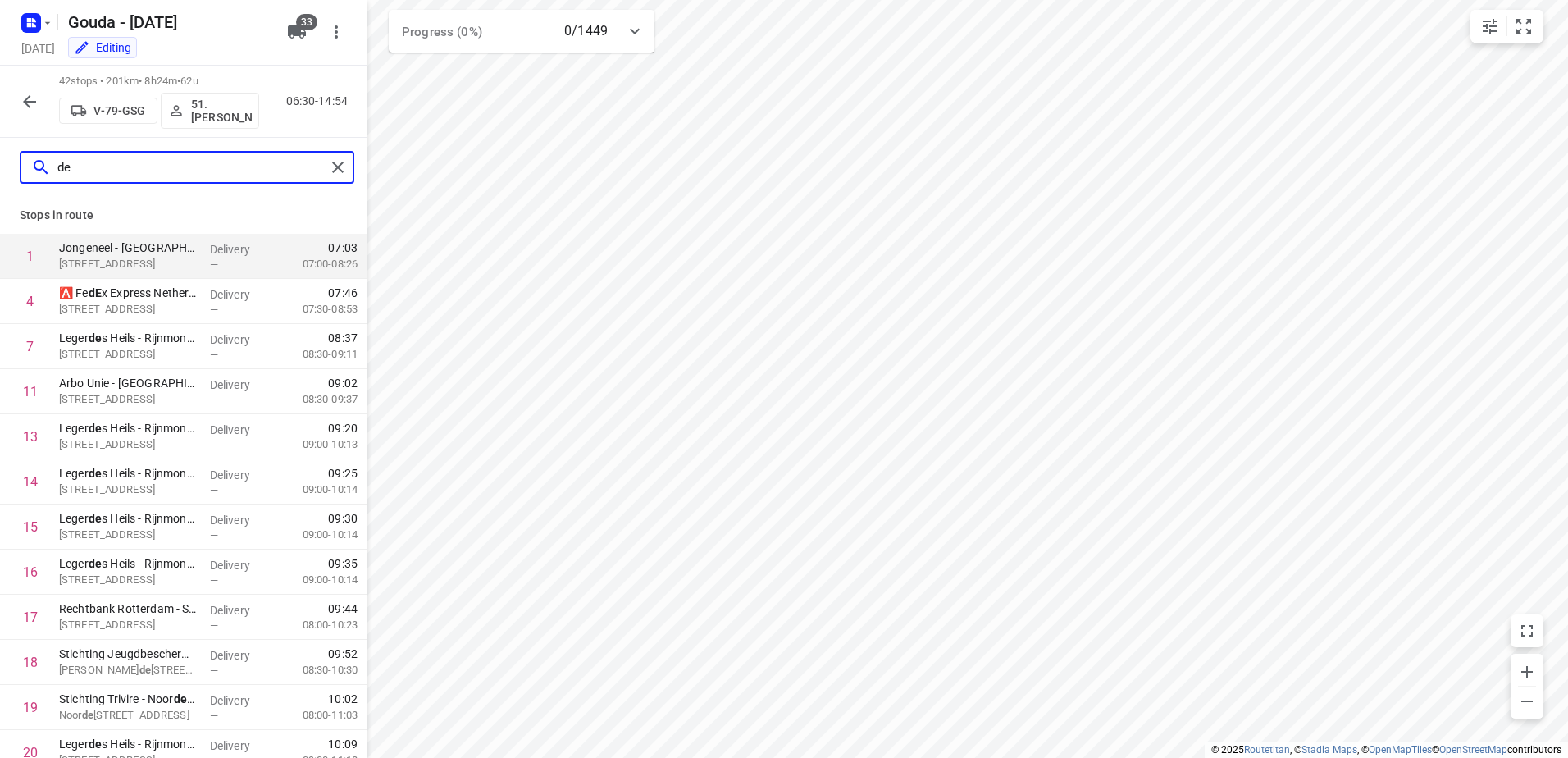
type input "d"
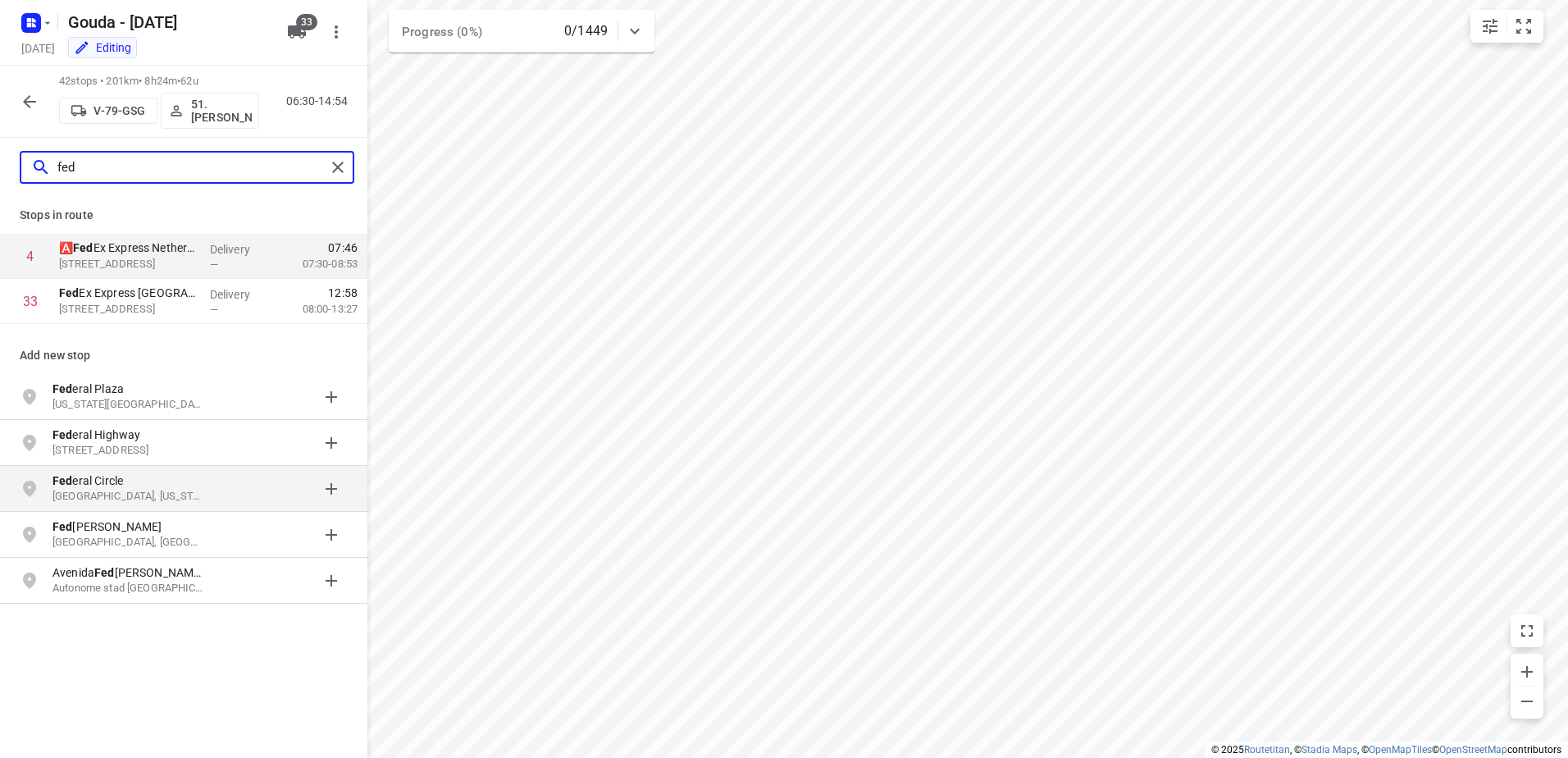
type input "fed"
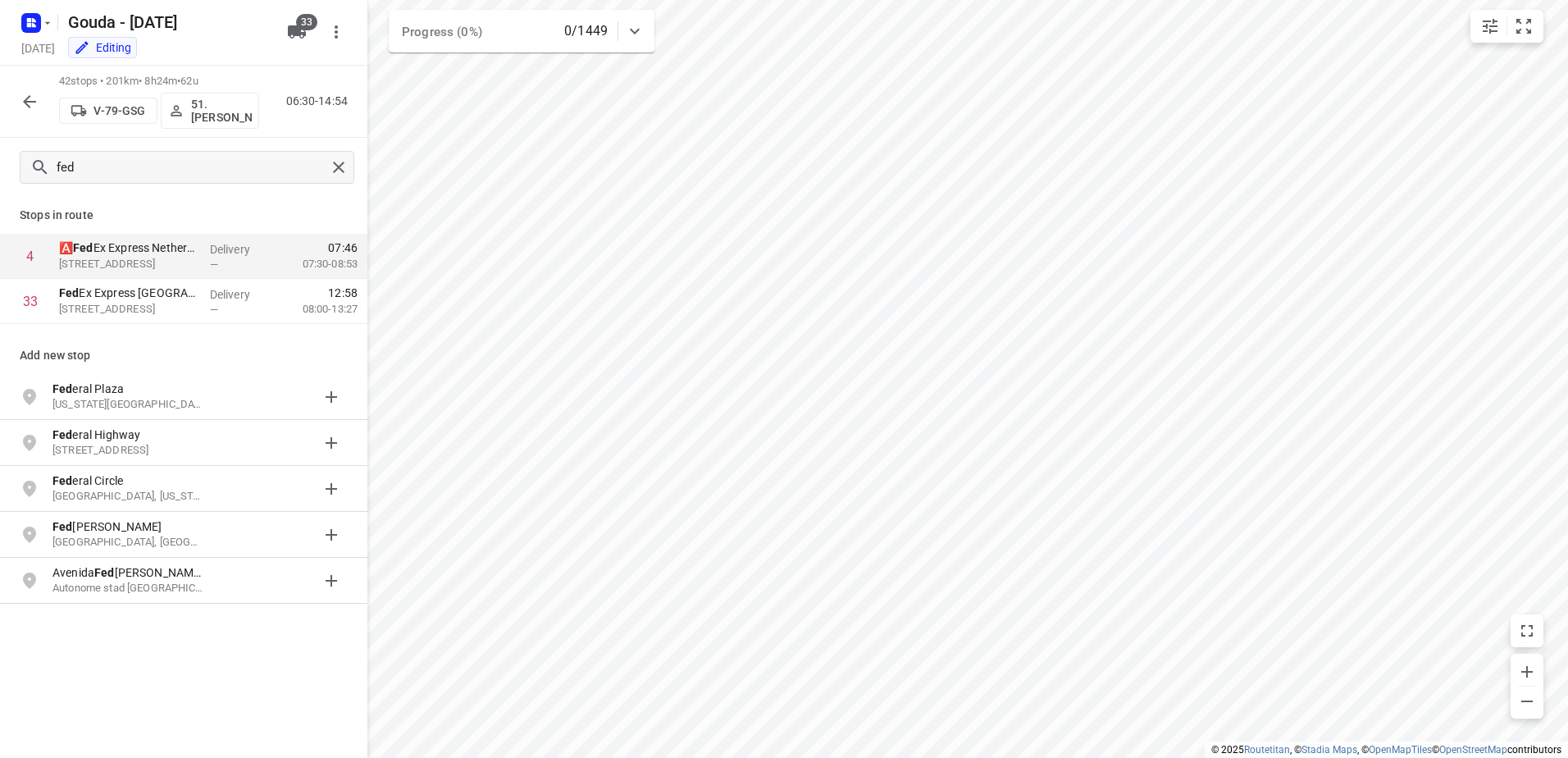
click at [906, 757] on html "i © 2025 Routetitan , © Stadia Maps , © OpenMapTiles © OpenStreetMap contributo…" at bounding box center [784, 379] width 1568 height 758
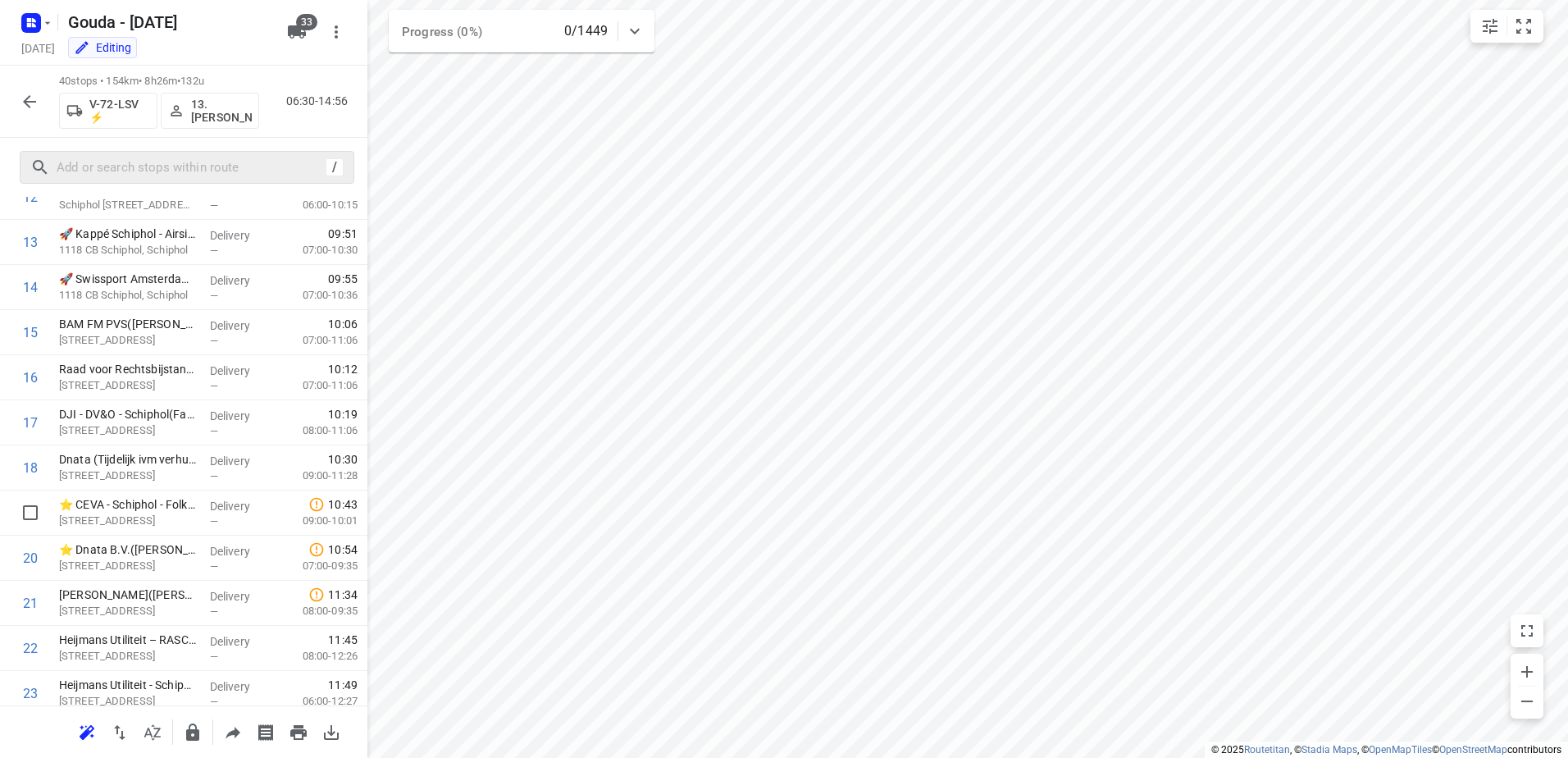
scroll to position [521, 0]
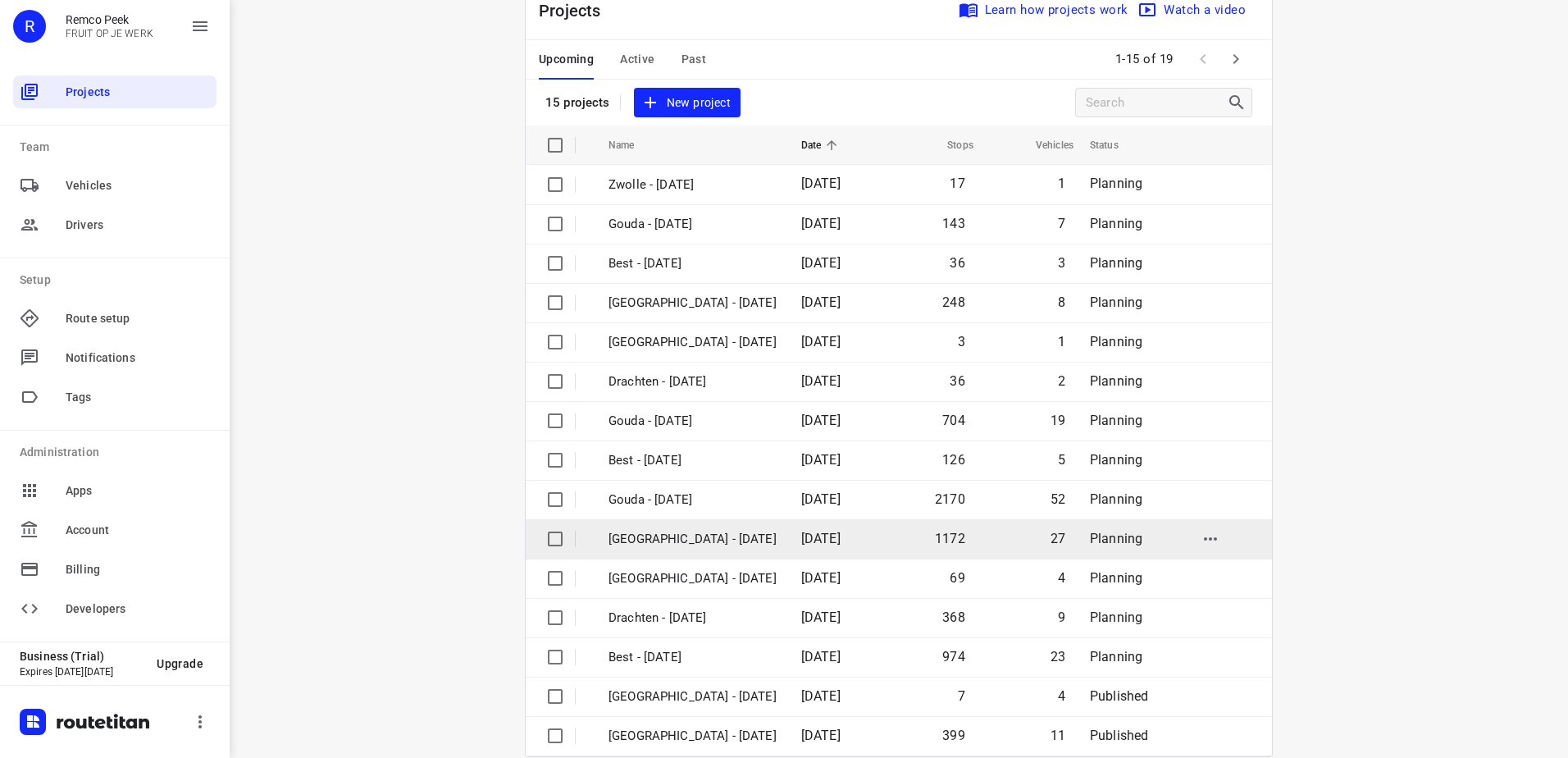
scroll to position [71, 0]
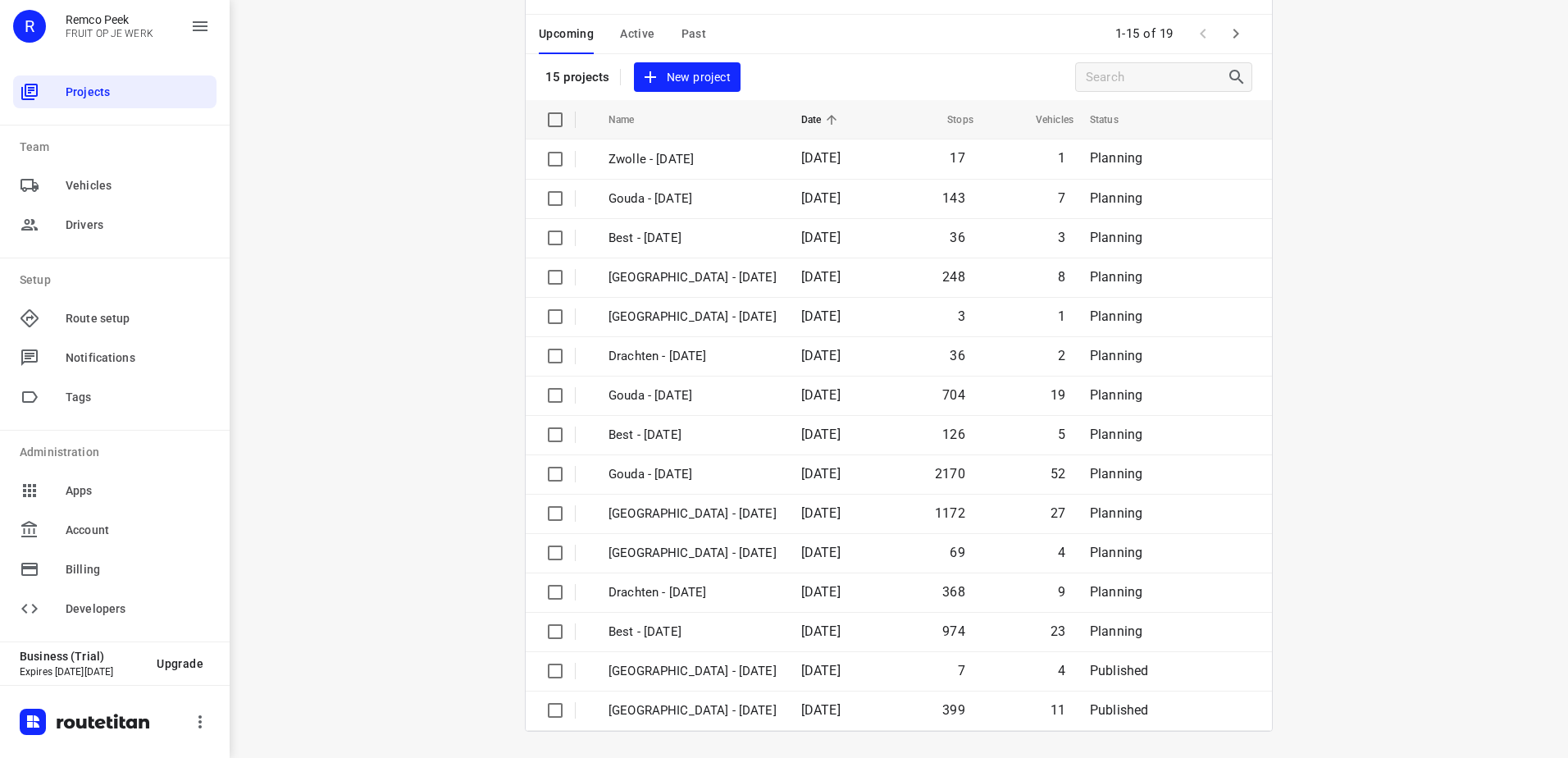
click at [345, 460] on div "i © 2025 Routetitan , © Stadia Maps , © OpenMapTiles © OpenStreetMap contributo…" at bounding box center [899, 379] width 1338 height 758
click at [1226, 29] on icon "button" at bounding box center [1236, 33] width 20 height 20
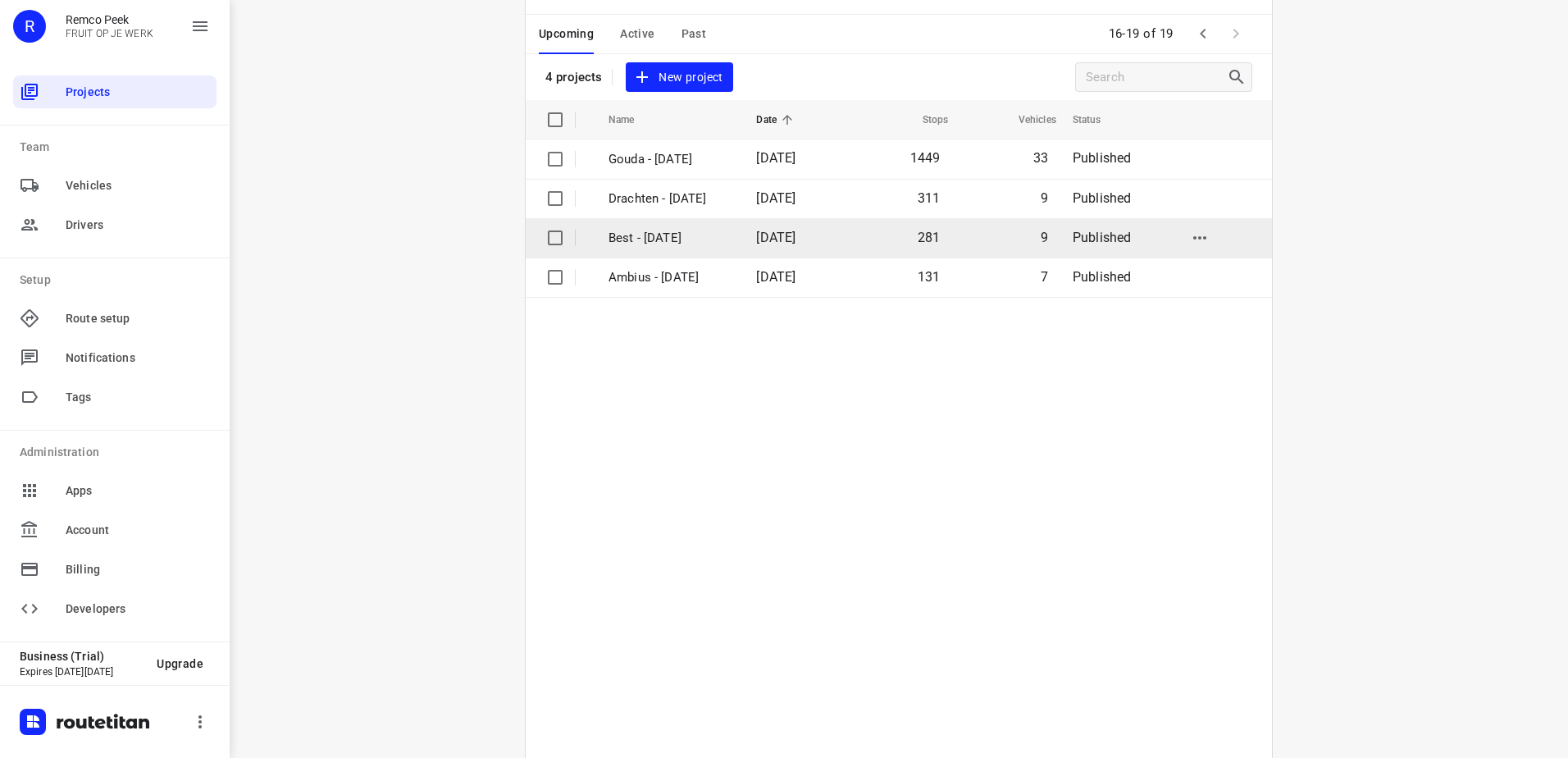
scroll to position [0, 0]
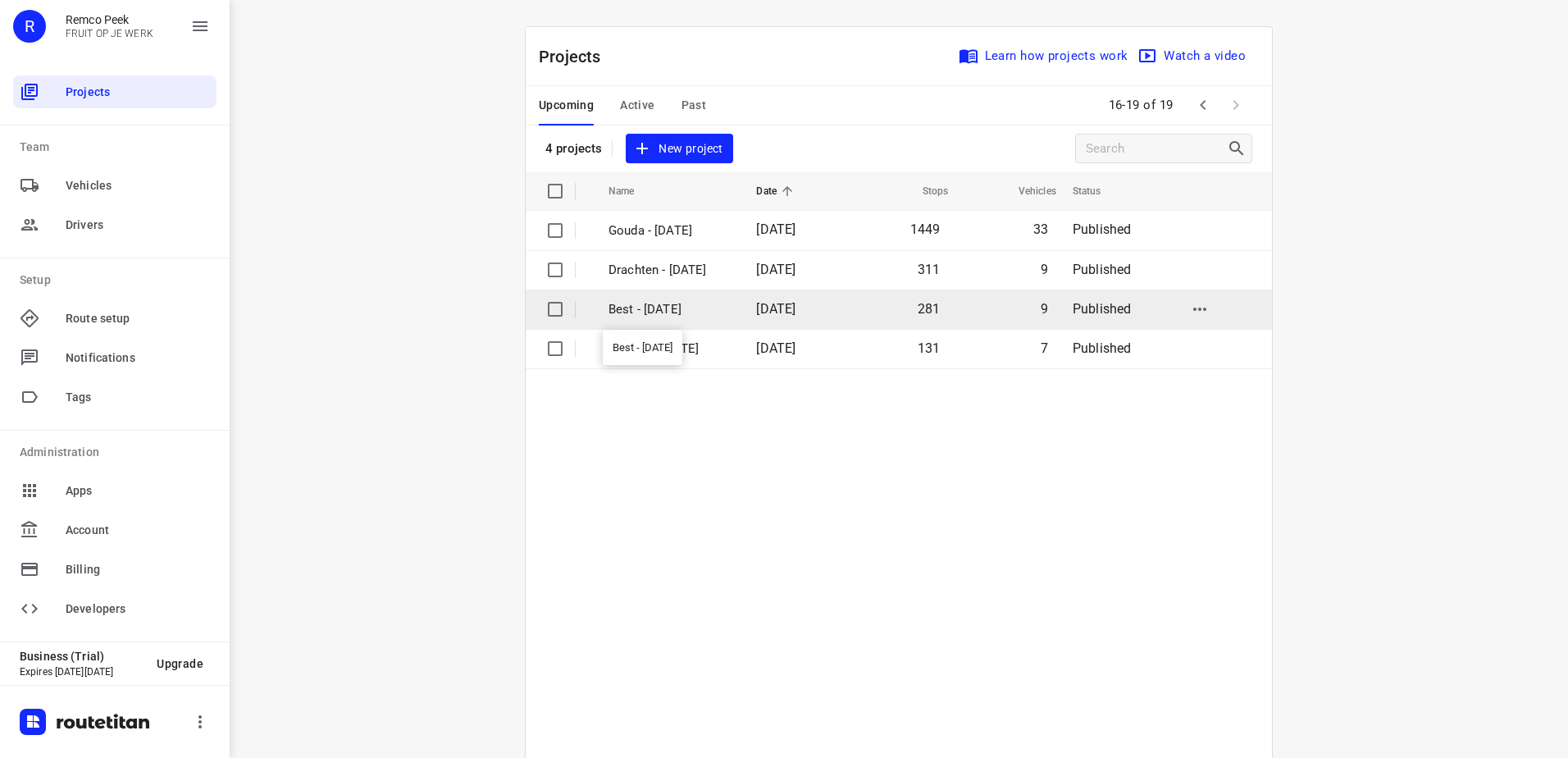
click at [671, 308] on p "Best - [DATE]" at bounding box center [669, 309] width 123 height 19
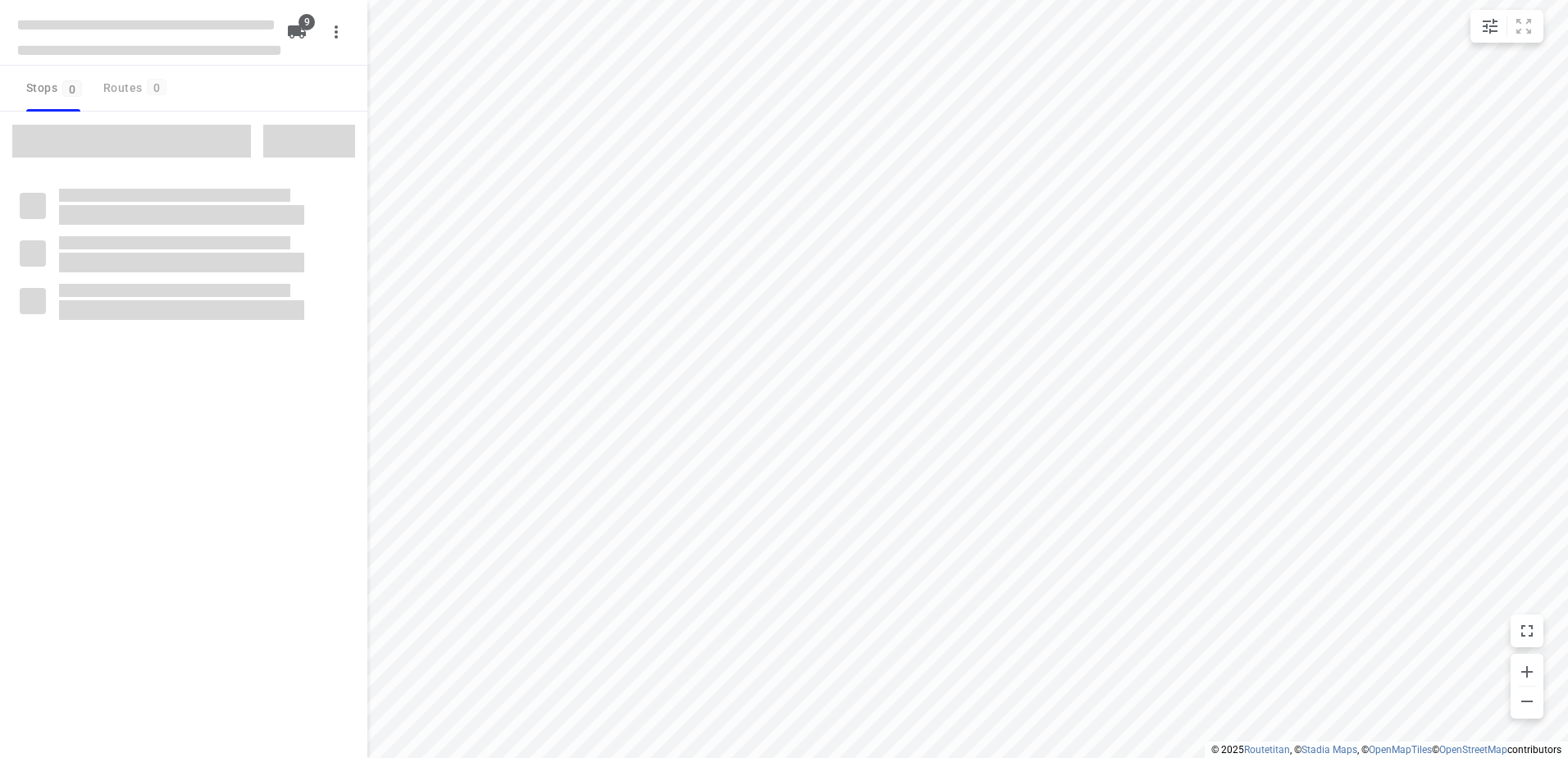
checkbox input "true"
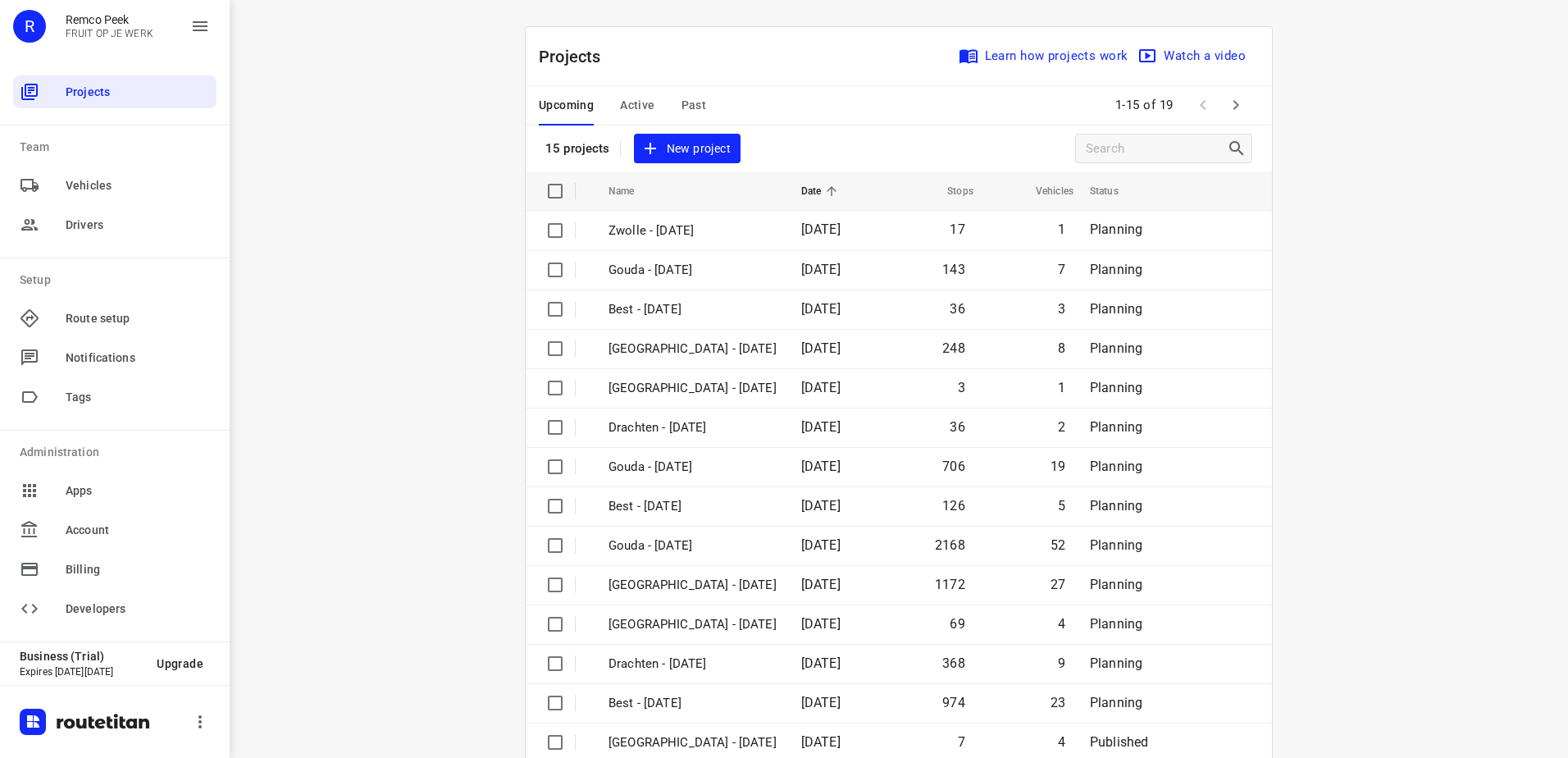
drag, startPoint x: 932, startPoint y: 105, endPoint x: 1365, endPoint y: 95, distance: 433.1
click at [959, 99] on div "Upcoming Active Past 1-15 of 19" at bounding box center [899, 105] width 746 height 39
click at [1235, 96] on icon "button" at bounding box center [1236, 105] width 20 height 20
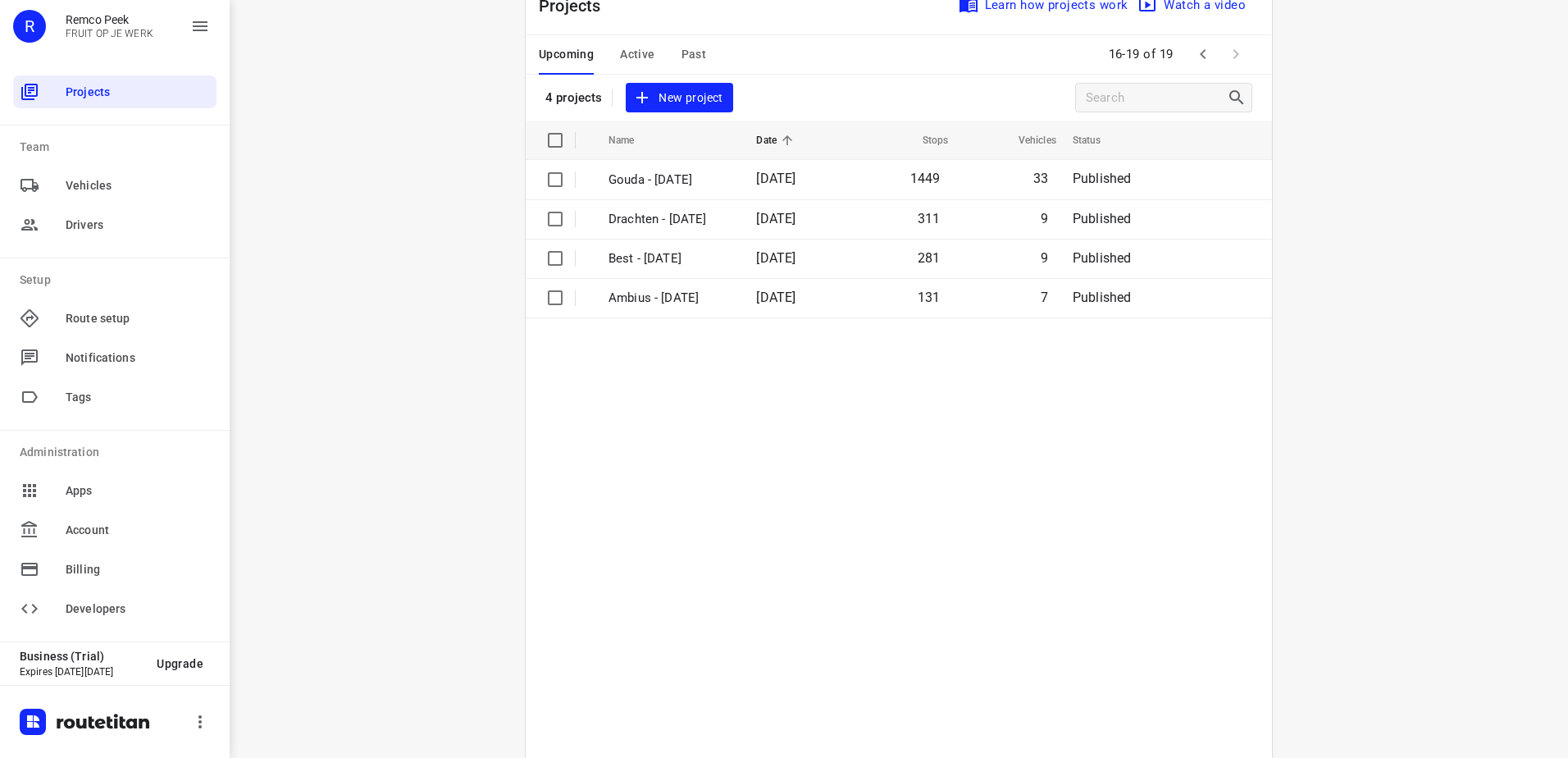
scroll to position [109, 0]
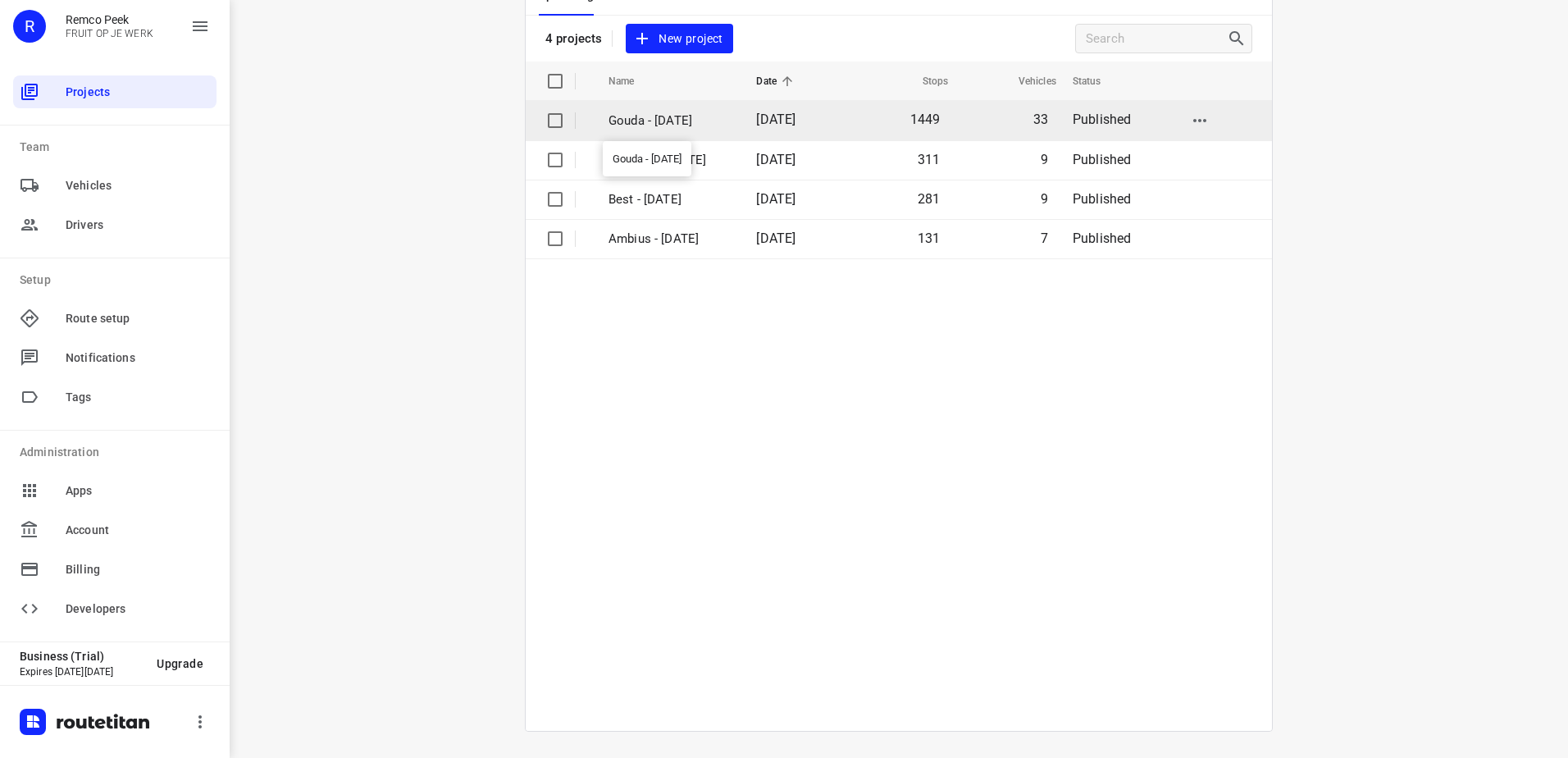
click at [678, 128] on p "Gouda - Tuesday" at bounding box center [669, 120] width 123 height 19
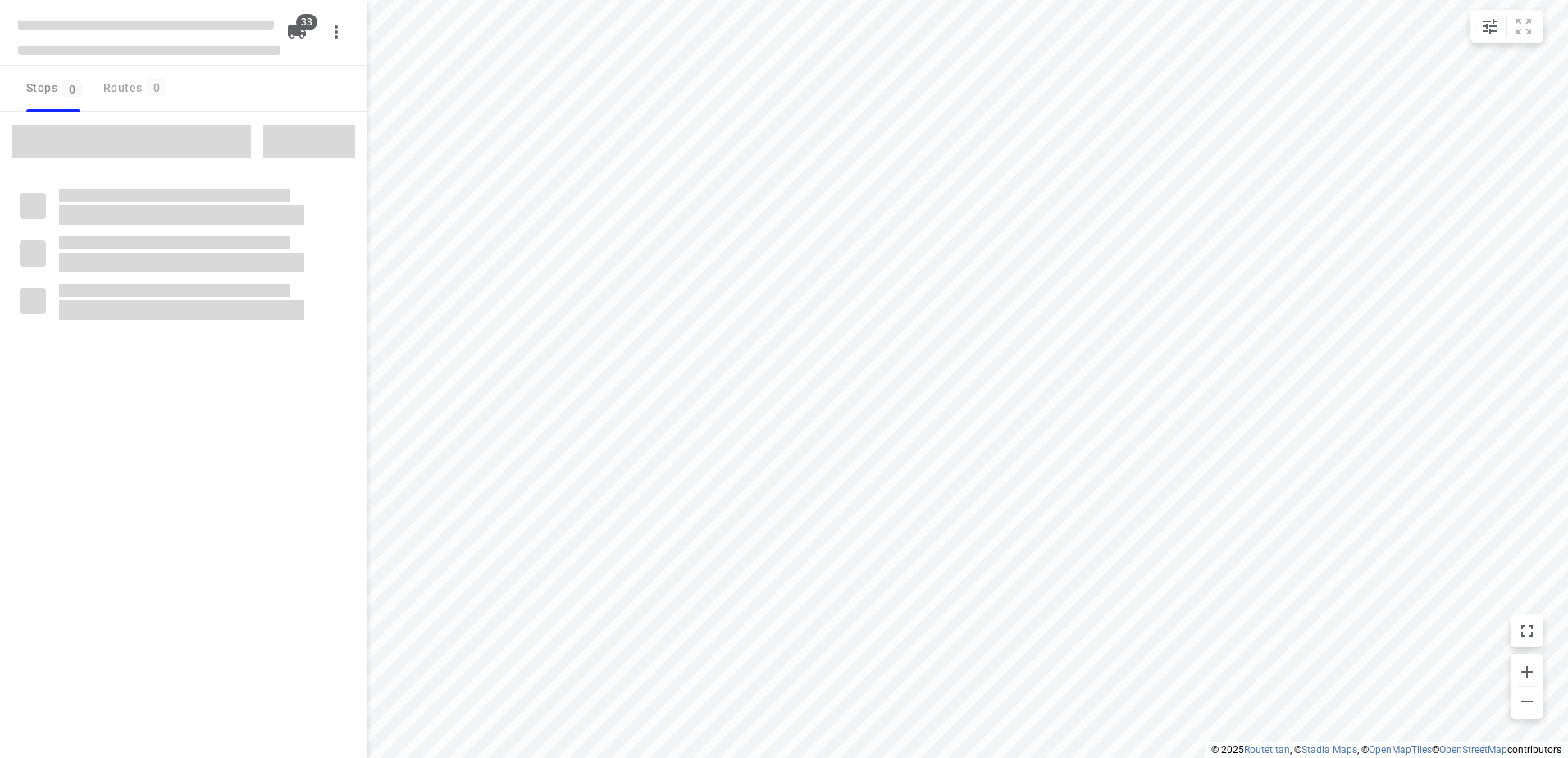
checkbox input "true"
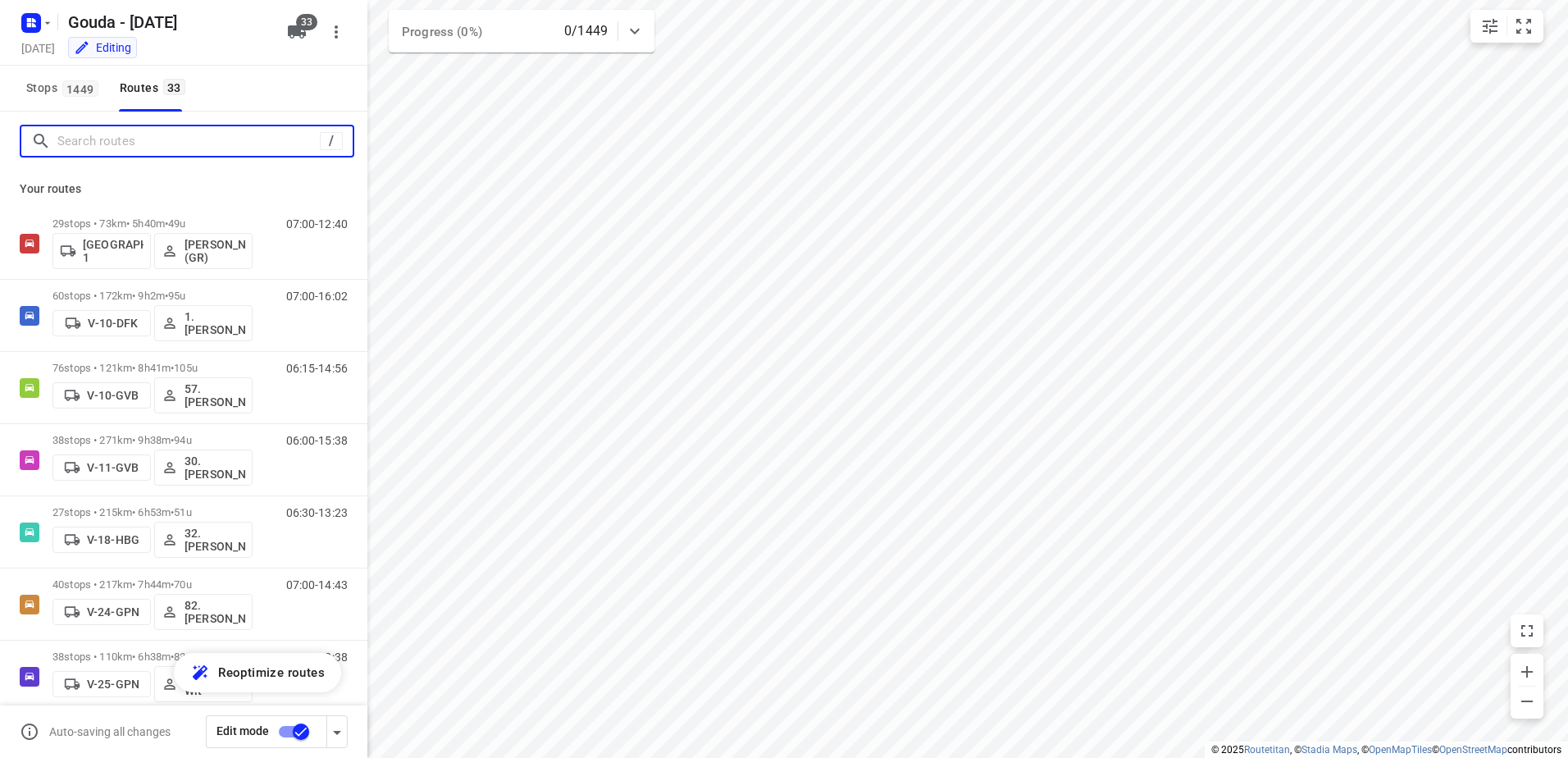
click at [188, 130] on input "Search routes" at bounding box center [189, 141] width 262 height 25
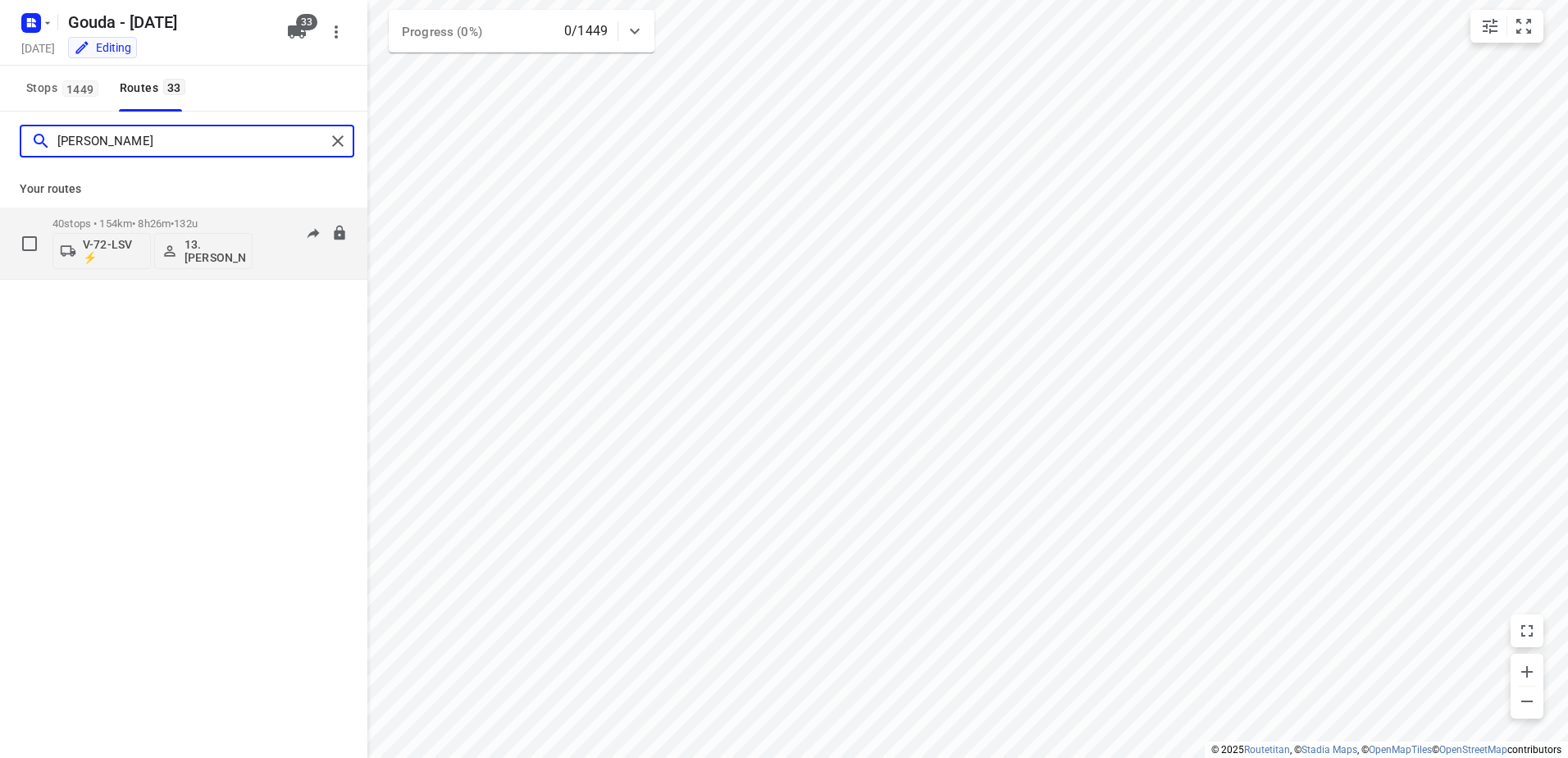
type input "dennis"
click at [197, 276] on div "40 stops • 154km • 8h26m • 132u V-72-LSV ⚡ 13. Dennis Middel" at bounding box center [152, 242] width 200 height 68
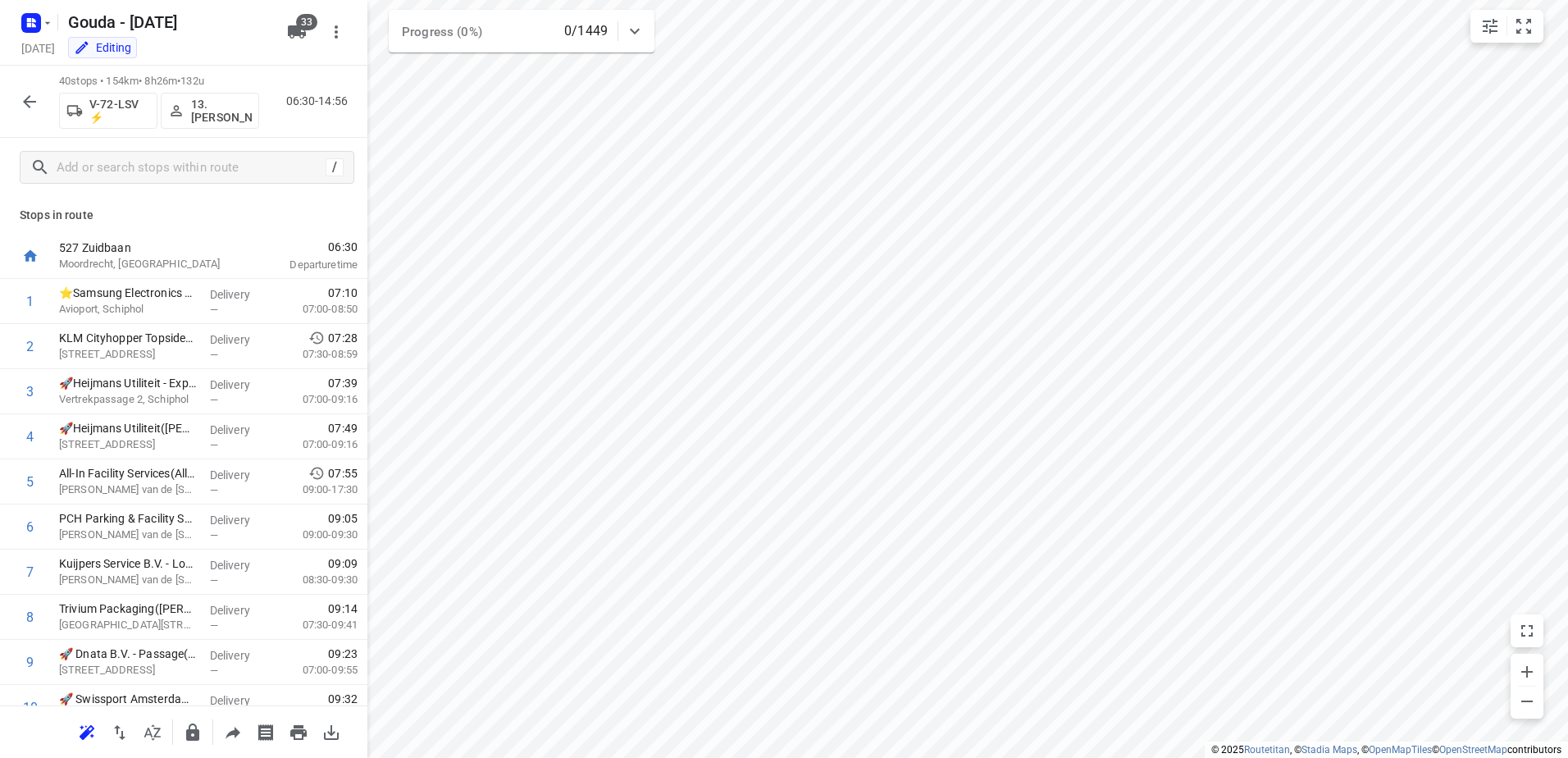
click at [194, 247] on p "527 Zuidbaan" at bounding box center [145, 248] width 171 height 17
click at [239, 114] on p "13. Dennis Middel" at bounding box center [221, 110] width 61 height 26
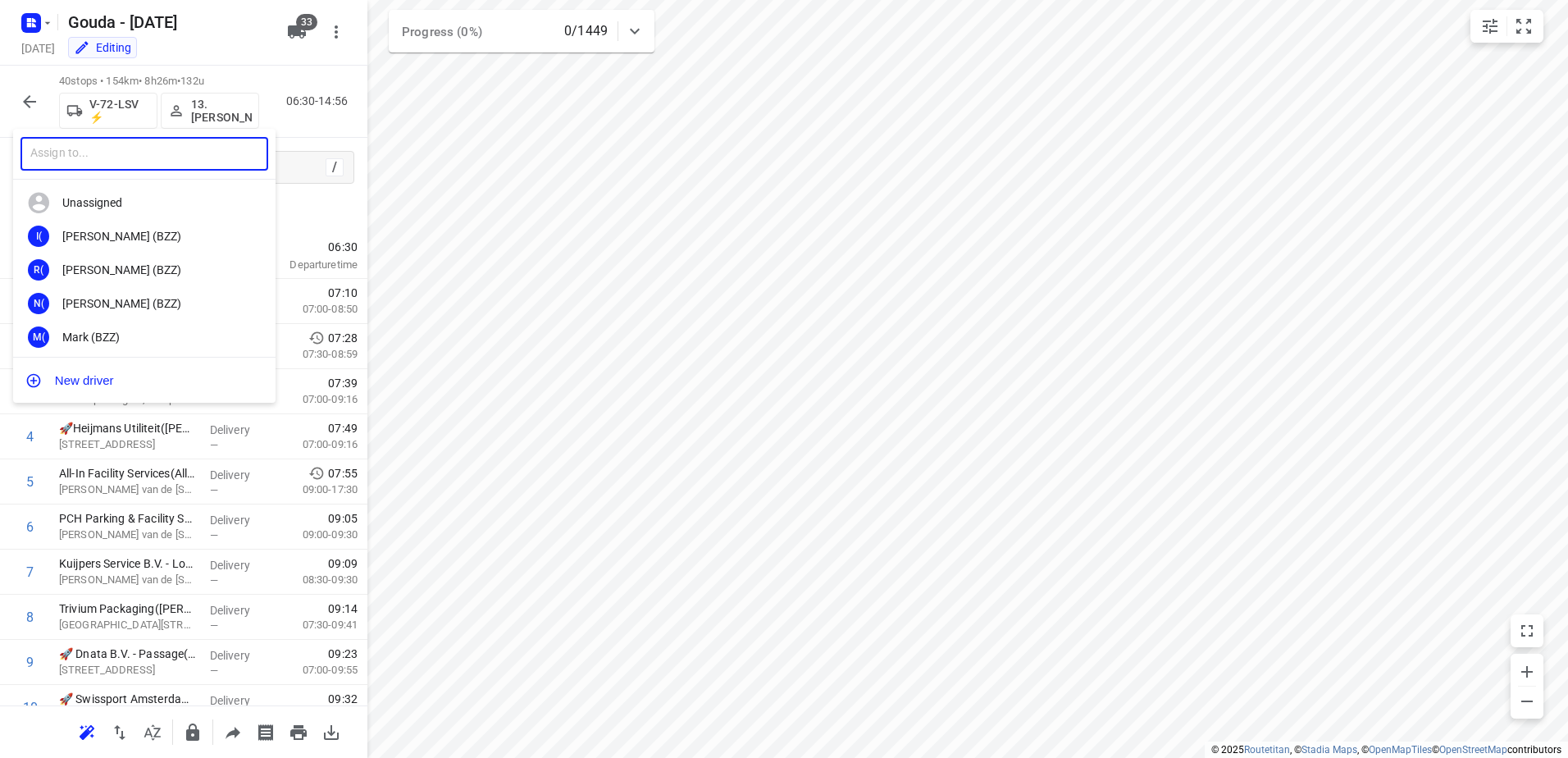
click at [147, 147] on input "text" at bounding box center [145, 154] width 247 height 33
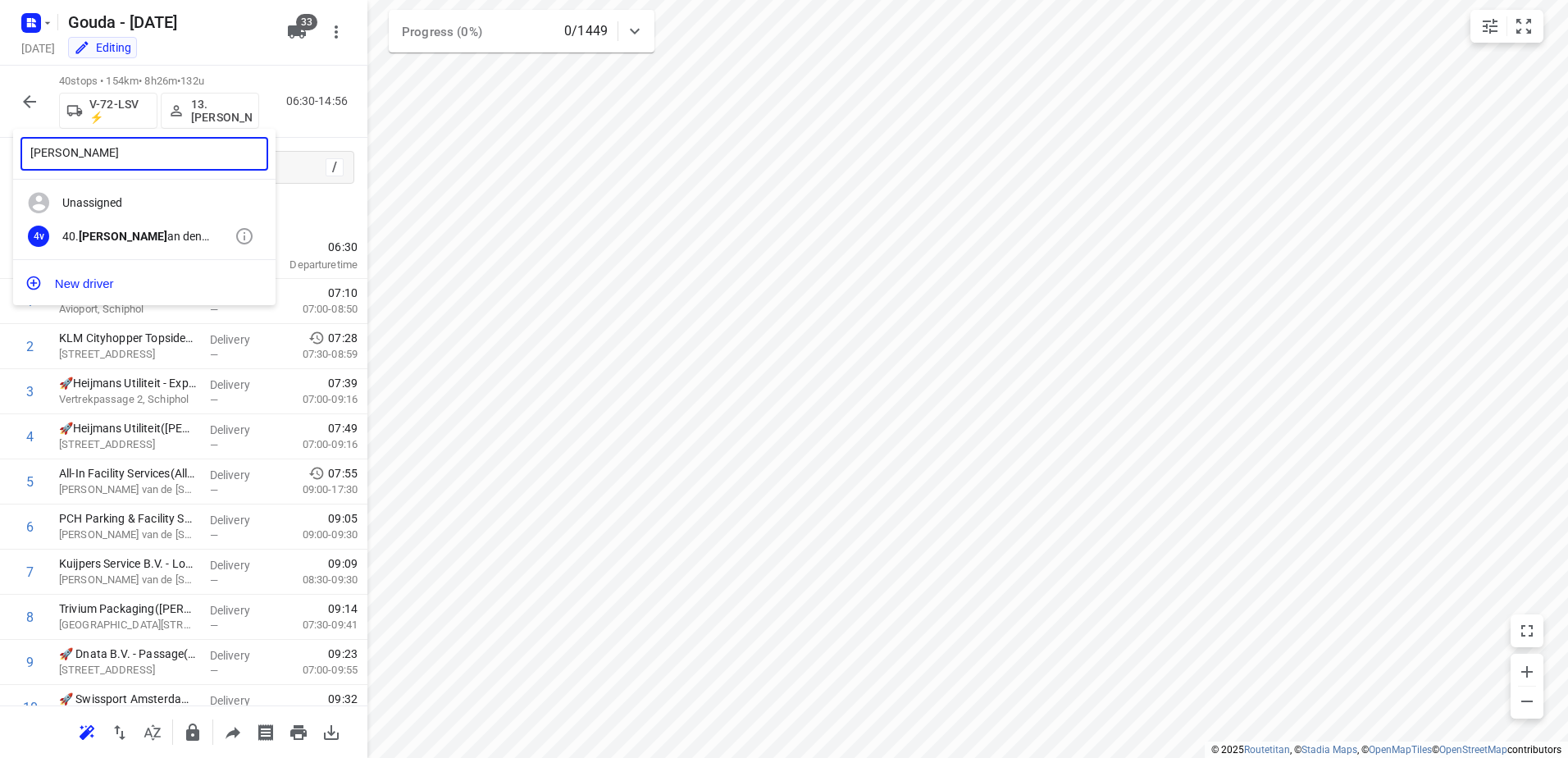
type input "Marco v"
click at [135, 228] on div "4v 40. Marco v an den Heuvel" at bounding box center [145, 237] width 262 height 33
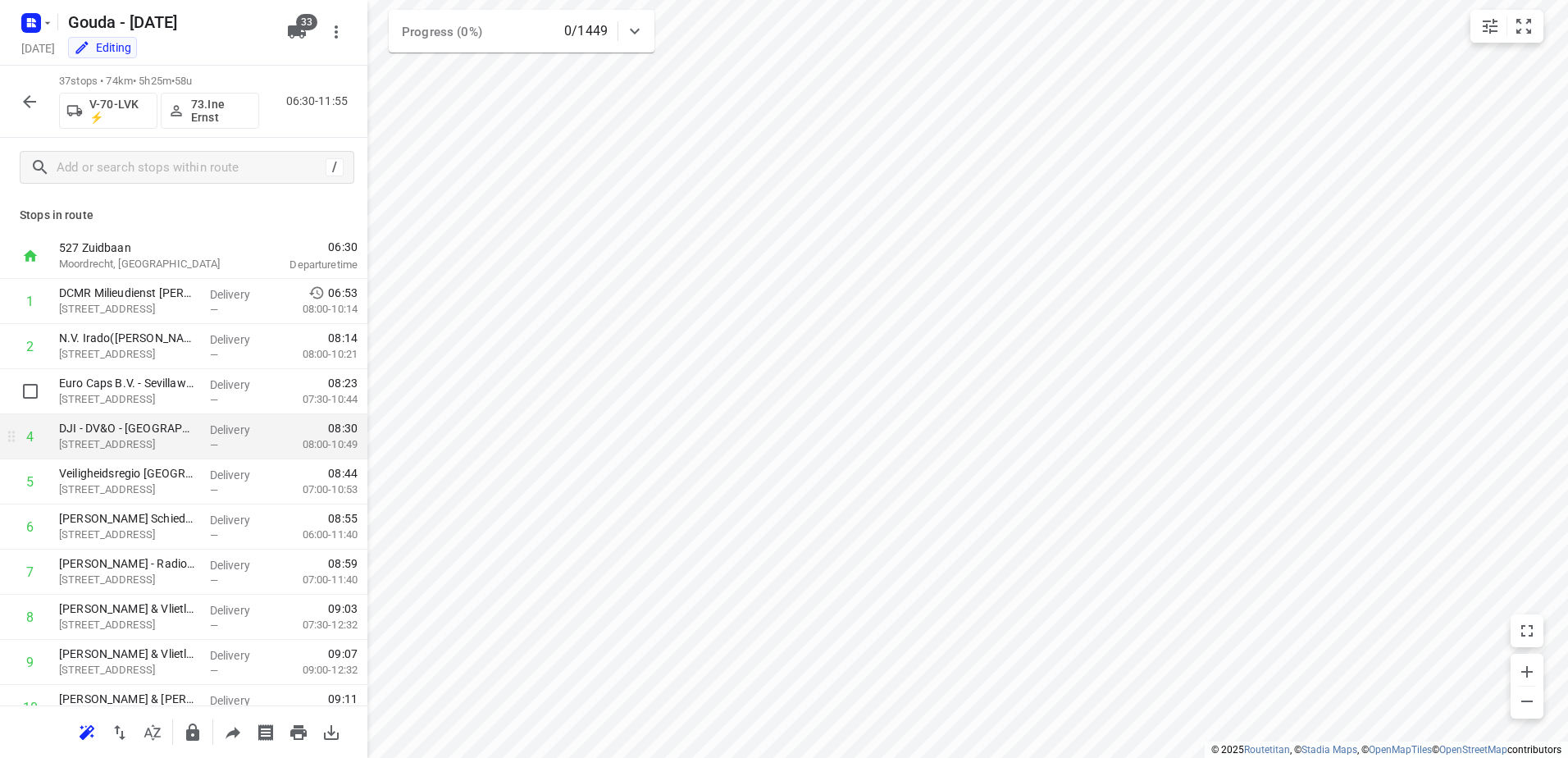
scroll to position [82, 0]
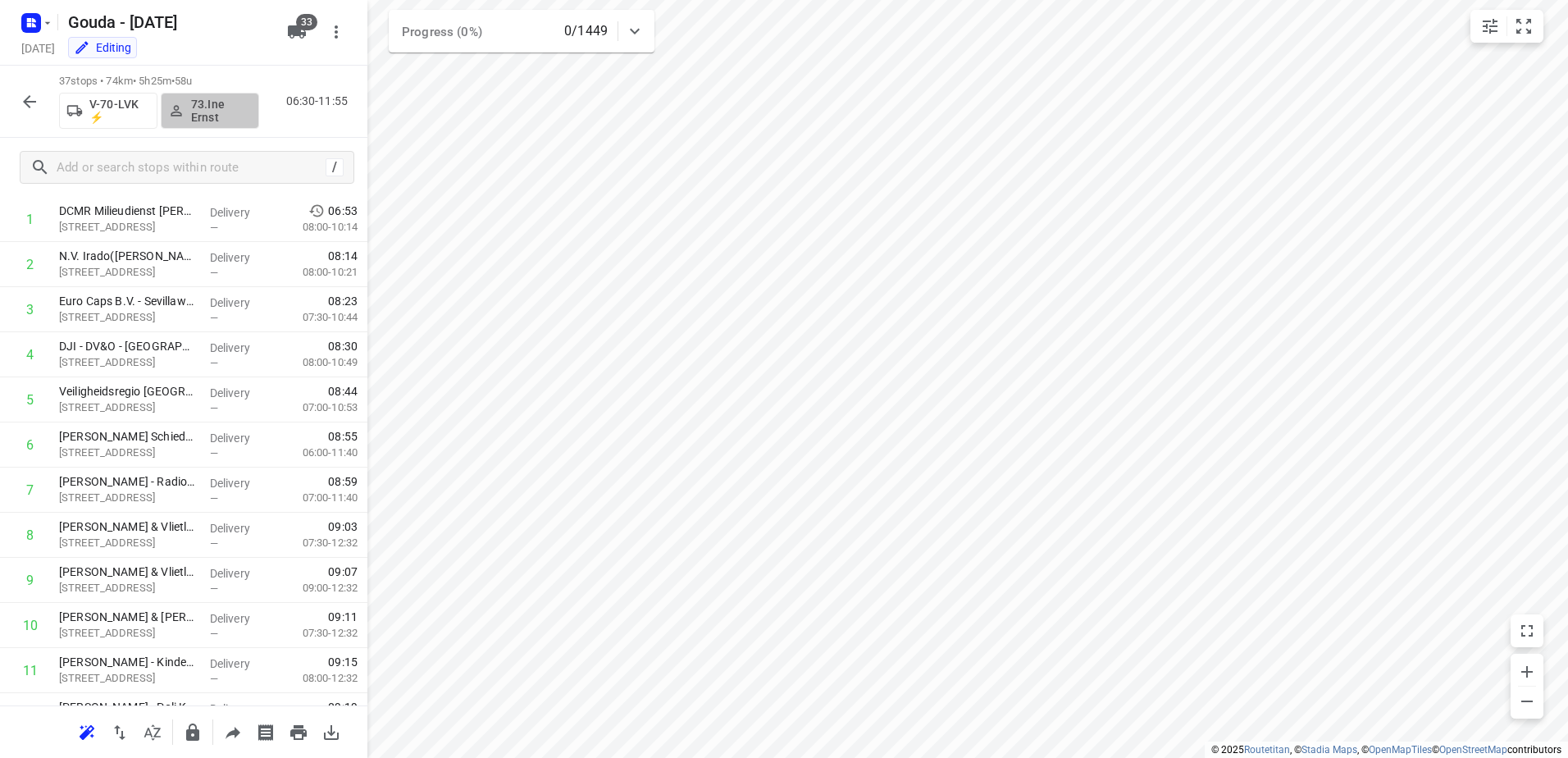
click at [217, 120] on p "73.Ine Ernst" at bounding box center [221, 110] width 61 height 26
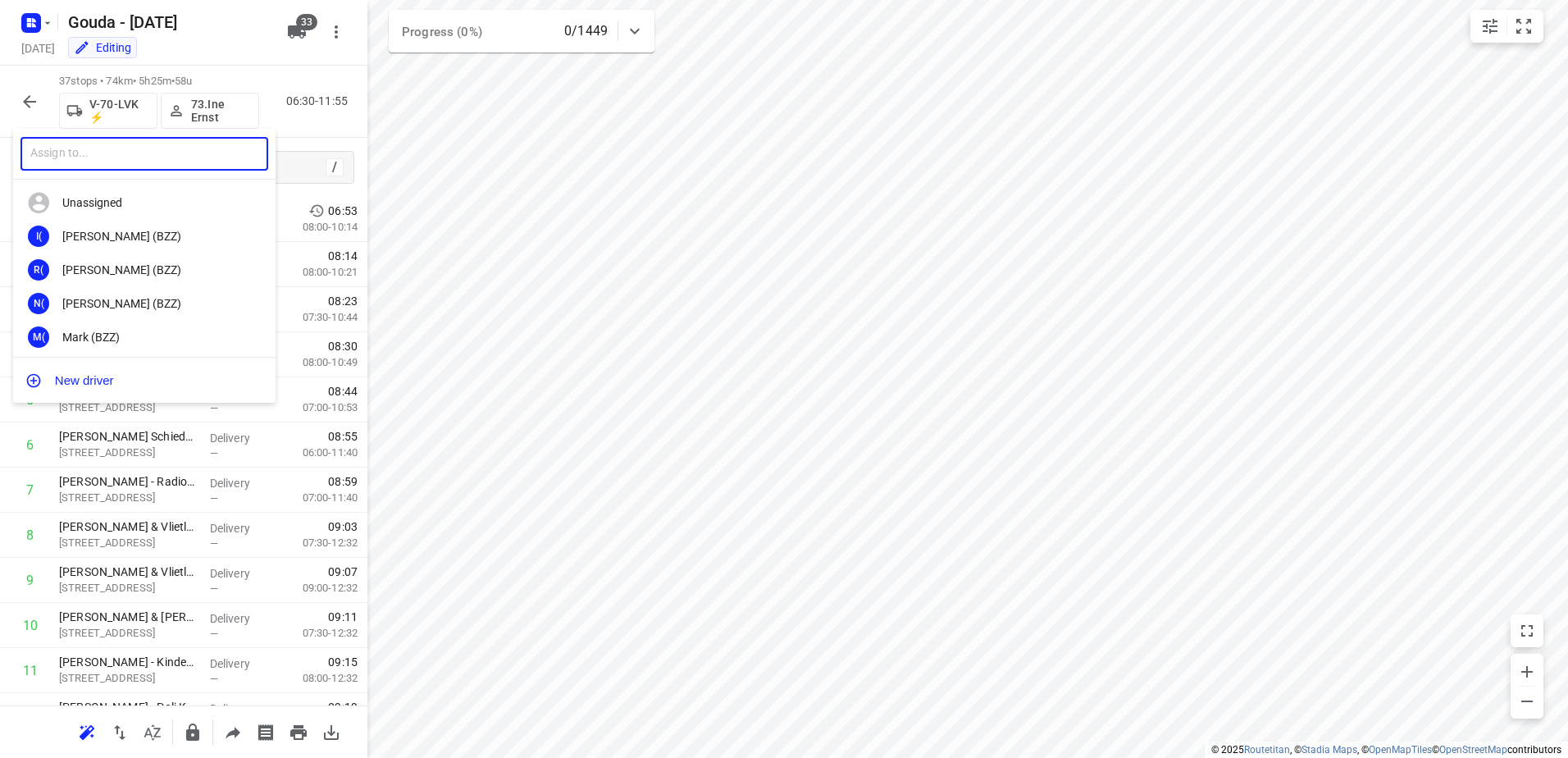
click at [203, 153] on input "text" at bounding box center [145, 154] width 247 height 33
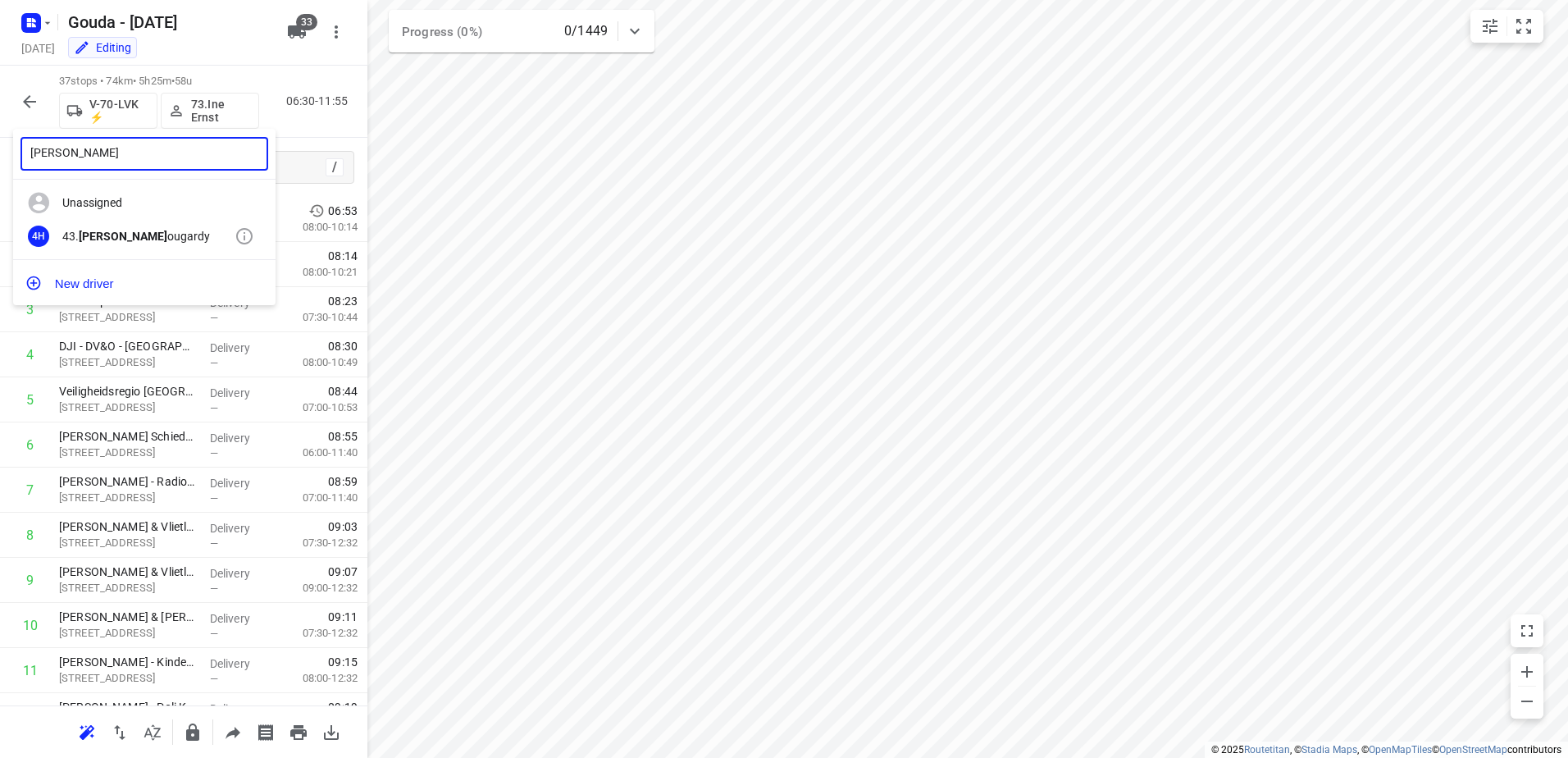
type input "bryan h"
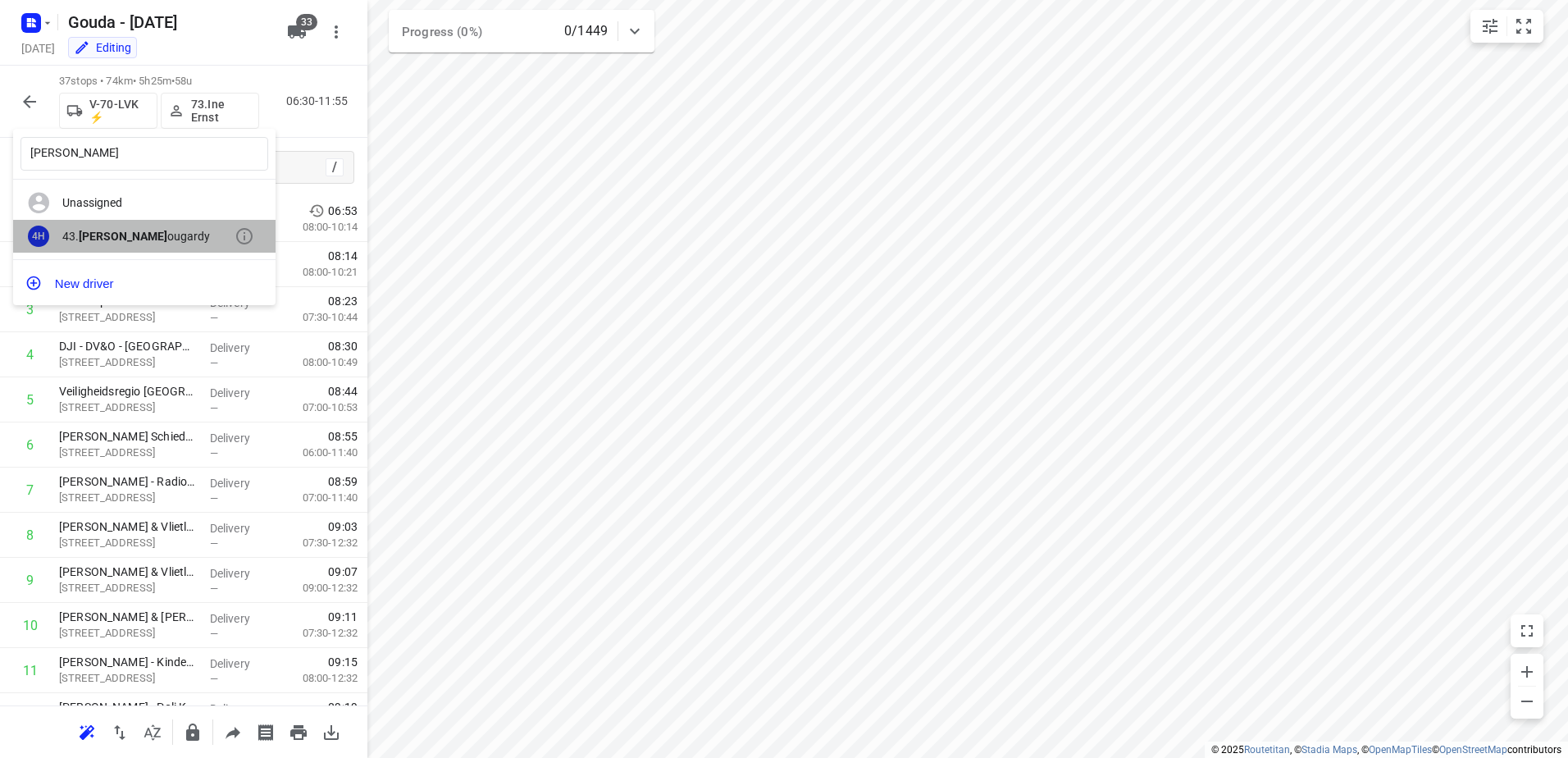
click at [131, 227] on div "4H 43. Bryan H ougardy" at bounding box center [145, 237] width 262 height 33
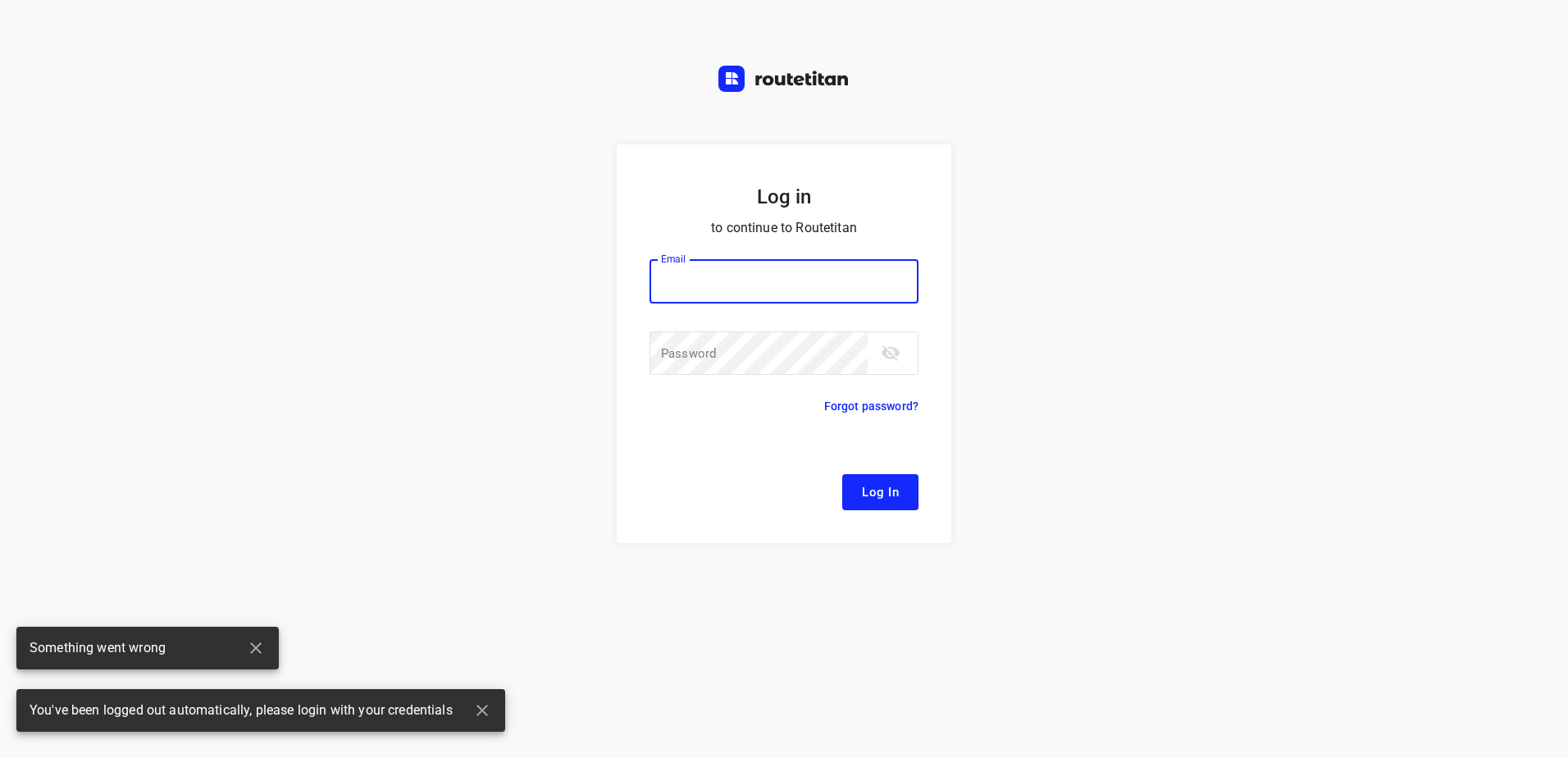
click at [828, 286] on input "email" at bounding box center [784, 281] width 269 height 44
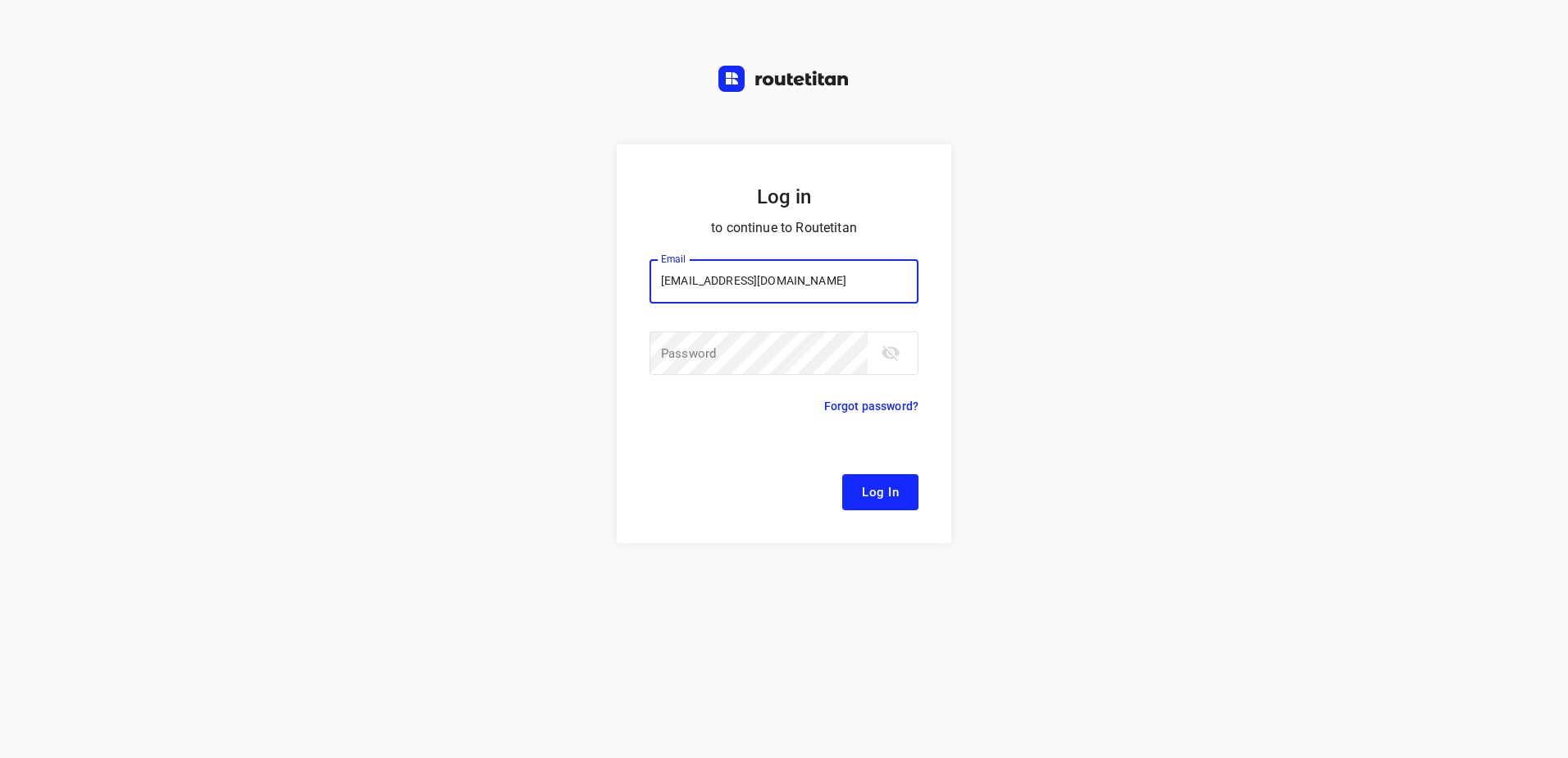
type input "remco@fruitopjewerk.nl"
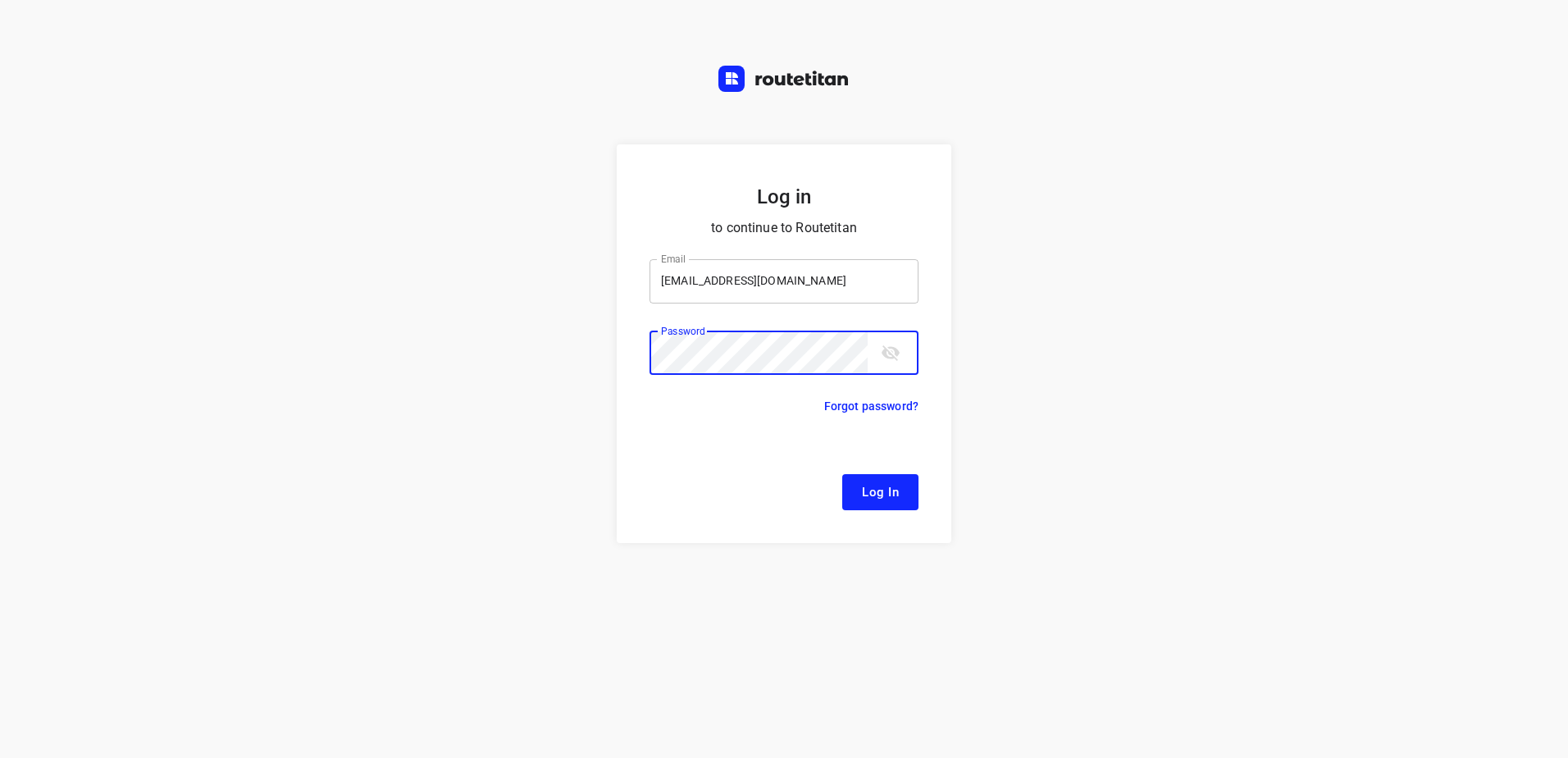
click at [843, 474] on button "Log In" at bounding box center [880, 491] width 76 height 36
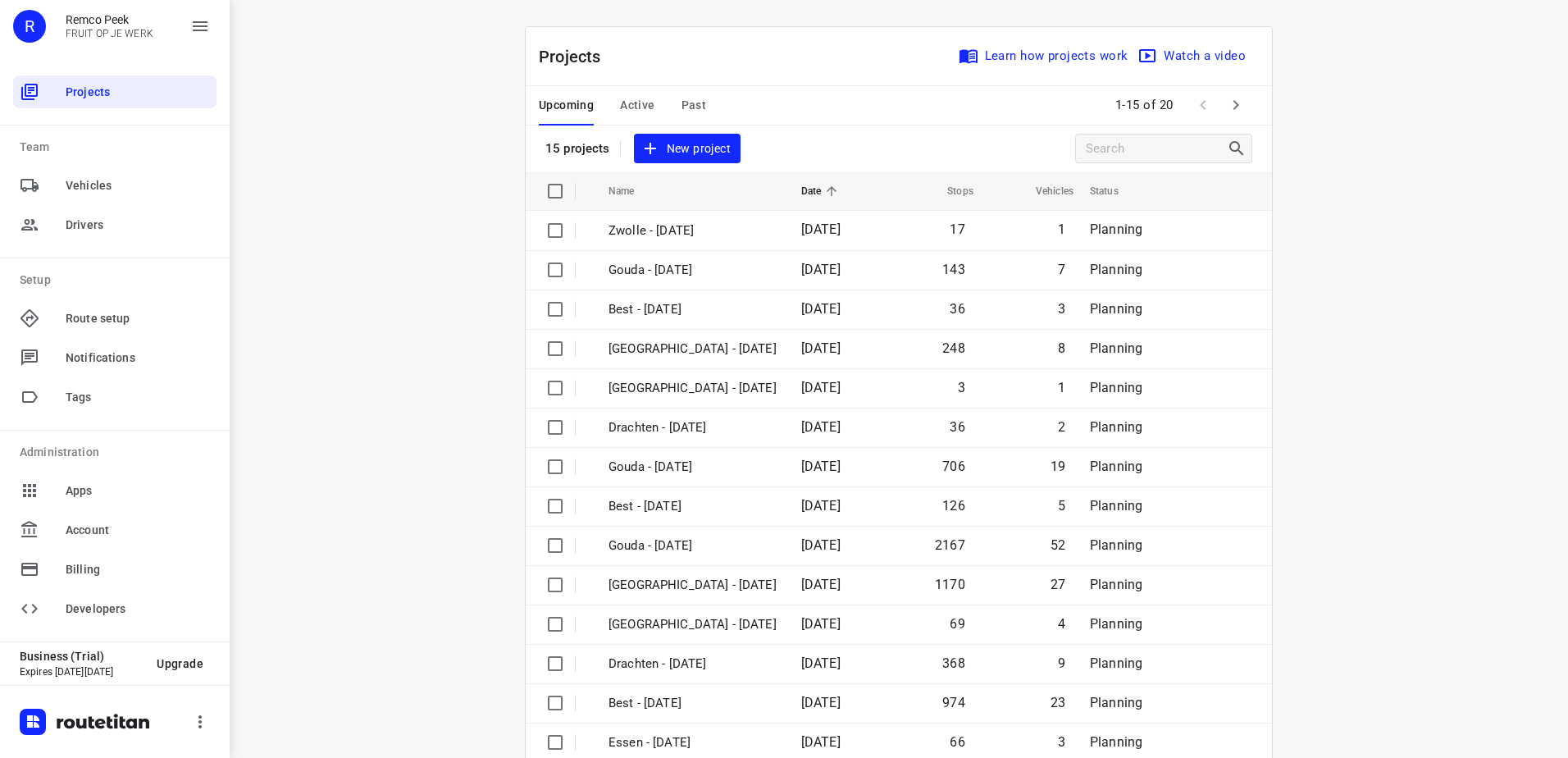
click at [1238, 105] on icon "button" at bounding box center [1236, 105] width 20 height 20
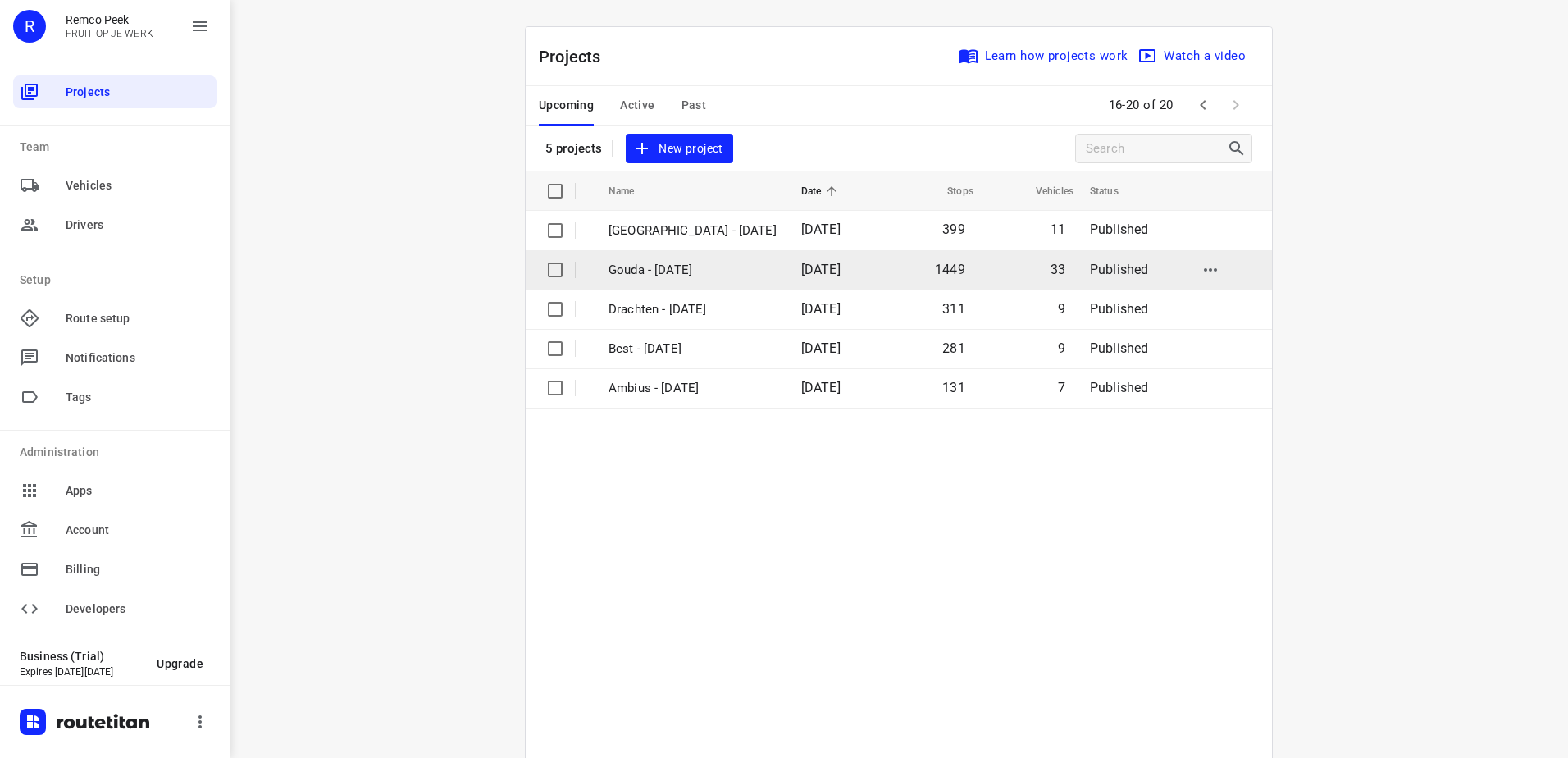
click at [689, 281] on td "Gouda - Tuesday" at bounding box center [690, 269] width 196 height 39
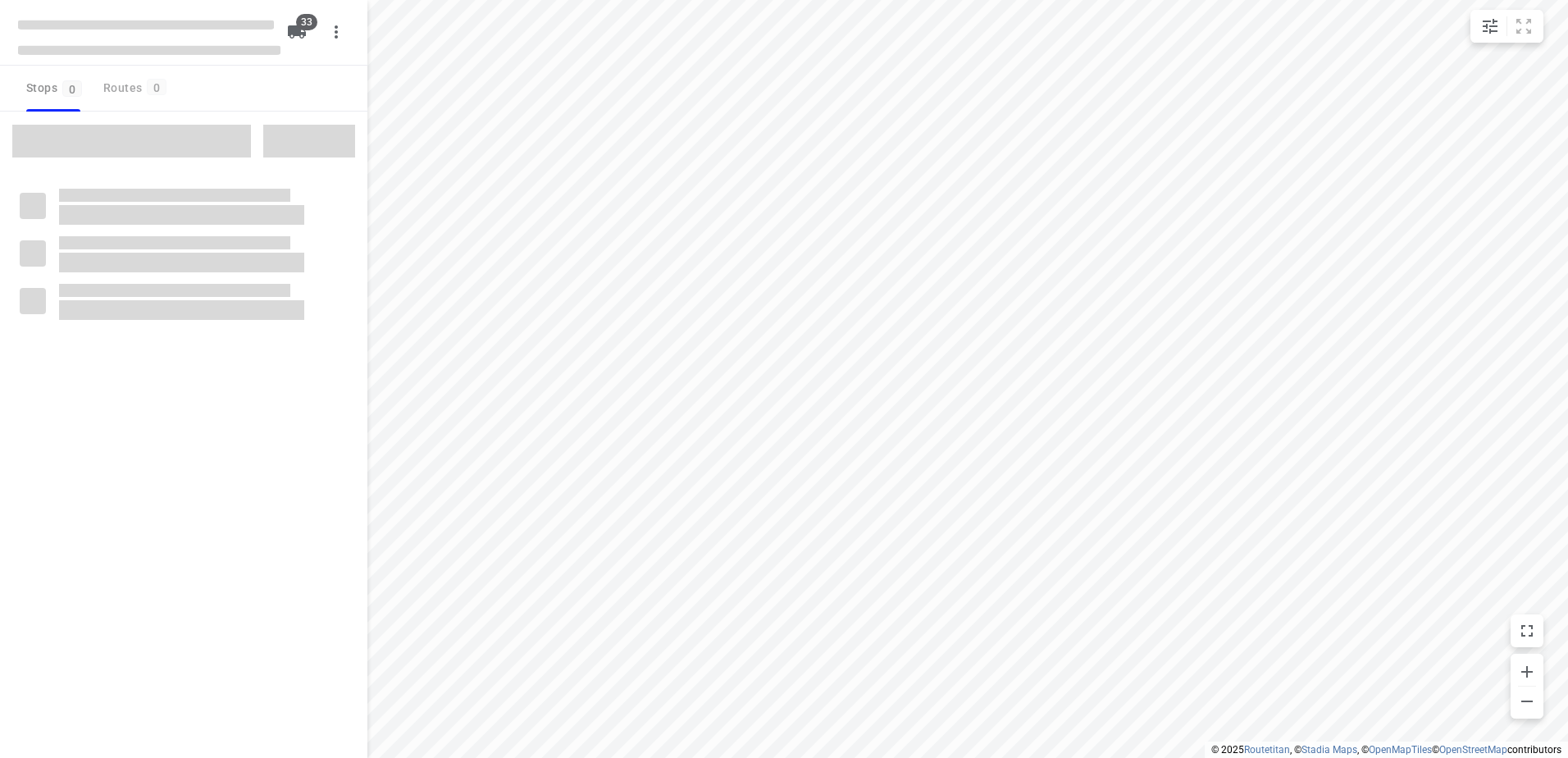
checkbox input "true"
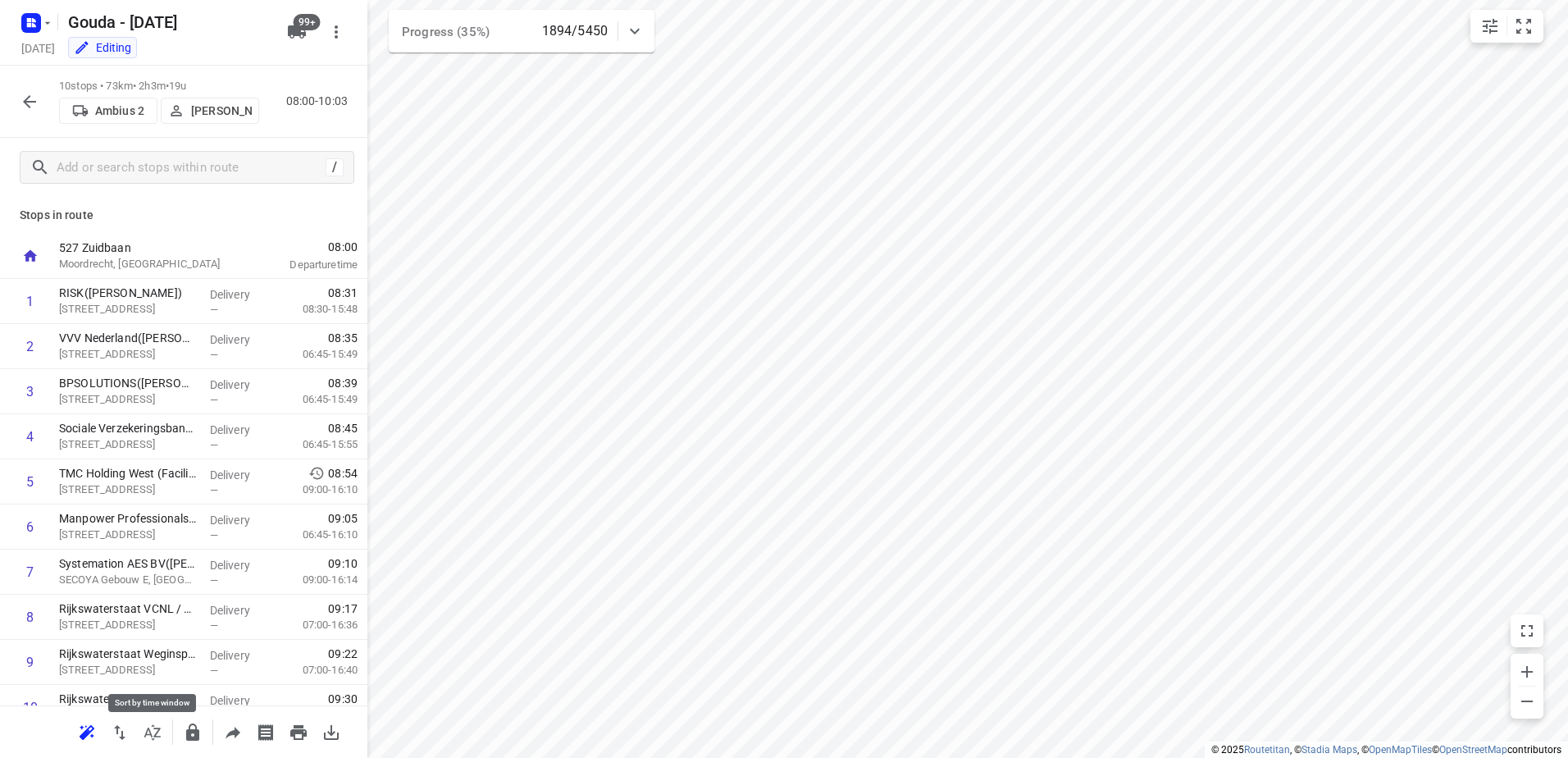
click at [152, 734] on icon "button" at bounding box center [153, 732] width 20 height 20
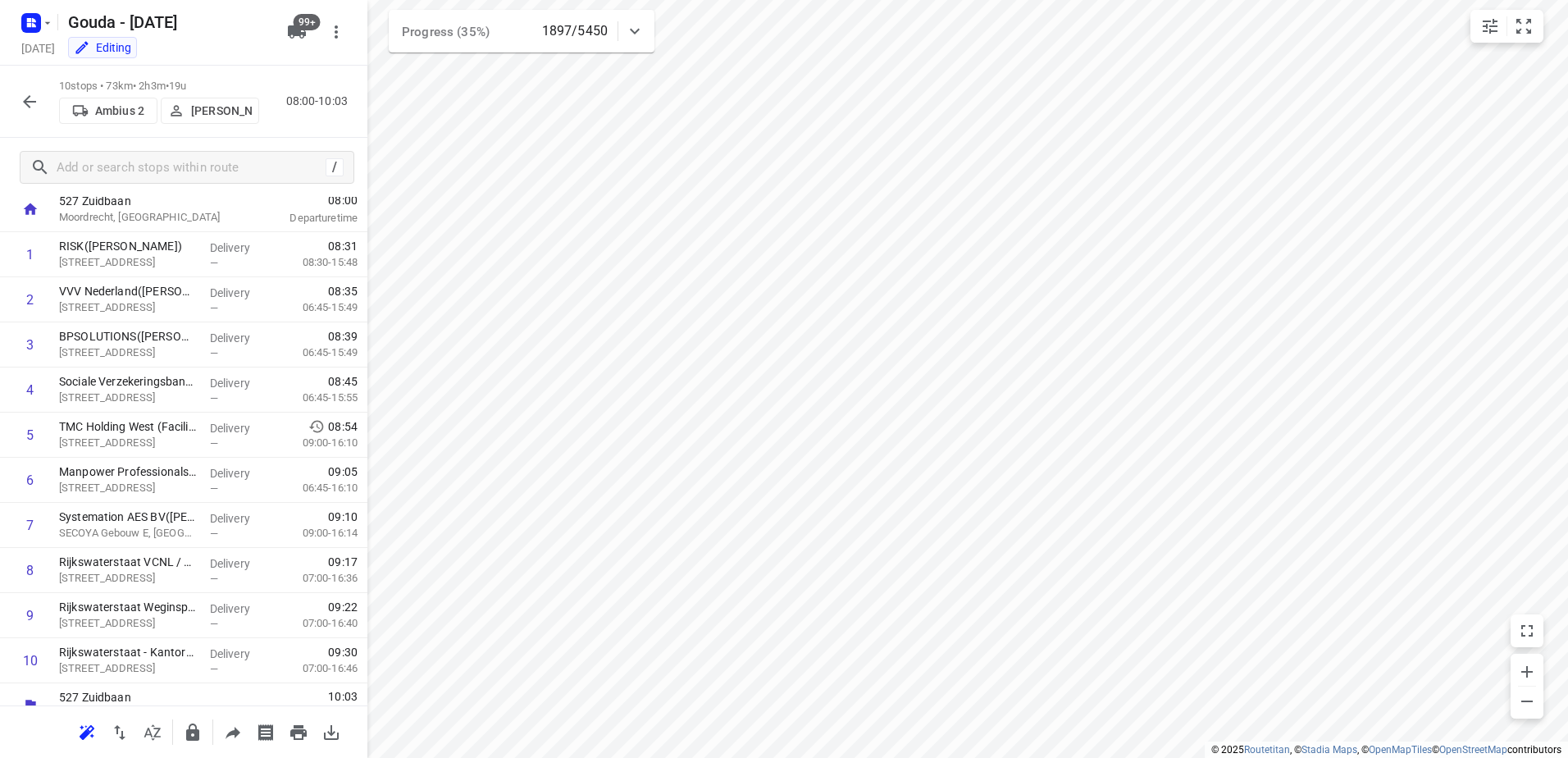
scroll to position [69, 0]
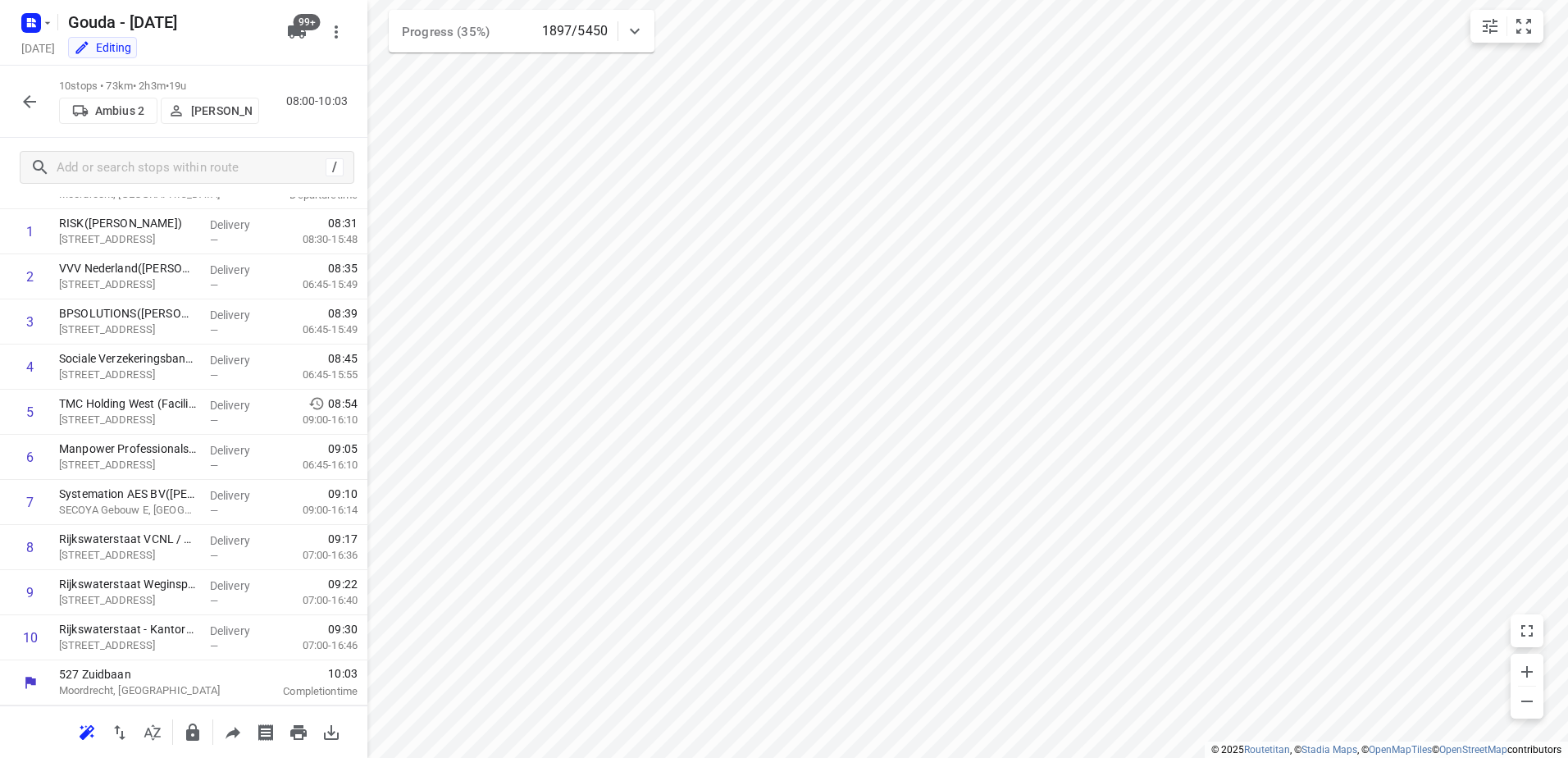
click at [212, 104] on p "Warren Blust" at bounding box center [221, 111] width 61 height 13
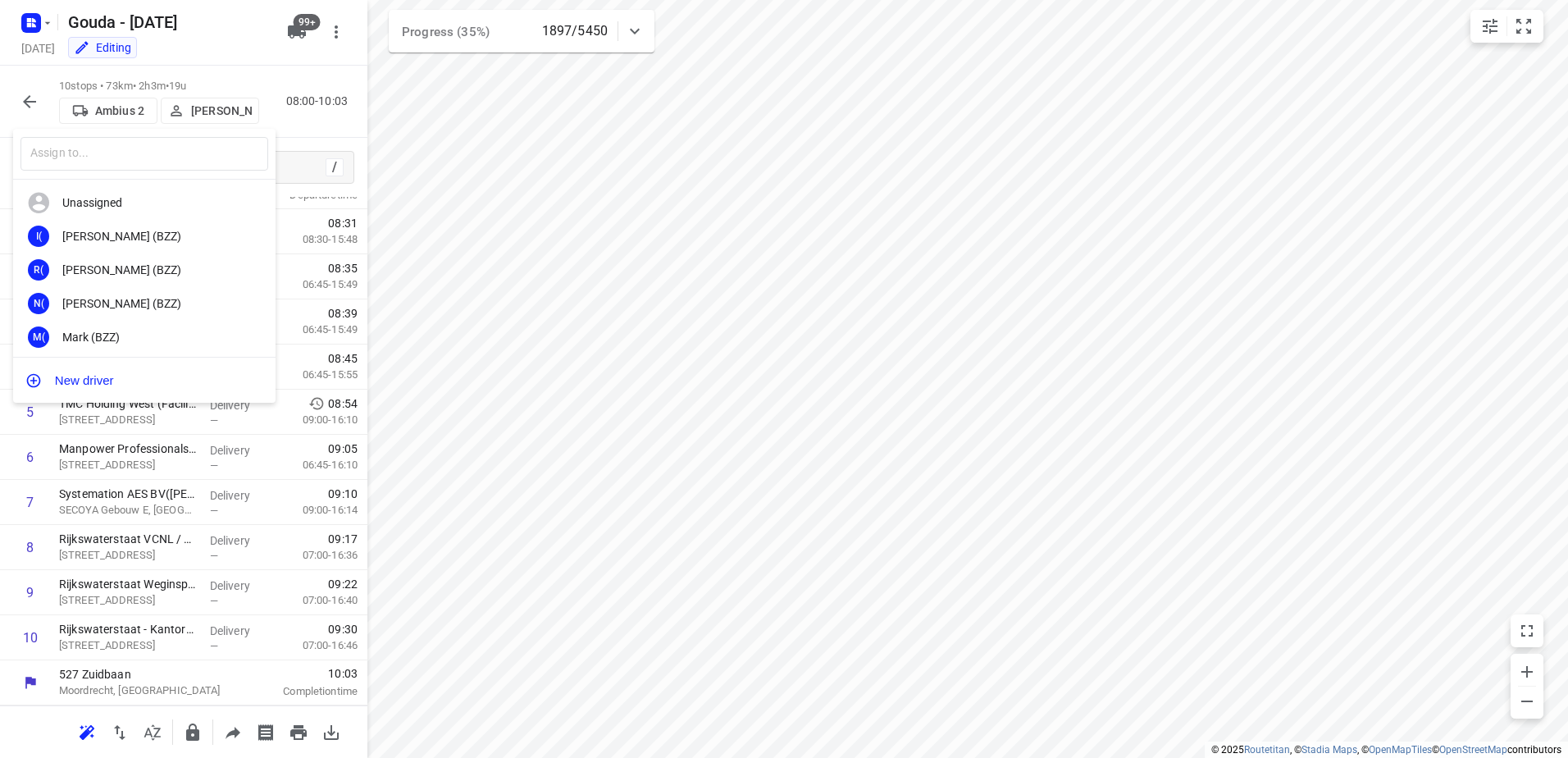
click at [186, 150] on input "text" at bounding box center [145, 154] width 247 height 33
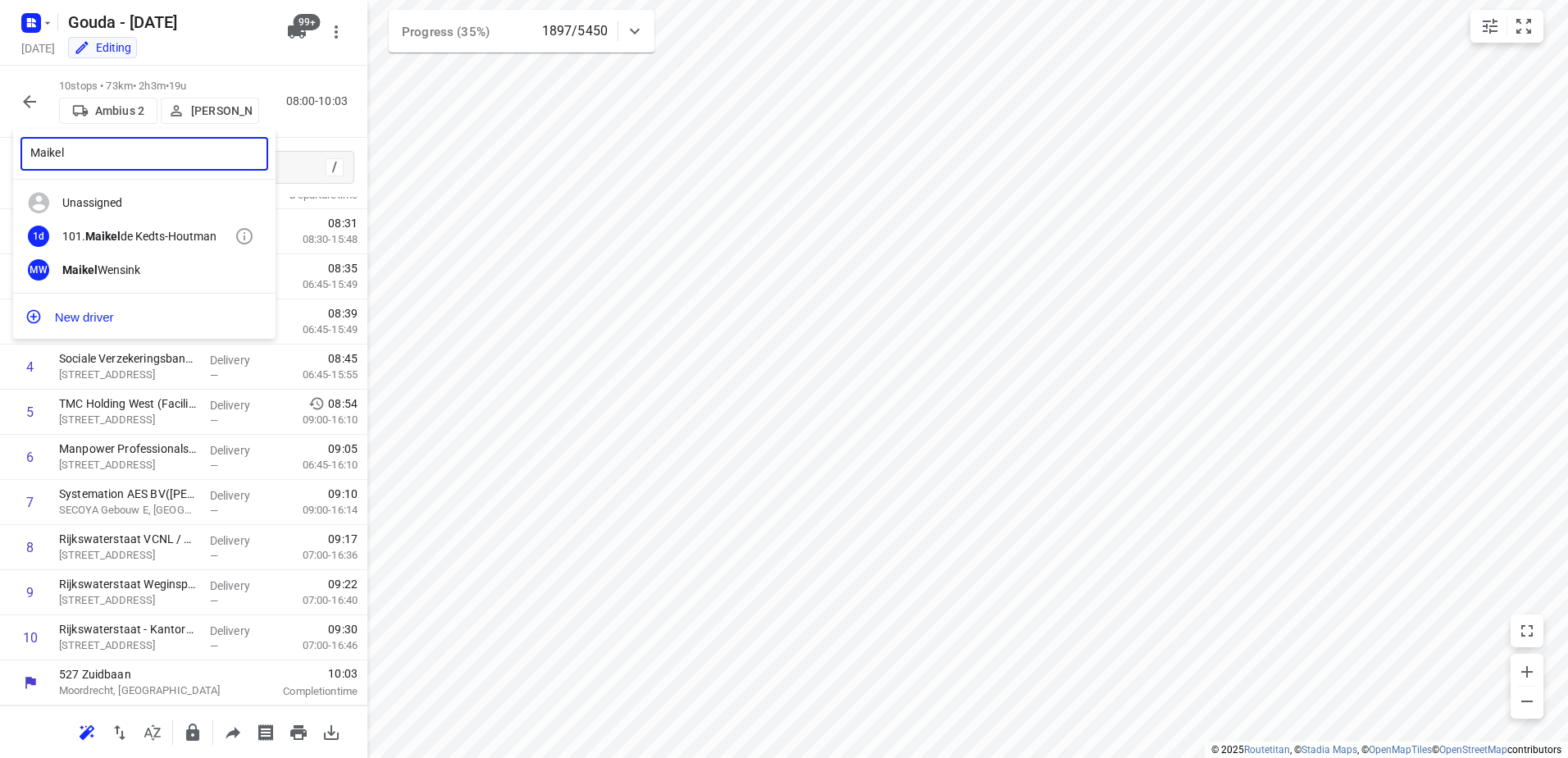
type input "Maikel"
click at [159, 230] on div "101. Maikel de Kedts-Houtman" at bounding box center [149, 237] width 172 height 13
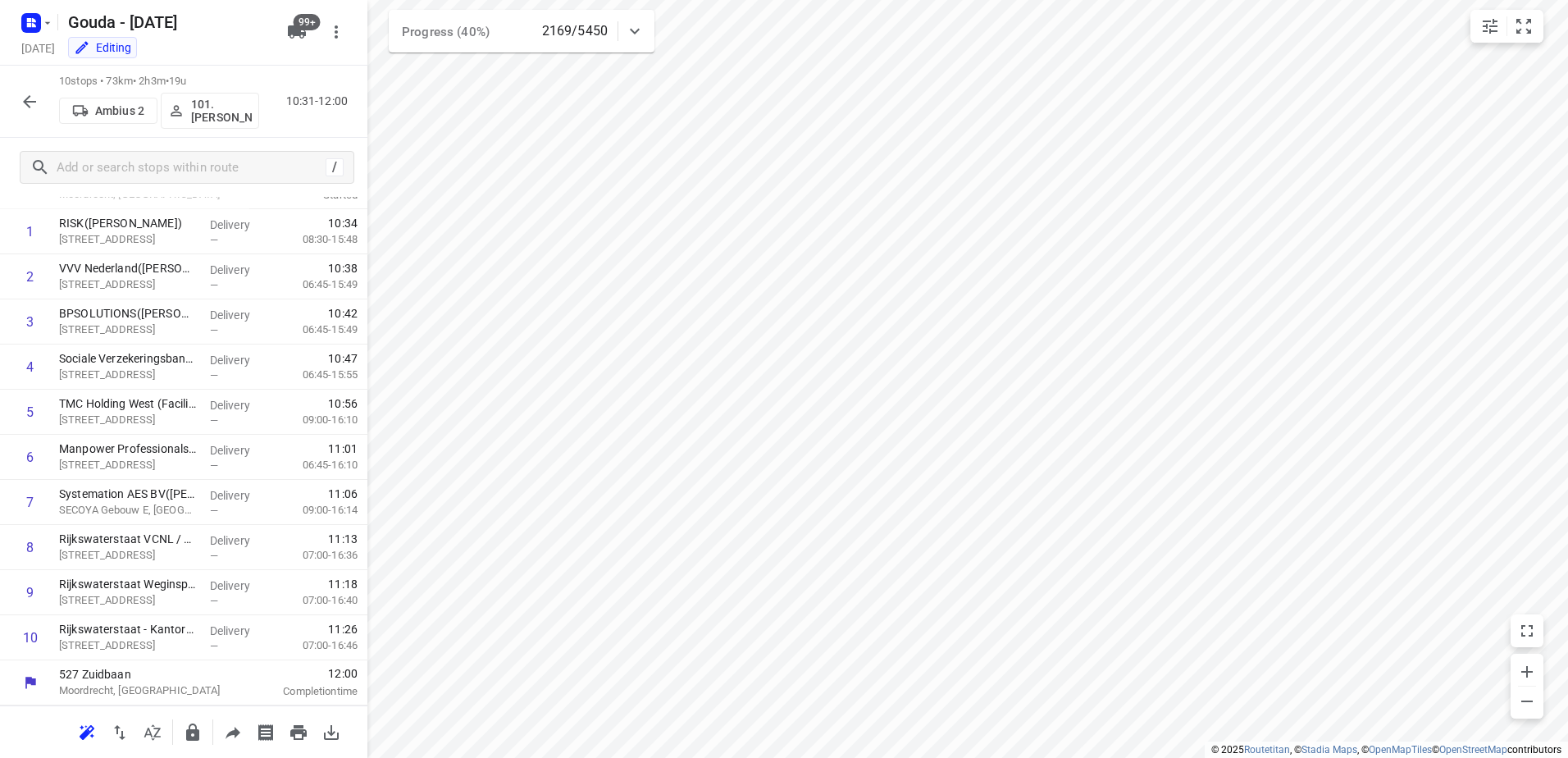
click at [47, 97] on div "10 stops • 73km • 2h3m • 19u Ambius 2 101.Maikel de Kedts-Houtman 10:31-12:00" at bounding box center [184, 102] width 368 height 72
click at [45, 97] on button "button" at bounding box center [29, 101] width 33 height 33
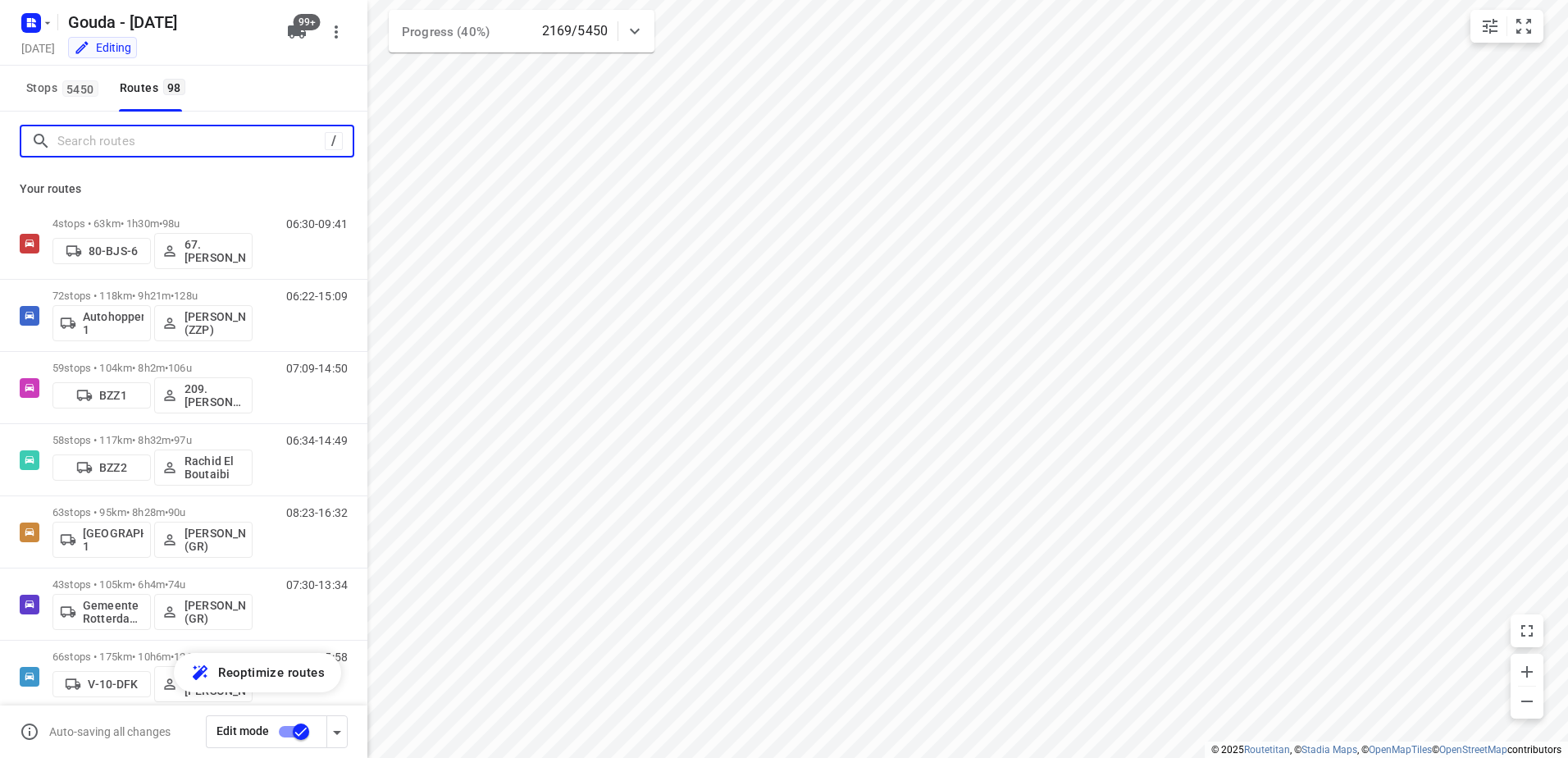
drag, startPoint x: 158, startPoint y: 148, endPoint x: 152, endPoint y: 160, distance: 13.4
click at [158, 147] on input "Search routes" at bounding box center [191, 141] width 267 height 25
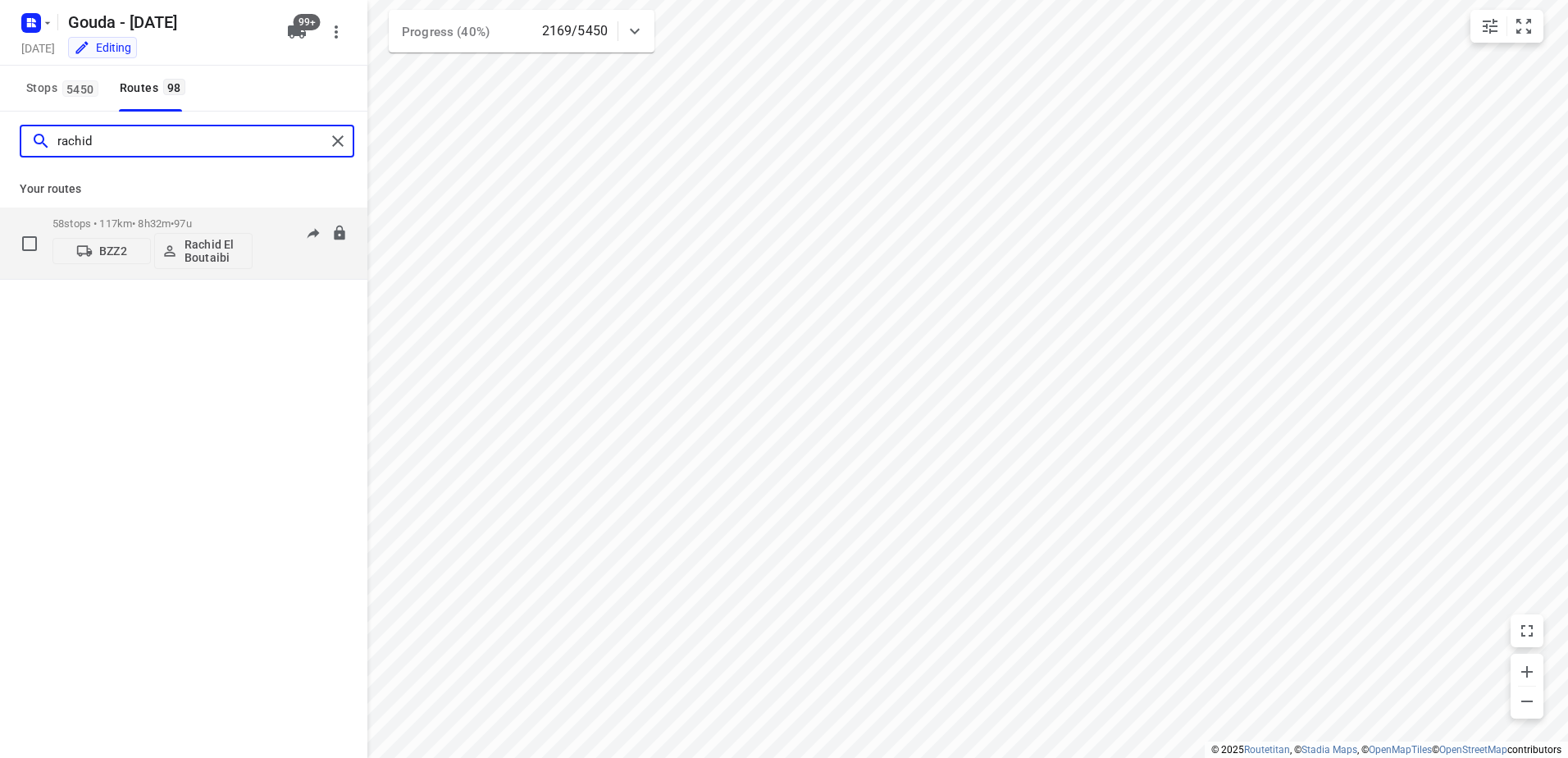
type input "rachid"
click at [174, 217] on span "•" at bounding box center [172, 223] width 3 height 13
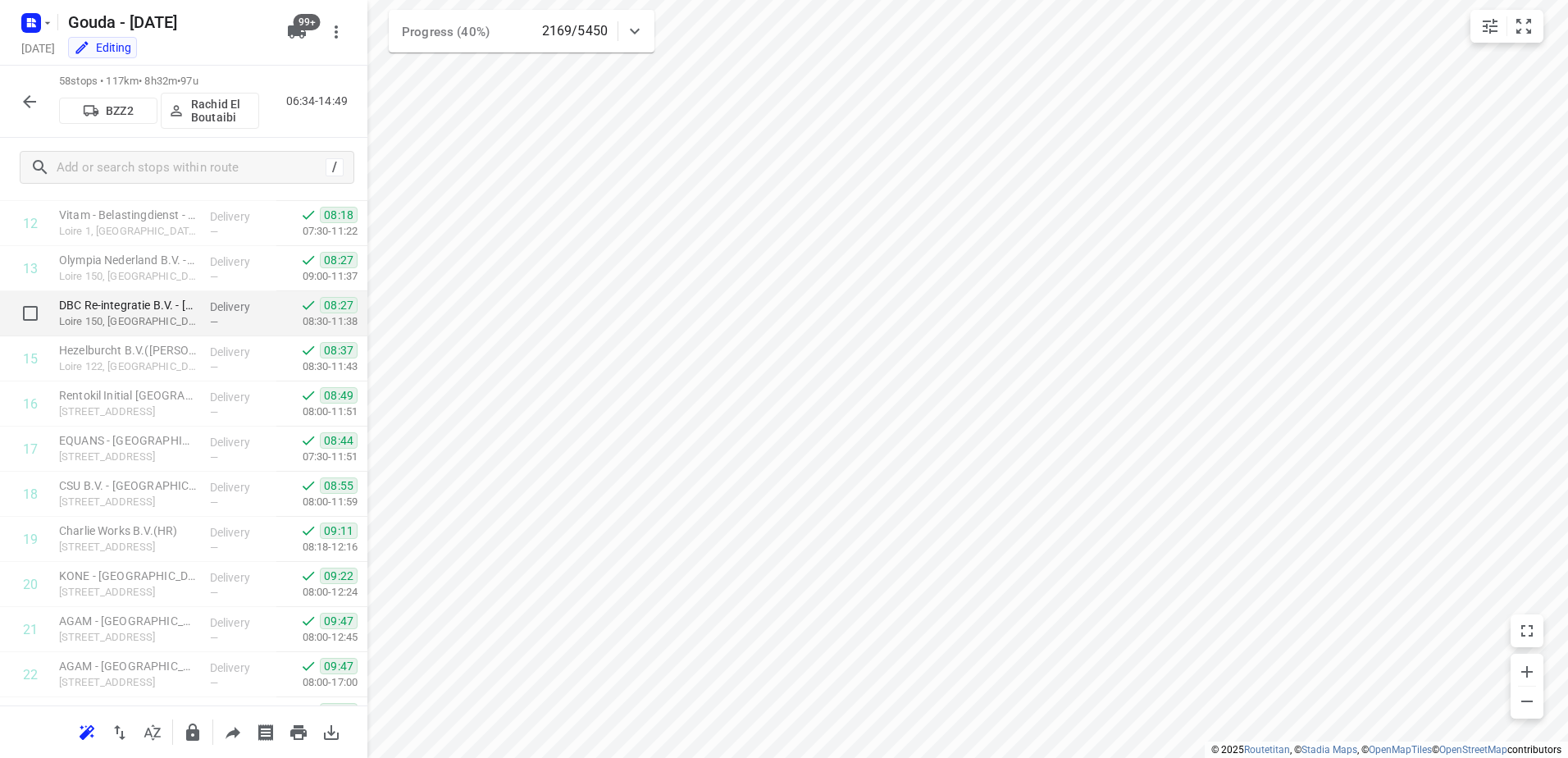
scroll to position [1148, 0]
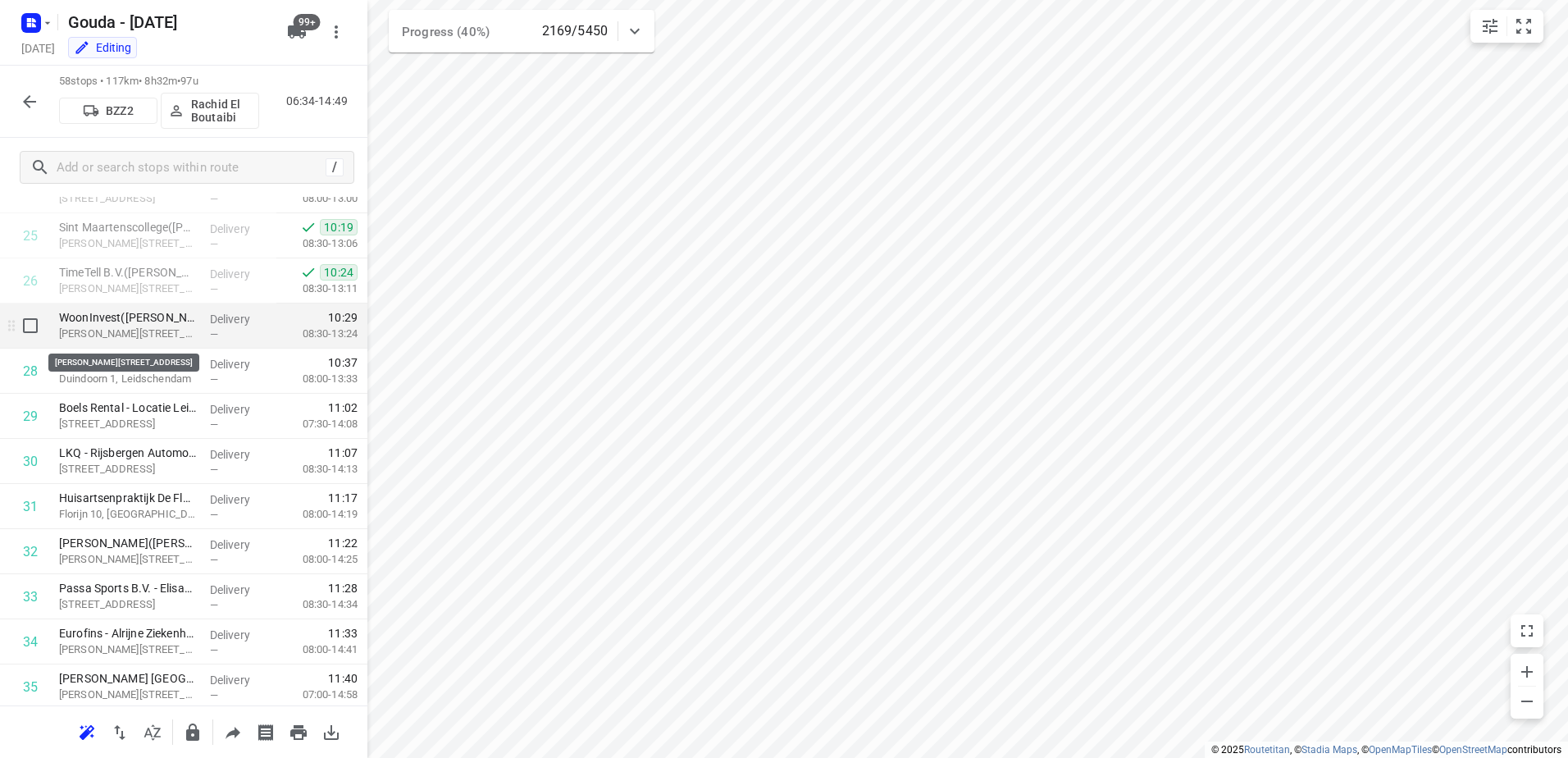
click at [171, 326] on p "Charlotte van Pallandtlaan 2, Voorburg" at bounding box center [128, 334] width 138 height 17
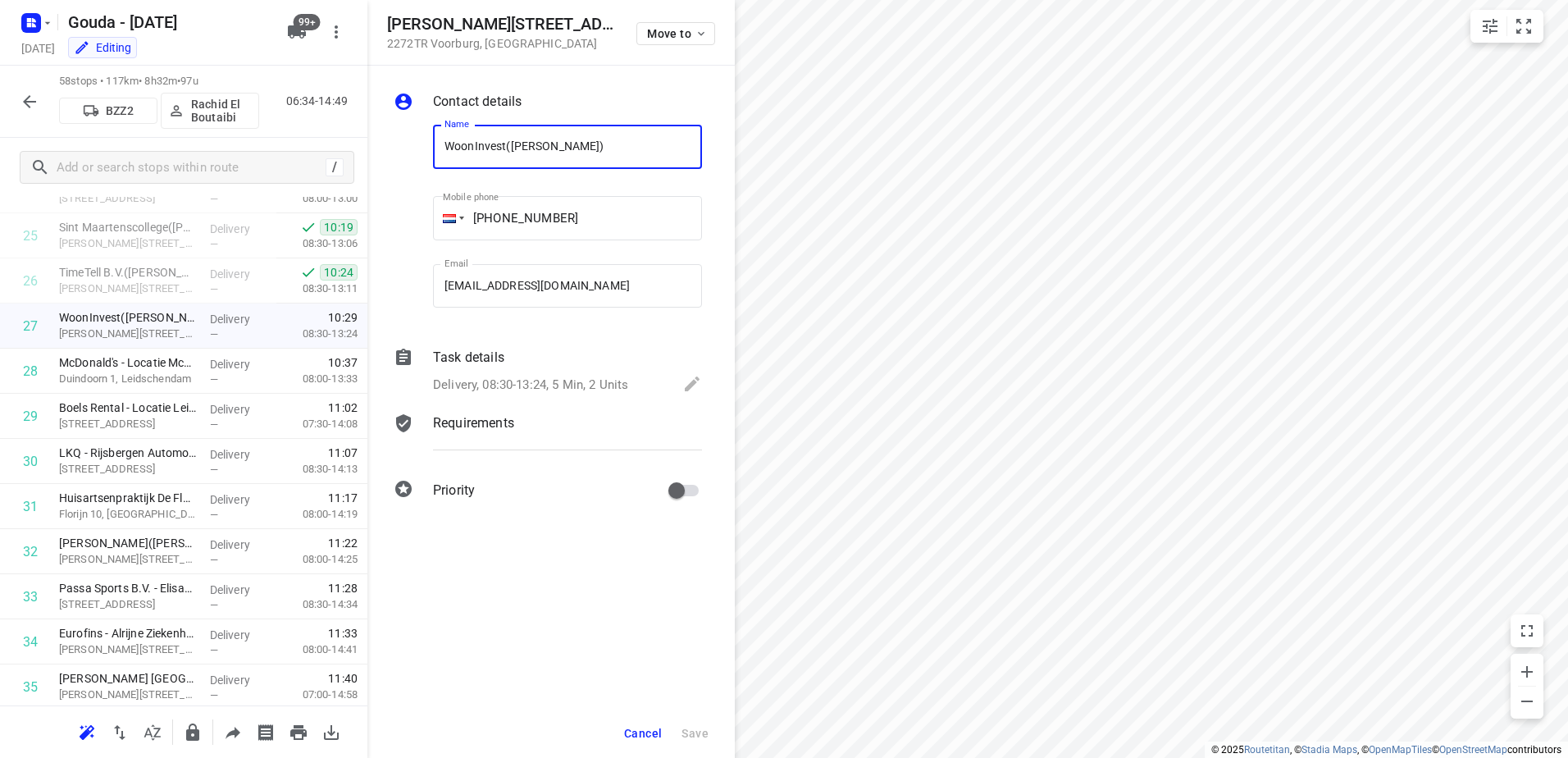
click at [596, 389] on p "Delivery, 08:30-13:24, 5 Min, 2 Units" at bounding box center [531, 384] width 196 height 19
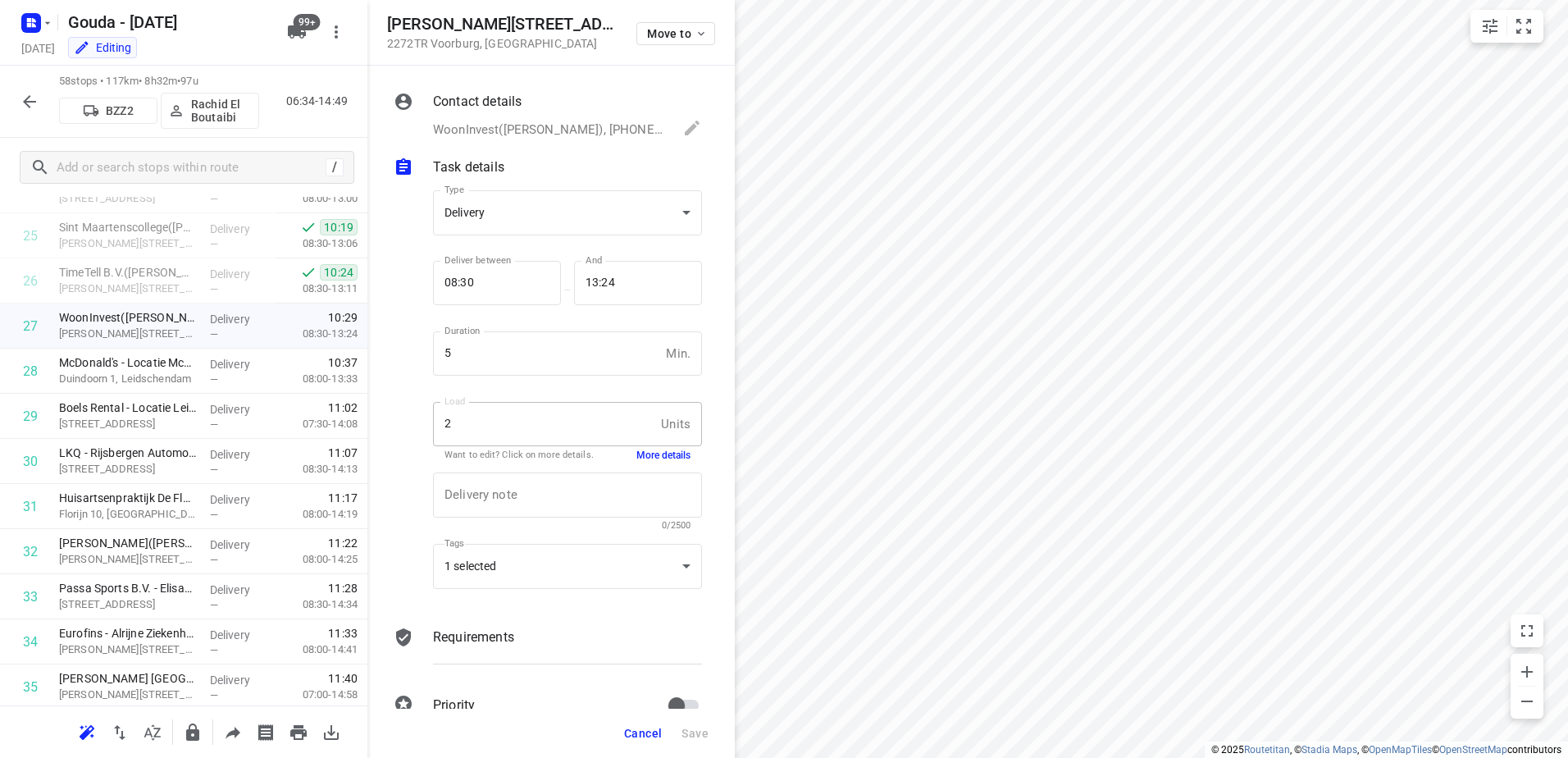
click at [664, 458] on button "More details" at bounding box center [663, 455] width 54 height 14
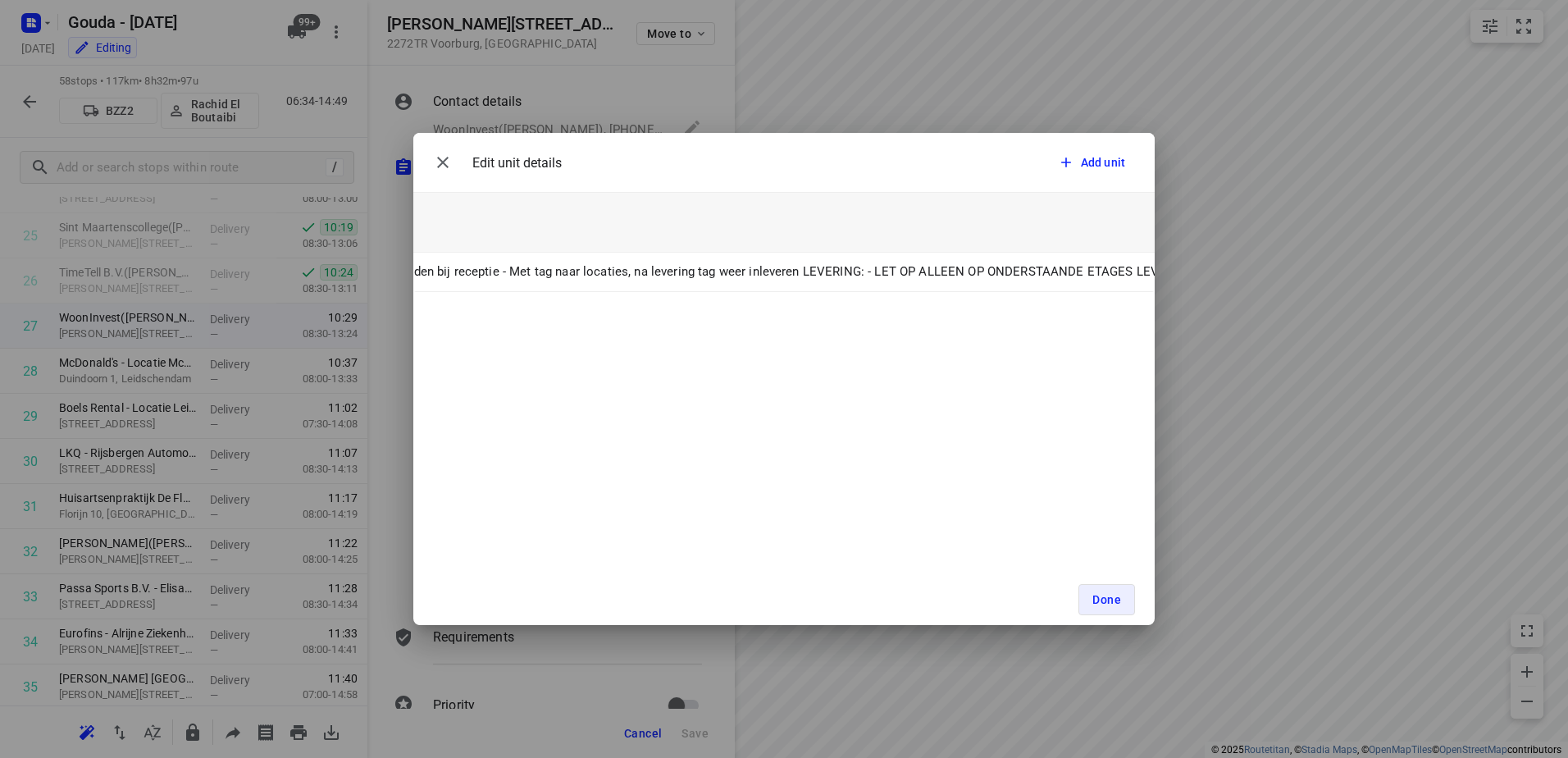
scroll to position [0, 0]
click at [446, 152] on button "button" at bounding box center [442, 162] width 33 height 33
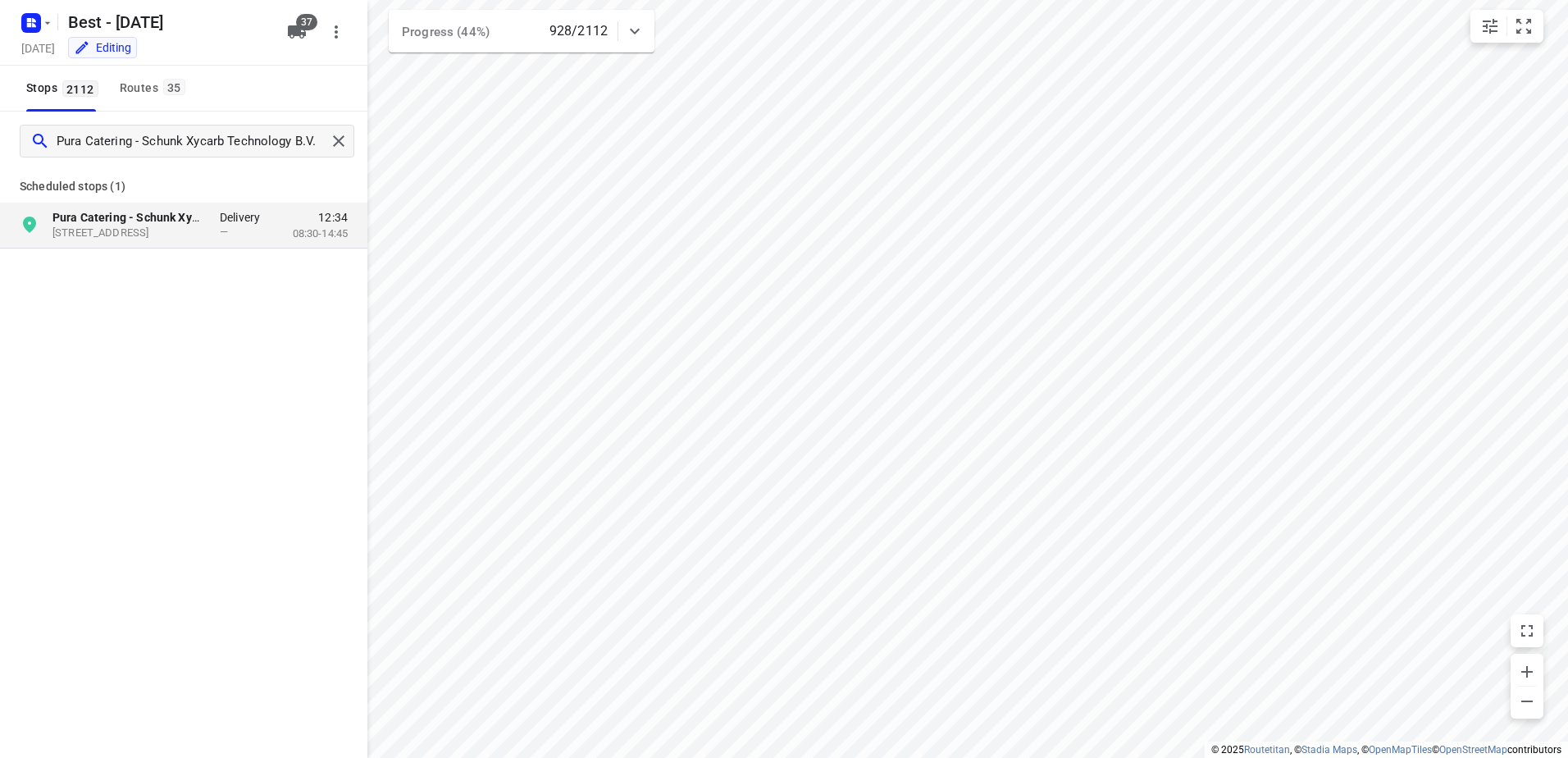
type input "Pura Catering - Schunk Xycarb Technology B.V."
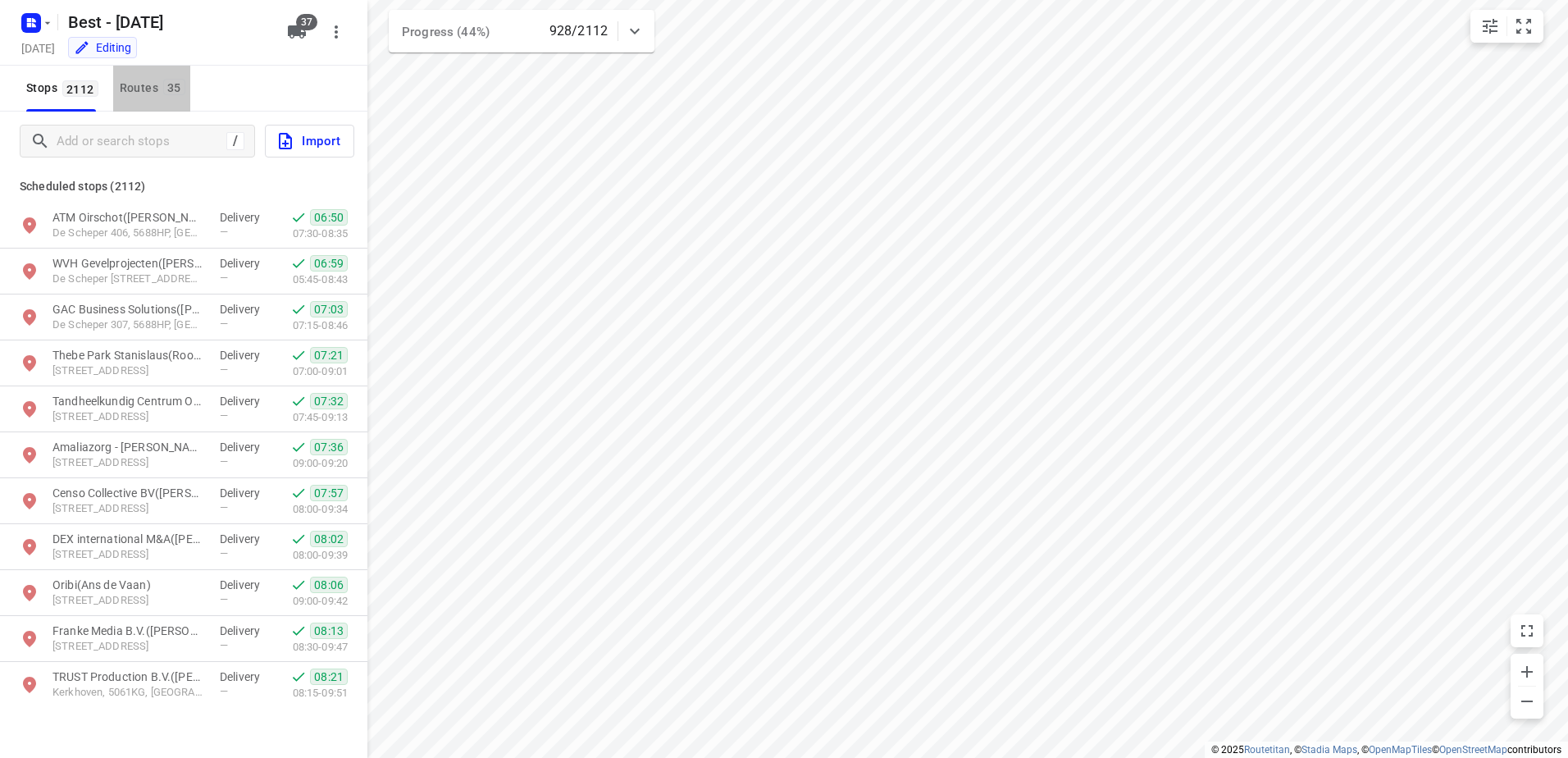
click at [147, 84] on div "Routes 35" at bounding box center [155, 88] width 70 height 21
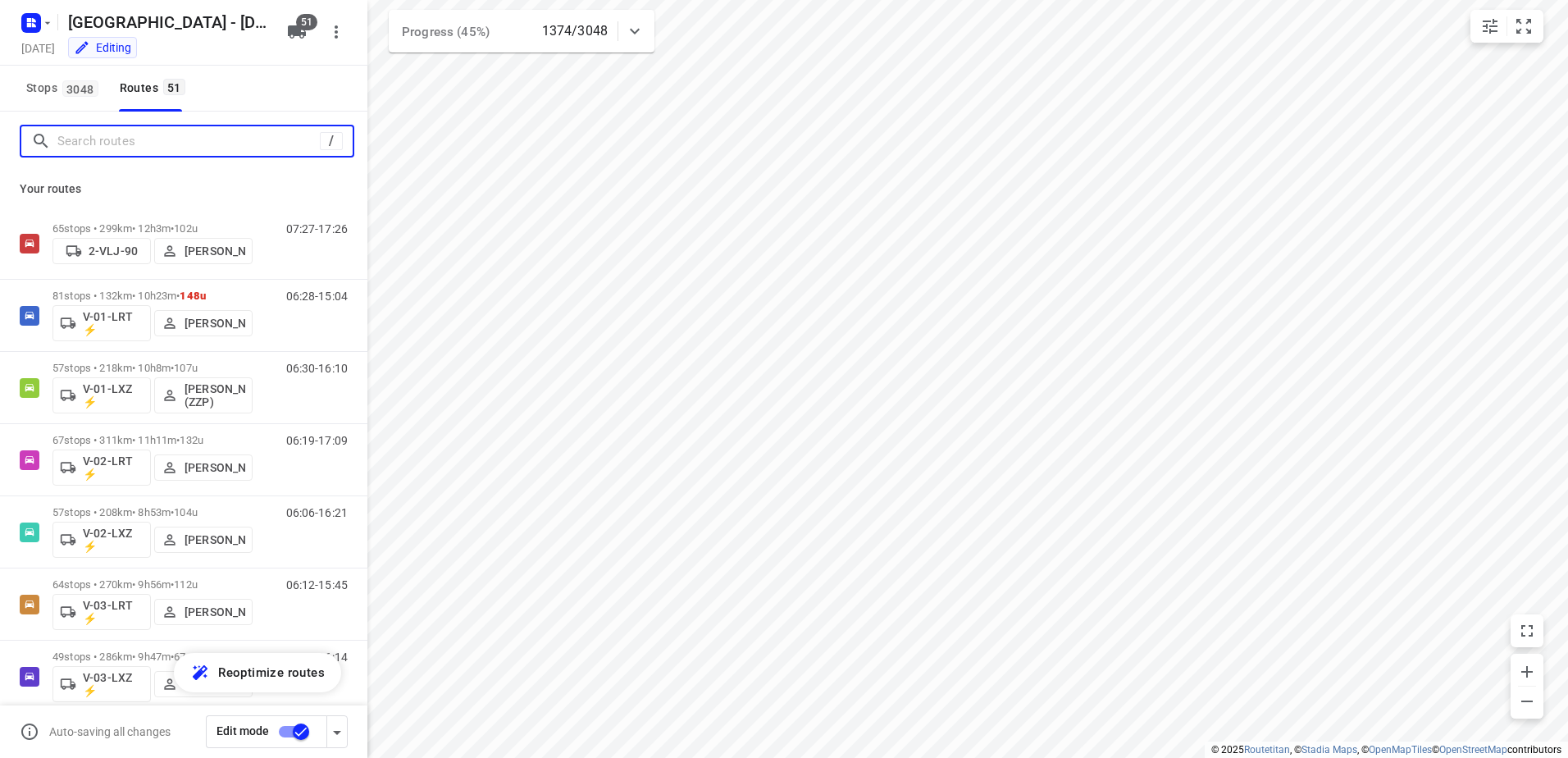
click at [131, 152] on input "Search routes" at bounding box center [189, 141] width 262 height 25
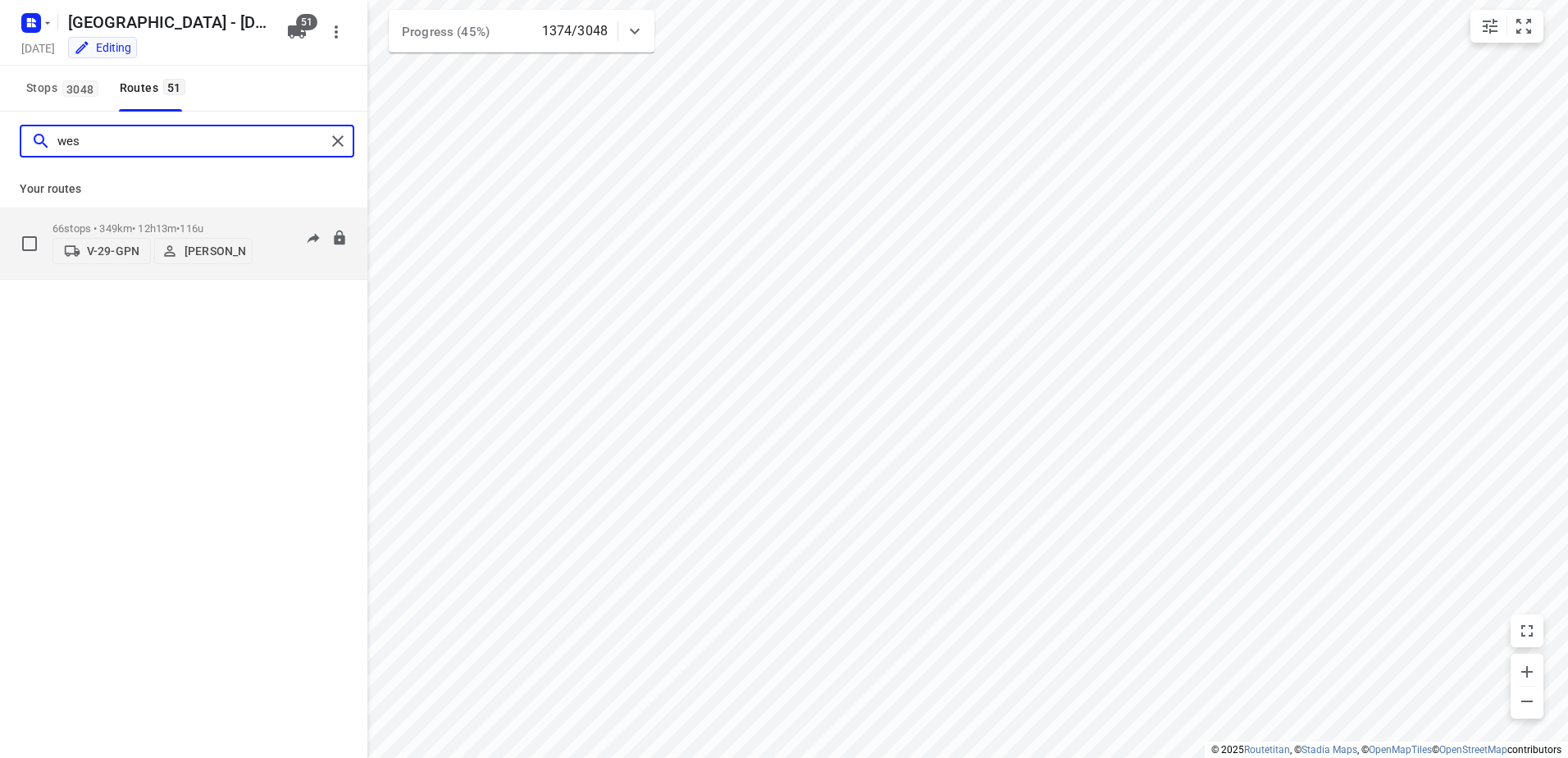
type input "wes"
click at [170, 228] on p "66 stops • 349km • 12h13m • 116u" at bounding box center [152, 228] width 200 height 13
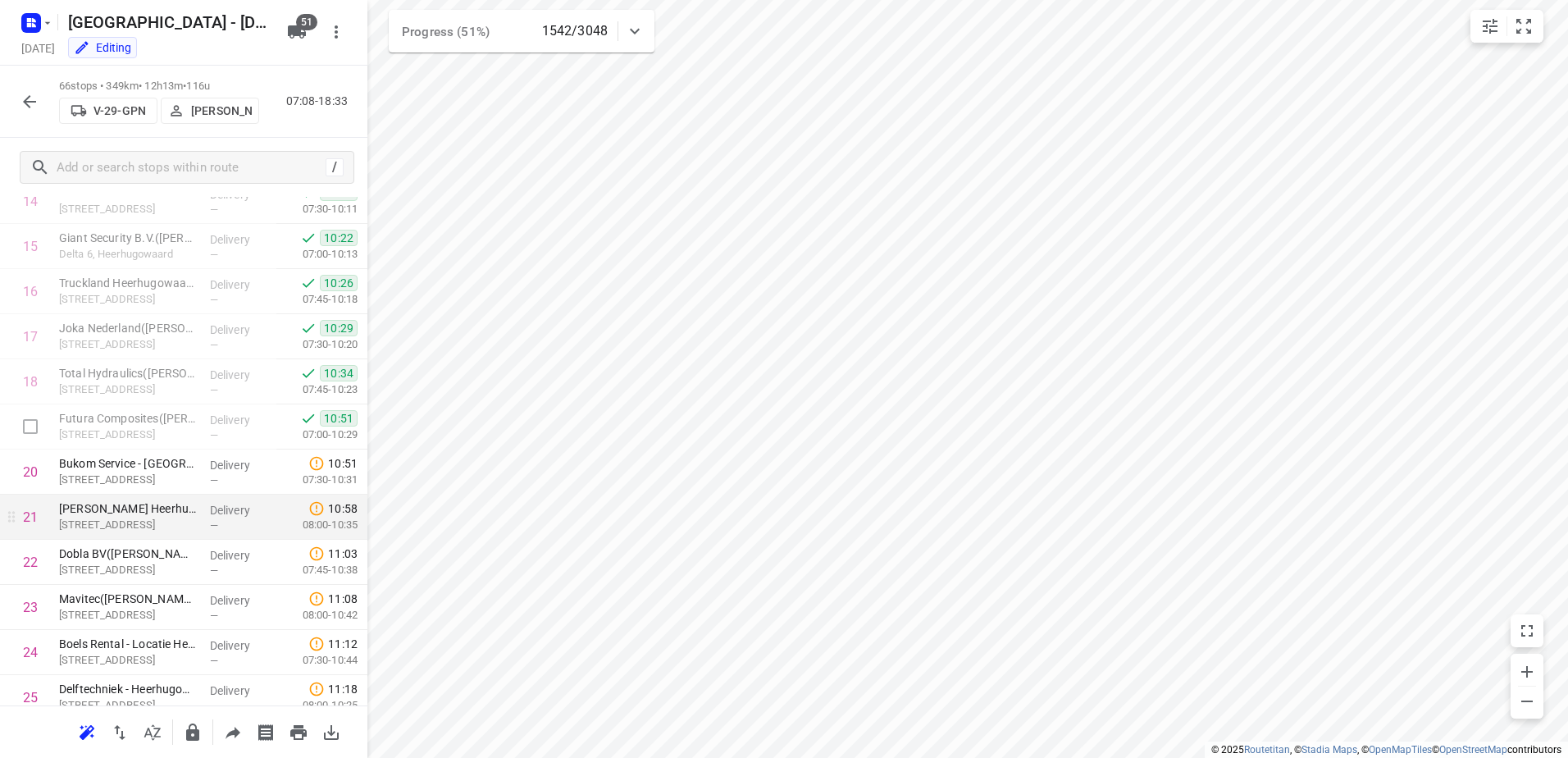
scroll to position [738, 0]
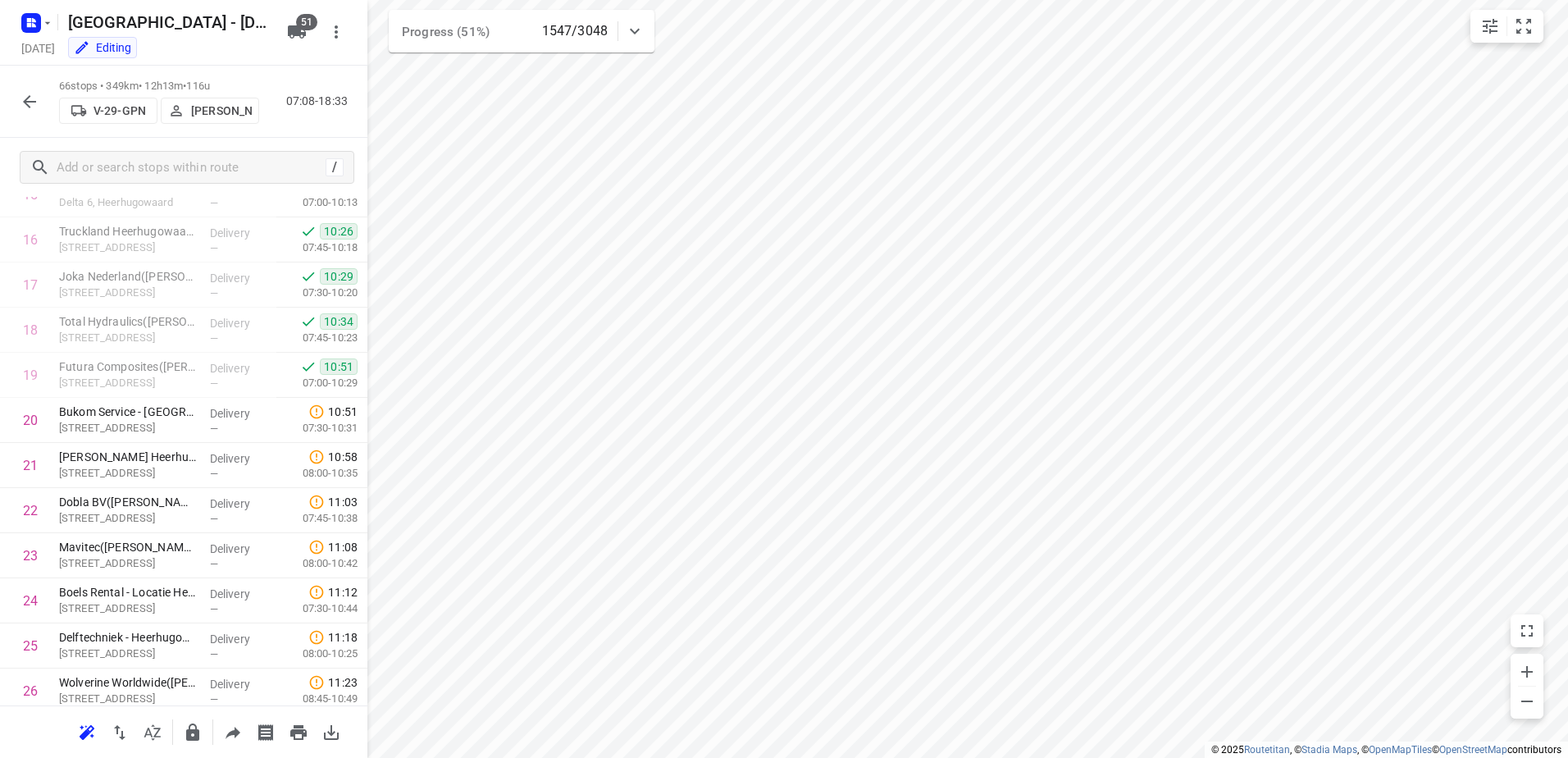
click at [19, 90] on button "button" at bounding box center [29, 101] width 33 height 33
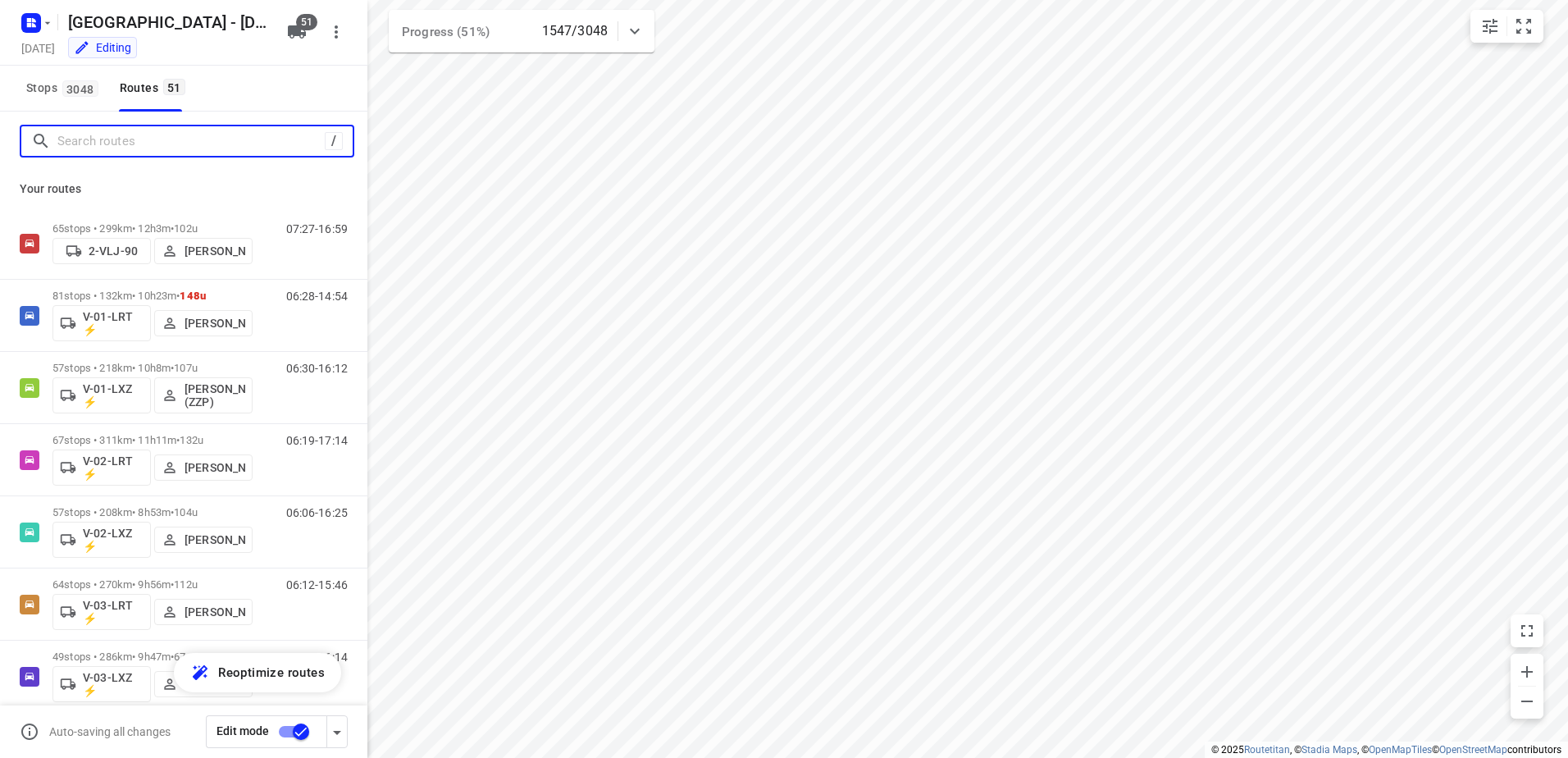
click at [122, 143] on input "Search routes" at bounding box center [191, 141] width 267 height 25
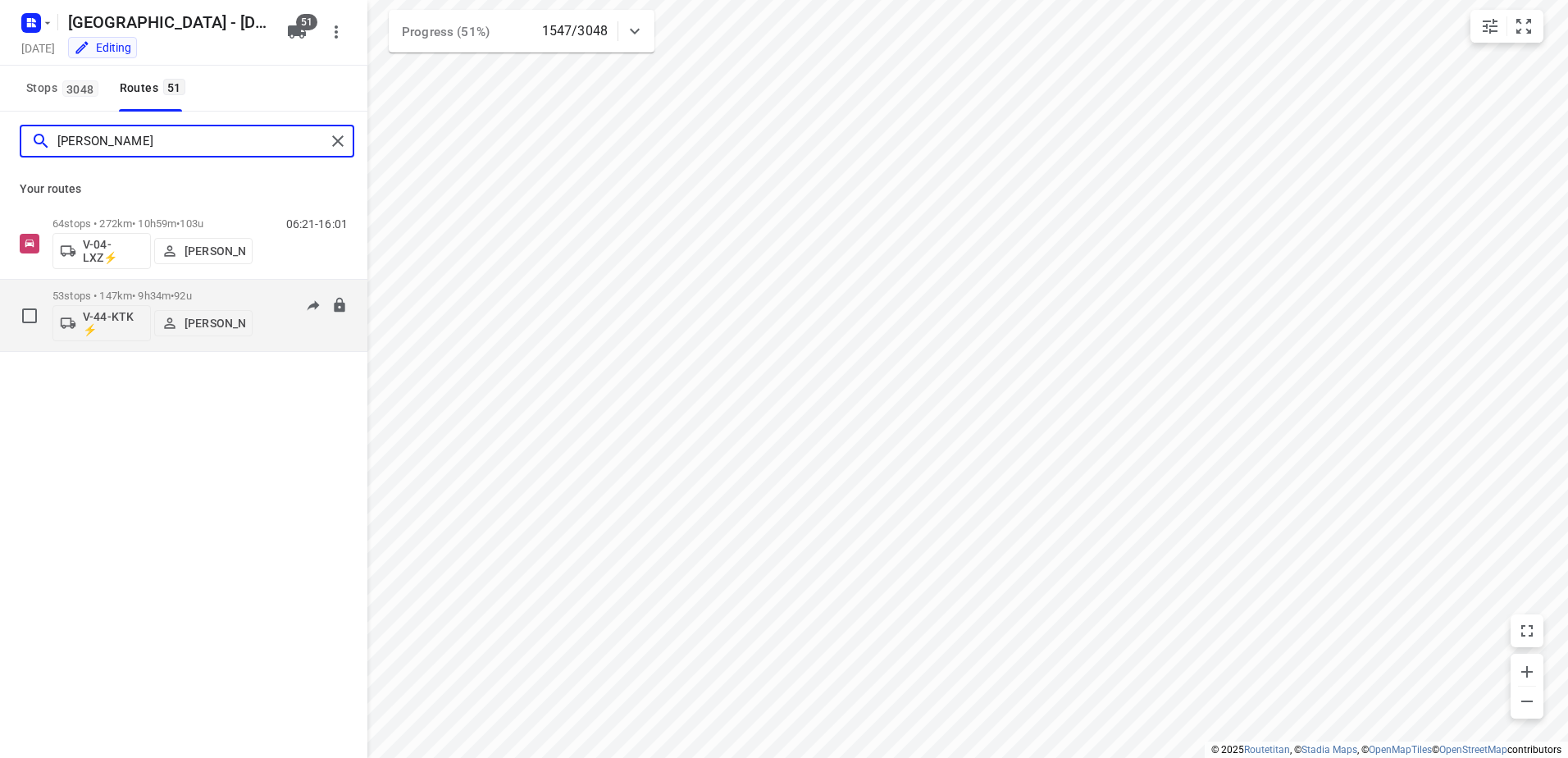
type input "[PERSON_NAME]"
click at [159, 287] on div "53 stops • 147km • 9h34m • 92u V-44-KTK ⚡ [PERSON_NAME]" at bounding box center [152, 315] width 200 height 68
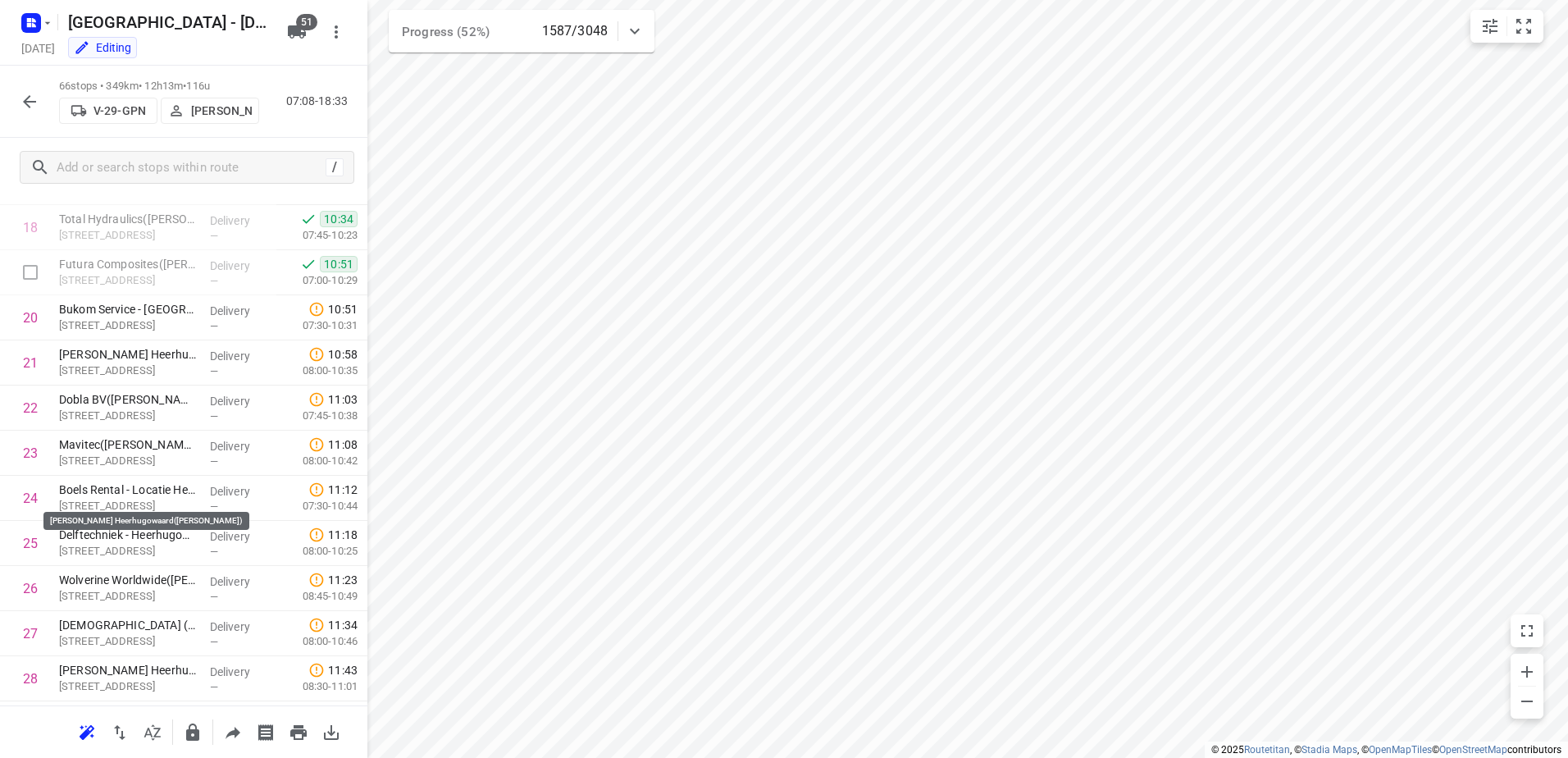
scroll to position [615, 0]
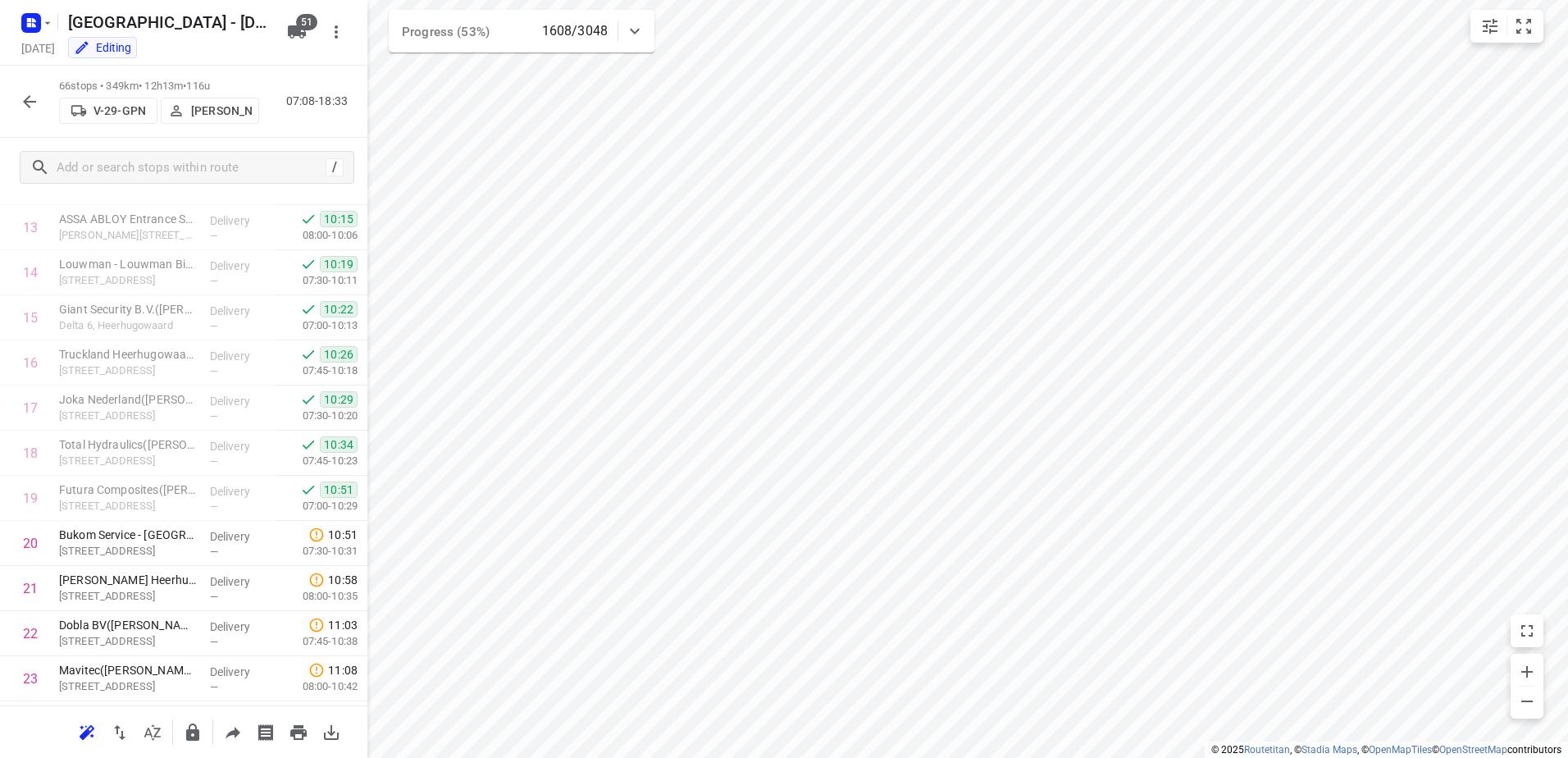
click at [291, 15] on div "Zwolle - [DATE] [DATE] Editing 51" at bounding box center [184, 33] width 368 height 66
click at [296, 31] on icon "button" at bounding box center [297, 32] width 18 height 13
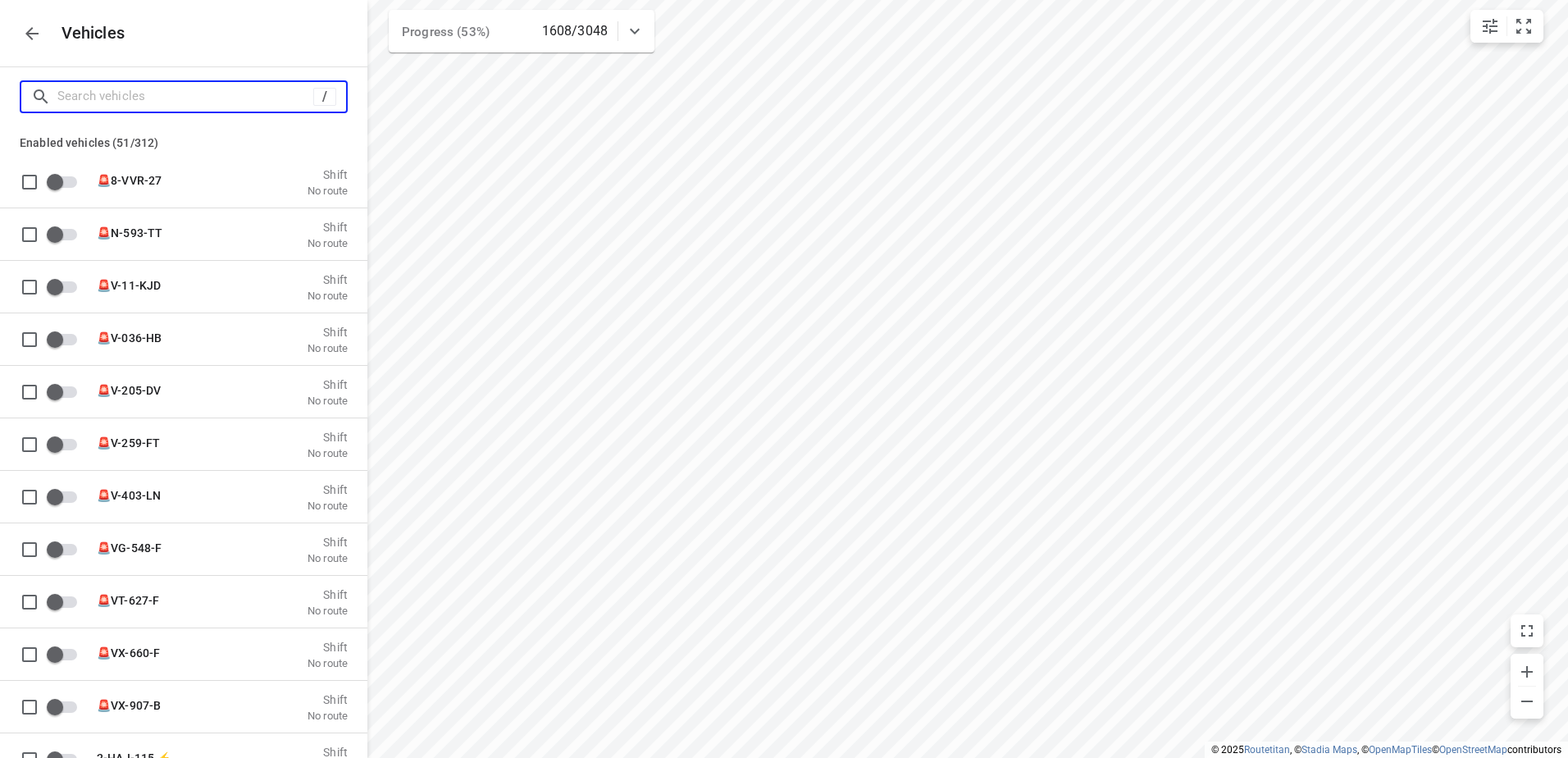
click at [253, 108] on input "Search vehicles" at bounding box center [186, 96] width 256 height 25
type input "A"
checkbox input "false"
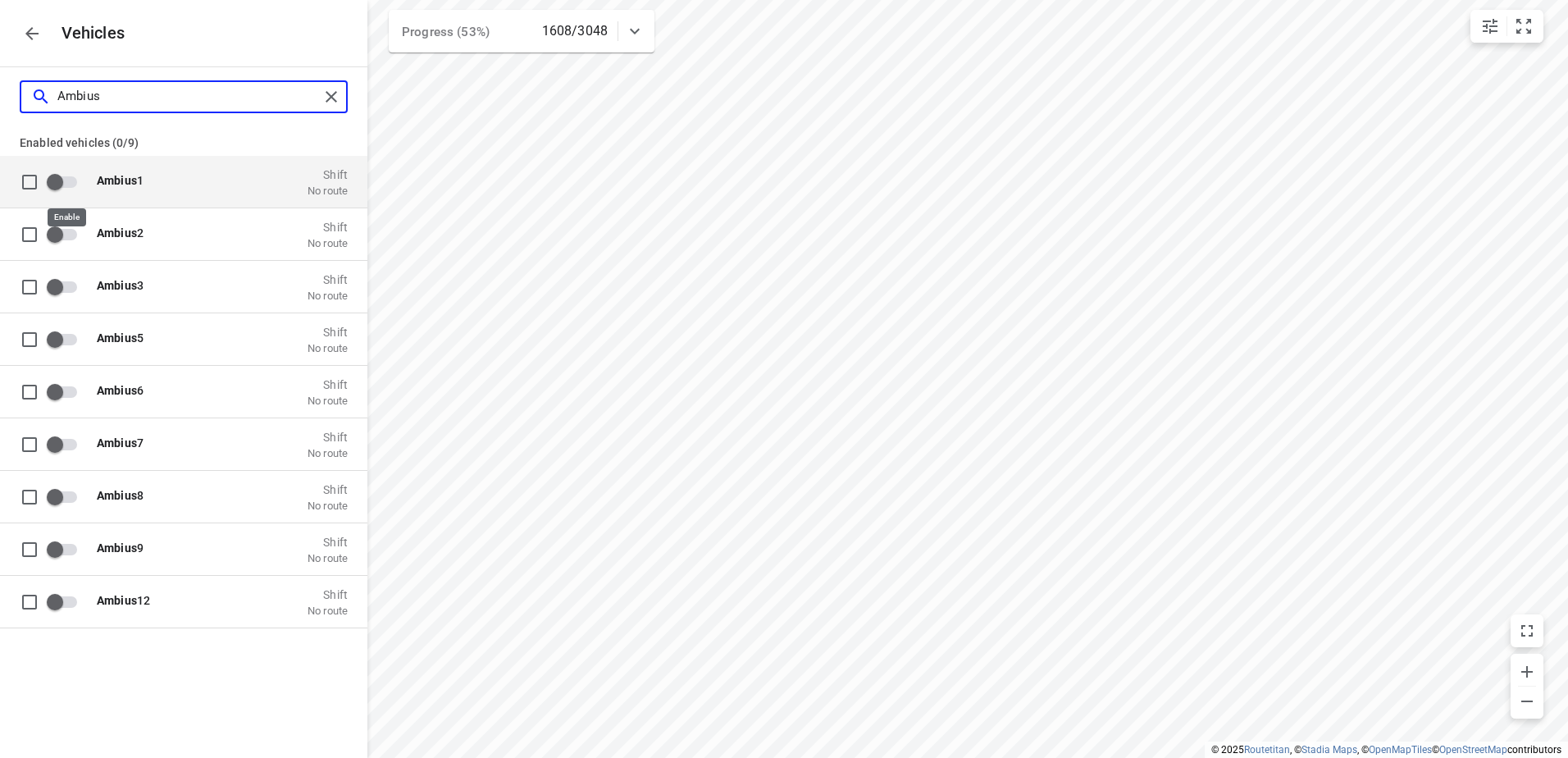
type input "Ambius"
click at [67, 188] on input "grid" at bounding box center [55, 181] width 94 height 31
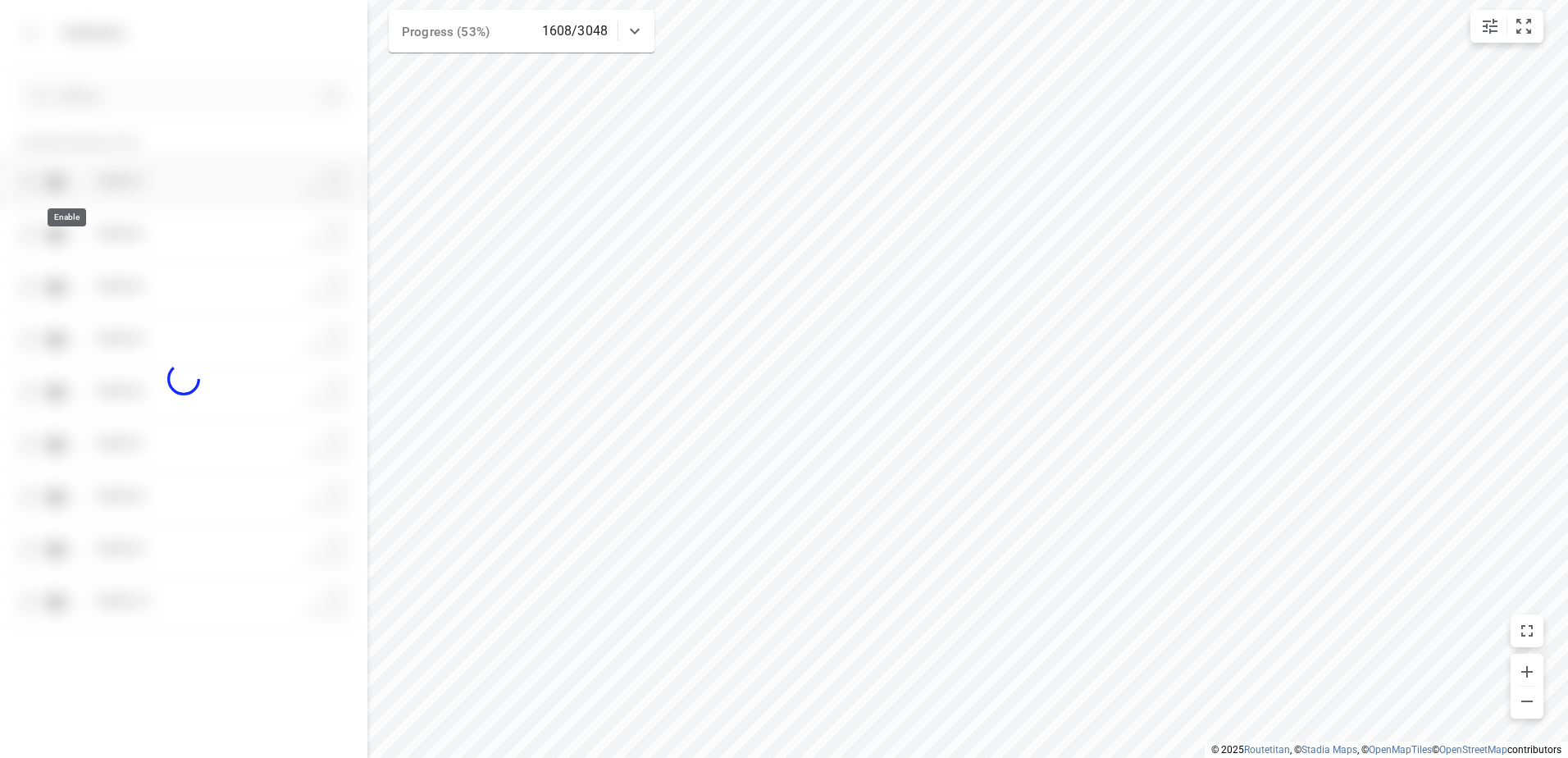
checkbox input "true"
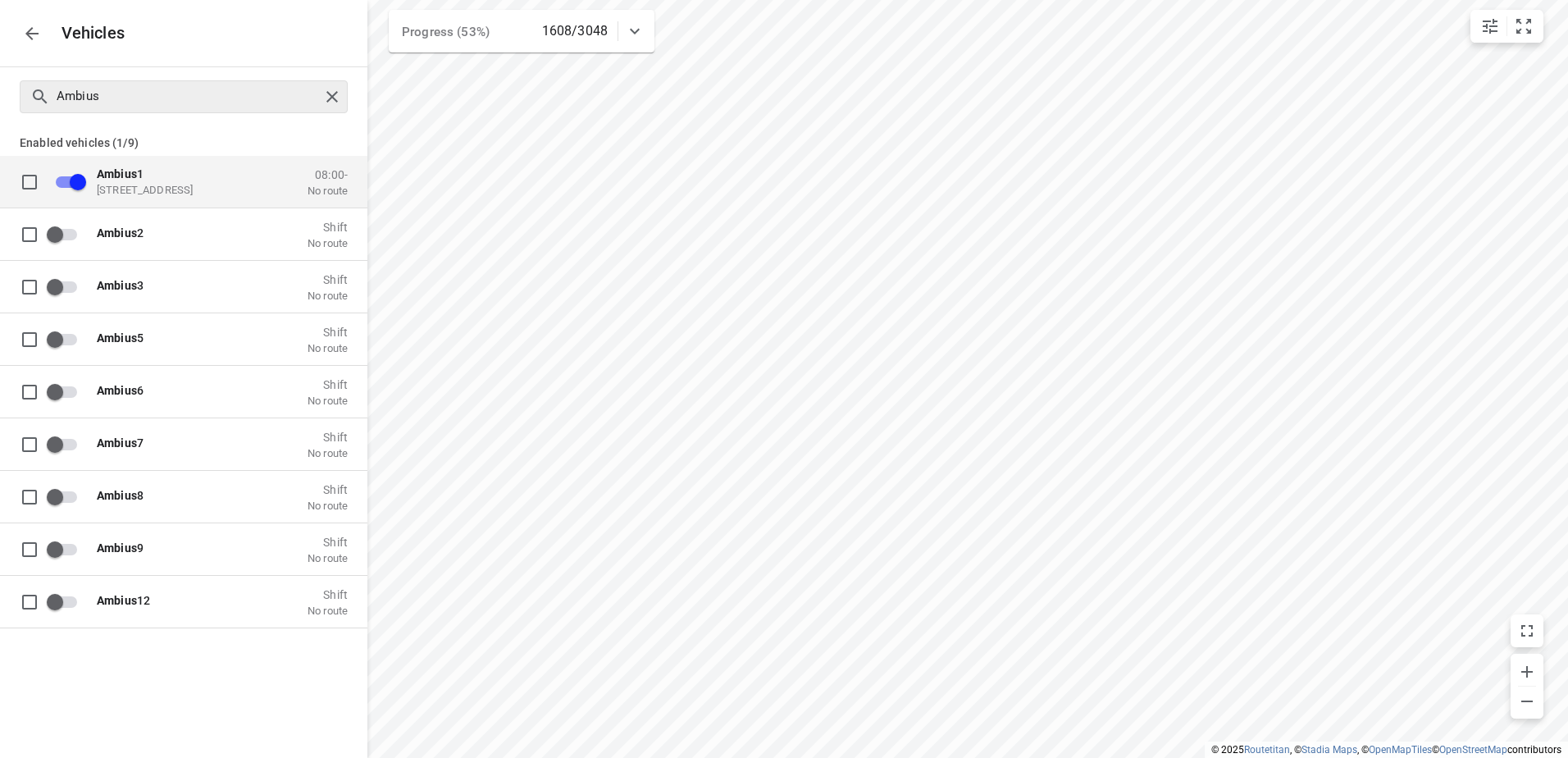
checkbox input "false"
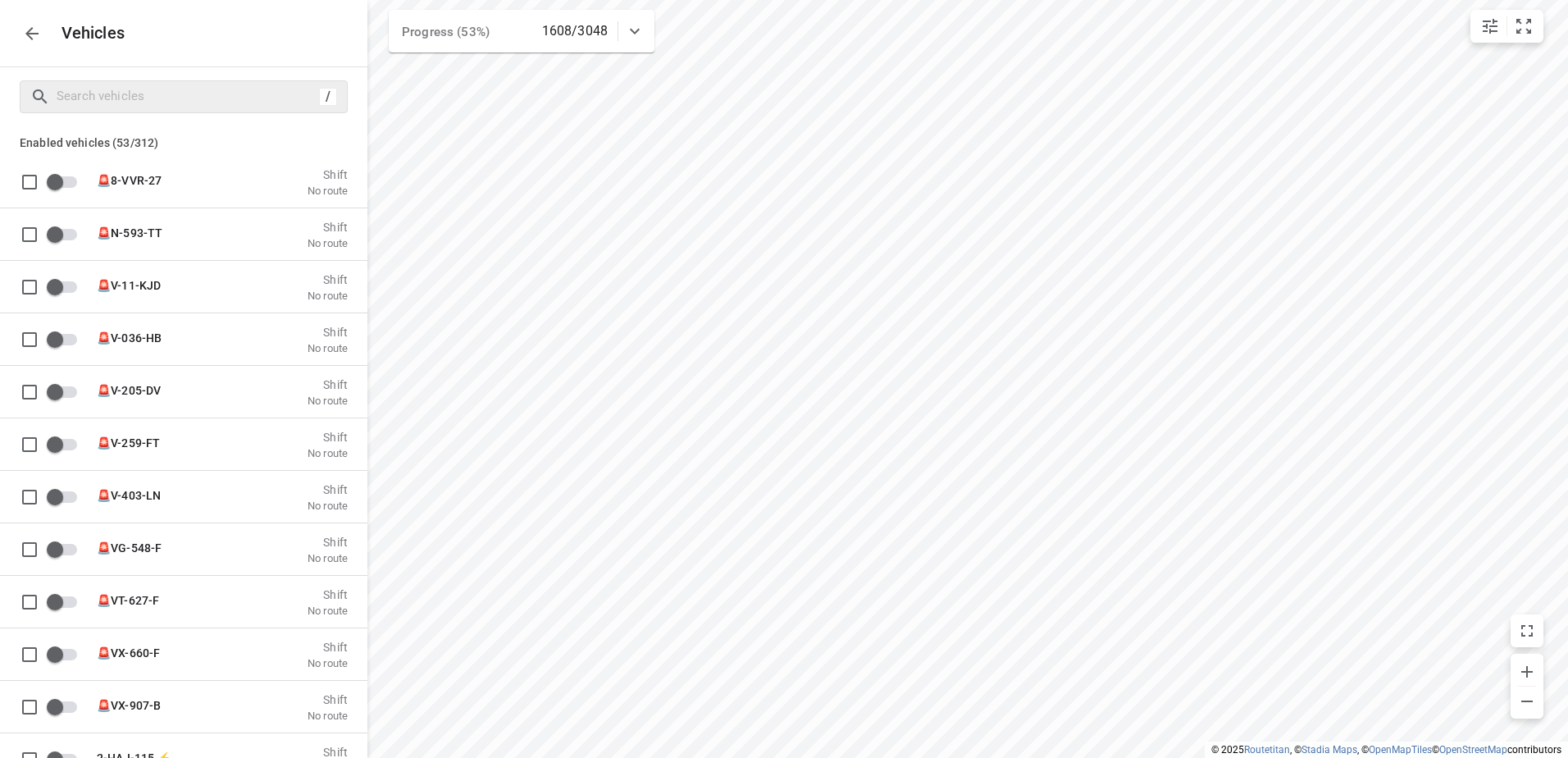
click at [27, 27] on icon "button" at bounding box center [32, 33] width 20 height 20
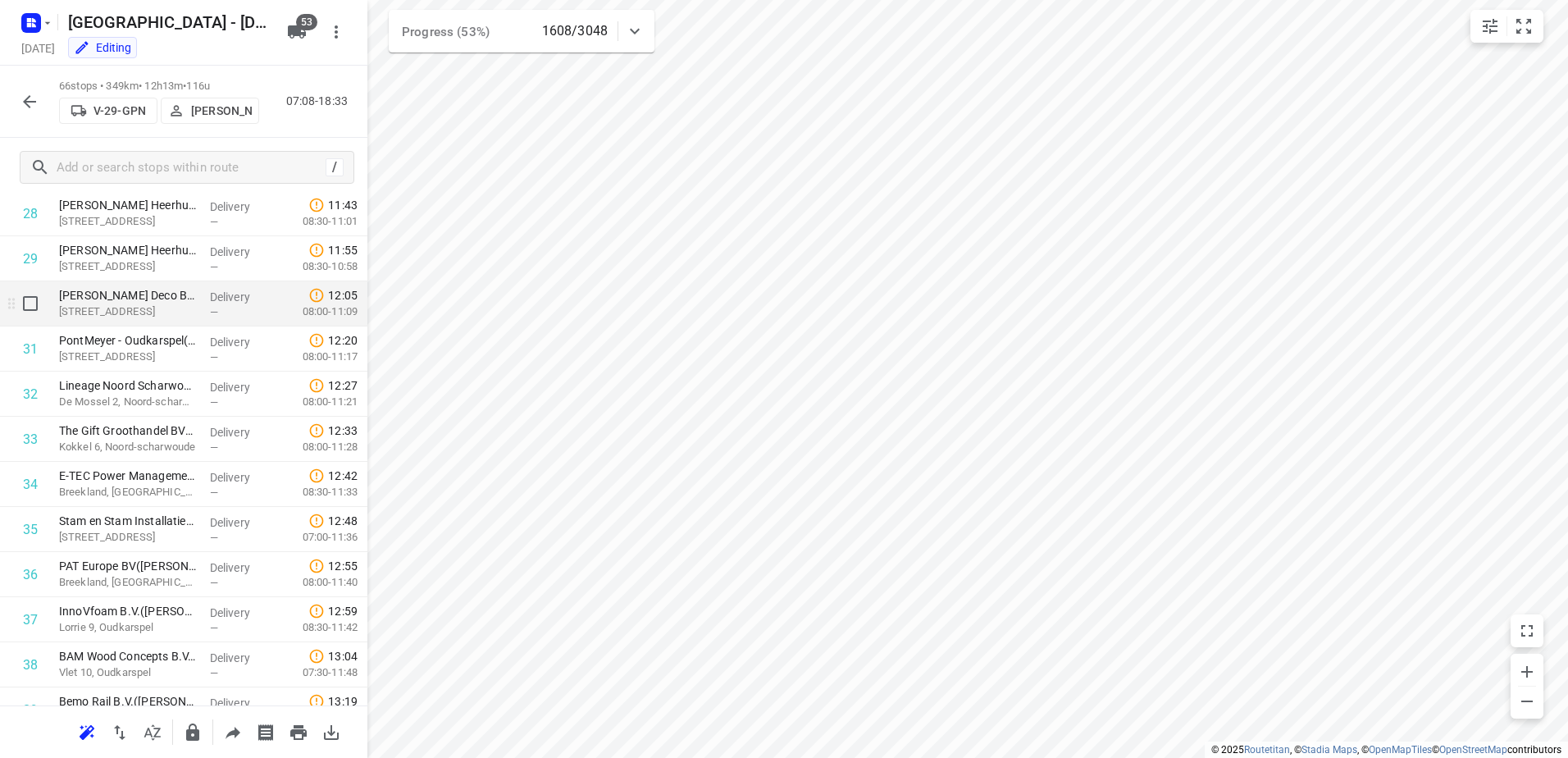
scroll to position [1202, 0]
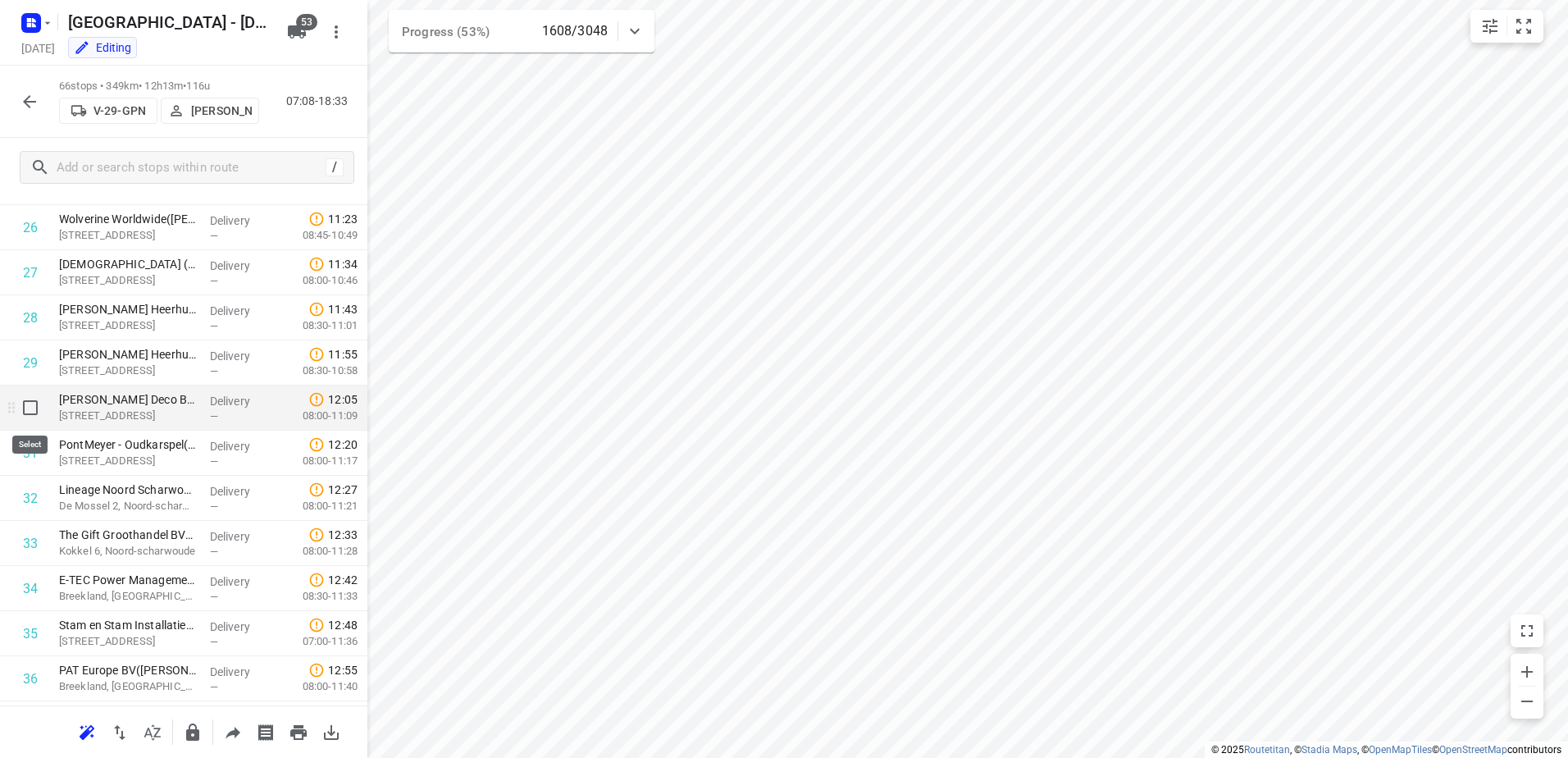
click at [23, 415] on input "checkbox" at bounding box center [30, 407] width 33 height 33
checkbox input "true"
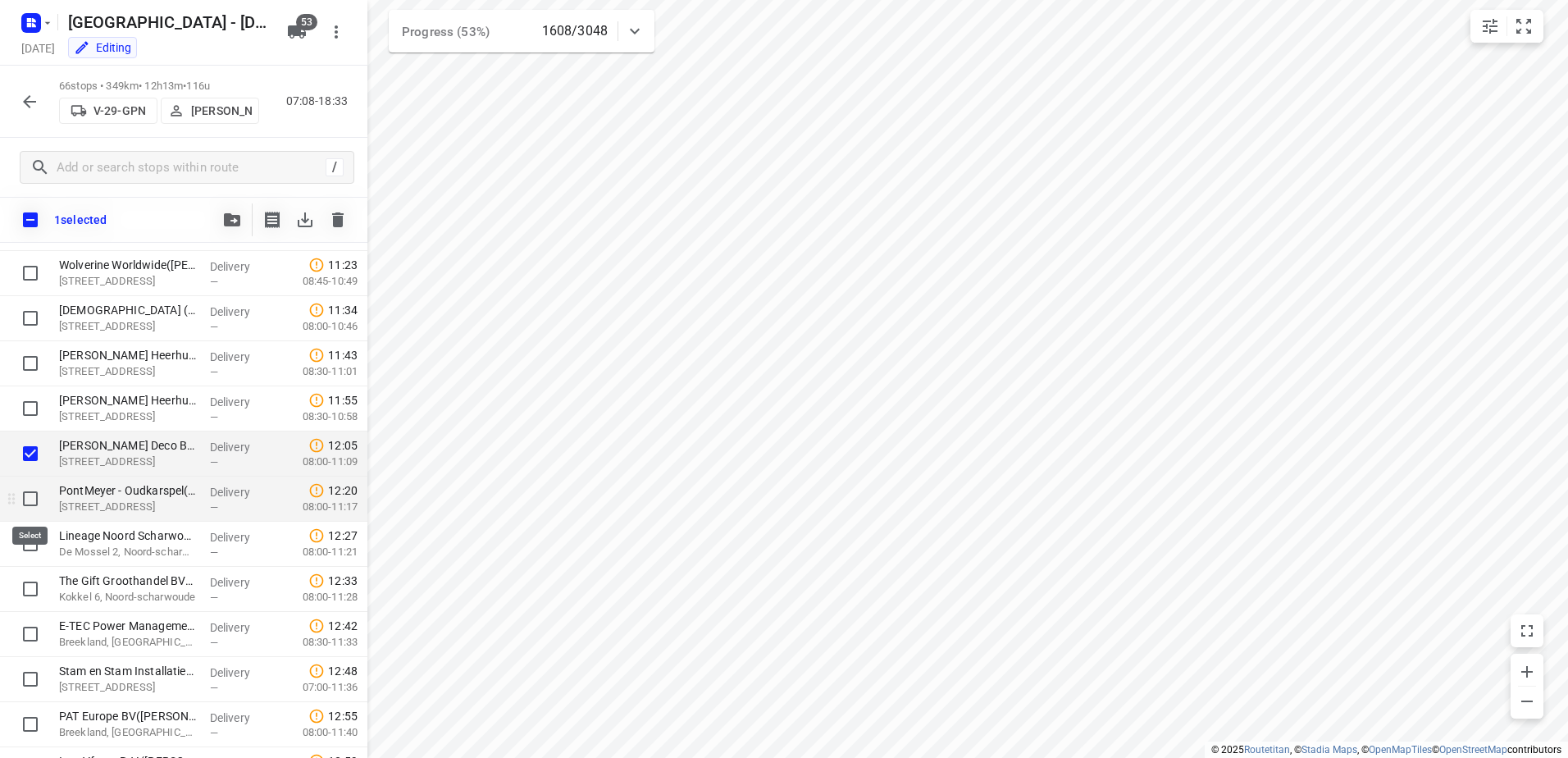
click at [28, 500] on input "checkbox" at bounding box center [30, 498] width 33 height 33
checkbox input "true"
click at [22, 547] on input "checkbox" at bounding box center [30, 543] width 33 height 33
checkbox input "true"
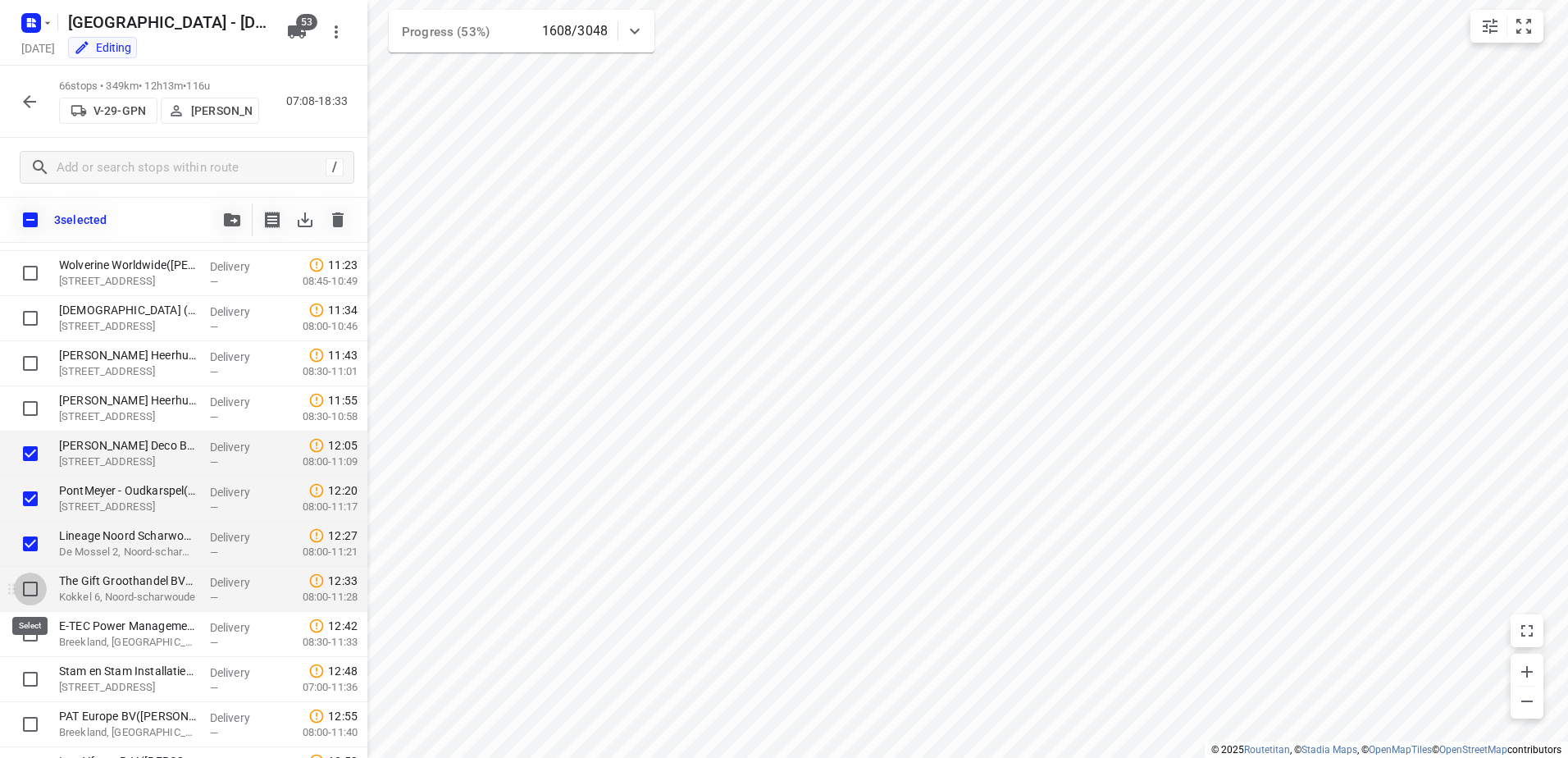
click at [22, 586] on input "checkbox" at bounding box center [30, 588] width 33 height 33
checkbox input "true"
click at [28, 638] on input "checkbox" at bounding box center [30, 633] width 33 height 33
checkbox input "true"
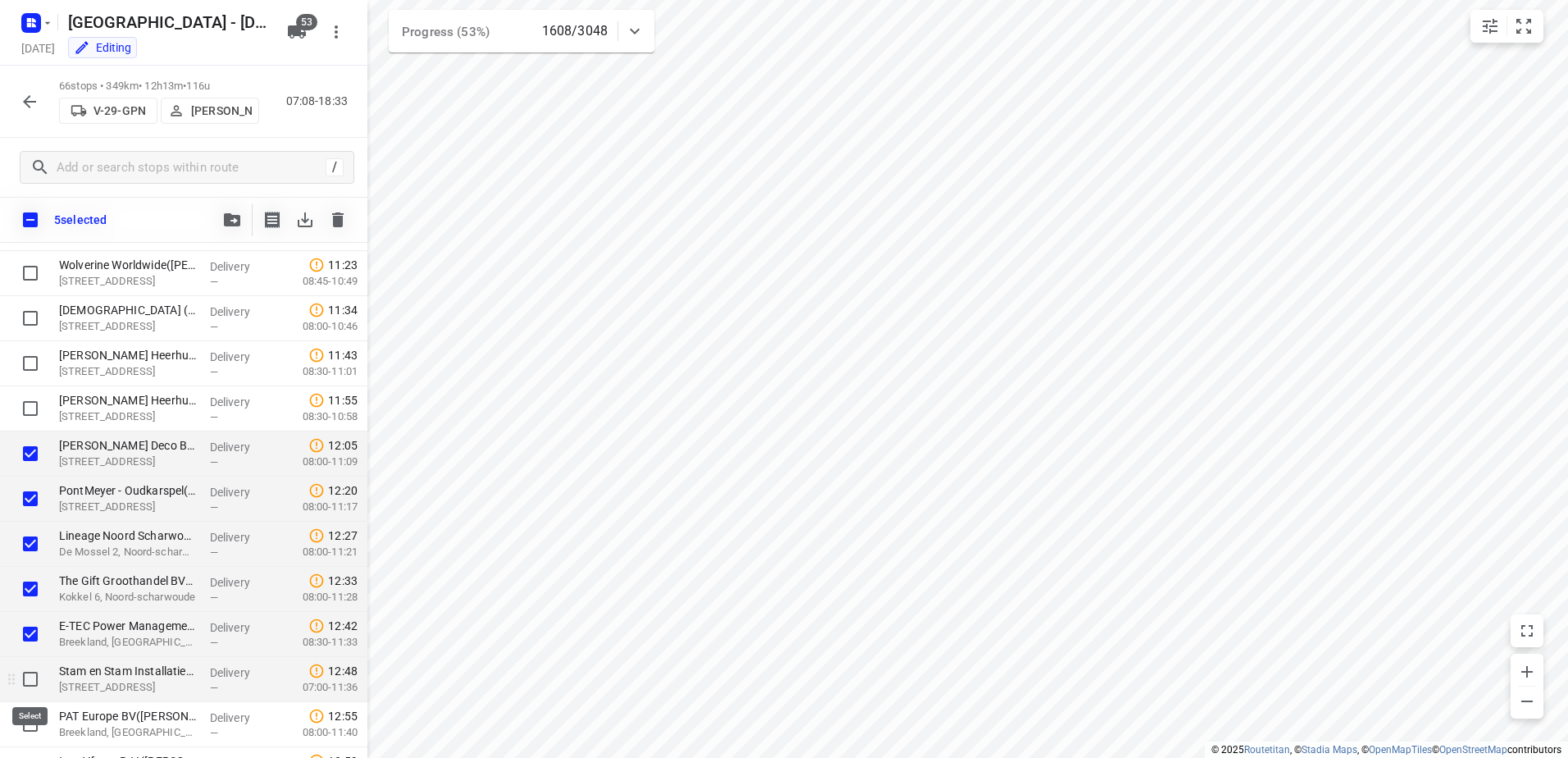
click at [33, 689] on input "checkbox" at bounding box center [30, 679] width 33 height 33
checkbox input "true"
click at [35, 723] on input "checkbox" at bounding box center [30, 724] width 33 height 33
checkbox input "true"
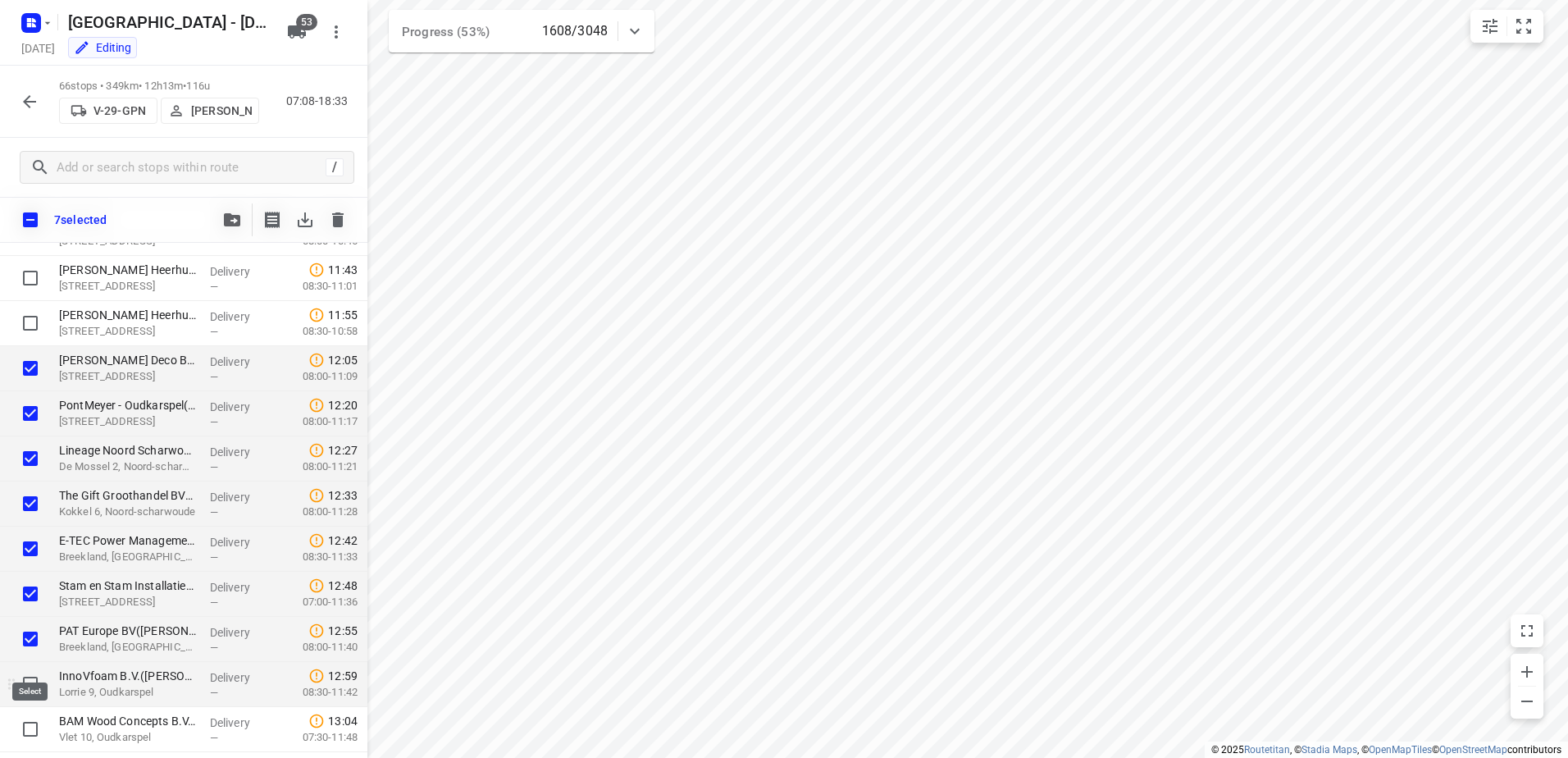
scroll to position [1366, 0]
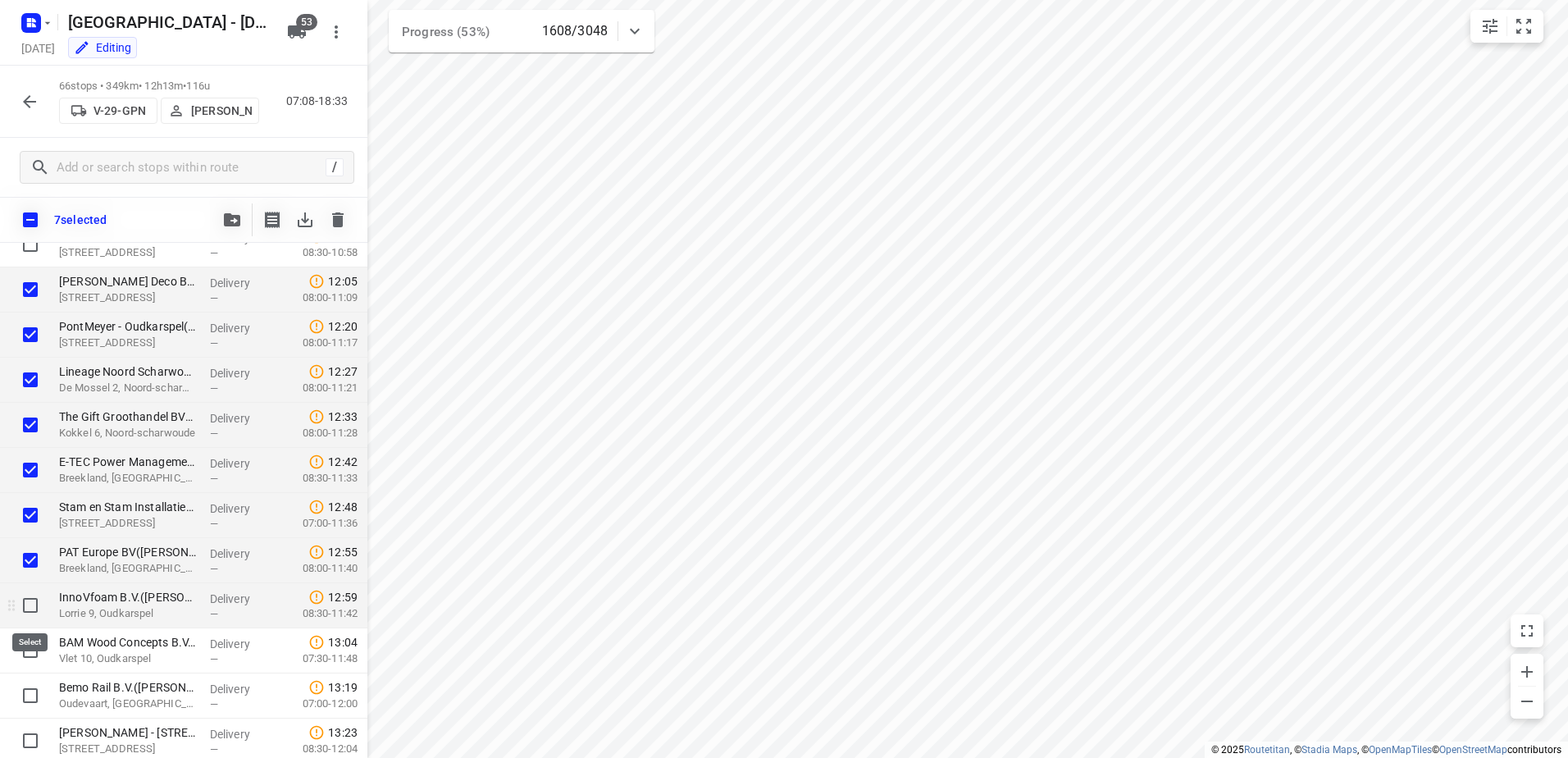
click at [16, 608] on input "checkbox" at bounding box center [30, 605] width 33 height 33
checkbox input "true"
click at [24, 661] on input "checkbox" at bounding box center [30, 650] width 33 height 33
checkbox input "true"
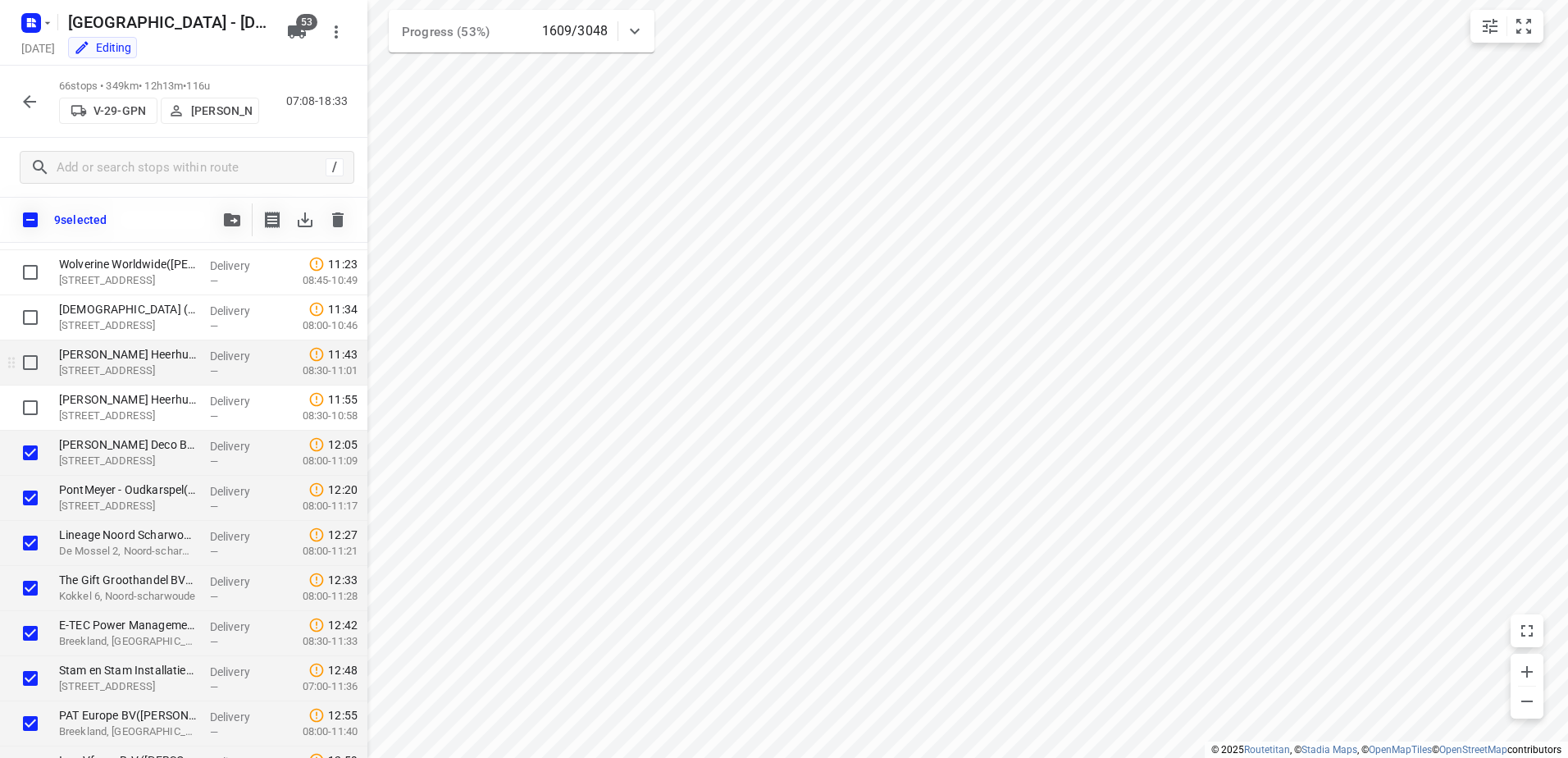
scroll to position [1202, 0]
click at [35, 362] on input "checkbox" at bounding box center [30, 363] width 33 height 33
checkbox input "true"
click at [21, 408] on input "checkbox" at bounding box center [30, 408] width 33 height 33
checkbox input "true"
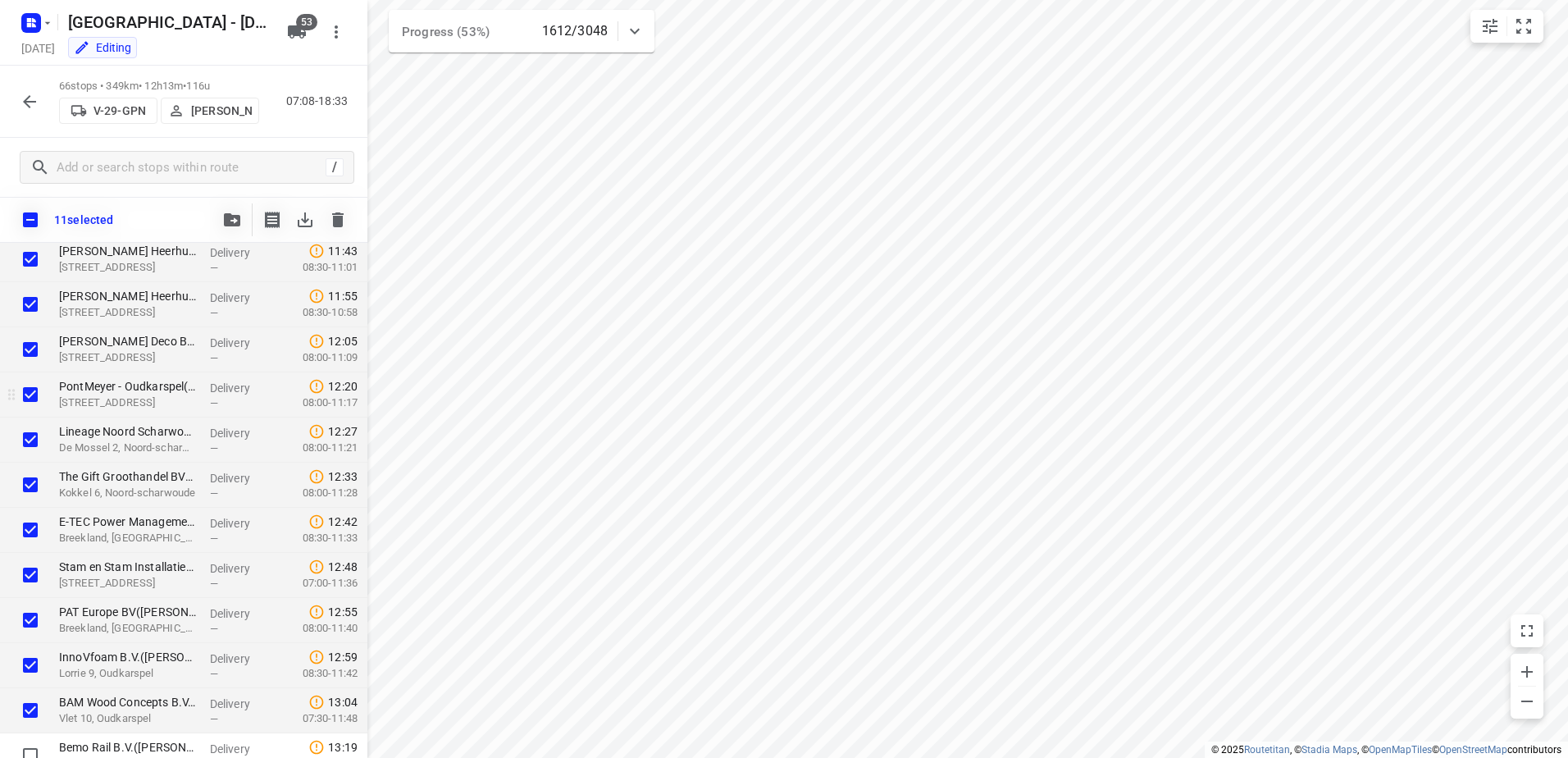
scroll to position [1366, 0]
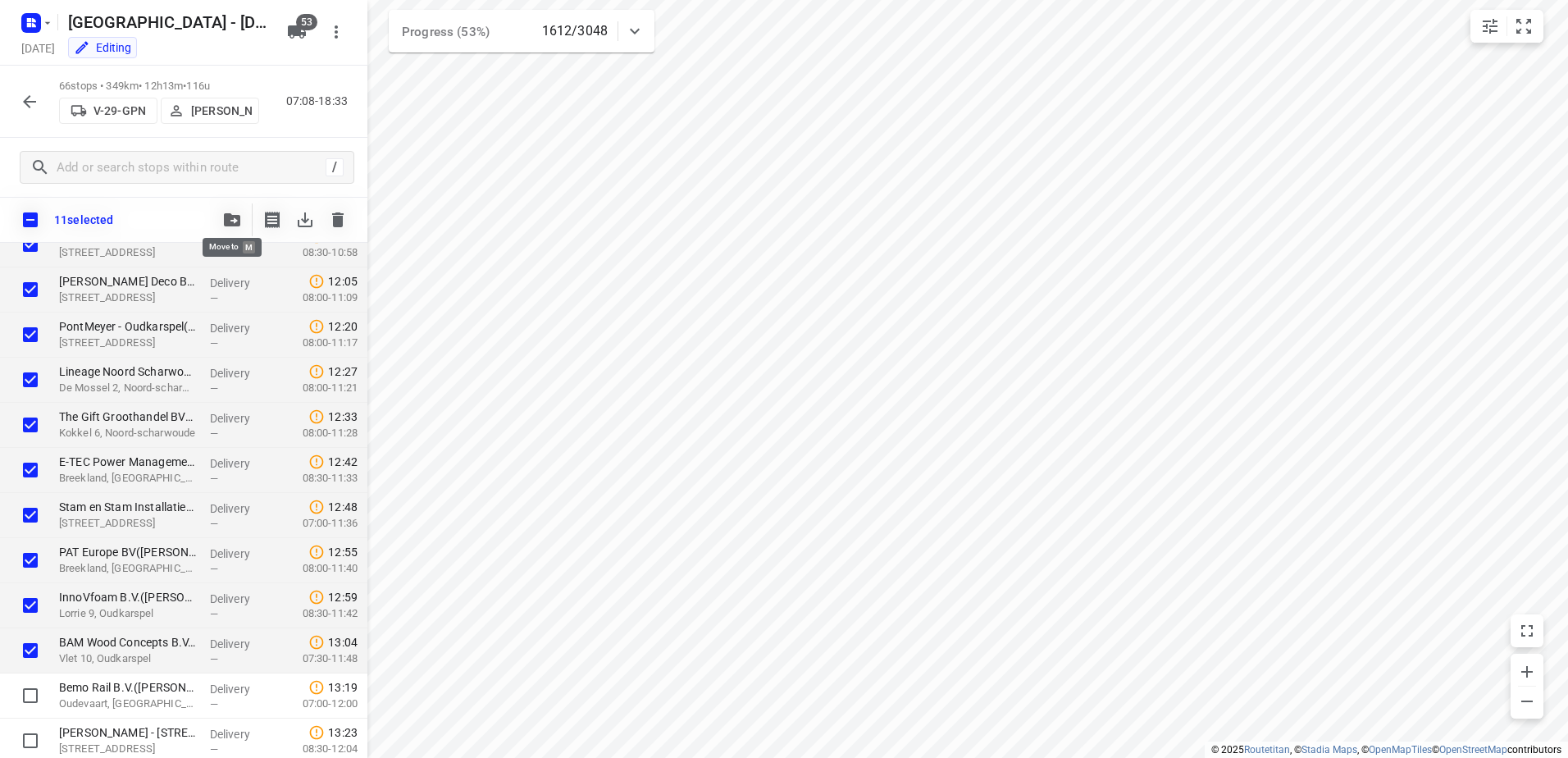
click at [234, 219] on icon "button" at bounding box center [232, 220] width 17 height 13
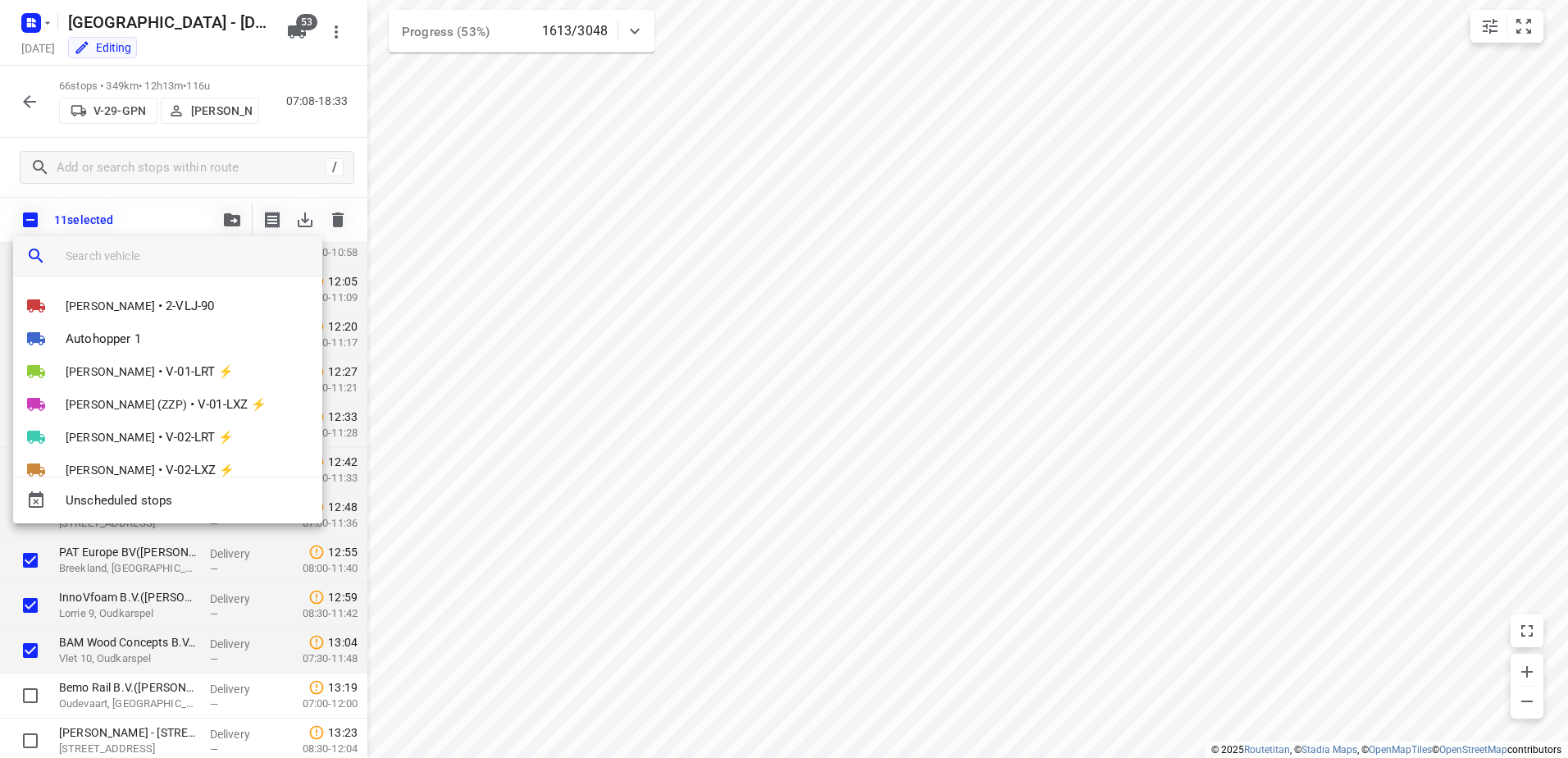
click at [214, 262] on input "search vehicle" at bounding box center [187, 255] width 243 height 24
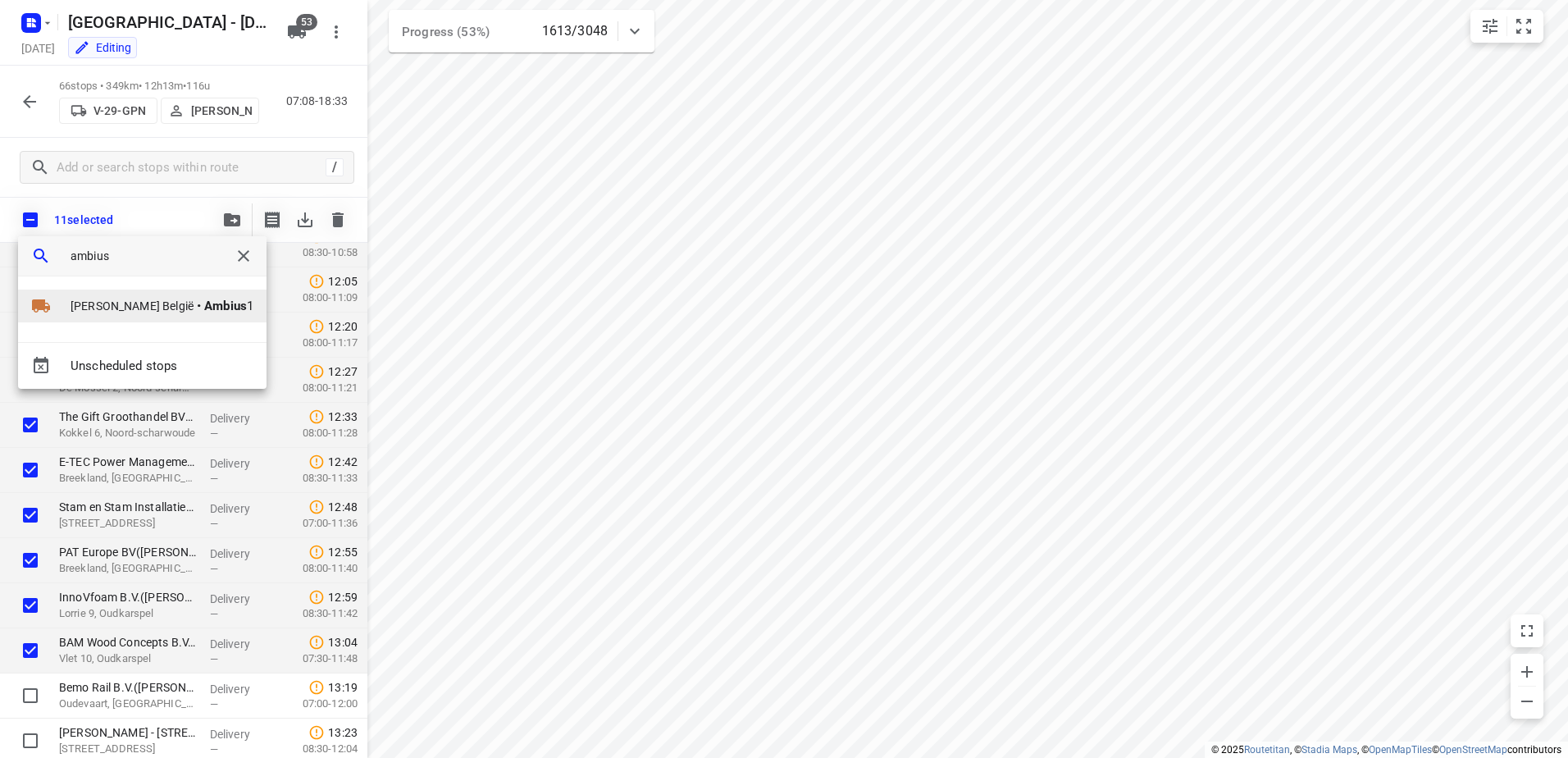
type input "ambius"
click at [204, 304] on b "Ambius" at bounding box center [225, 306] width 43 height 15
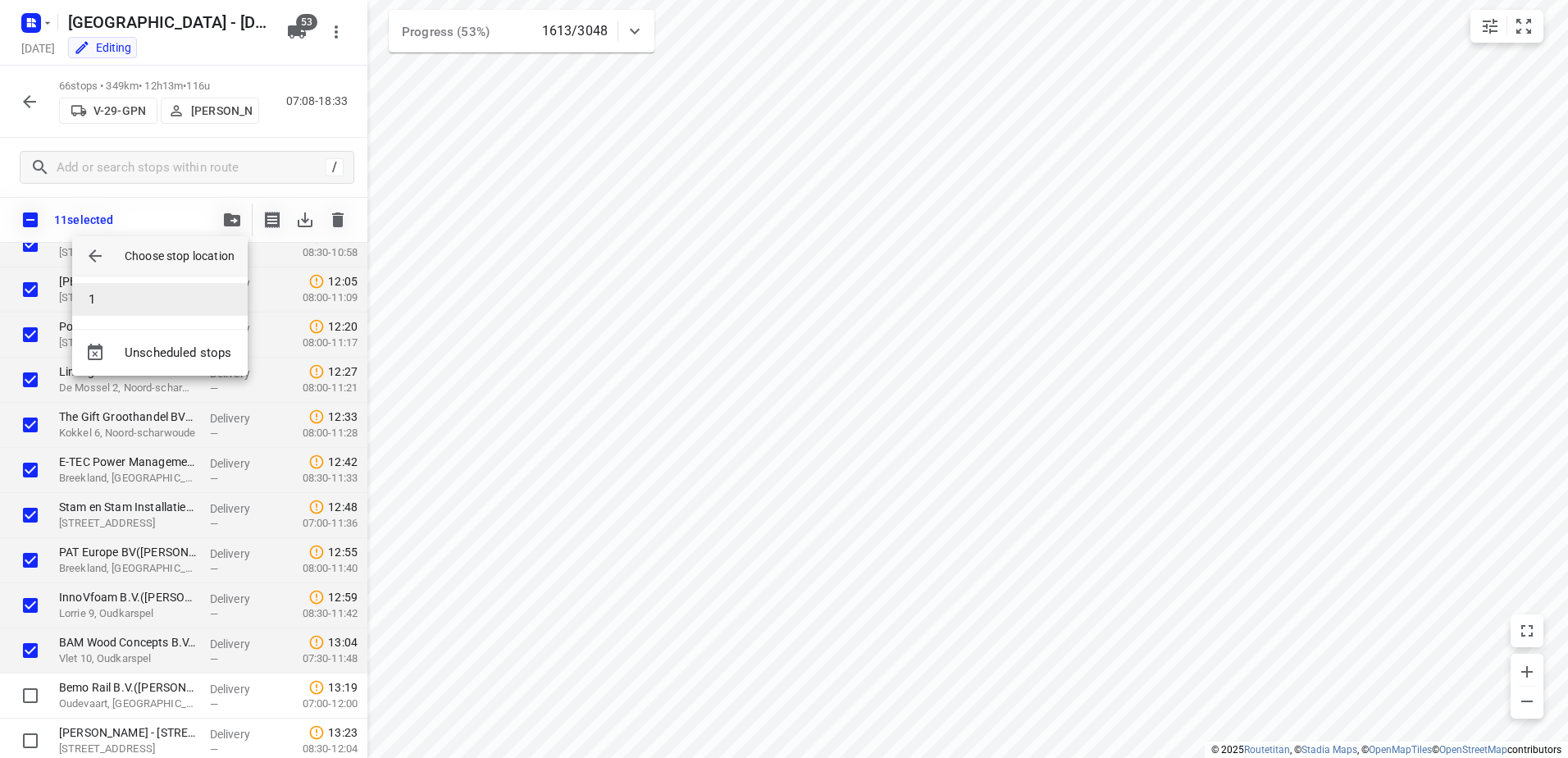
click at [170, 305] on li "1" at bounding box center [160, 299] width 176 height 33
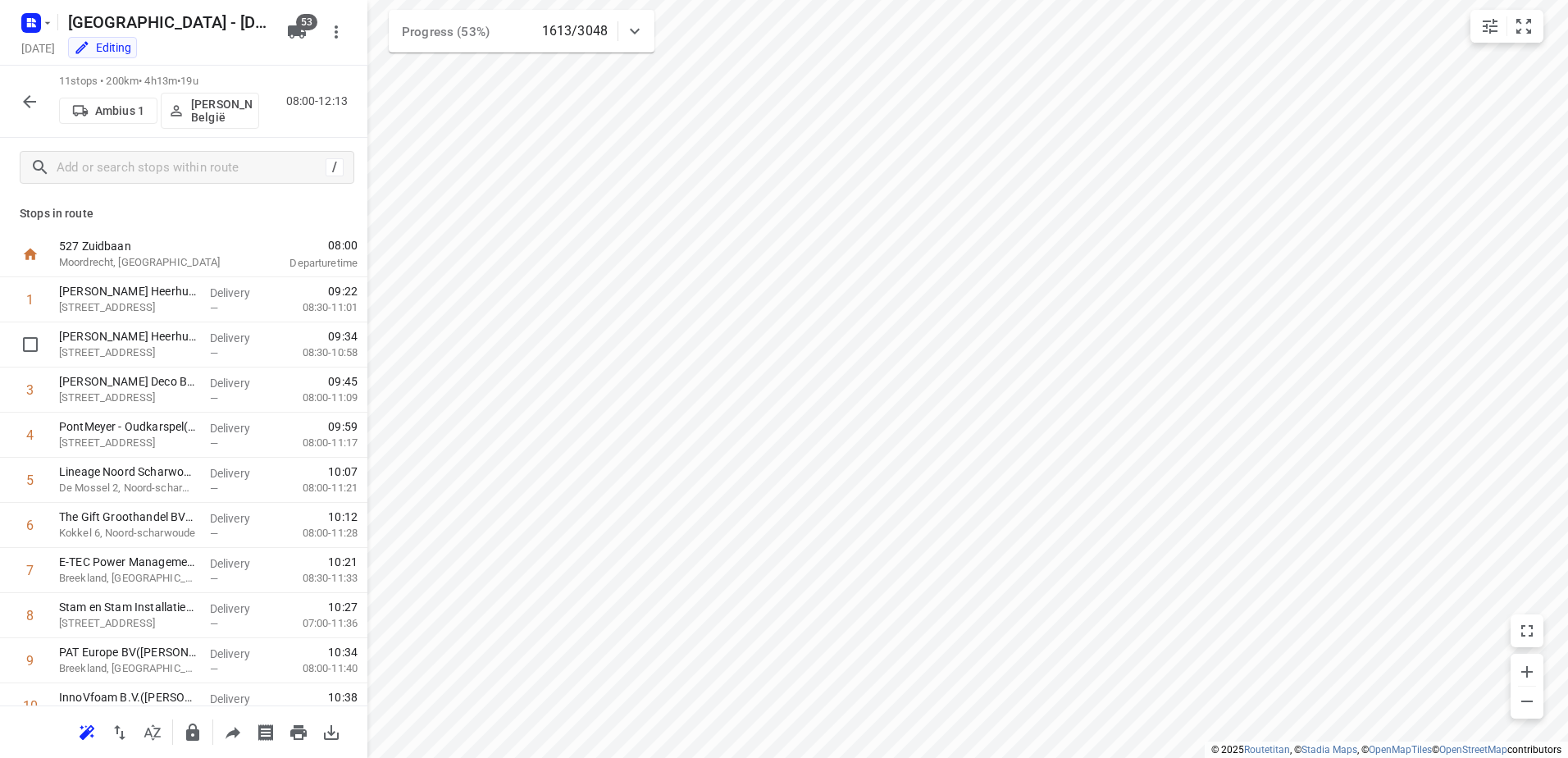
scroll to position [0, 0]
click at [193, 120] on p "David België" at bounding box center [221, 110] width 61 height 26
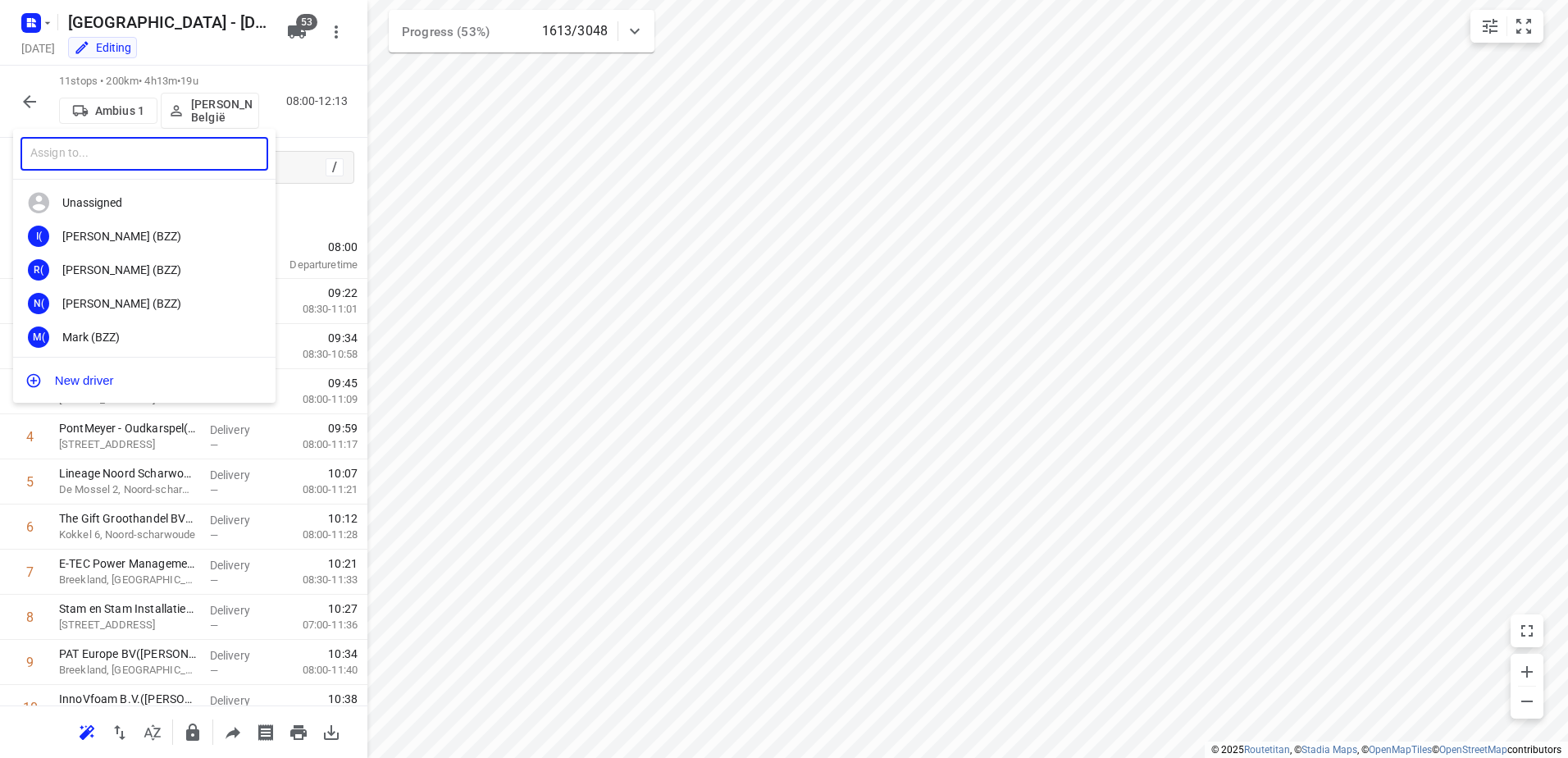
click at [165, 145] on input "text" at bounding box center [145, 154] width 247 height 33
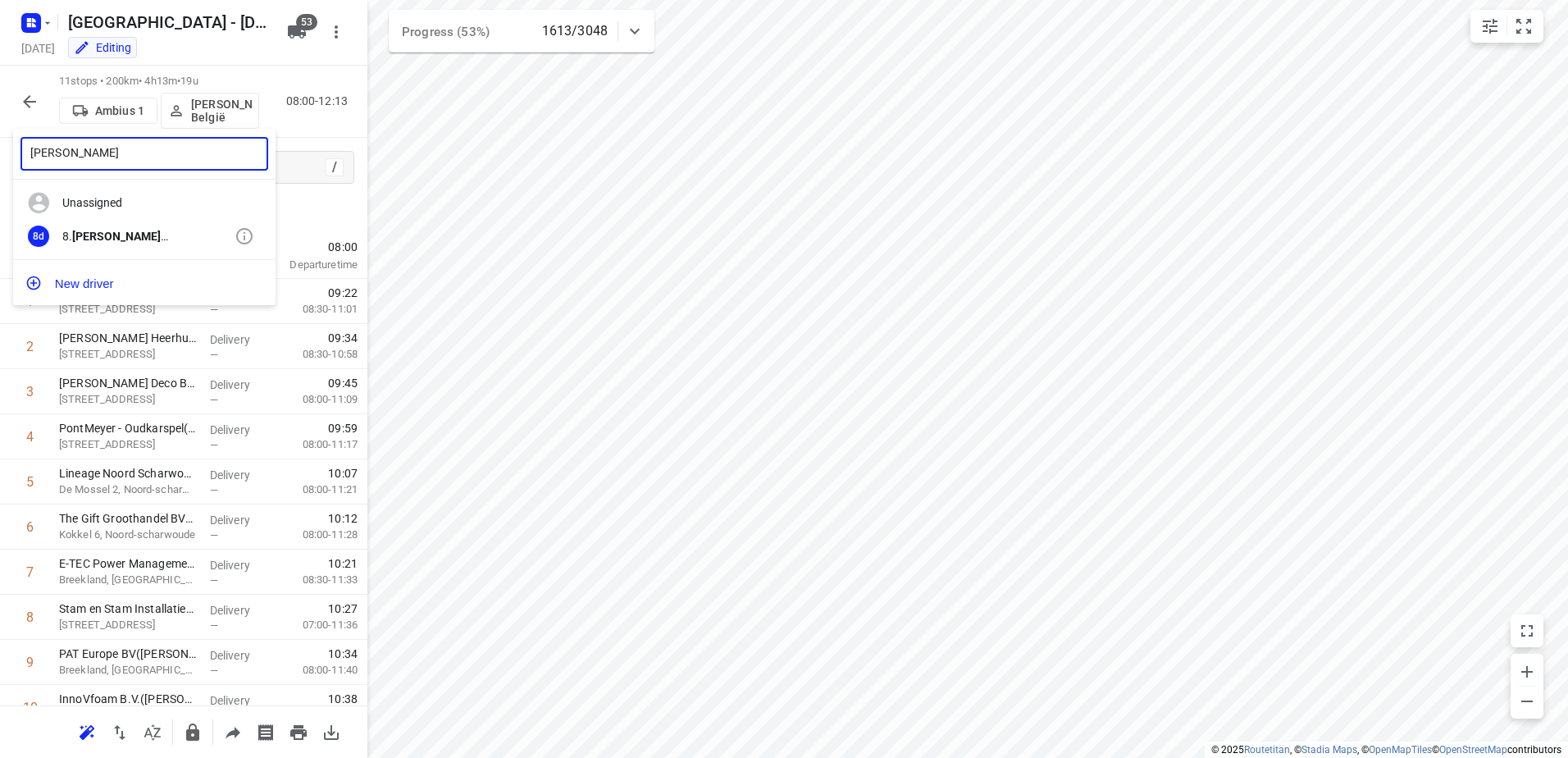
type input "Brian"
click at [109, 236] on div "8. Brian de Jong" at bounding box center [149, 237] width 172 height 13
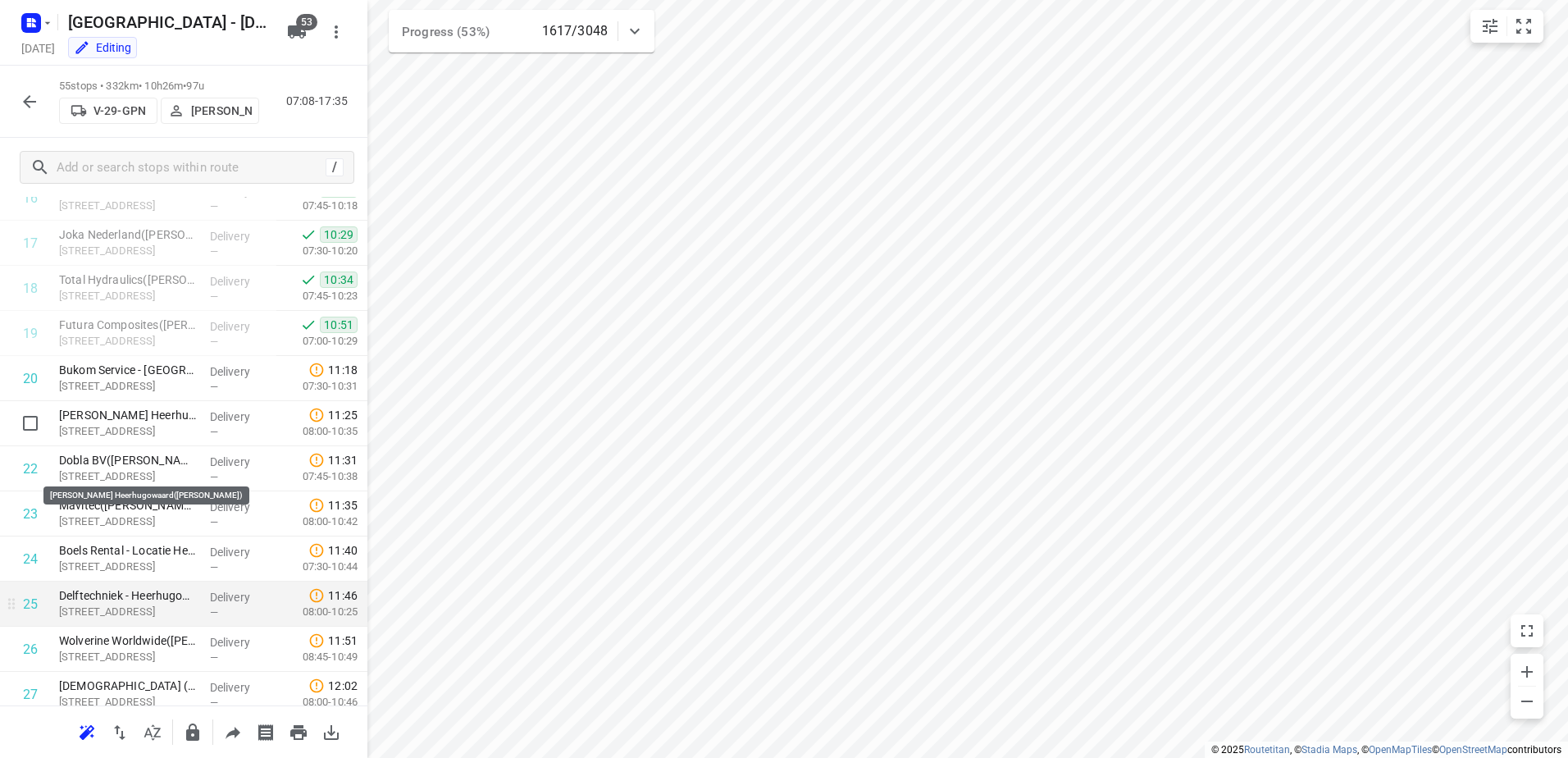
scroll to position [820, 0]
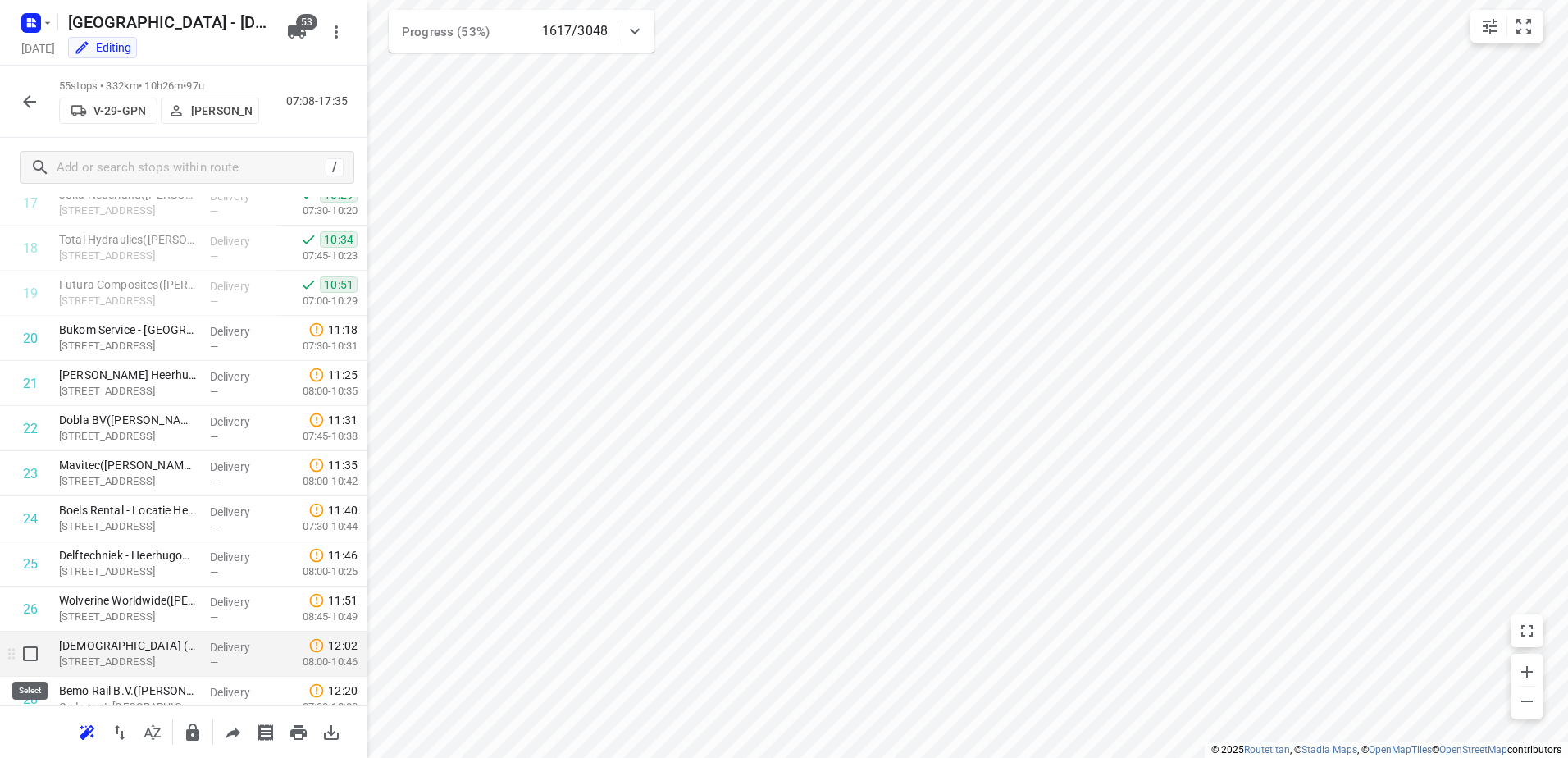
click at [28, 657] on input "checkbox" at bounding box center [30, 653] width 33 height 33
checkbox input "true"
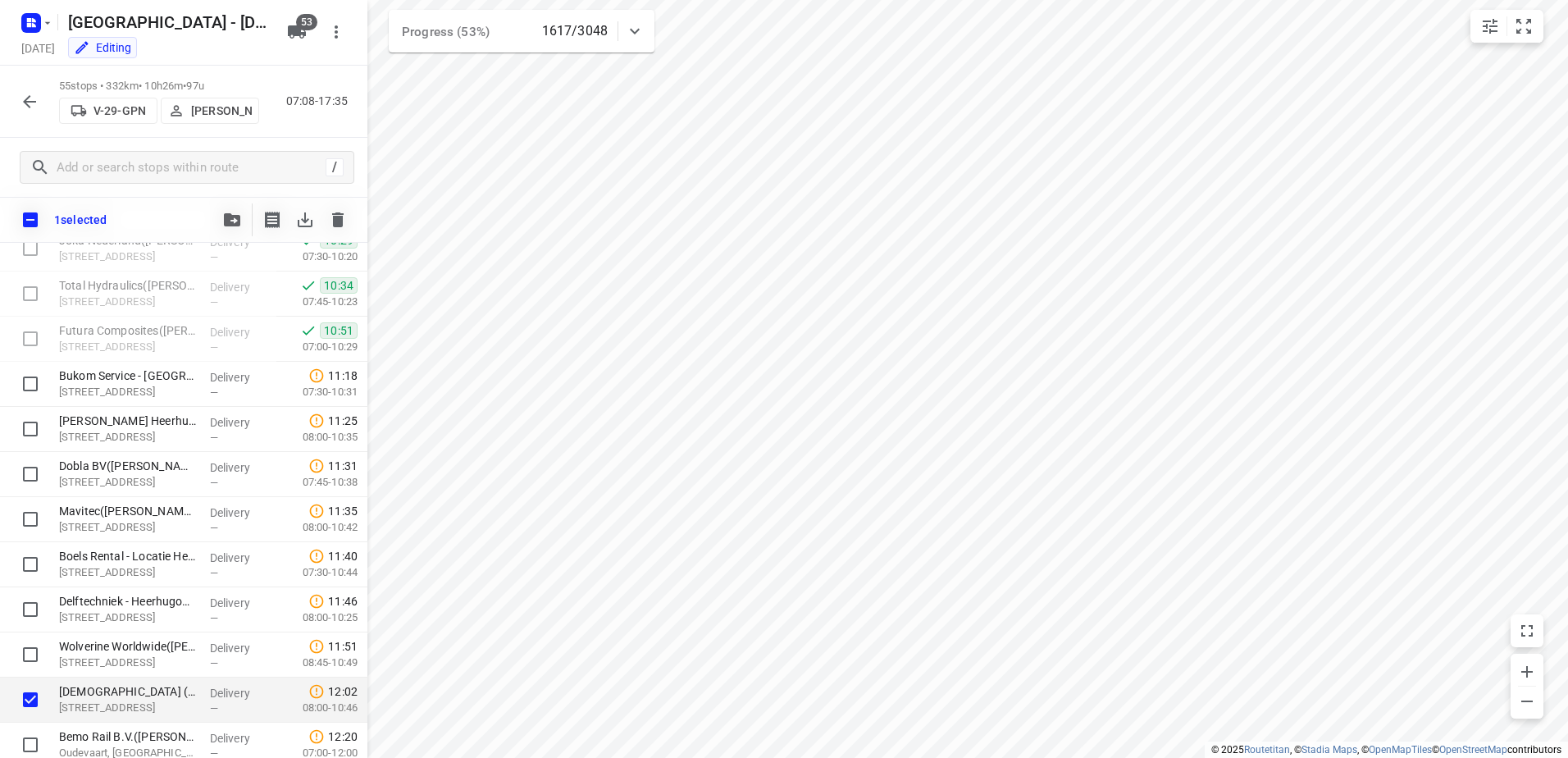
click at [241, 210] on button "button" at bounding box center [232, 219] width 33 height 33
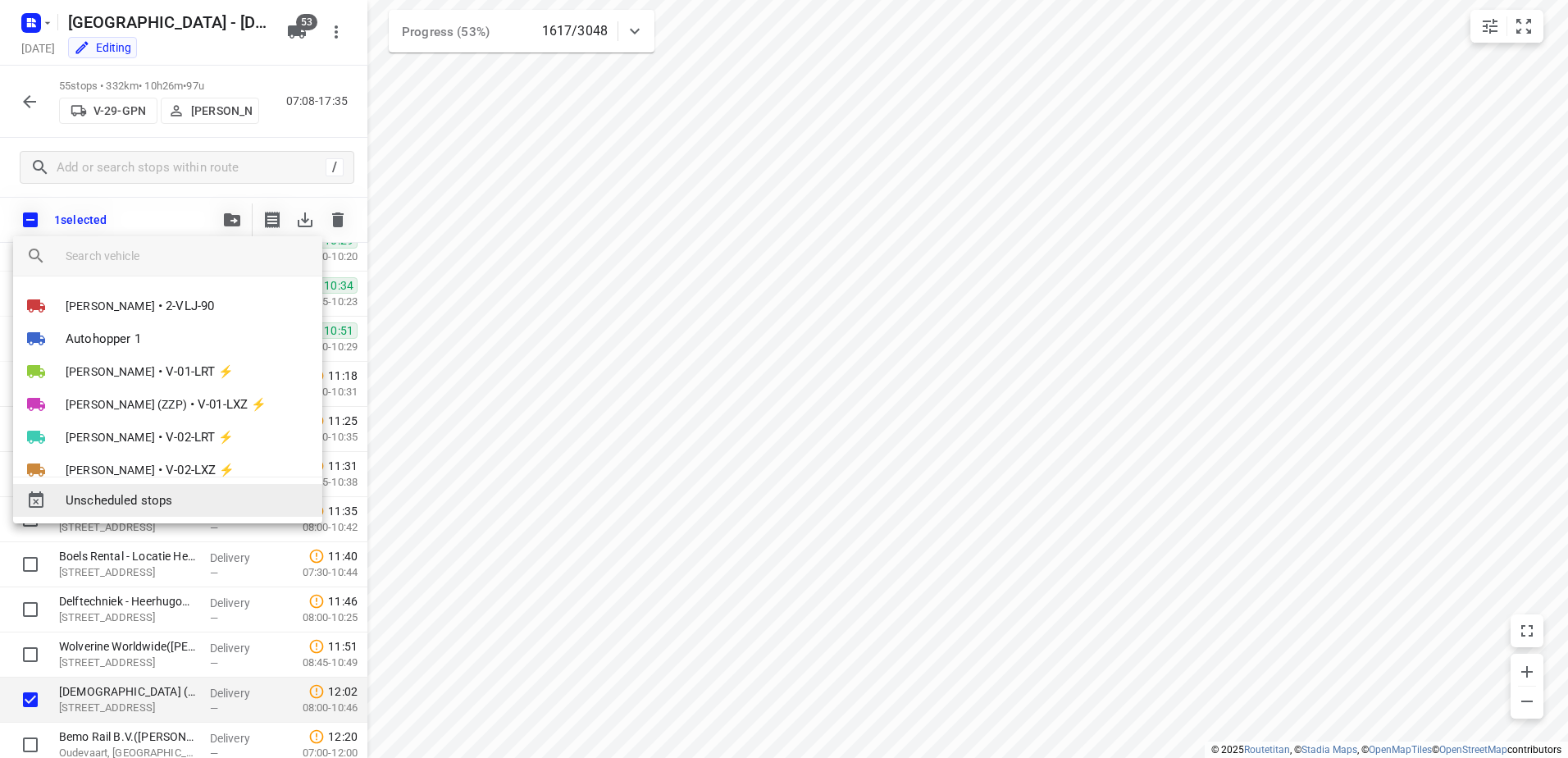
click at [197, 497] on span "Unscheduled stops" at bounding box center [187, 501] width 243 height 19
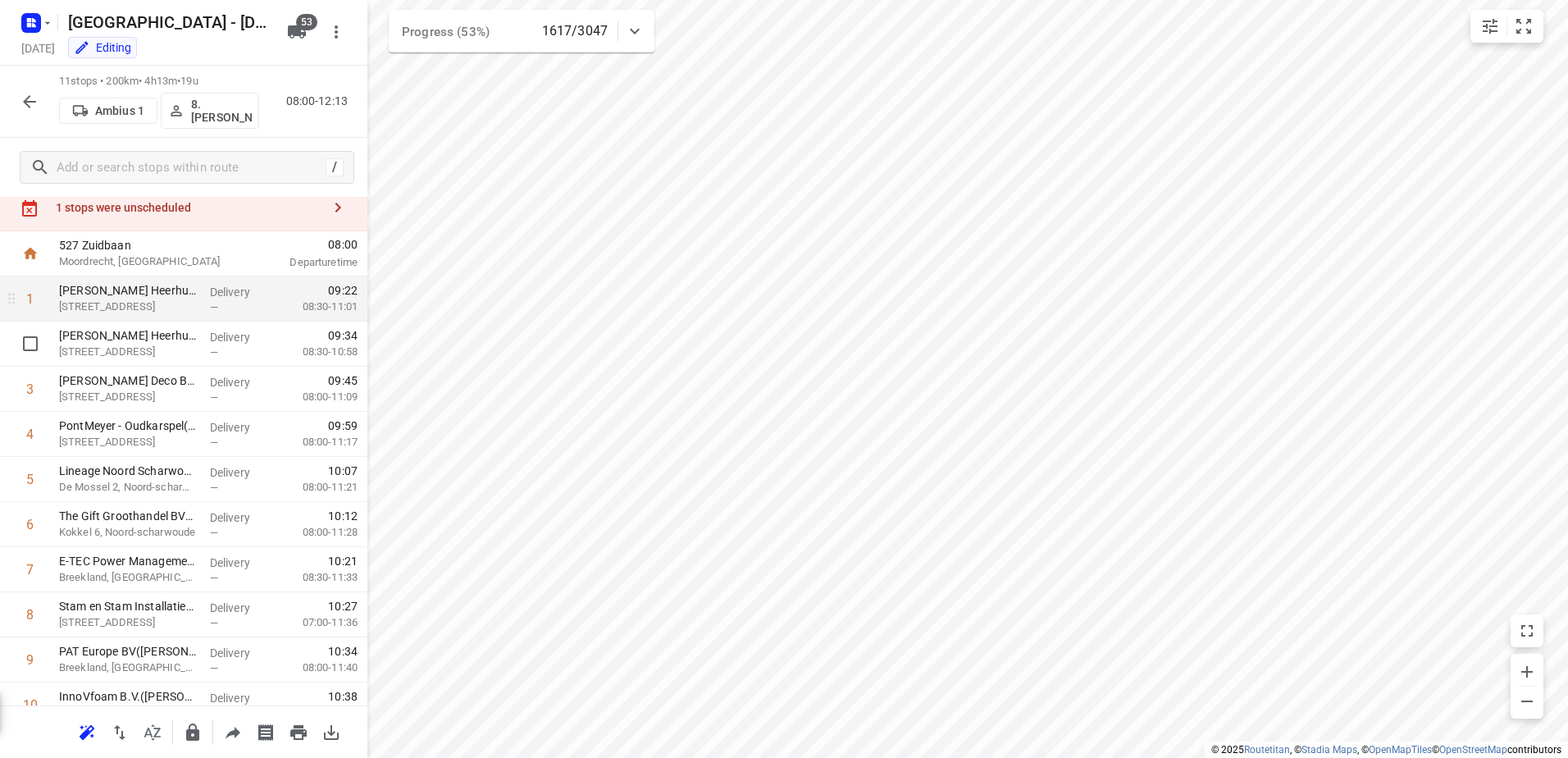
scroll to position [0, 0]
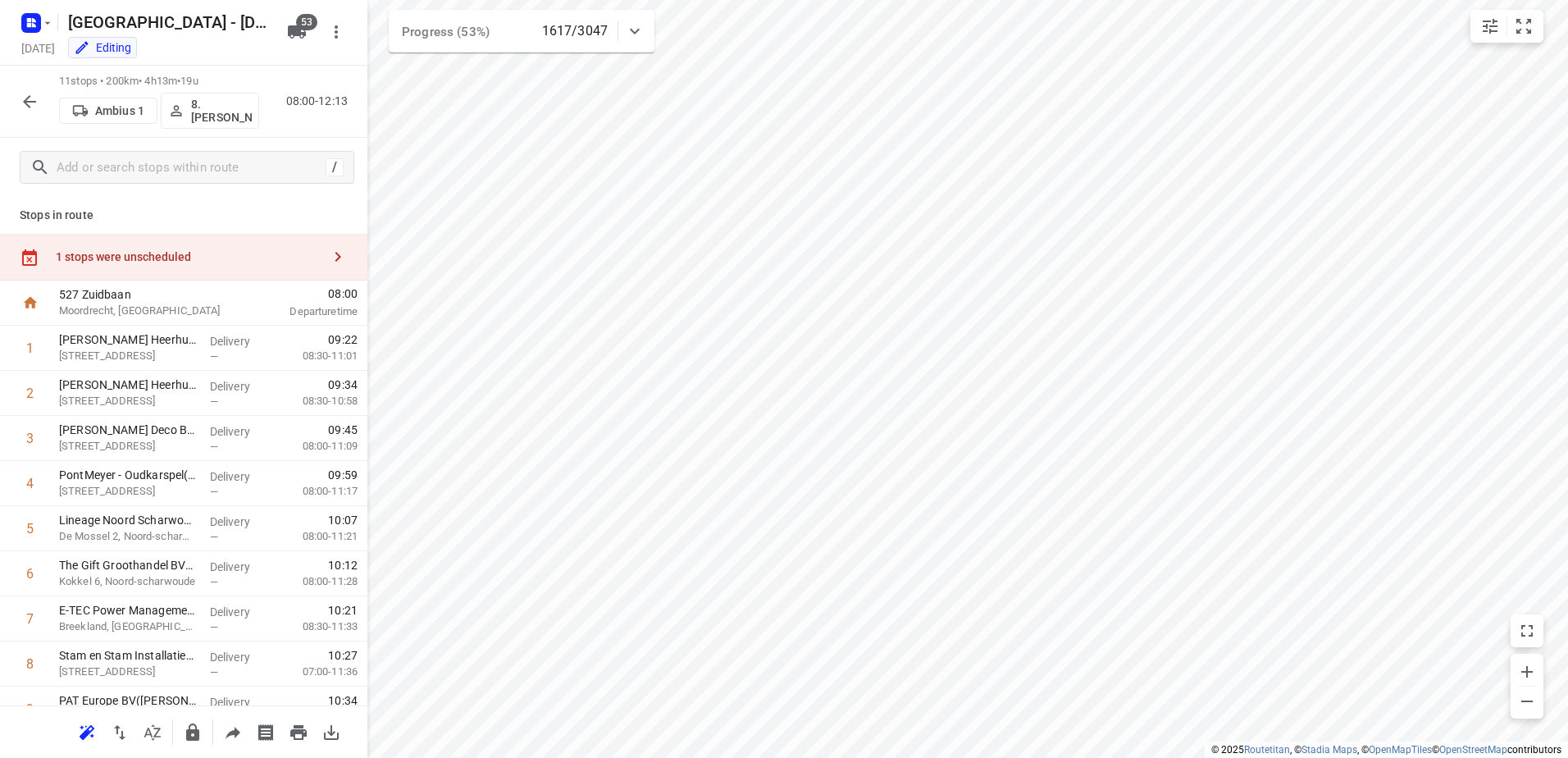
click at [207, 262] on div "1 stops were unscheduled" at bounding box center [189, 257] width 266 height 13
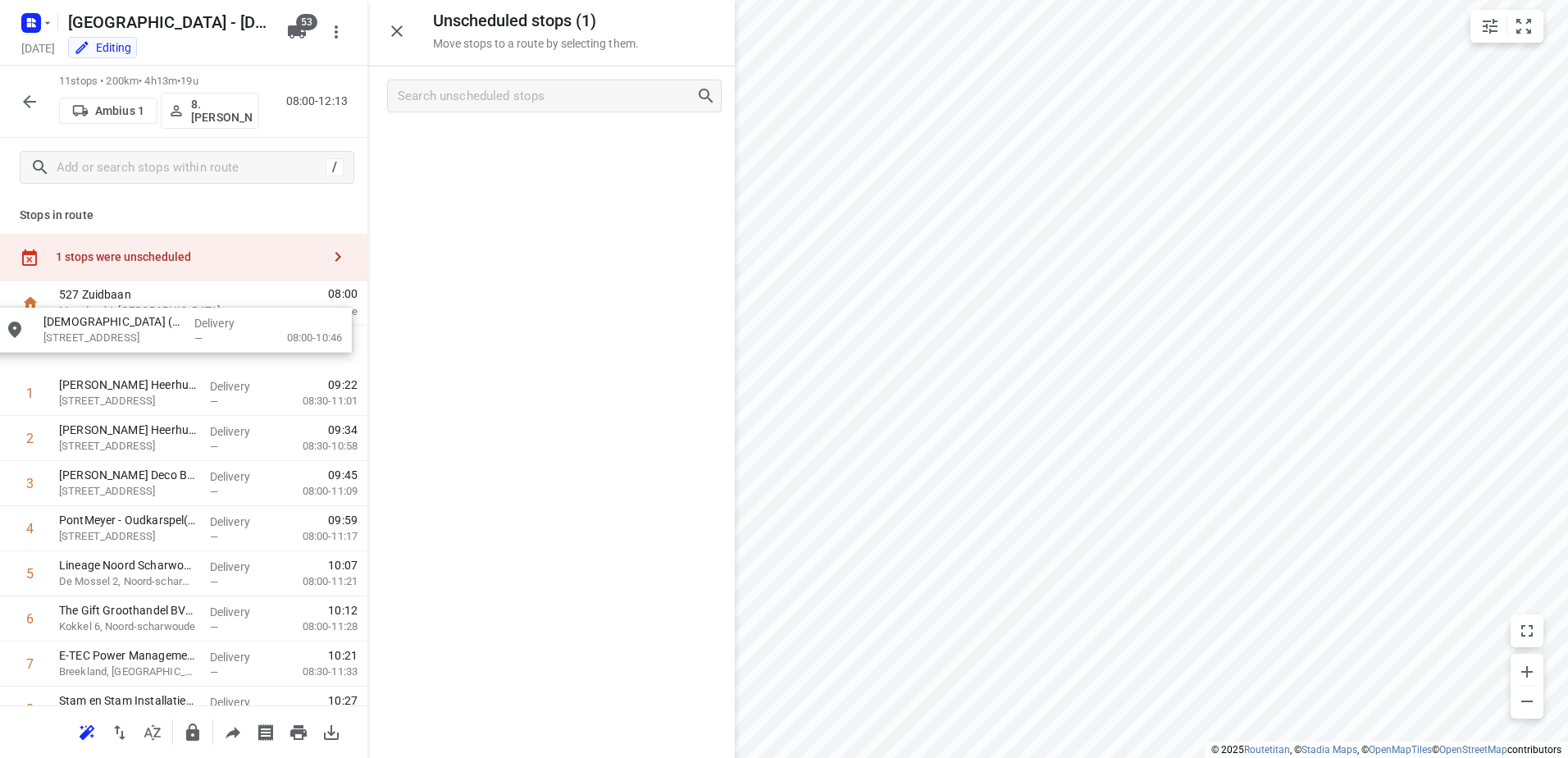
drag, startPoint x: 539, startPoint y: 146, endPoint x: 145, endPoint y: 335, distance: 437.0
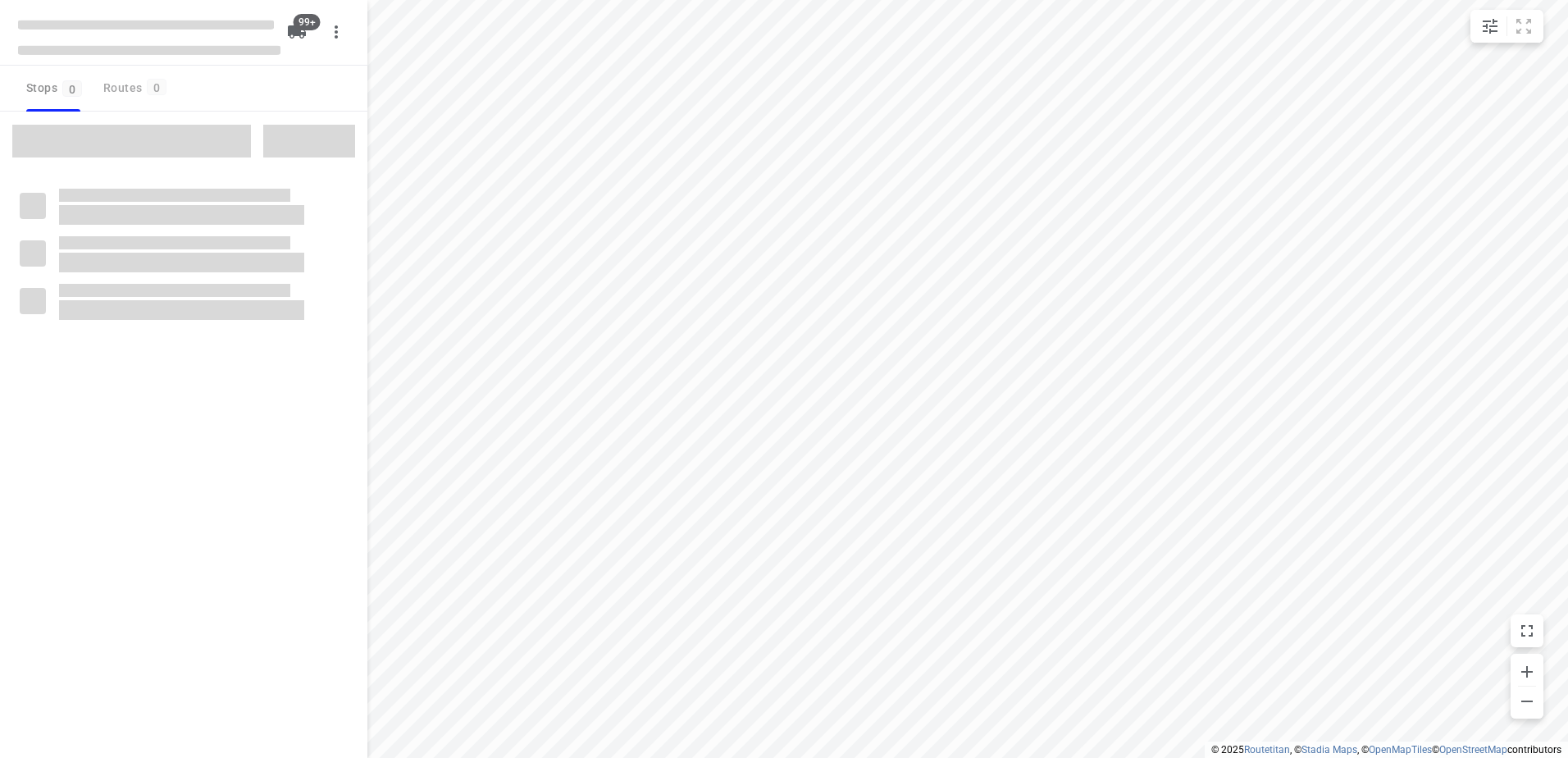
checkbox input "true"
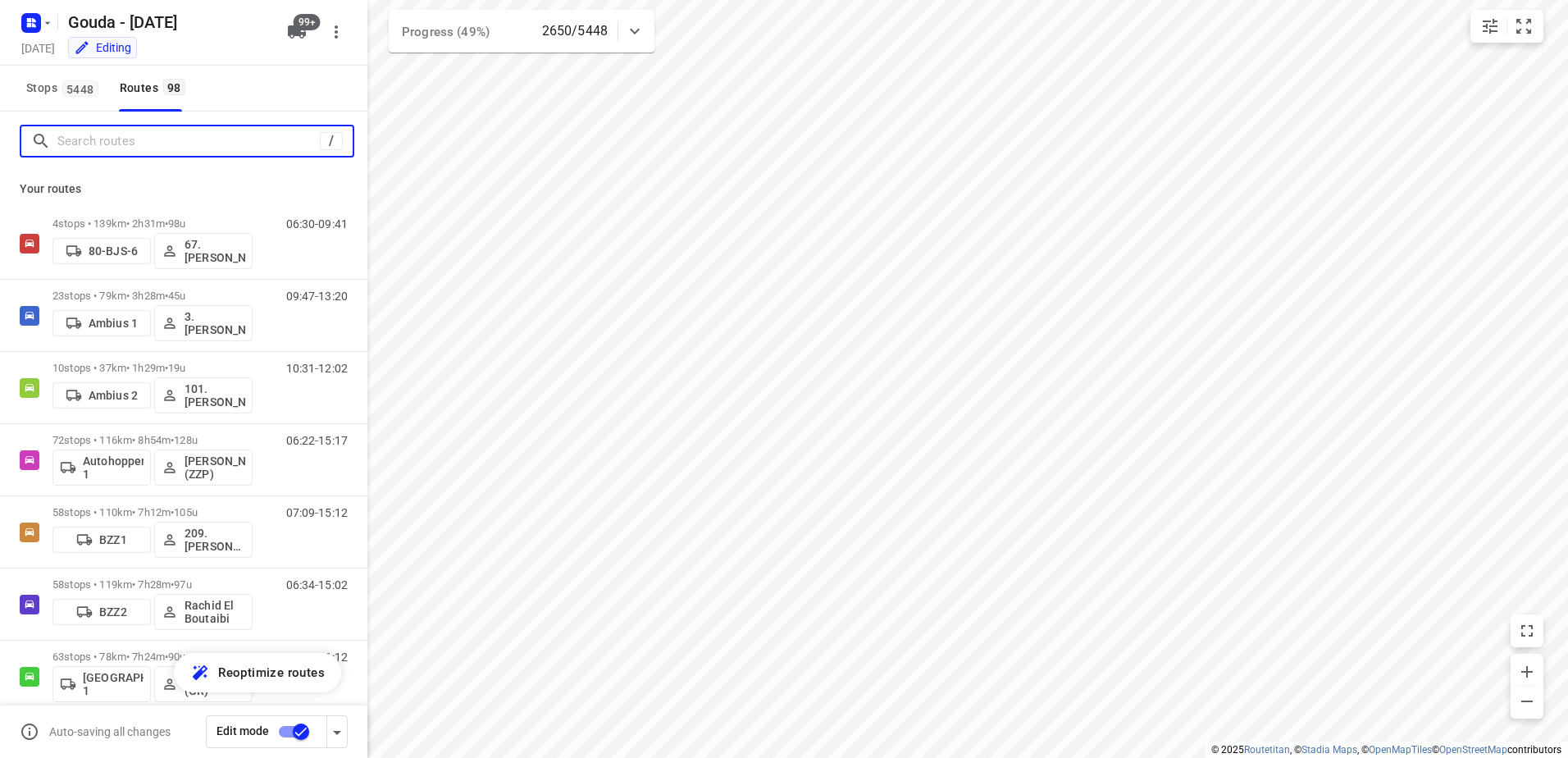
click at [86, 145] on input "Search routes" at bounding box center [189, 141] width 262 height 25
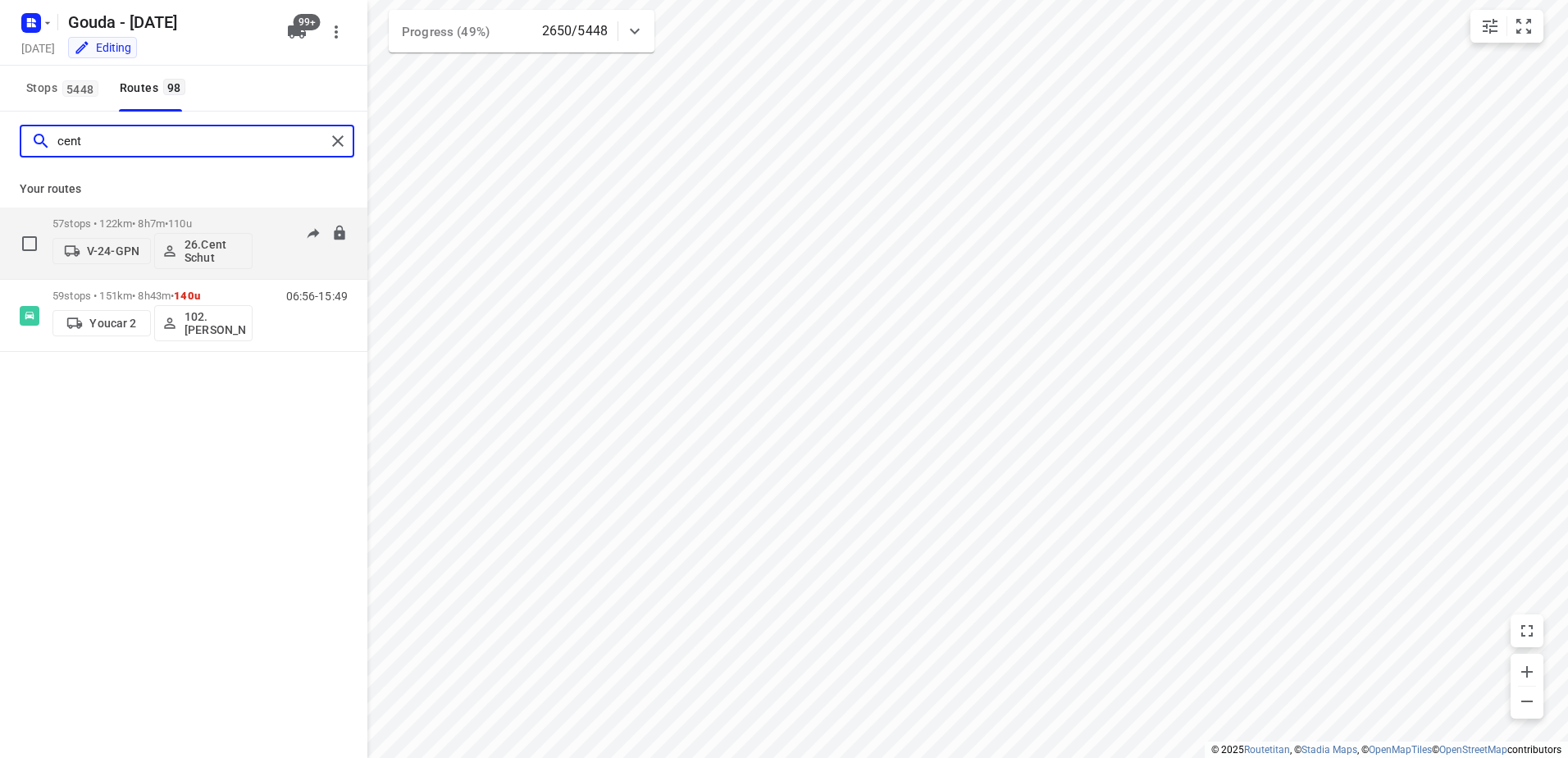
type input "cent"
click at [205, 212] on div "57 stops • 122km • 8h7m • 110u V-24-GPN 26.Cent Schut" at bounding box center [152, 242] width 200 height 68
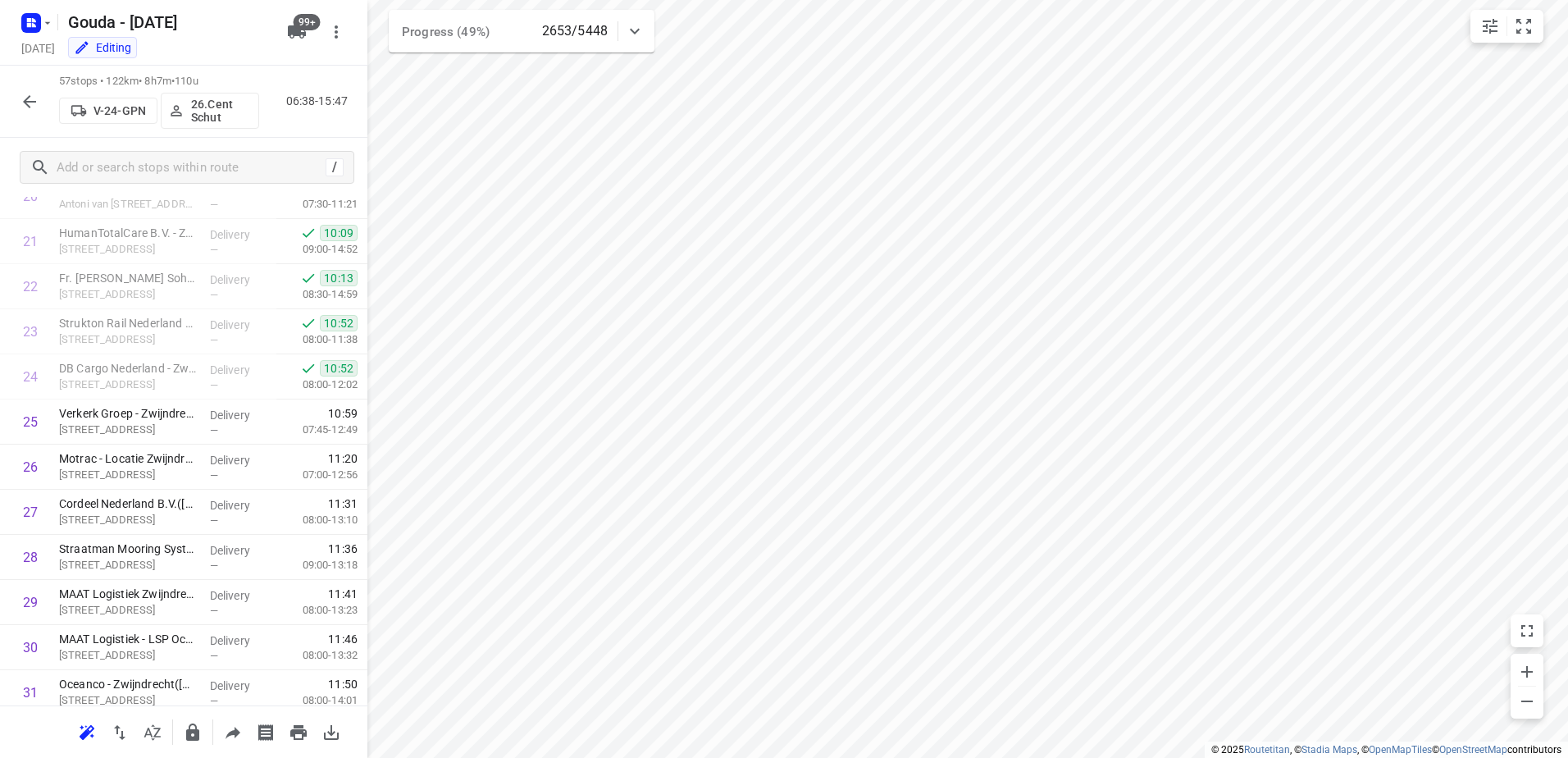
scroll to position [959, 0]
click at [33, 101] on icon "button" at bounding box center [29, 102] width 13 height 13
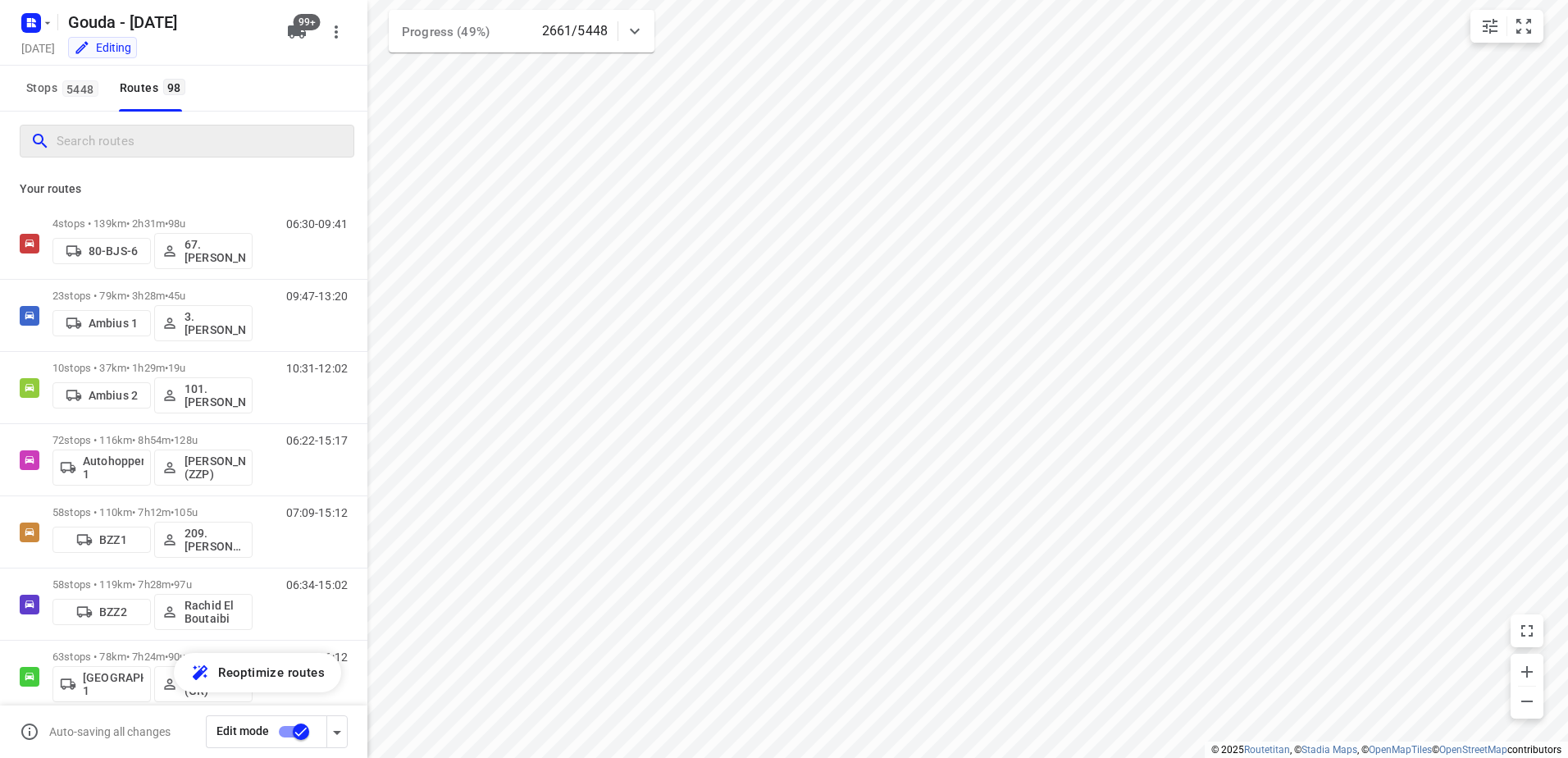
click at [194, 148] on input "Search routes" at bounding box center [205, 141] width 297 height 25
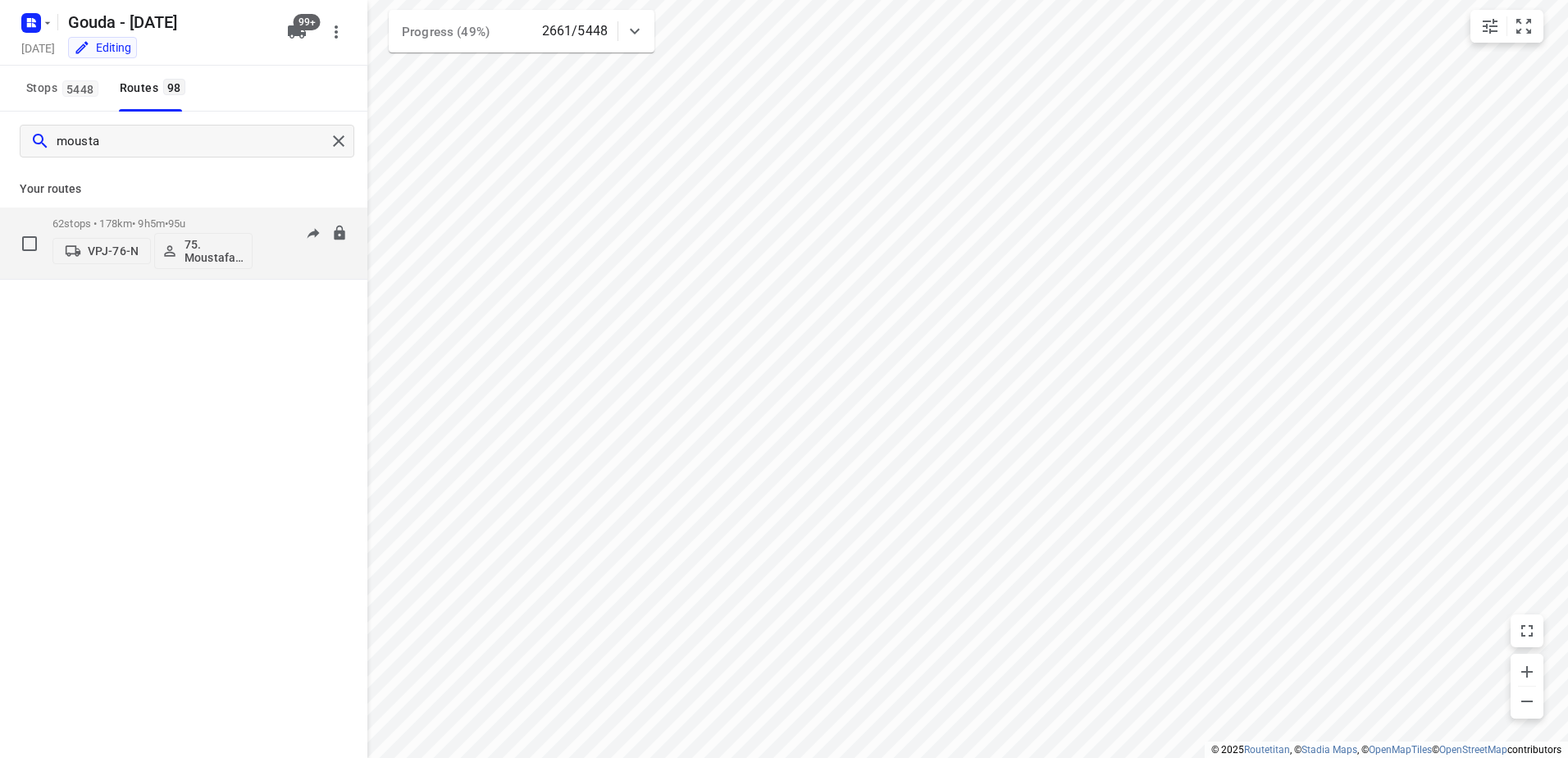
type input "mousta"
click at [192, 216] on div "62 stops • 178km • 9h5m • 95u VPJ-76-N 75. Moustafa Shhadeh" at bounding box center [152, 242] width 200 height 68
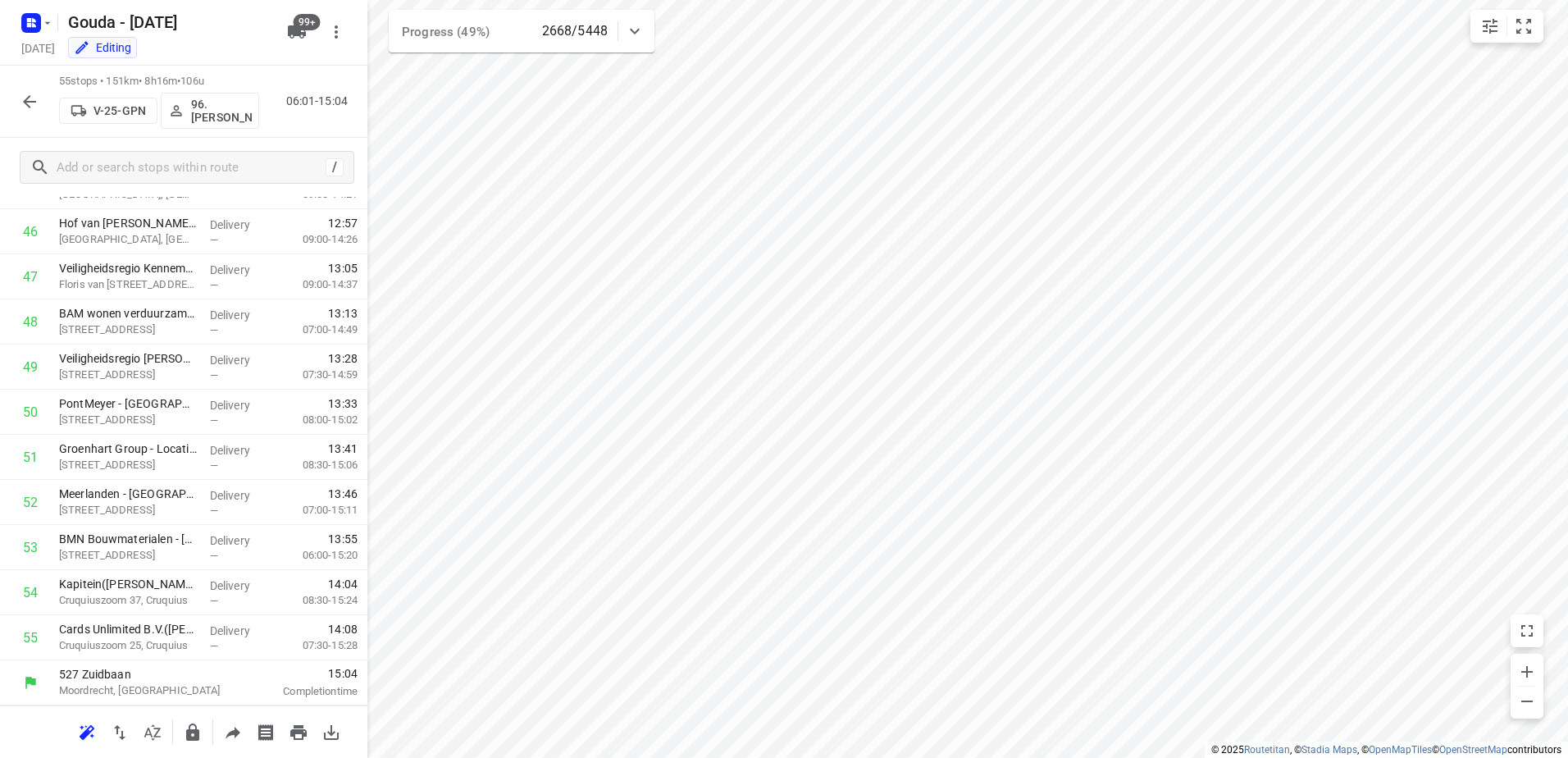
scroll to position [2099, 0]
click at [29, 103] on icon "button" at bounding box center [30, 102] width 20 height 20
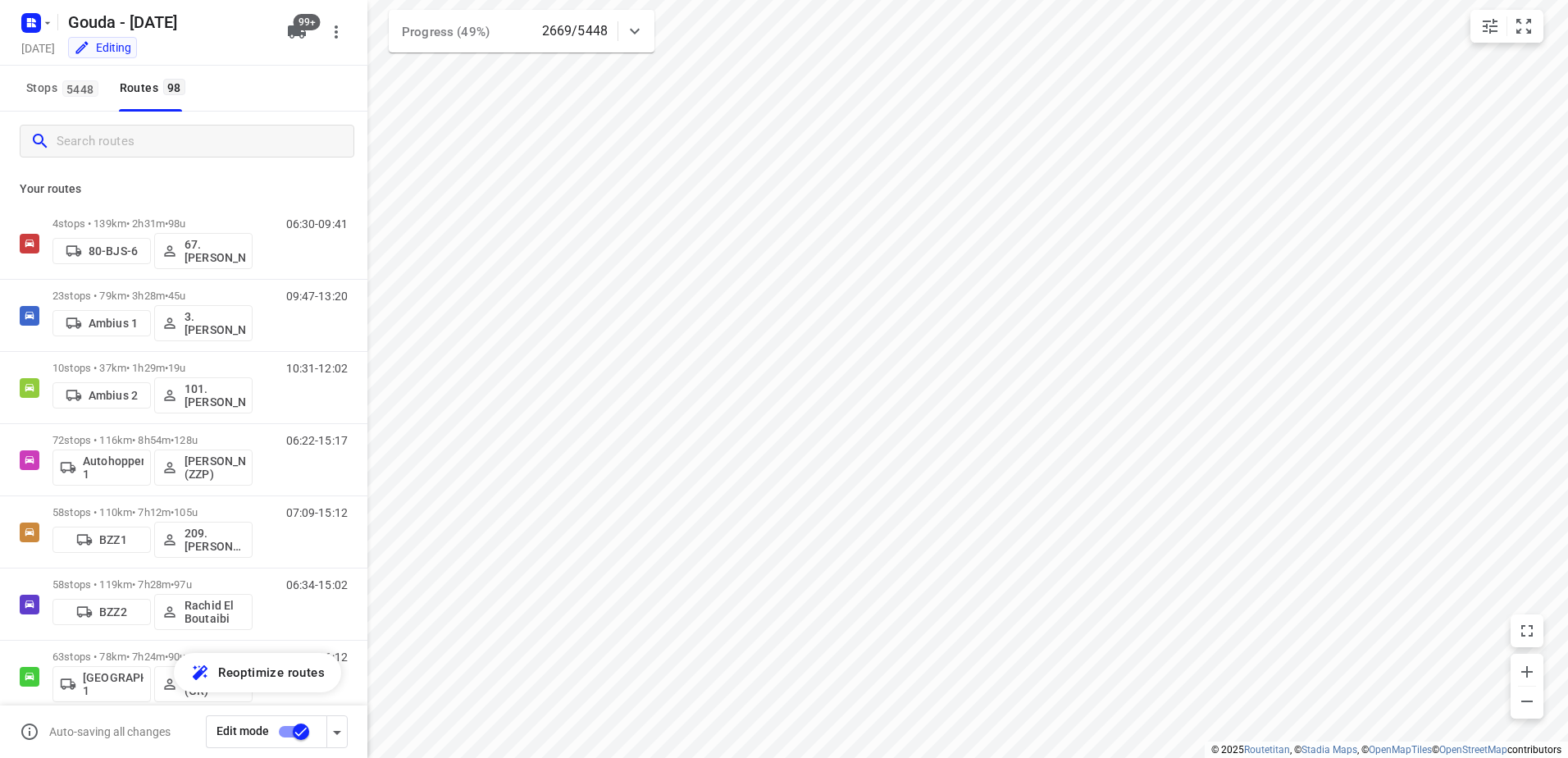
click at [139, 152] on input "Search routes" at bounding box center [205, 141] width 297 height 25
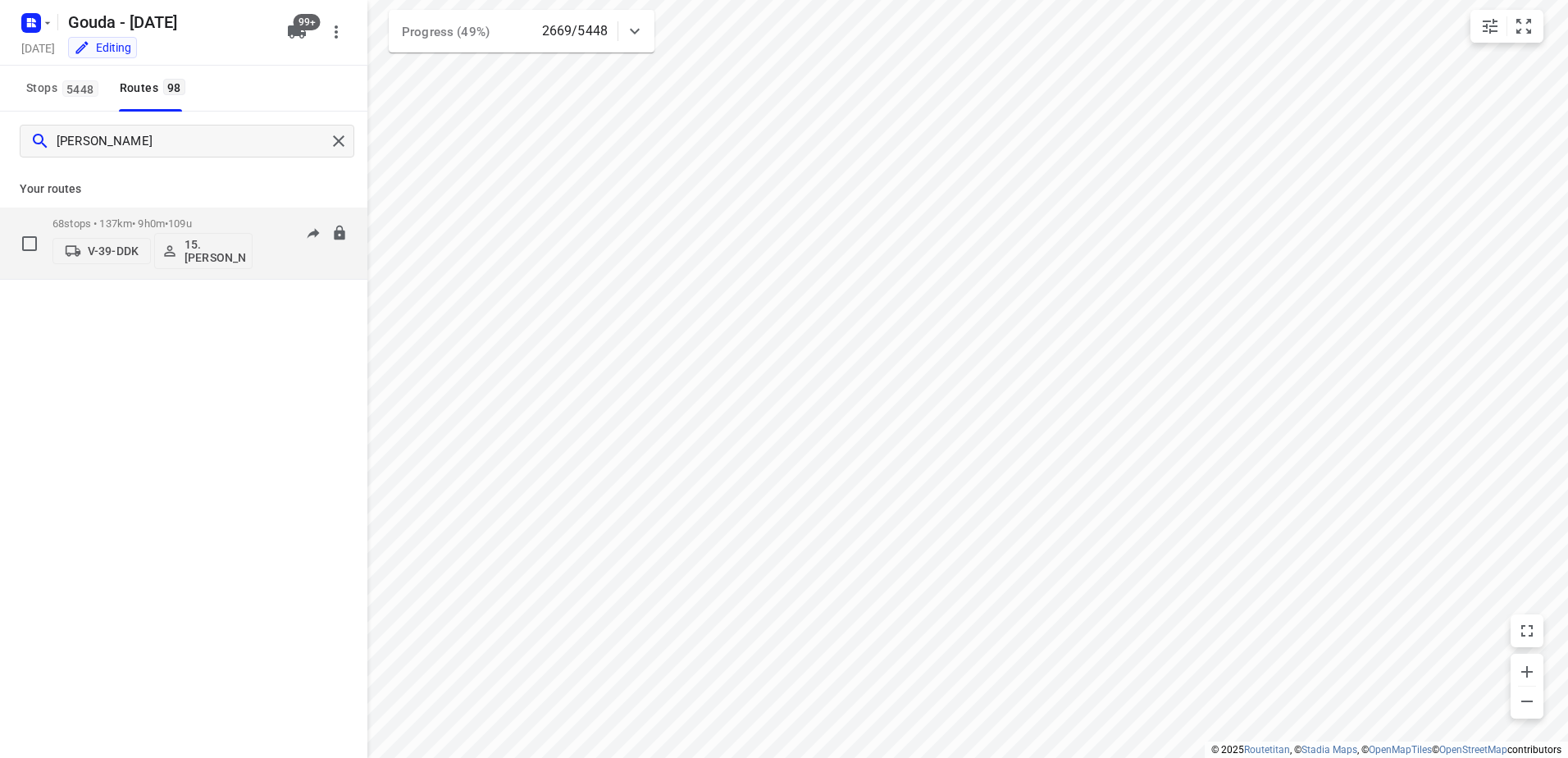
type input "[PERSON_NAME]"
click at [168, 227] on span "•" at bounding box center [166, 223] width 3 height 13
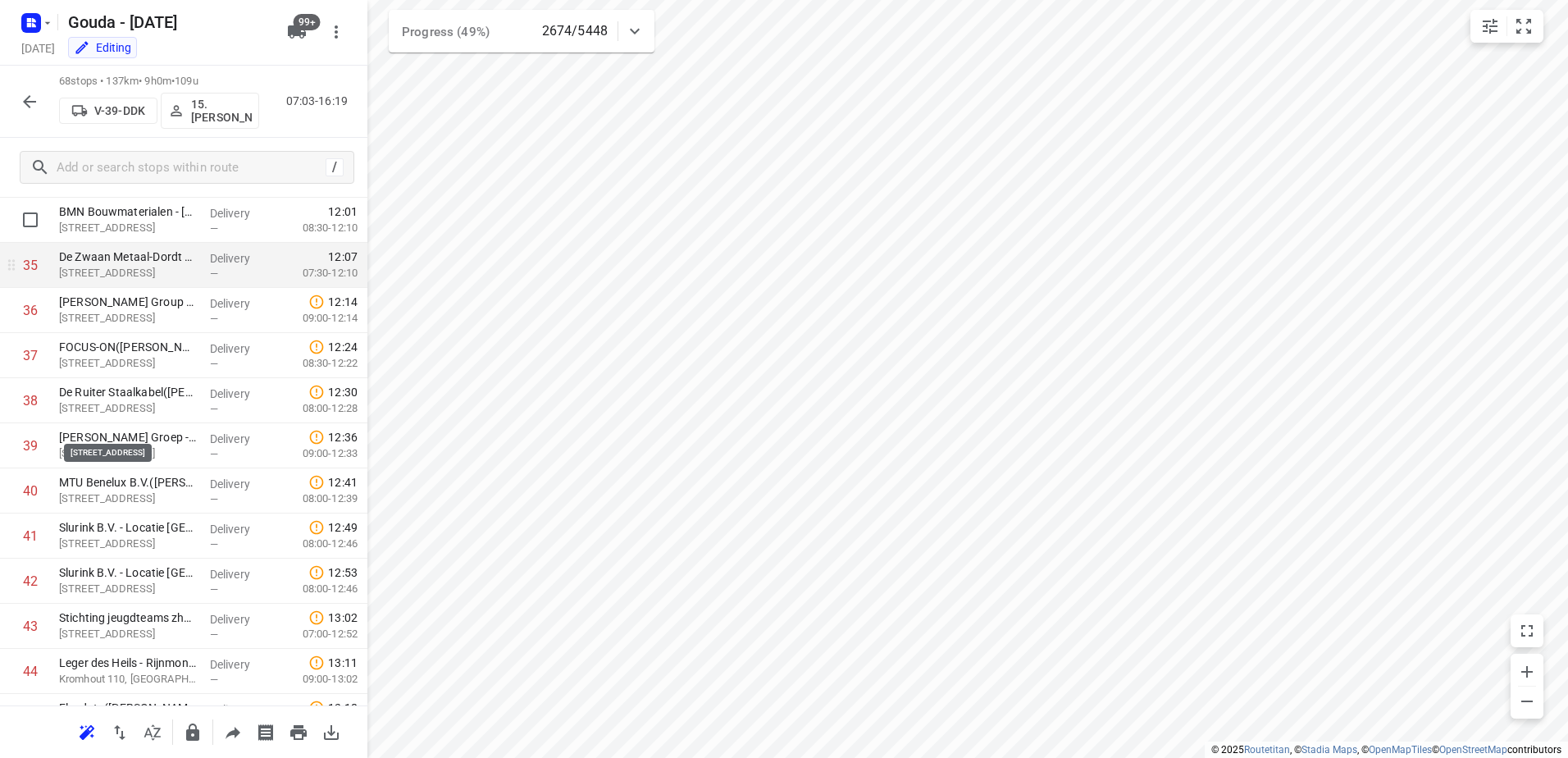
scroll to position [1374, 0]
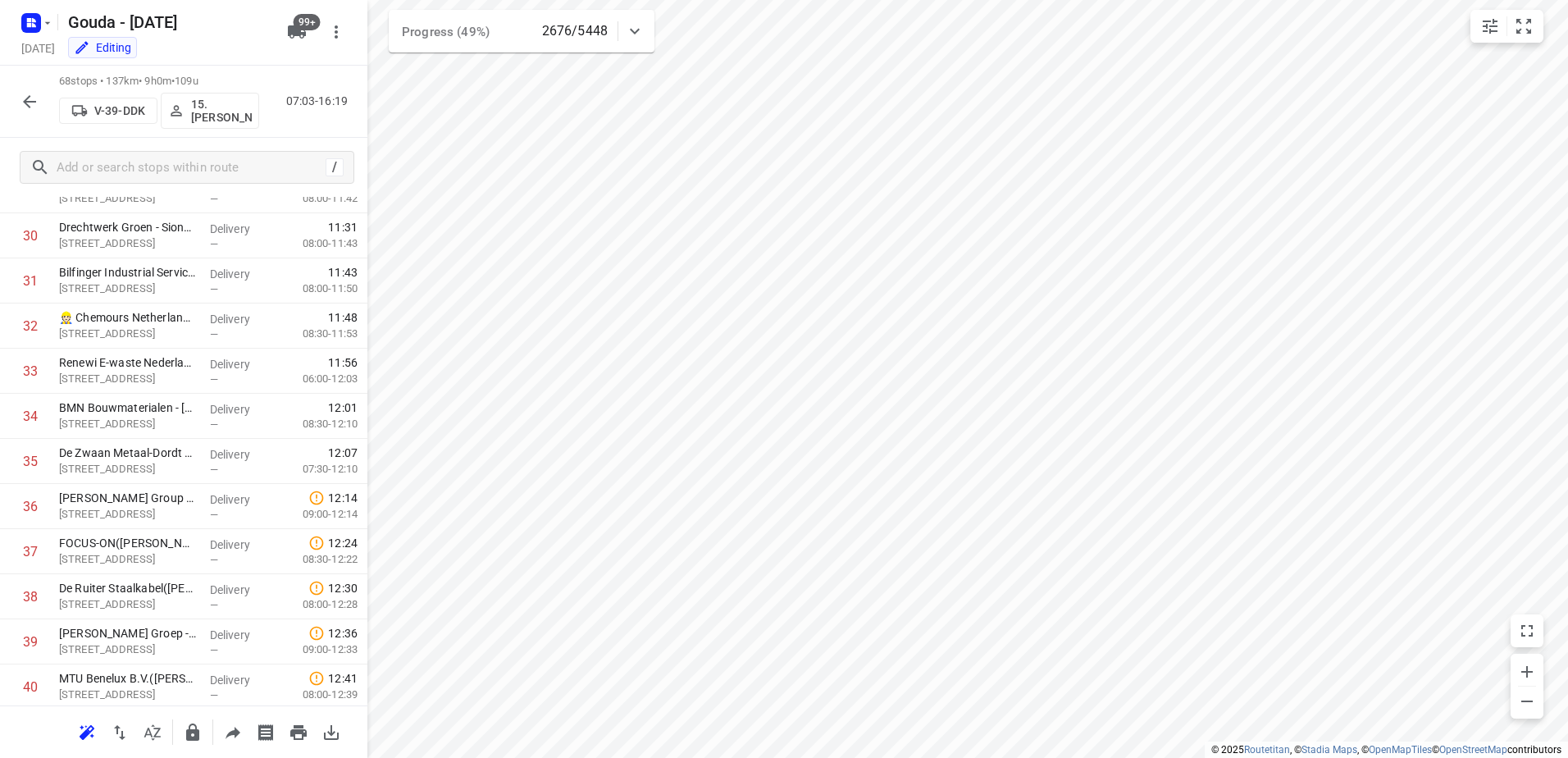
click at [25, 99] on icon "button" at bounding box center [30, 102] width 20 height 20
click at [33, 106] on icon "button" at bounding box center [30, 102] width 20 height 20
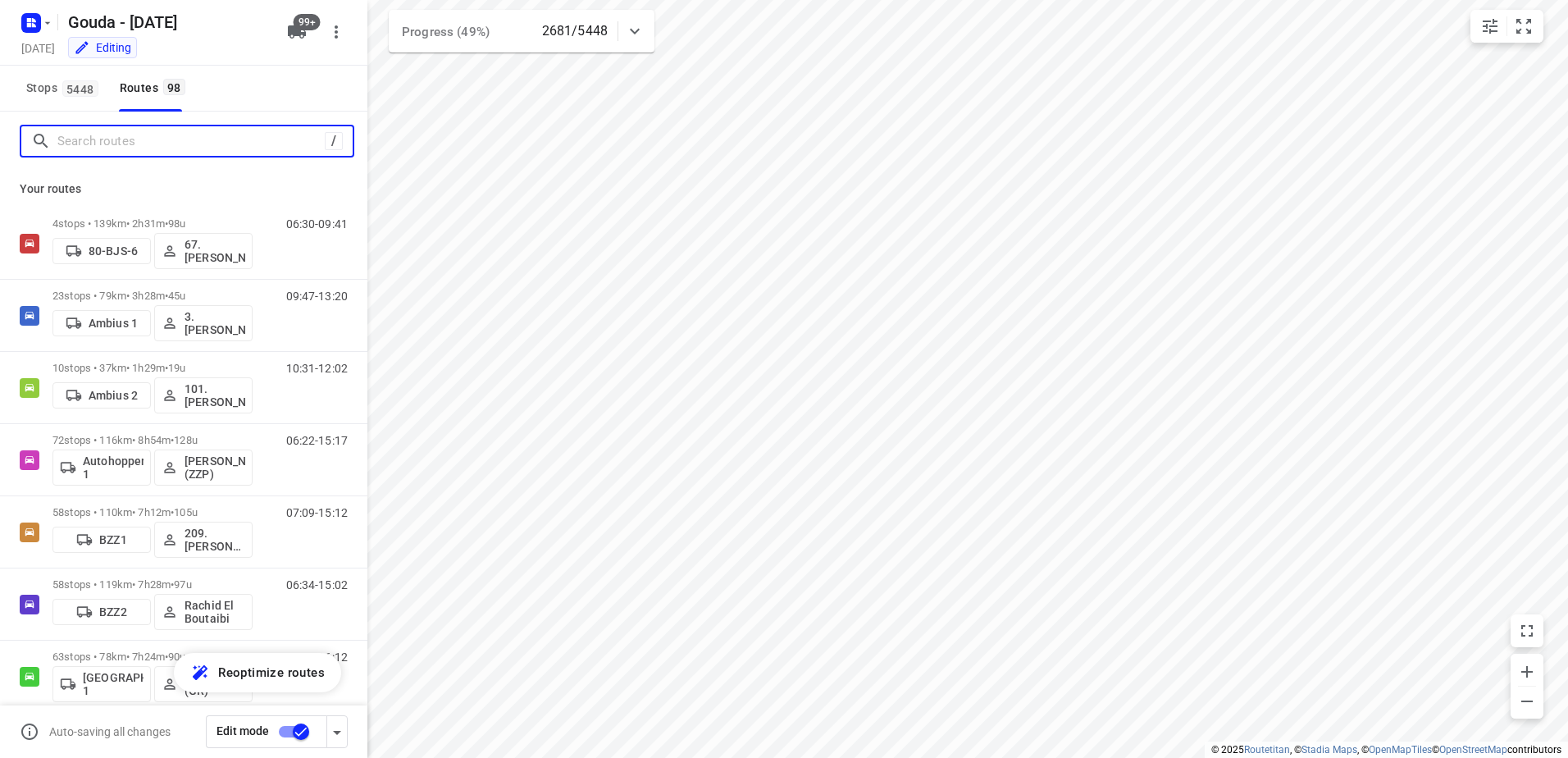
click at [170, 148] on input "Search routes" at bounding box center [191, 141] width 267 height 25
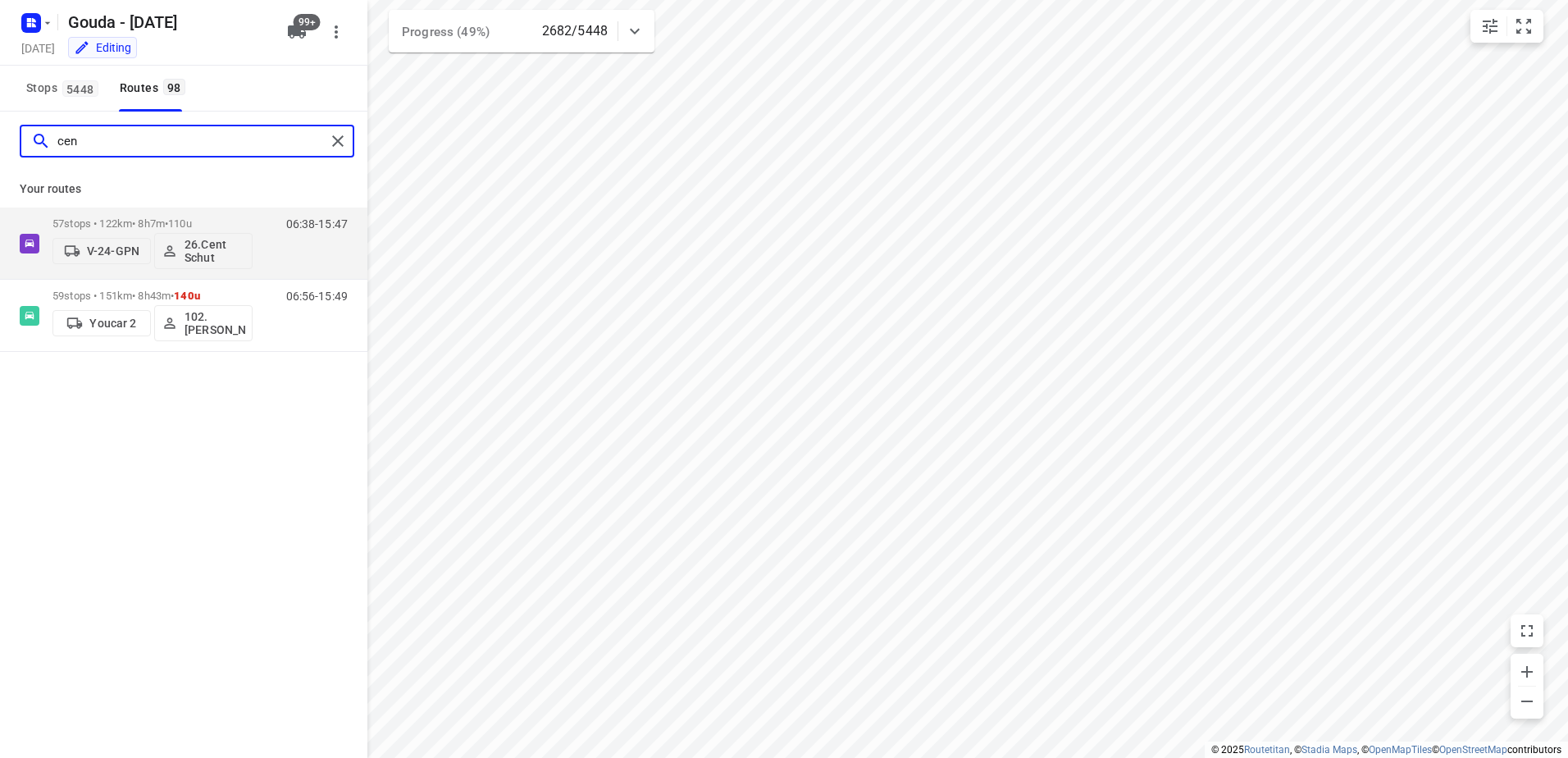
type input "cent"
click at [189, 215] on div "57 stops • 122km • 8h7m • 110u V-24-GPN 26.Cent Schut" at bounding box center [152, 242] width 200 height 68
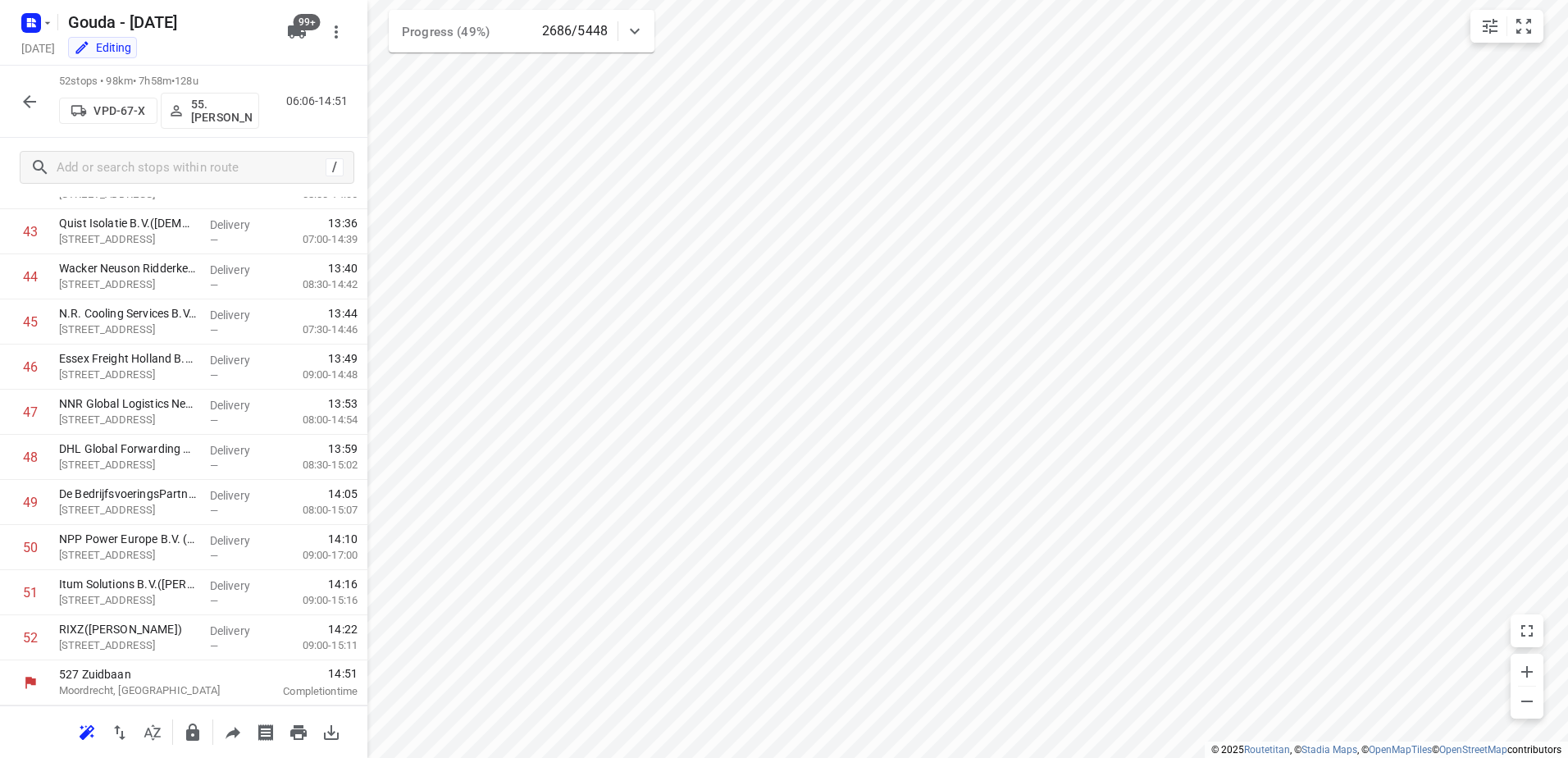
scroll to position [1964, 0]
click at [389, 757] on html "i © 2025 Routetitan , © Stadia Maps , © OpenMapTiles © OpenStreetMap contributo…" at bounding box center [784, 379] width 1568 height 758
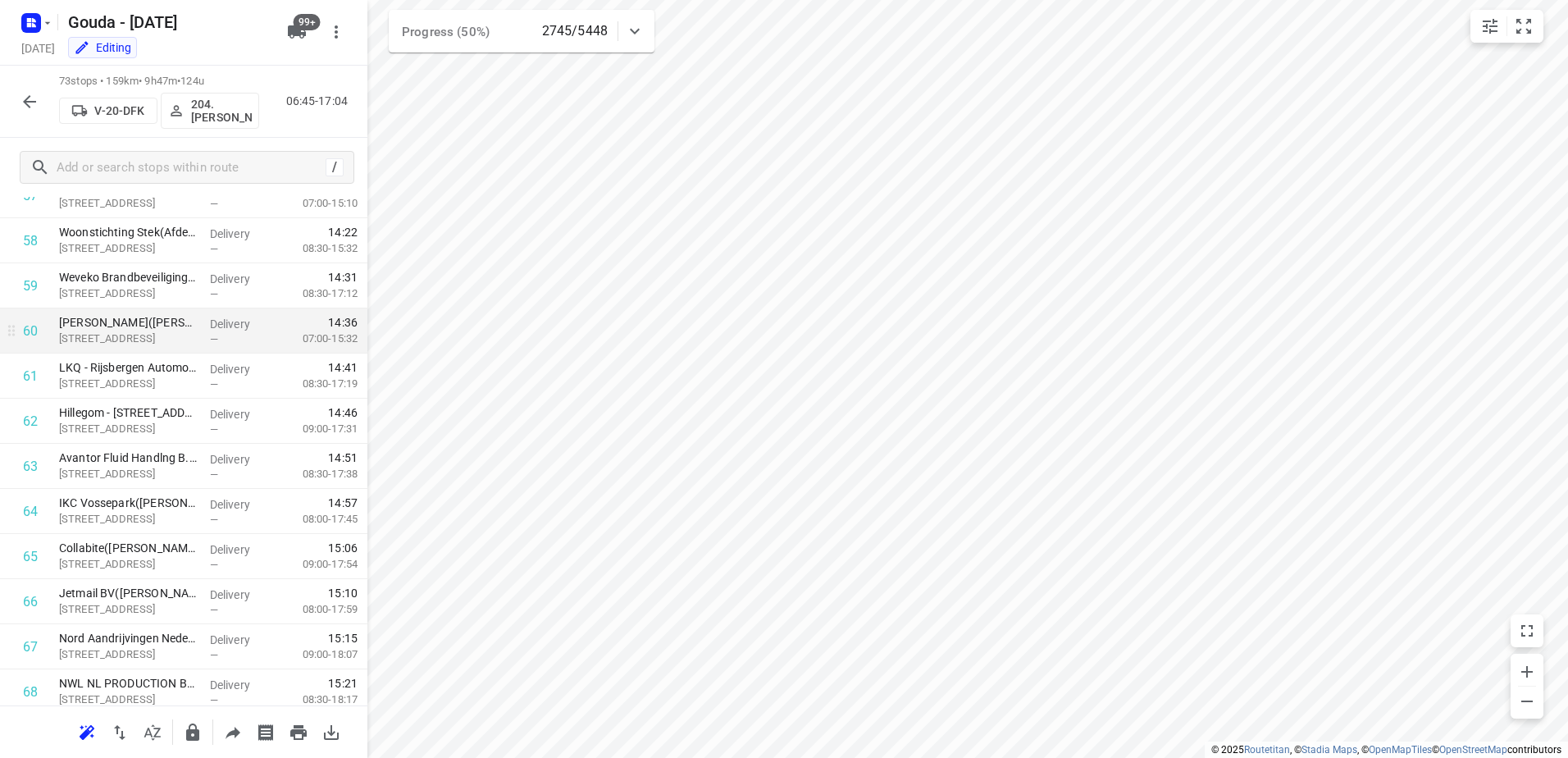
scroll to position [2628, 0]
click at [40, 109] on button "button" at bounding box center [29, 101] width 33 height 33
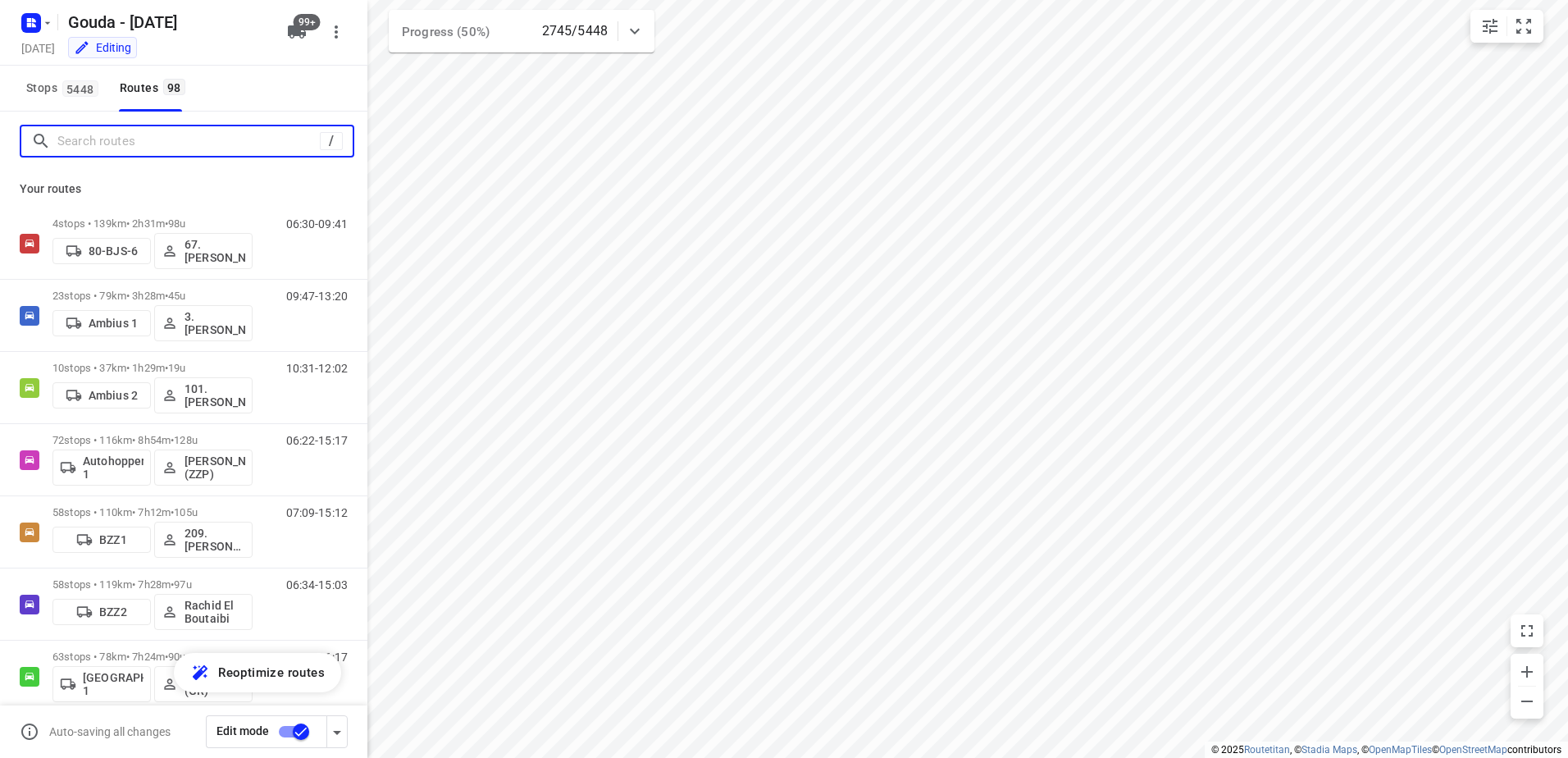
click at [151, 141] on input "Search routes" at bounding box center [189, 141] width 262 height 25
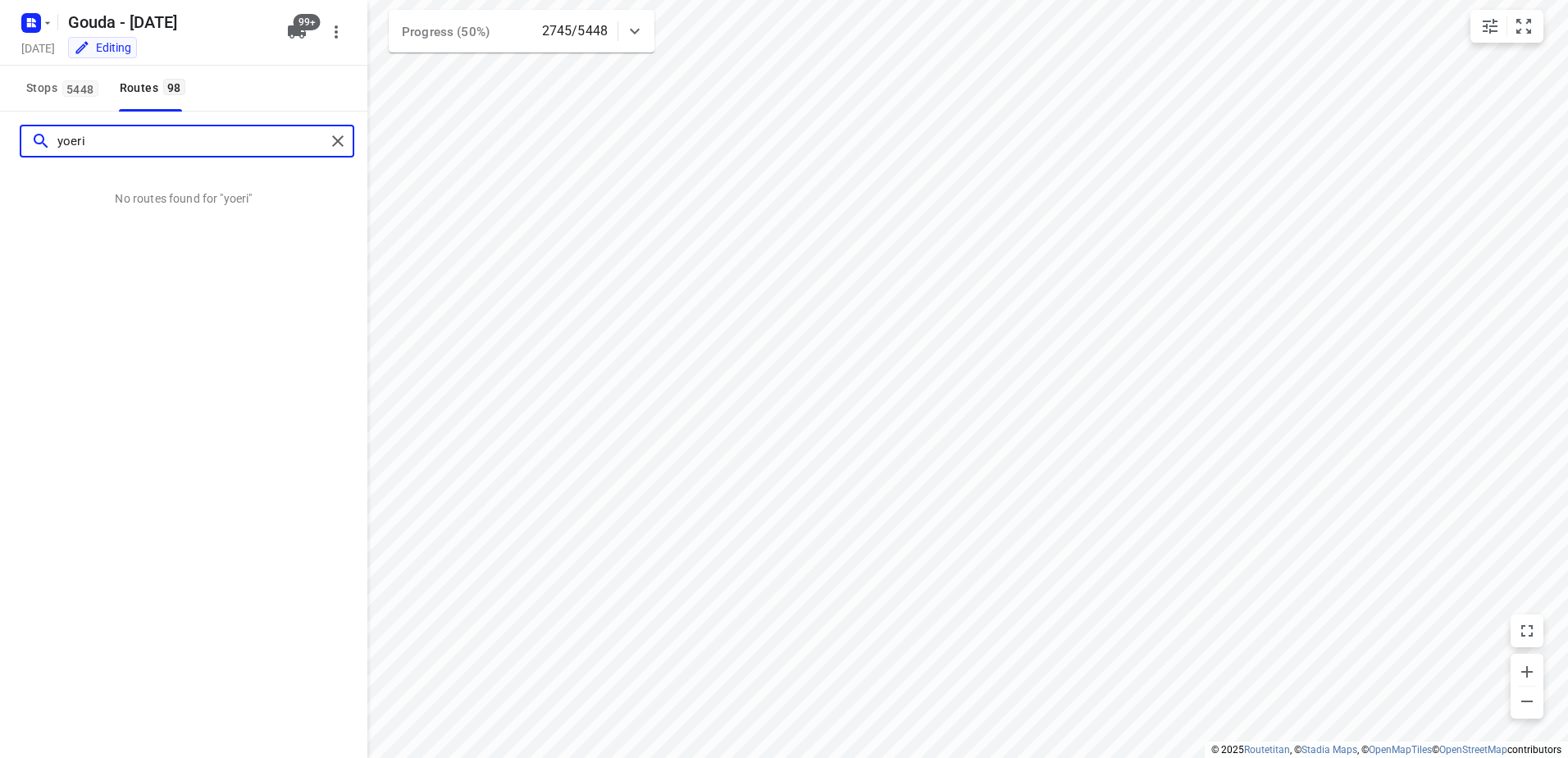
type input "yoeri"
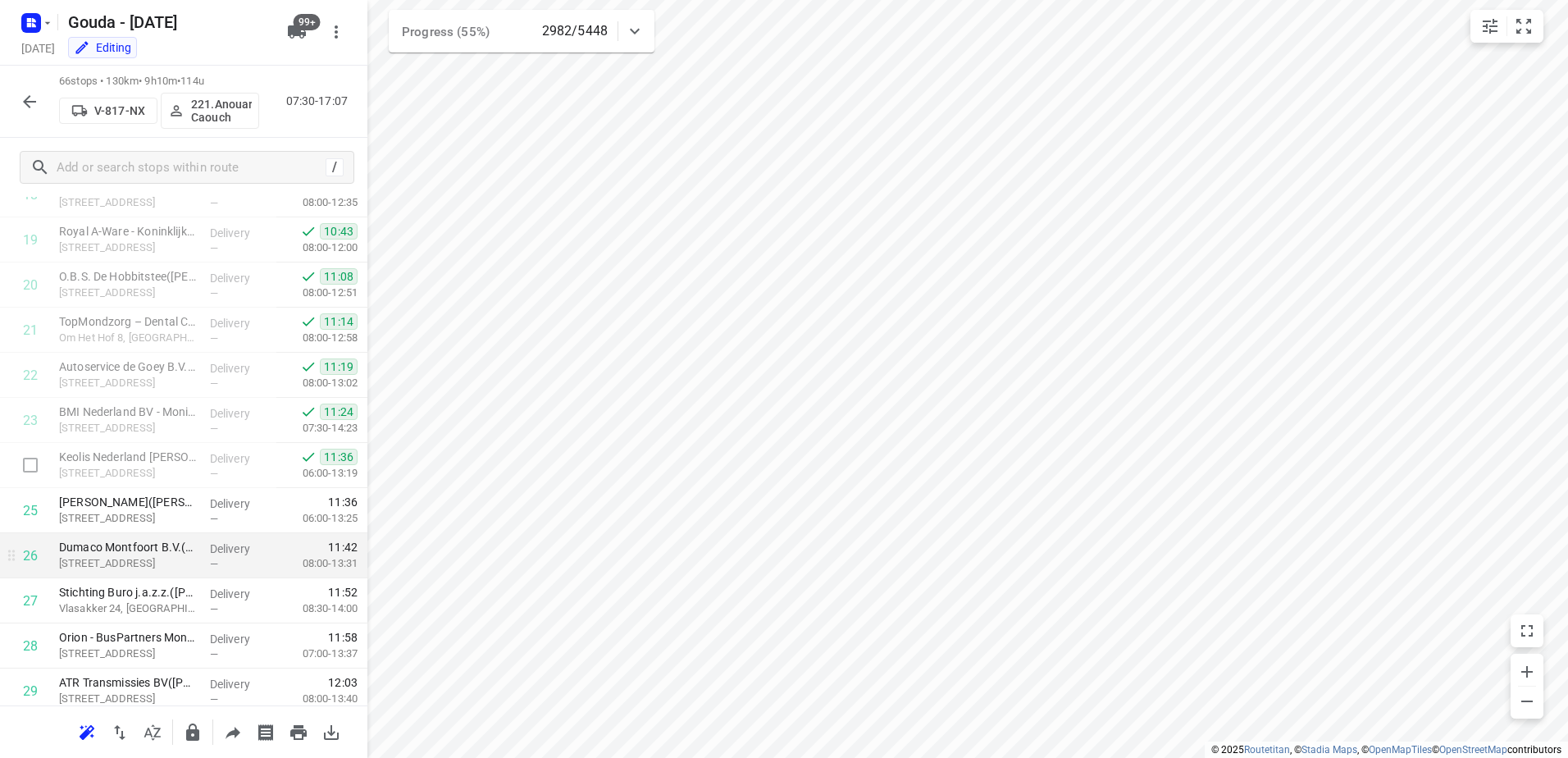
scroll to position [791, 0]
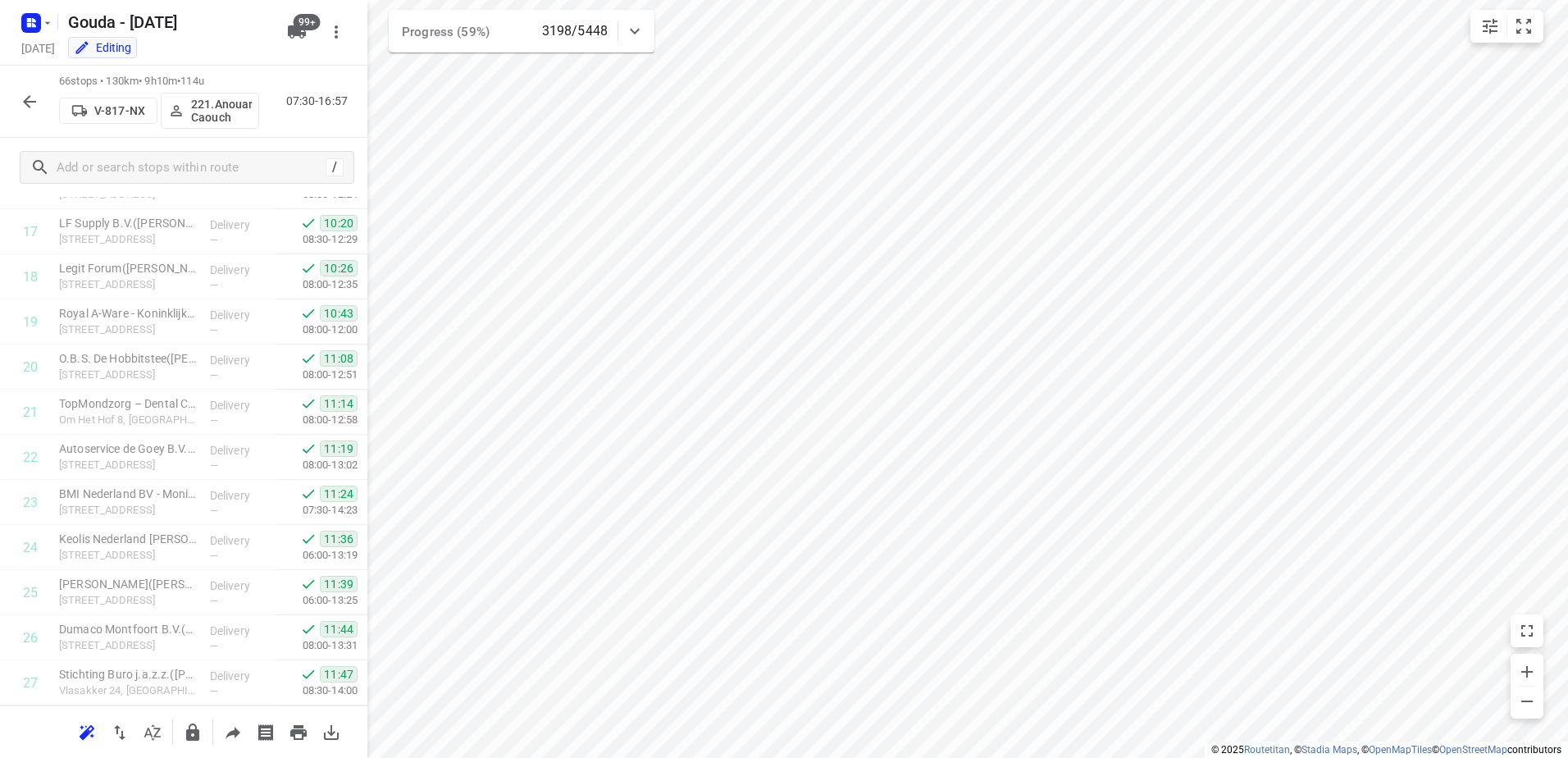
click at [33, 101] on icon "button" at bounding box center [29, 102] width 13 height 13
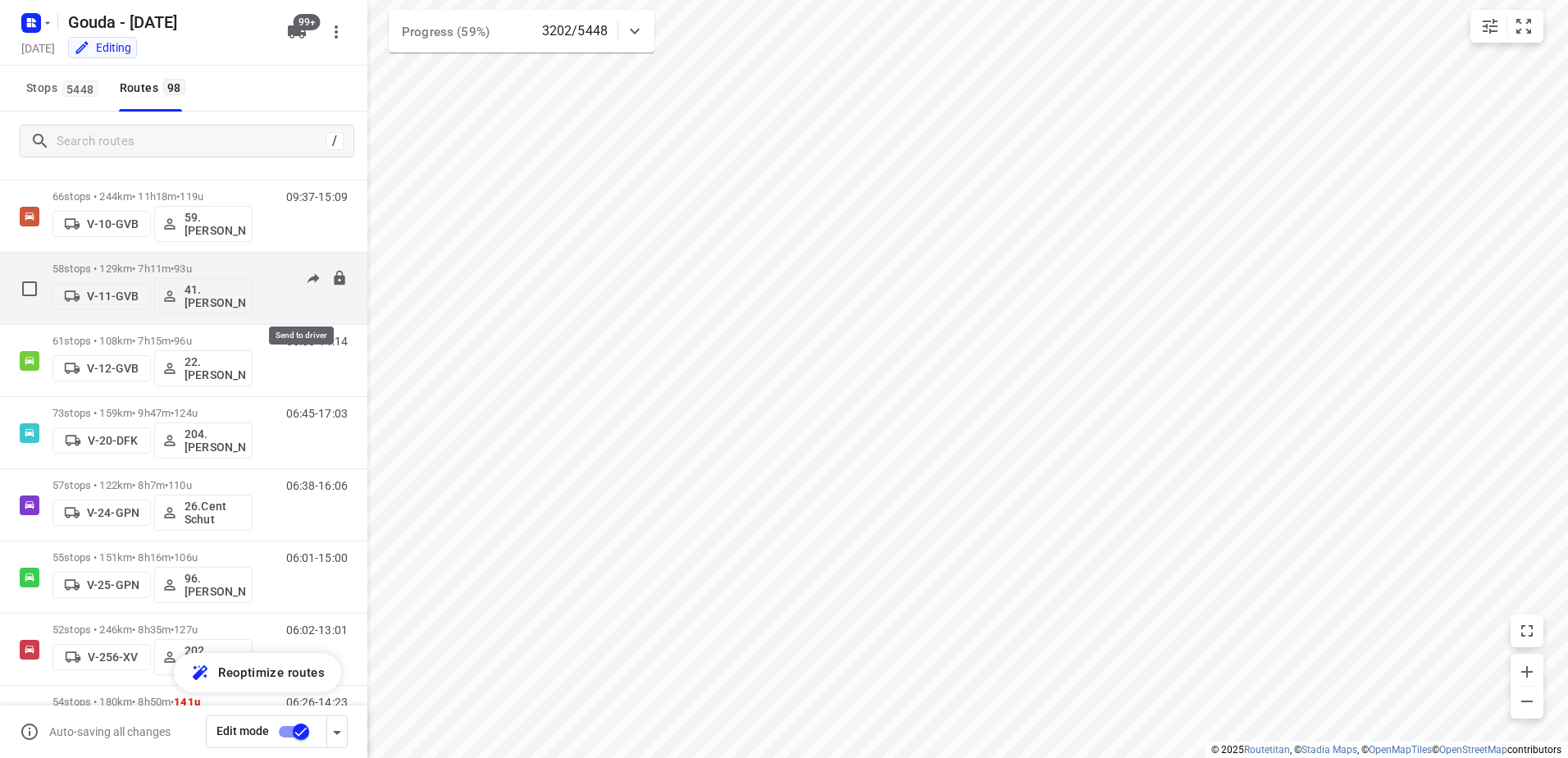
scroll to position [738, 0]
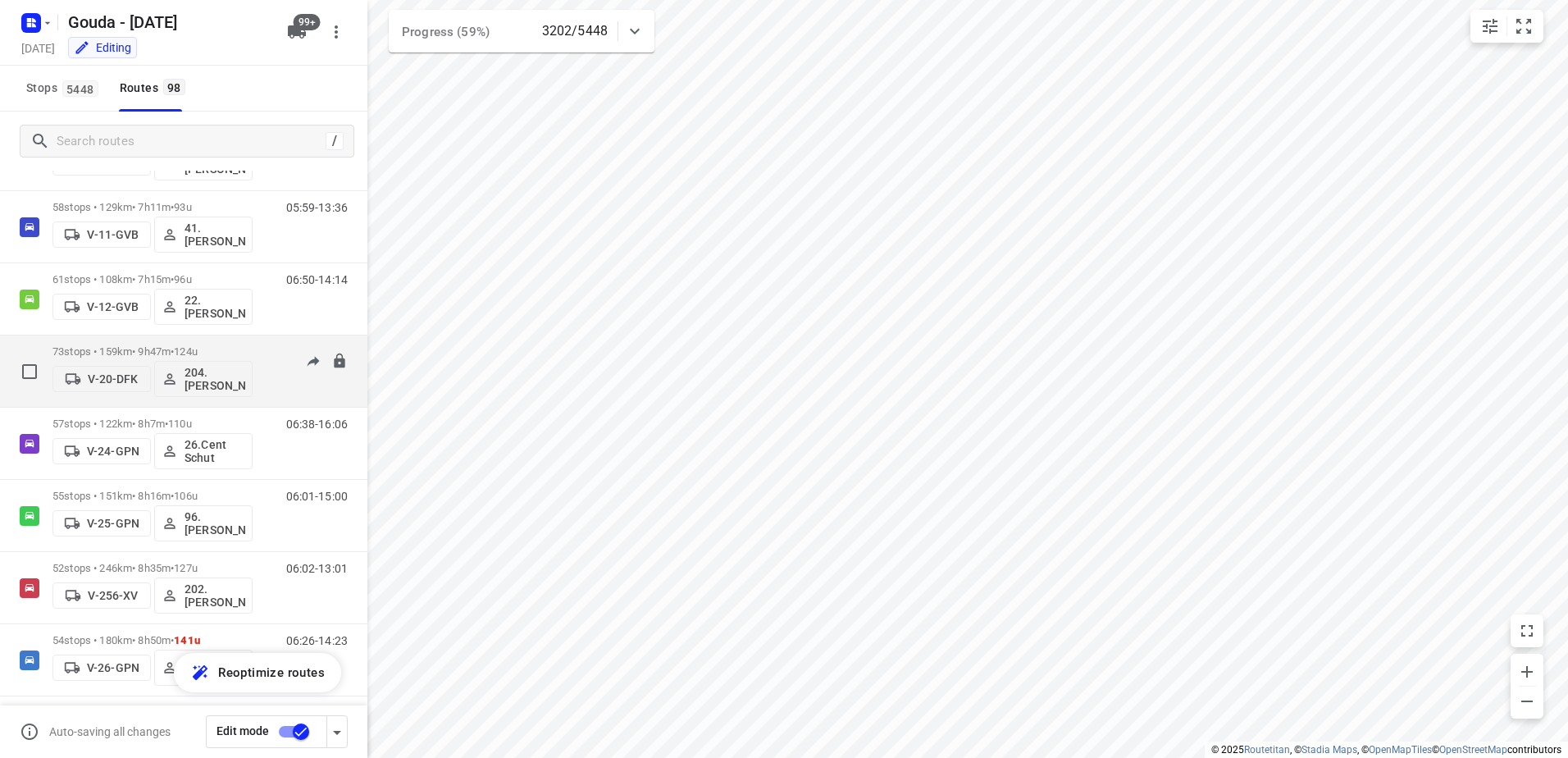
click at [197, 348] on span "124u" at bounding box center [186, 351] width 23 height 13
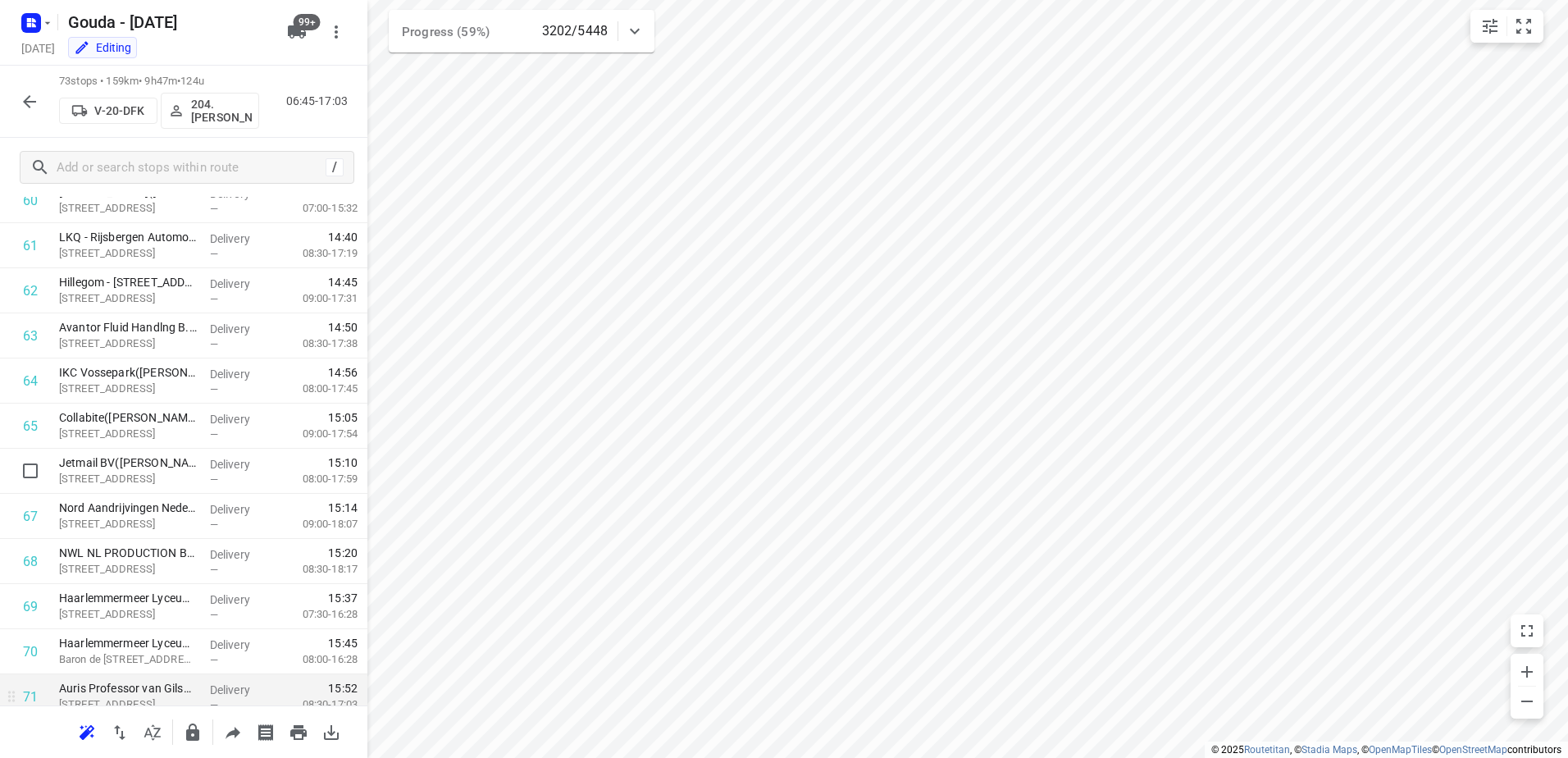
scroll to position [2911, 0]
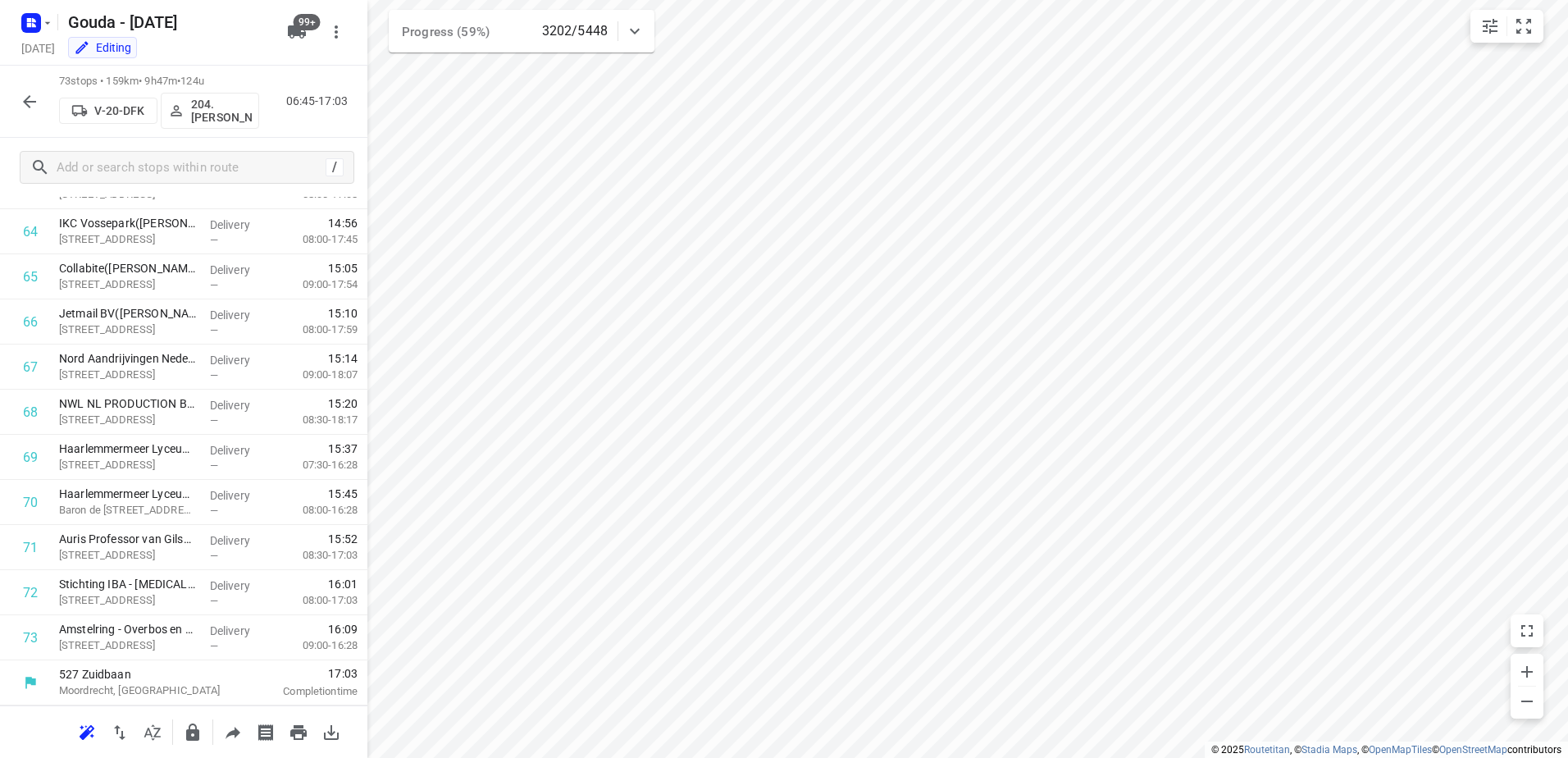
click at [24, 89] on button "button" at bounding box center [29, 101] width 33 height 33
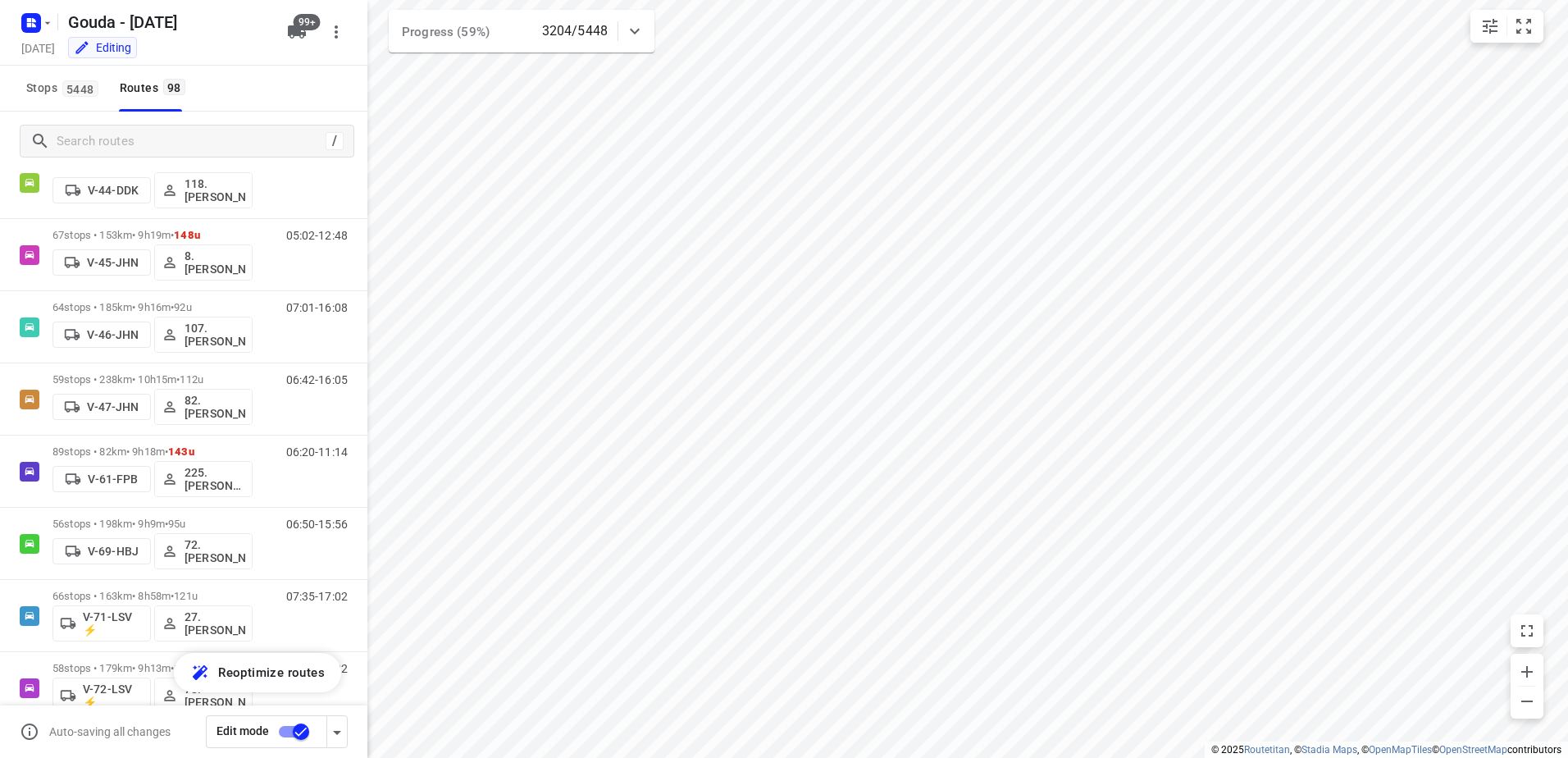
scroll to position [1968, 0]
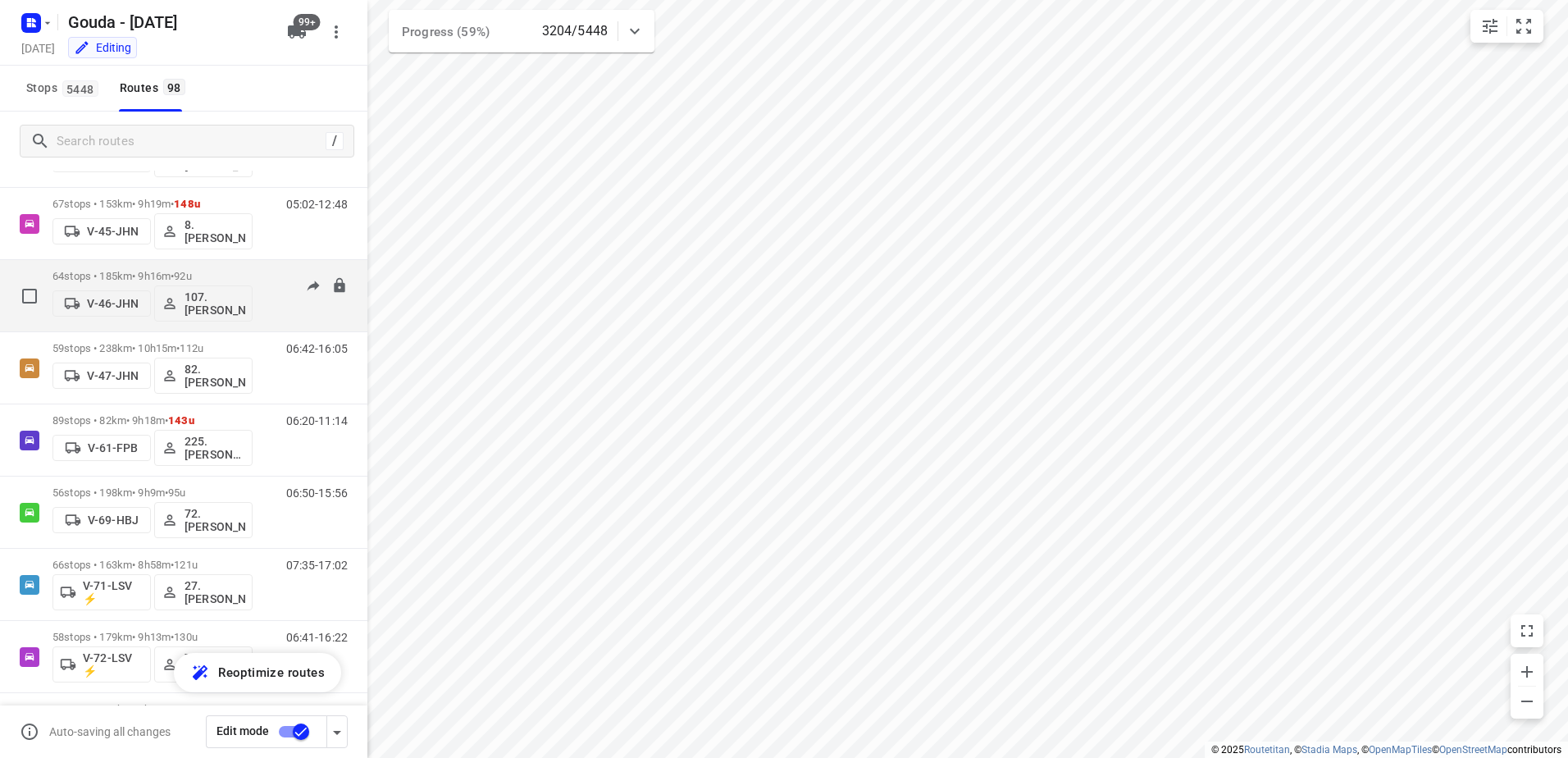
click at [220, 272] on p "64 stops • 185km • 9h16m • 92u" at bounding box center [152, 276] width 200 height 13
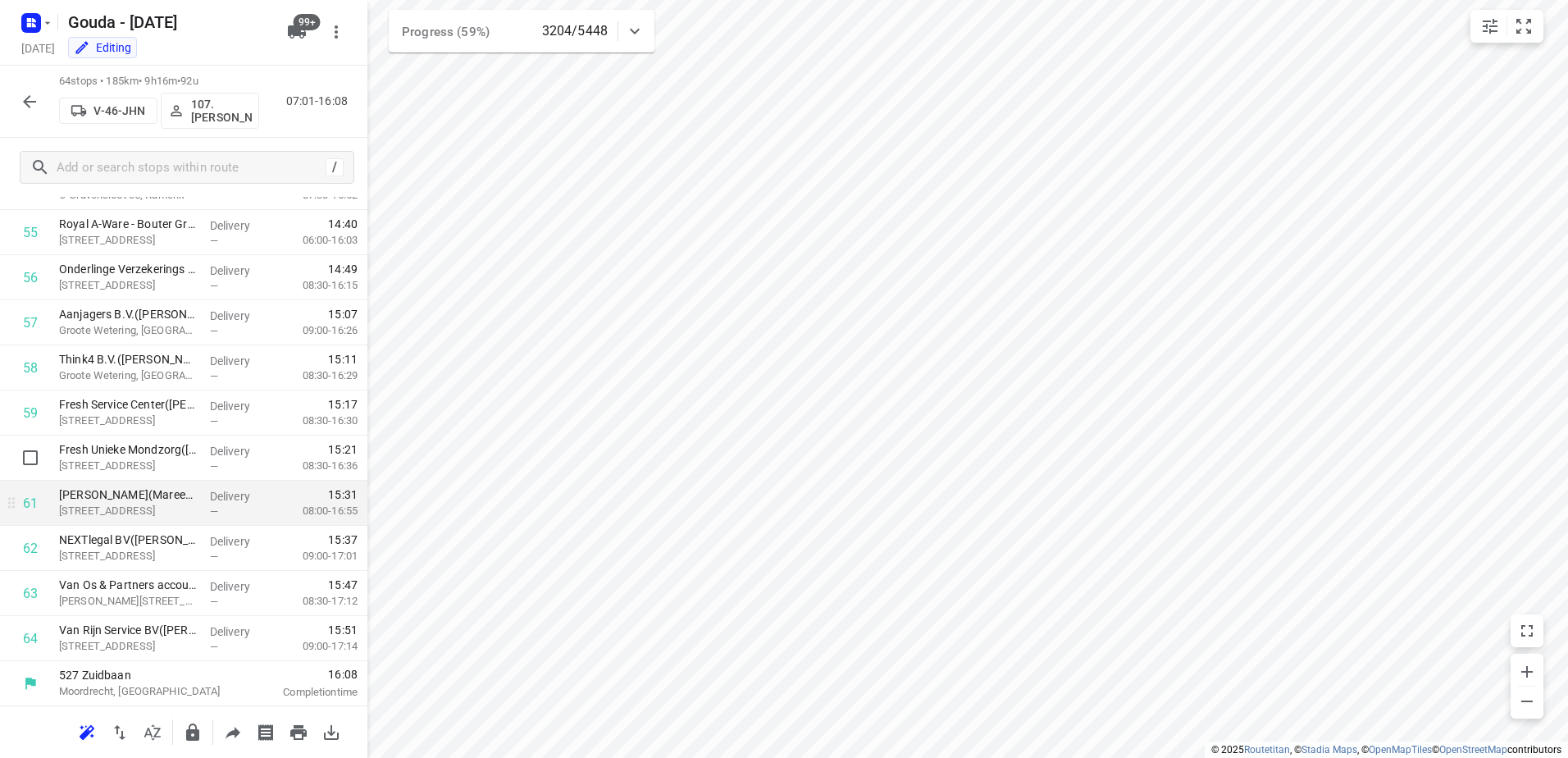
scroll to position [2505, 0]
click at [23, 95] on icon "button" at bounding box center [30, 102] width 20 height 20
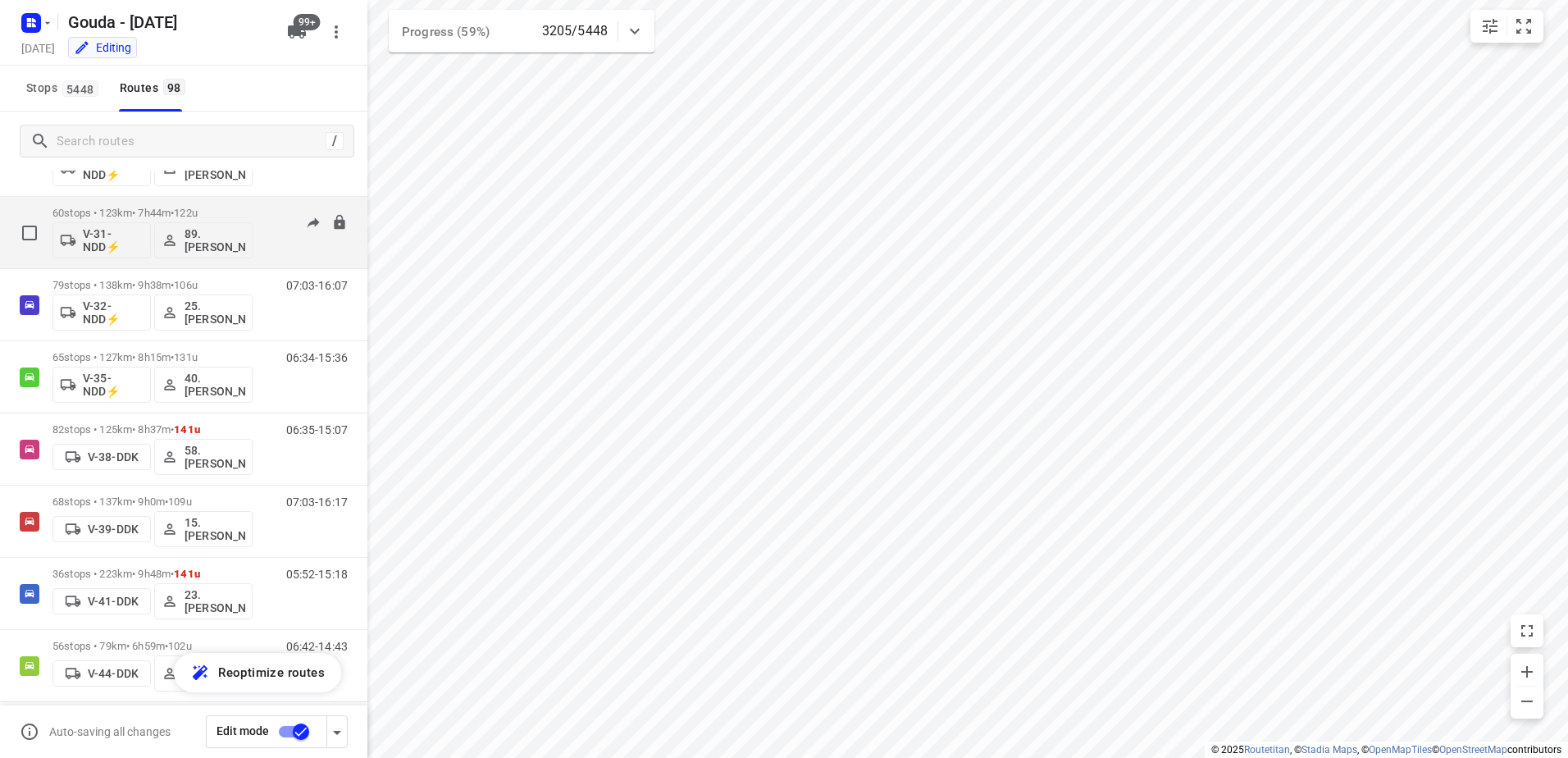
scroll to position [1476, 0]
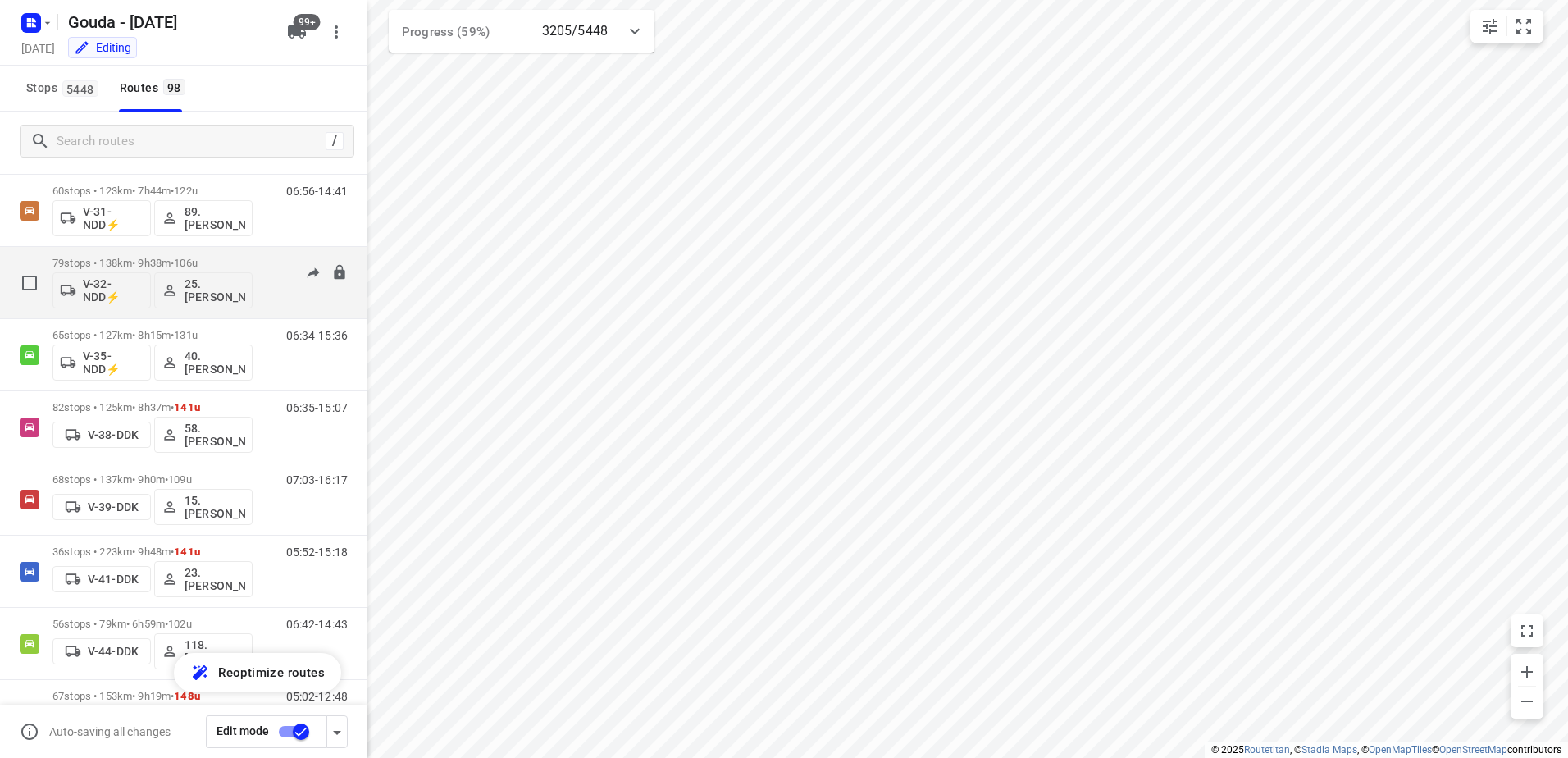
click at [181, 252] on div "79 stops • 138km • 9h38m • 106u V-32-NDD⚡ 25. Hassan Schweineh" at bounding box center [152, 282] width 200 height 68
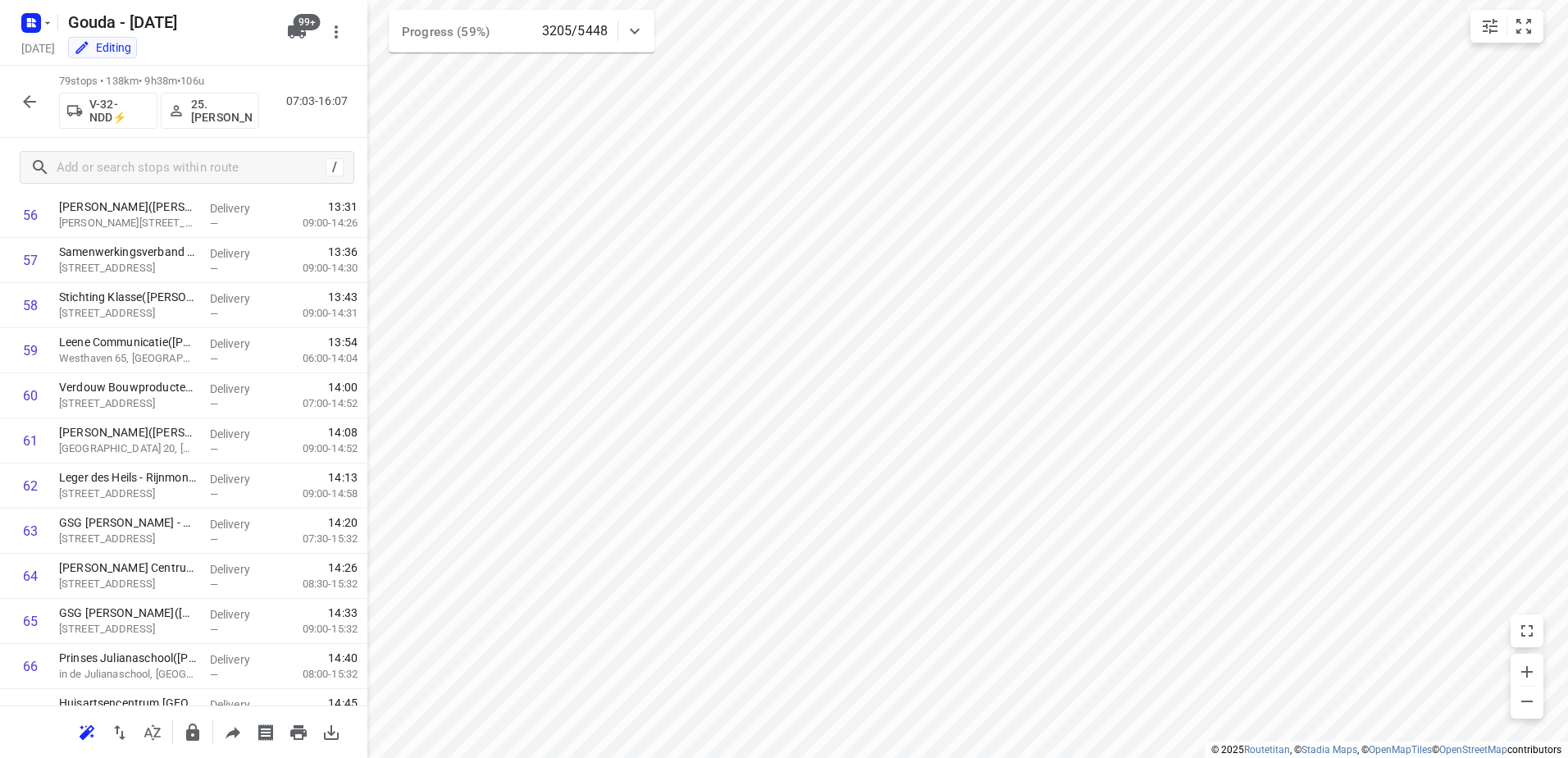
scroll to position [3182, 0]
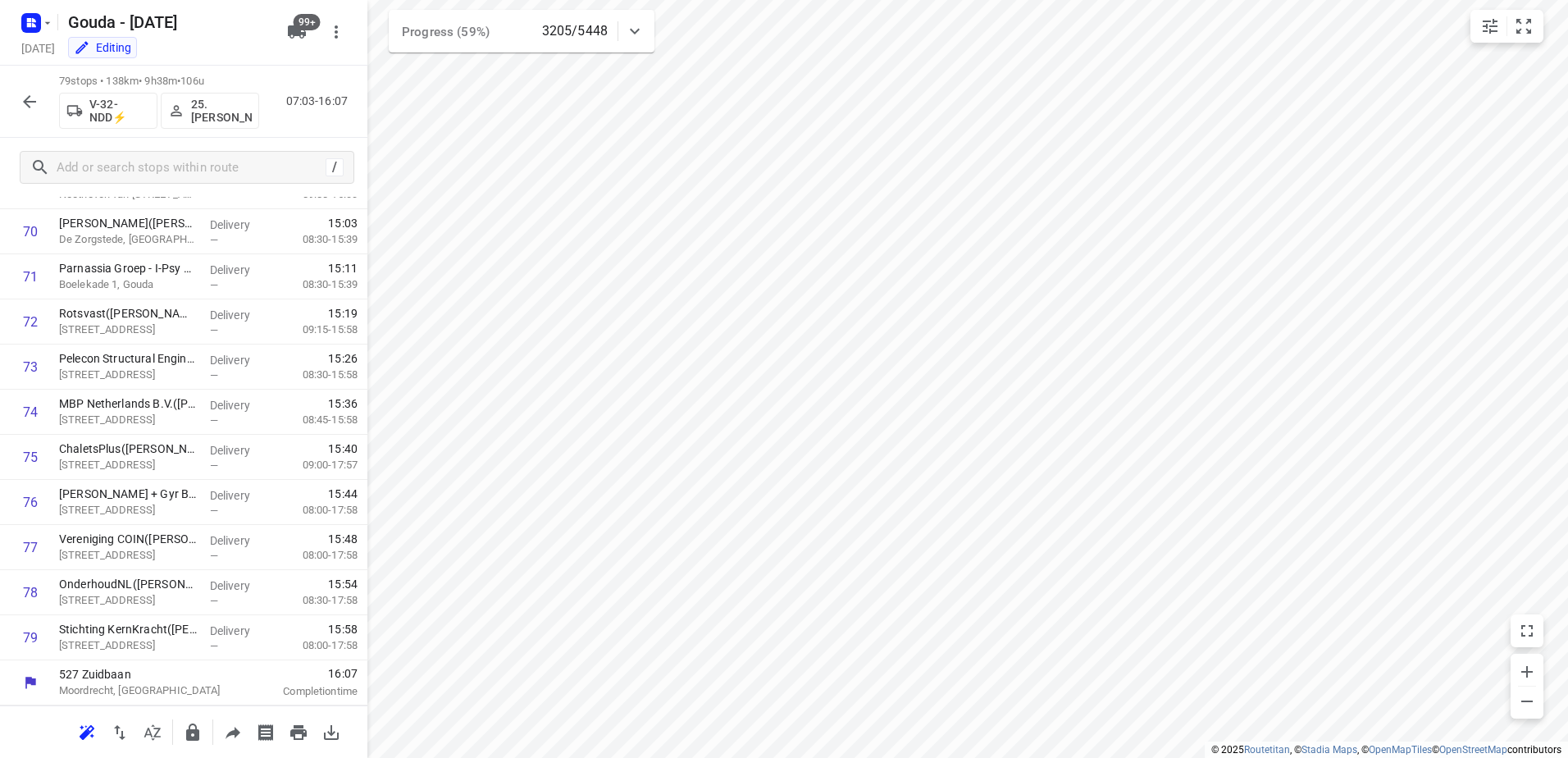
click at [26, 100] on icon "button" at bounding box center [29, 102] width 13 height 13
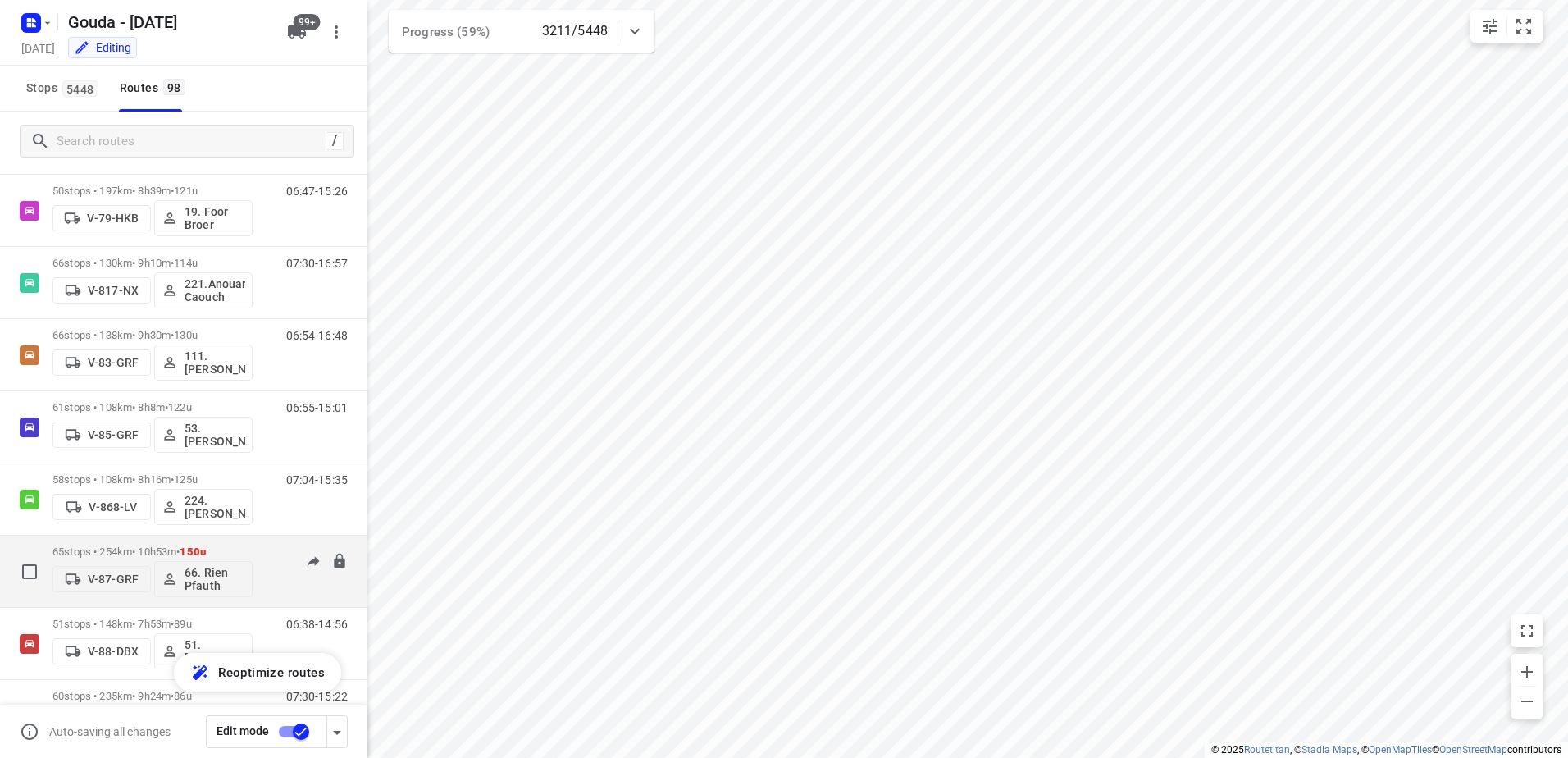
scroll to position [3444, 0]
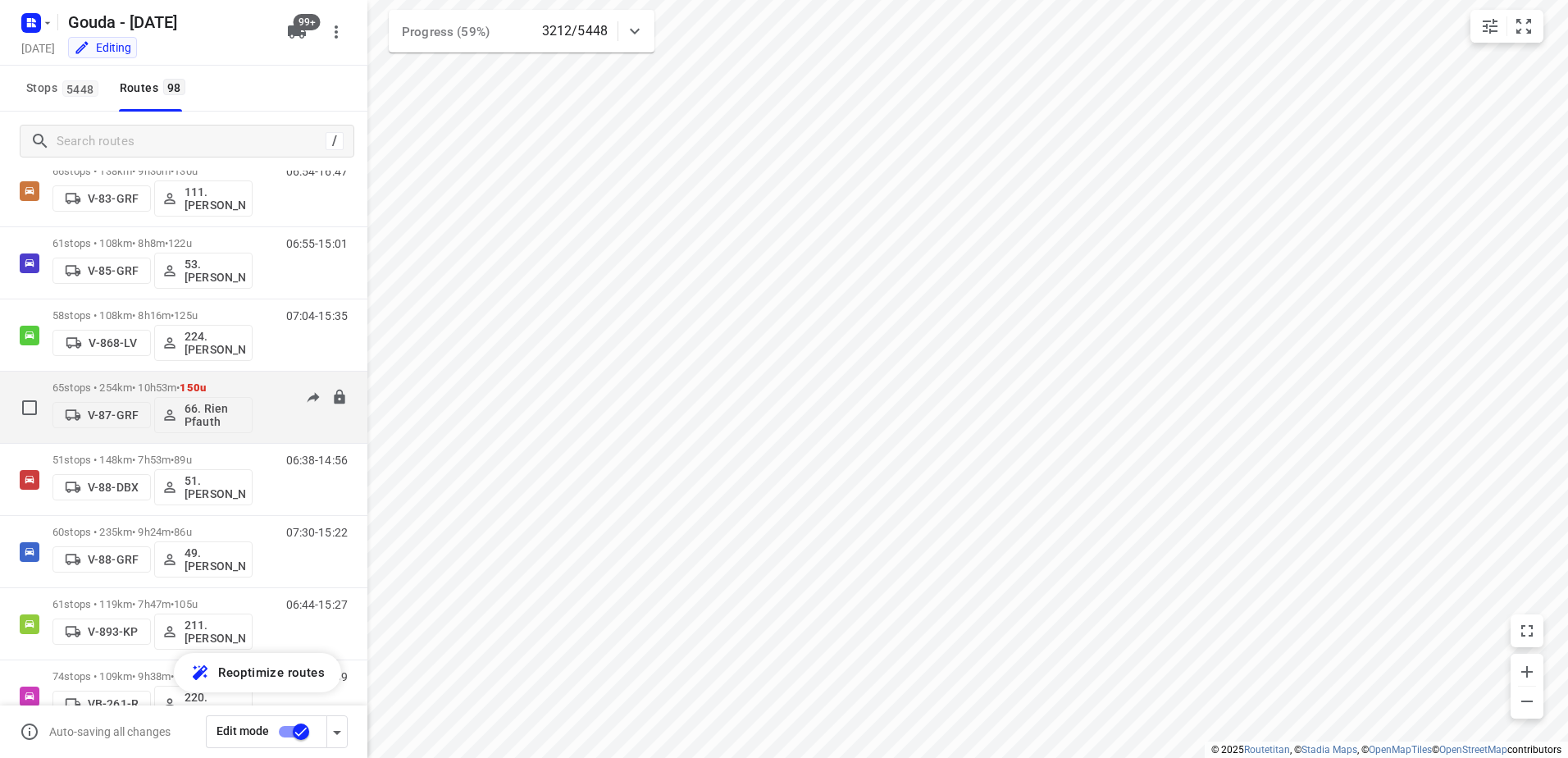
click at [235, 378] on div "65 stops • 254km • 10h53m • 150u V-87-GRF 66. Rien Pfauth" at bounding box center [152, 406] width 200 height 68
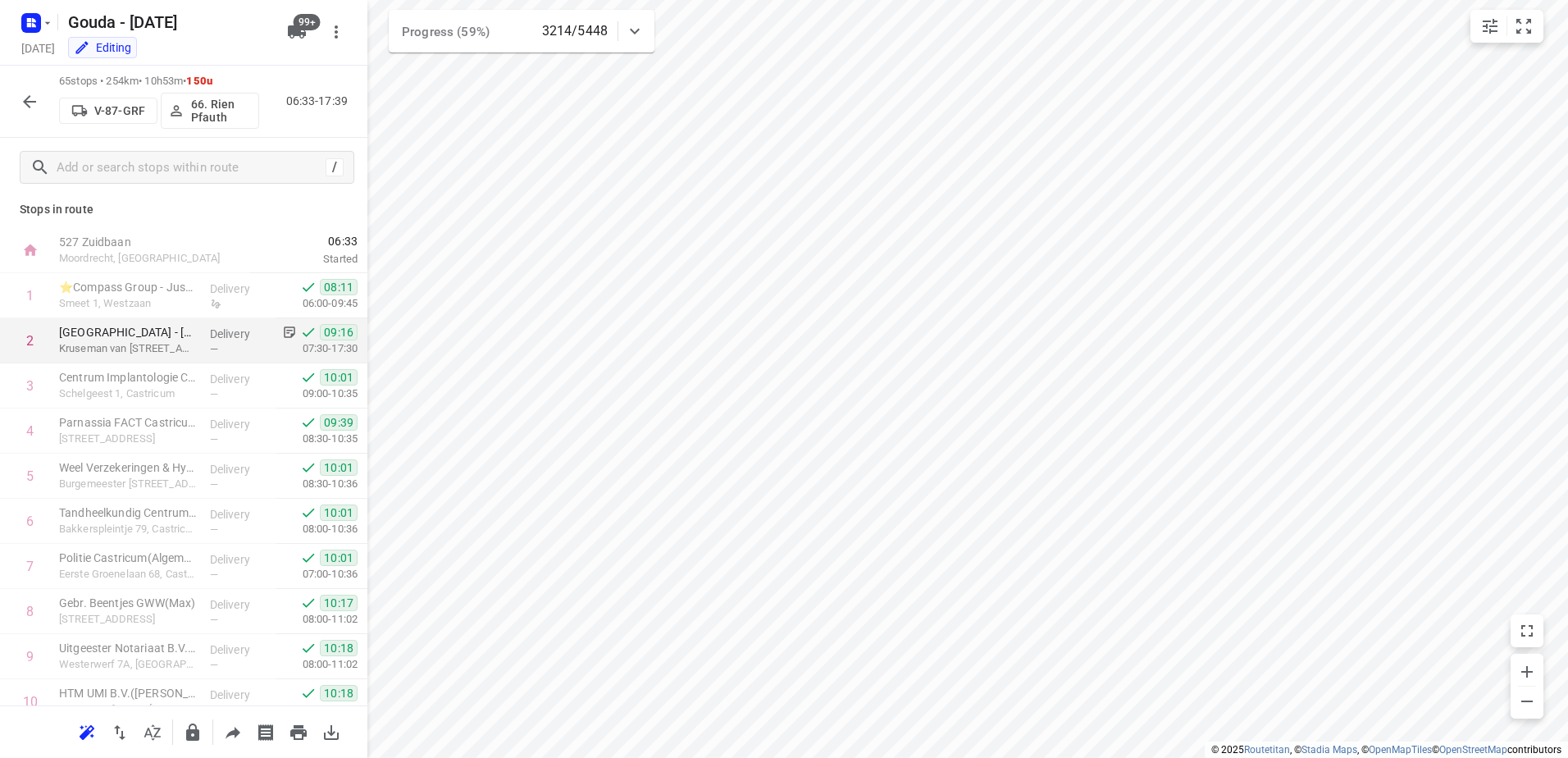
scroll to position [0, 0]
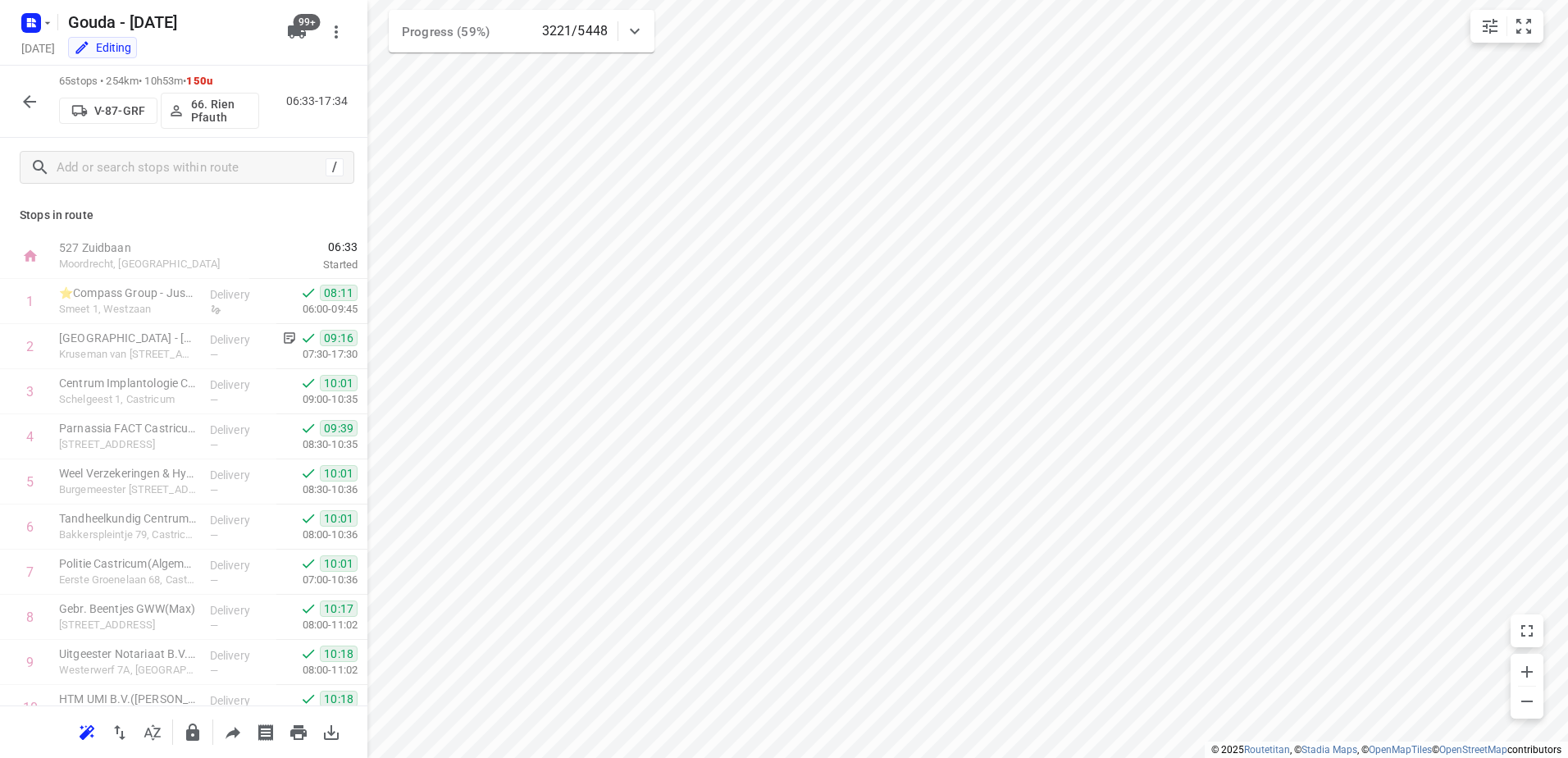
click at [21, 105] on icon "button" at bounding box center [30, 102] width 20 height 20
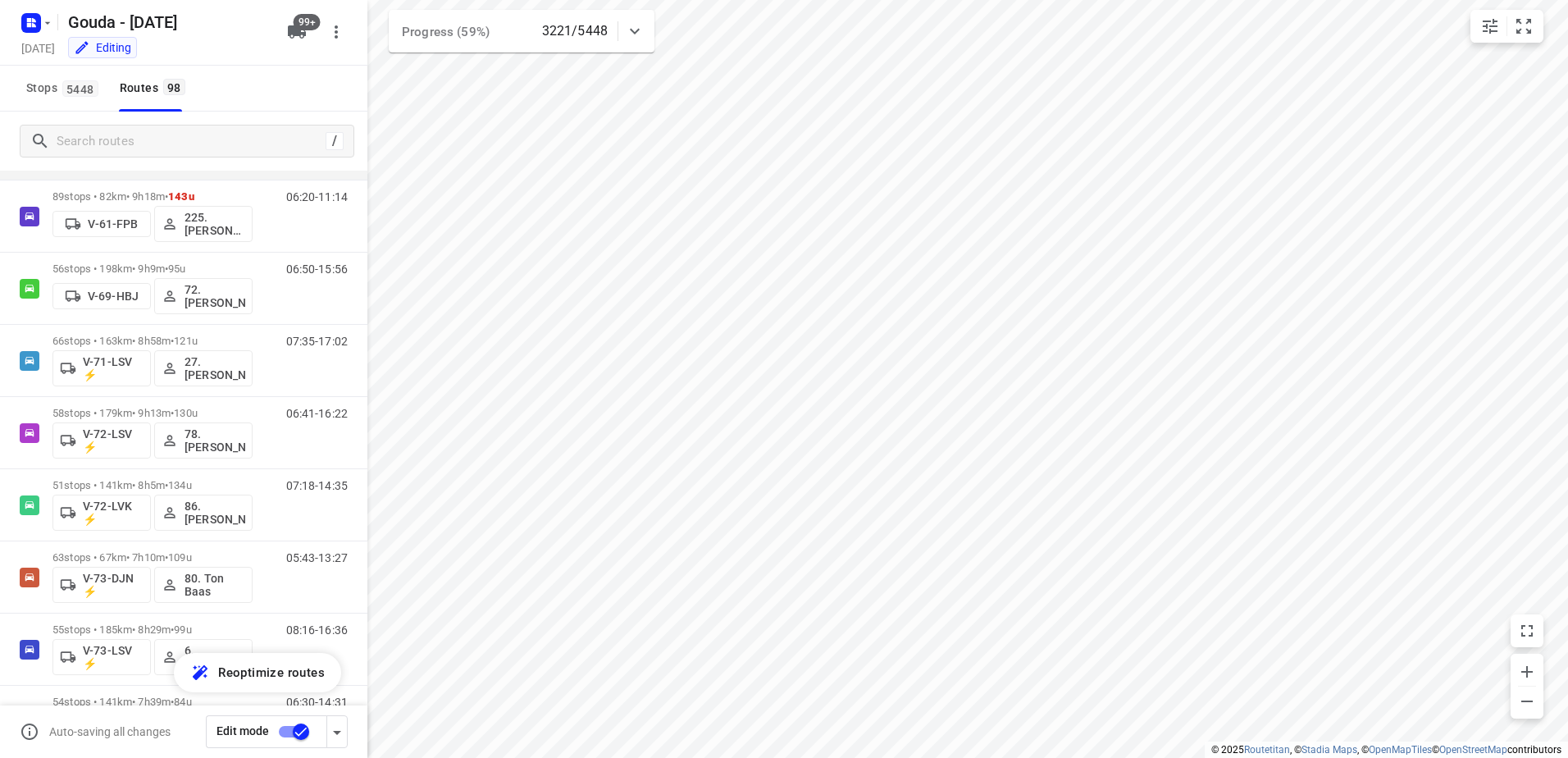
scroll to position [2214, 0]
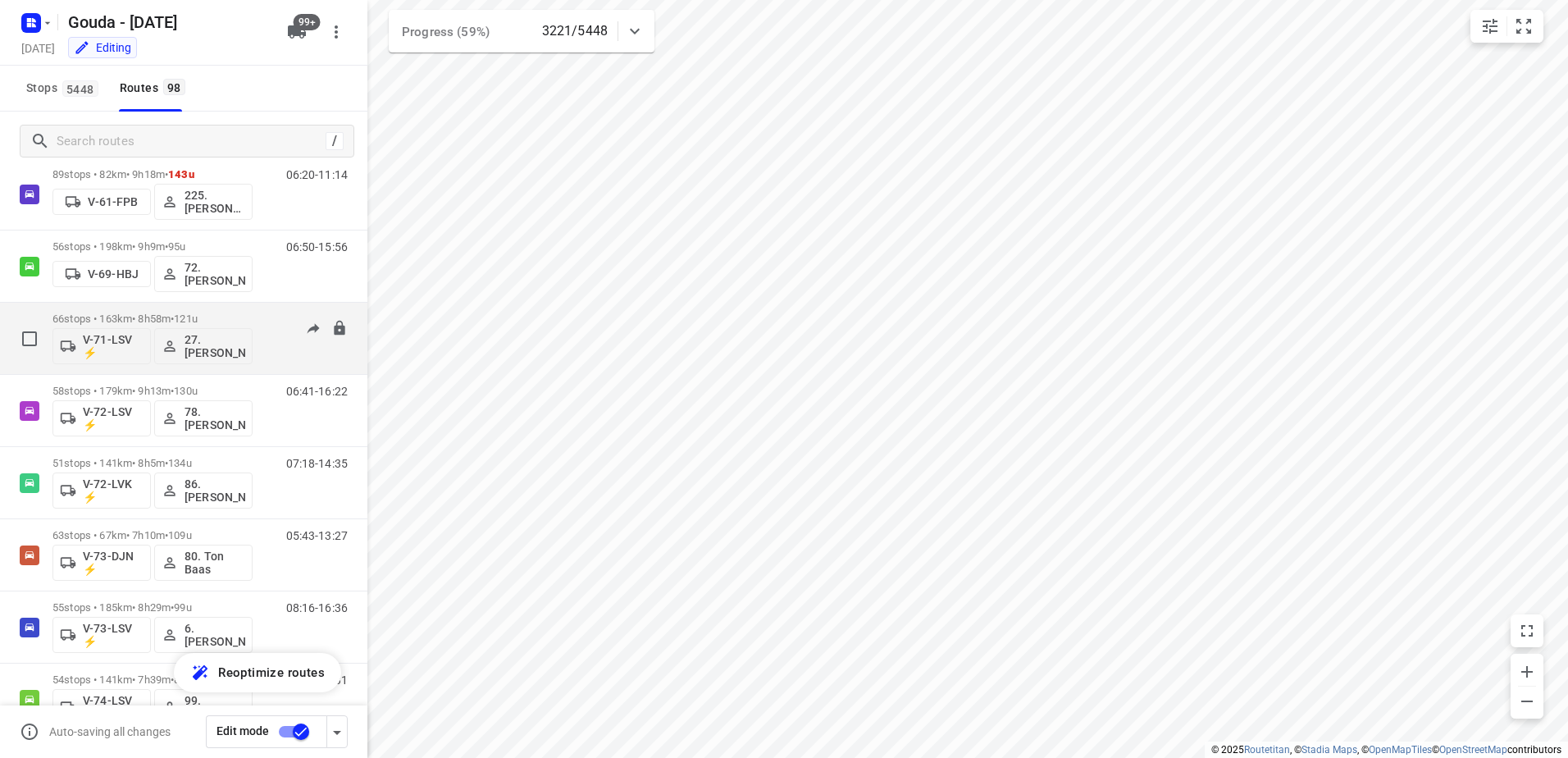
click at [189, 311] on div "66 stops • 163km • 8h58m • 121u V-71-LSV ⚡ 27.Monika Rola" at bounding box center [152, 338] width 200 height 68
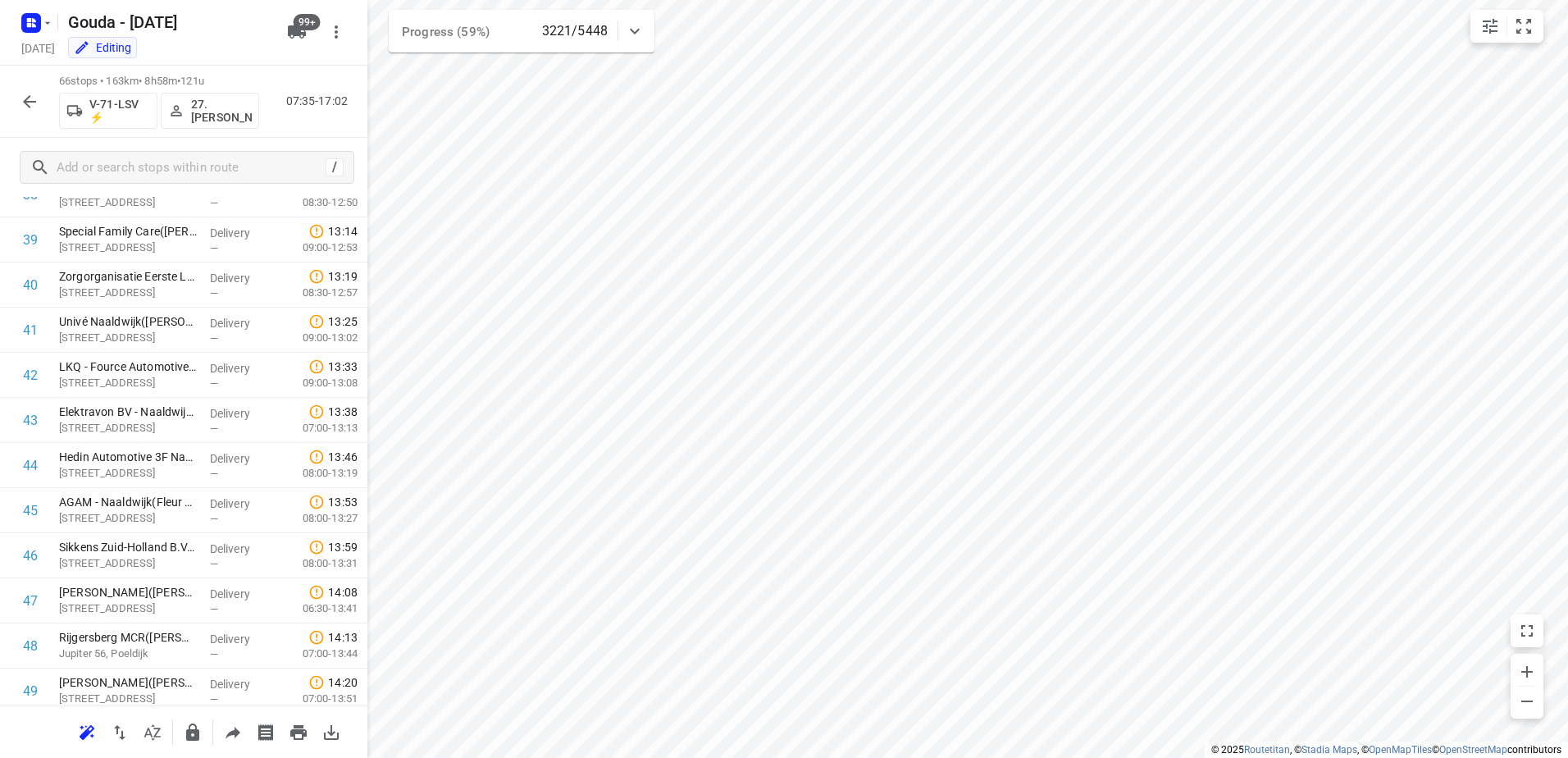
scroll to position [1693, 0]
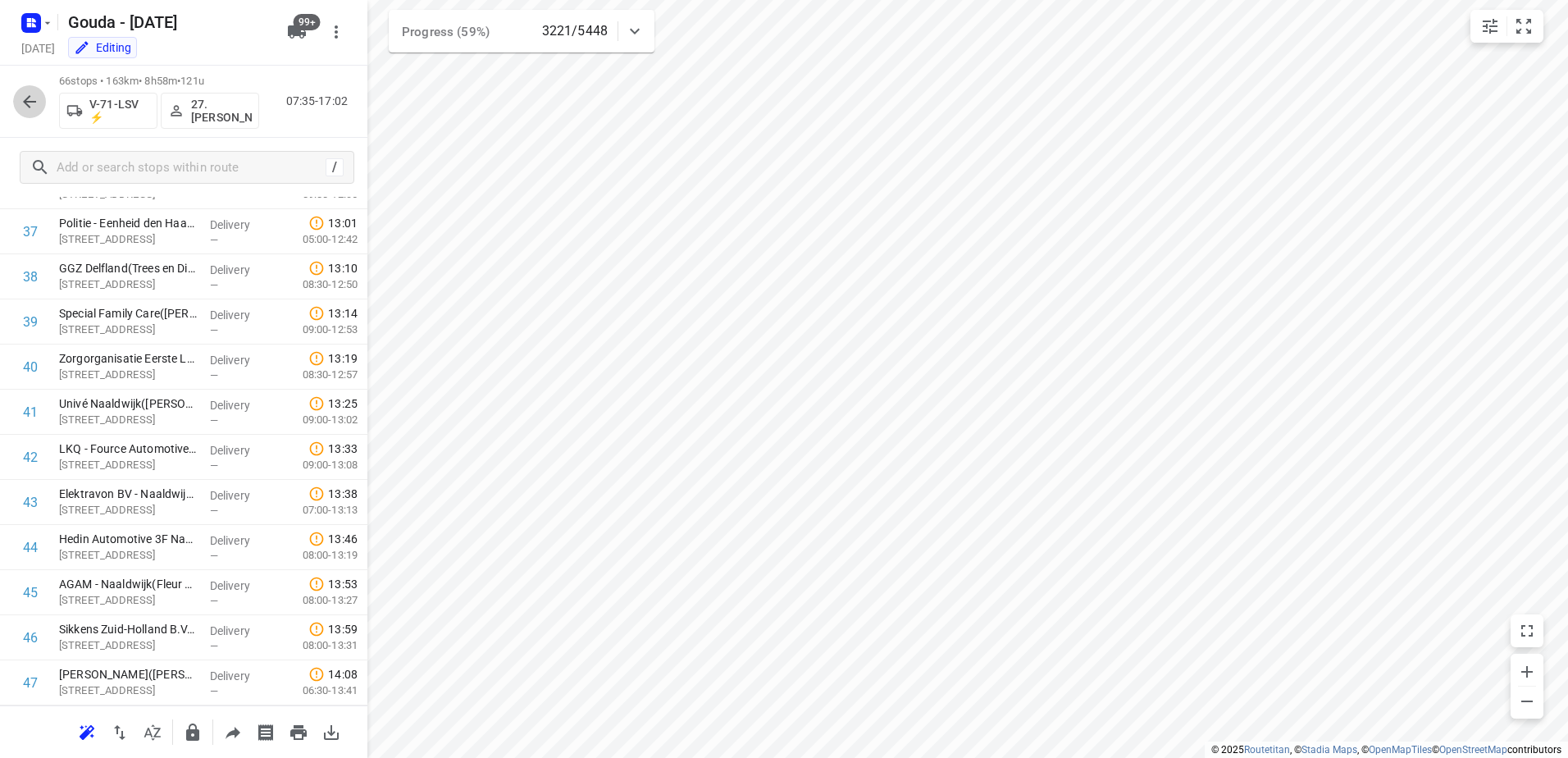
click at [22, 90] on button "button" at bounding box center [29, 101] width 33 height 33
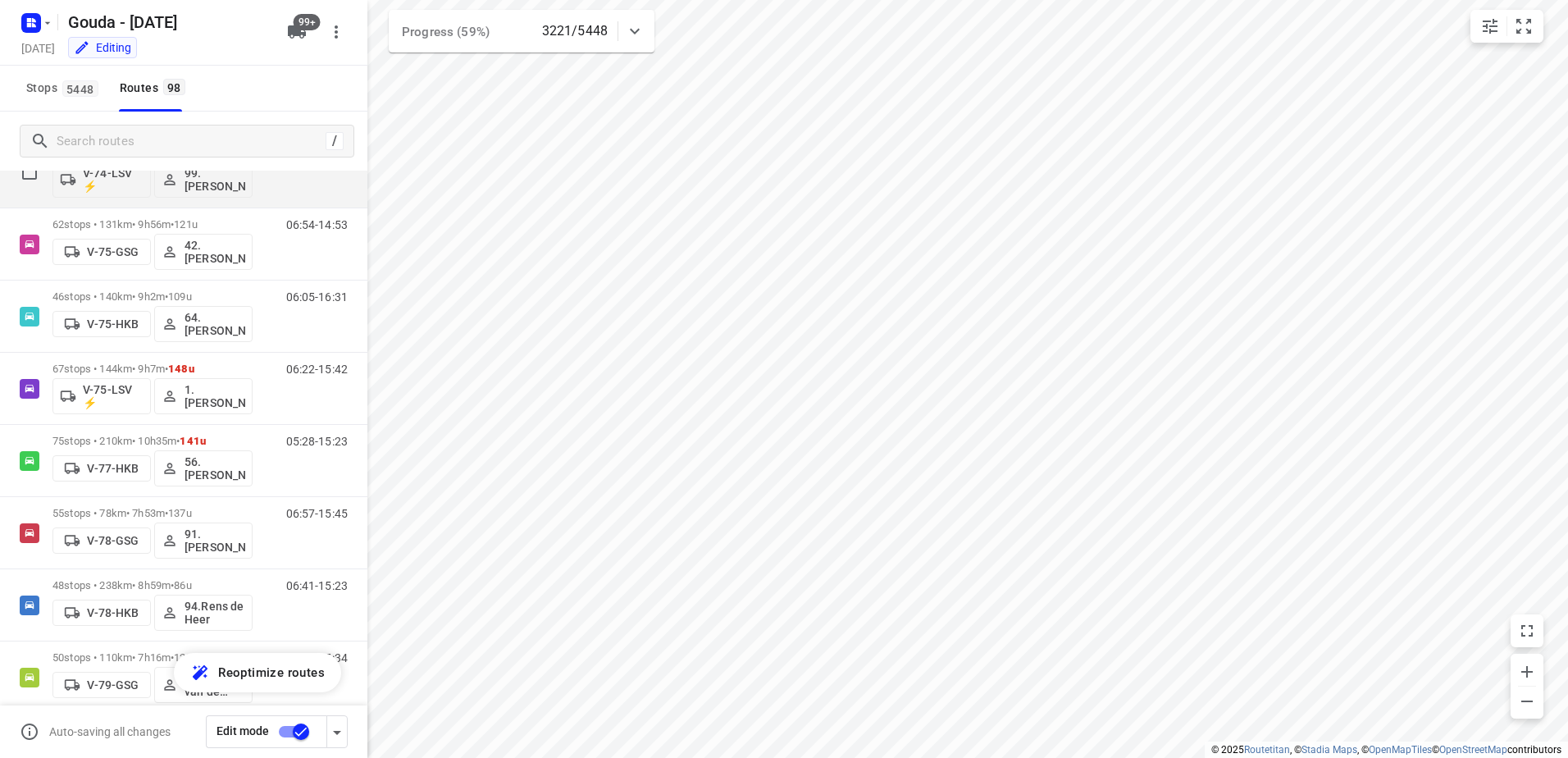
scroll to position [2765, 0]
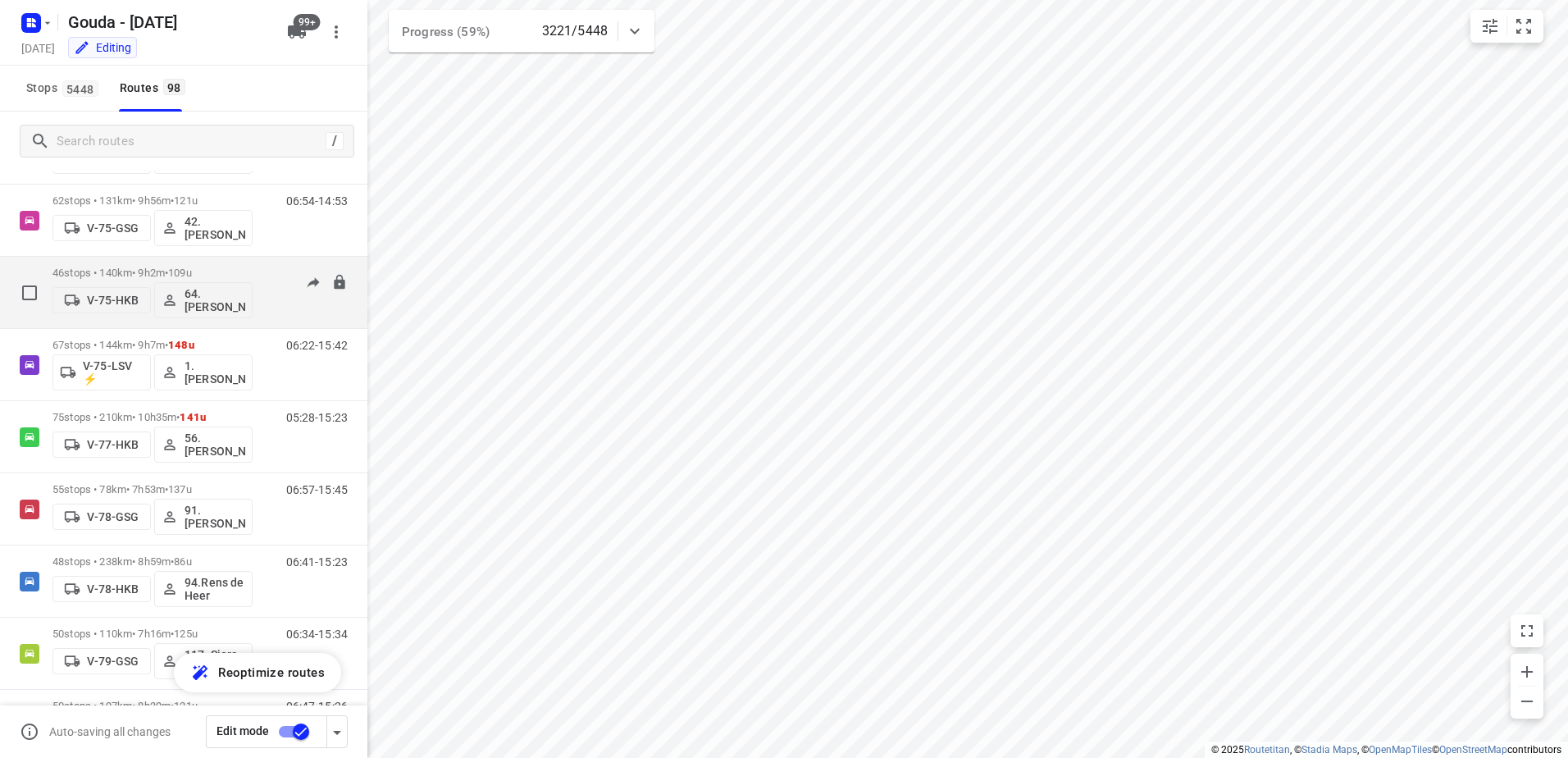
click at [146, 263] on div "46 stops • 140km • 9h2m • 109u V-75-HKB 64. René Verhees" at bounding box center [152, 292] width 200 height 68
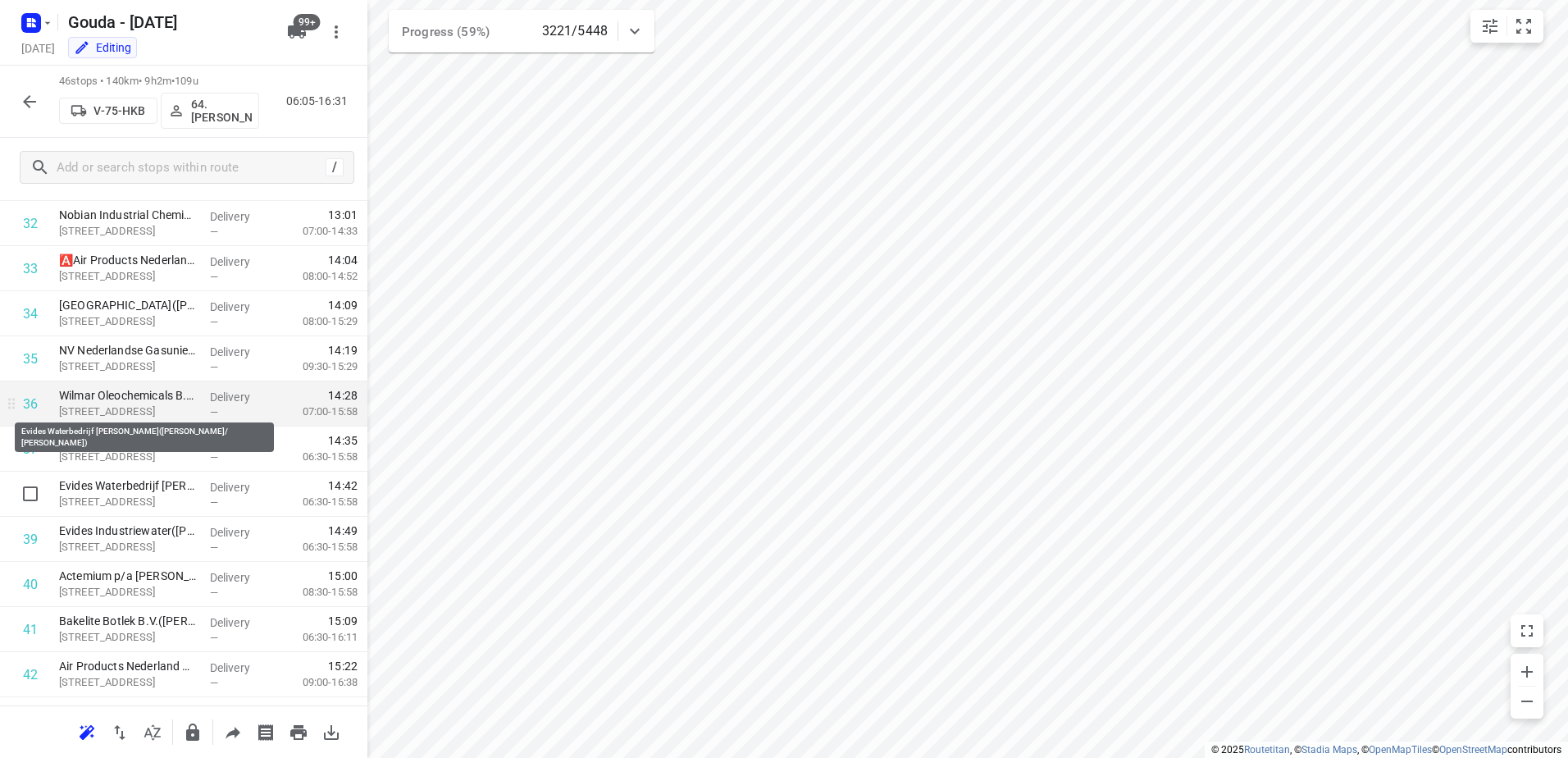
scroll to position [1693, 0]
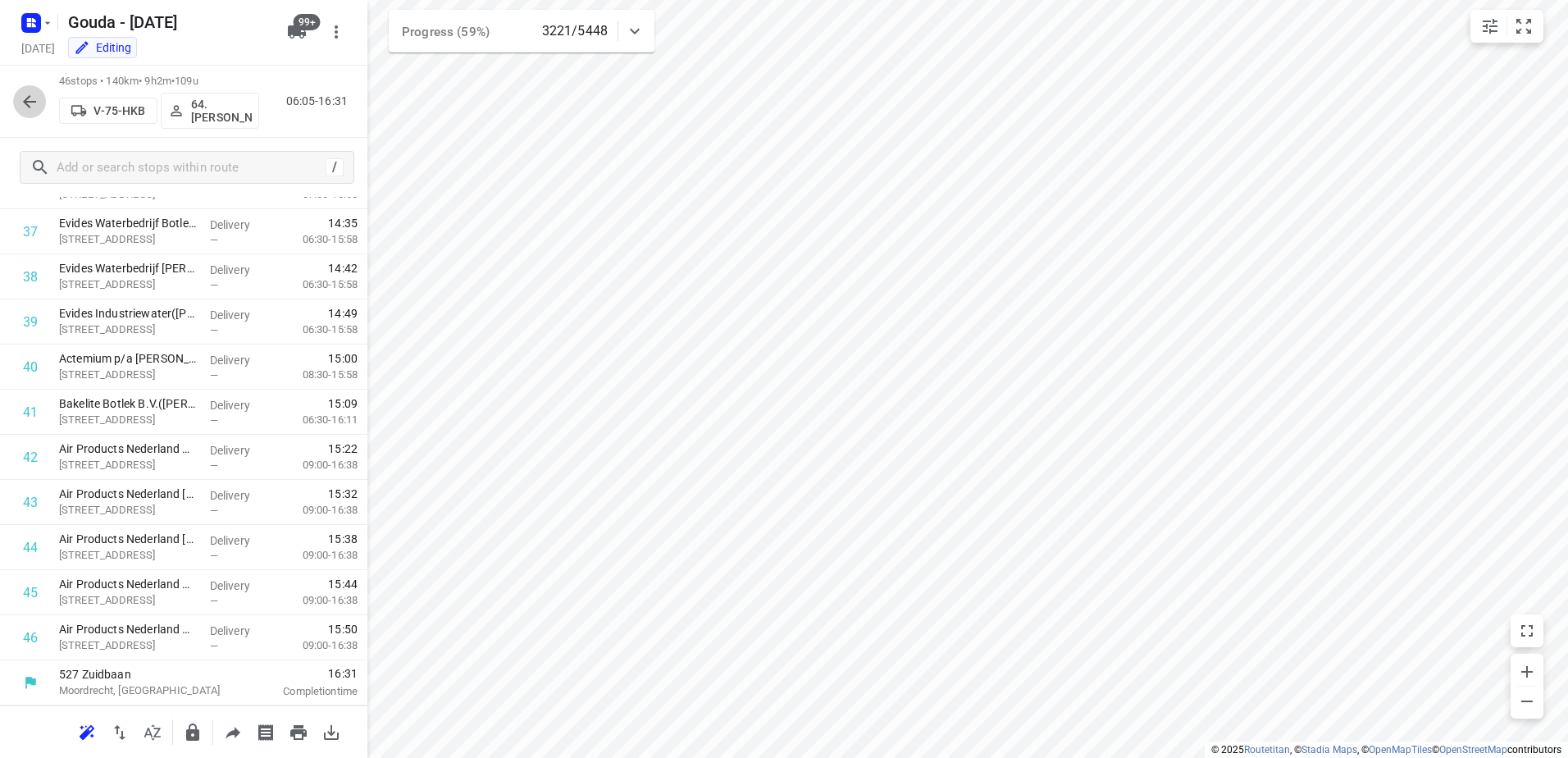
click at [22, 93] on icon "button" at bounding box center [30, 102] width 20 height 20
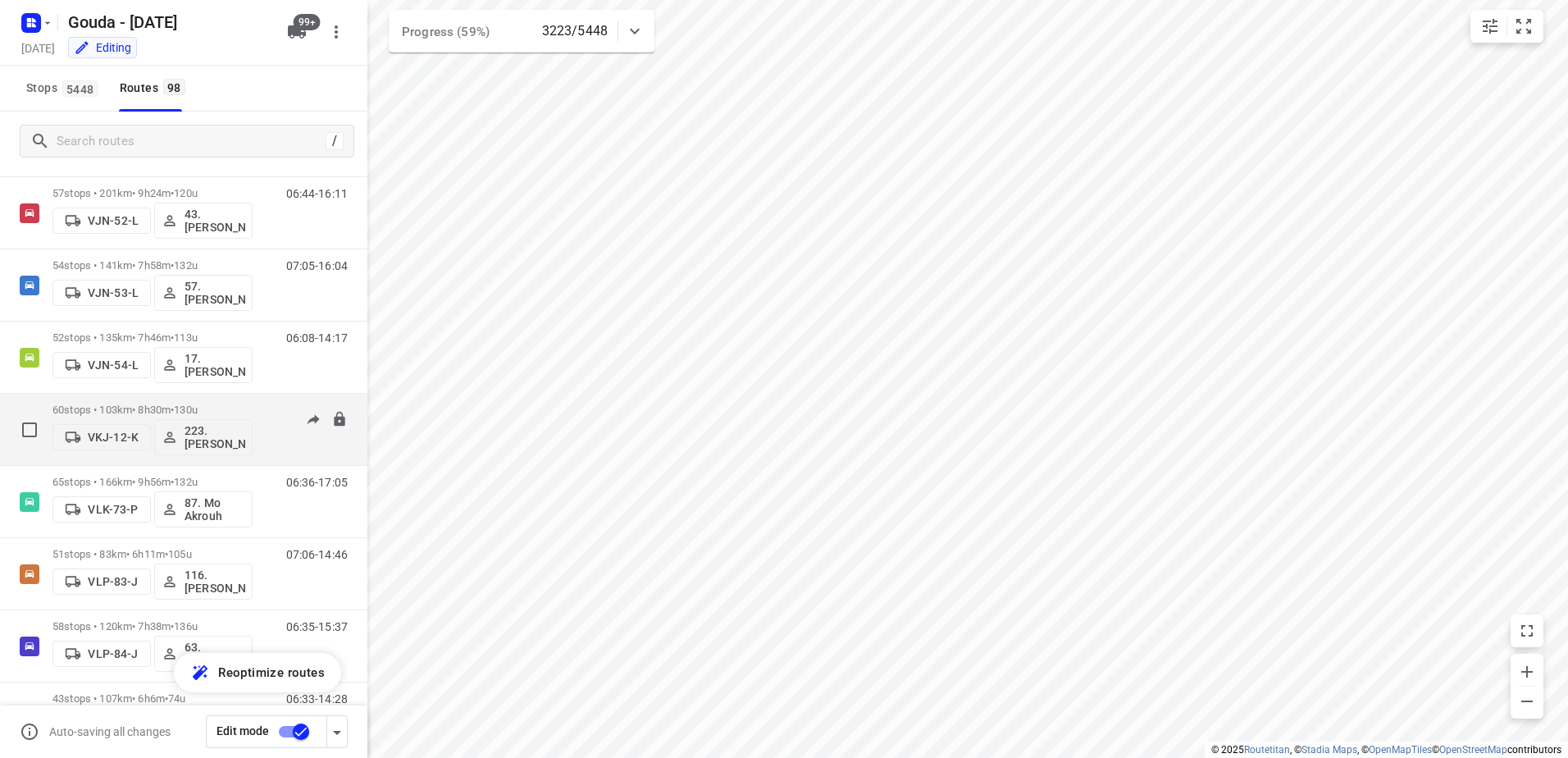
scroll to position [4756, 0]
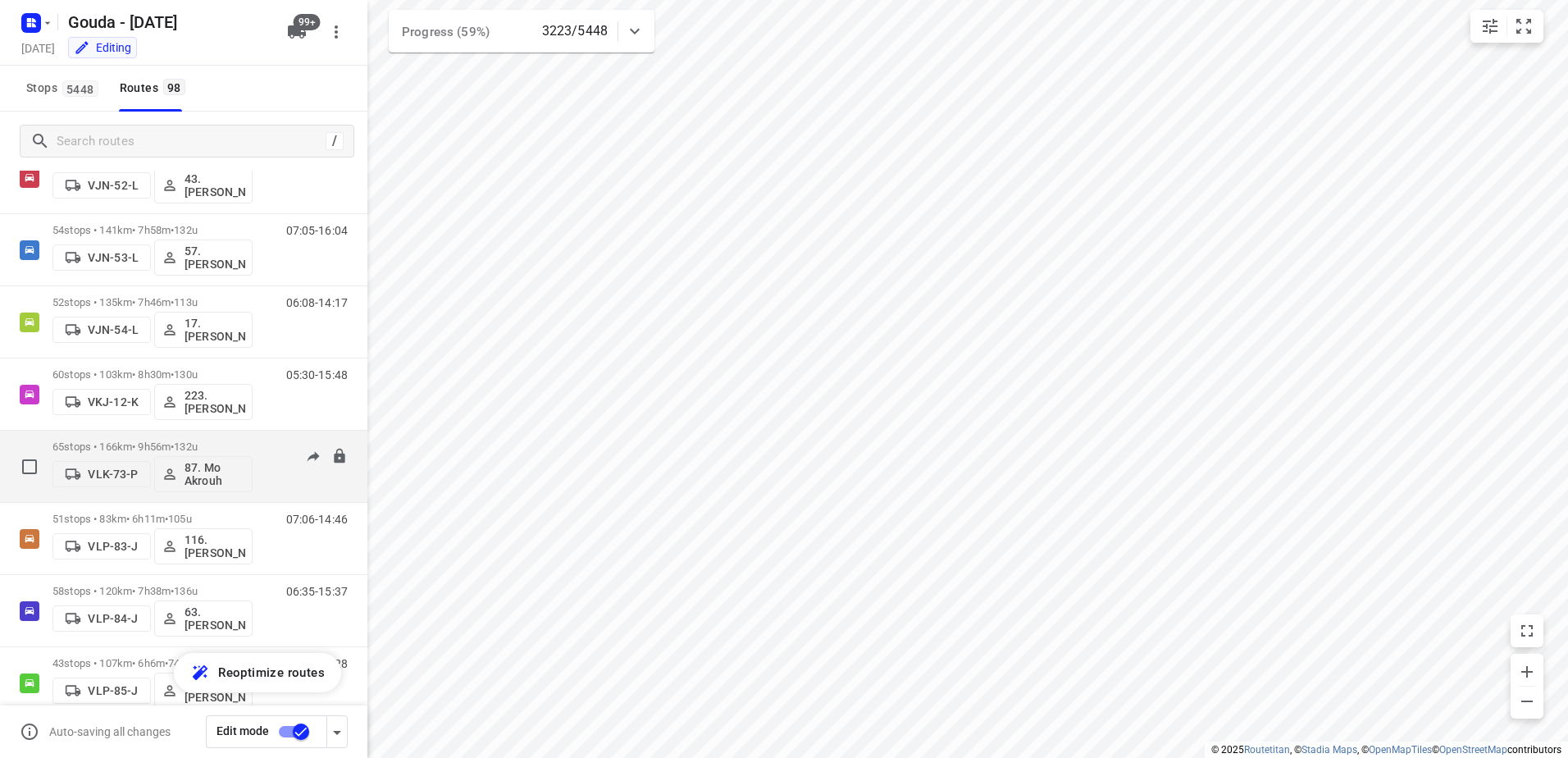
click at [171, 435] on div "65 stops • 166km • 9h56m • 132u VLK-73-P 87. Mo Akrouh" at bounding box center [152, 465] width 200 height 68
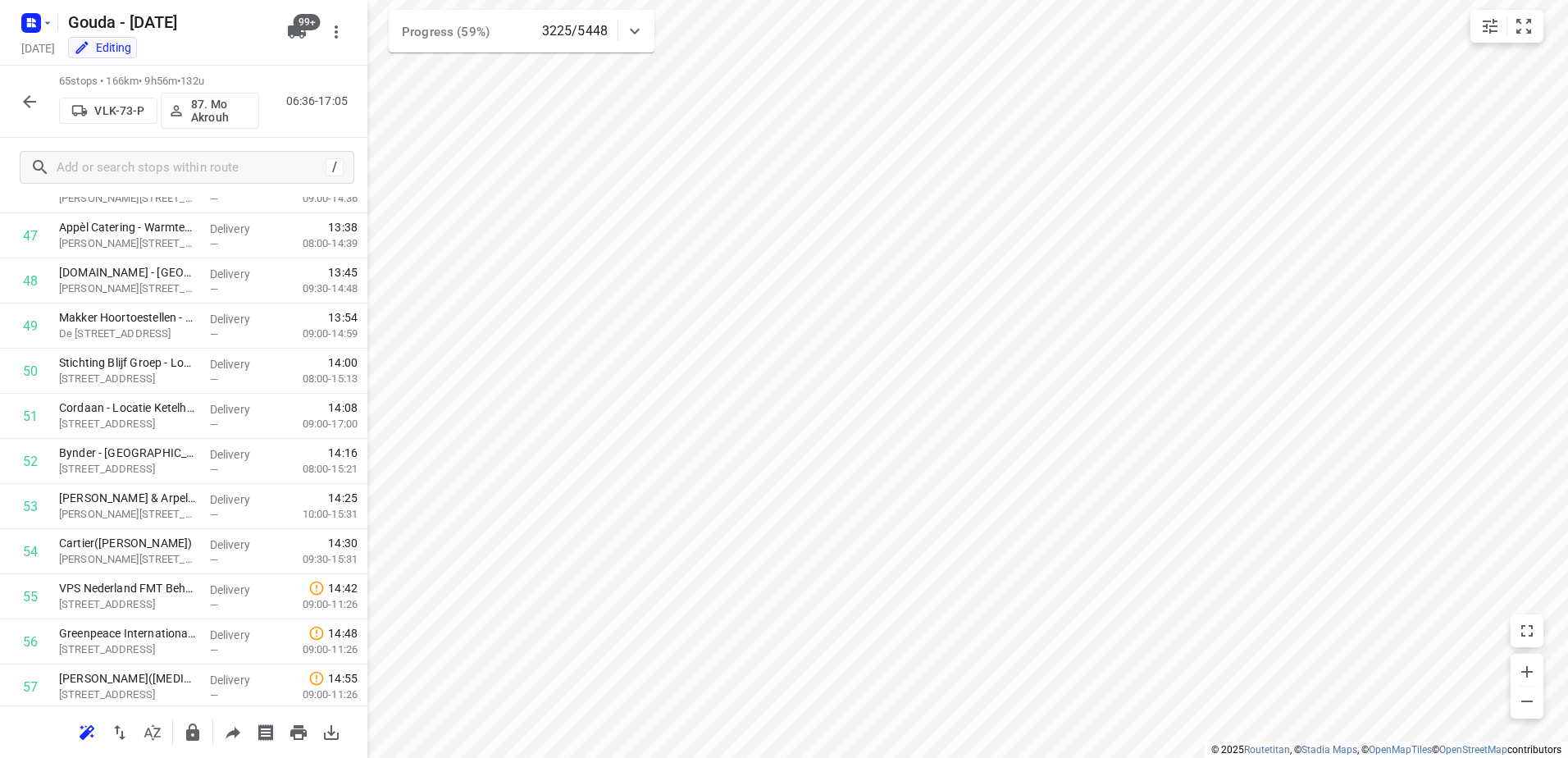
scroll to position [2551, 0]
click at [26, 103] on icon "button" at bounding box center [29, 102] width 13 height 13
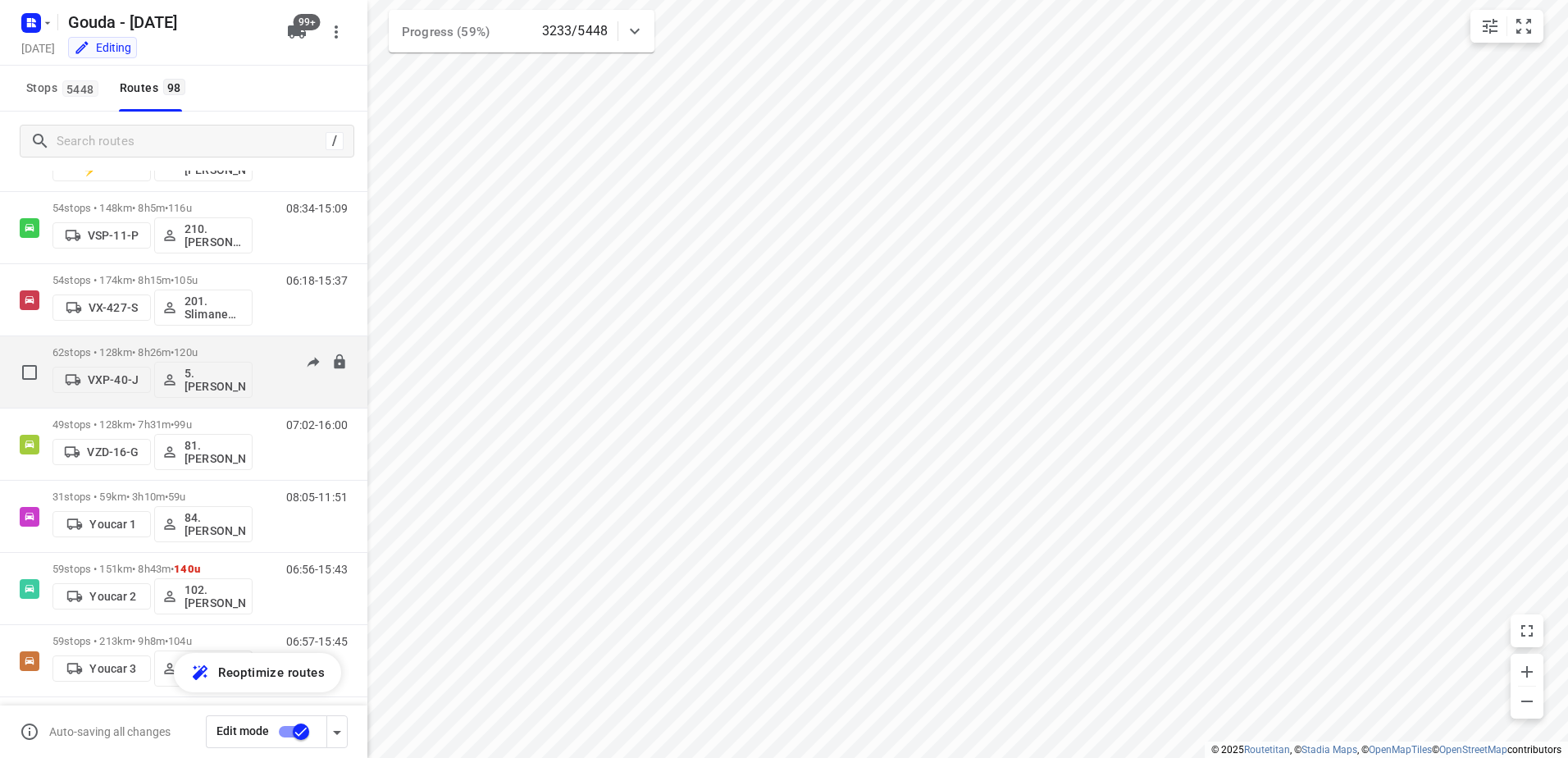
scroll to position [6591, 0]
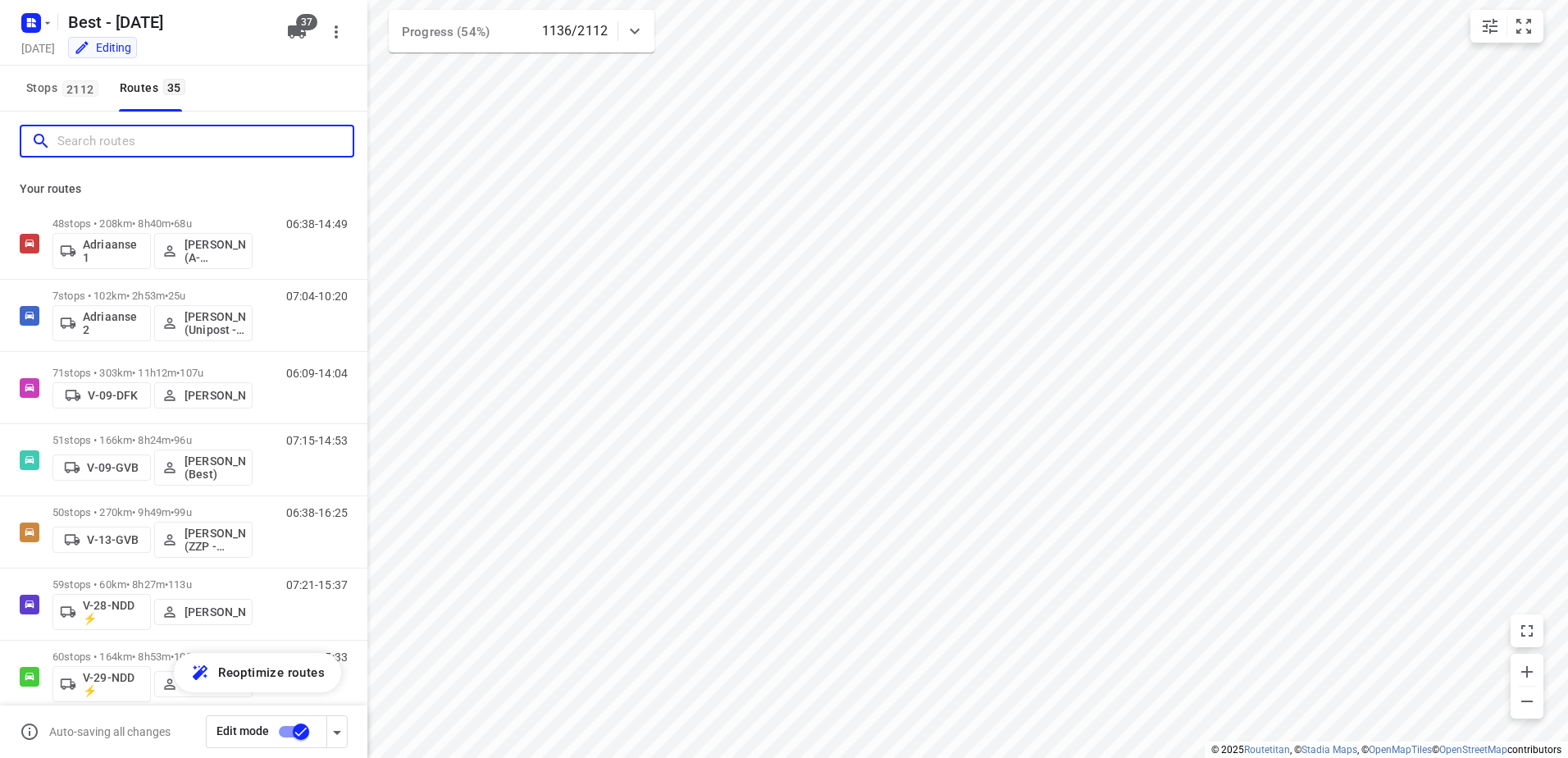
click at [178, 137] on input "Search routes" at bounding box center [205, 141] width 295 height 25
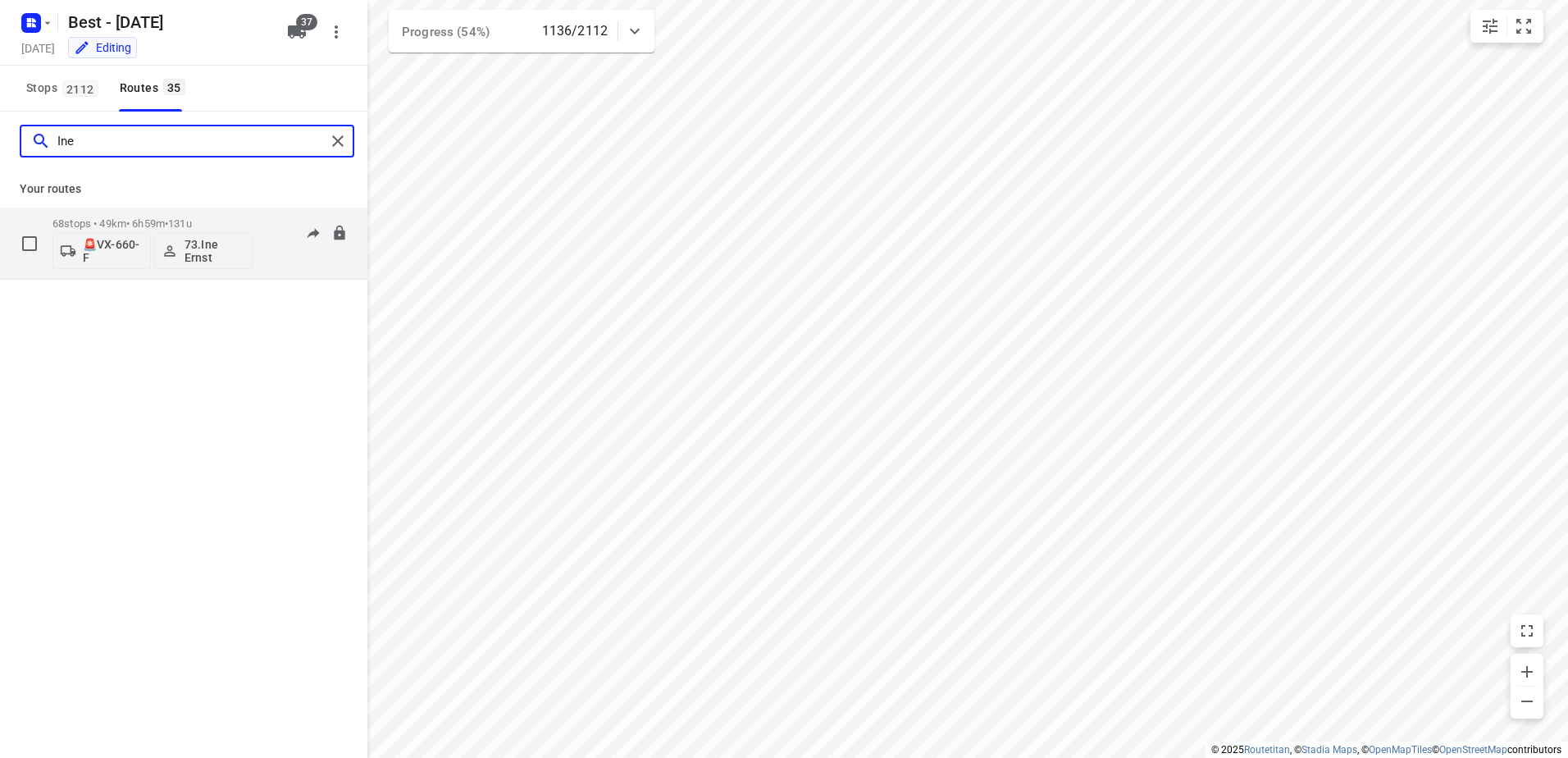
type input "Ine"
click at [234, 220] on p "68 stops • 49km • 6h59m • 131u" at bounding box center [152, 223] width 200 height 13
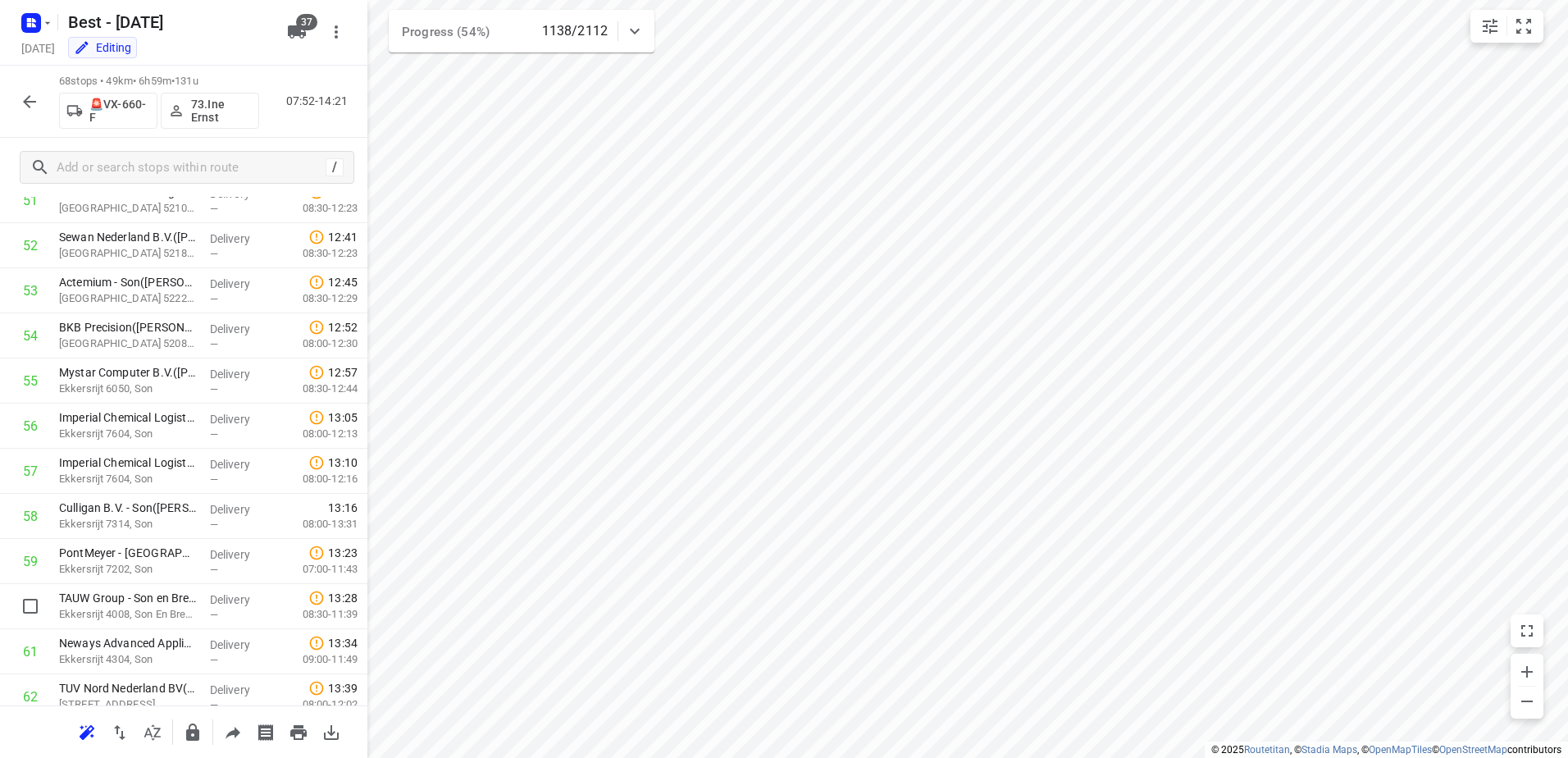
scroll to position [2686, 0]
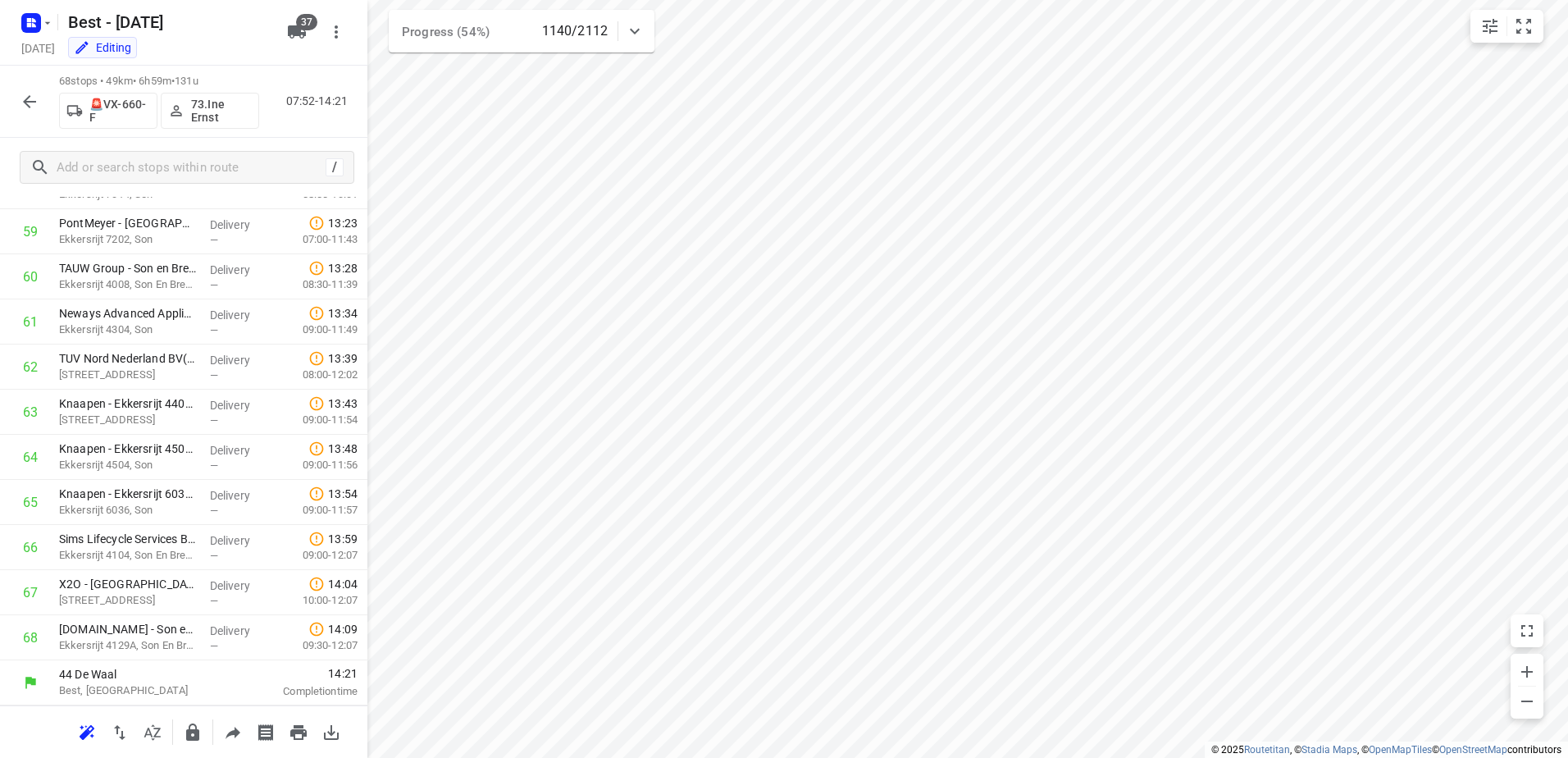
click at [33, 115] on button "button" at bounding box center [29, 101] width 33 height 33
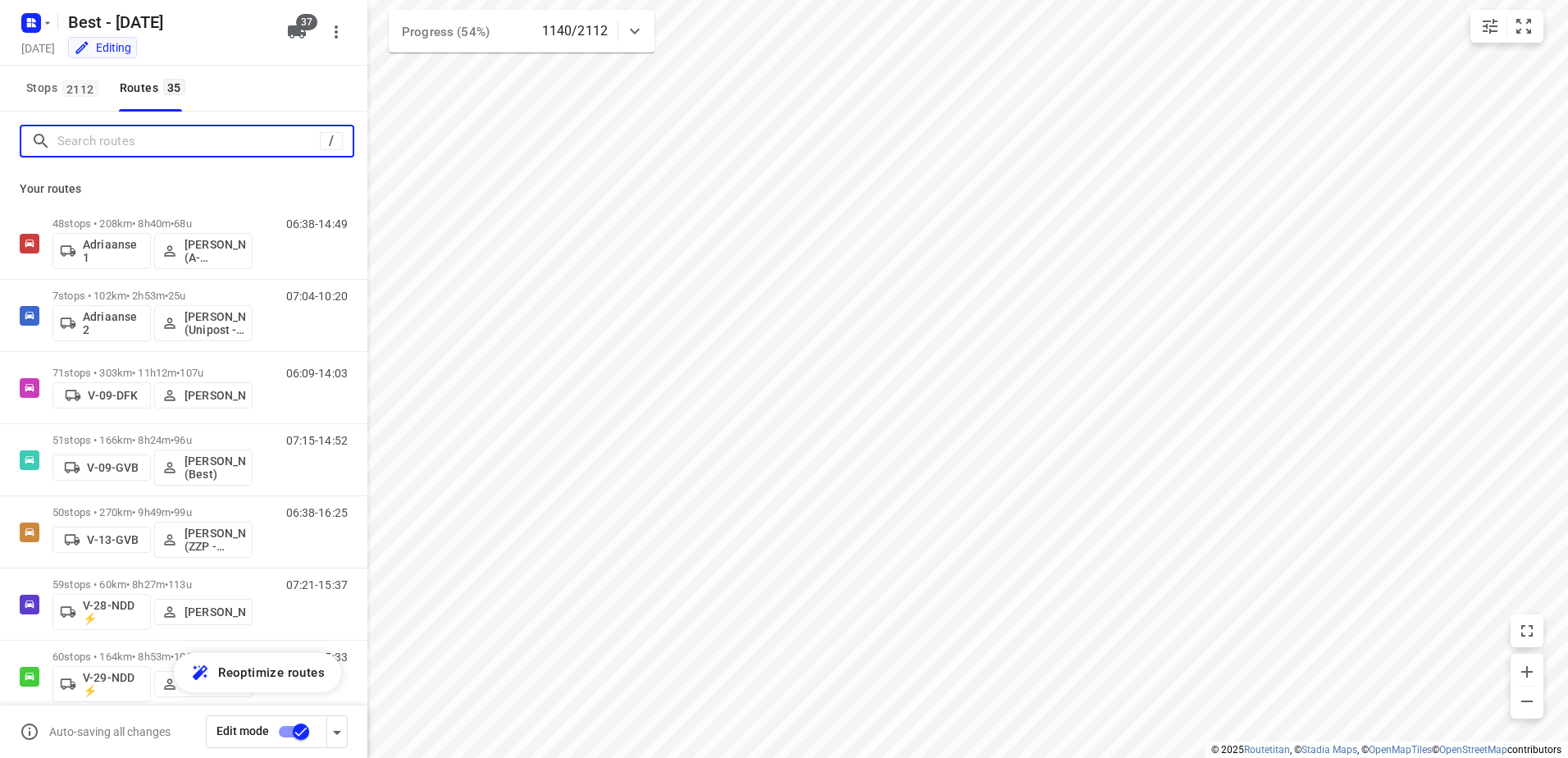
drag, startPoint x: 112, startPoint y: 151, endPoint x: 123, endPoint y: 150, distance: 11.0
click at [115, 151] on input "Search routes" at bounding box center [189, 141] width 262 height 25
click at [79, 148] on input "Search routes" at bounding box center [205, 141] width 295 height 25
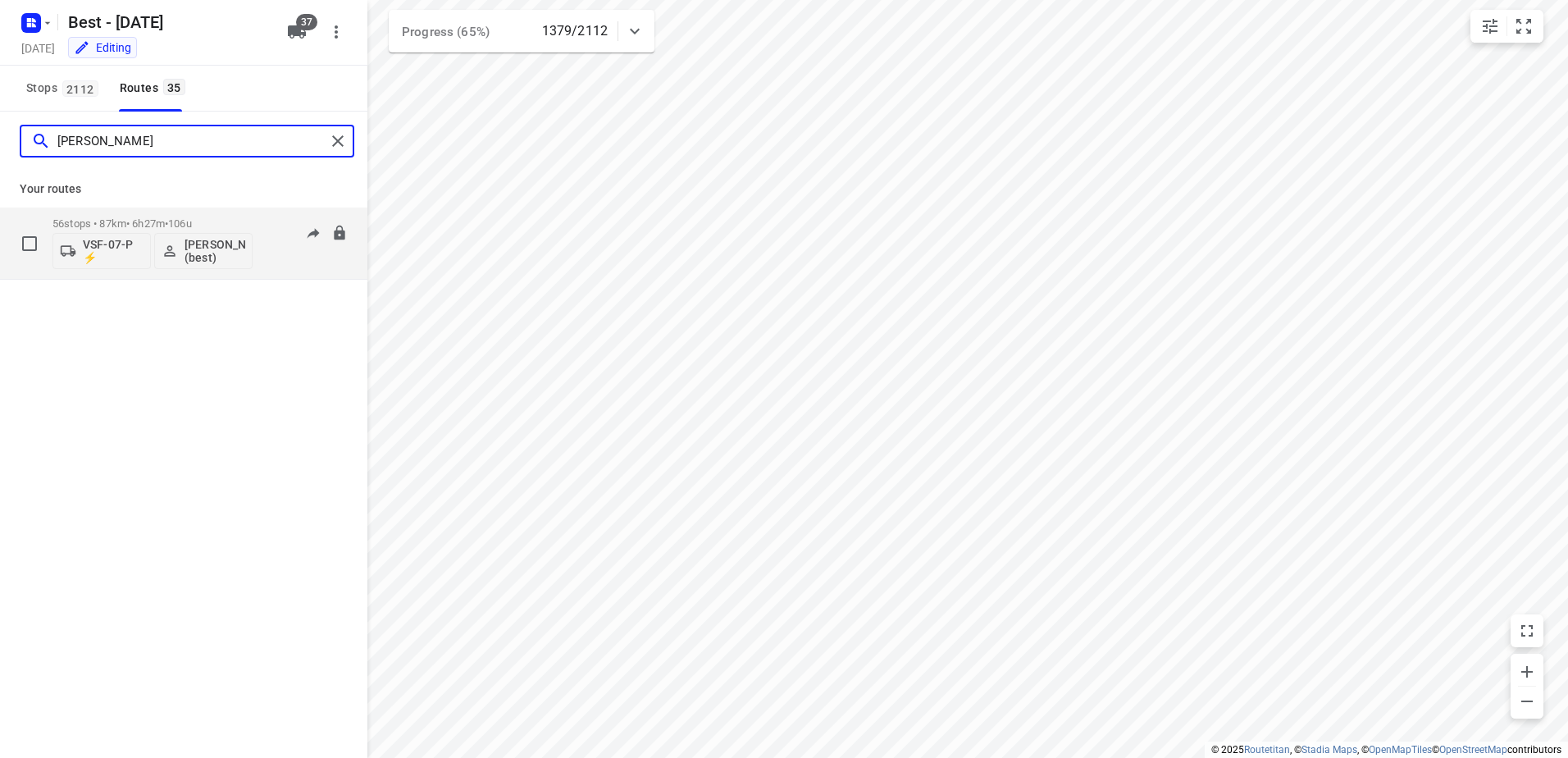
type input "[PERSON_NAME]"
click at [135, 213] on div "56 stops • 87km • 6h27m • 106u VSF-07-P ⚡ [PERSON_NAME] (best)" at bounding box center [152, 242] width 200 height 68
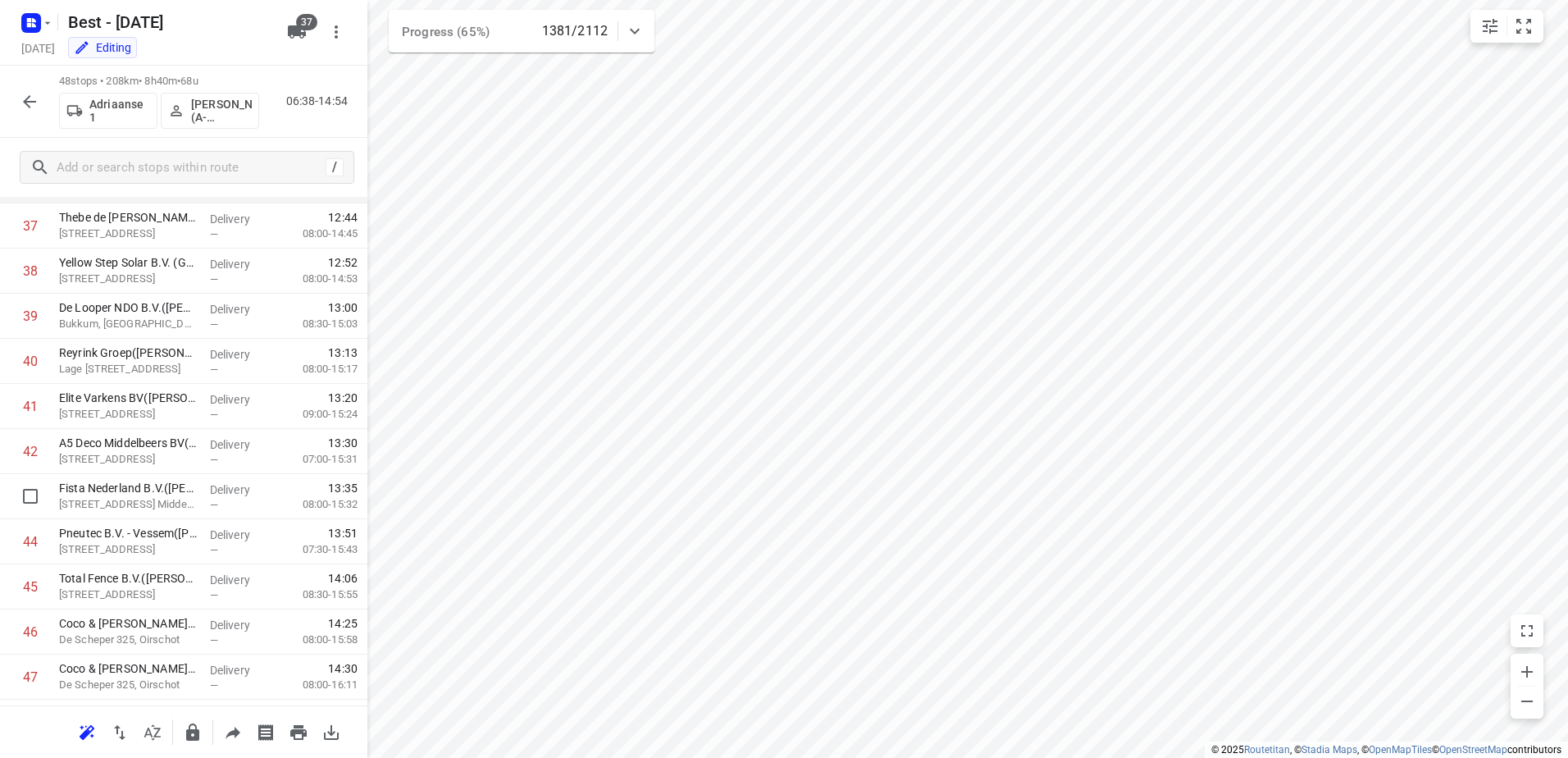
scroll to position [1456, 0]
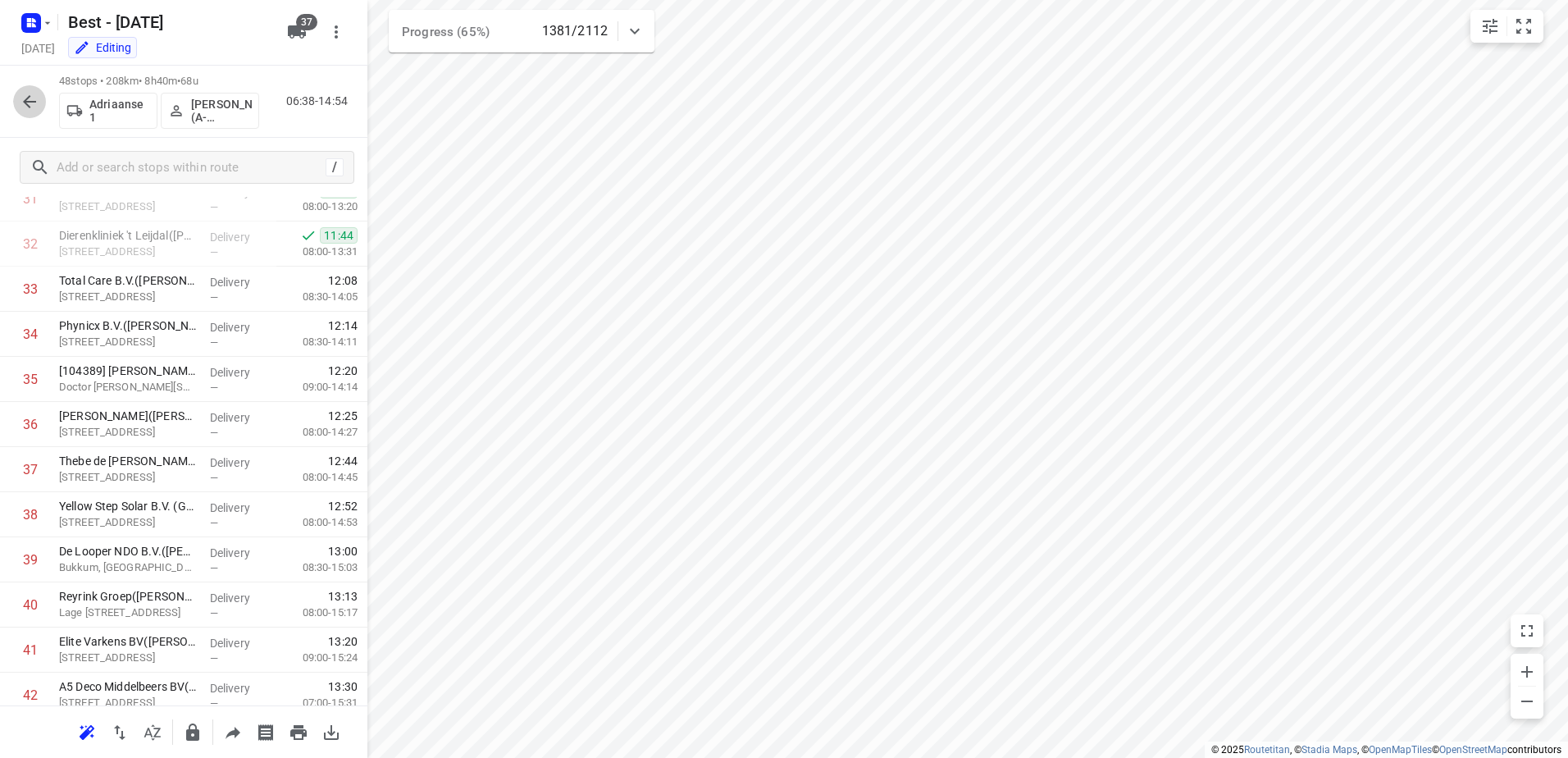
click at [25, 100] on icon "button" at bounding box center [29, 102] width 13 height 13
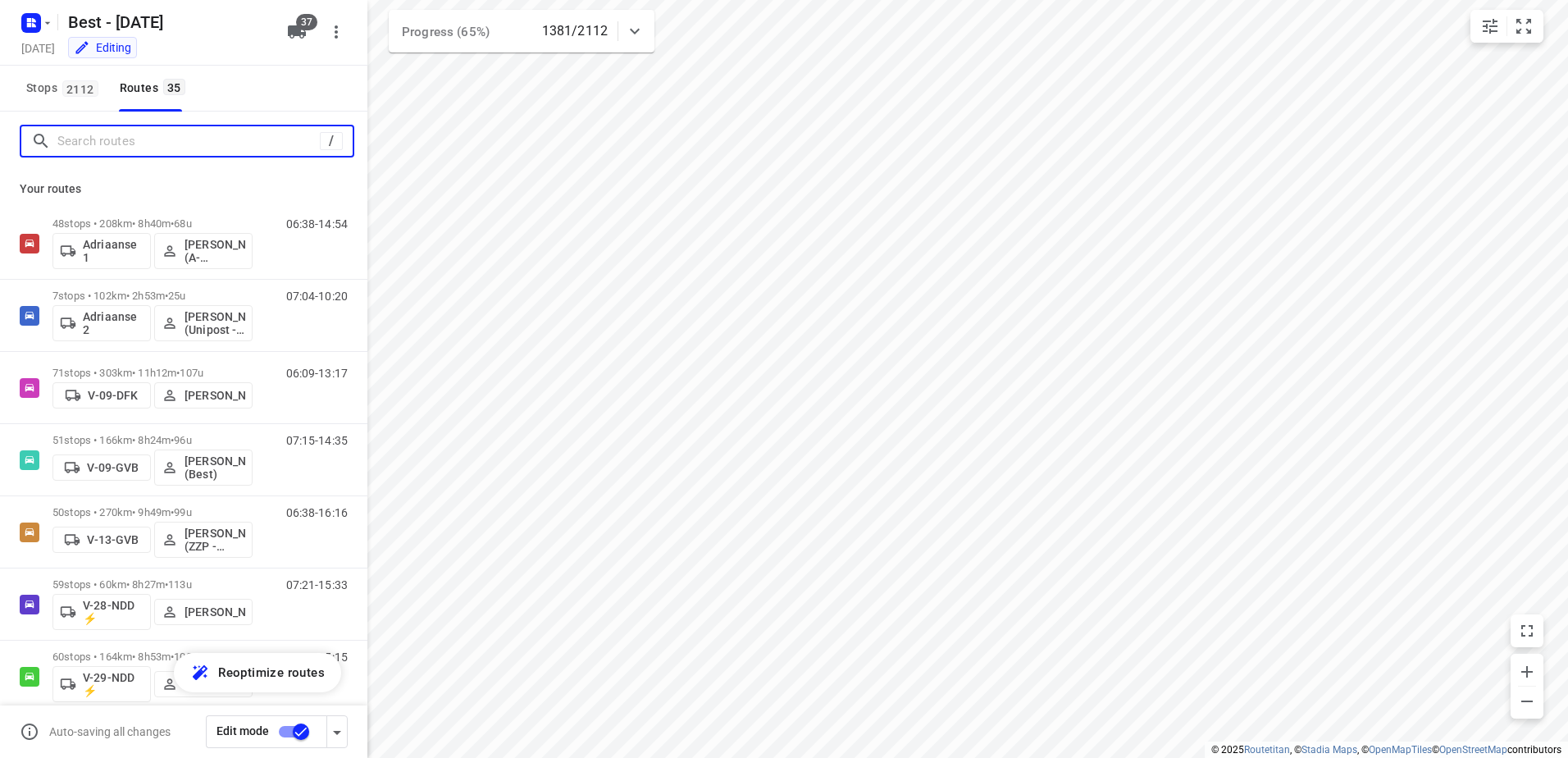
click at [106, 153] on input "Search routes" at bounding box center [189, 141] width 262 height 25
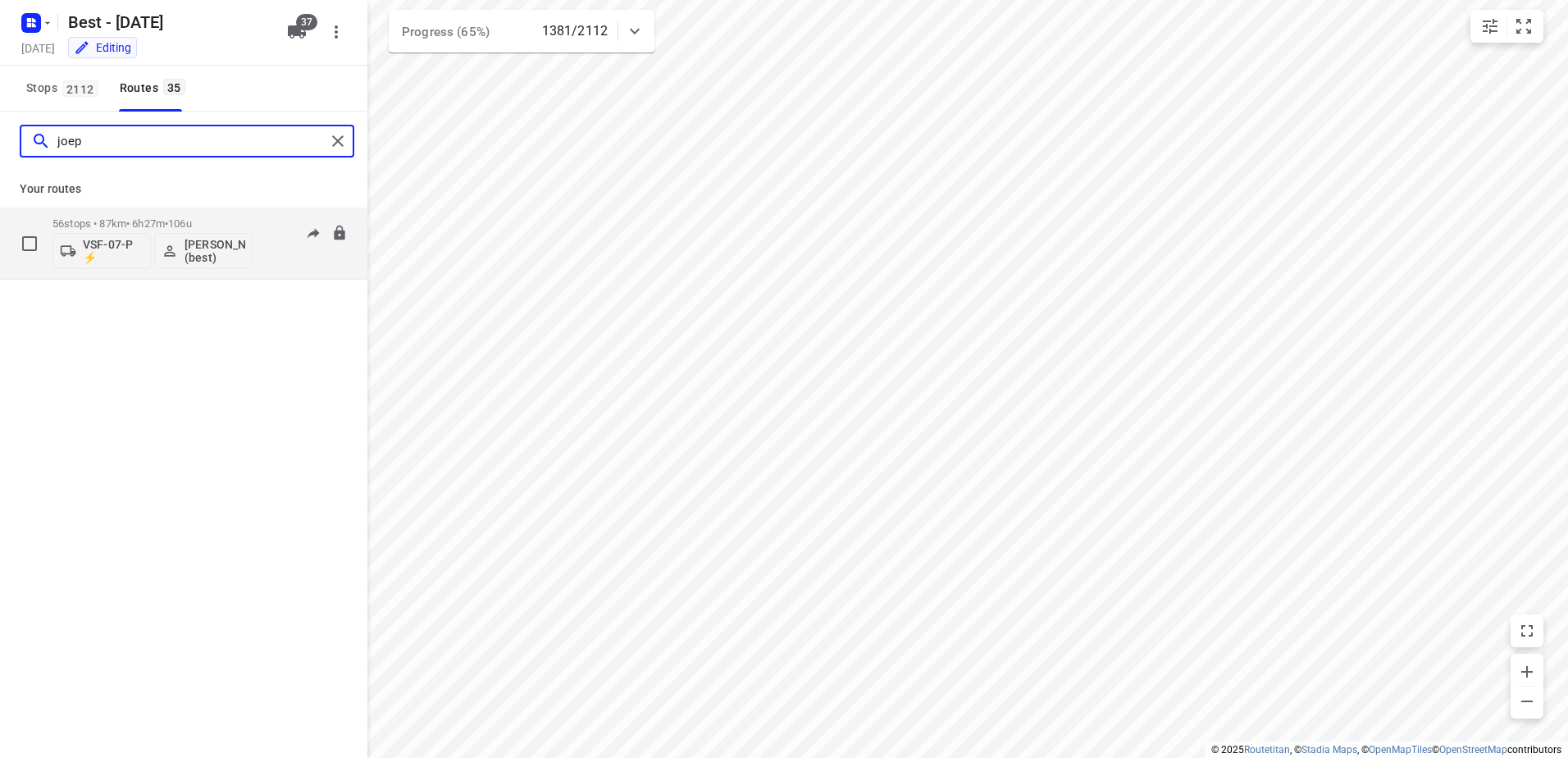
type input "joep"
click at [186, 218] on span "106u" at bounding box center [180, 223] width 23 height 13
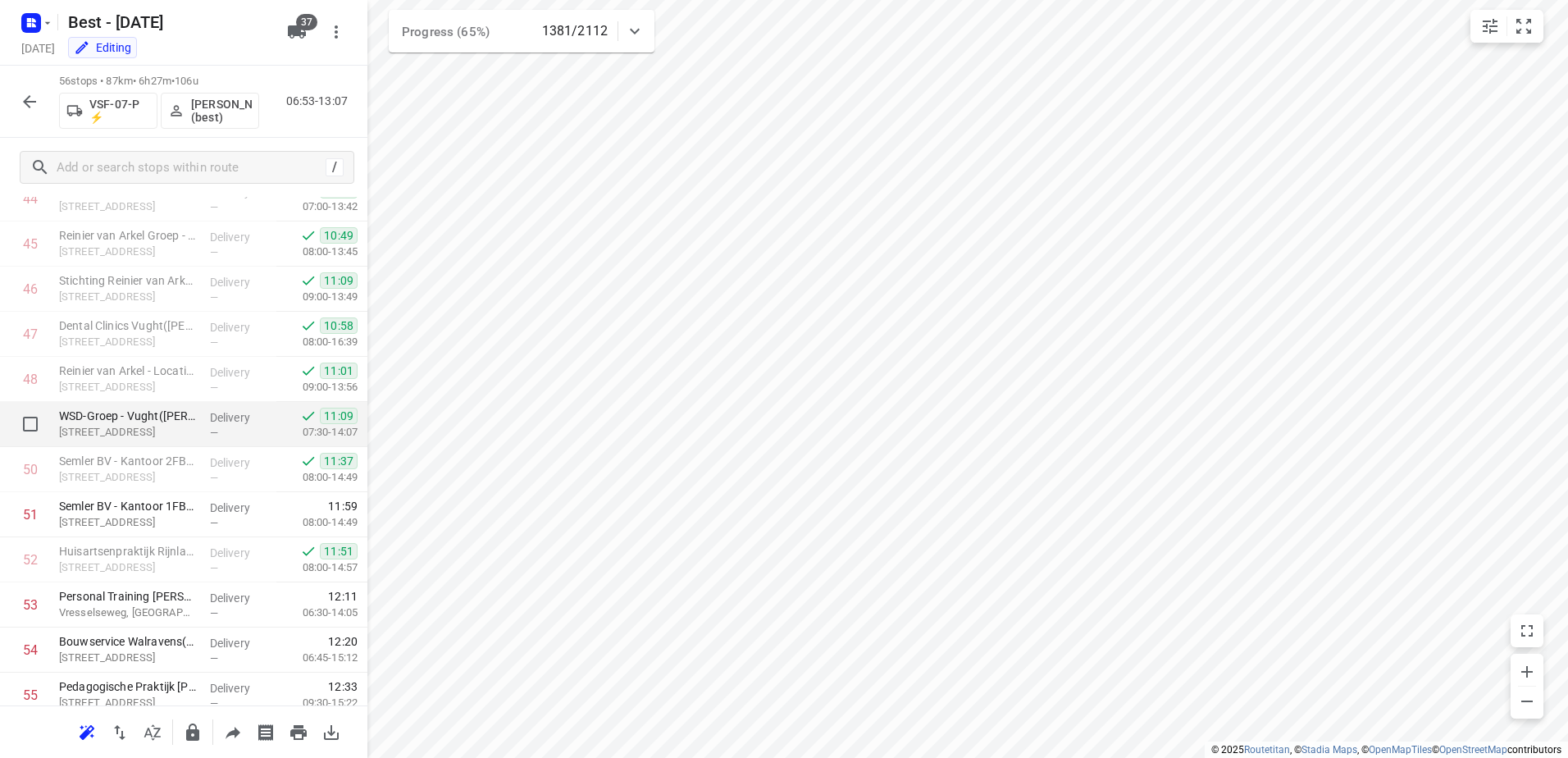
scroll to position [2067, 0]
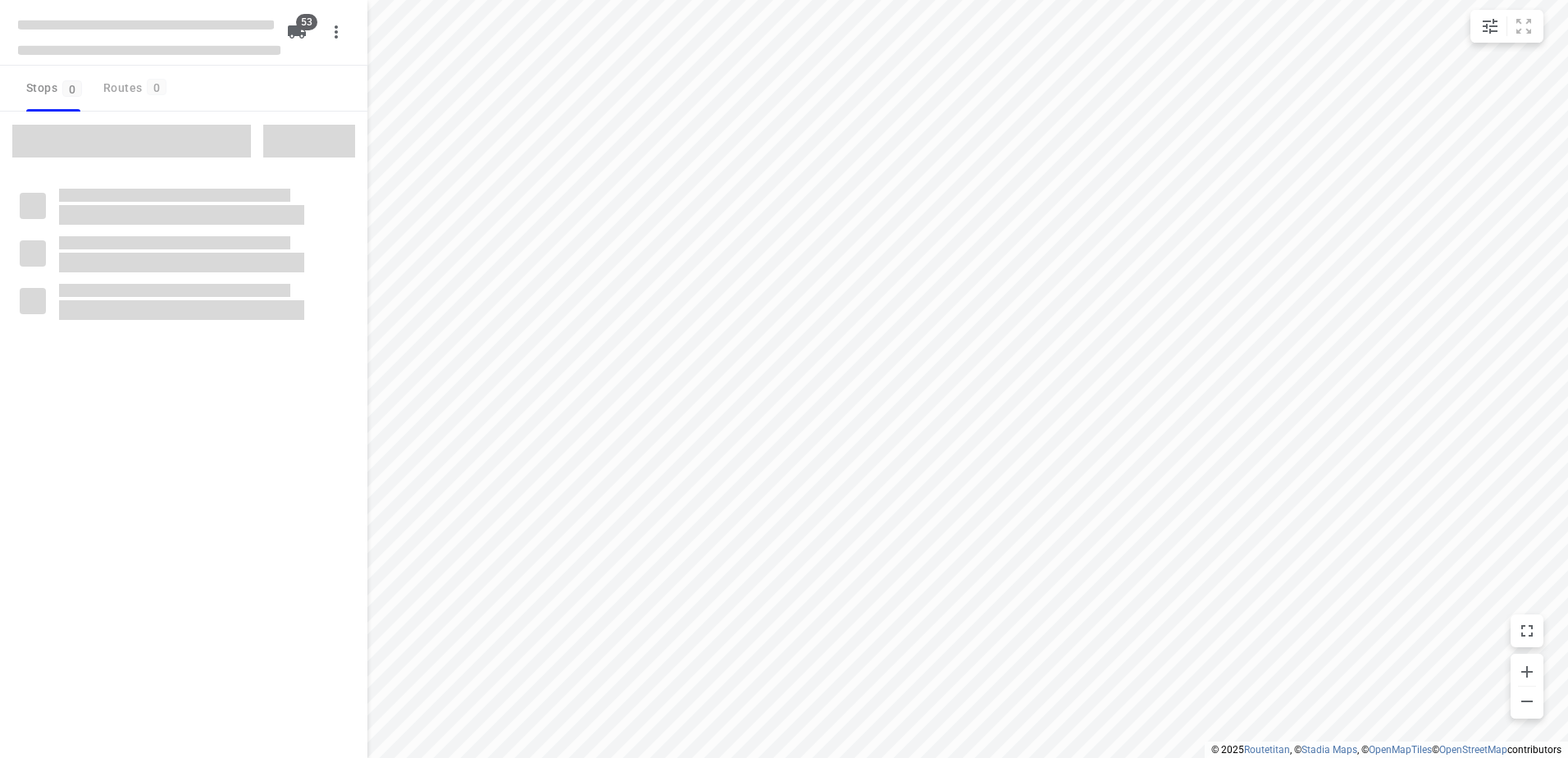
checkbox input "true"
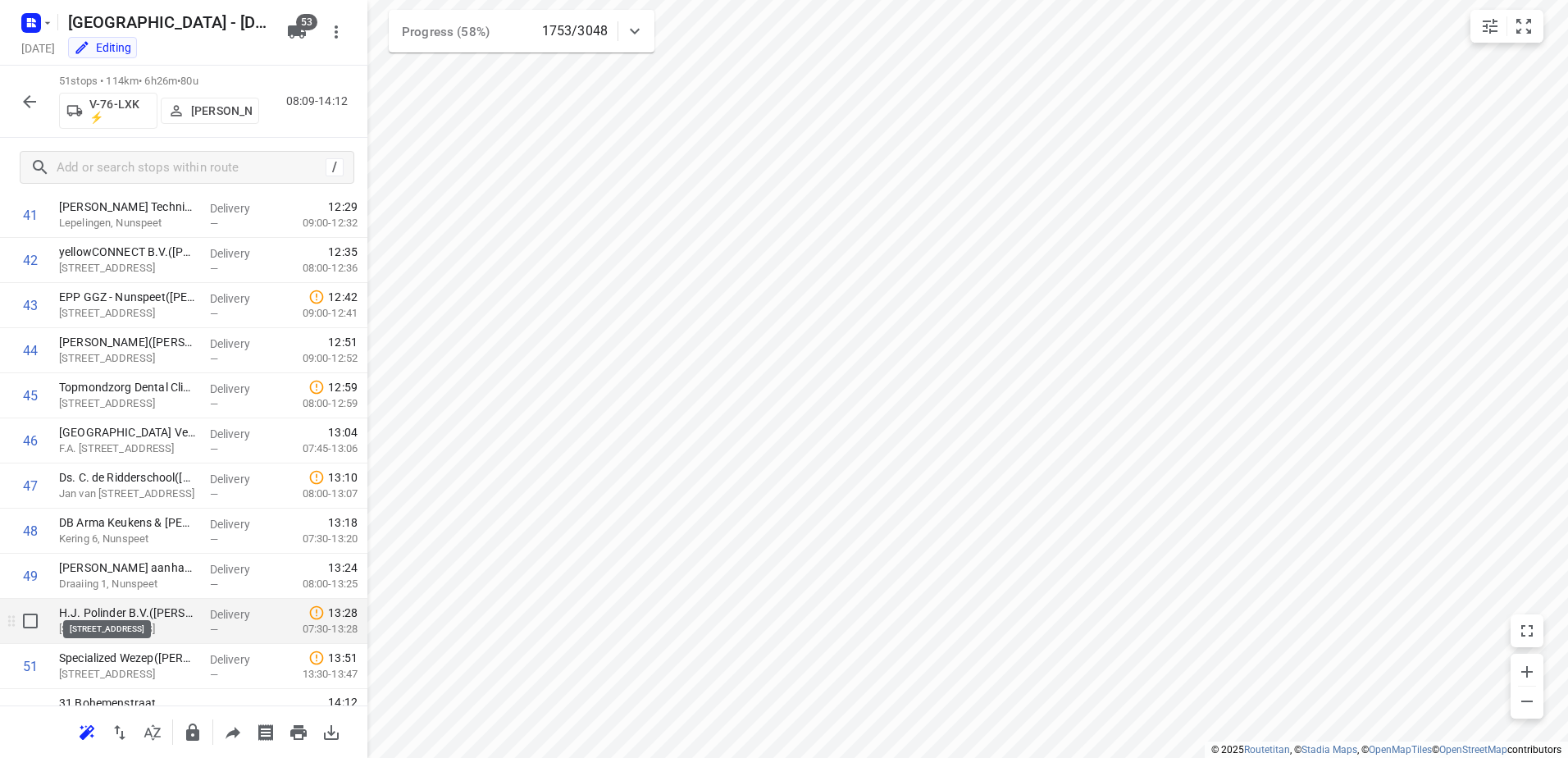
scroll to position [1919, 0]
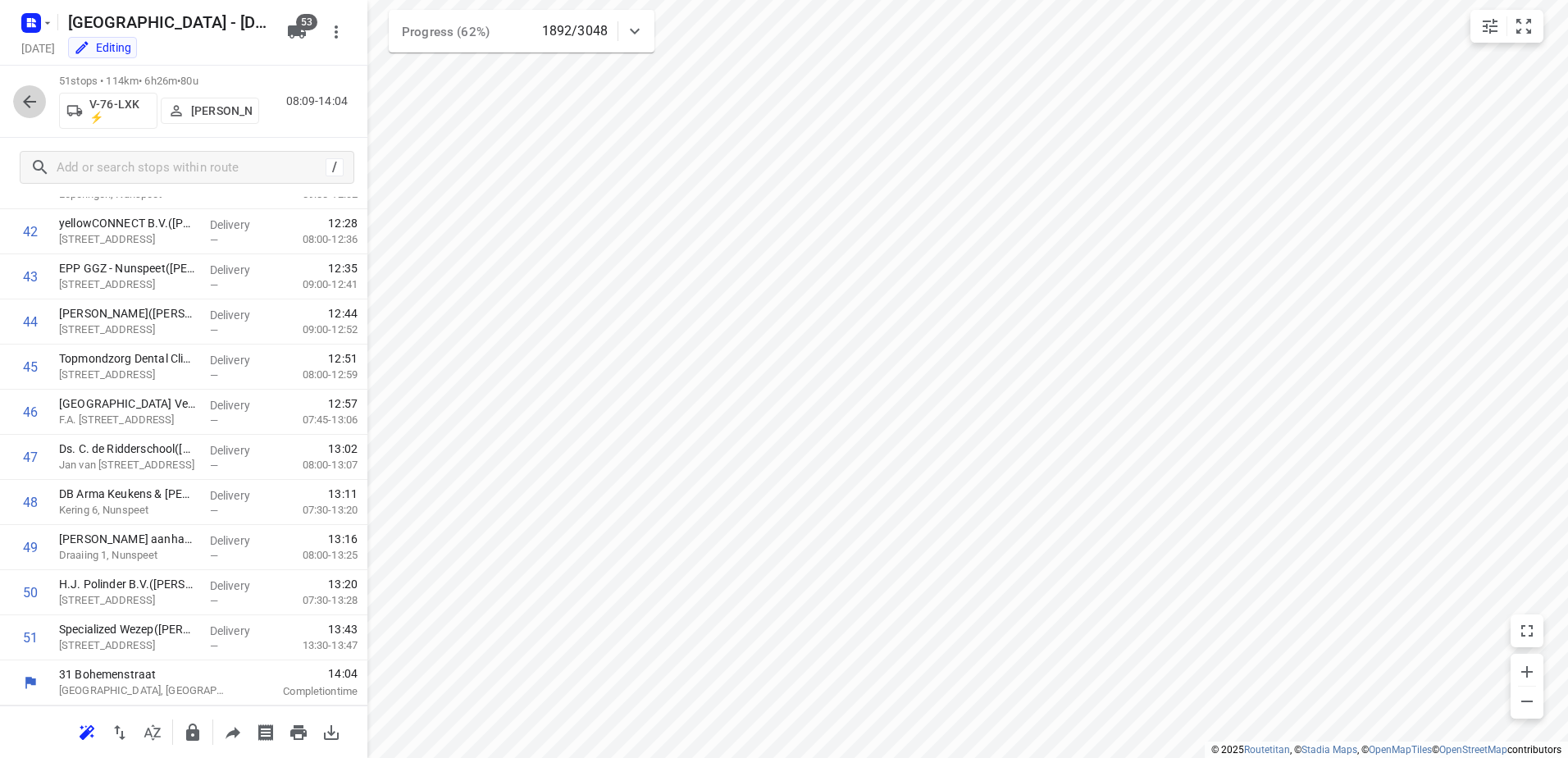
click at [35, 104] on icon "button" at bounding box center [30, 102] width 20 height 20
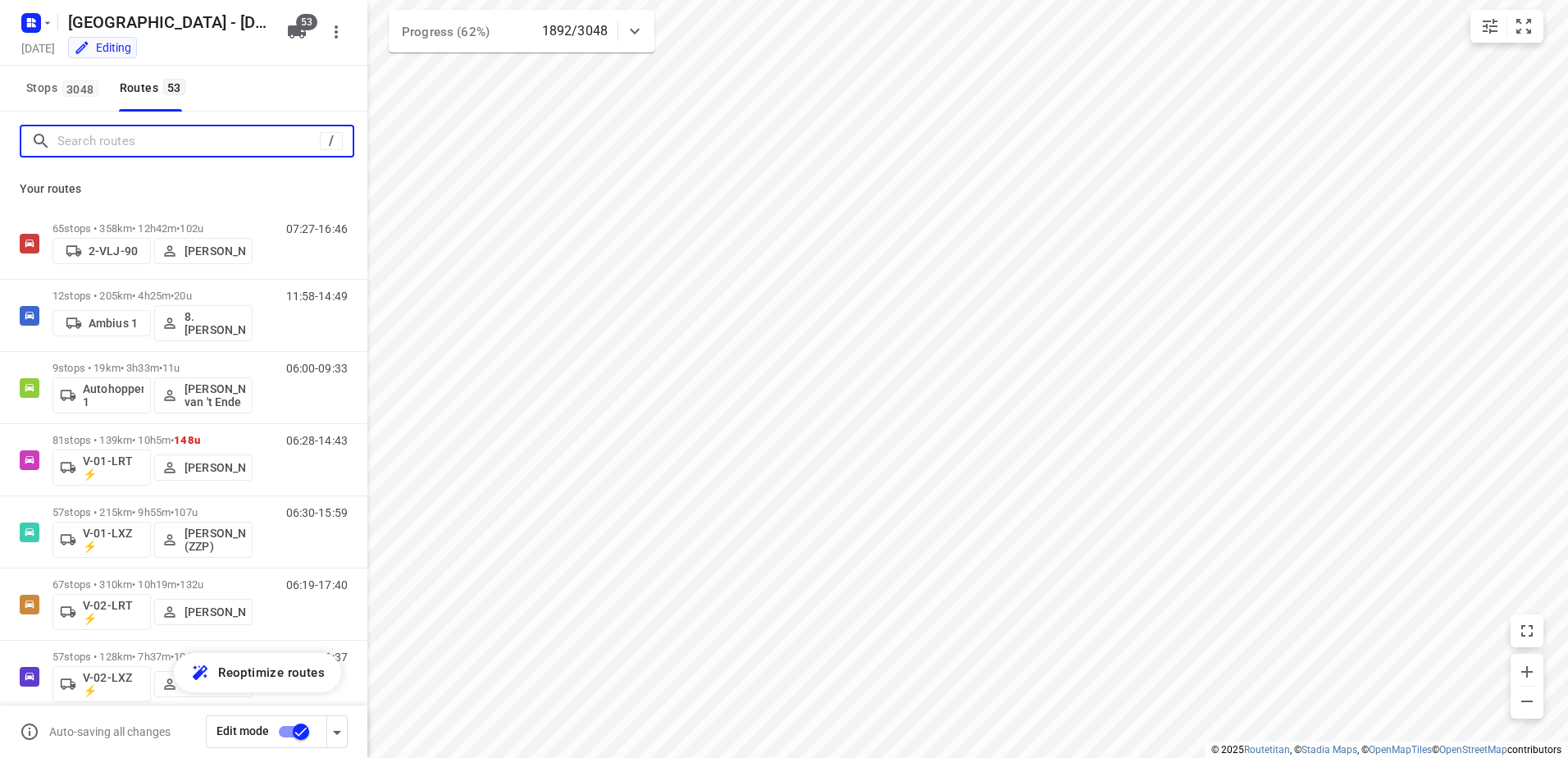
click at [106, 148] on input "Search routes" at bounding box center [189, 141] width 262 height 25
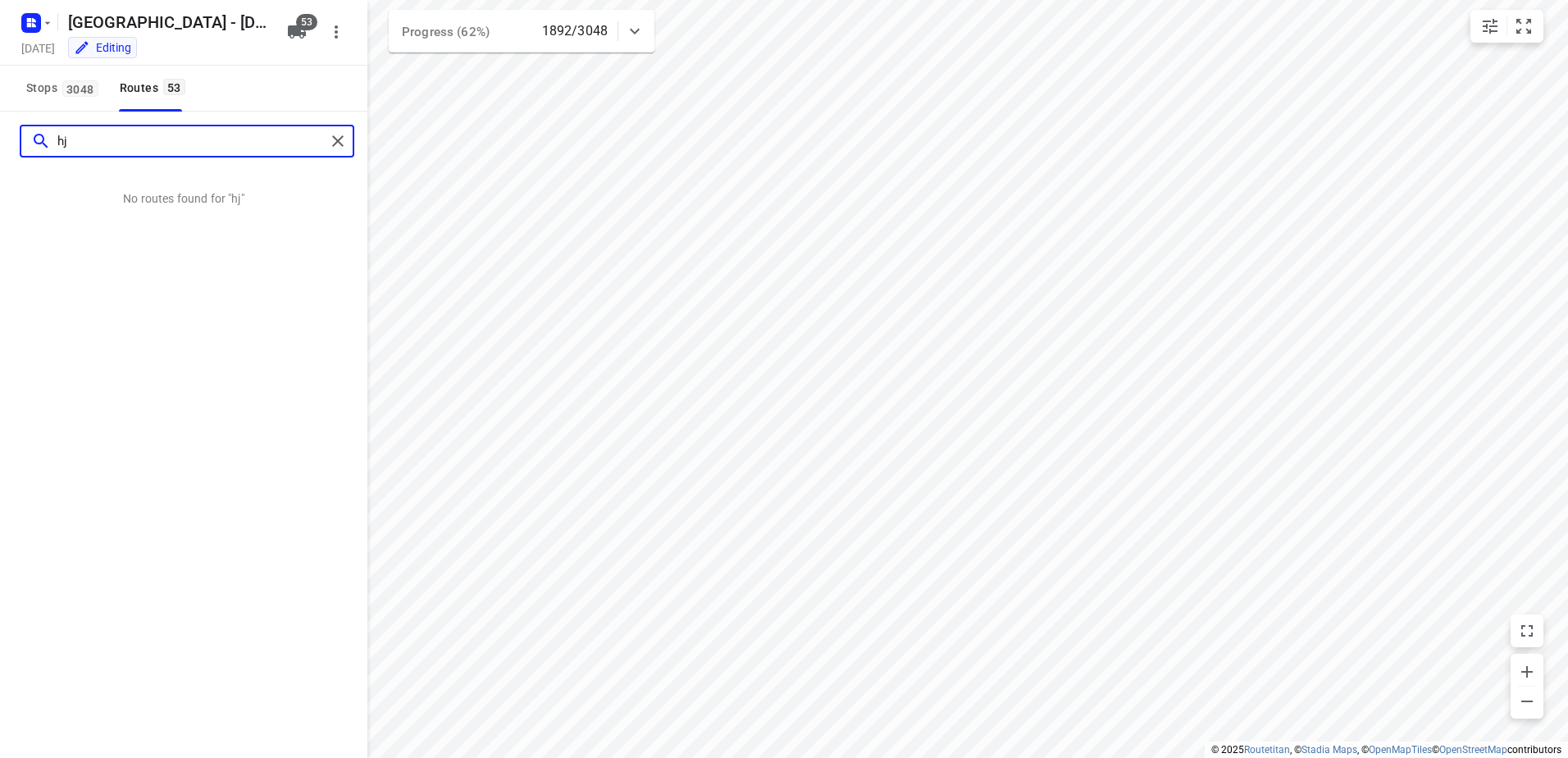
type input "h"
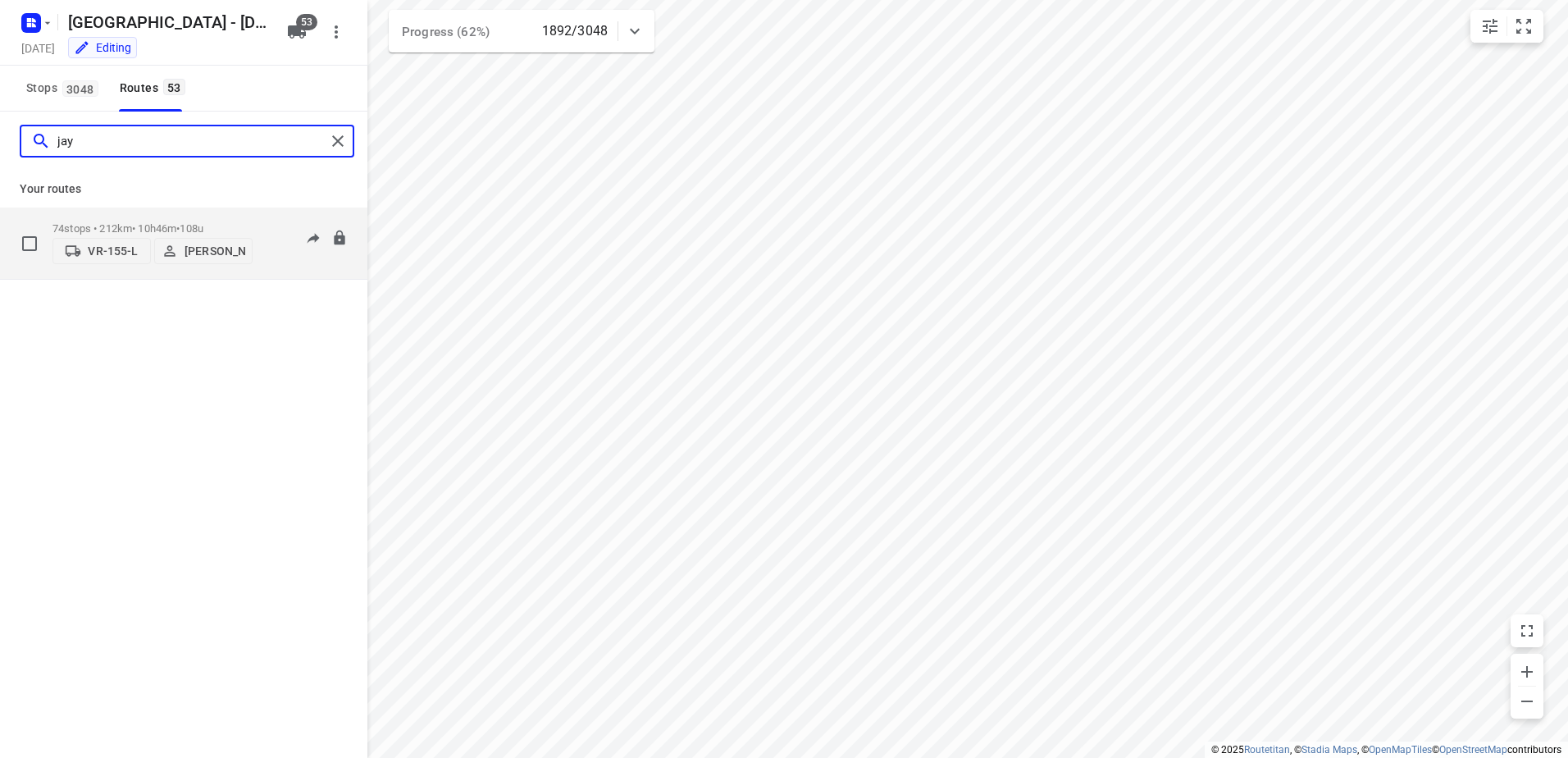
type input "jay"
click at [147, 222] on p "74 stops • 212km • 10h46m • 108u" at bounding box center [152, 228] width 200 height 13
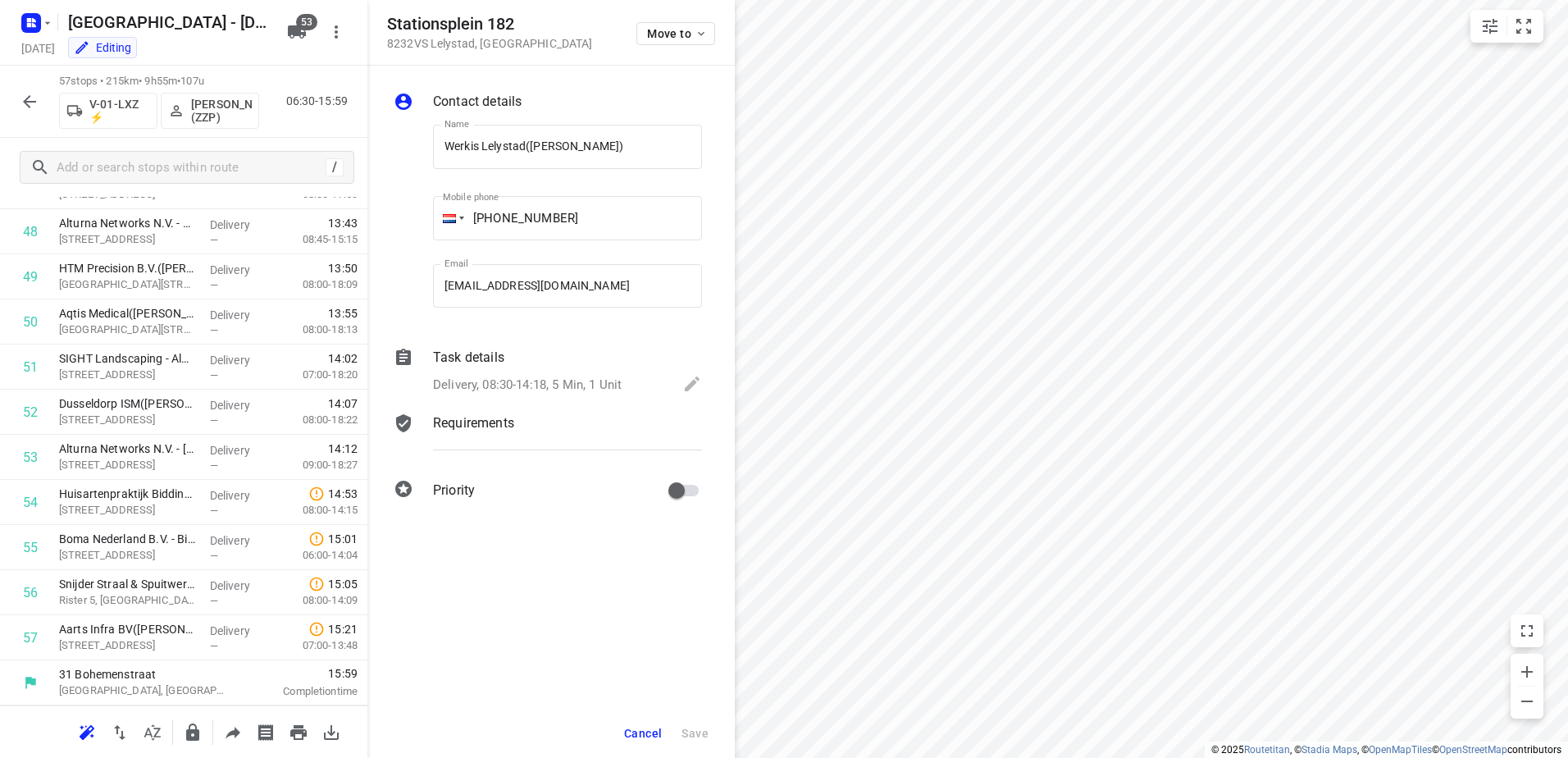
scroll to position [2190, 0]
click at [656, 733] on span "Cancel" at bounding box center [643, 733] width 38 height 13
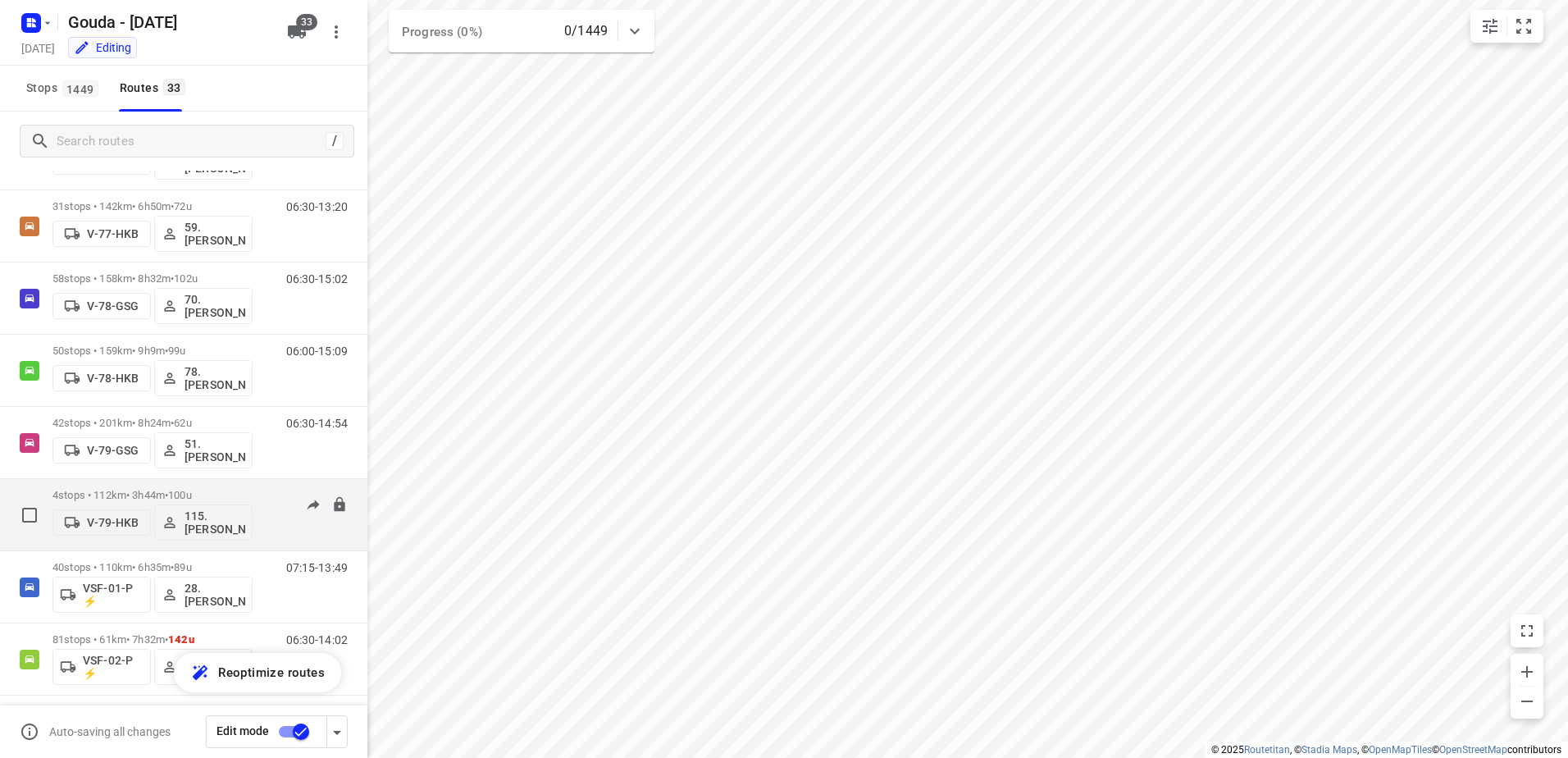
scroll to position [1900, 0]
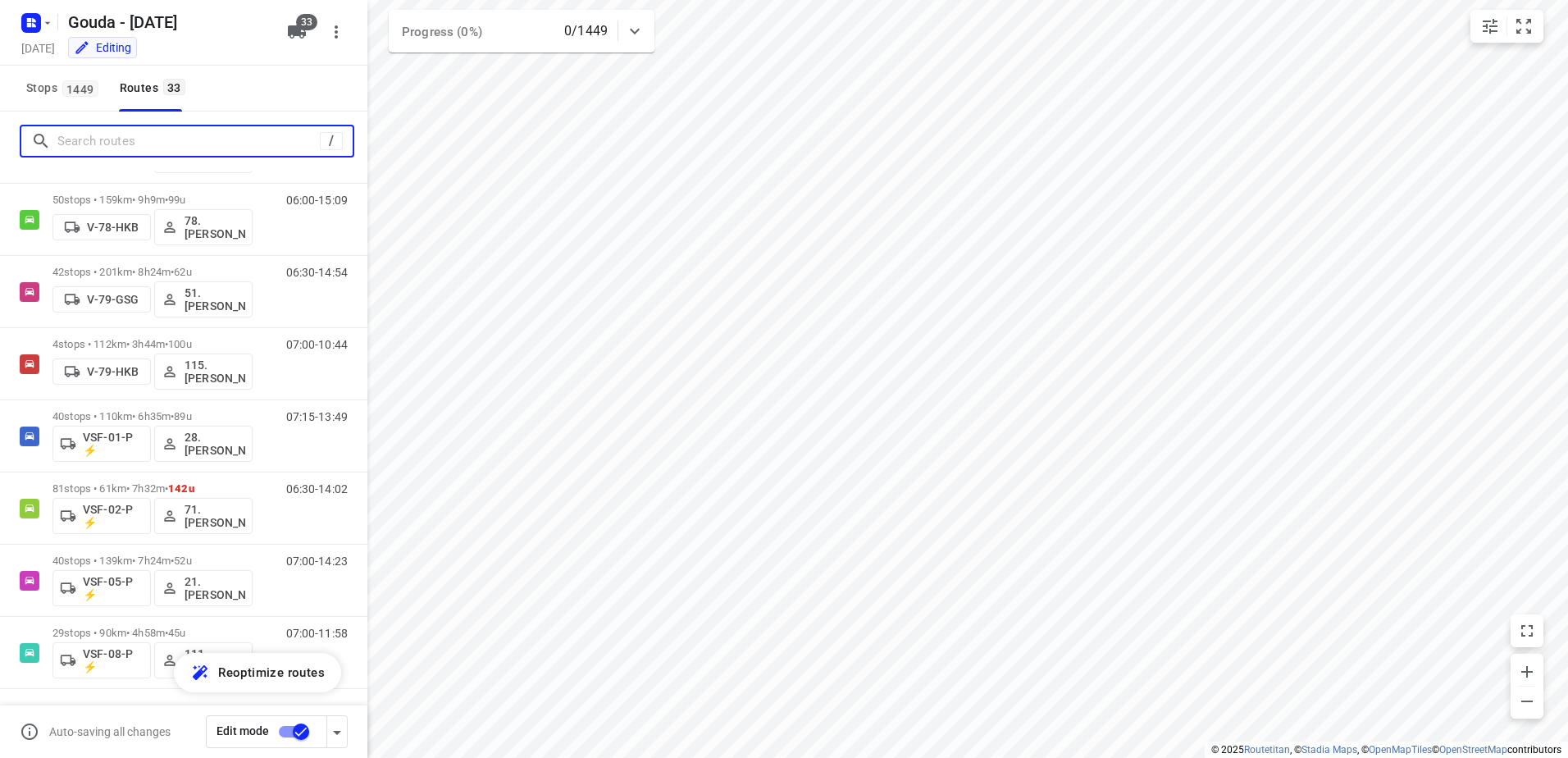
click at [168, 145] on input "Search routes" at bounding box center [189, 141] width 262 height 25
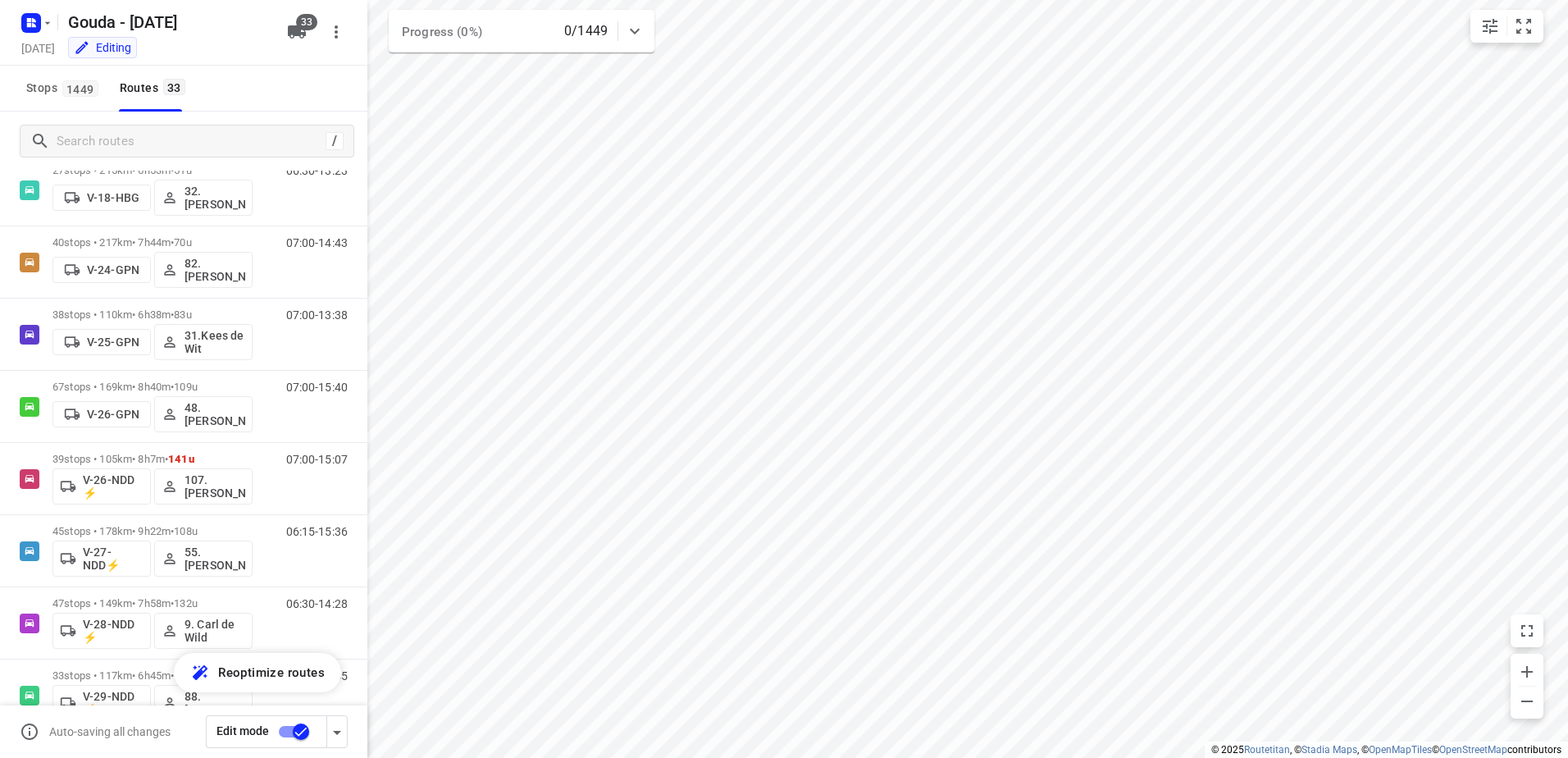
scroll to position [0, 0]
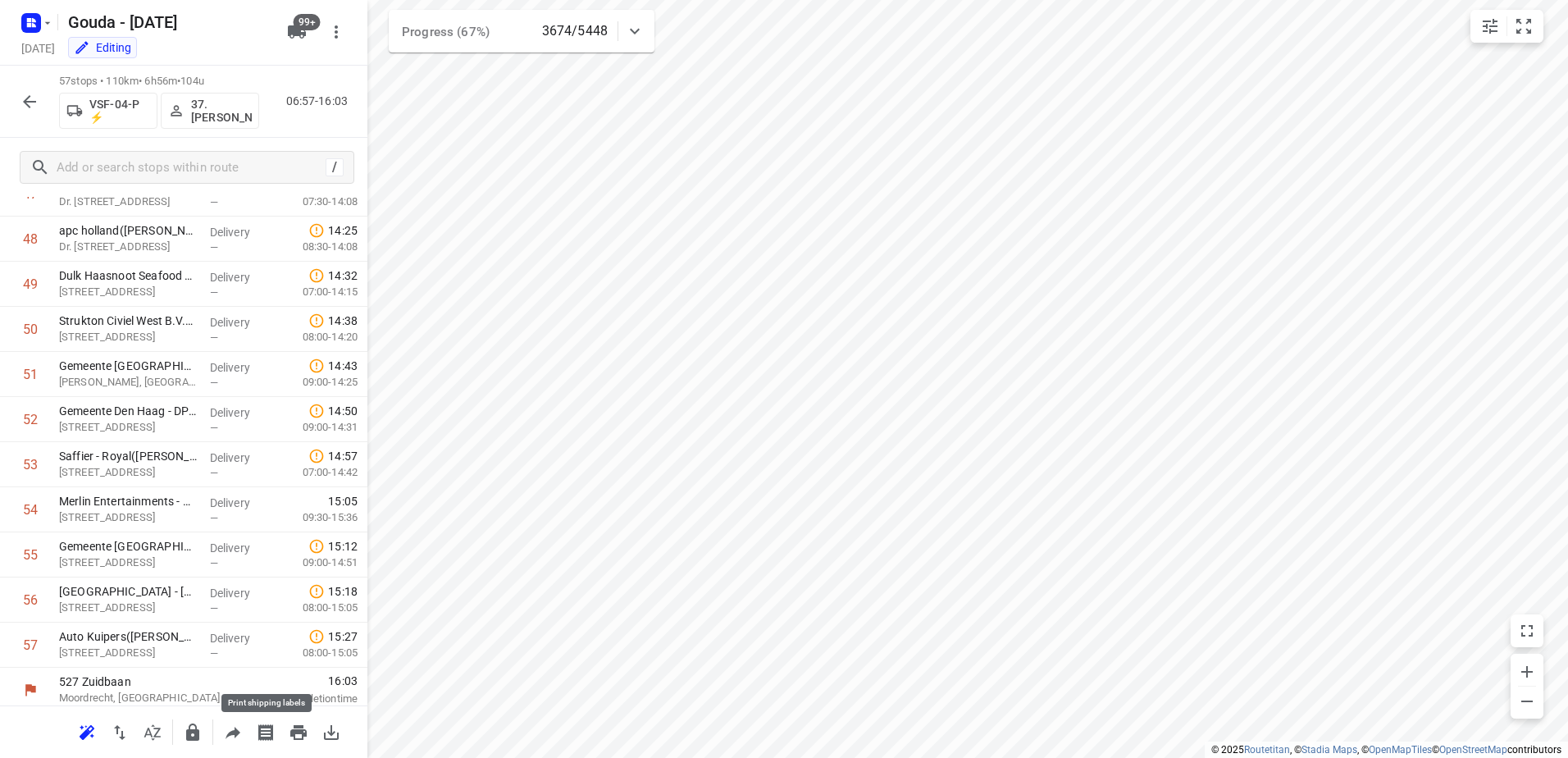
scroll to position [2190, 0]
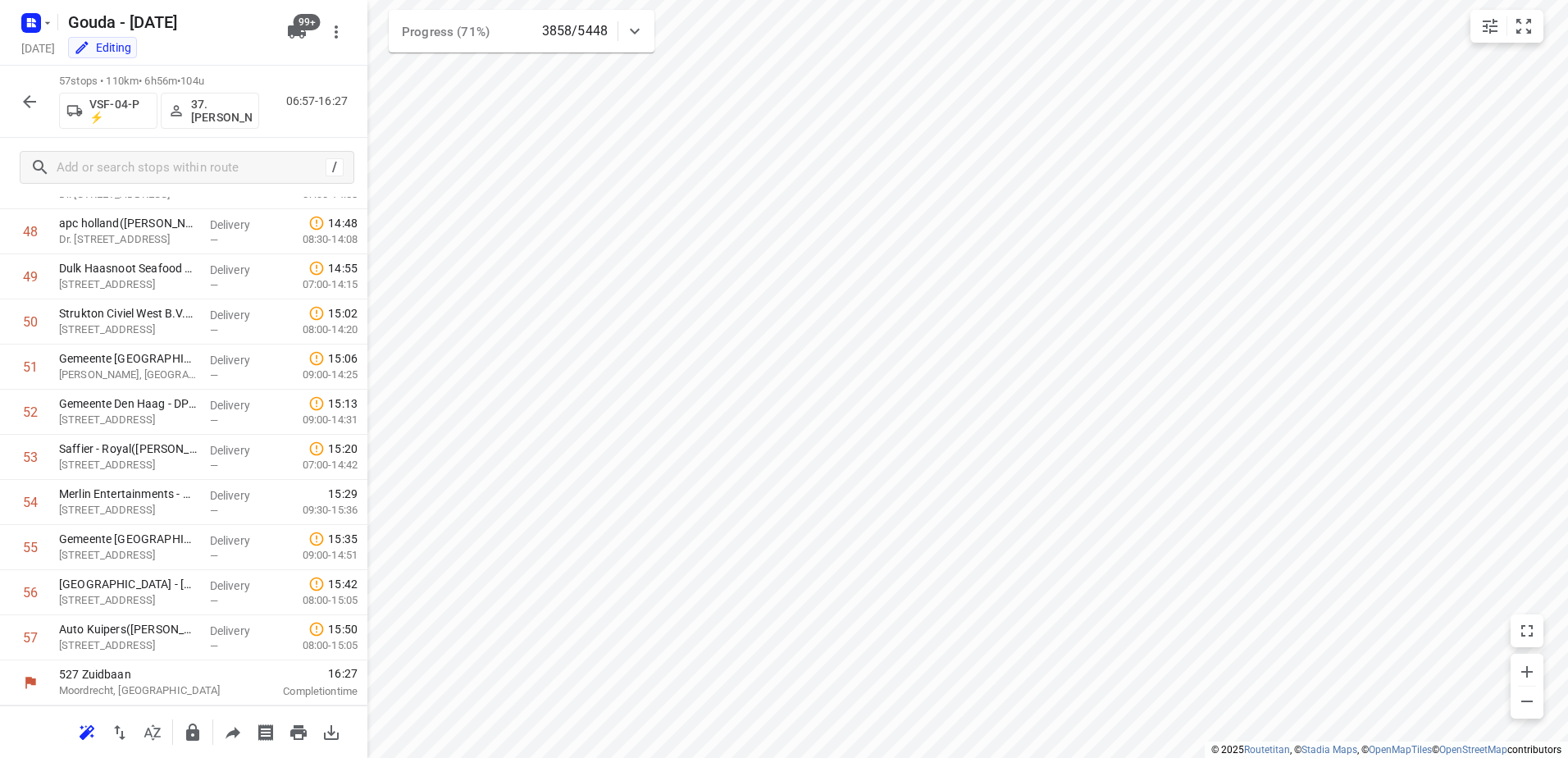
click at [48, 109] on div "57 stops • 110km • 6h56m • 104u VSF-04-P ⚡ 37.Gursel Sonmez 06:57-16:27" at bounding box center [184, 102] width 368 height 72
click at [34, 96] on icon "button" at bounding box center [30, 102] width 20 height 20
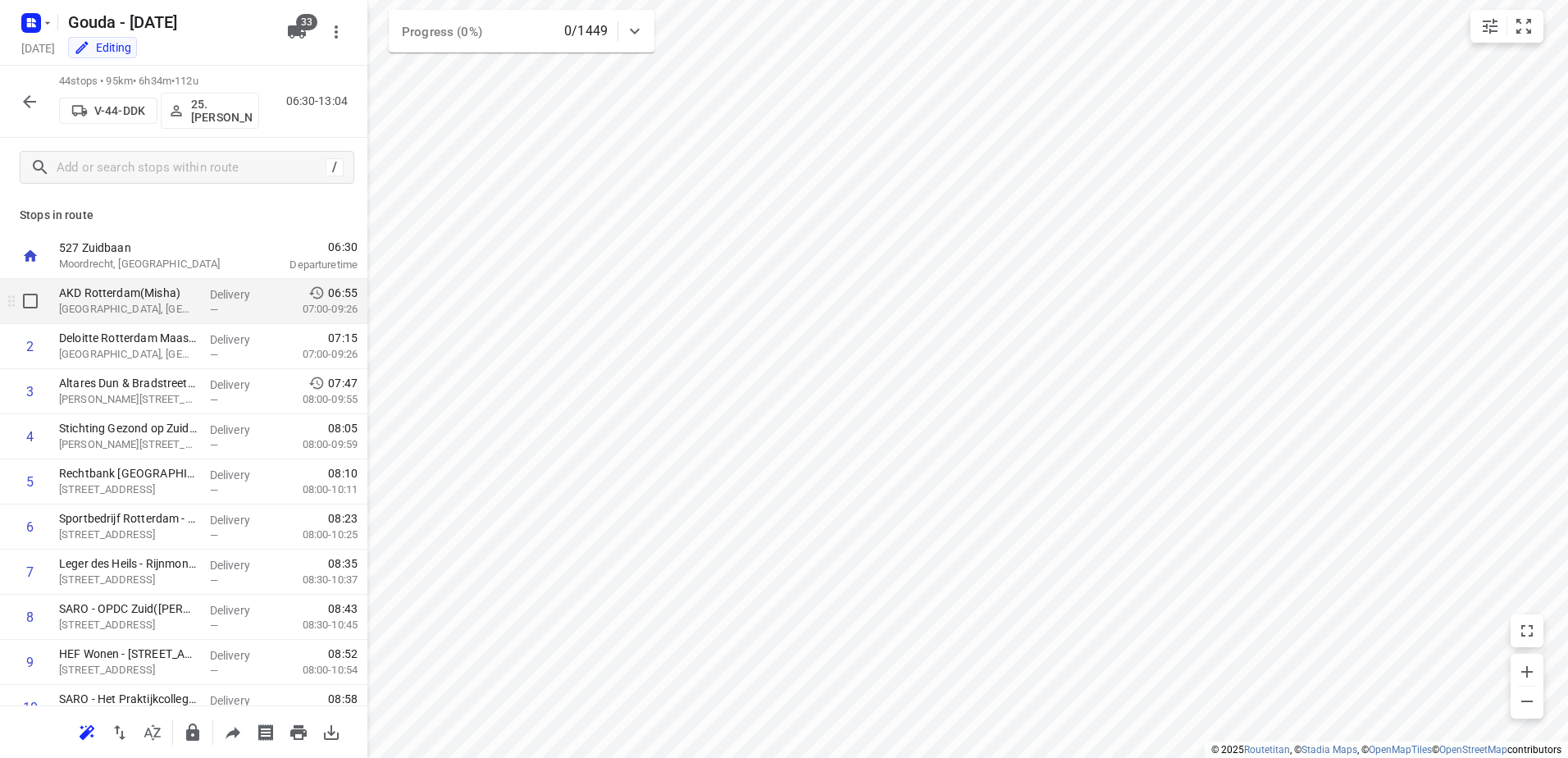
click at [165, 293] on p "AKD Rotterdam(Misha)" at bounding box center [128, 293] width 138 height 17
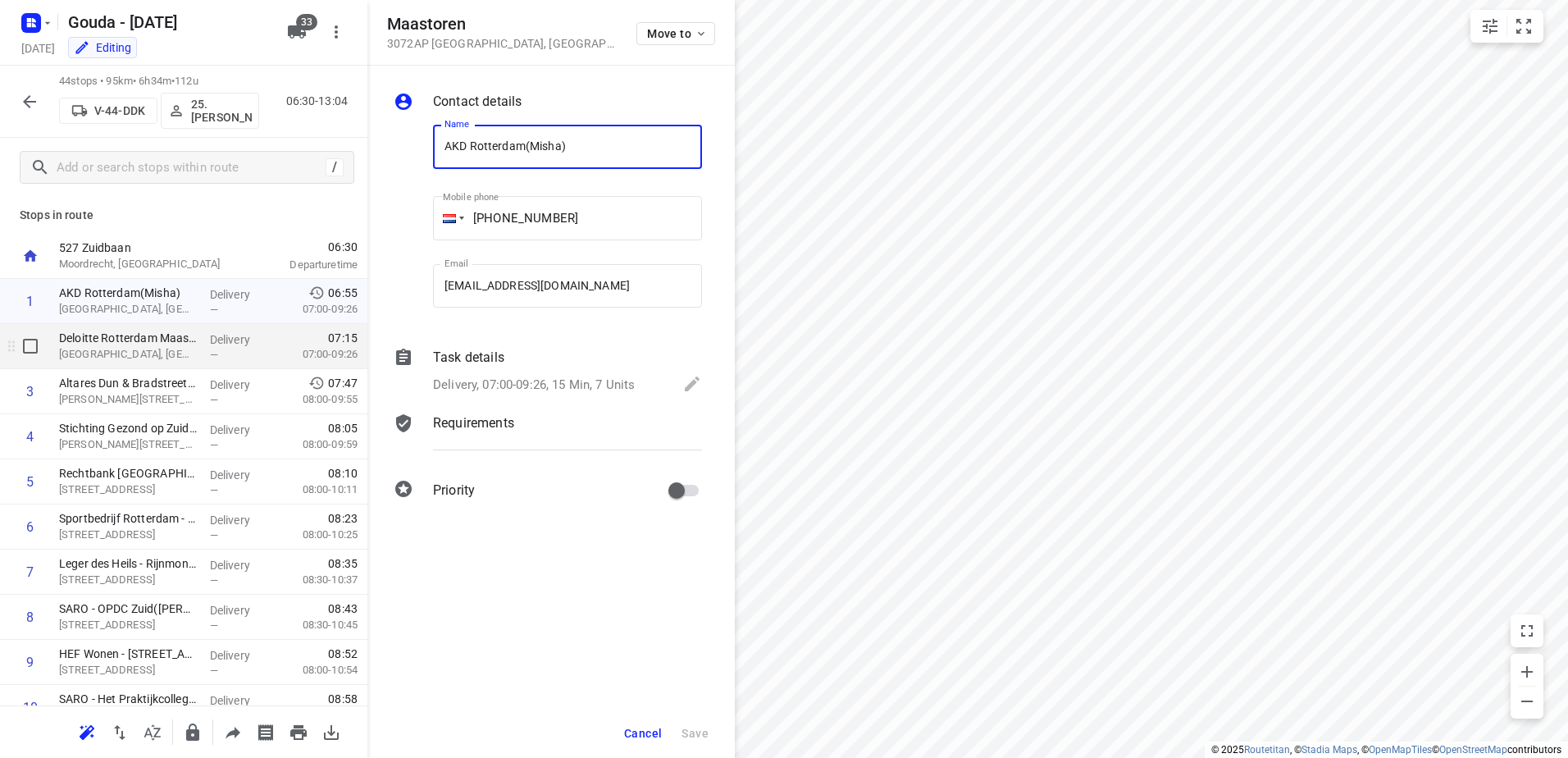
click at [186, 349] on p "[GEOGRAPHIC_DATA], [GEOGRAPHIC_DATA]" at bounding box center [128, 354] width 138 height 17
click at [648, 725] on button "Cancel" at bounding box center [643, 733] width 51 height 29
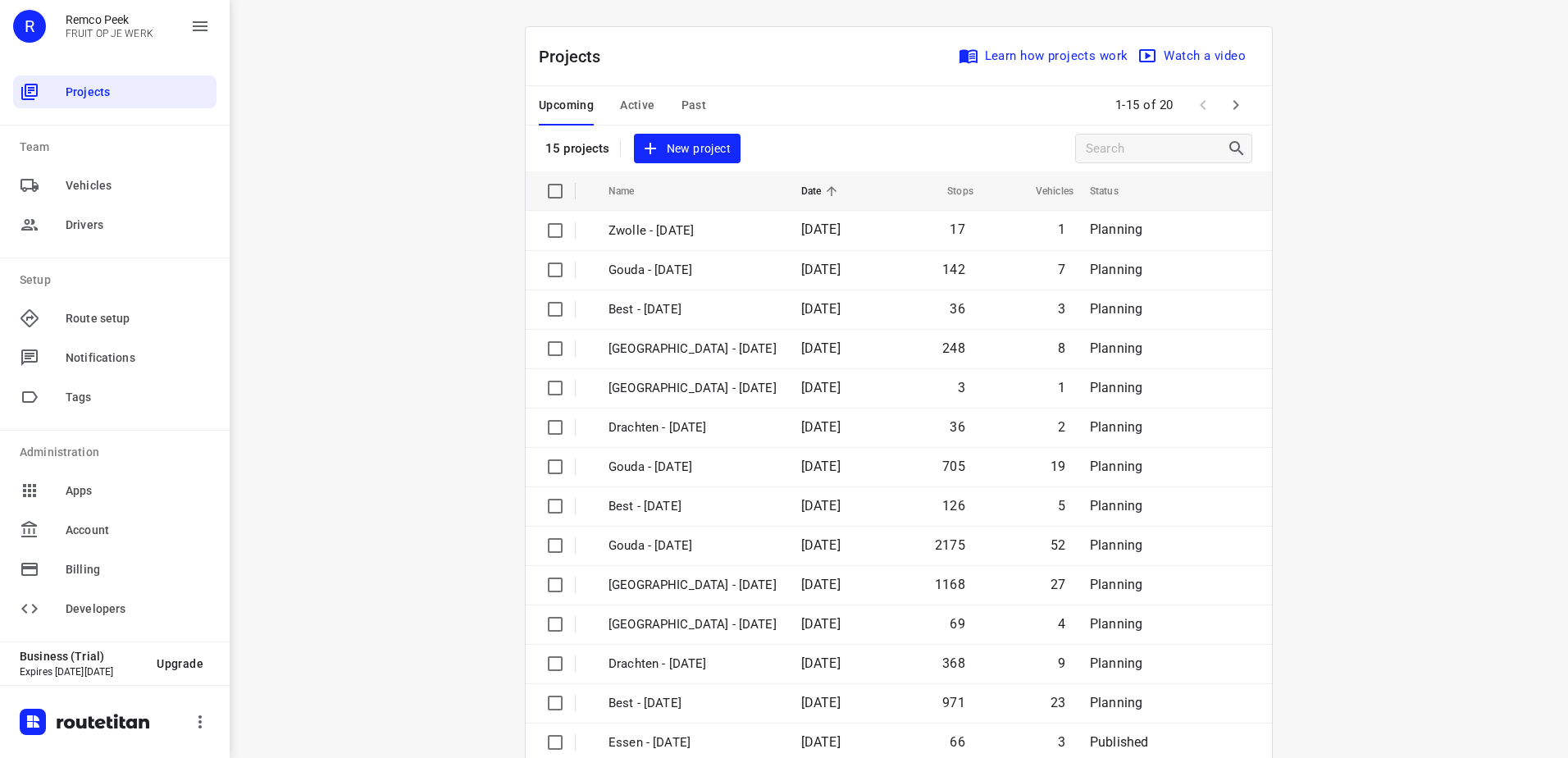
drag, startPoint x: 441, startPoint y: 374, endPoint x: 728, endPoint y: 204, distance: 333.6
click at [441, 374] on div "i © 2025 Routetitan , © Stadia Maps , © OpenMapTiles © OpenStreetMap contributo…" at bounding box center [899, 379] width 1338 height 758
click at [1226, 104] on icon "button" at bounding box center [1236, 105] width 20 height 20
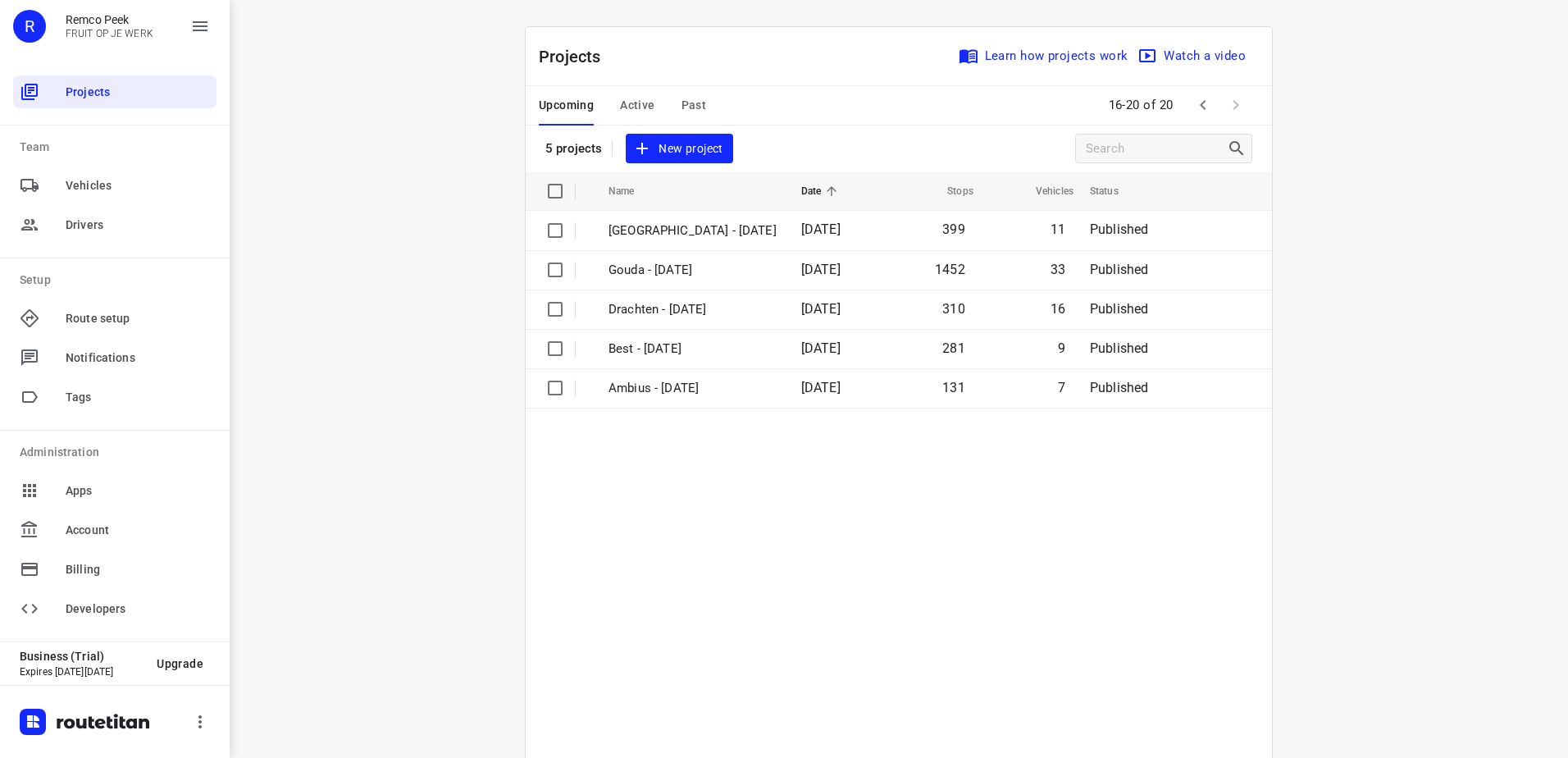
click at [1205, 97] on icon "button" at bounding box center [1204, 105] width 20 height 20
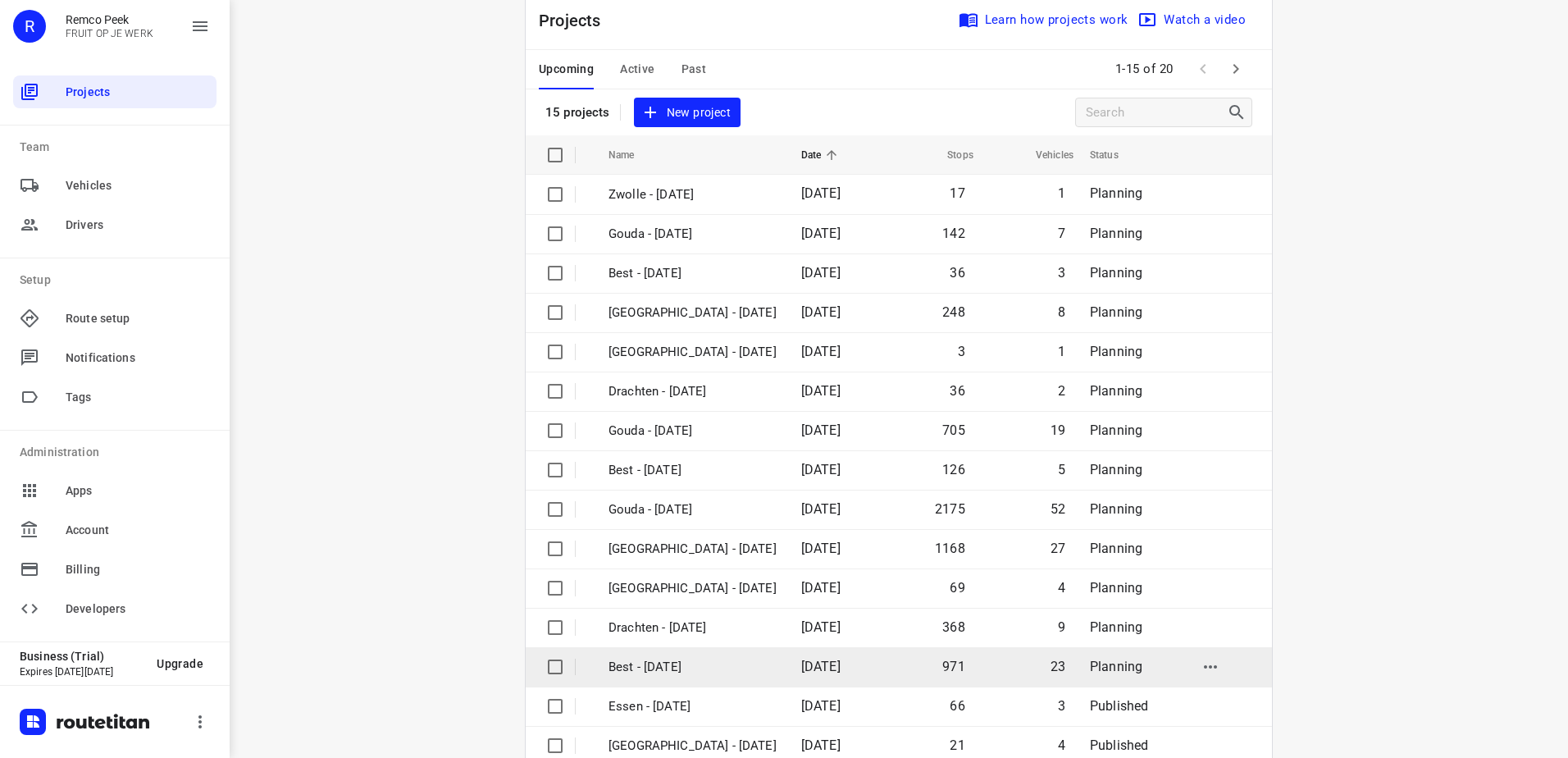
scroll to position [71, 0]
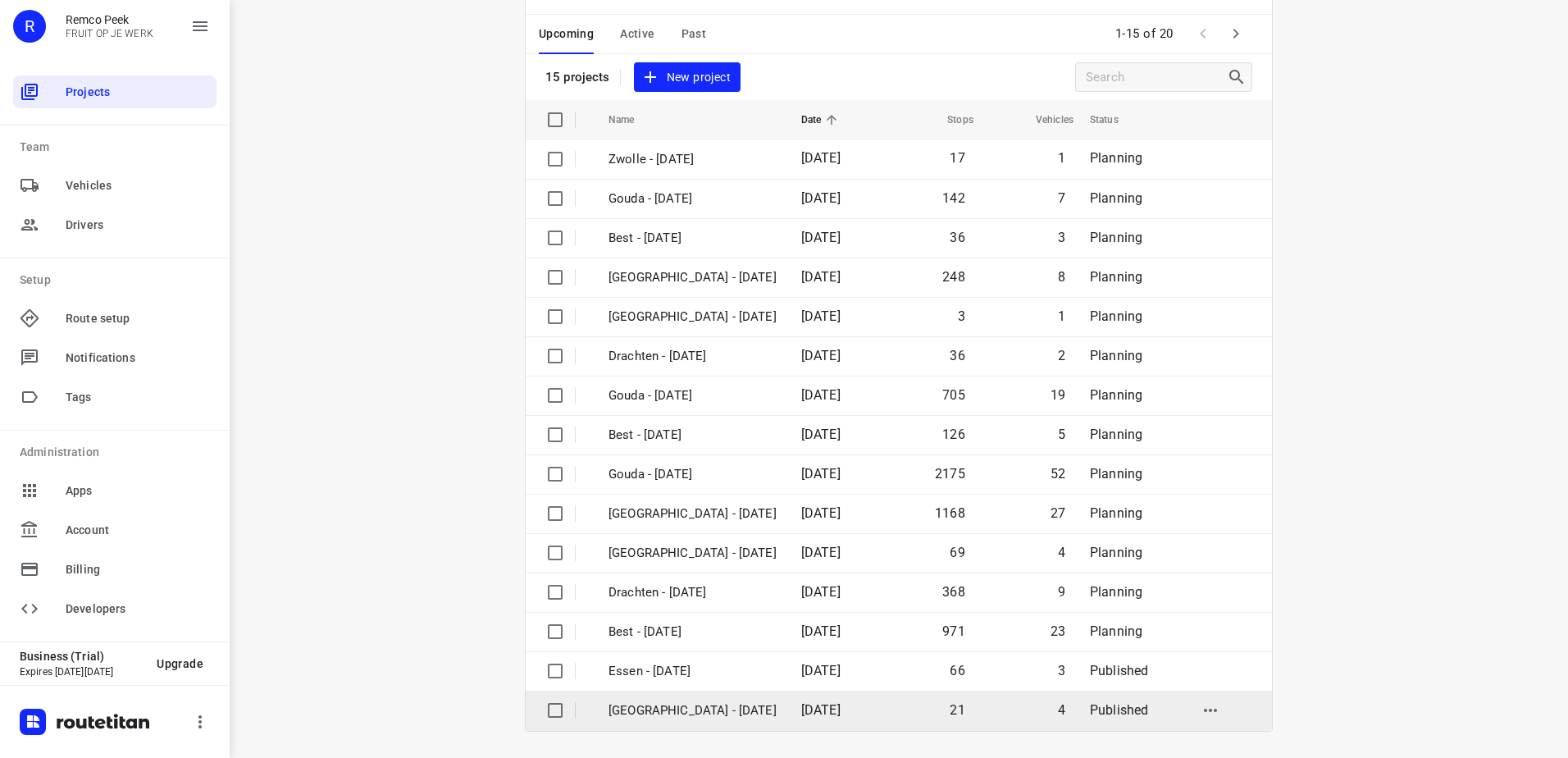
click at [688, 706] on p "[GEOGRAPHIC_DATA] - [DATE]" at bounding box center [692, 710] width 168 height 19
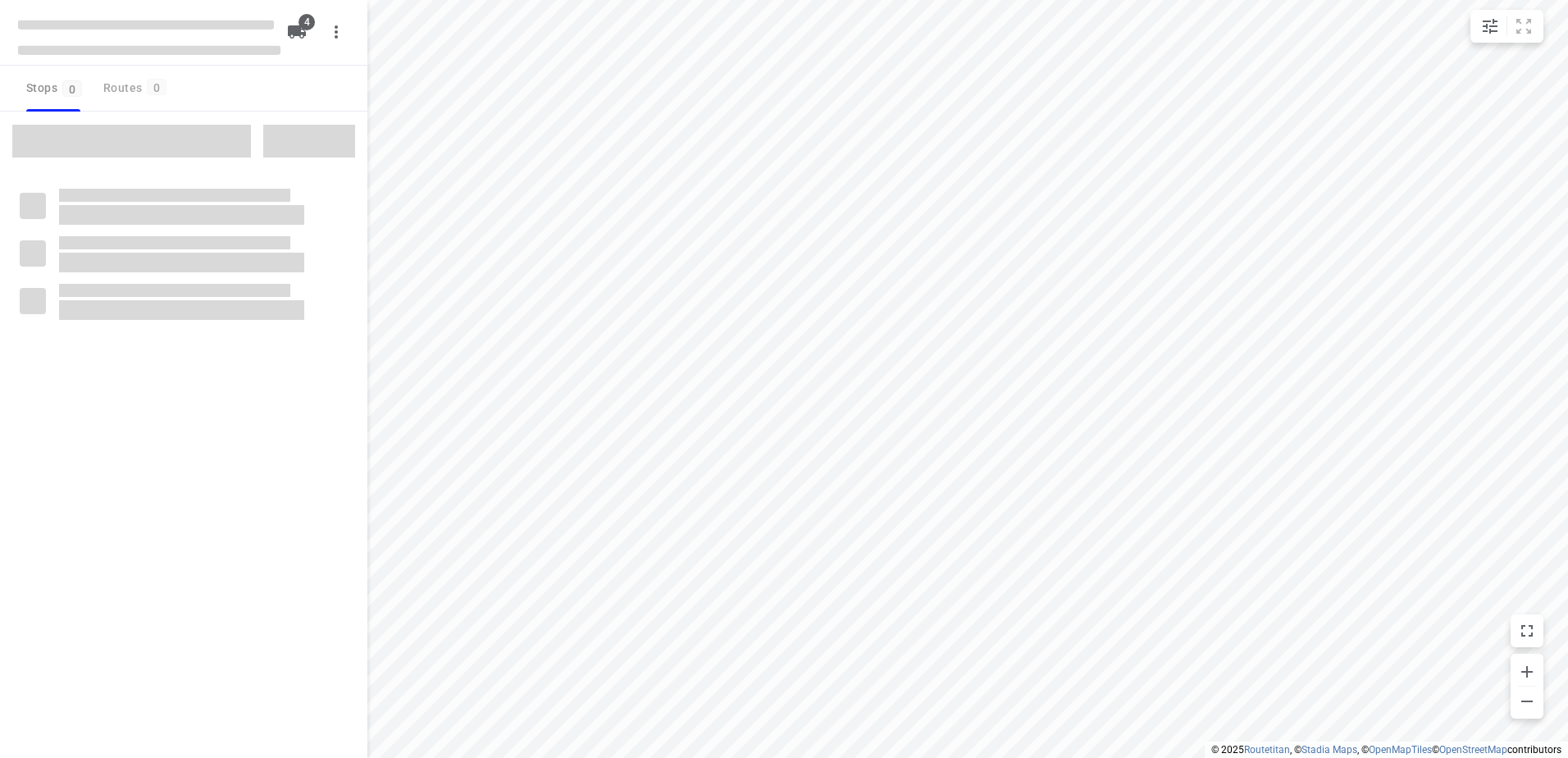
checkbox input "true"
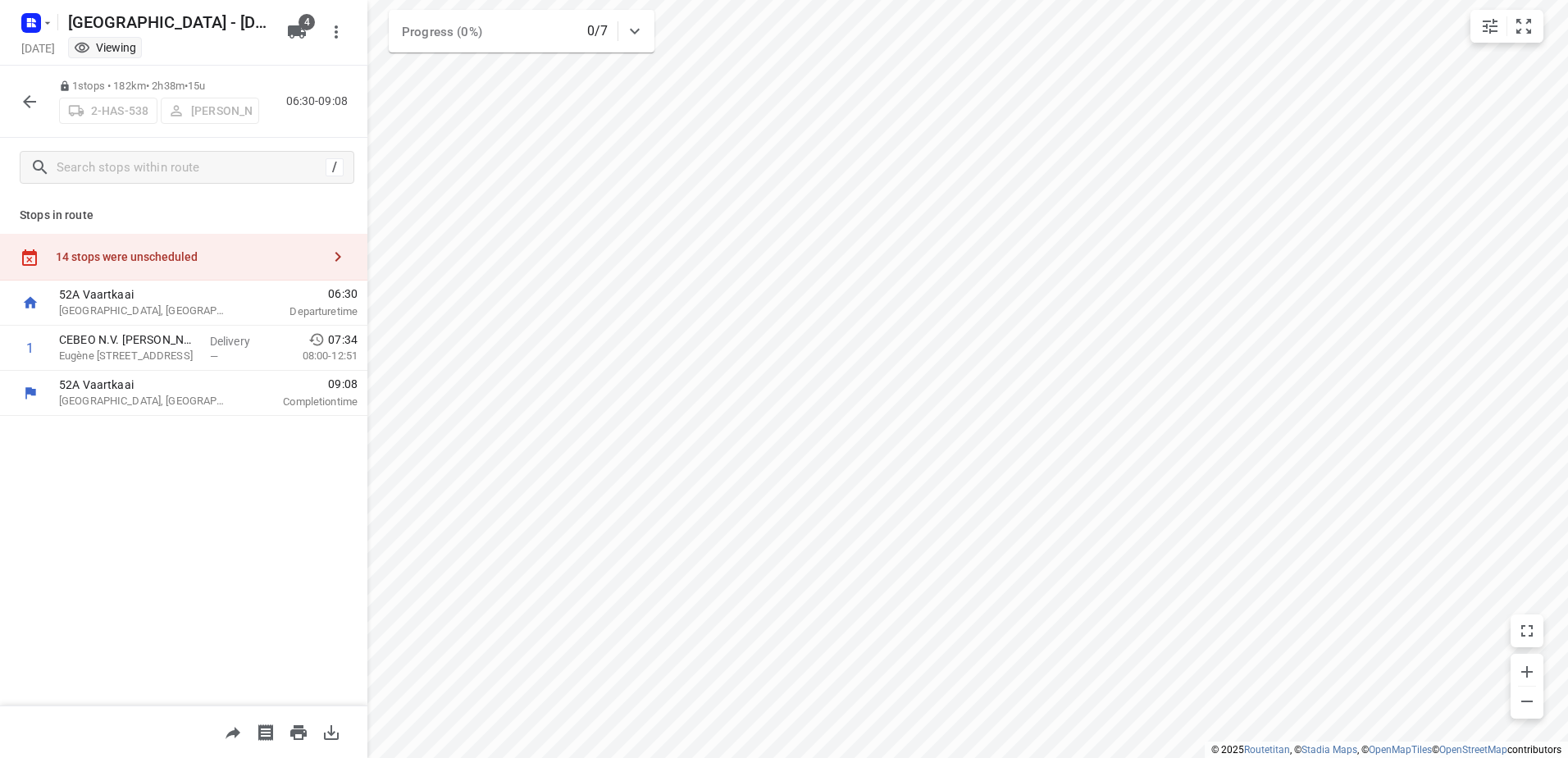
click at [225, 253] on div "14 stops were unscheduled" at bounding box center [189, 257] width 266 height 13
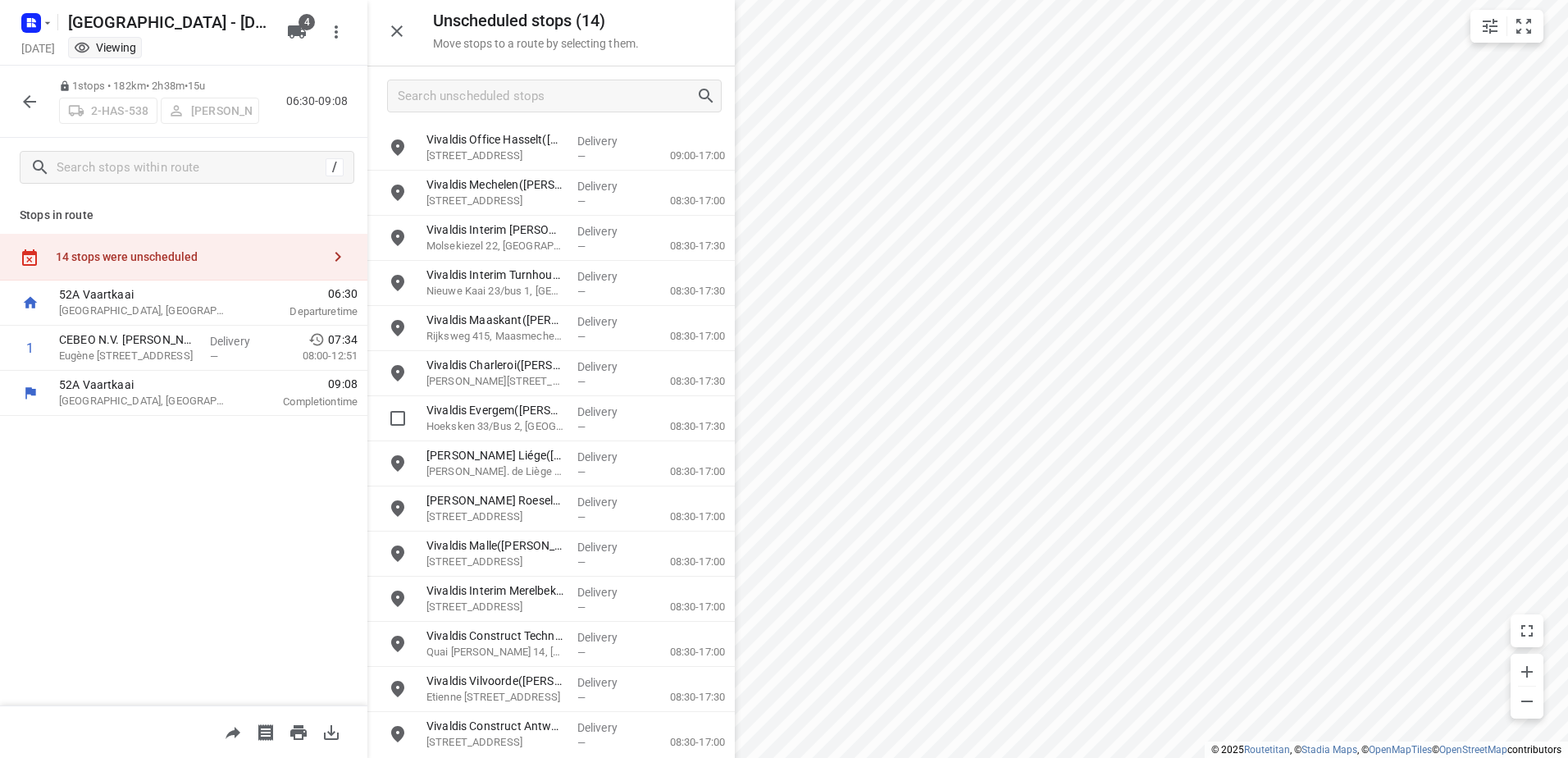
scroll to position [3, 0]
drag, startPoint x: 605, startPoint y: 655, endPoint x: 597, endPoint y: 696, distance: 41.8
click at [269, 468] on div "Unscheduled stops ( 14 ) Move stops to a route by selecting them. Vivaldis Offi…" at bounding box center [184, 379] width 368 height 758
click at [48, 76] on div "1 stops • 182km • 2h38m • 15u 2-HAS-538 Maico Geers 06:30-09:08" at bounding box center [184, 102] width 368 height 72
click at [35, 96] on icon "button" at bounding box center [30, 102] width 20 height 20
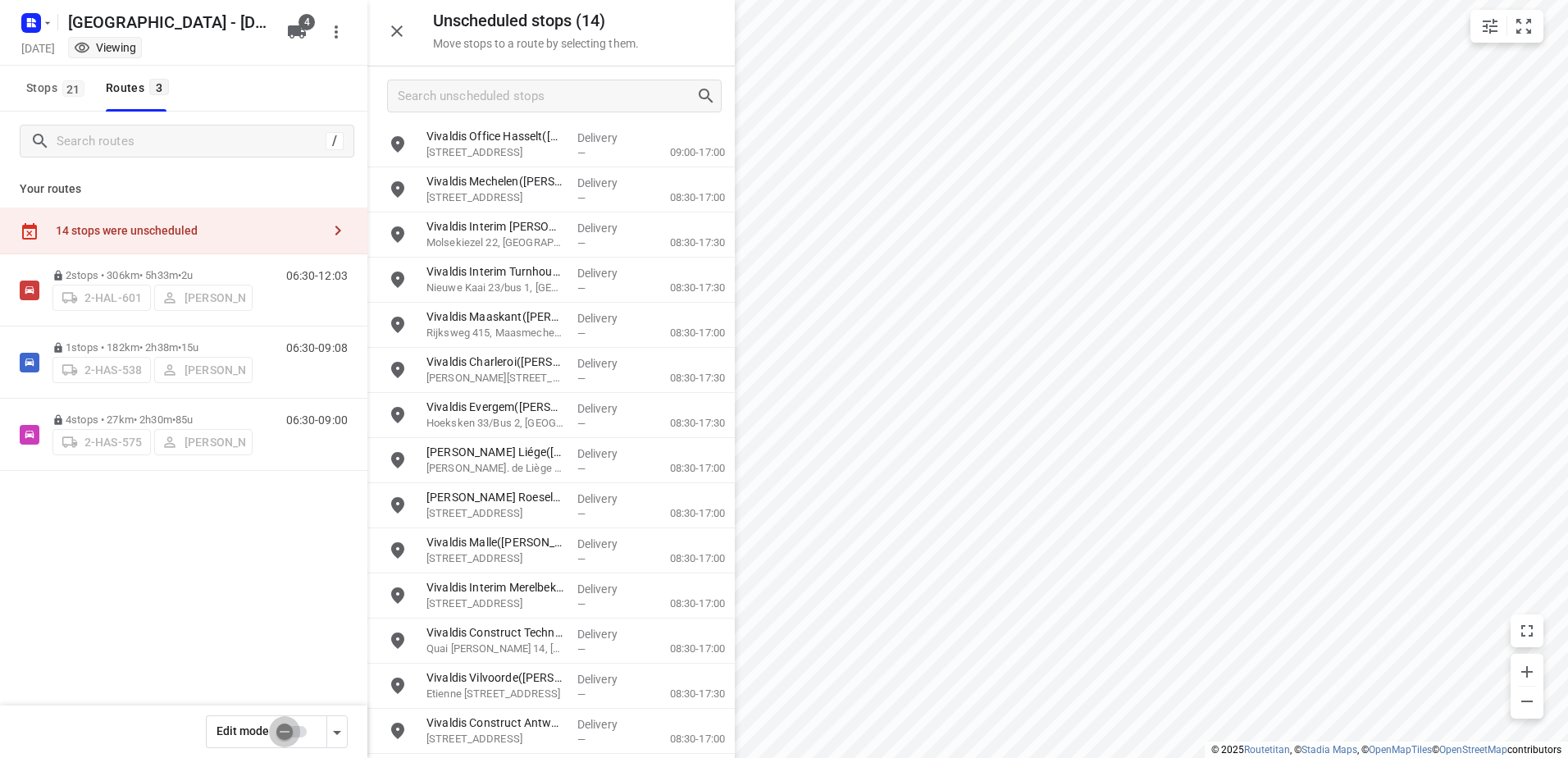
click at [288, 744] on input "checkbox" at bounding box center [285, 731] width 94 height 31
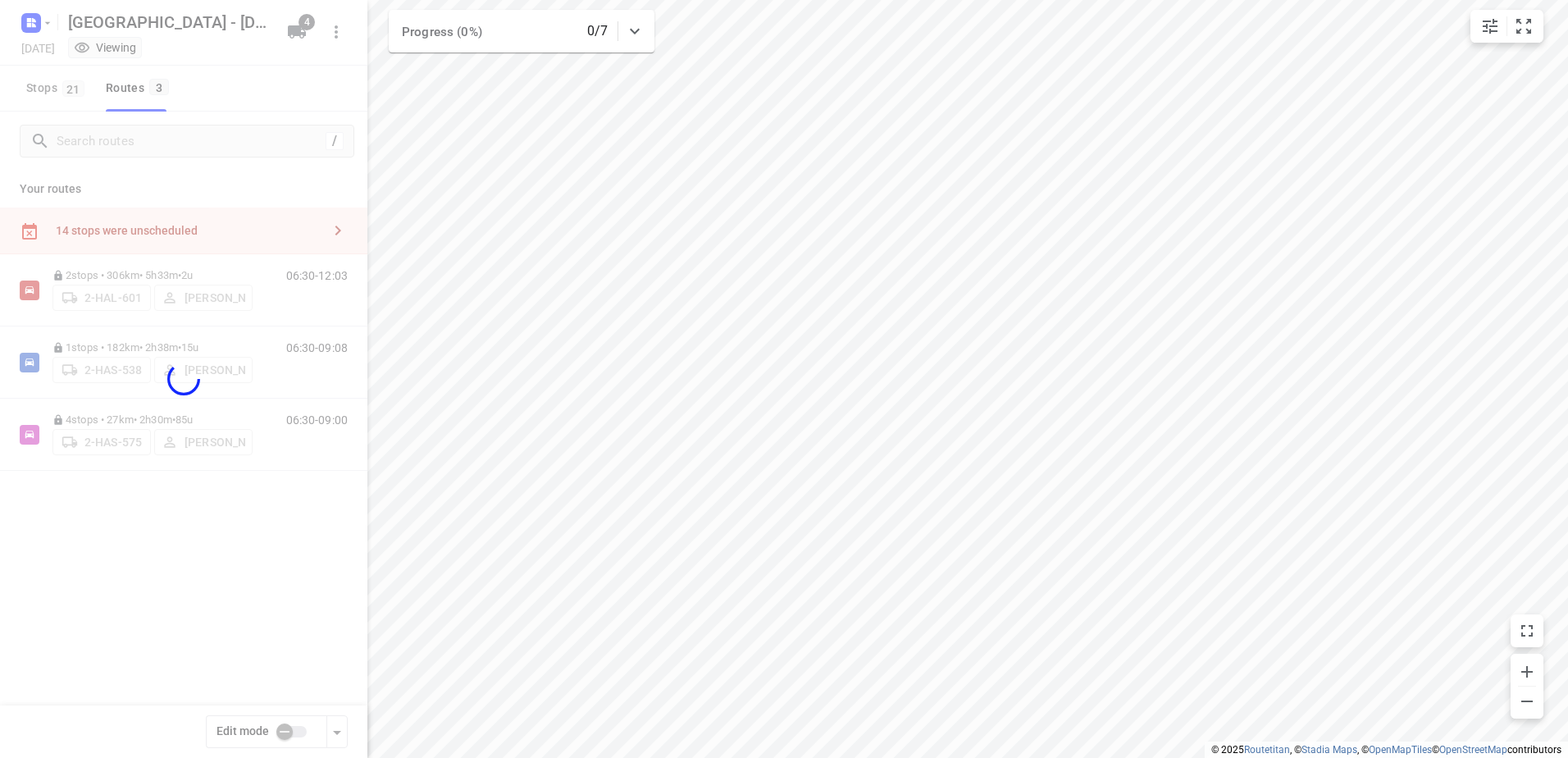
checkbox input "true"
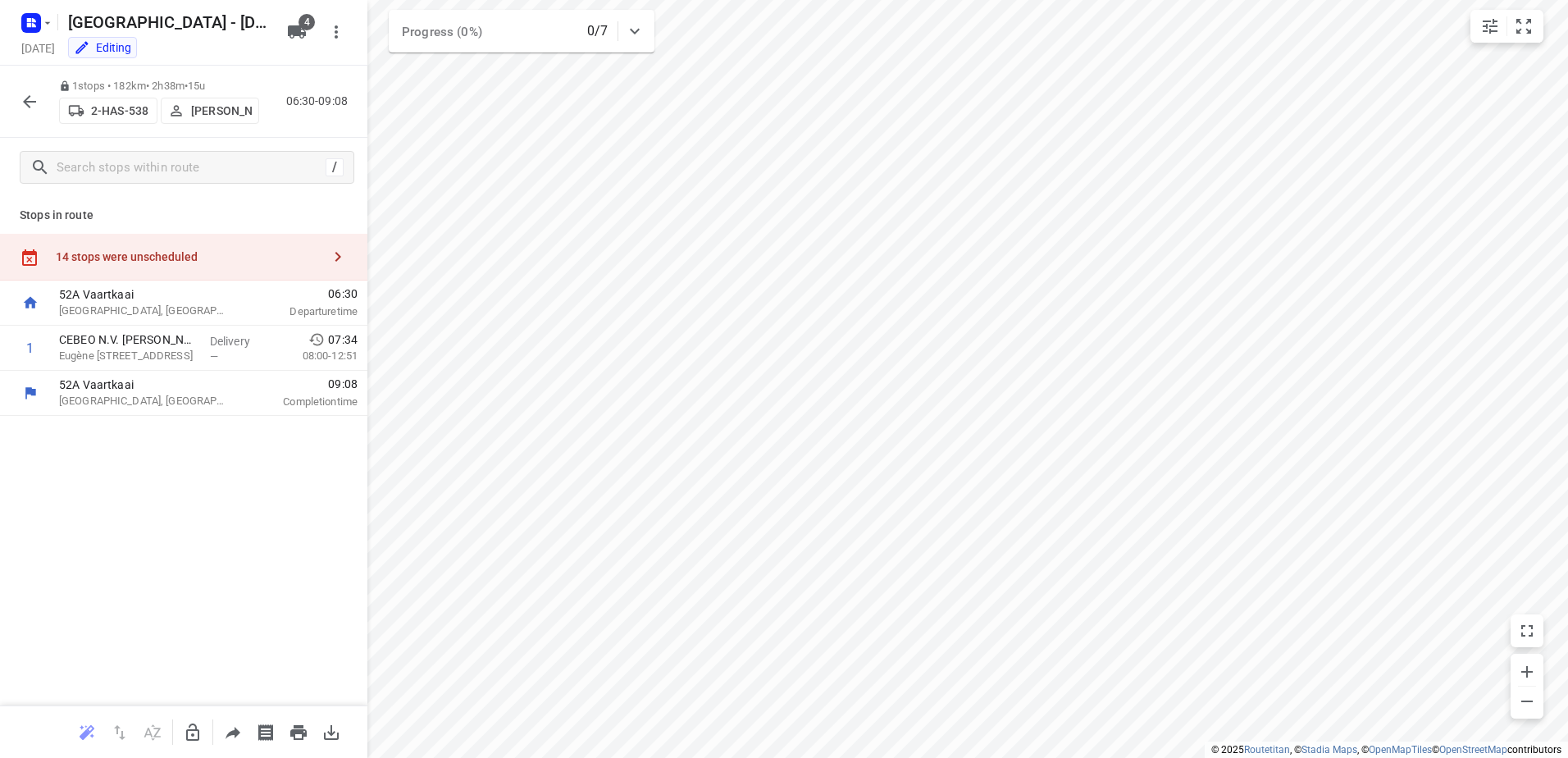
click at [222, 250] on div "14 stops were unscheduled" at bounding box center [189, 257] width 266 height 13
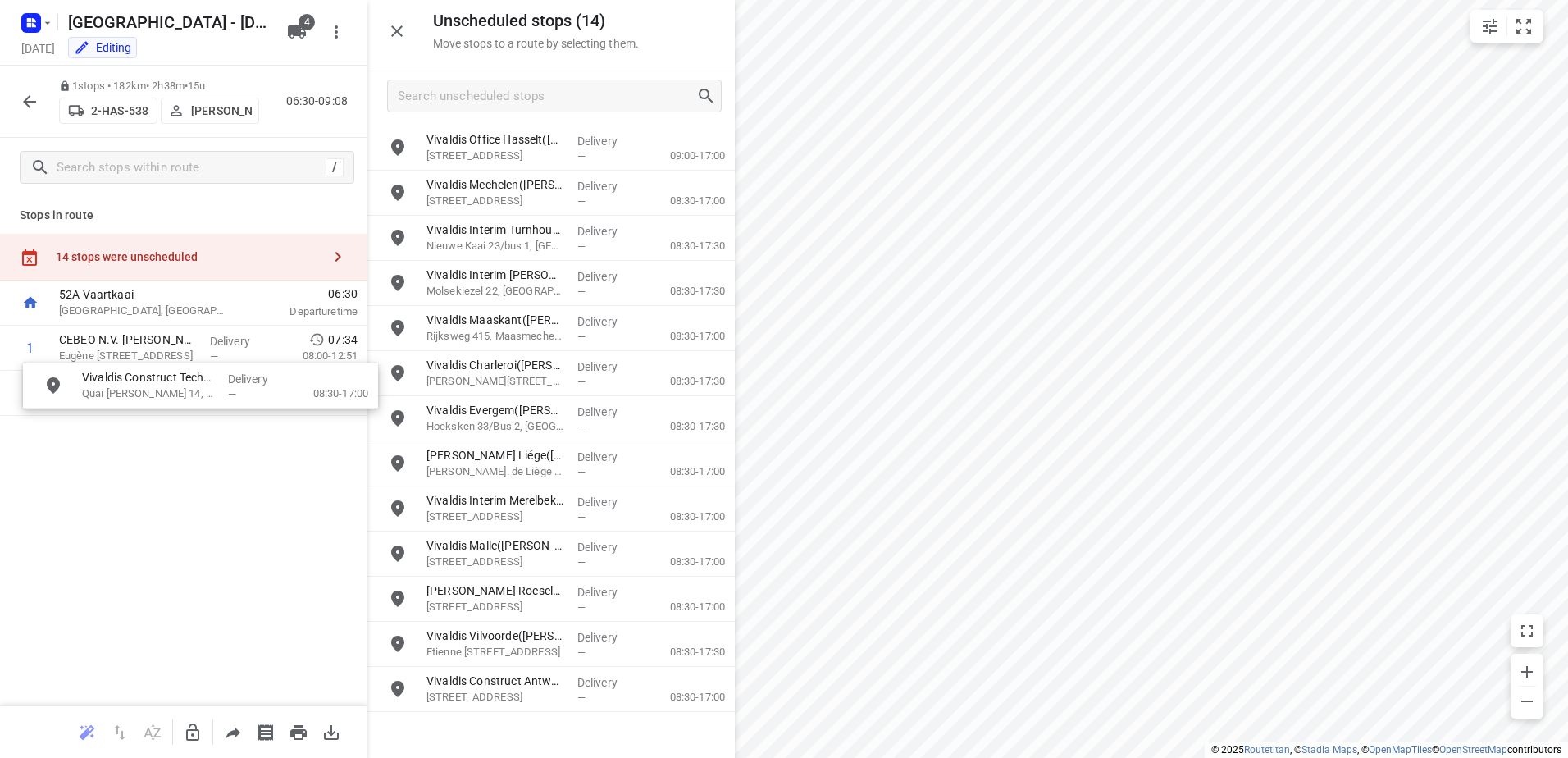
drag, startPoint x: 536, startPoint y: 552, endPoint x: 187, endPoint y: 379, distance: 389.5
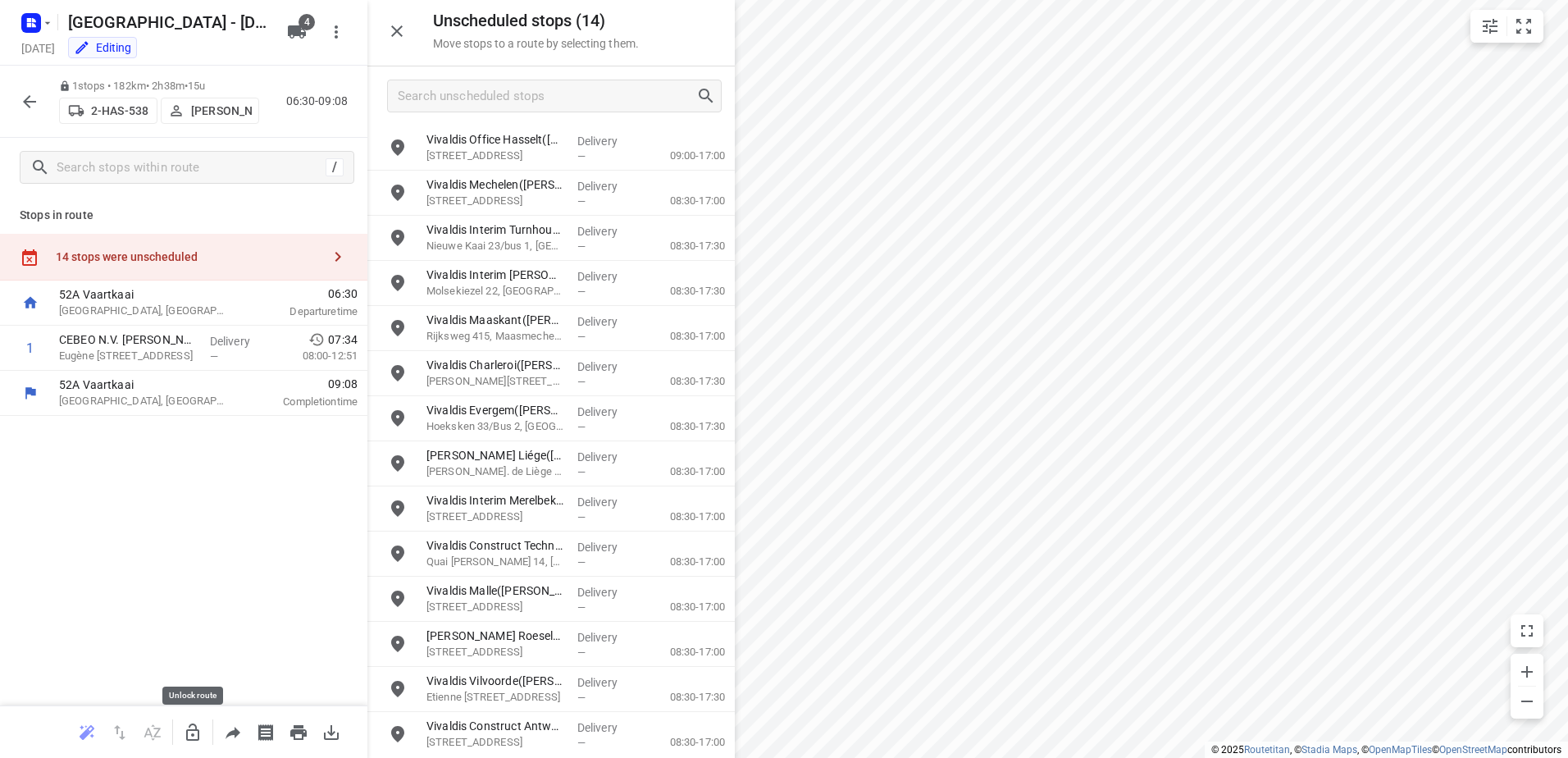
click at [180, 734] on button "button" at bounding box center [192, 732] width 33 height 33
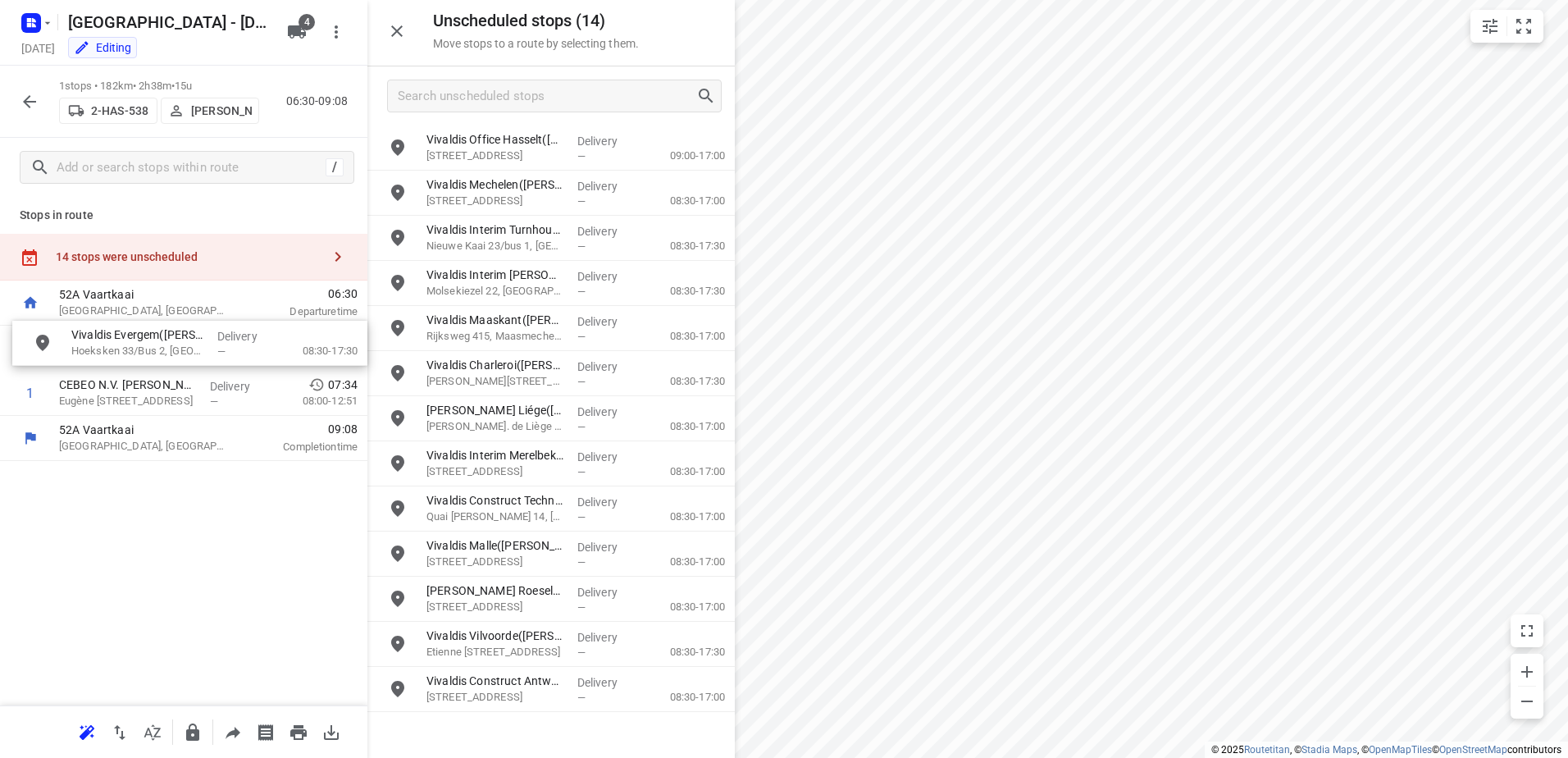
drag, startPoint x: 541, startPoint y: 412, endPoint x: 181, endPoint y: 337, distance: 367.7
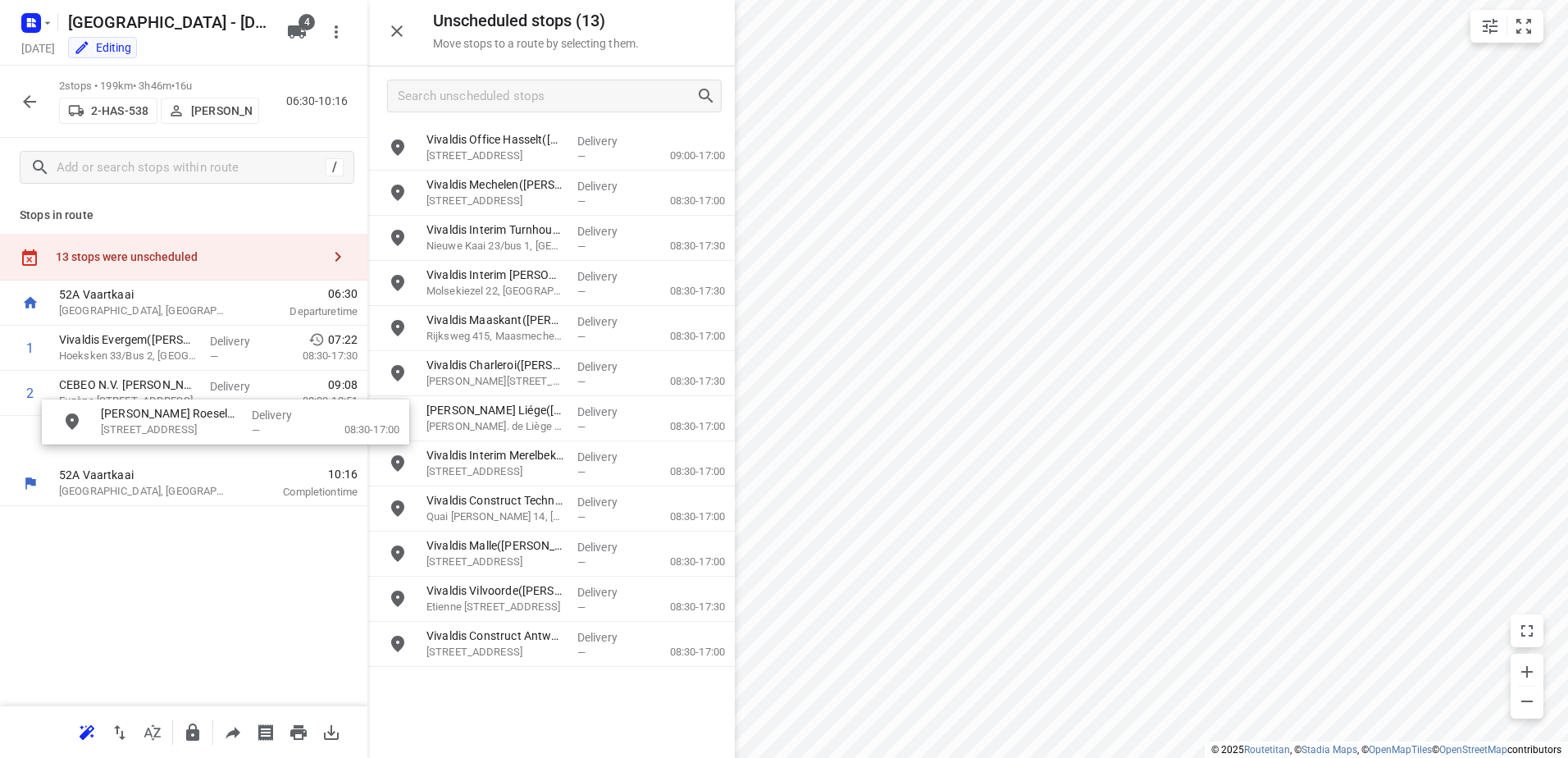
drag, startPoint x: 484, startPoint y: 609, endPoint x: 145, endPoint y: 435, distance: 381.0
drag, startPoint x: 155, startPoint y: 445, endPoint x: 153, endPoint y: 394, distance: 51.0
click at [153, 394] on div "1 Vivaldis Evergem(Régis Birgel) Hoeksken 33/Bus 2, Evergem Delivery — 07:22 08…" at bounding box center [184, 394] width 368 height 135
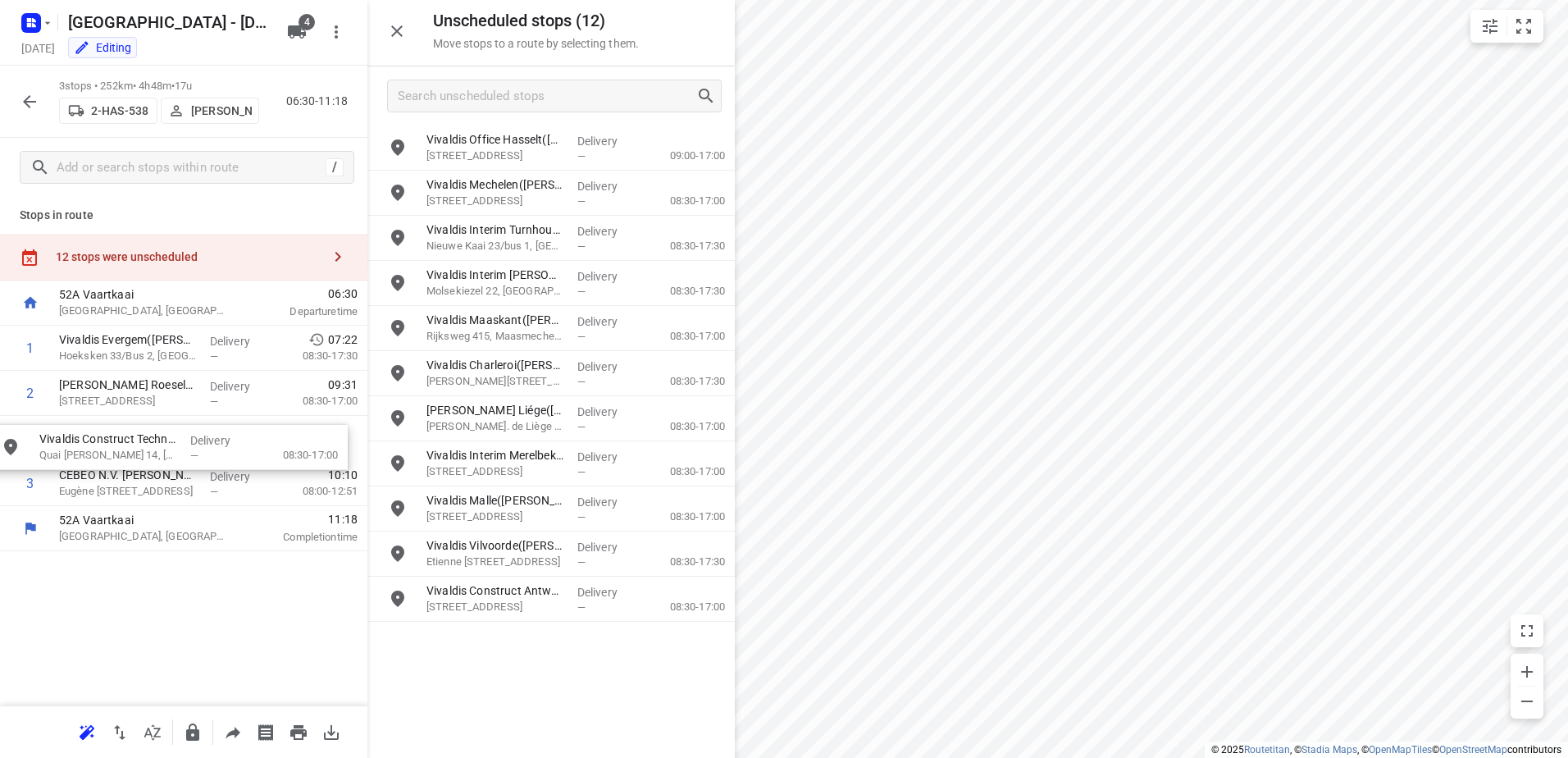
drag, startPoint x: 468, startPoint y: 500, endPoint x: 75, endPoint y: 439, distance: 397.7
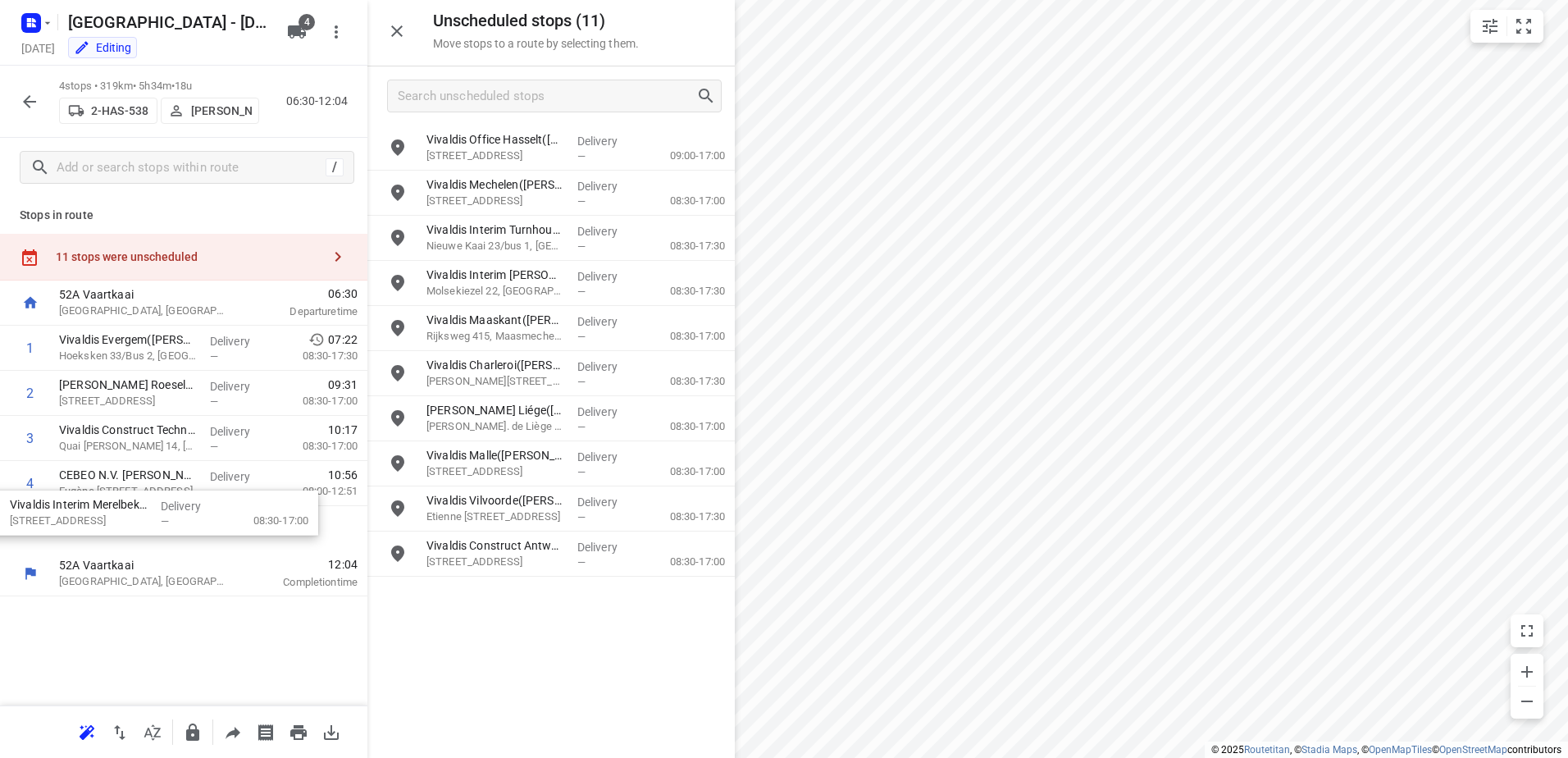
drag, startPoint x: 570, startPoint y: 471, endPoint x: 150, endPoint y: 521, distance: 423.0
click at [720, 460] on div "i © 2025 Routetitan , © Stadia Maps , © OpenMapTiles © OpenStreetMap contributo…" at bounding box center [784, 379] width 1568 height 758
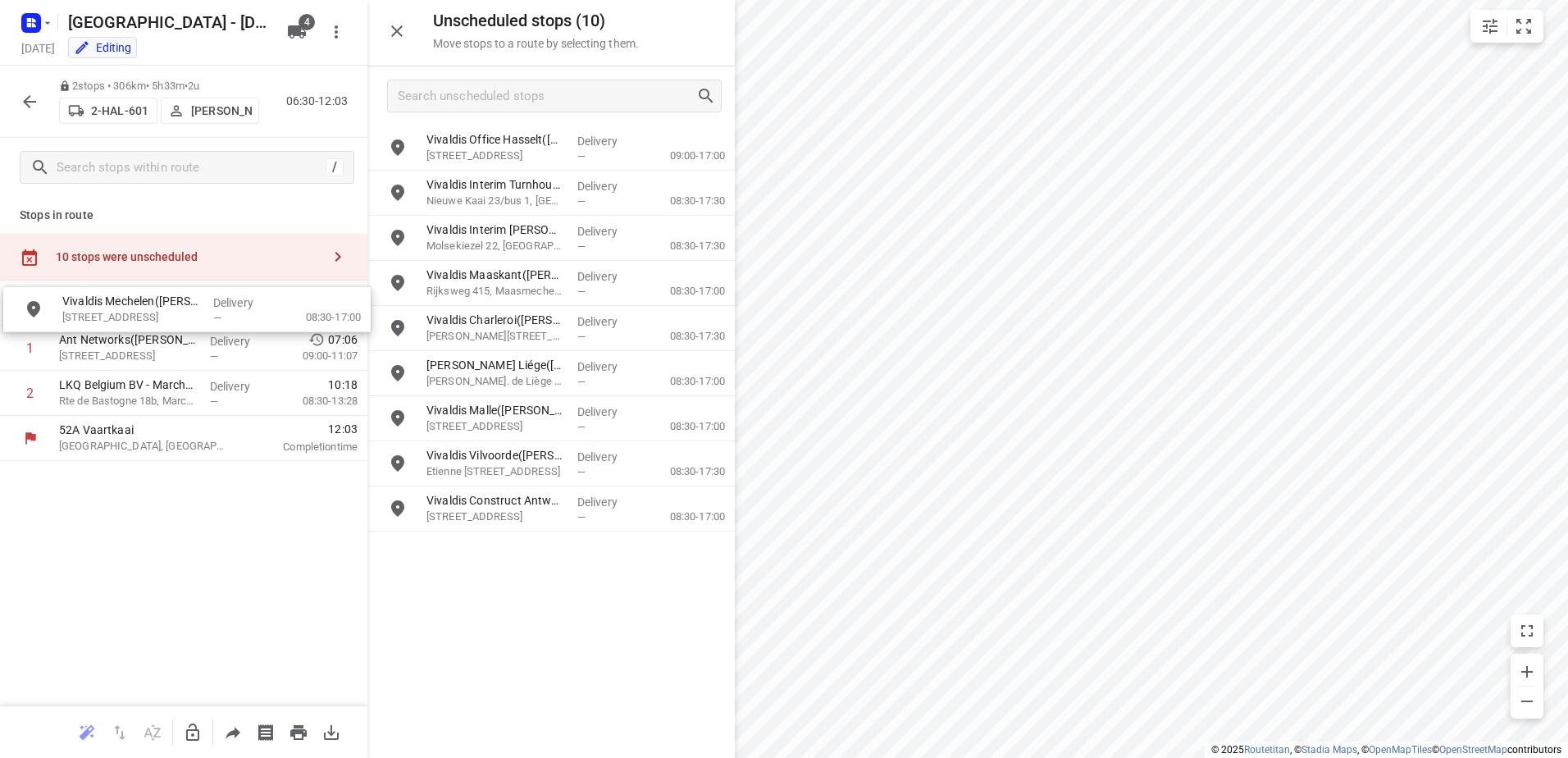
drag, startPoint x: 623, startPoint y: 189, endPoint x: 520, endPoint y: 326, distance: 171.4
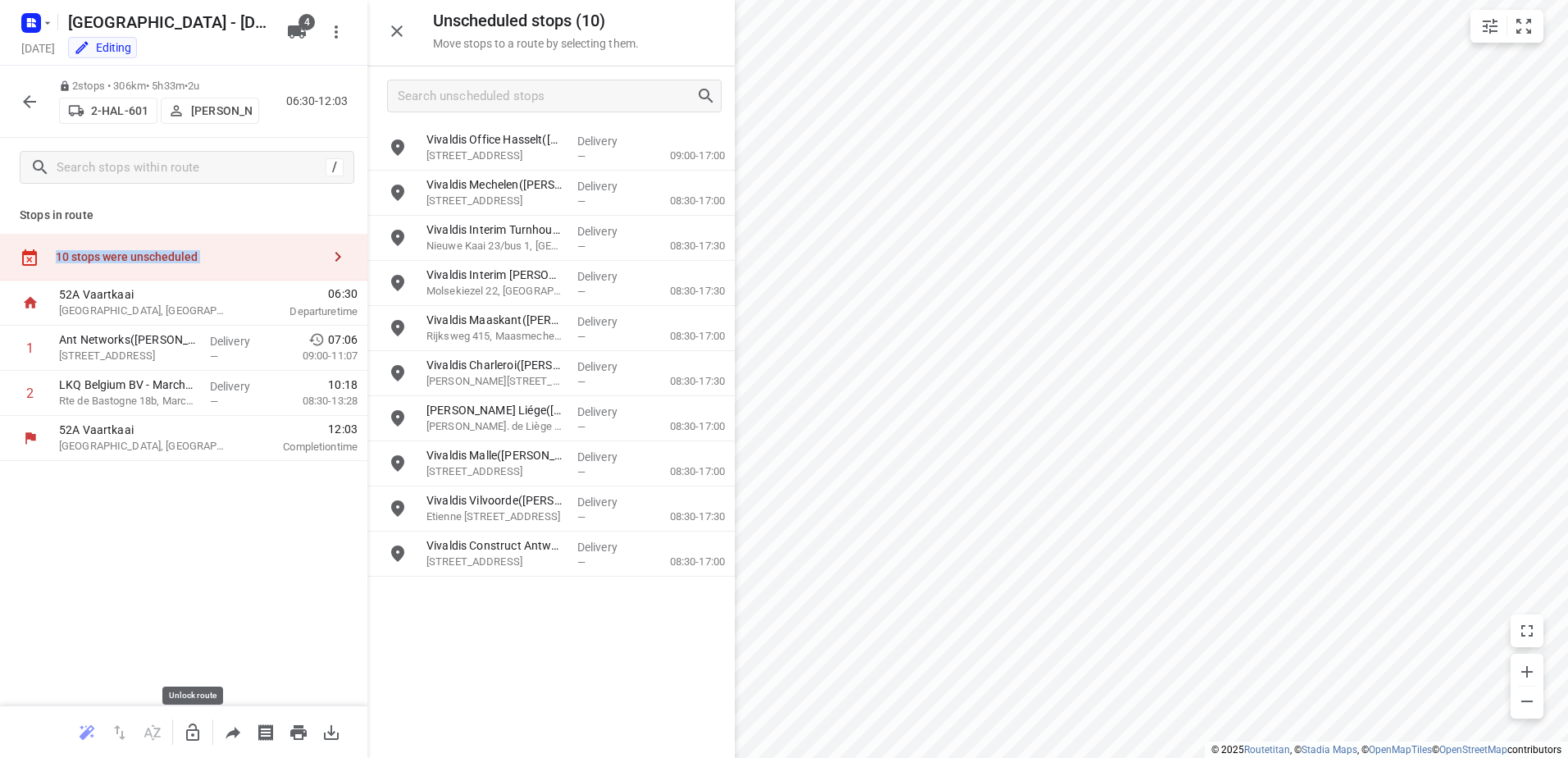
click at [193, 735] on icon "button" at bounding box center [193, 731] width 13 height 18
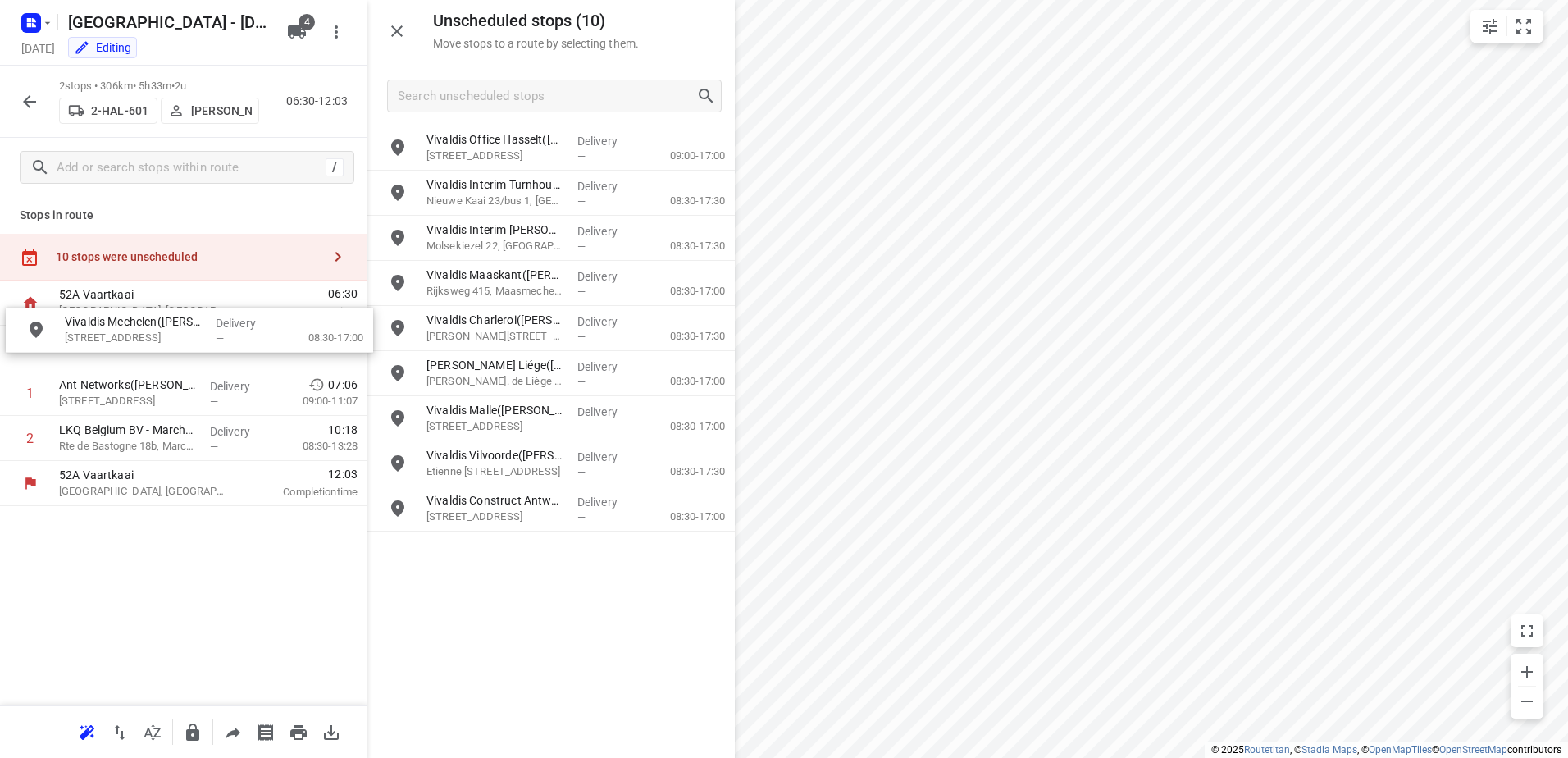
drag, startPoint x: 514, startPoint y: 191, endPoint x: 140, endPoint y: 335, distance: 400.8
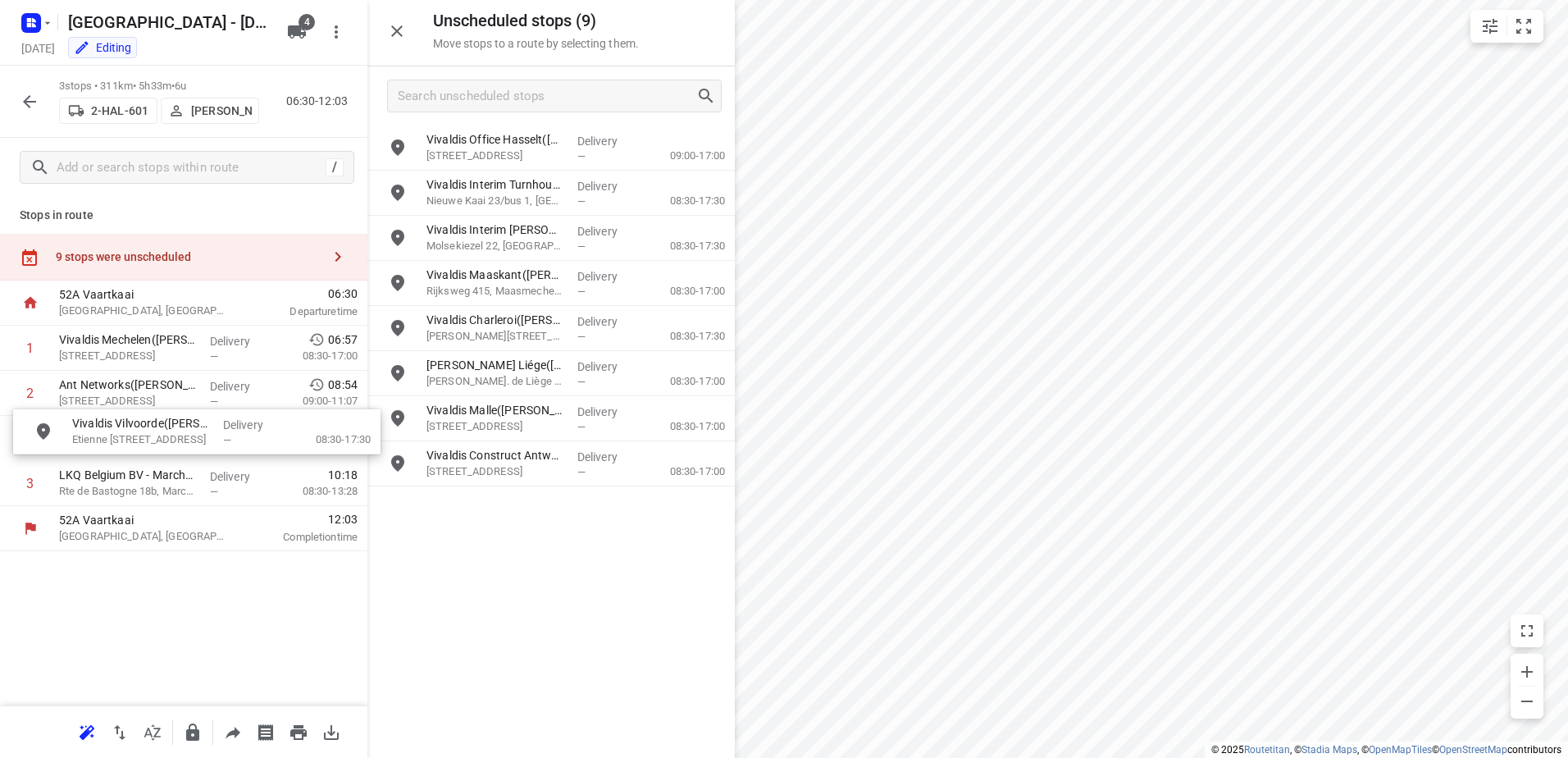
drag, startPoint x: 580, startPoint y: 471, endPoint x: 212, endPoint y: 435, distance: 369.8
drag, startPoint x: 180, startPoint y: 448, endPoint x: 178, endPoint y: 419, distance: 29.1
click at [179, 420] on div "1 Vivaldis Mechelen(Régis Birgel) Hanswijkstraat 23, Mechelen Delivery — 06:57 …" at bounding box center [184, 416] width 368 height 181
drag, startPoint x: 178, startPoint y: 449, endPoint x: 172, endPoint y: 388, distance: 61.3
click at [172, 388] on div "1 Vivaldis Mechelen(Régis Birgel) Hanswijkstraat 23, Mechelen Delivery — 06:57 …" at bounding box center [184, 416] width 368 height 181
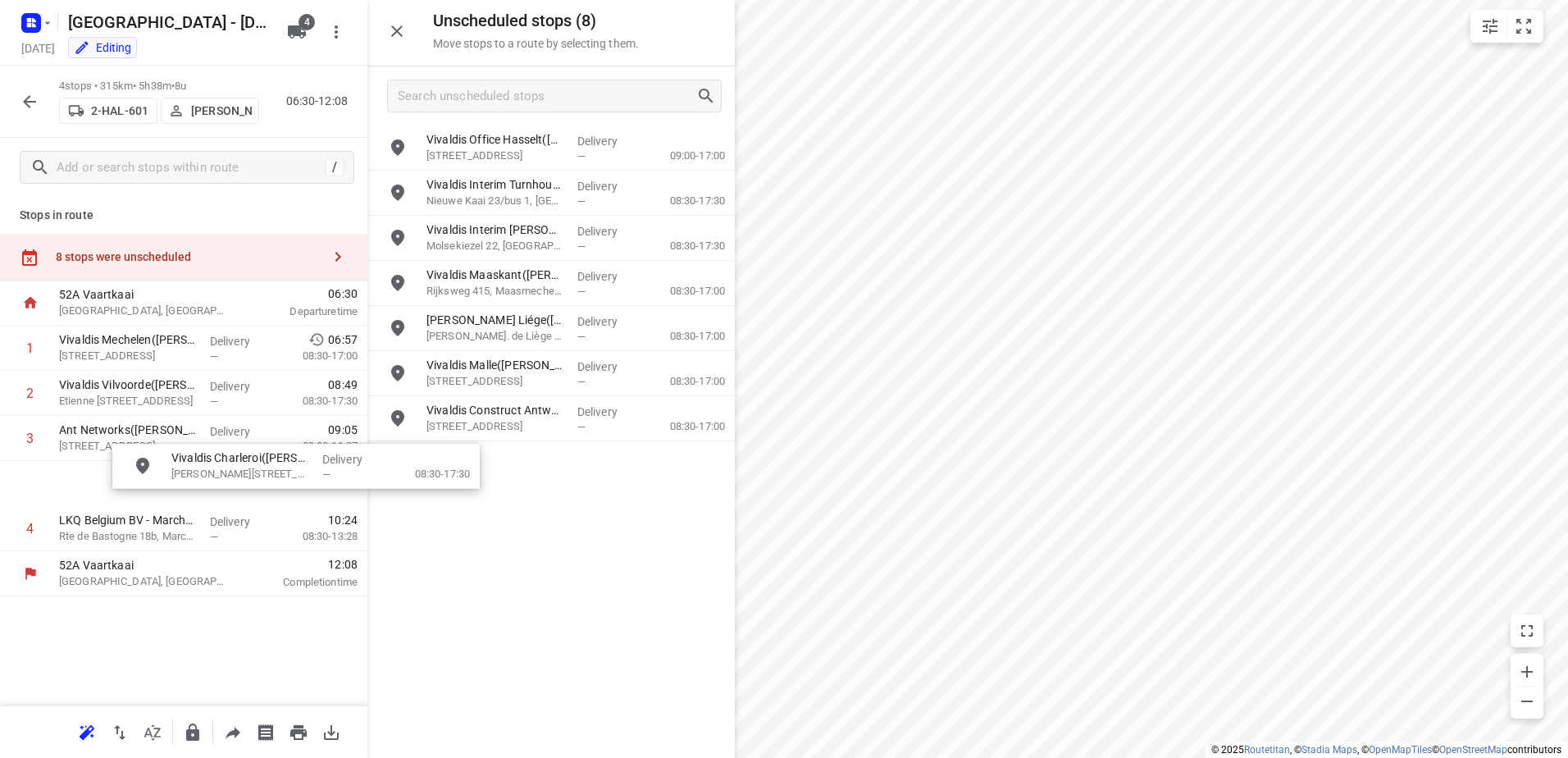
drag, startPoint x: 511, startPoint y: 323, endPoint x: 201, endPoint y: 462, distance: 339.7
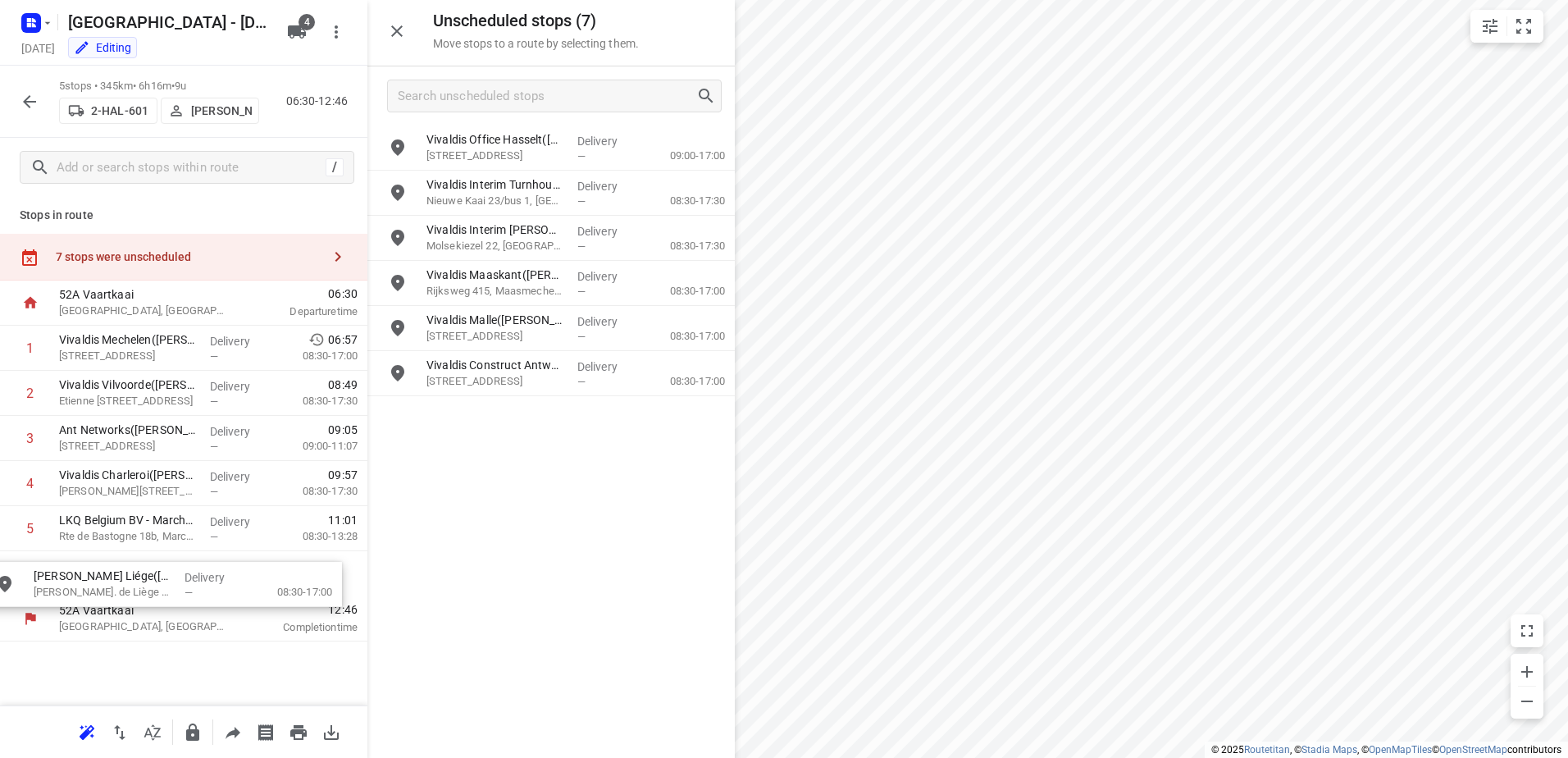
drag, startPoint x: 565, startPoint y: 331, endPoint x: 158, endPoint y: 590, distance: 482.4
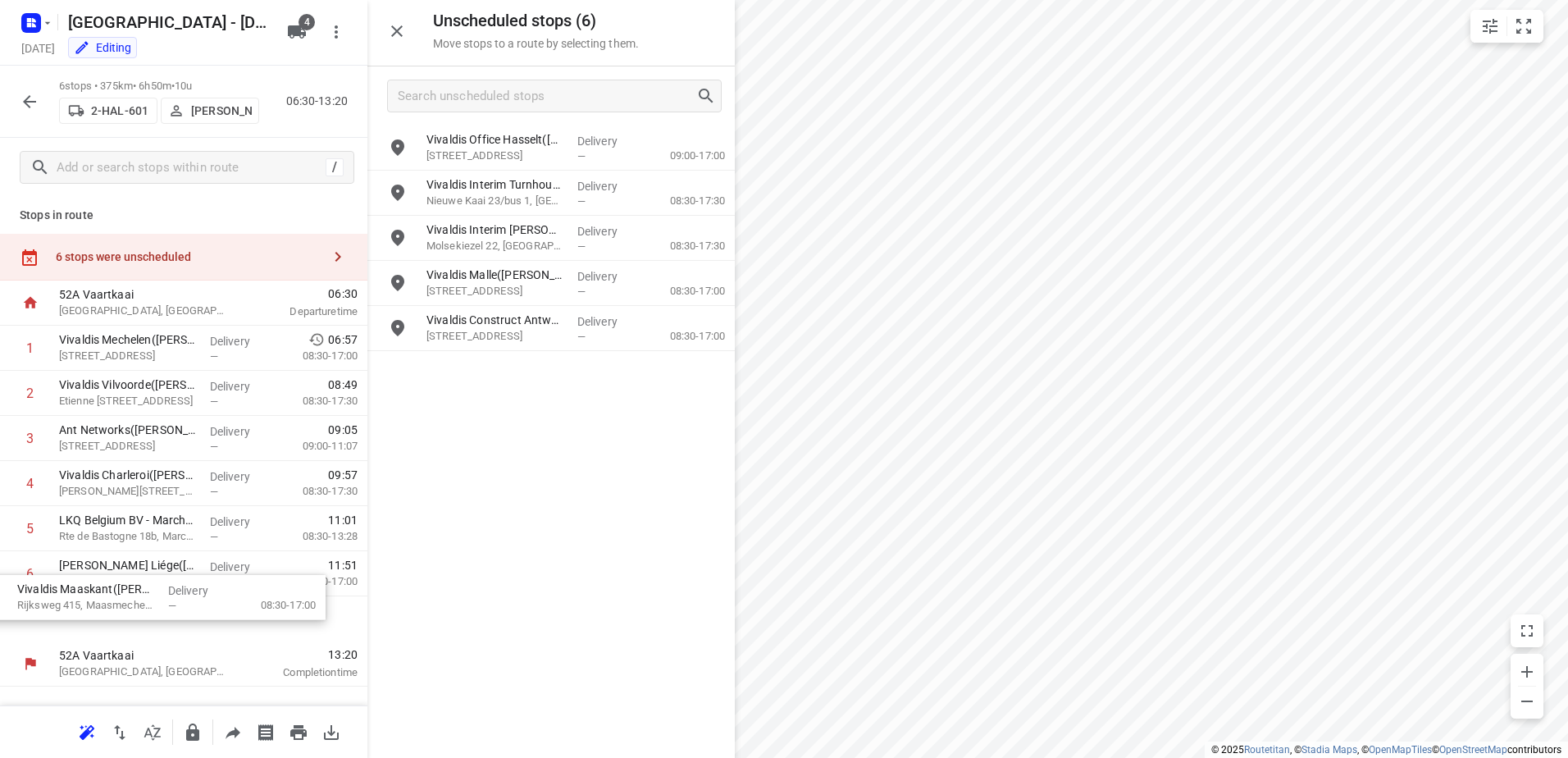
drag, startPoint x: 588, startPoint y: 304, endPoint x: 175, endPoint y: 617, distance: 518.2
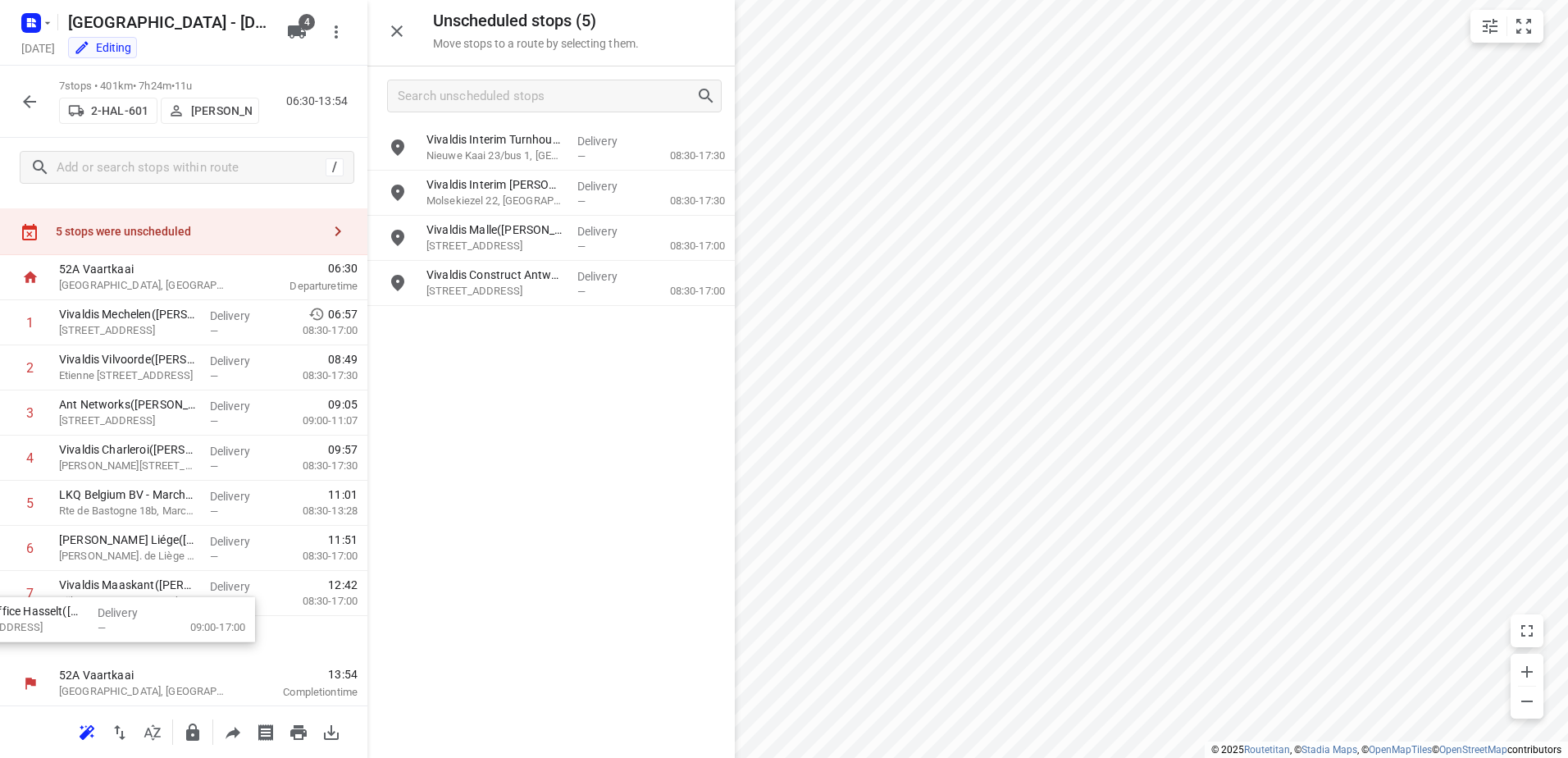
scroll to position [38, 0]
drag, startPoint x: 720, startPoint y: 155, endPoint x: 266, endPoint y: 636, distance: 661.4
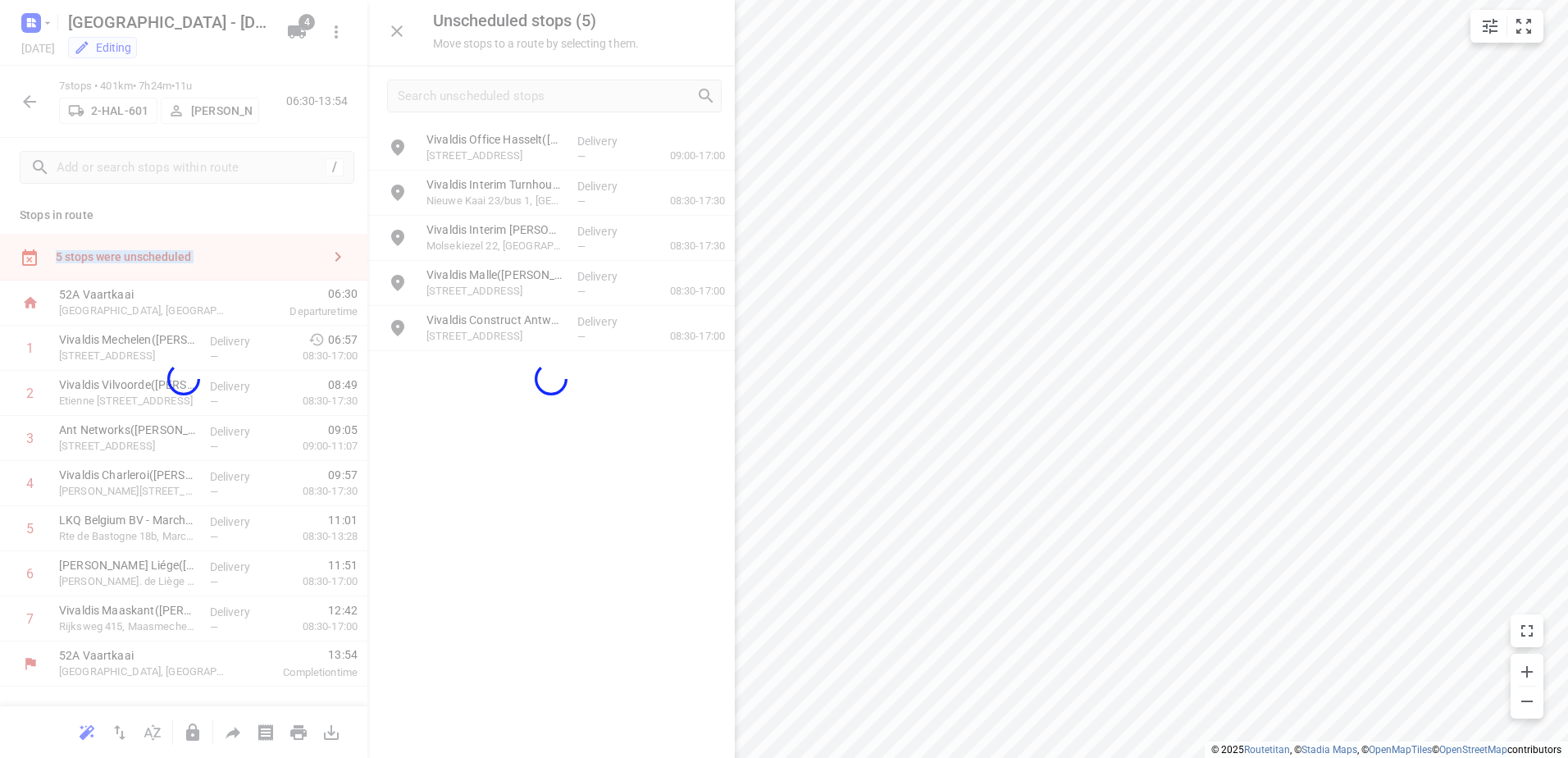
scroll to position [0, 0]
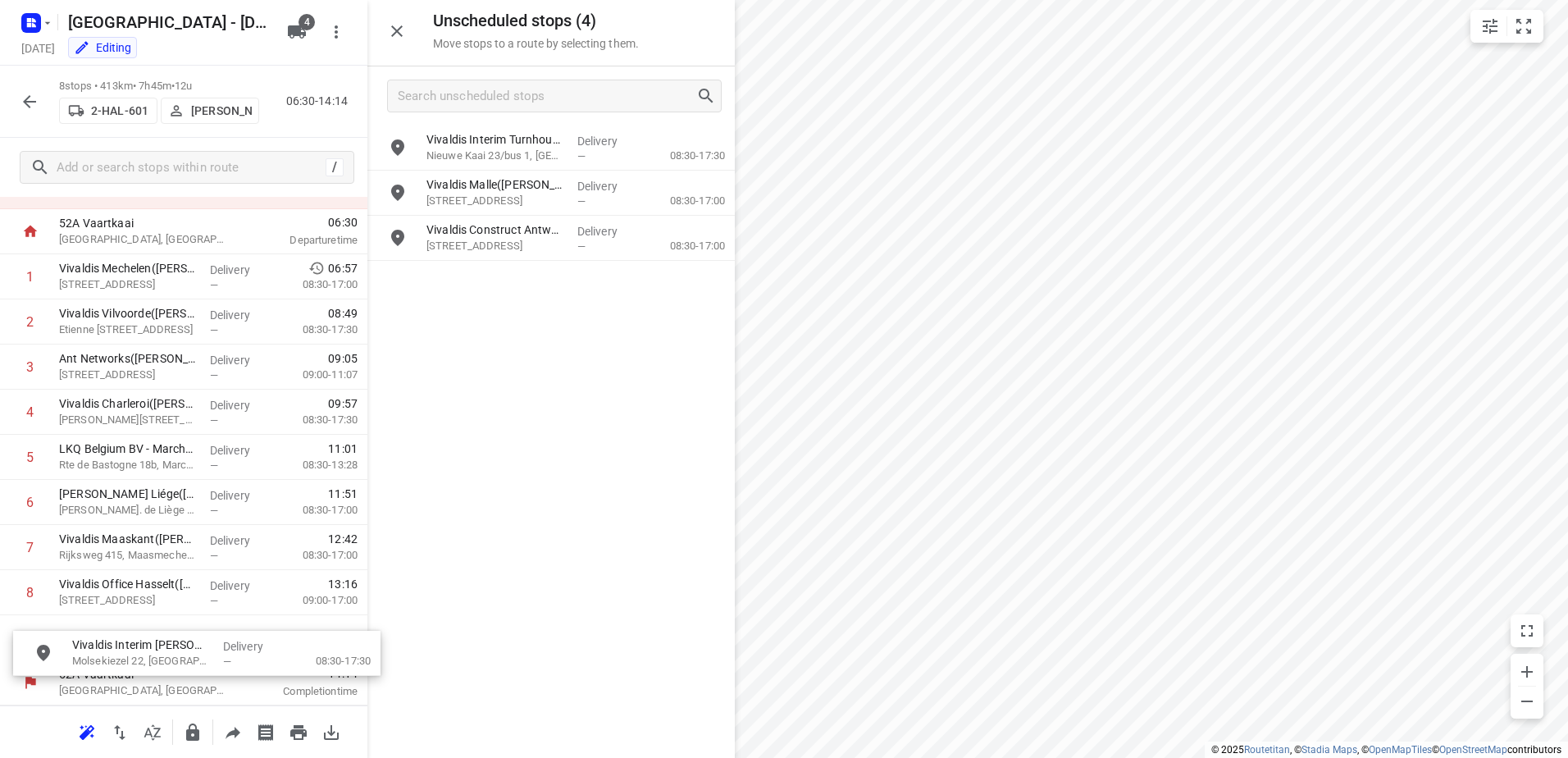
drag, startPoint x: 580, startPoint y: 211, endPoint x: 149, endPoint y: 663, distance: 624.6
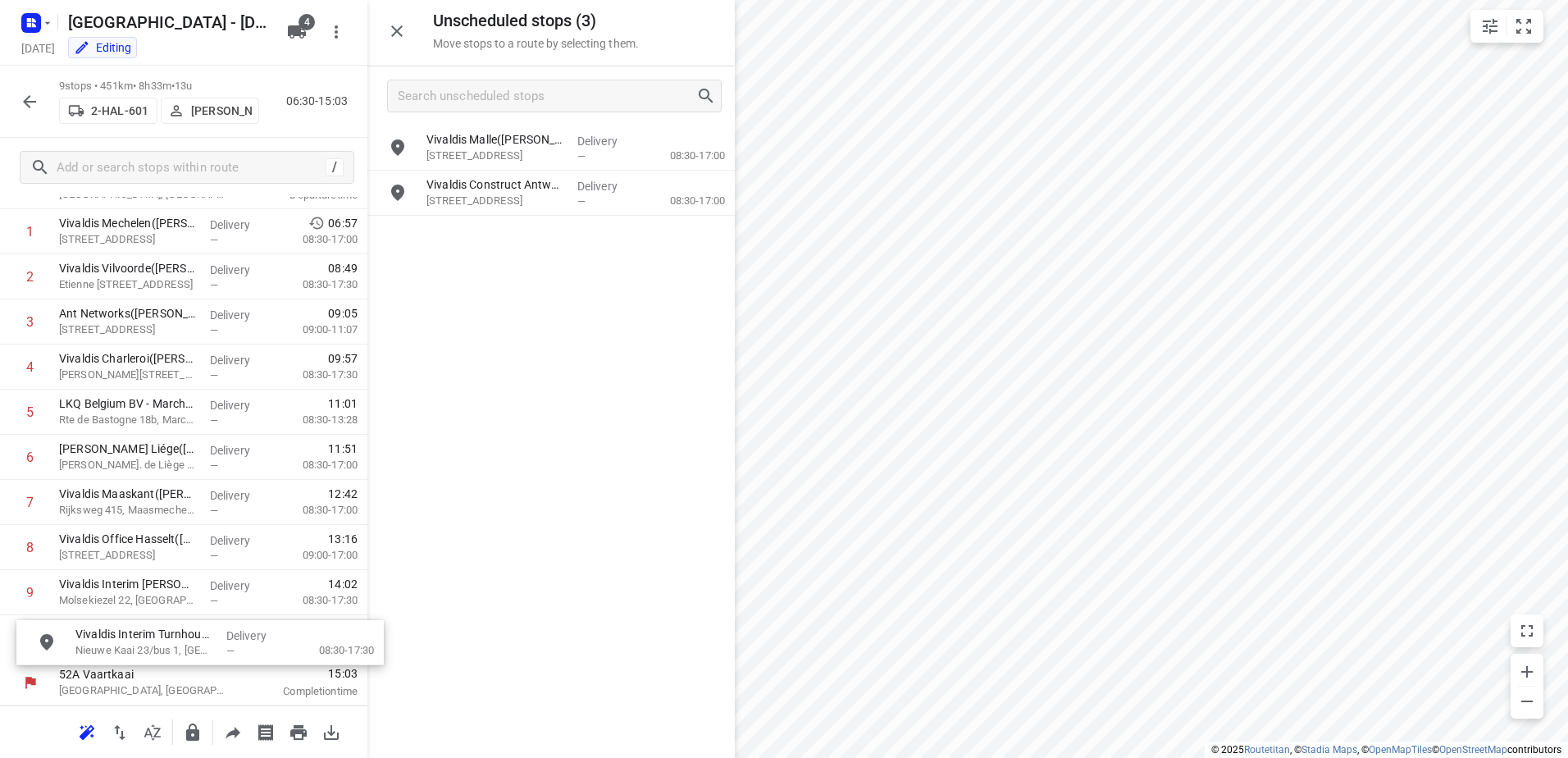
drag, startPoint x: 547, startPoint y: 150, endPoint x: 169, endPoint y: 651, distance: 627.6
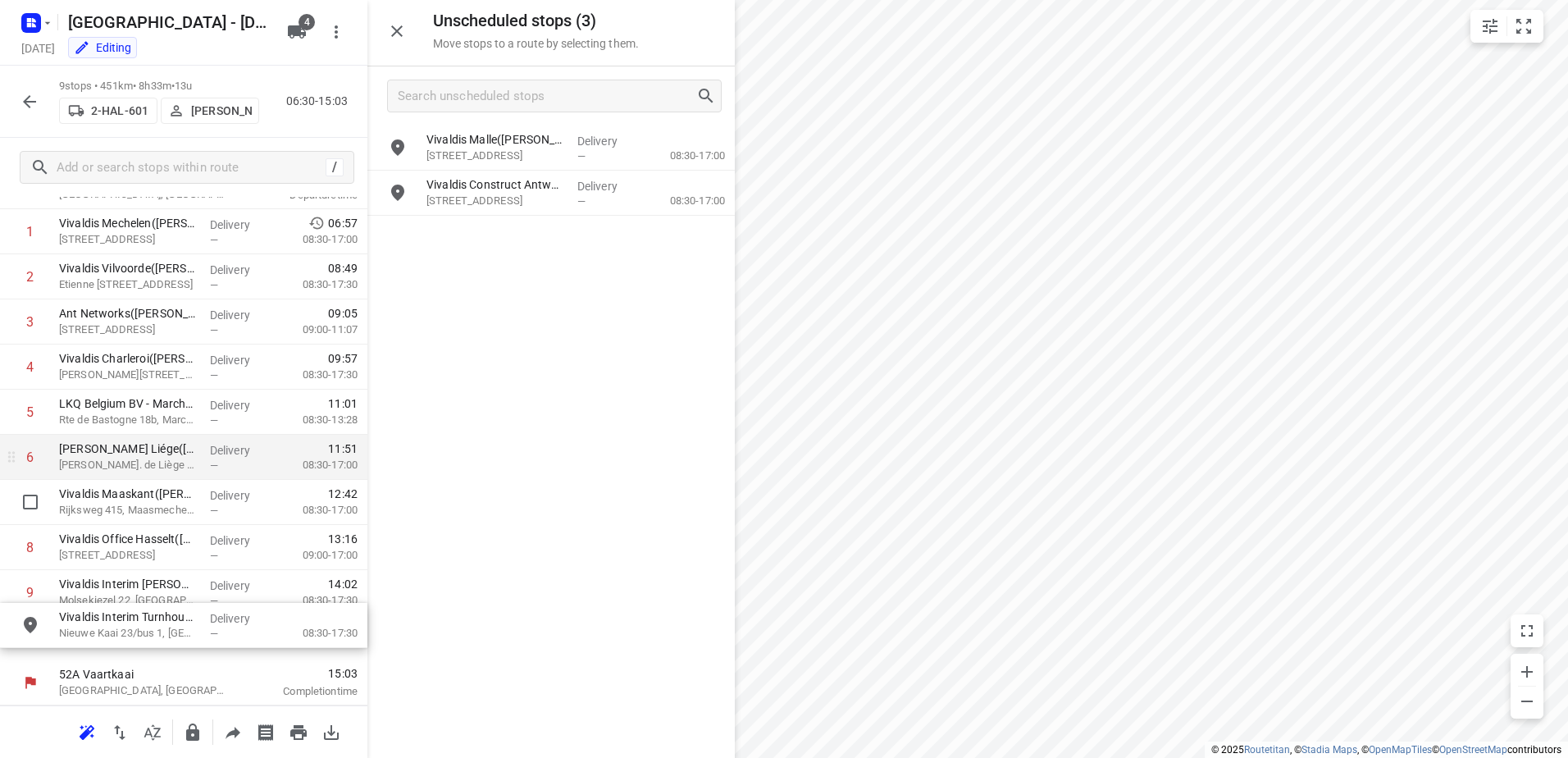
scroll to position [71, 0]
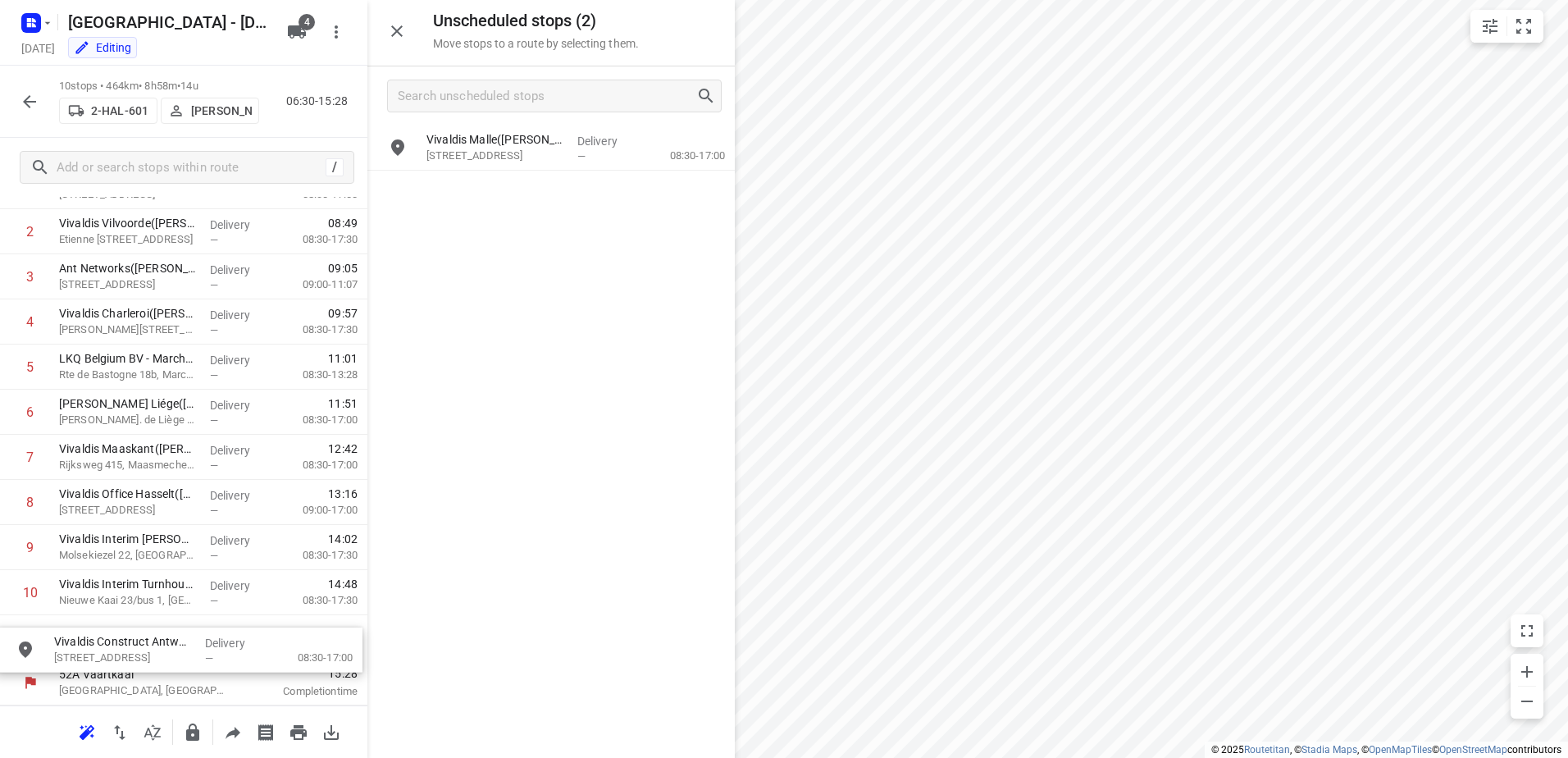
drag, startPoint x: 505, startPoint y: 203, endPoint x: 87, endPoint y: 665, distance: 623.0
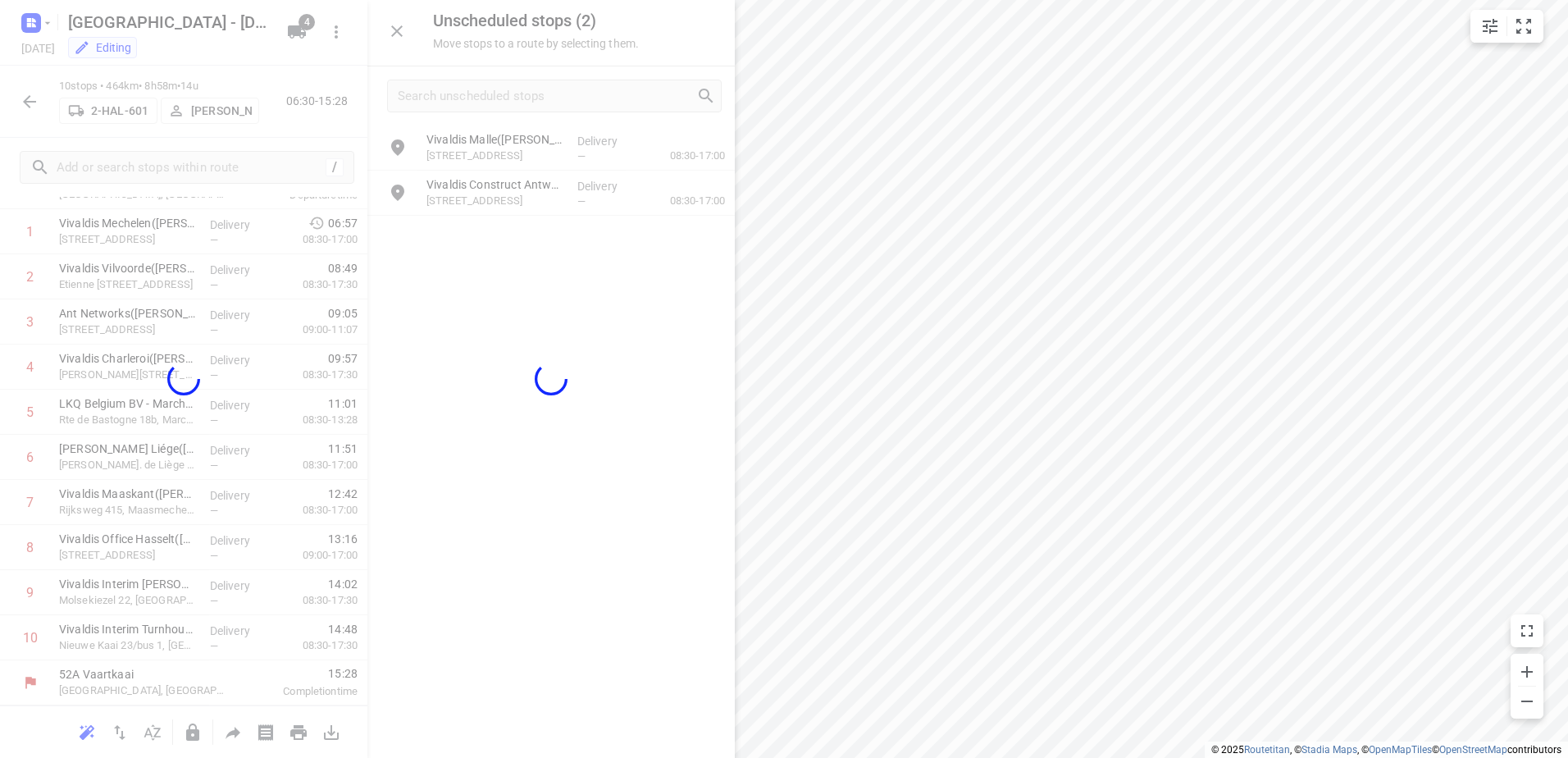
scroll to position [116, 0]
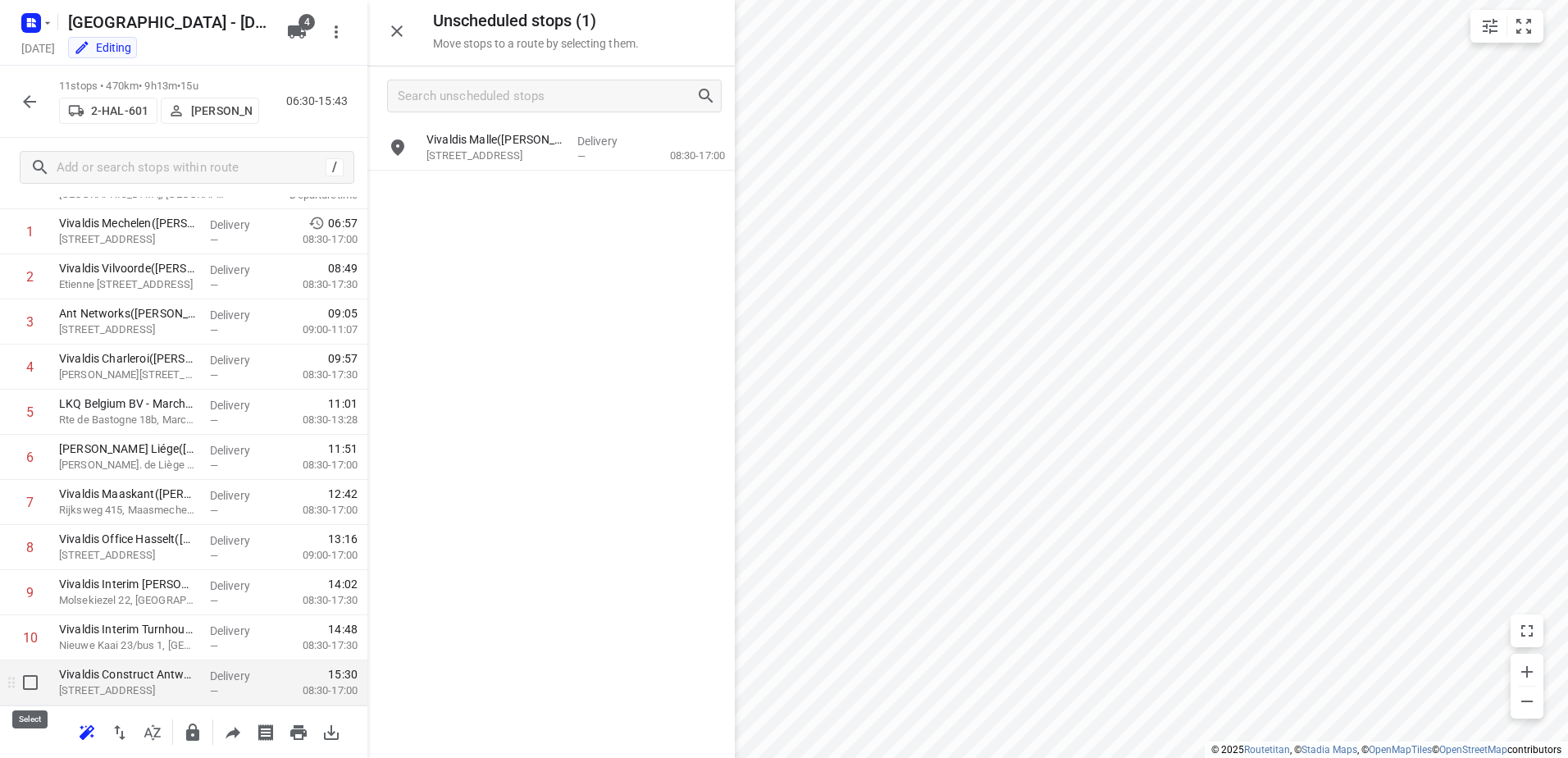
click at [23, 683] on input "checkbox" at bounding box center [30, 682] width 33 height 33
checkbox input "true"
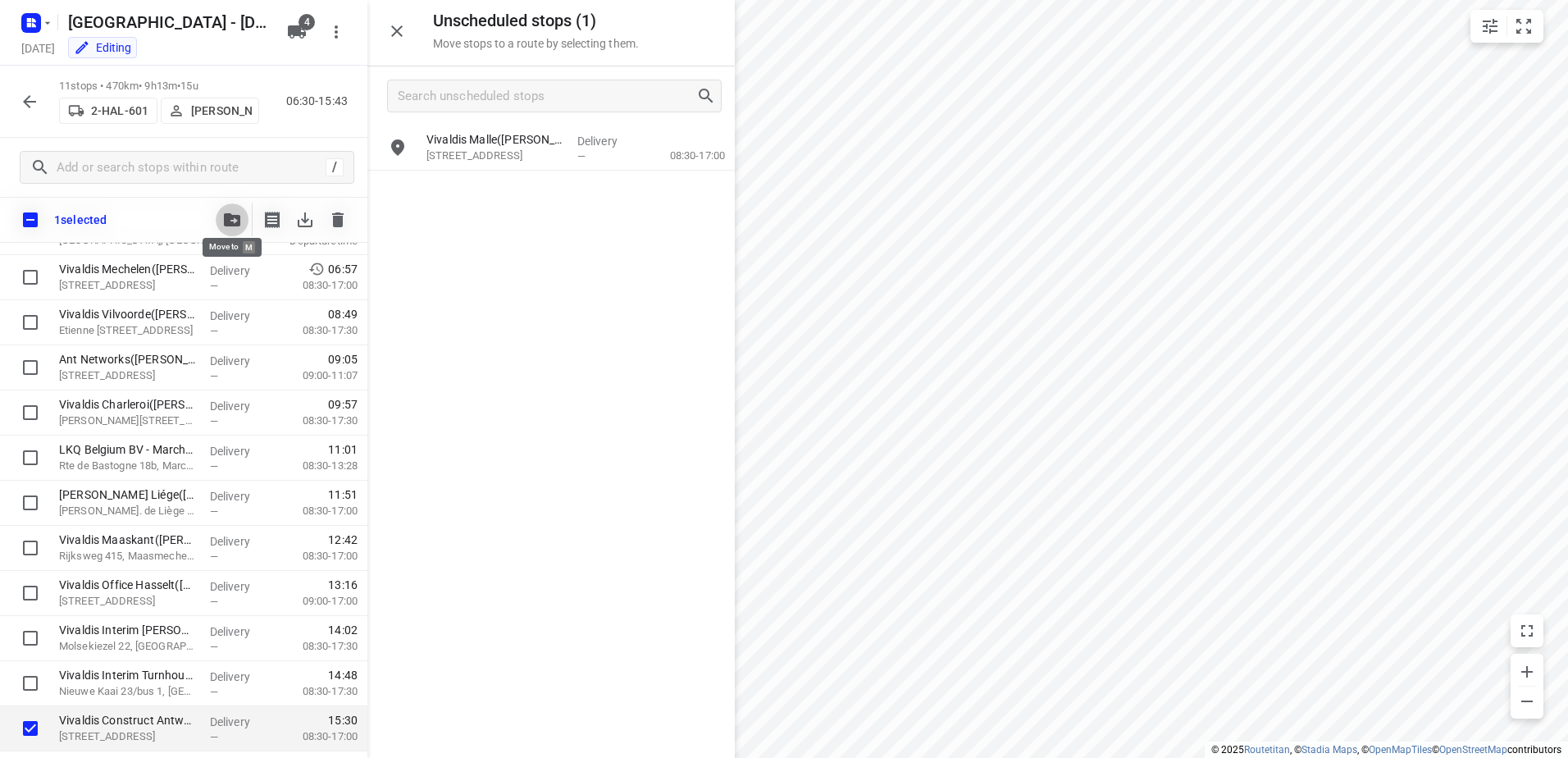
click at [226, 218] on icon "button" at bounding box center [232, 220] width 17 height 13
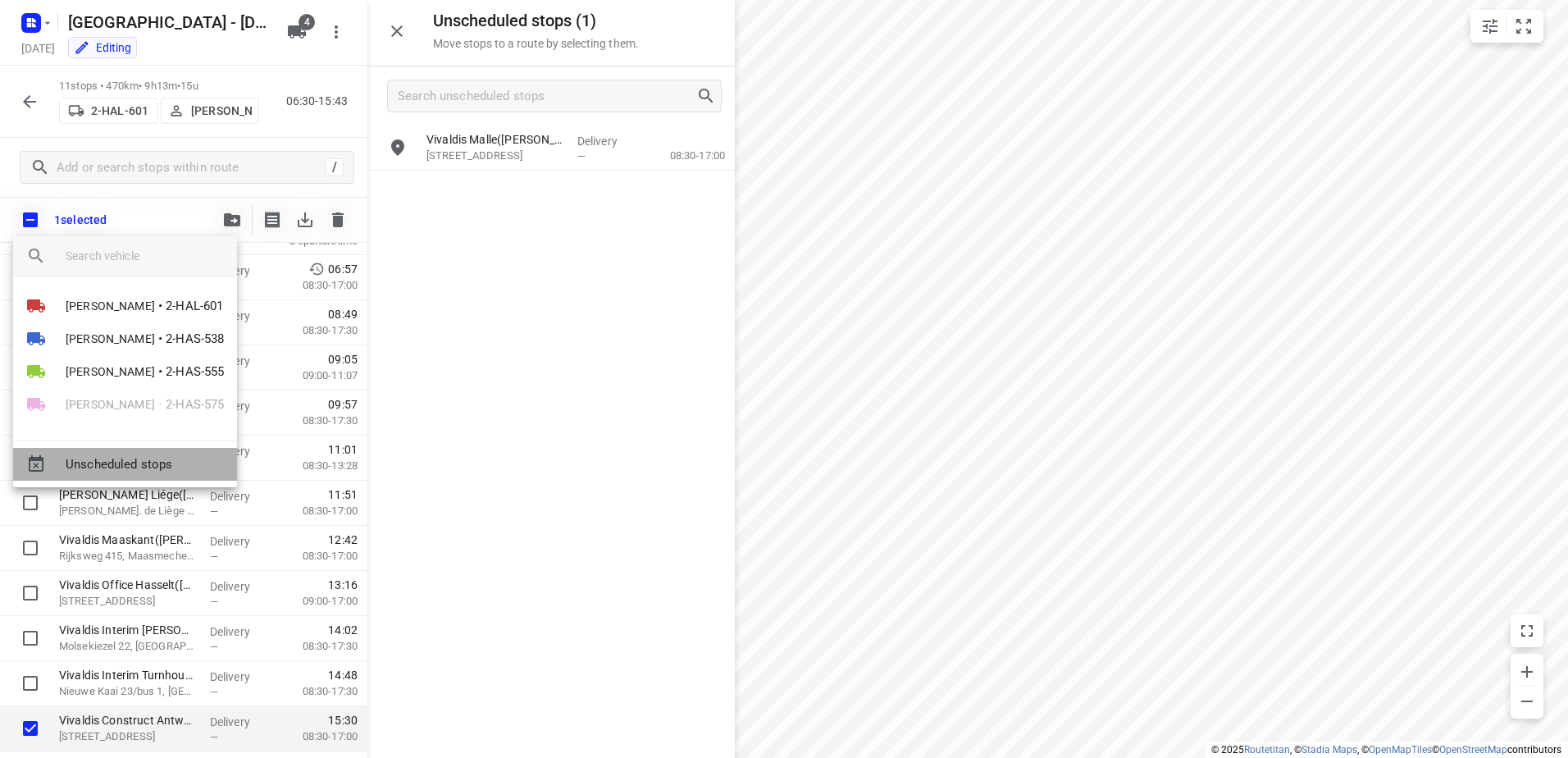
click at [157, 460] on span "Unscheduled stops" at bounding box center [145, 465] width 158 height 19
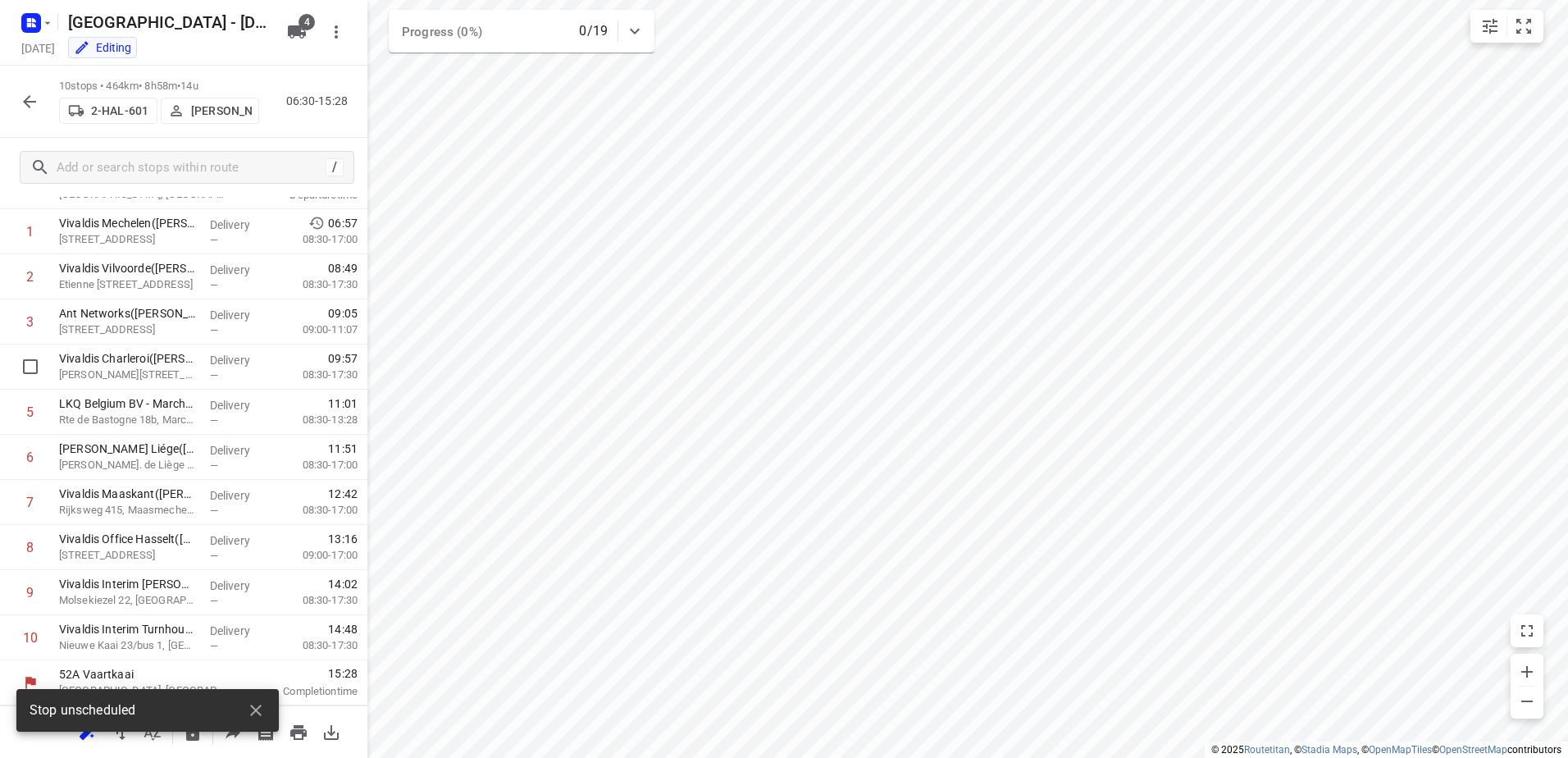
scroll to position [0, 0]
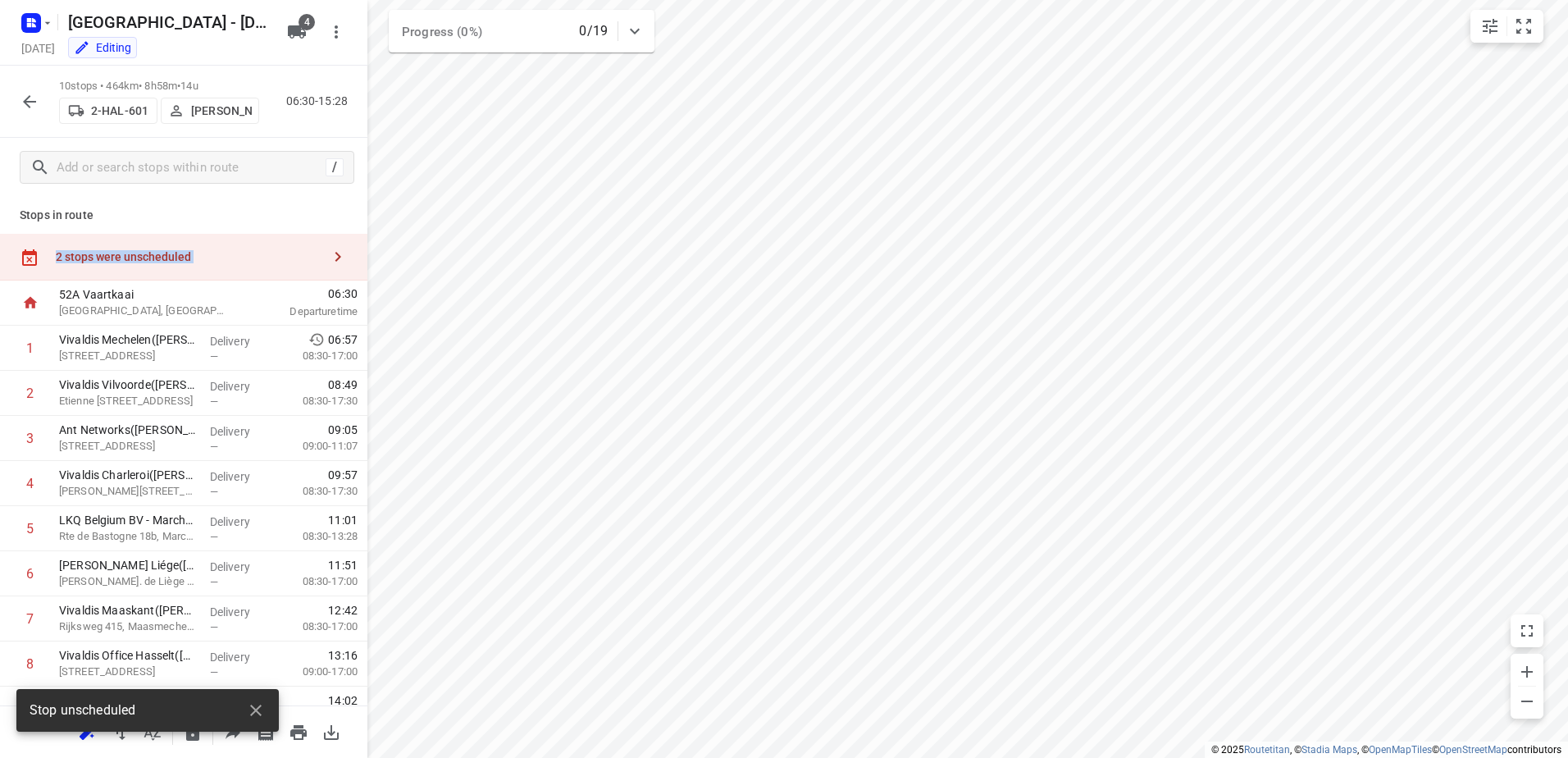
drag, startPoint x: 129, startPoint y: 248, endPoint x: 328, endPoint y: 209, distance: 202.8
click at [130, 247] on div "2 stops were unscheduled" at bounding box center [184, 257] width 368 height 47
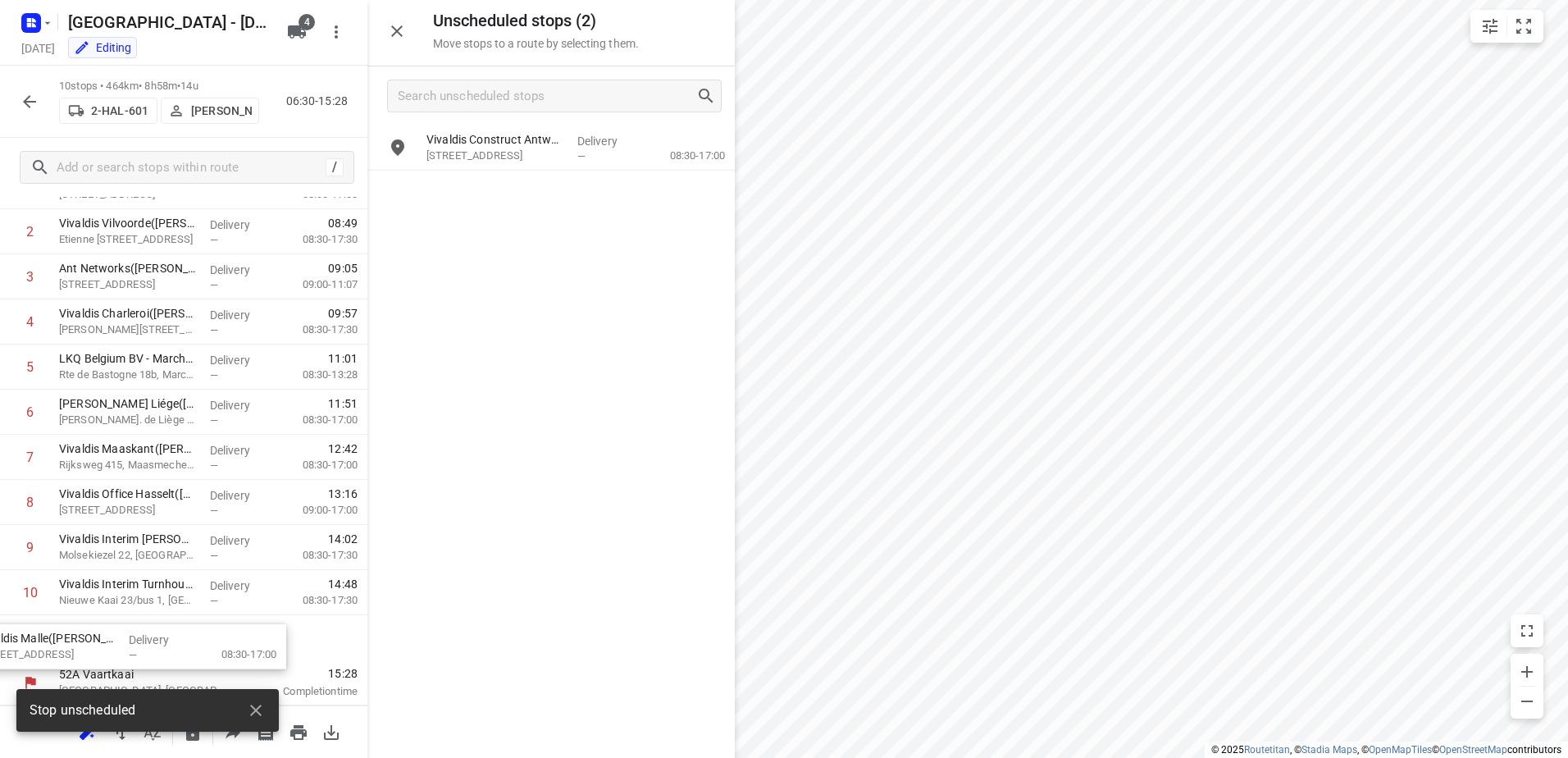
drag, startPoint x: 527, startPoint y: 197, endPoint x: 89, endPoint y: 638, distance: 621.6
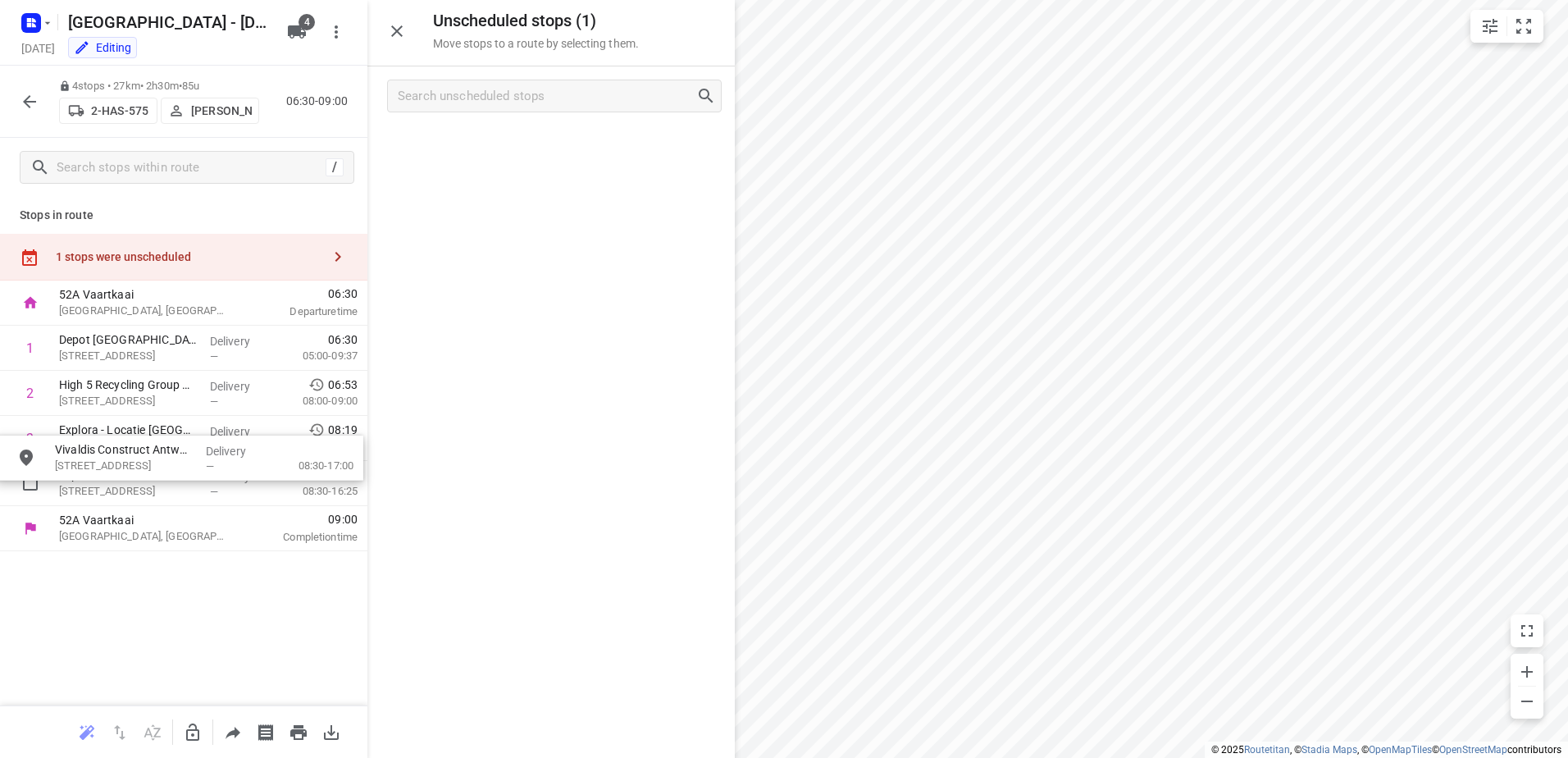
drag, startPoint x: 602, startPoint y: 167, endPoint x: 450, endPoint y: 379, distance: 260.9
click at [193, 723] on icon "button" at bounding box center [193, 732] width 20 height 20
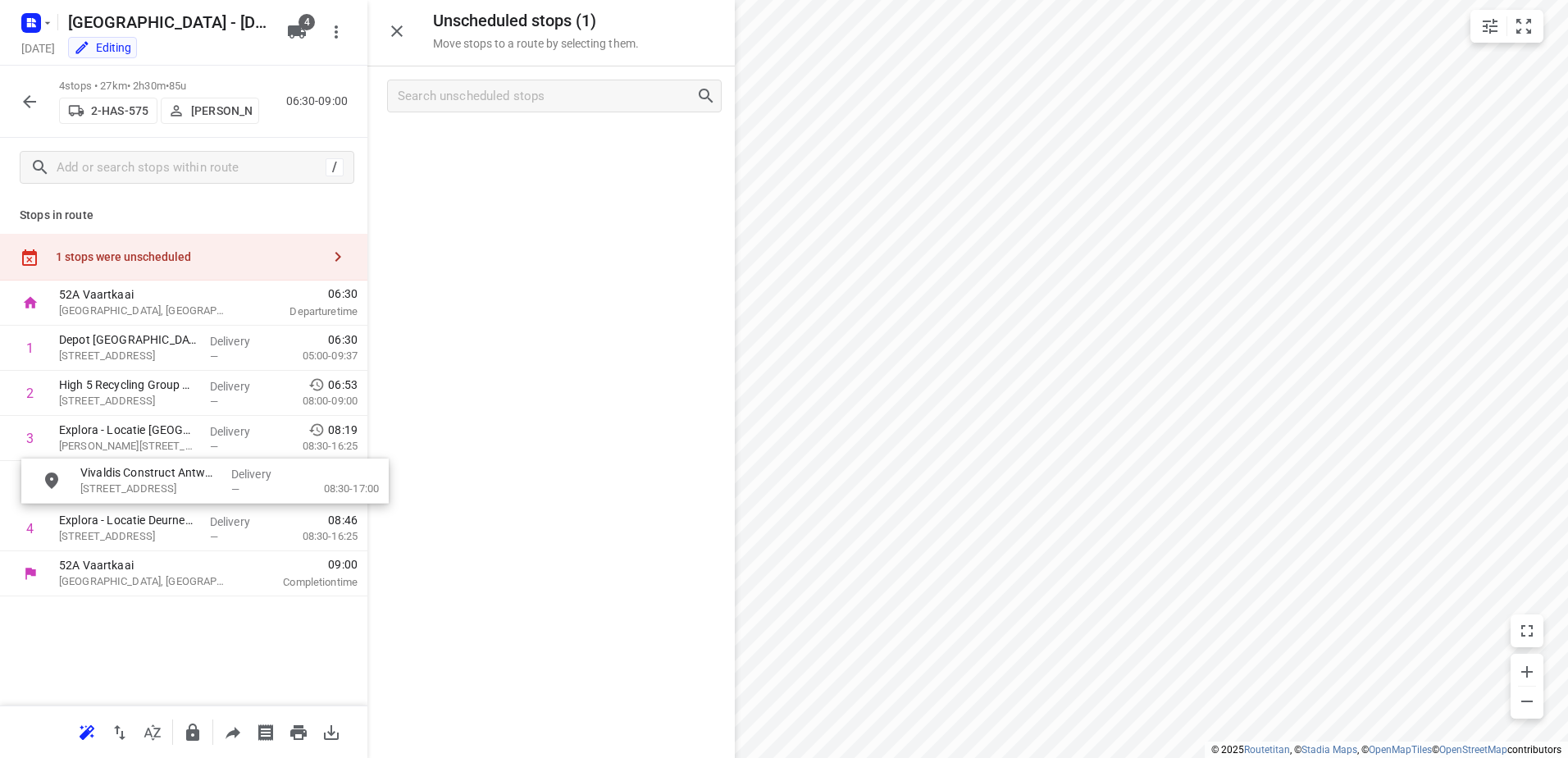
drag, startPoint x: 563, startPoint y: 151, endPoint x: 210, endPoint y: 483, distance: 484.6
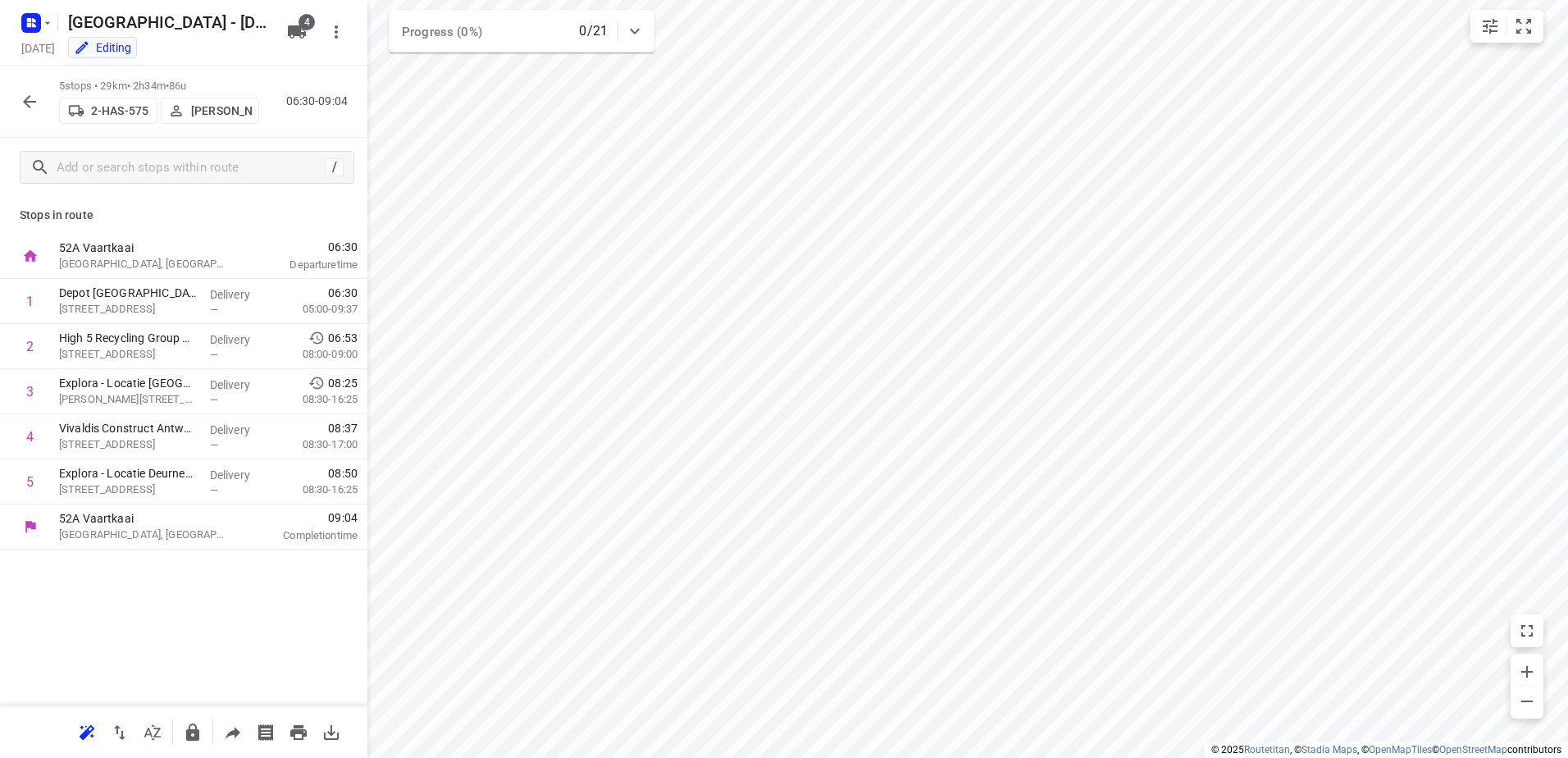
click at [35, 99] on icon "button" at bounding box center [30, 102] width 20 height 20
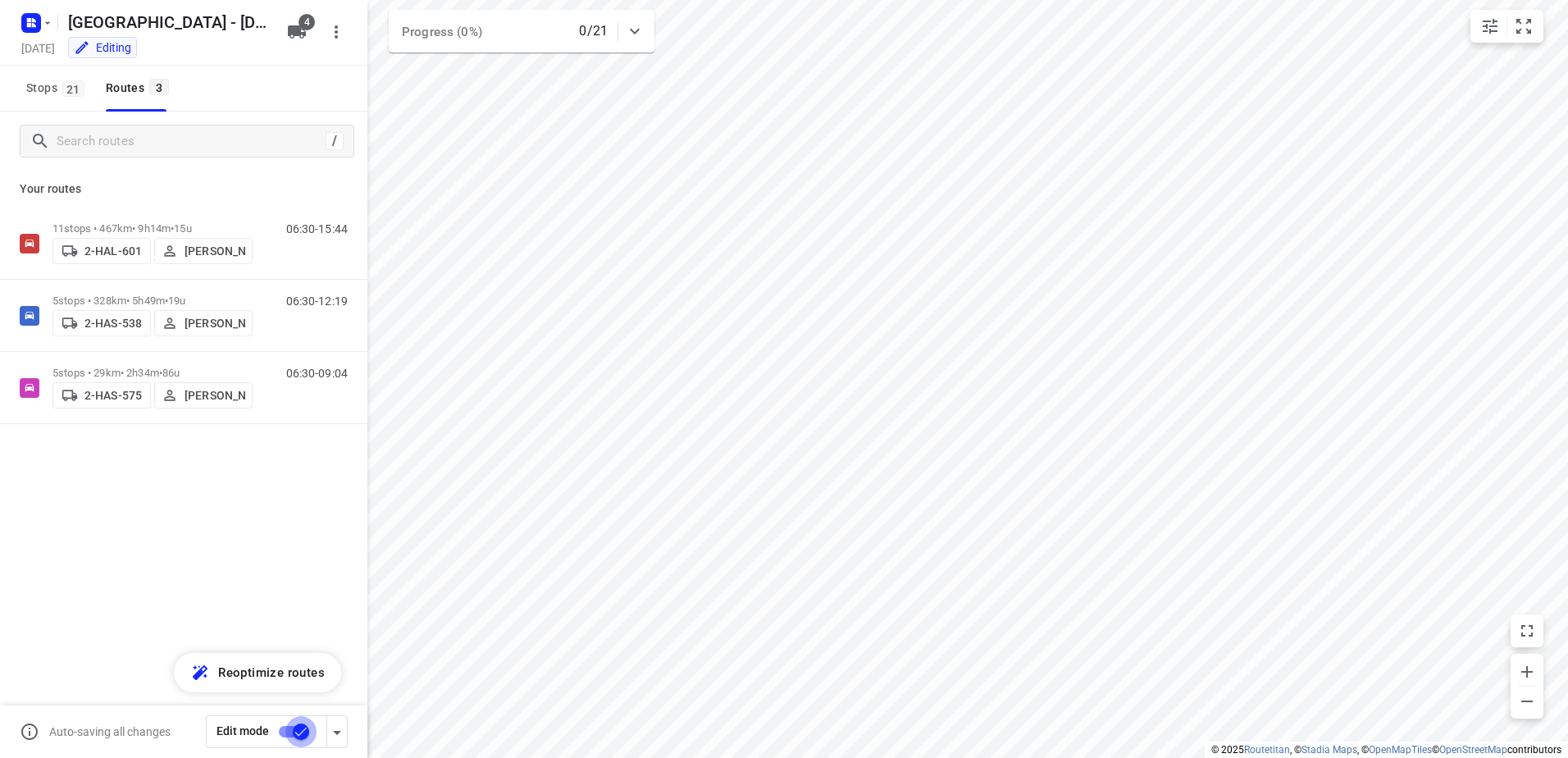
click at [283, 721] on input "checkbox" at bounding box center [301, 731] width 94 height 31
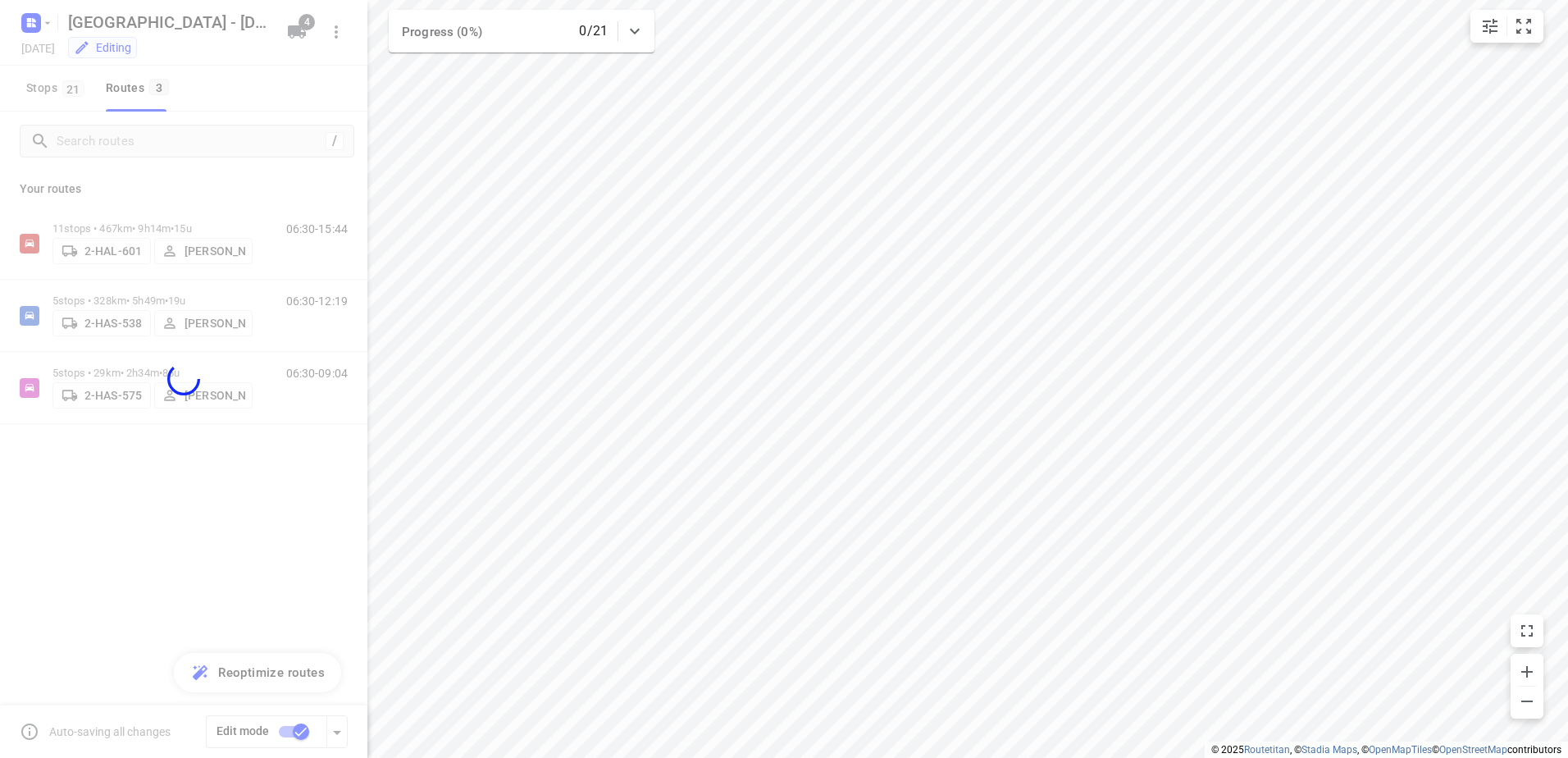
checkbox input "false"
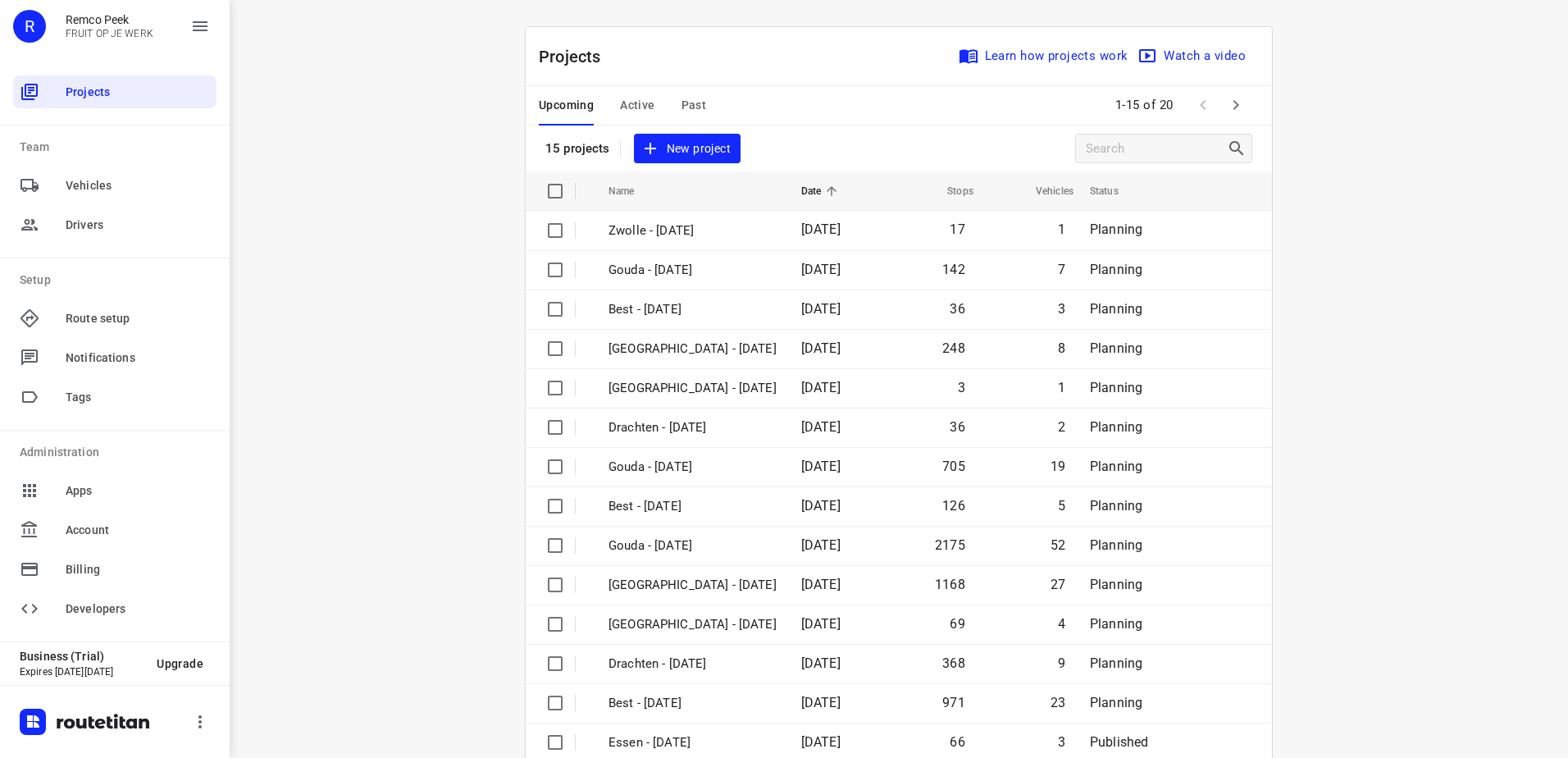
click at [620, 114] on span "Active" at bounding box center [637, 105] width 34 height 21
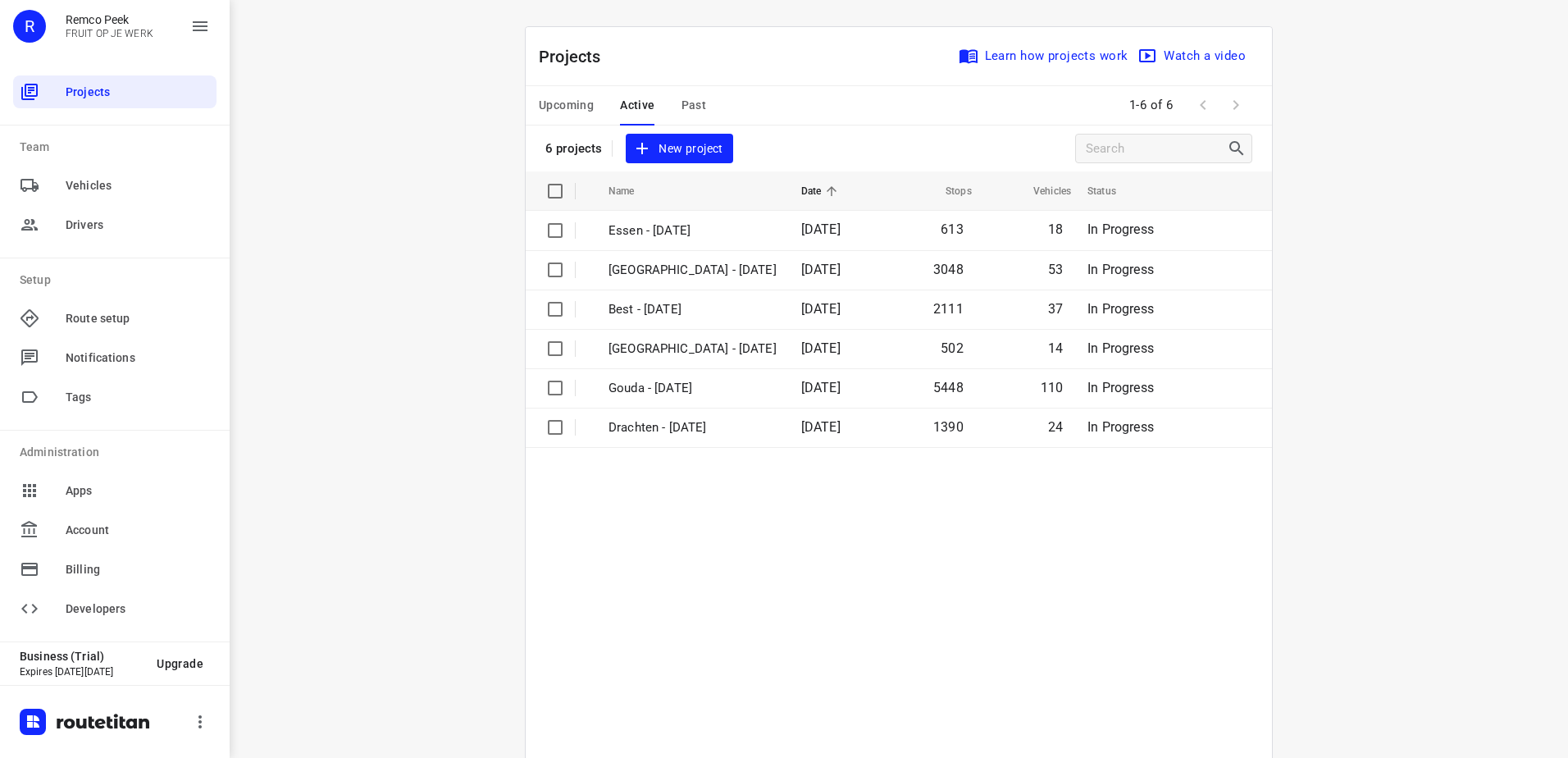
click at [543, 104] on span "Upcoming" at bounding box center [567, 105] width 55 height 21
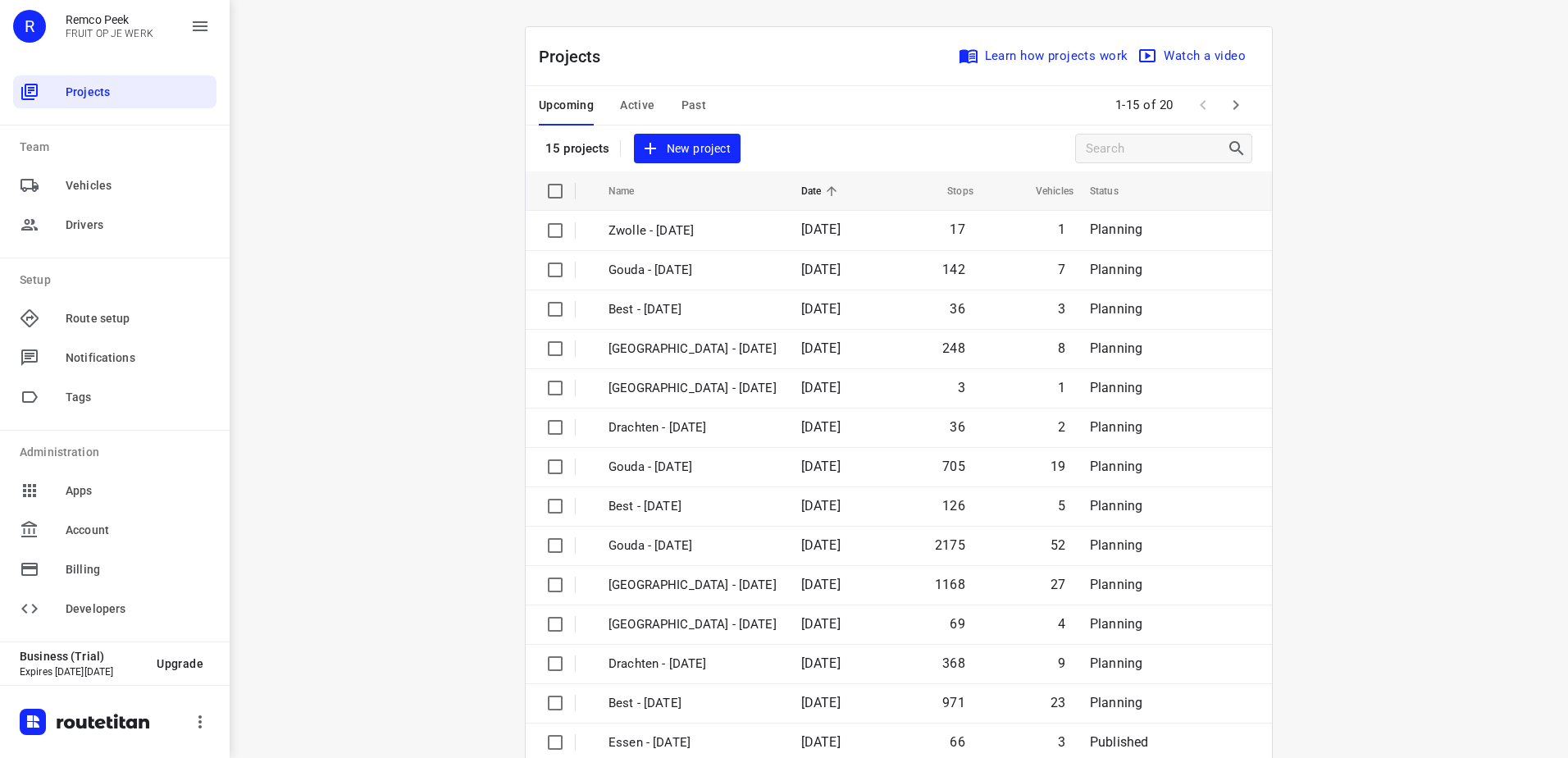
click at [1227, 105] on icon "button" at bounding box center [1236, 105] width 20 height 20
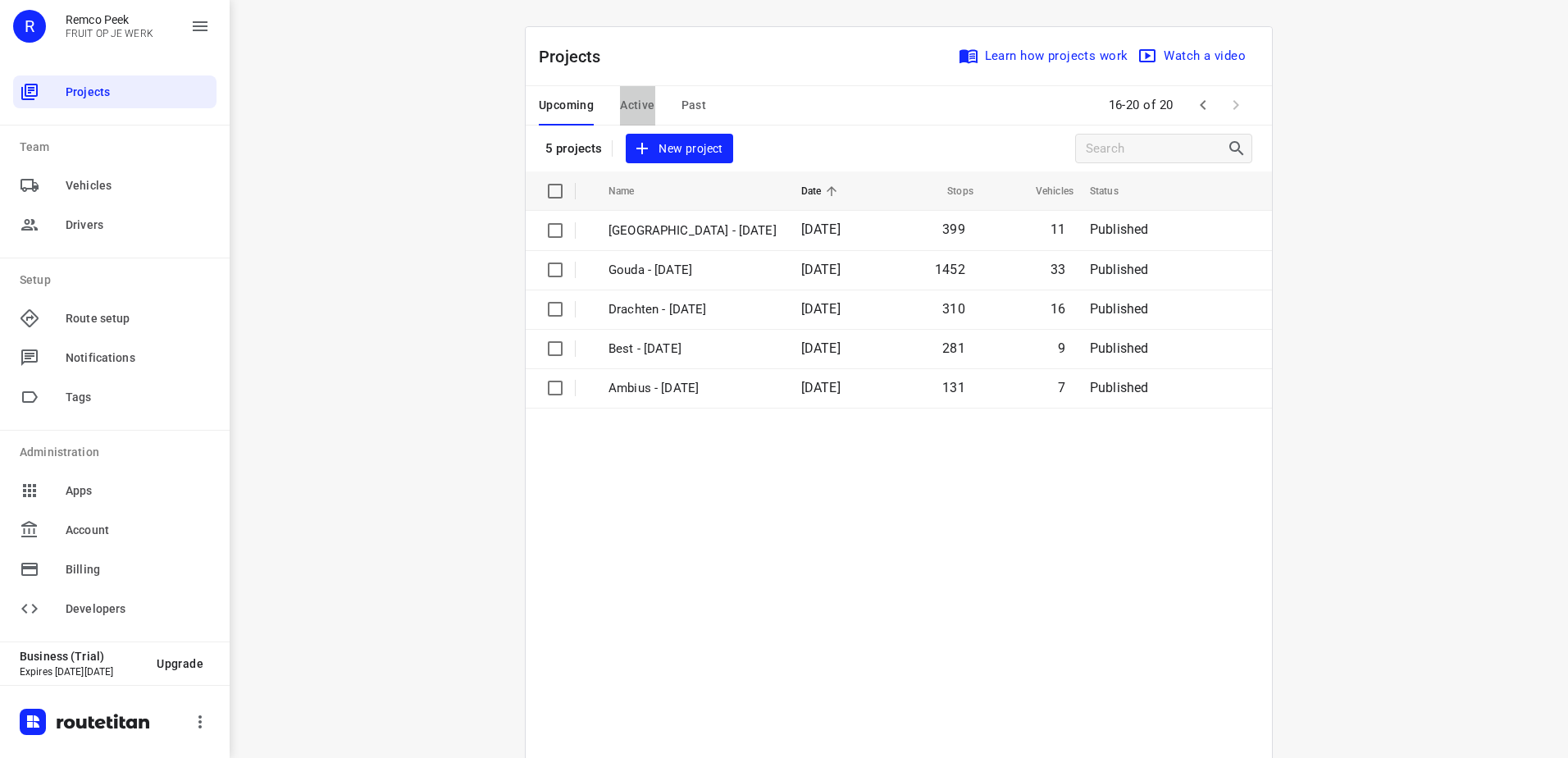
click at [627, 107] on span "Active" at bounding box center [637, 105] width 34 height 21
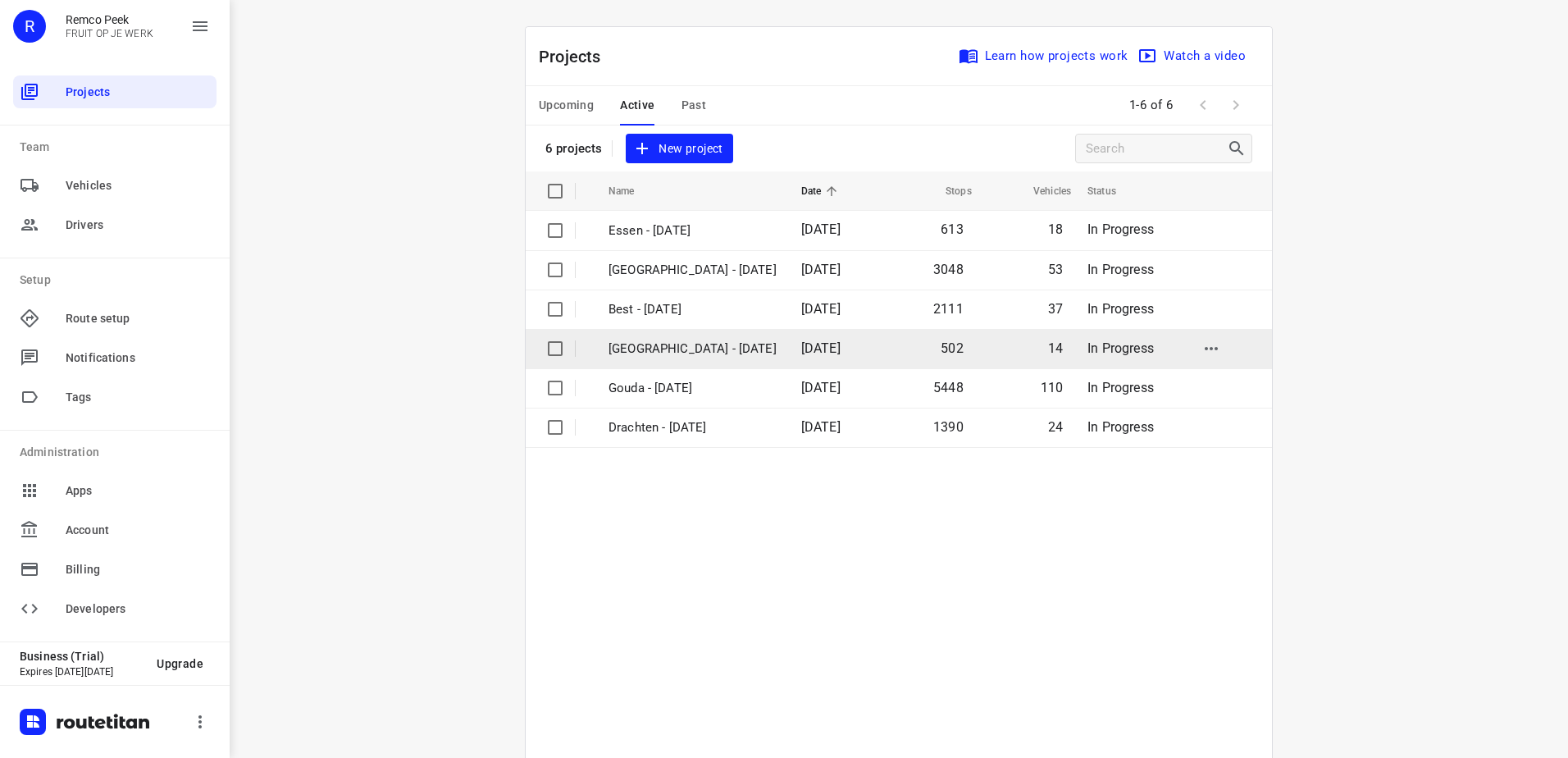
click at [788, 356] on td "[DATE]" at bounding box center [835, 348] width 94 height 39
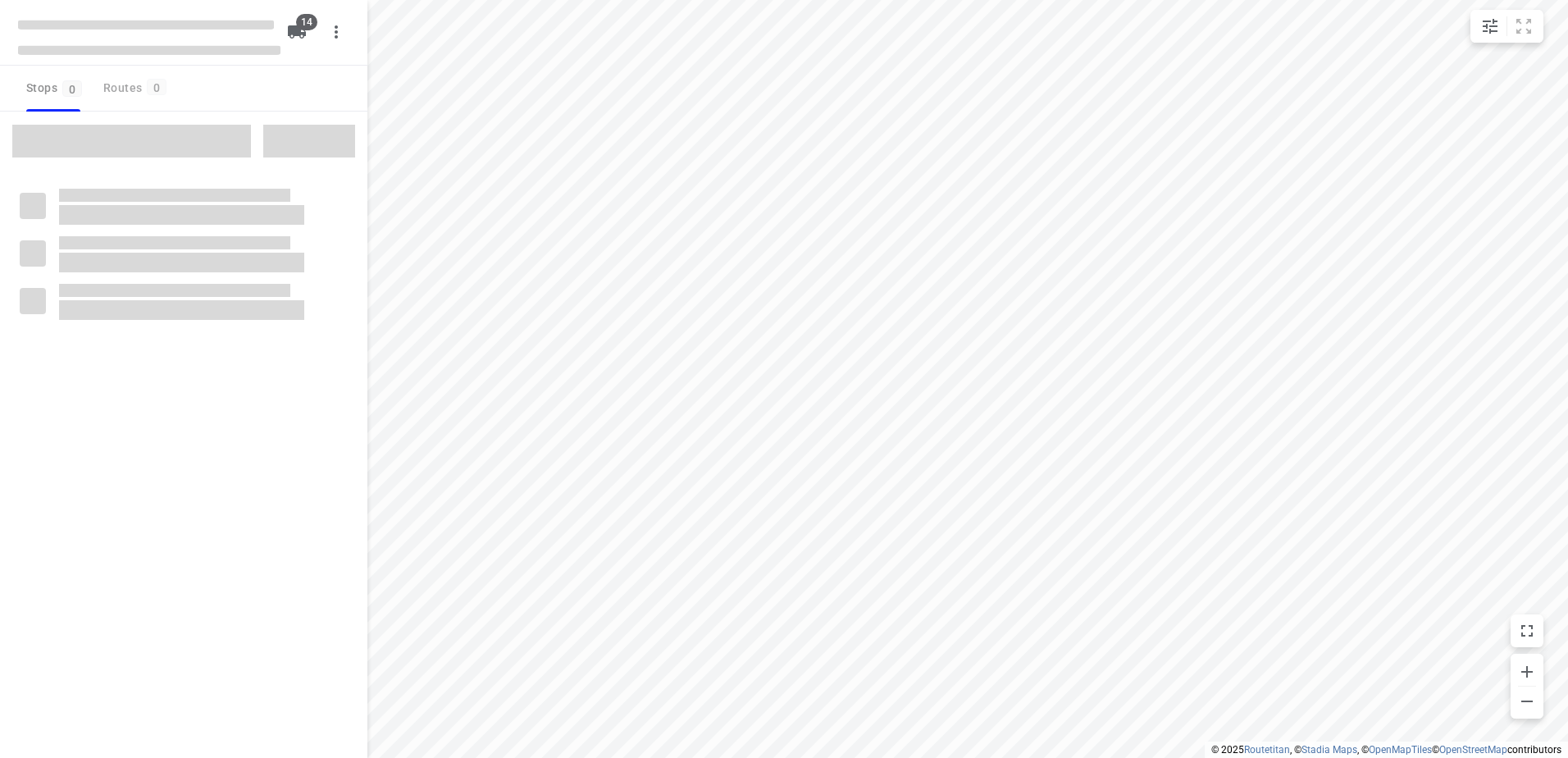
checkbox input "true"
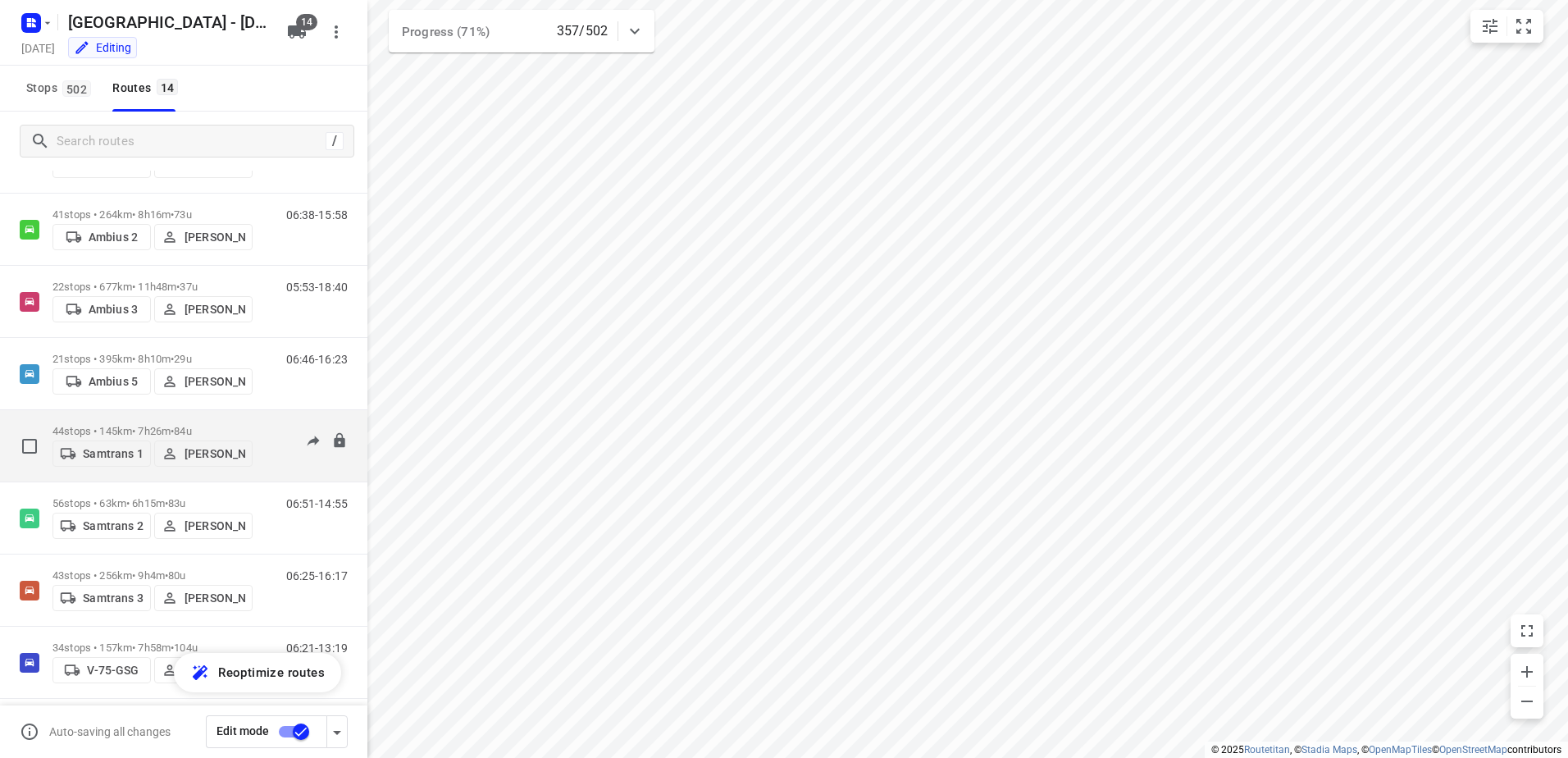
scroll to position [529, 0]
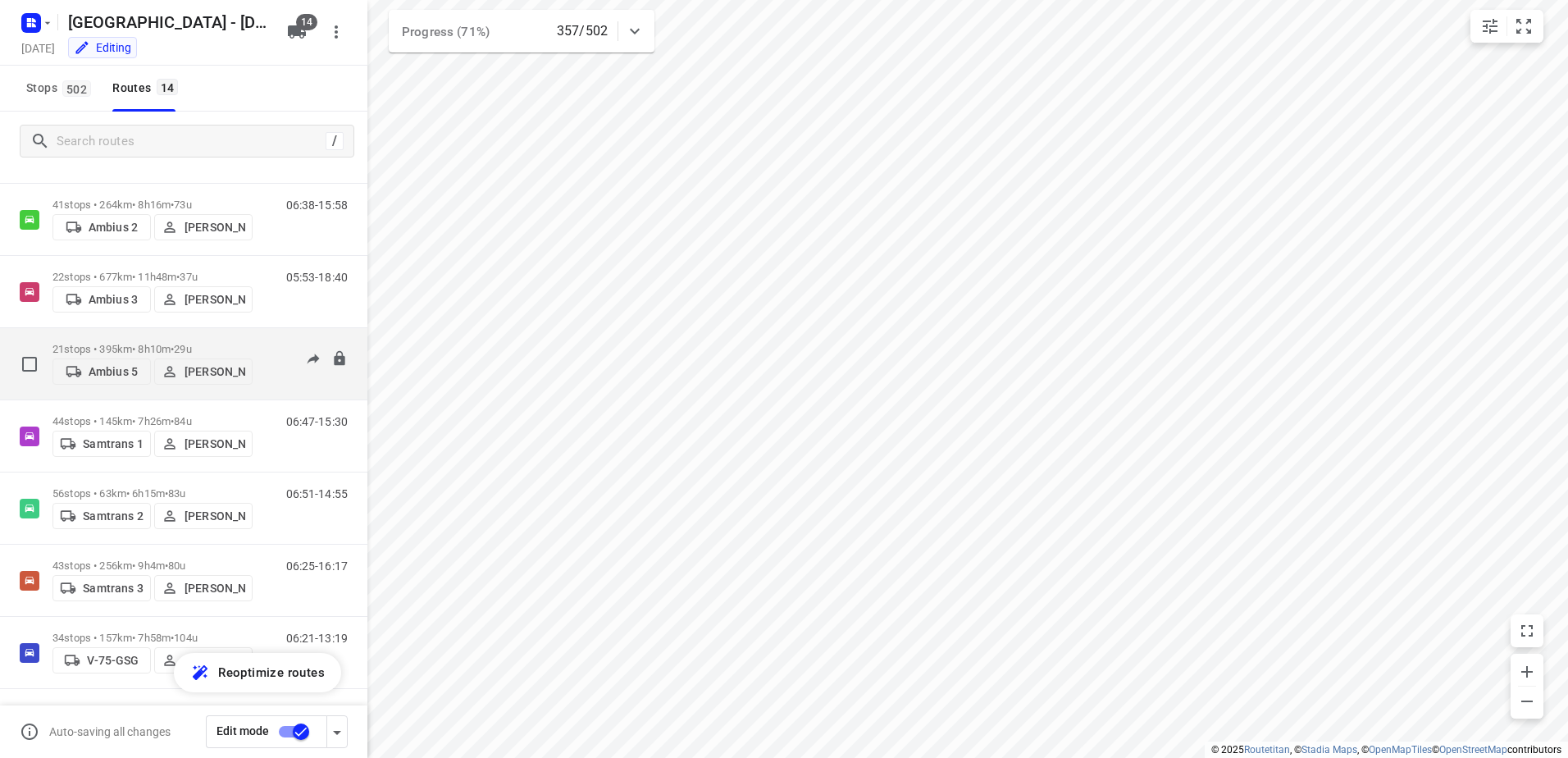
click at [122, 343] on p "21 stops • 395km • 8h10m • 29u" at bounding box center [152, 348] width 200 height 13
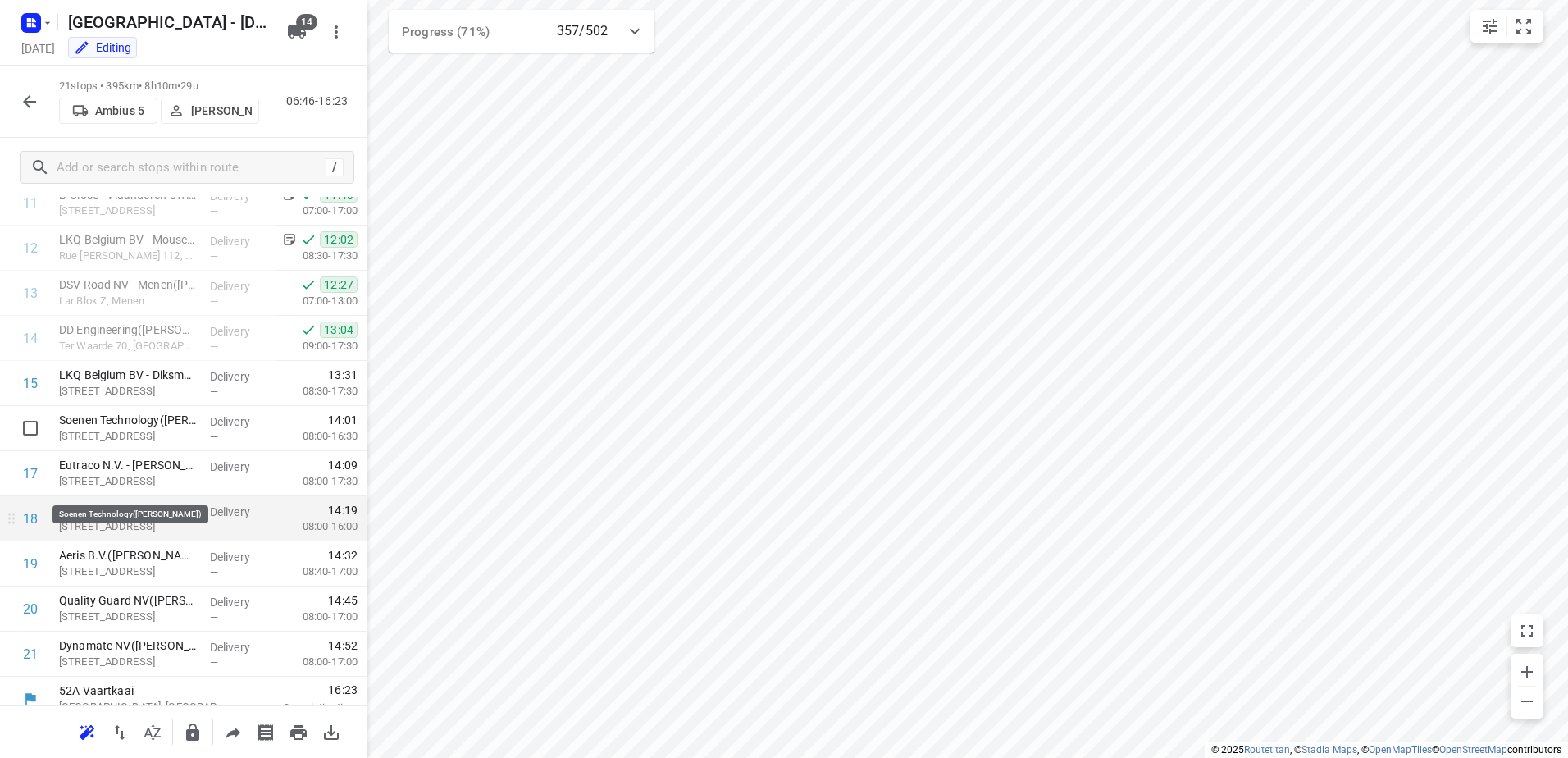
scroll to position [566, 0]
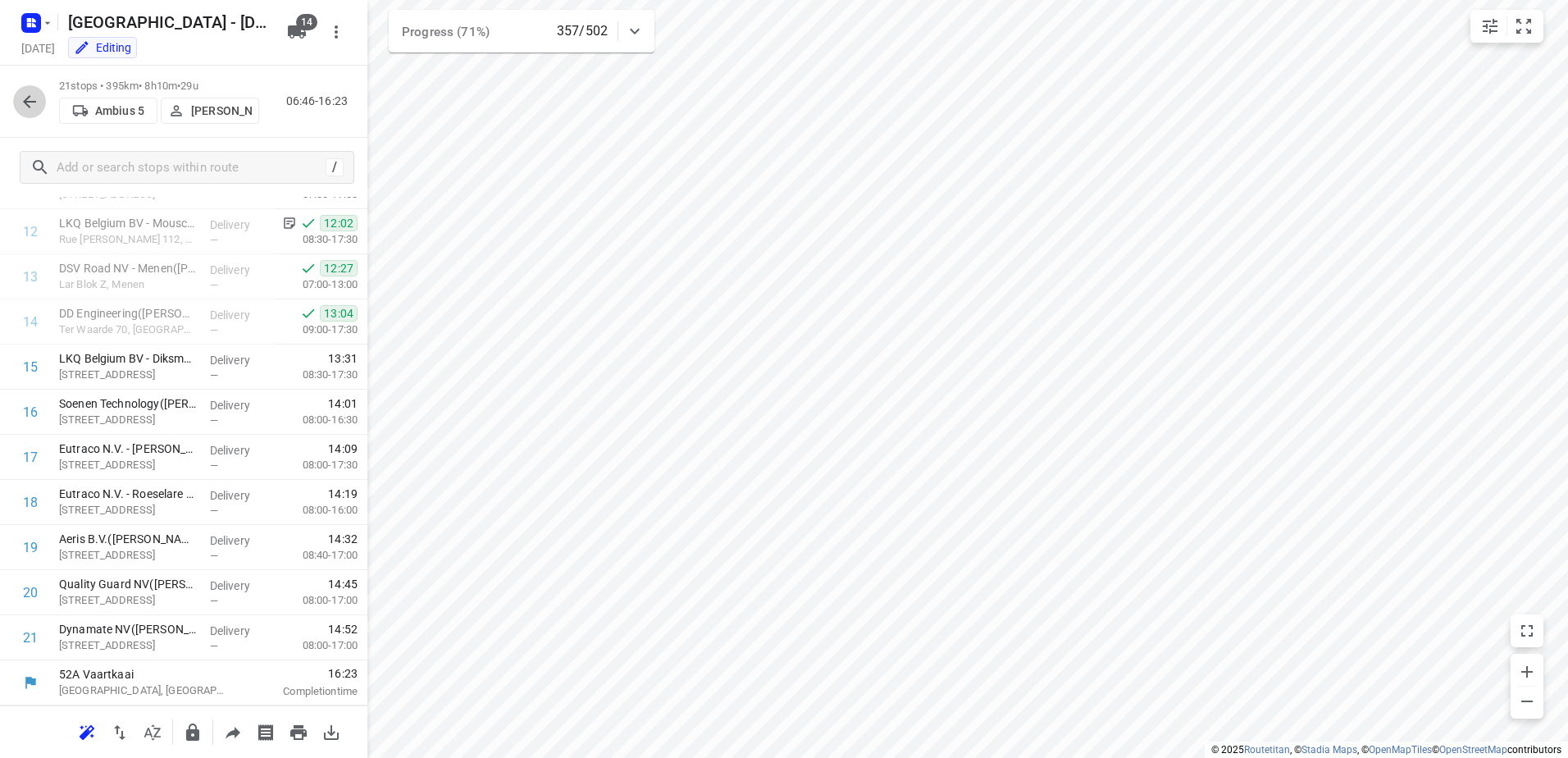
click at [24, 102] on icon "button" at bounding box center [29, 102] width 13 height 13
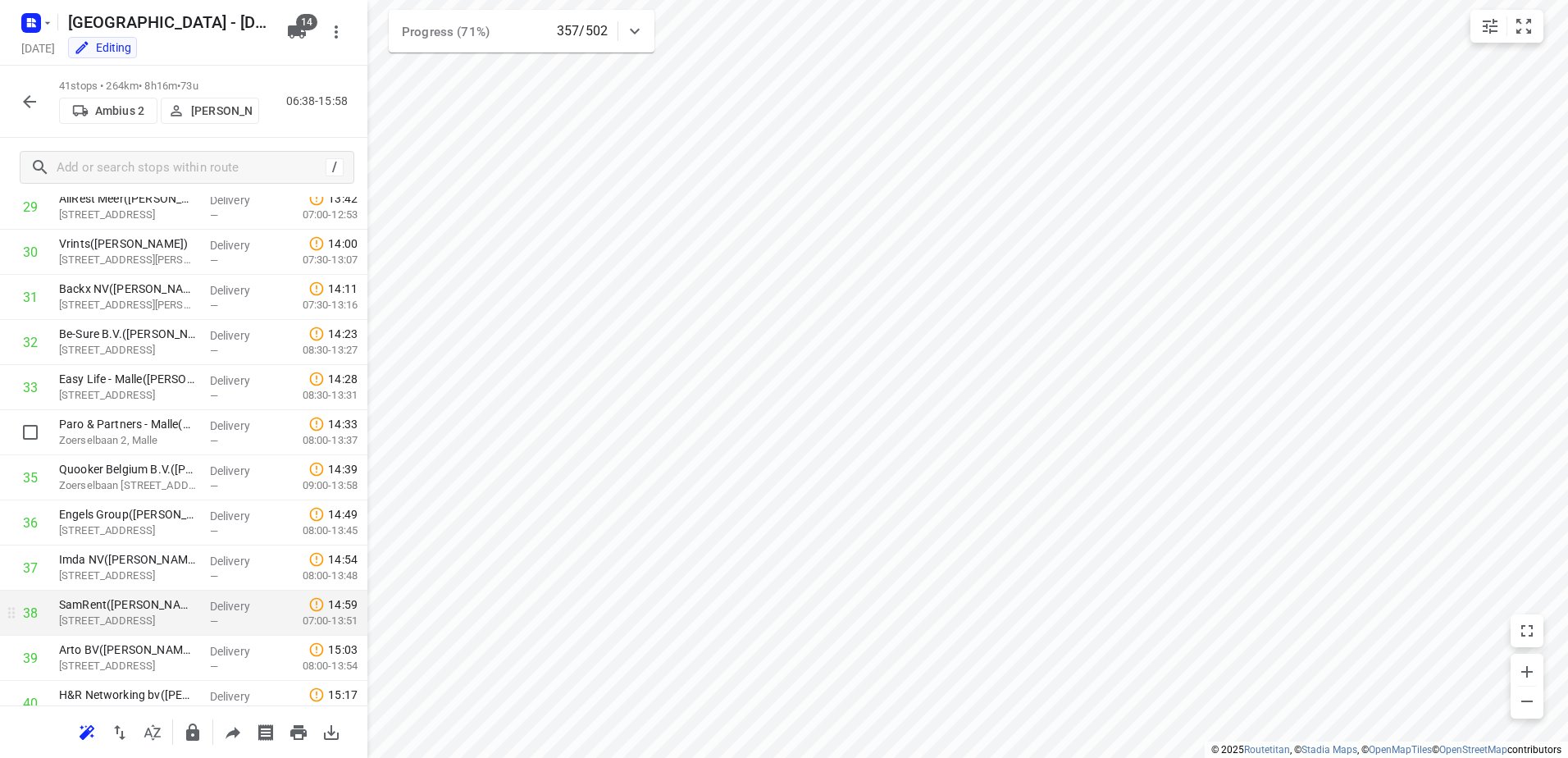
scroll to position [1468, 0]
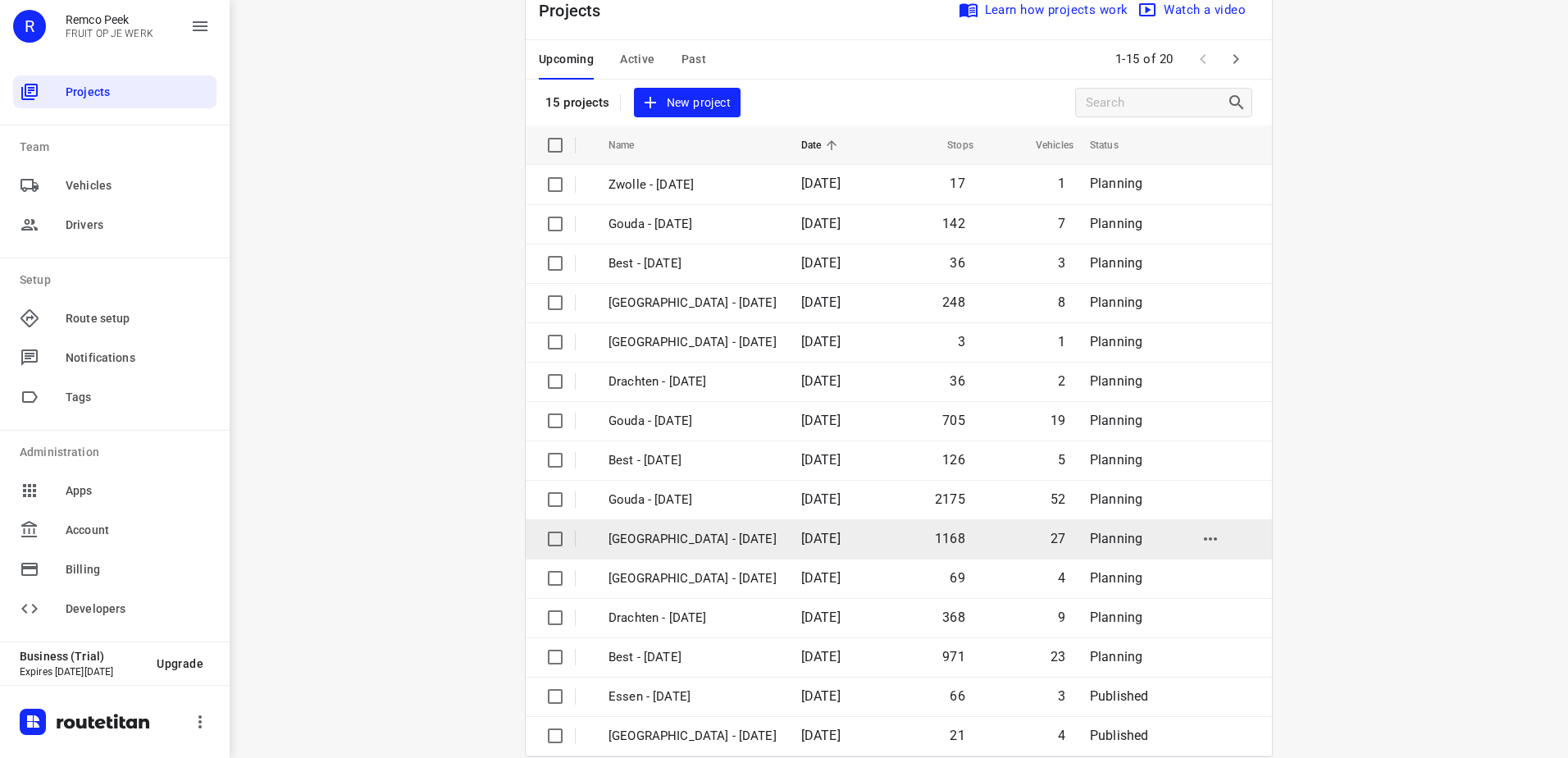
scroll to position [71, 0]
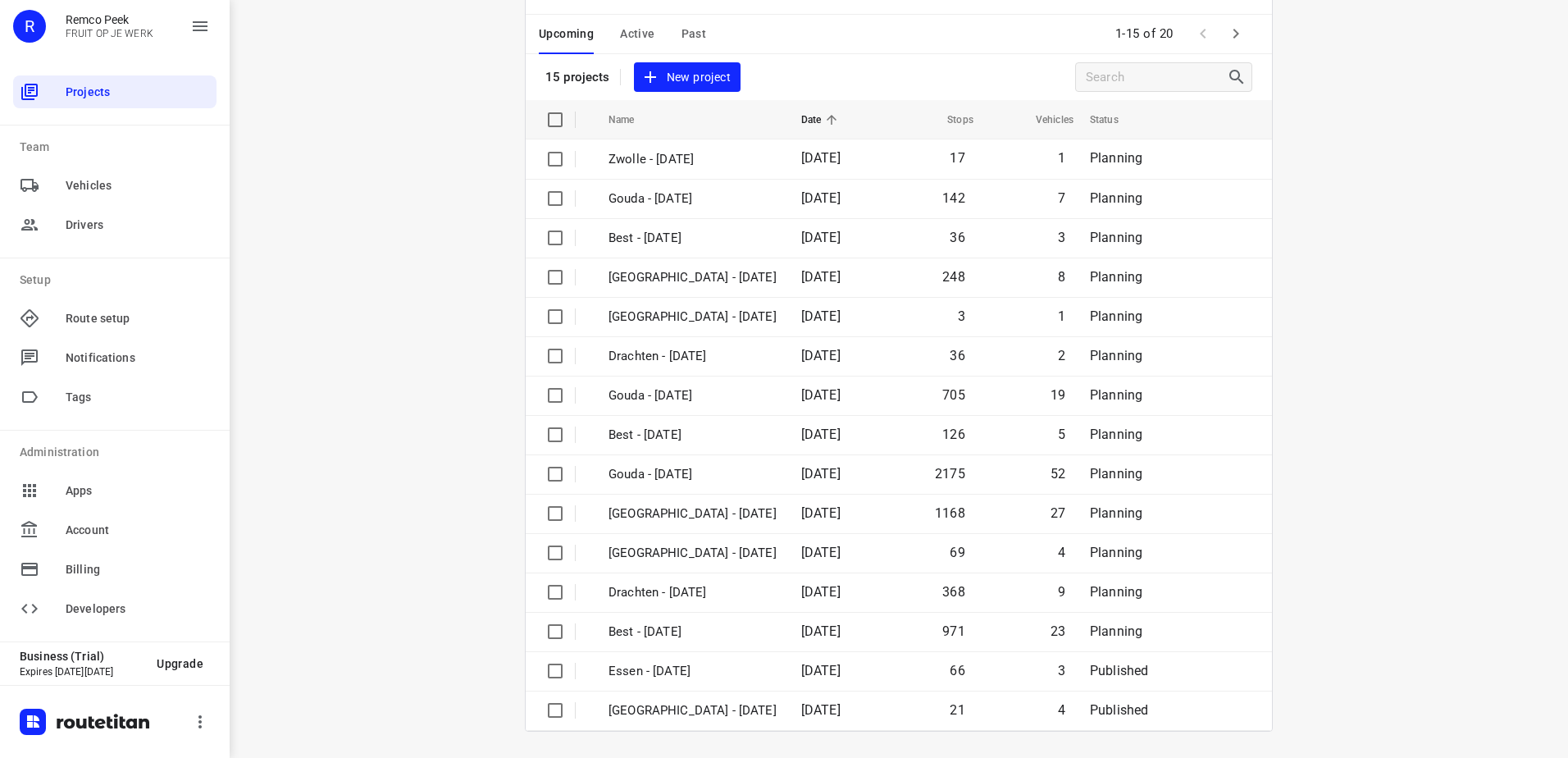
click at [634, 25] on span "Active" at bounding box center [637, 33] width 34 height 21
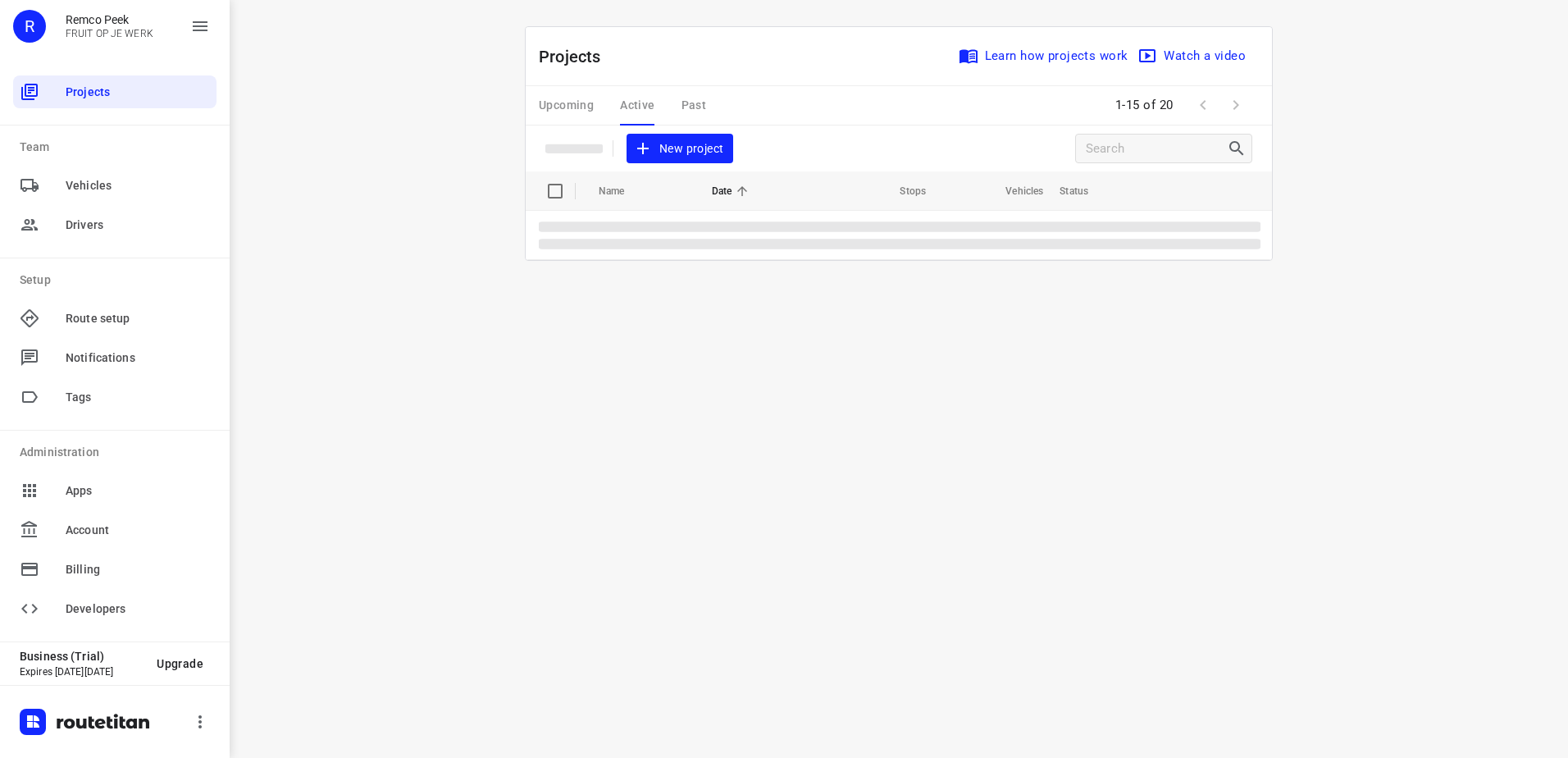
scroll to position [0, 0]
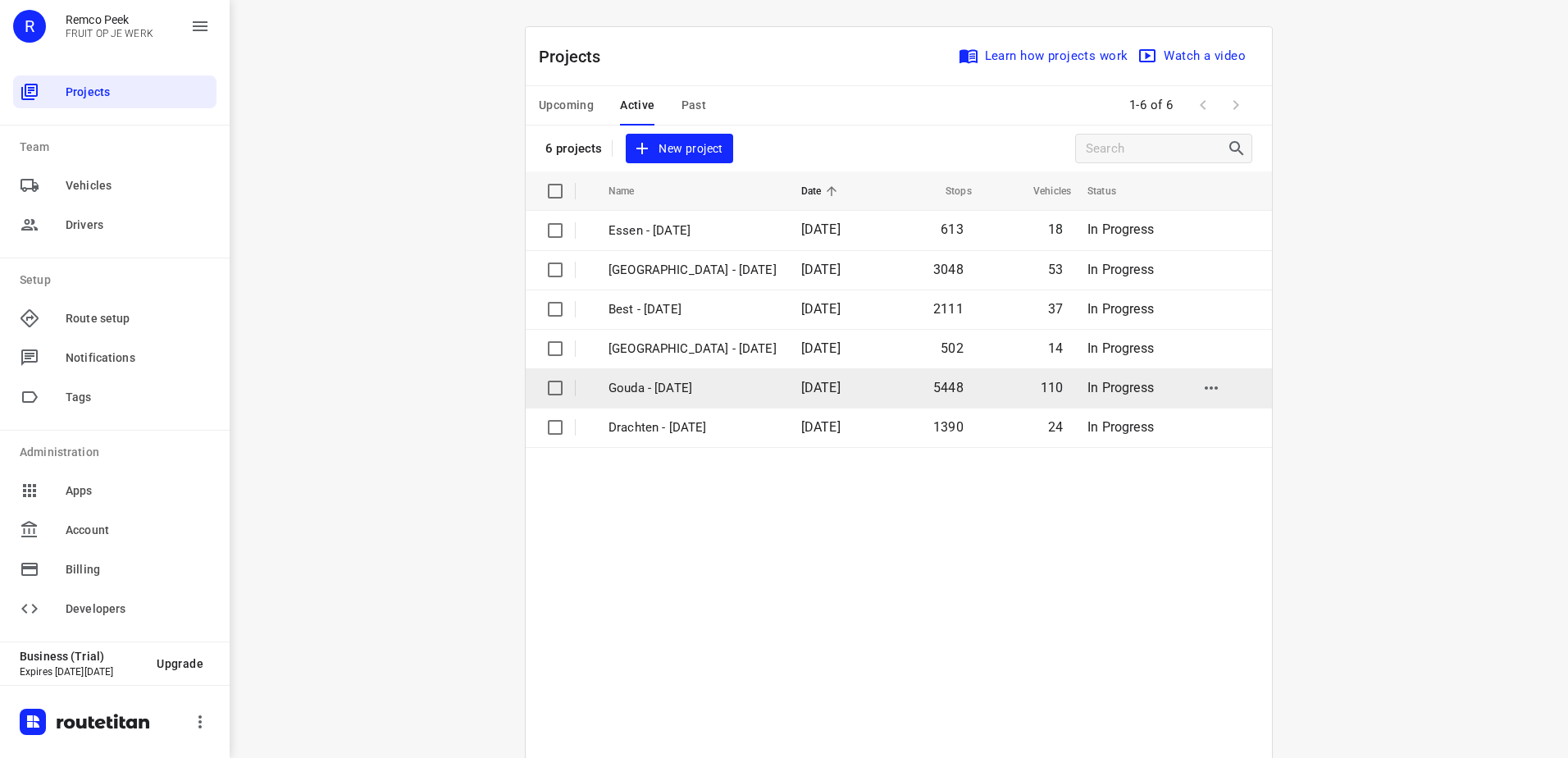
click at [667, 392] on p "Gouda - [DATE]" at bounding box center [692, 388] width 168 height 19
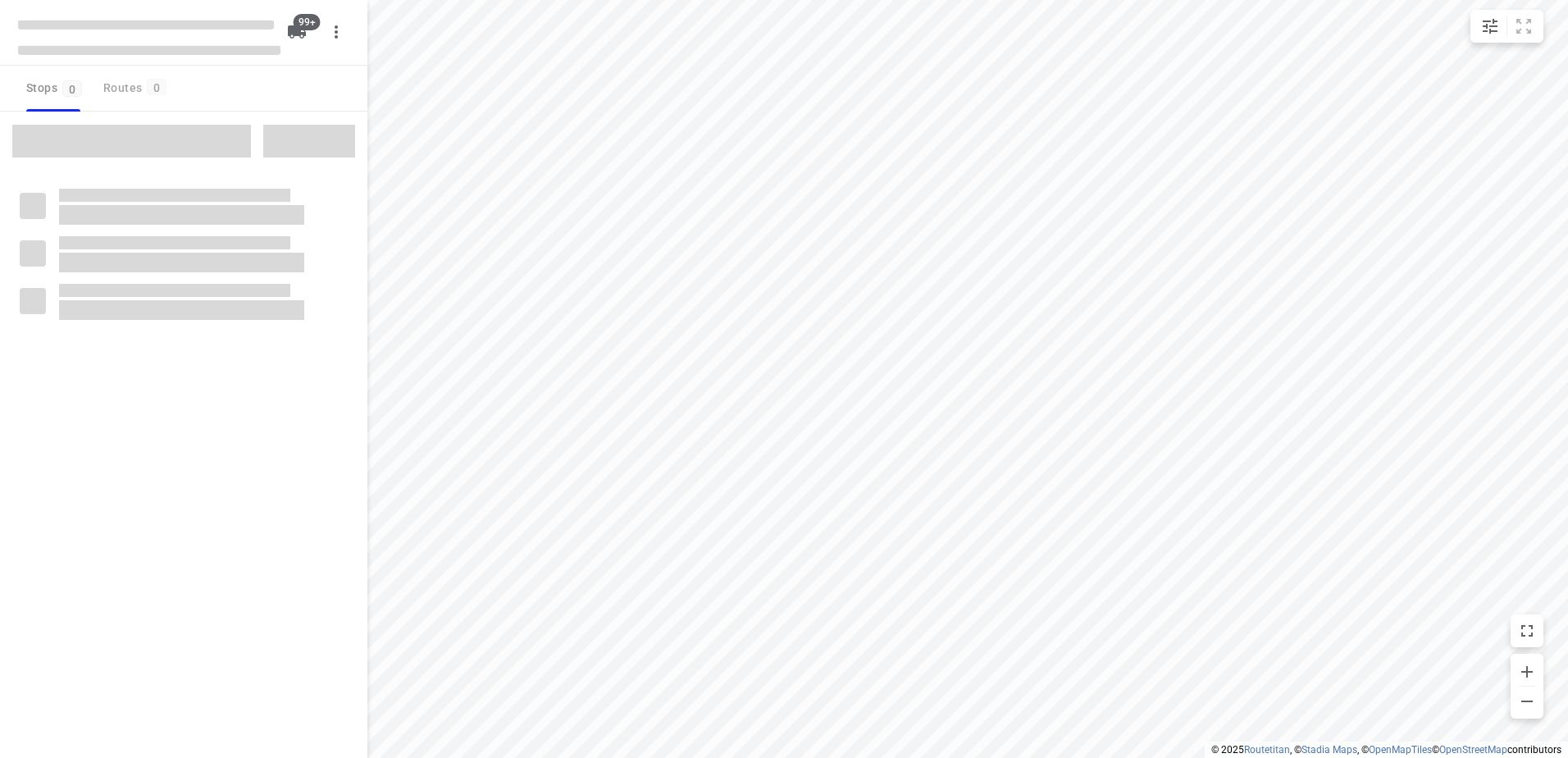
click at [158, 138] on span at bounding box center [132, 140] width 239 height 33
checkbox input "true"
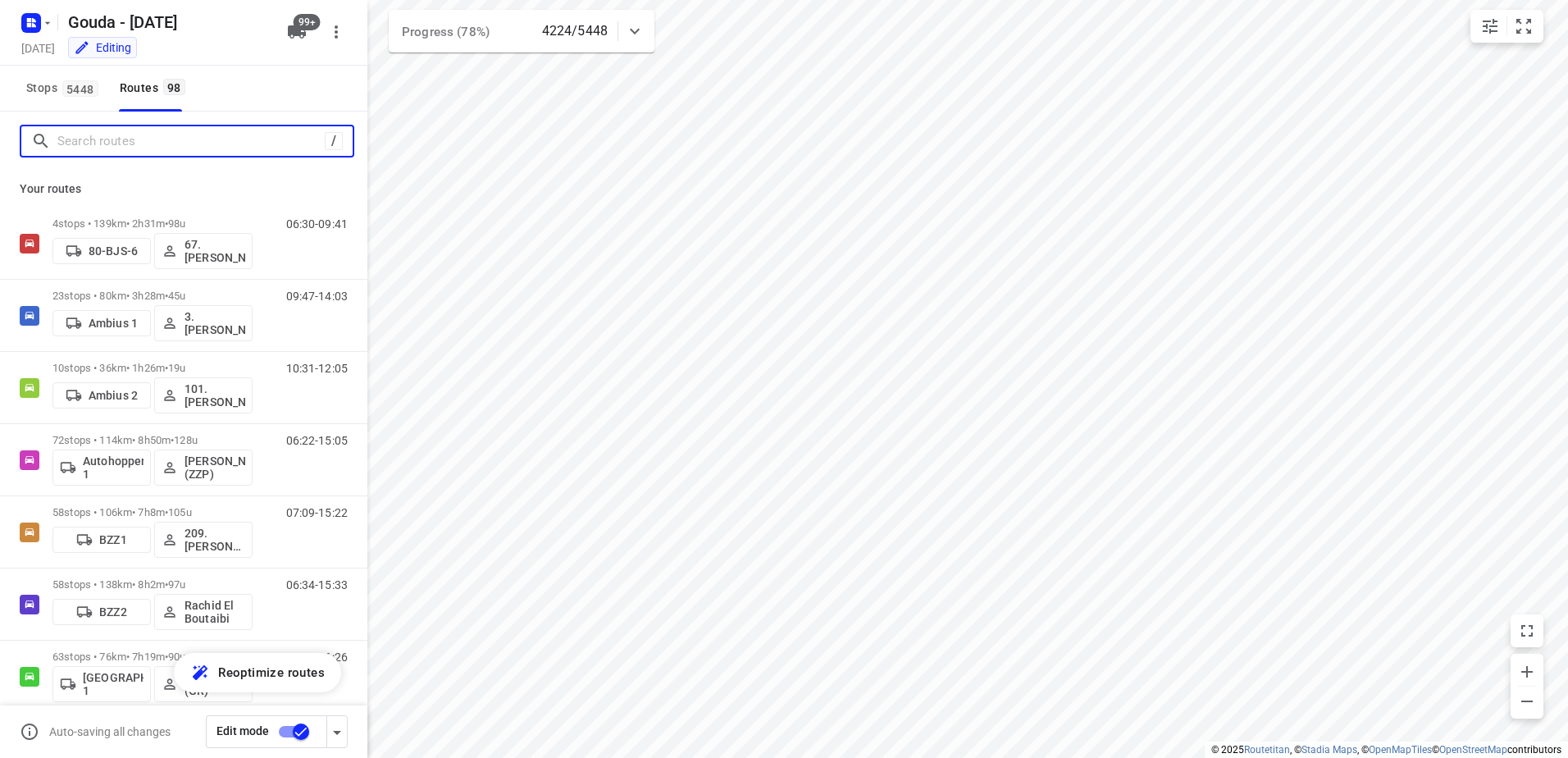
click at [159, 129] on input "Search routes" at bounding box center [191, 141] width 267 height 25
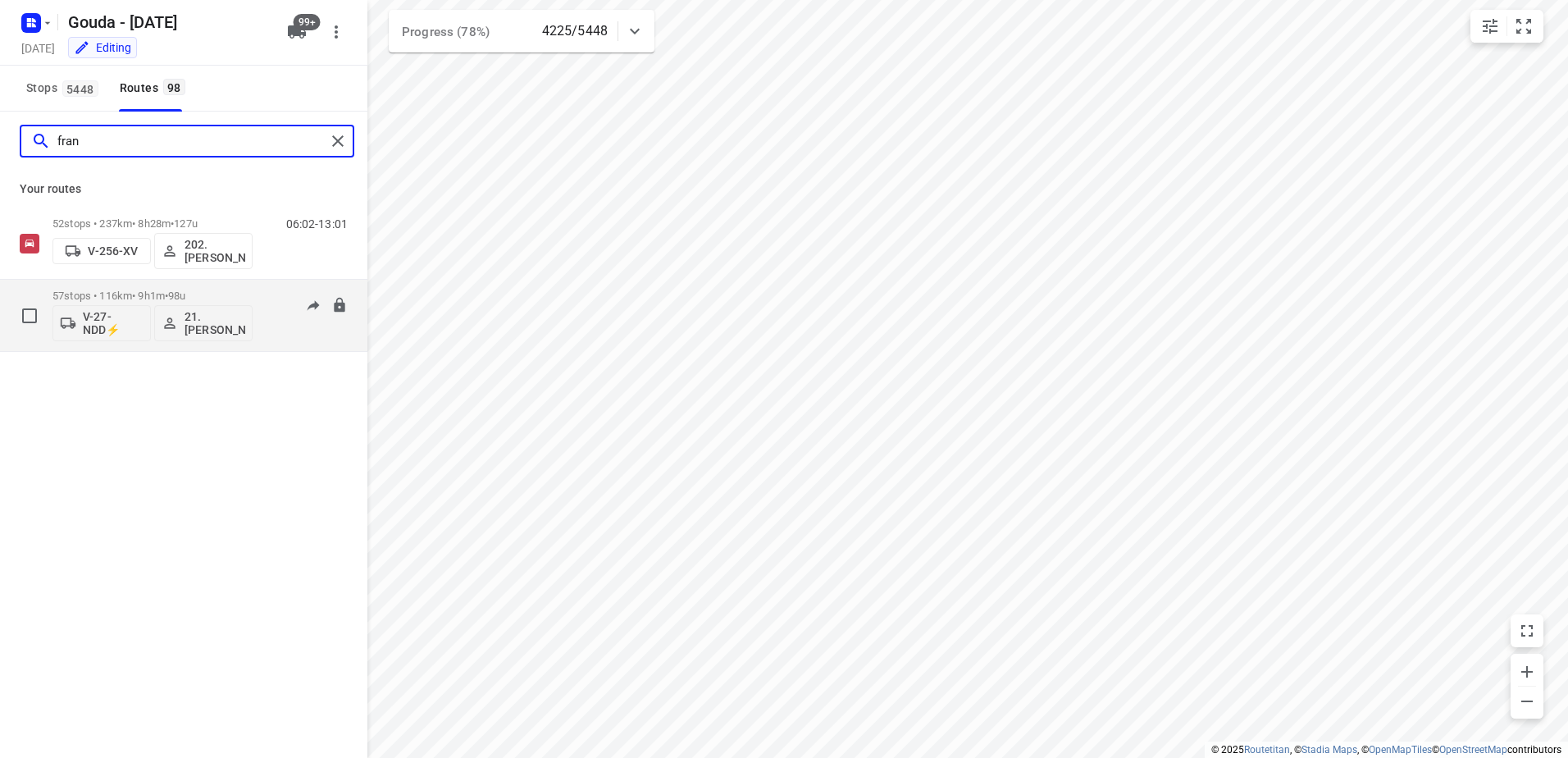
type input "fran"
click at [162, 301] on p "57 stops • 116km • 9h1m • 98u" at bounding box center [152, 295] width 200 height 13
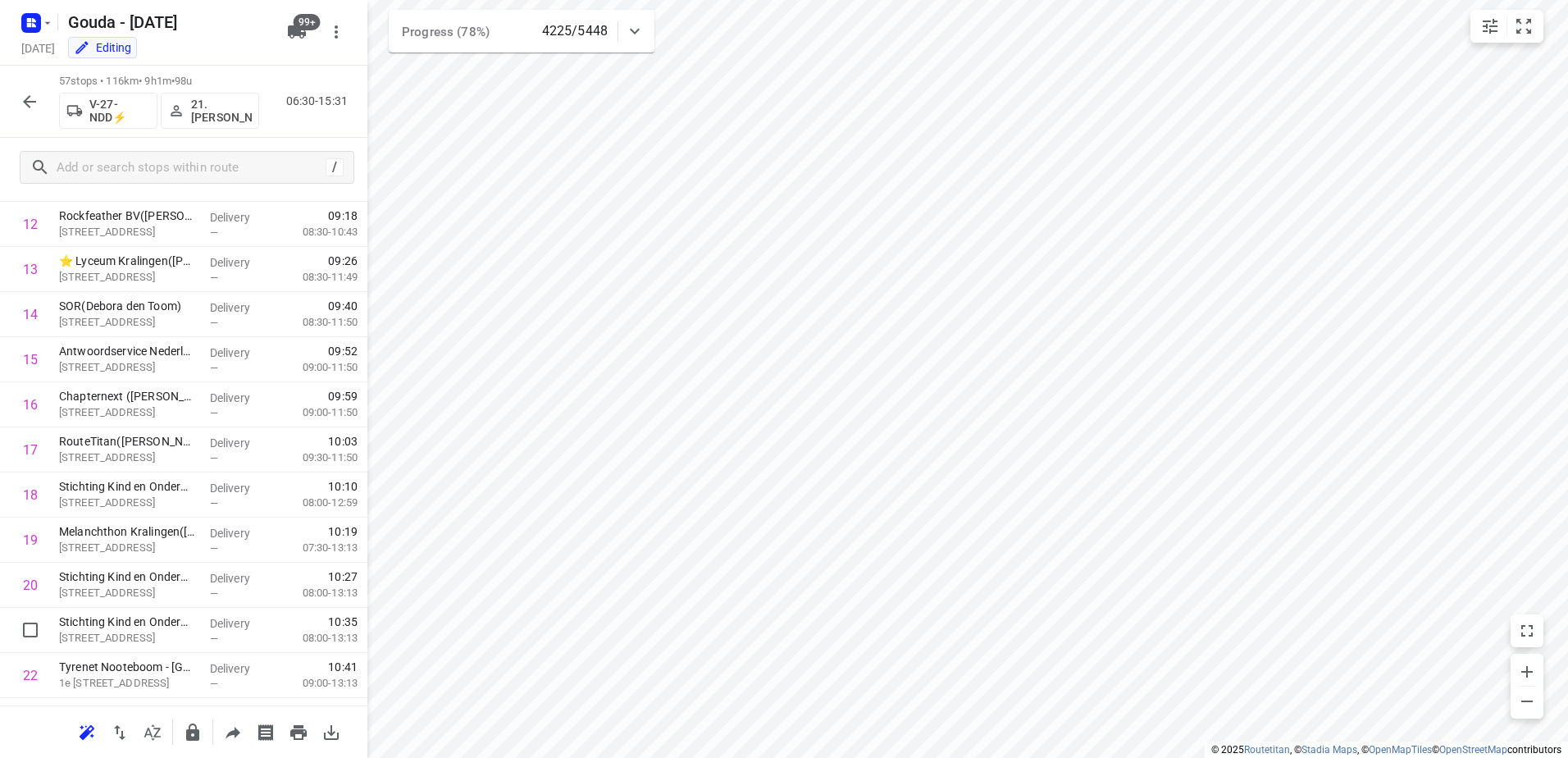
scroll to position [574, 0]
click at [241, 734] on icon "button" at bounding box center [233, 732] width 20 height 20
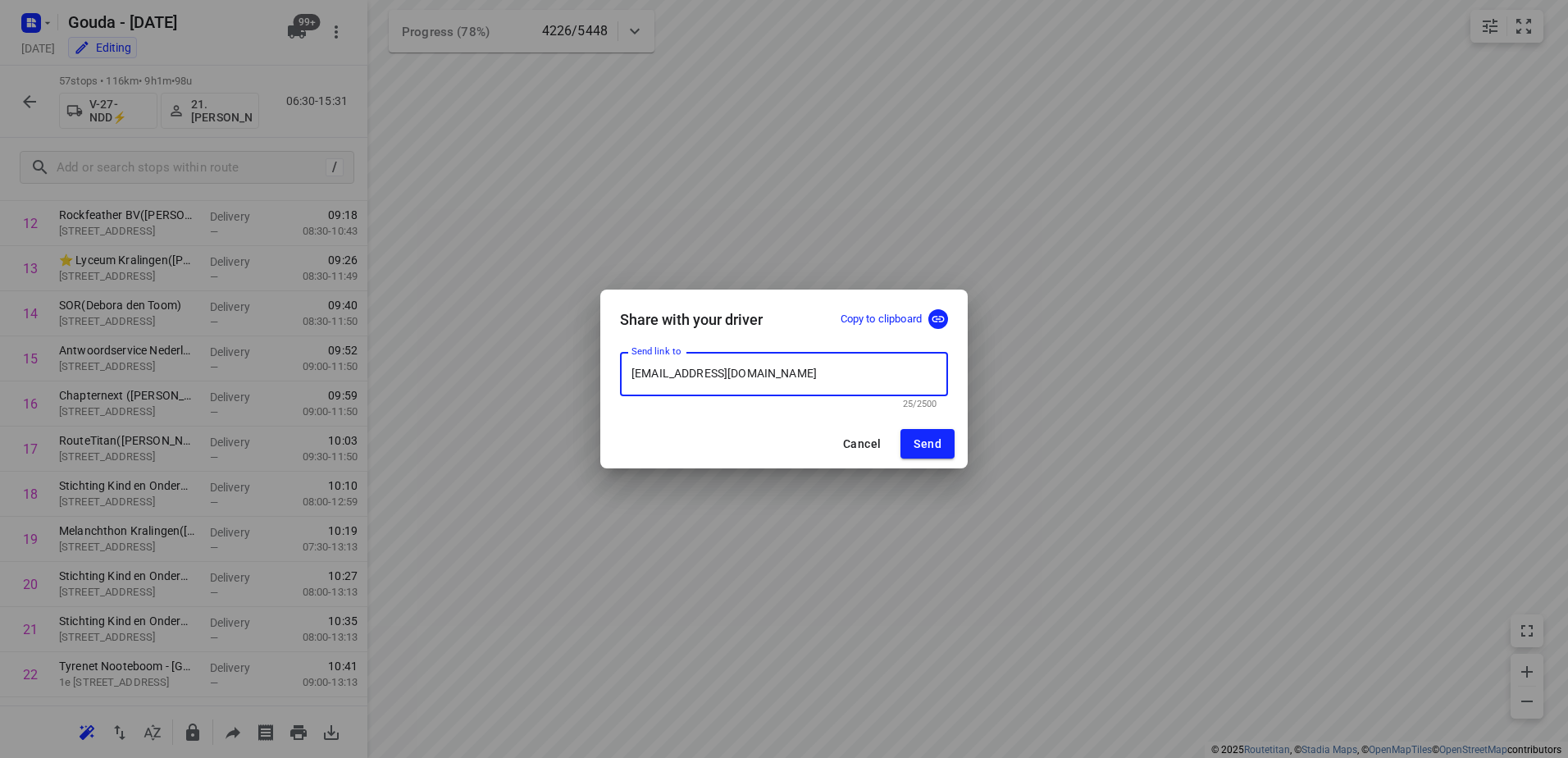
drag, startPoint x: 719, startPoint y: 367, endPoint x: 573, endPoint y: 363, distance: 146.1
click at [573, 363] on div "Share with your driver Copy to clipboard Send link to [EMAIL_ADDRESS][DOMAIN_NA…" at bounding box center [784, 379] width 1568 height 758
click at [724, 323] on h5 "Share with your driver" at bounding box center [691, 319] width 143 height 18
click at [844, 440] on span "Cancel" at bounding box center [862, 444] width 38 height 13
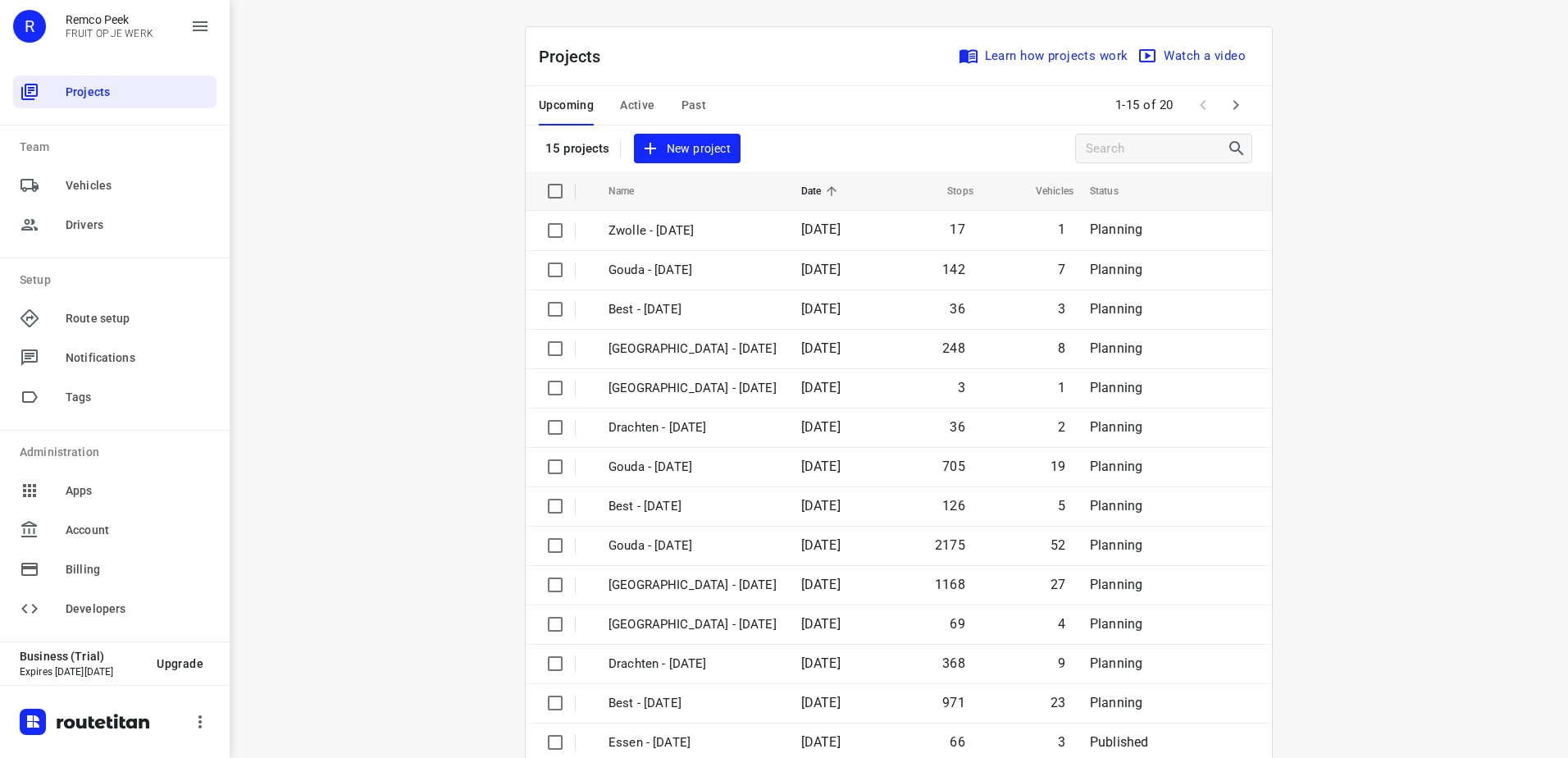
click at [450, 265] on div "i © 2025 Routetitan , © Stadia Maps , © OpenMapTiles © OpenStreetMap contributo…" at bounding box center [899, 379] width 1338 height 758
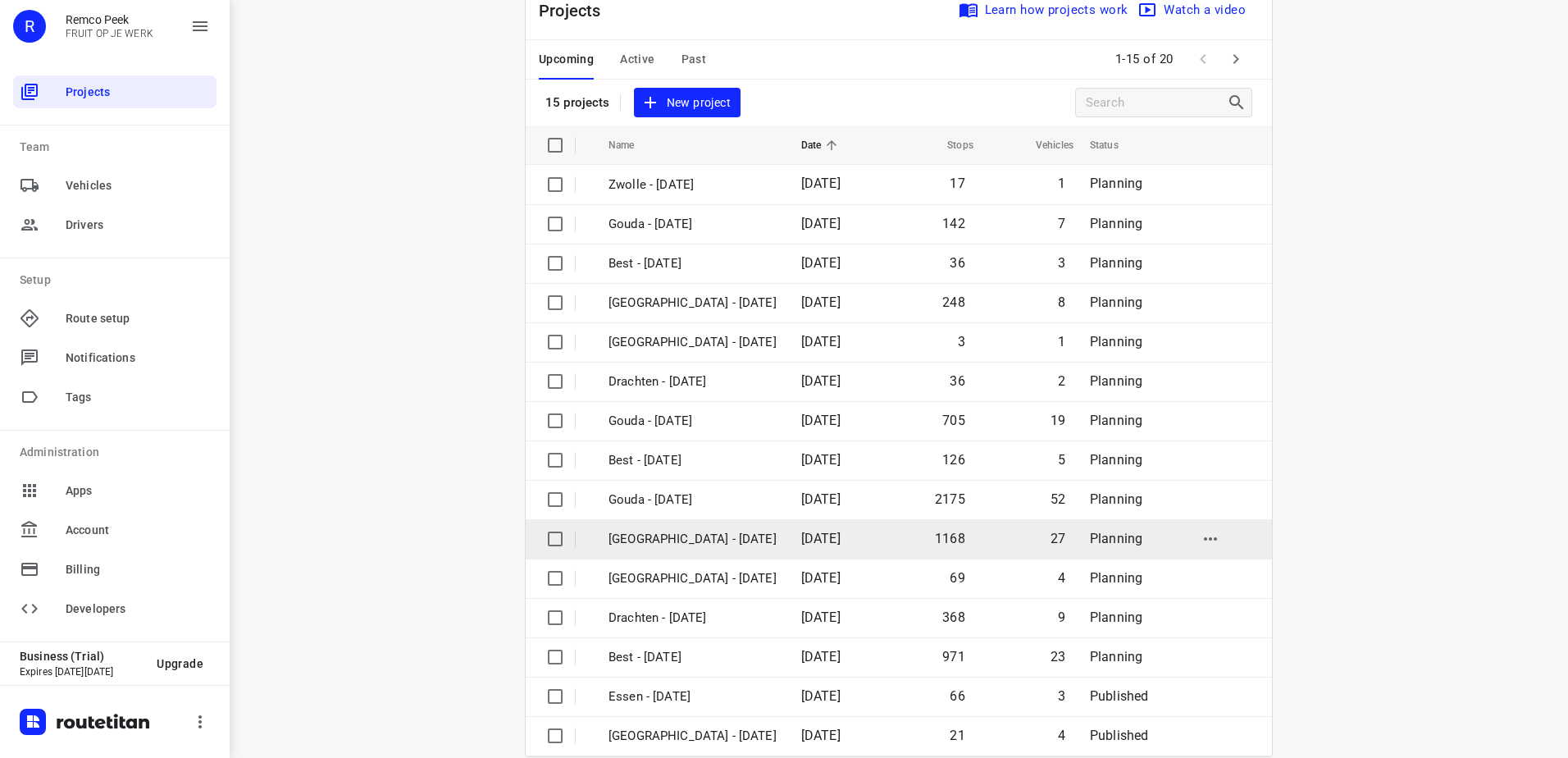
scroll to position [71, 0]
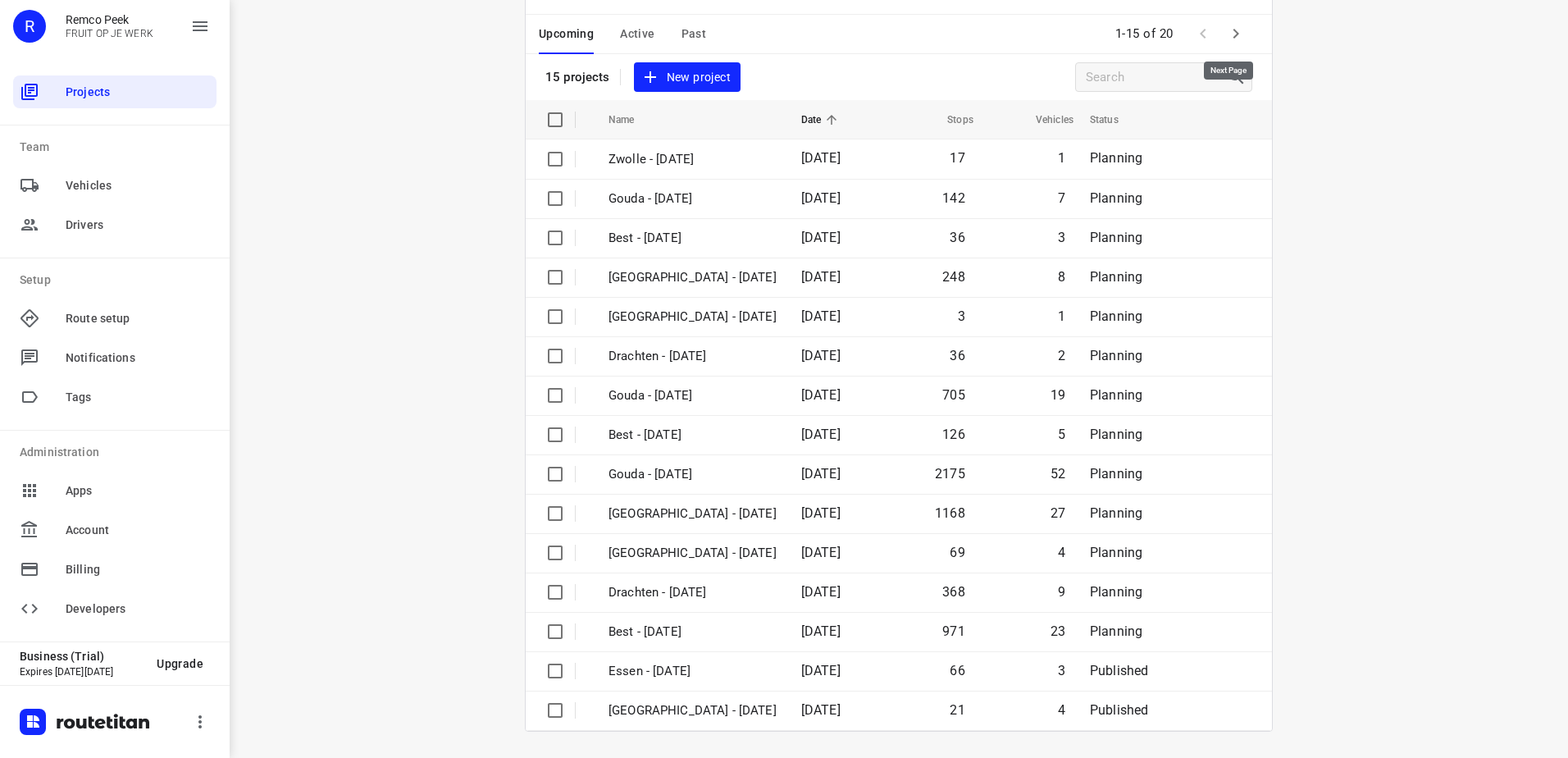
click at [1226, 36] on icon "button" at bounding box center [1236, 33] width 20 height 20
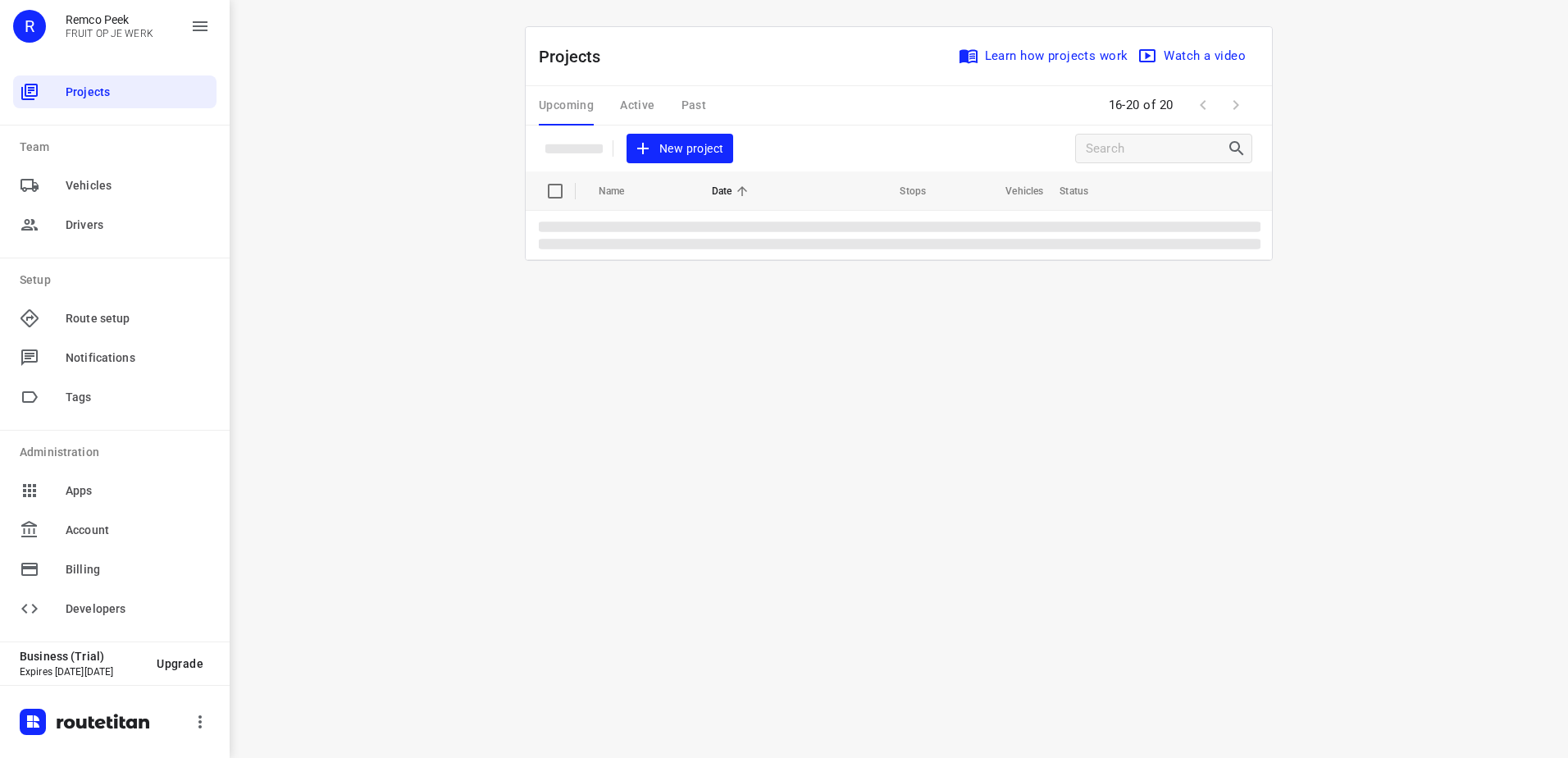
scroll to position [0, 0]
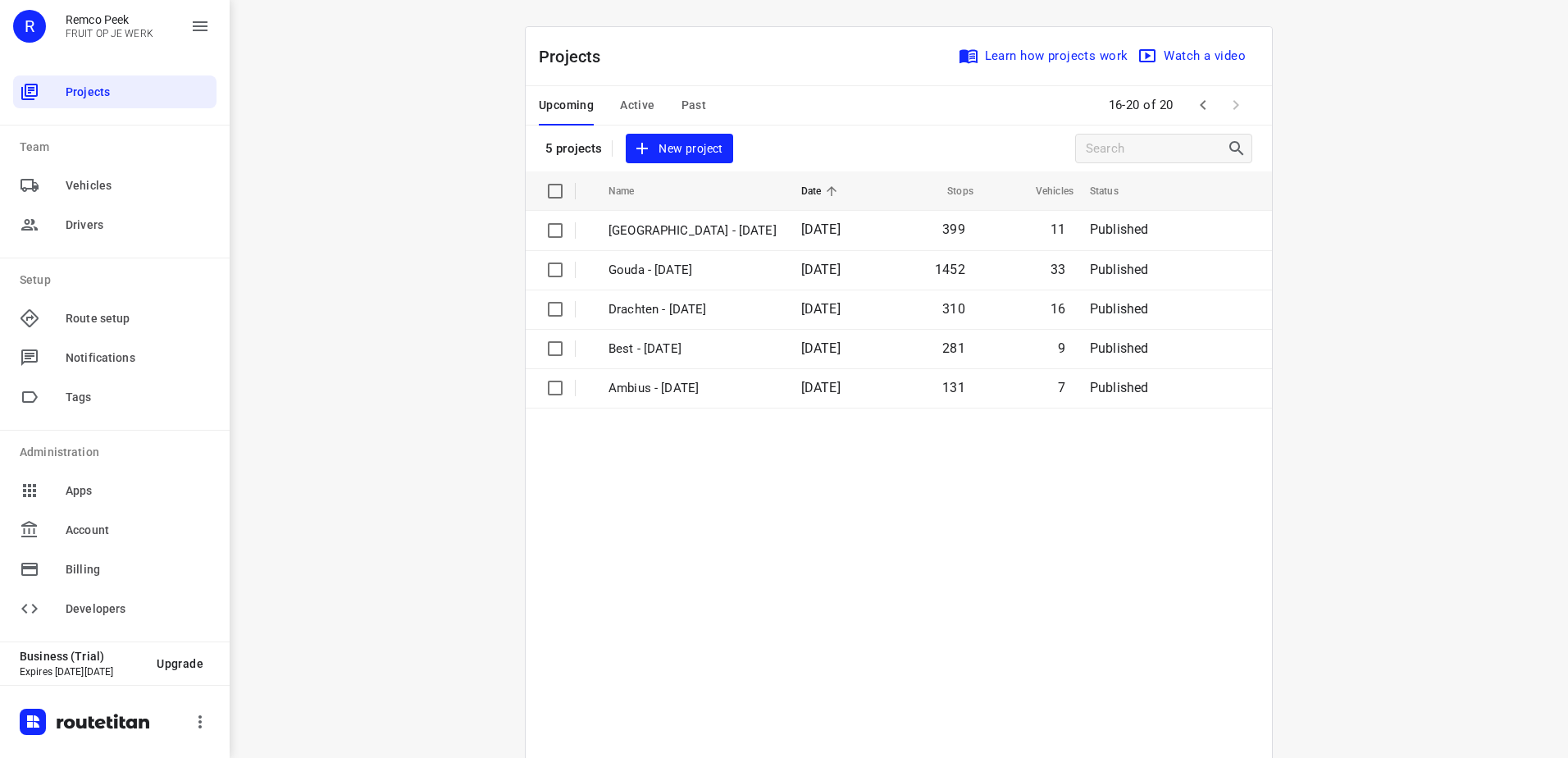
click at [620, 99] on span "Active" at bounding box center [637, 105] width 34 height 21
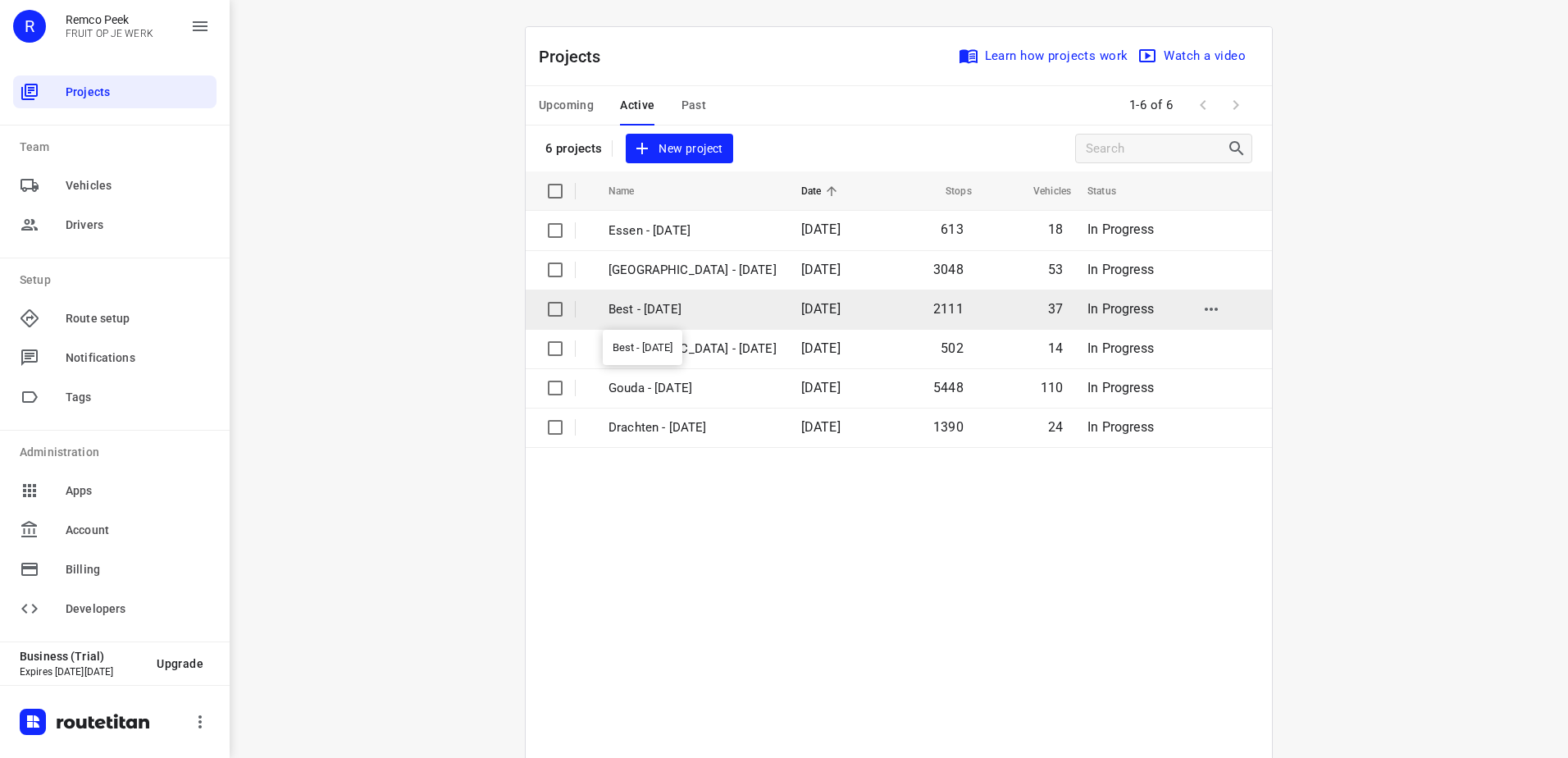
click at [667, 303] on p "Best - [DATE]" at bounding box center [692, 309] width 168 height 19
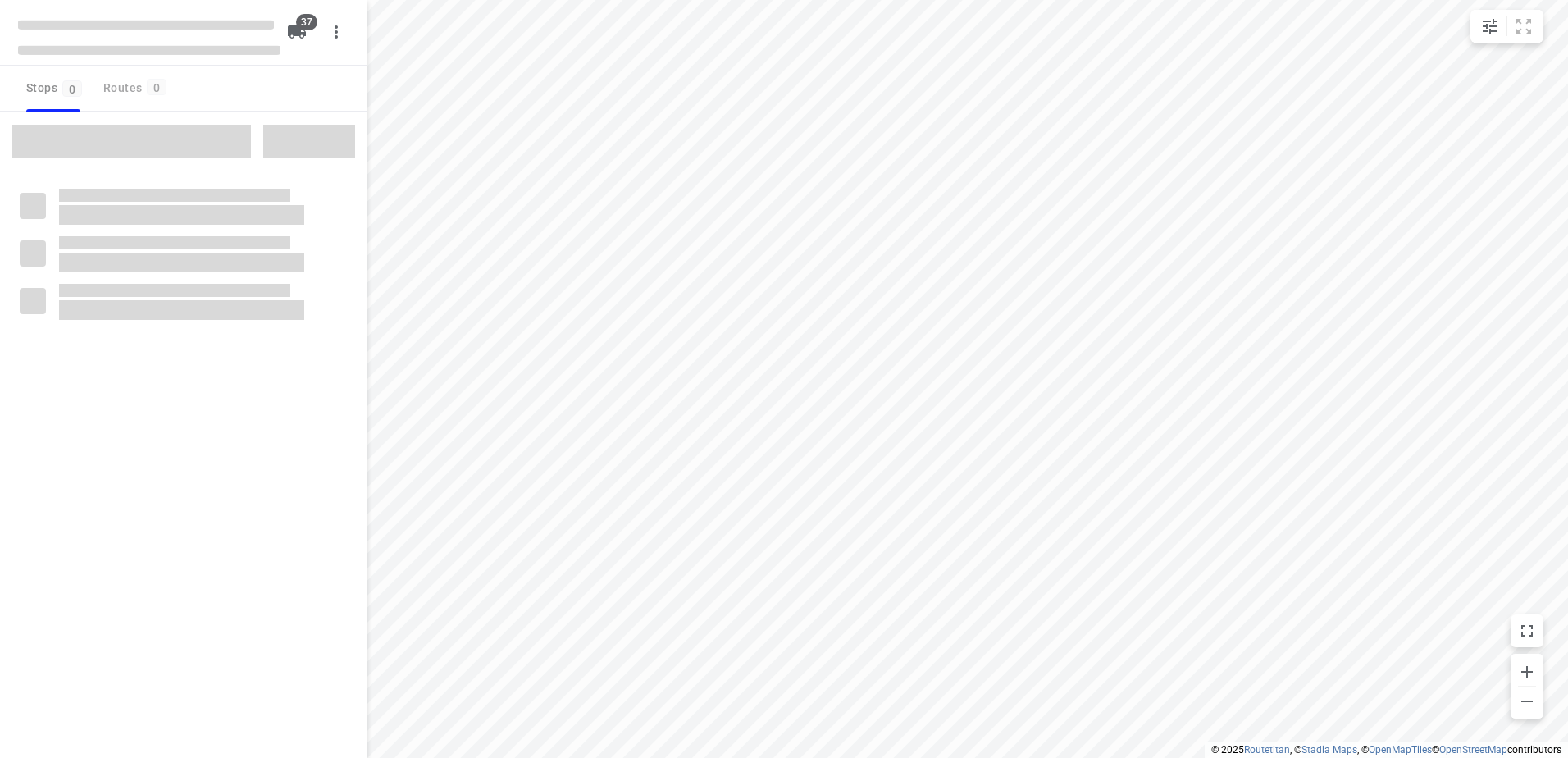
checkbox input "true"
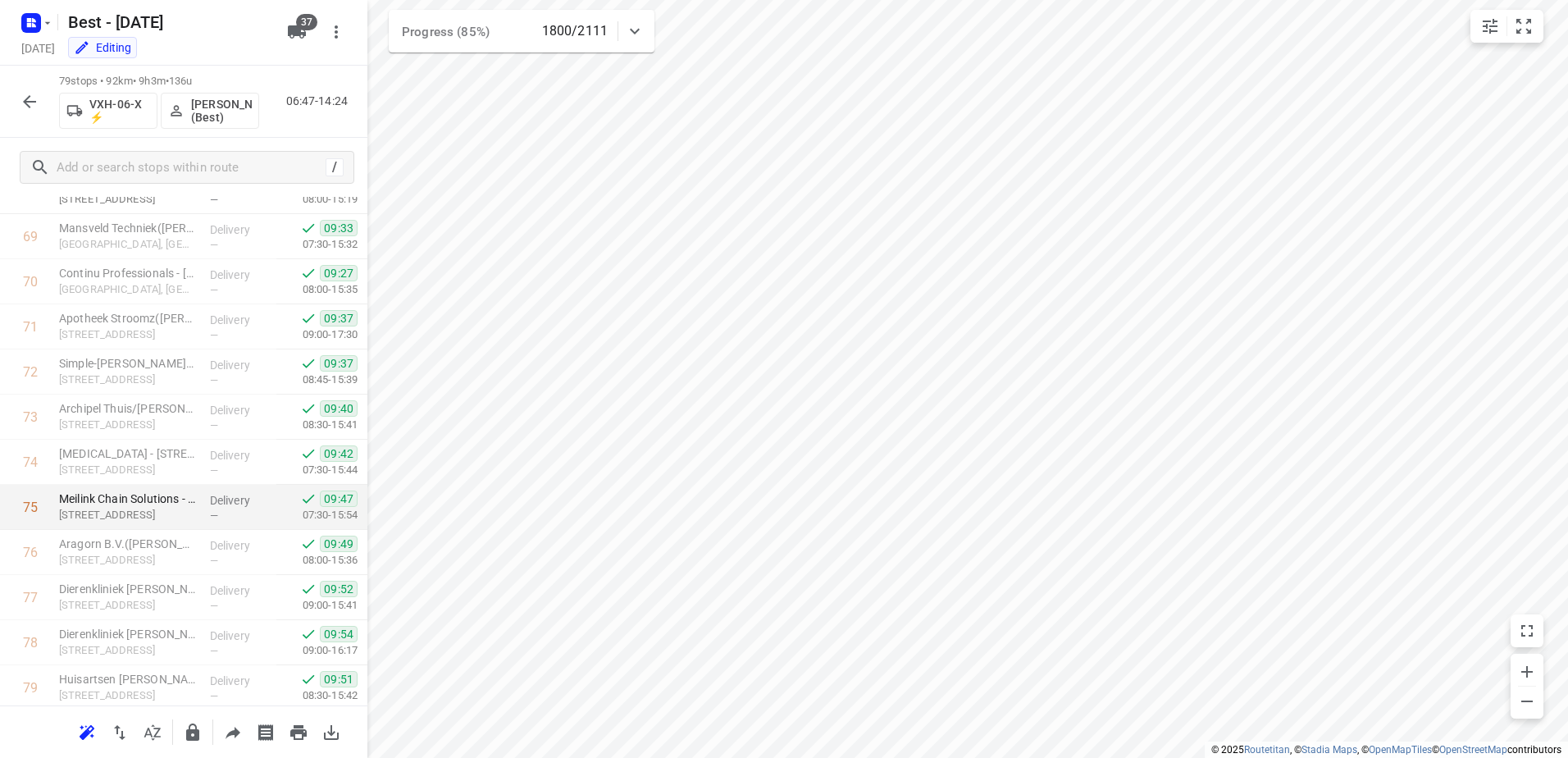
scroll to position [3182, 0]
